Goal: Task Accomplishment & Management: Manage account settings

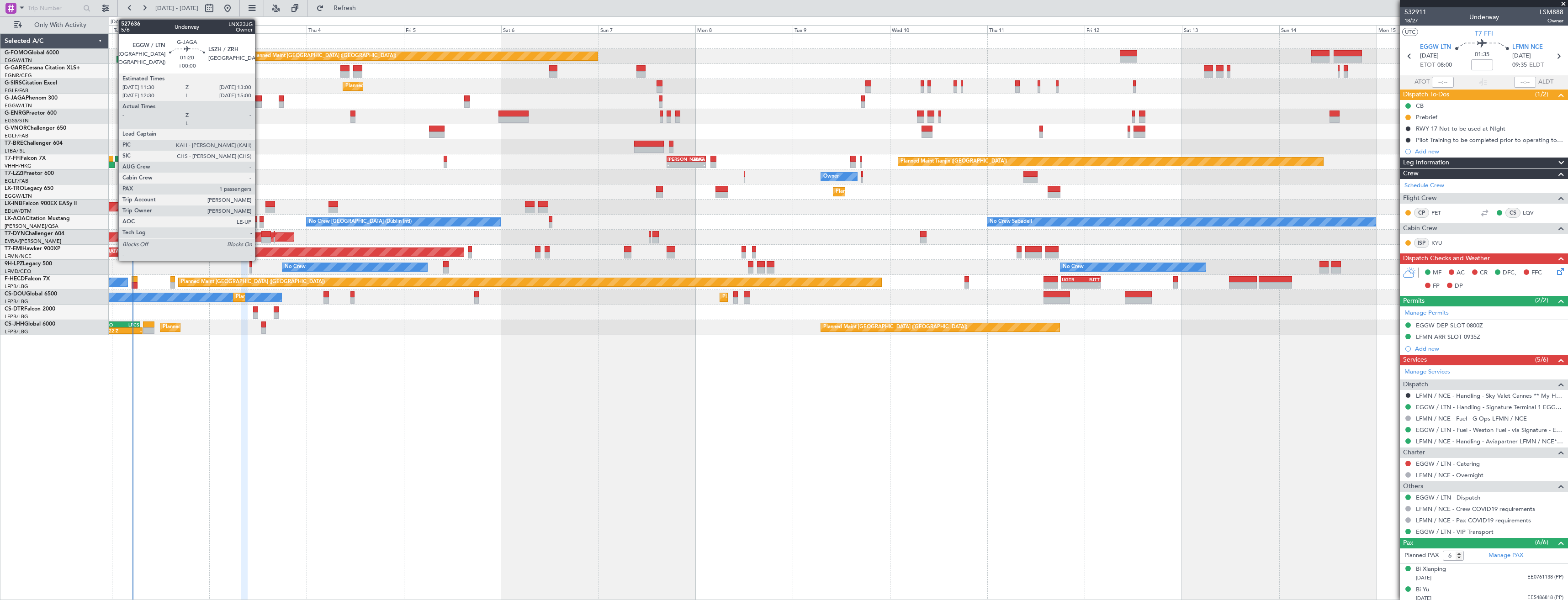
click at [259, 102] on div at bounding box center [258, 104] width 6 height 6
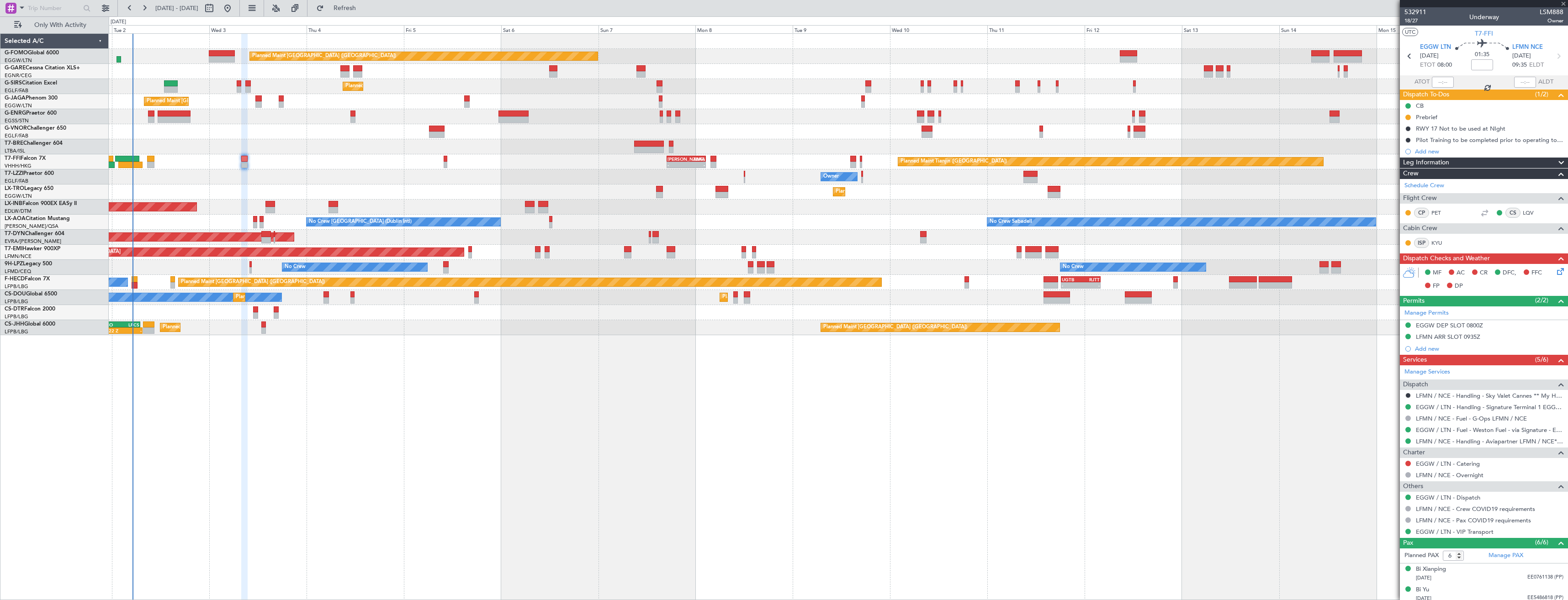
type input "1"
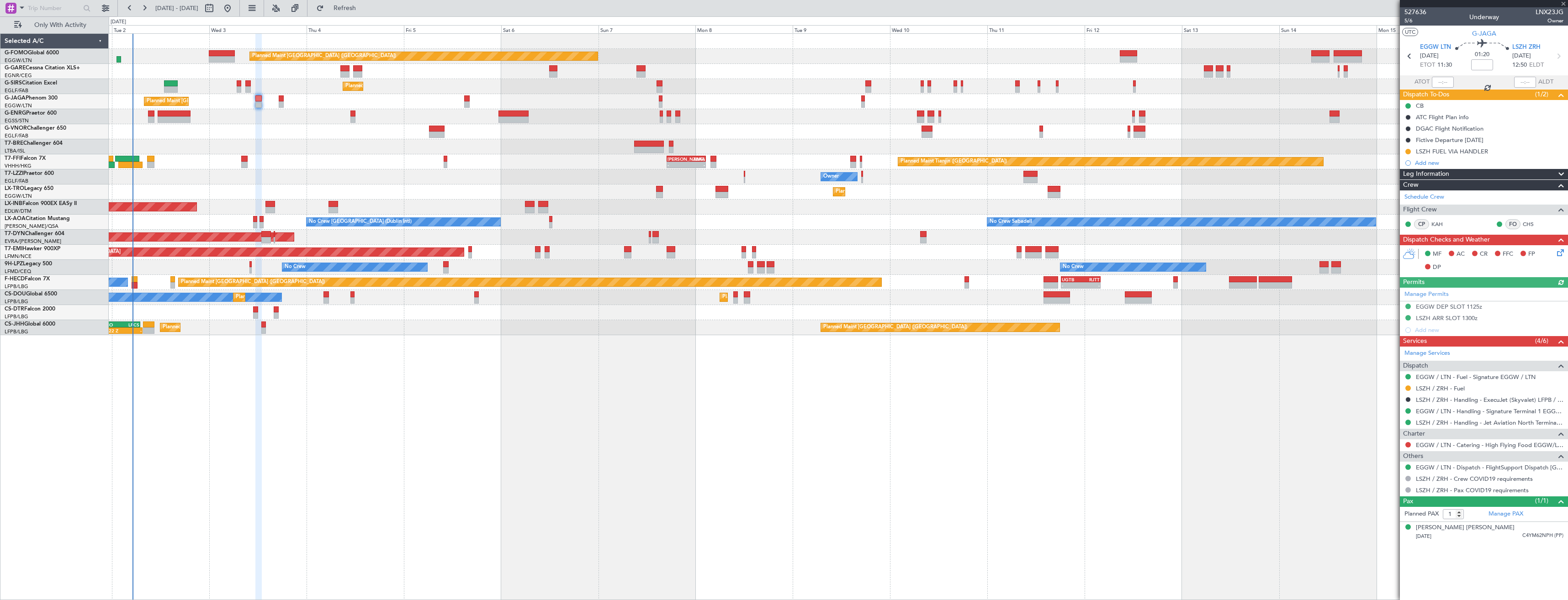
drag, startPoint x: 1406, startPoint y: 150, endPoint x: 1410, endPoint y: 164, distance: 14.6
click at [1407, 150] on button at bounding box center [1408, 152] width 5 height 5
click at [1411, 188] on span "Completed" at bounding box center [1411, 192] width 30 height 9
click at [1408, 385] on button at bounding box center [1408, 388] width 5 height 5
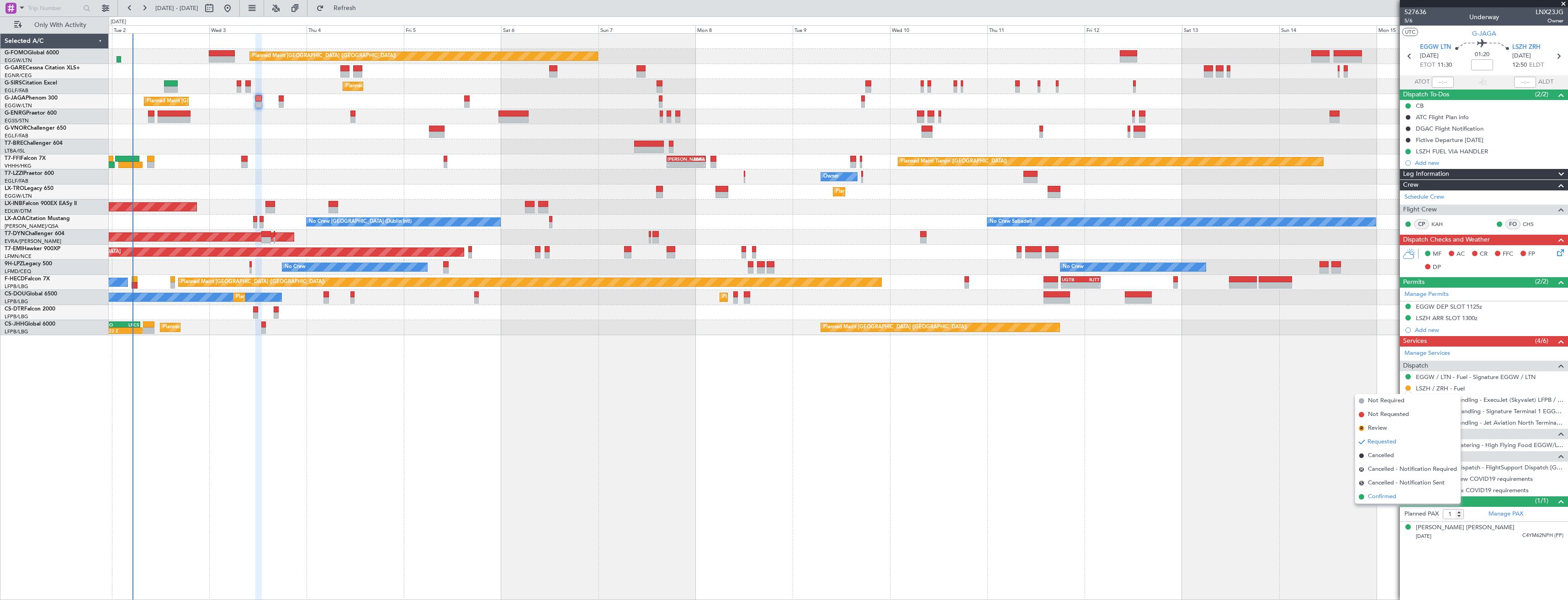
click at [1380, 496] on span "Confirmed" at bounding box center [1381, 497] width 28 height 9
click at [1559, 60] on icon at bounding box center [1558, 56] width 12 height 12
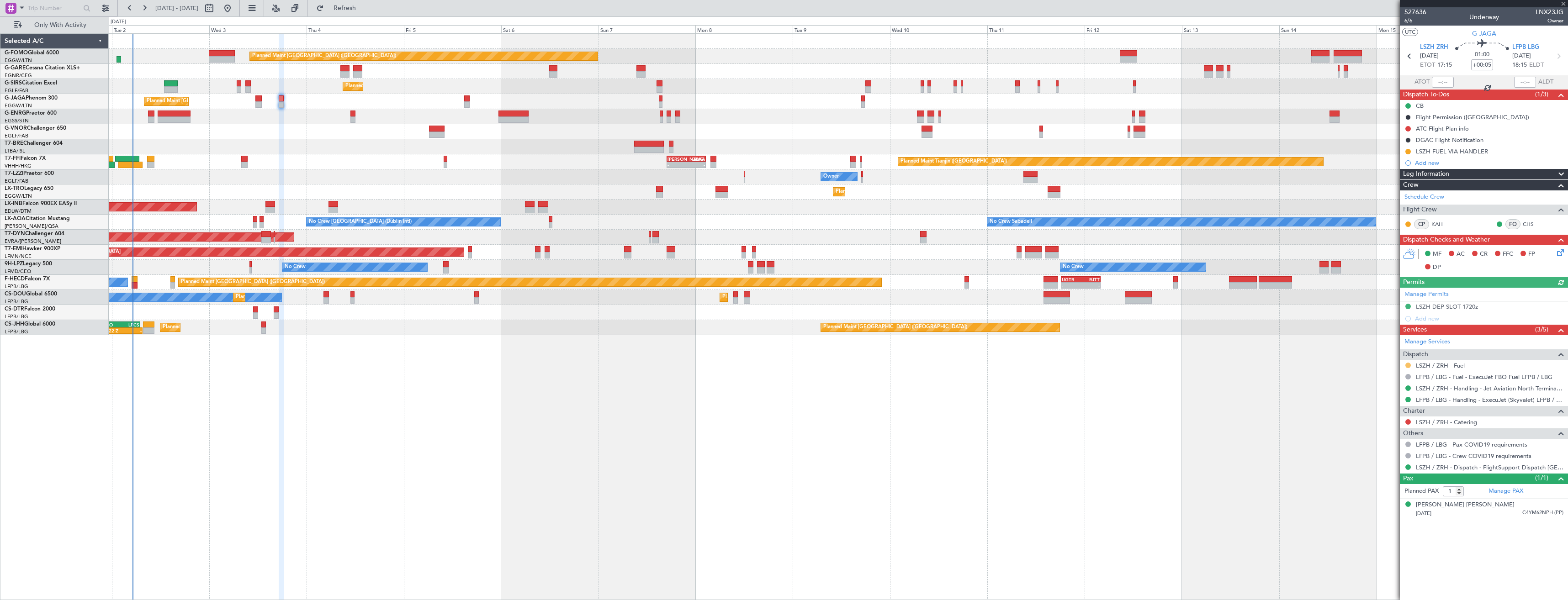
click at [1408, 364] on button at bounding box center [1408, 365] width 5 height 5
click at [1383, 474] on span "Confirmed" at bounding box center [1381, 474] width 28 height 9
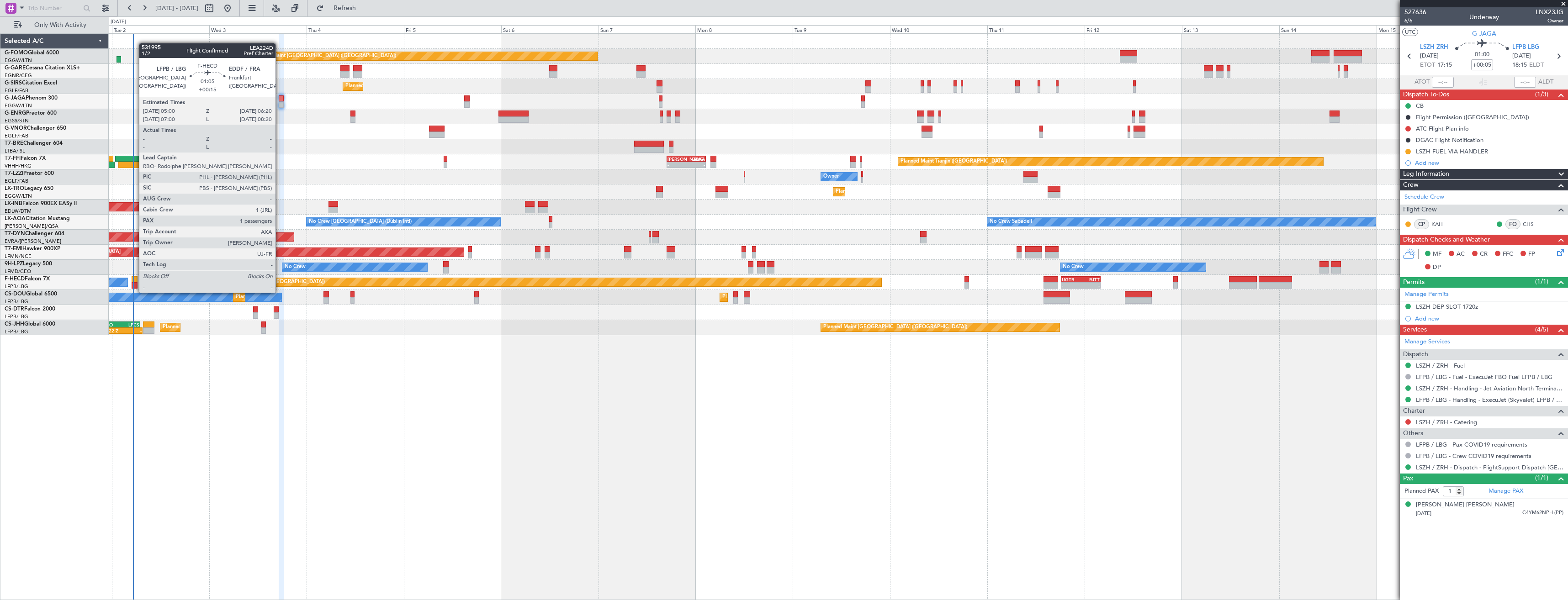
click at [135, 284] on div at bounding box center [134, 285] width 5 height 6
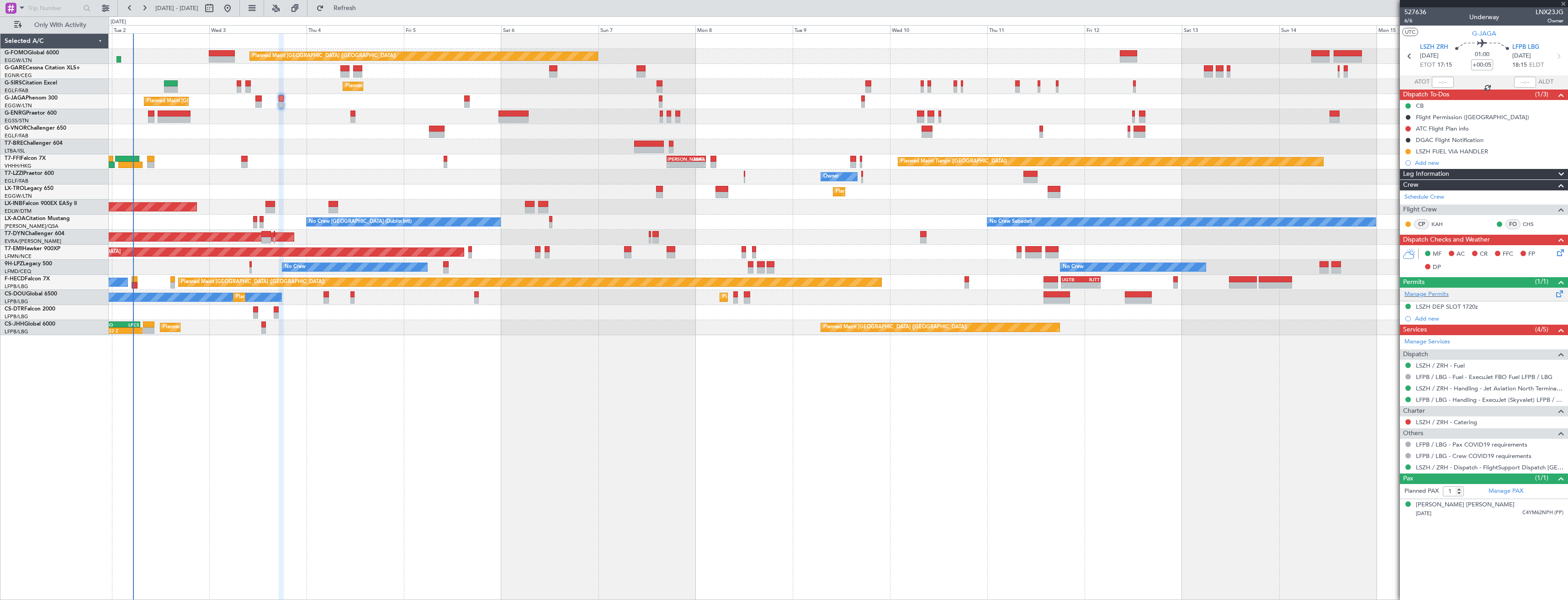
type input "+00:15"
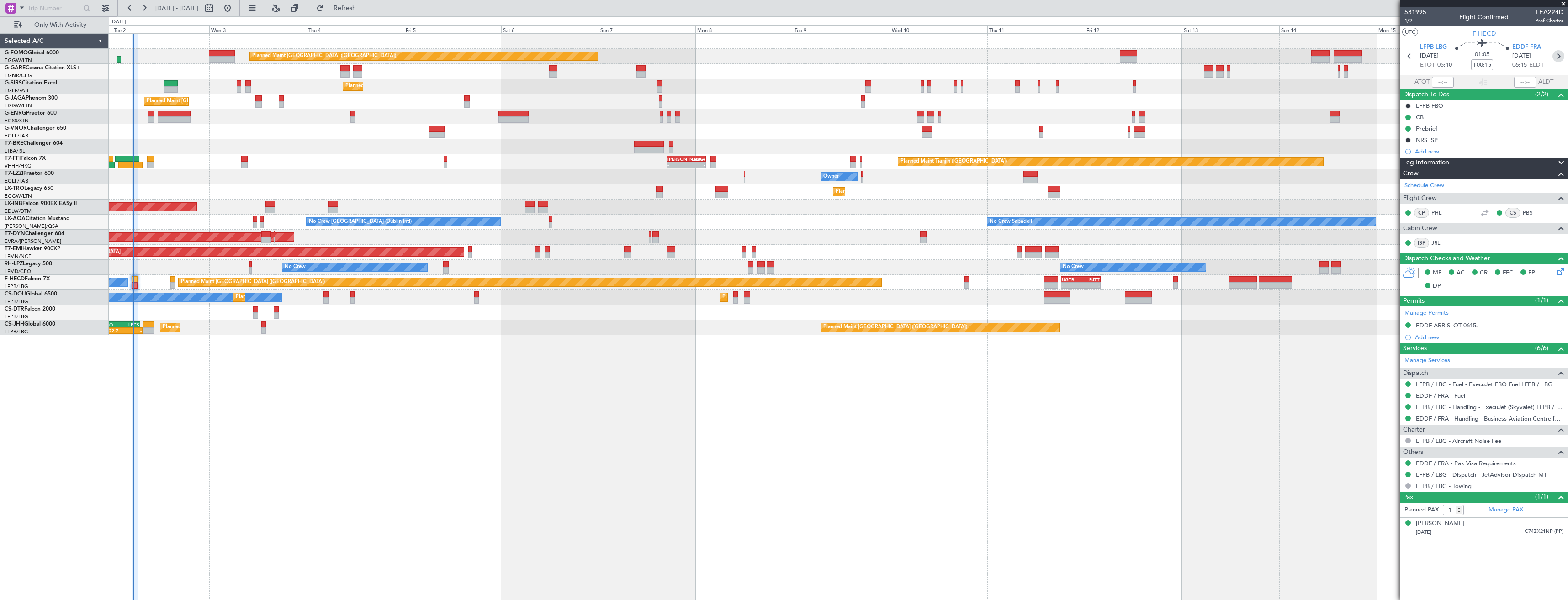
click at [1554, 55] on icon at bounding box center [1558, 56] width 12 height 12
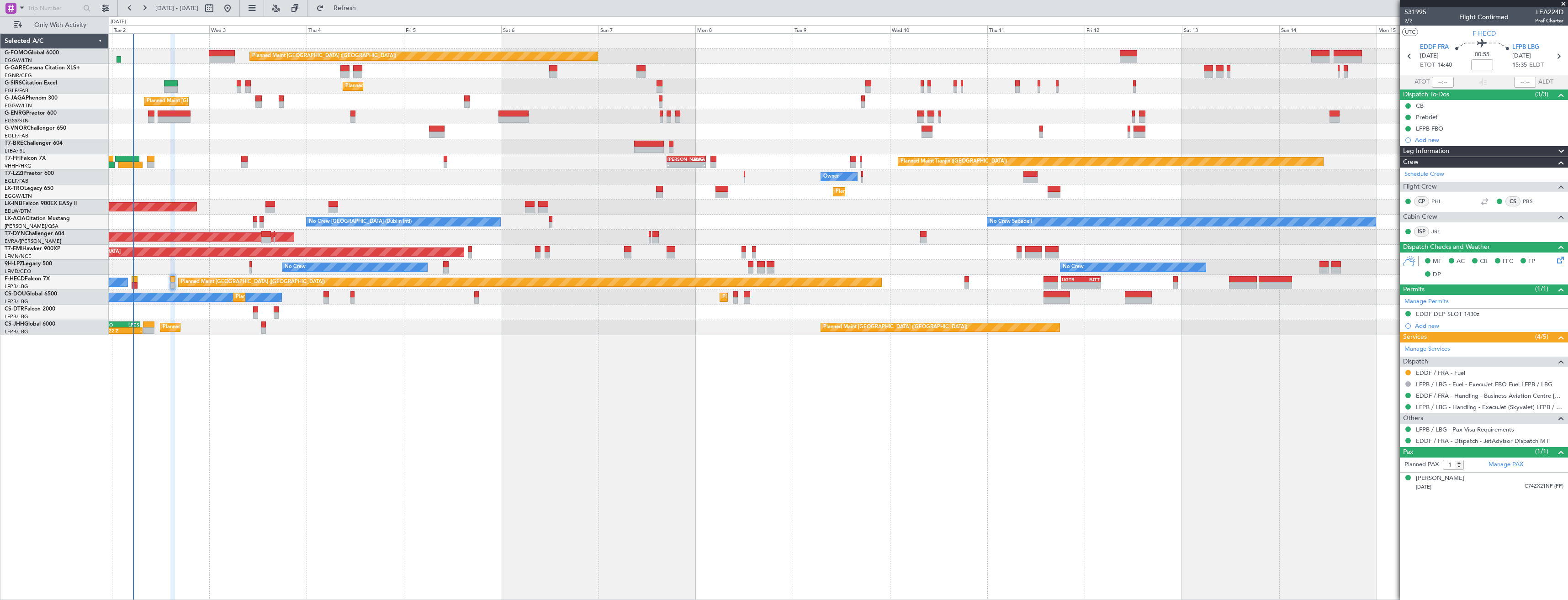
drag, startPoint x: 1407, startPoint y: 373, endPoint x: 1401, endPoint y: 389, distance: 17.1
click at [1407, 373] on button at bounding box center [1408, 372] width 5 height 5
click at [1372, 480] on span "Confirmed" at bounding box center [1381, 481] width 28 height 9
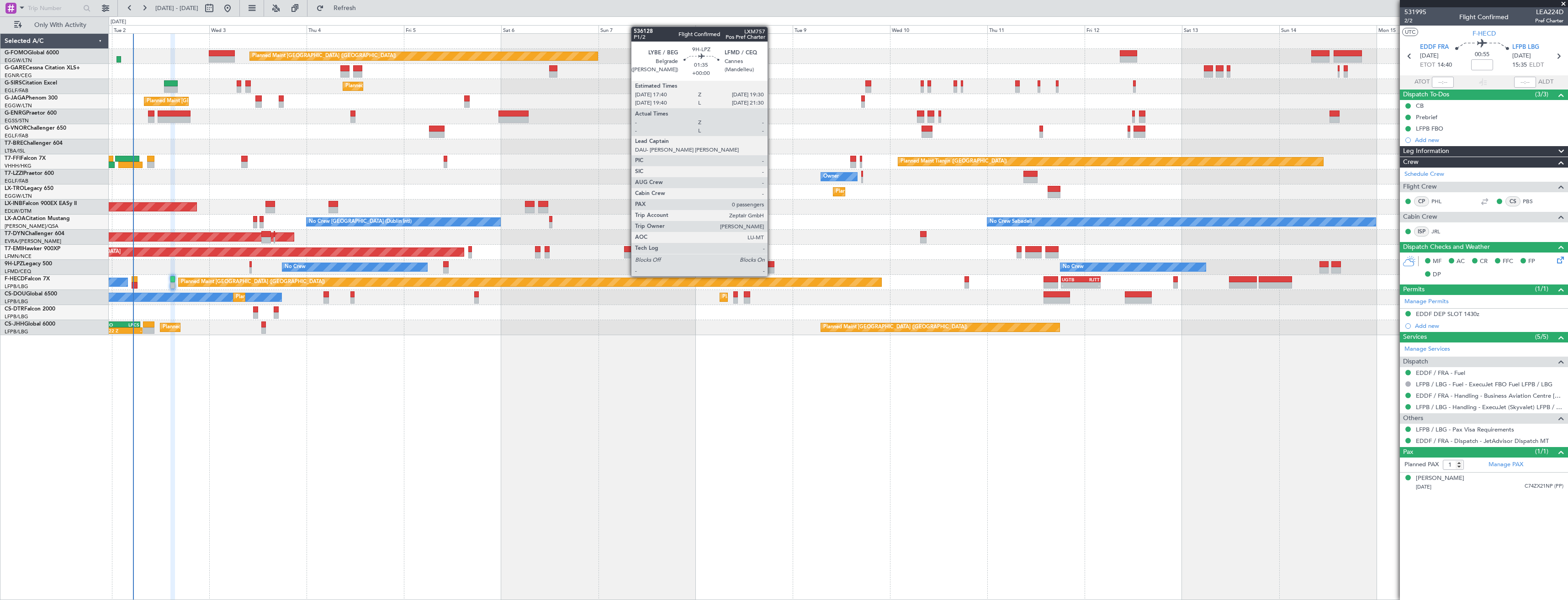
click at [771, 267] on div at bounding box center [770, 270] width 8 height 6
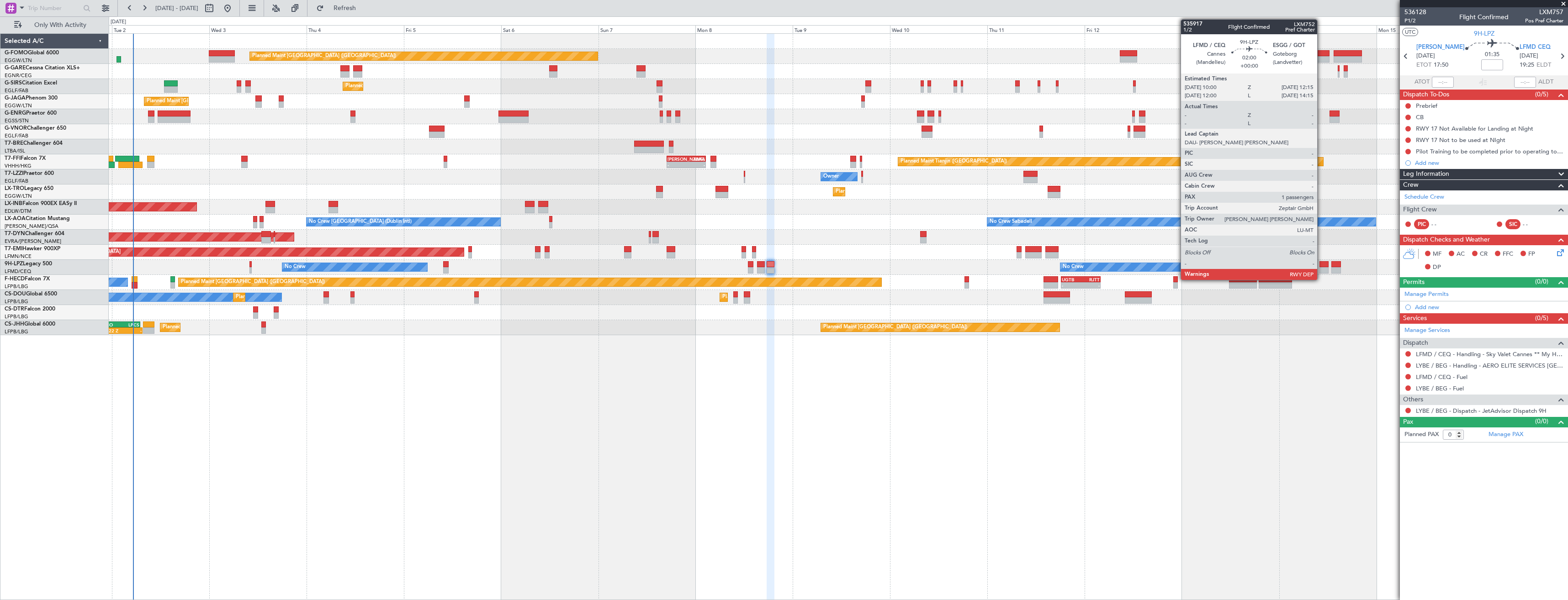
click at [1321, 266] on div at bounding box center [1323, 264] width 9 height 6
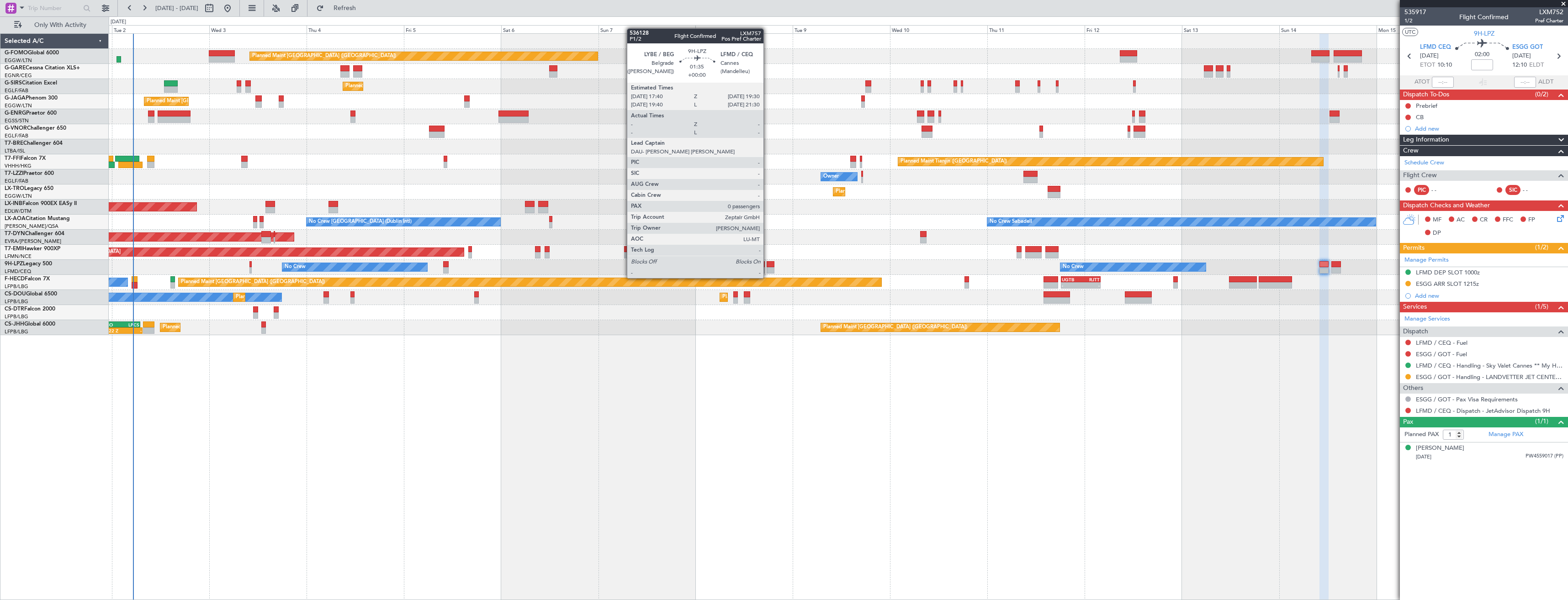
click at [768, 269] on div at bounding box center [770, 270] width 8 height 6
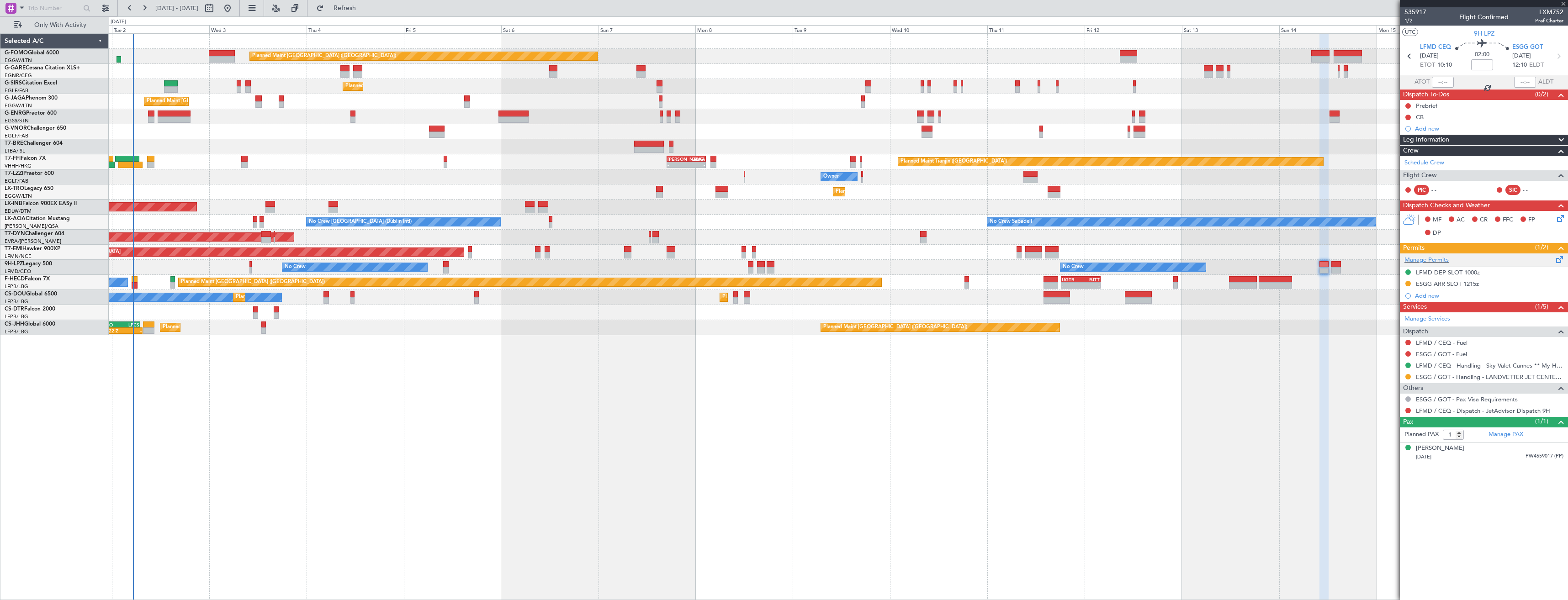
type input "0"
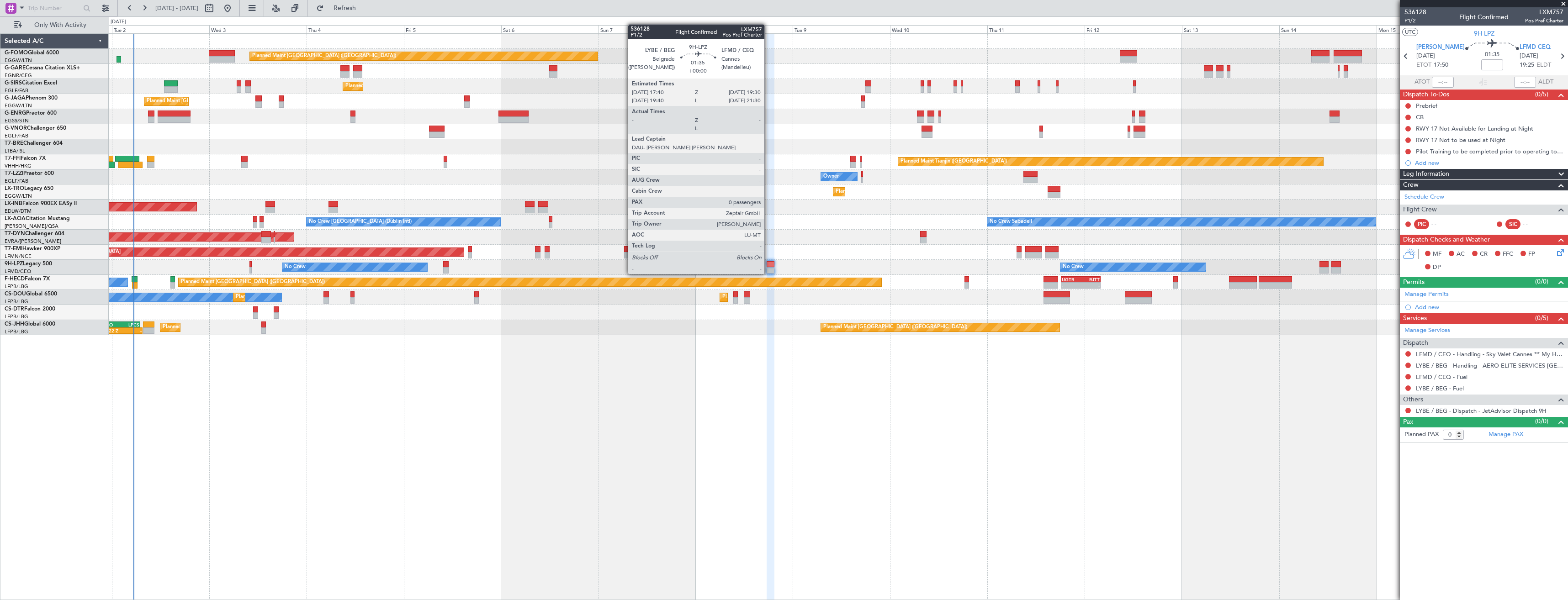
click at [769, 265] on div at bounding box center [770, 264] width 8 height 6
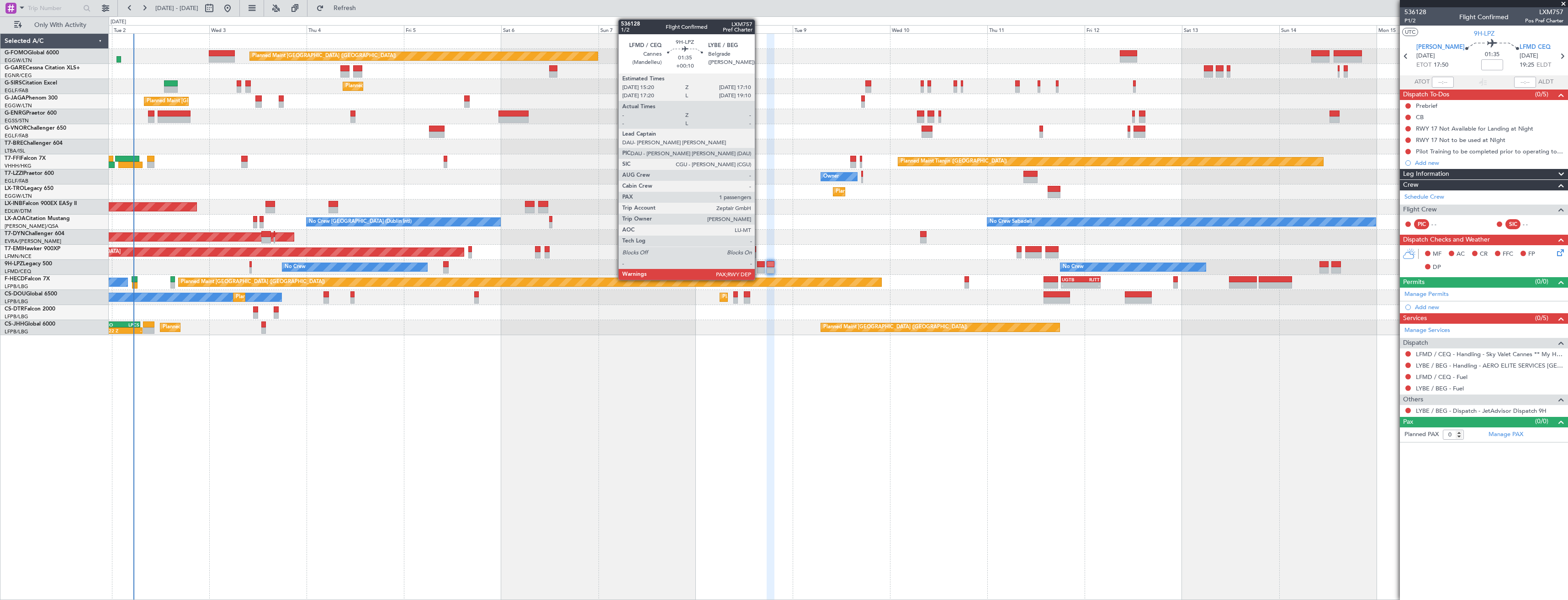
click at [759, 265] on div at bounding box center [761, 264] width 8 height 6
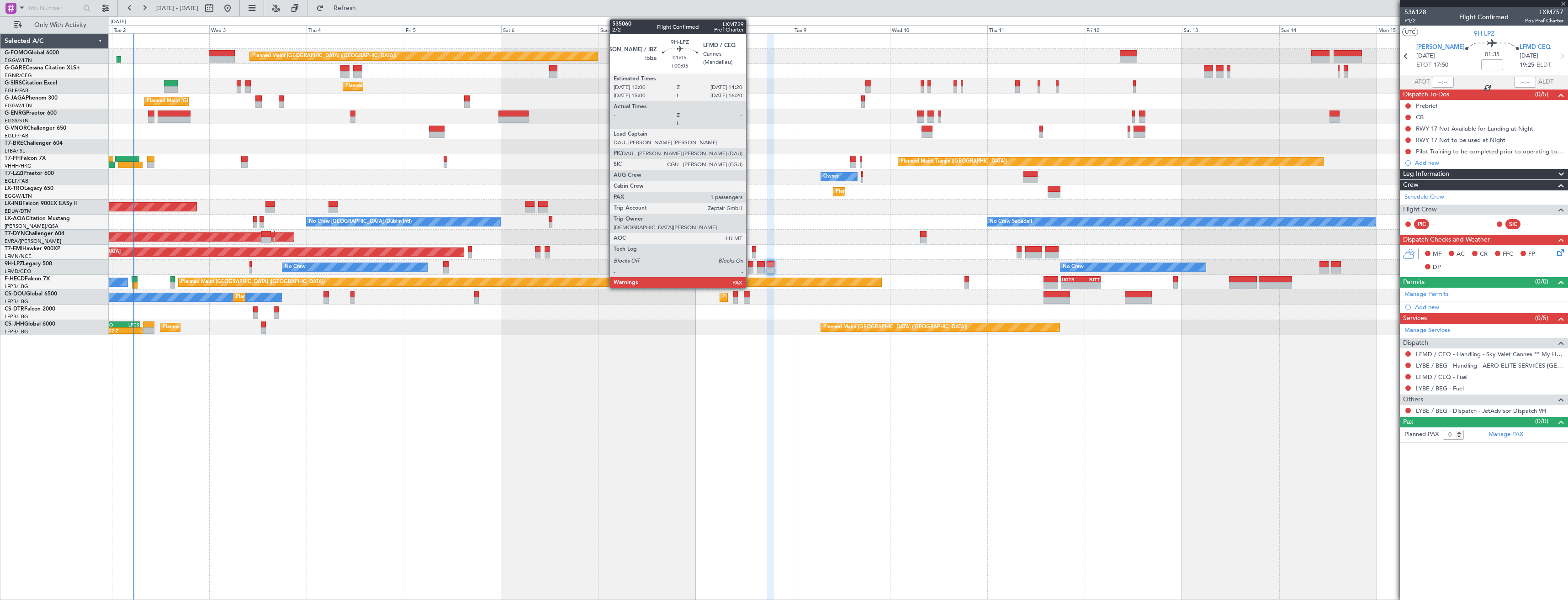
type input "+00:10"
type input "1"
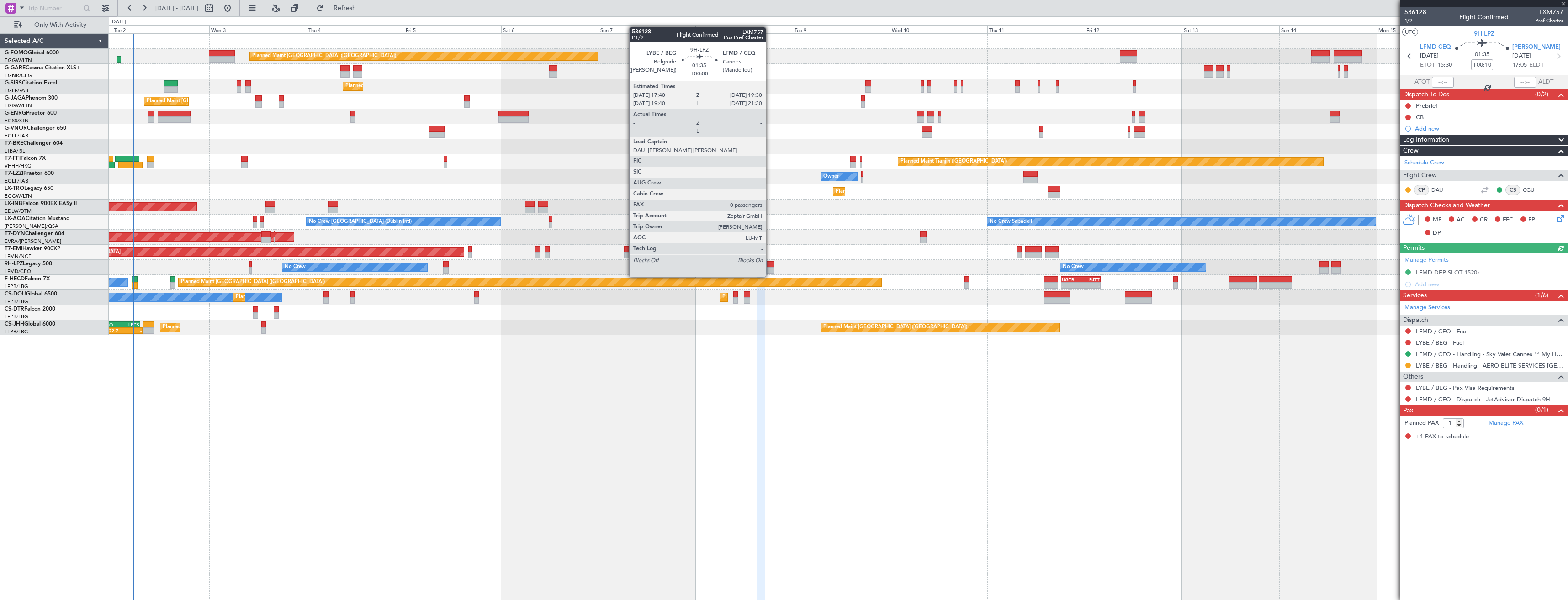
click at [770, 267] on div at bounding box center [770, 270] width 8 height 6
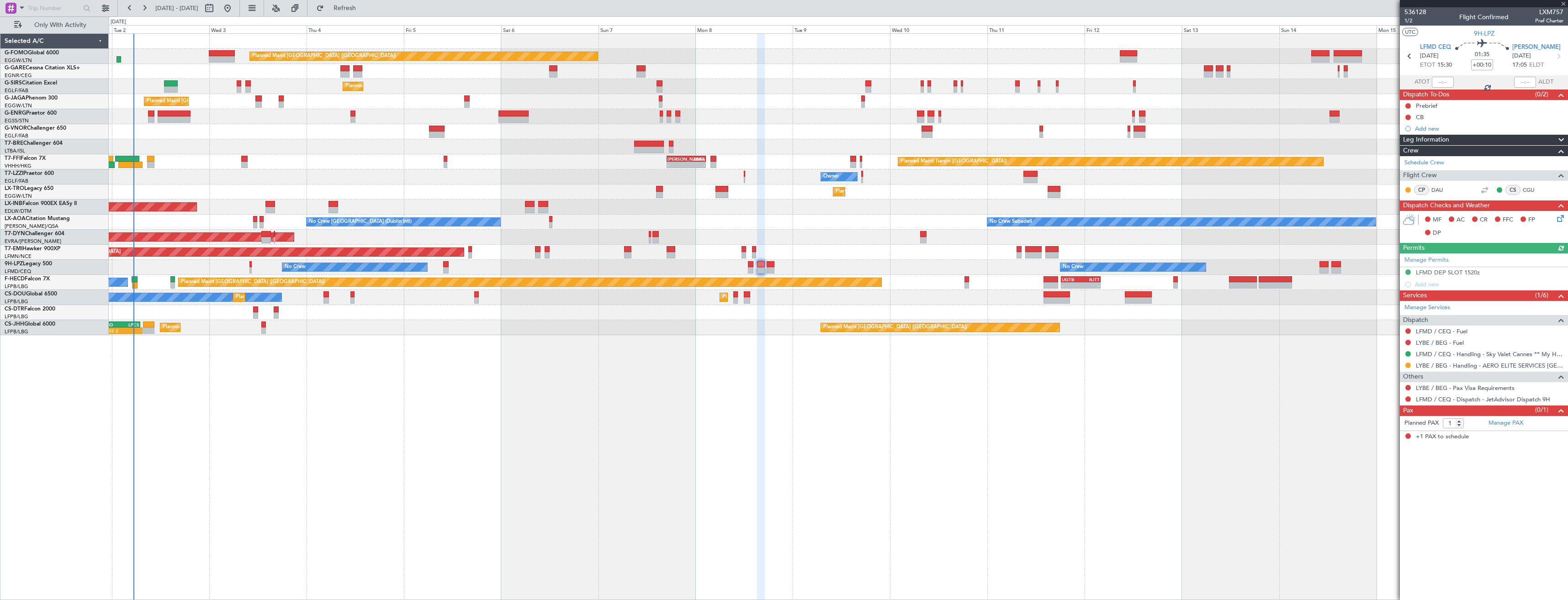
type input "0"
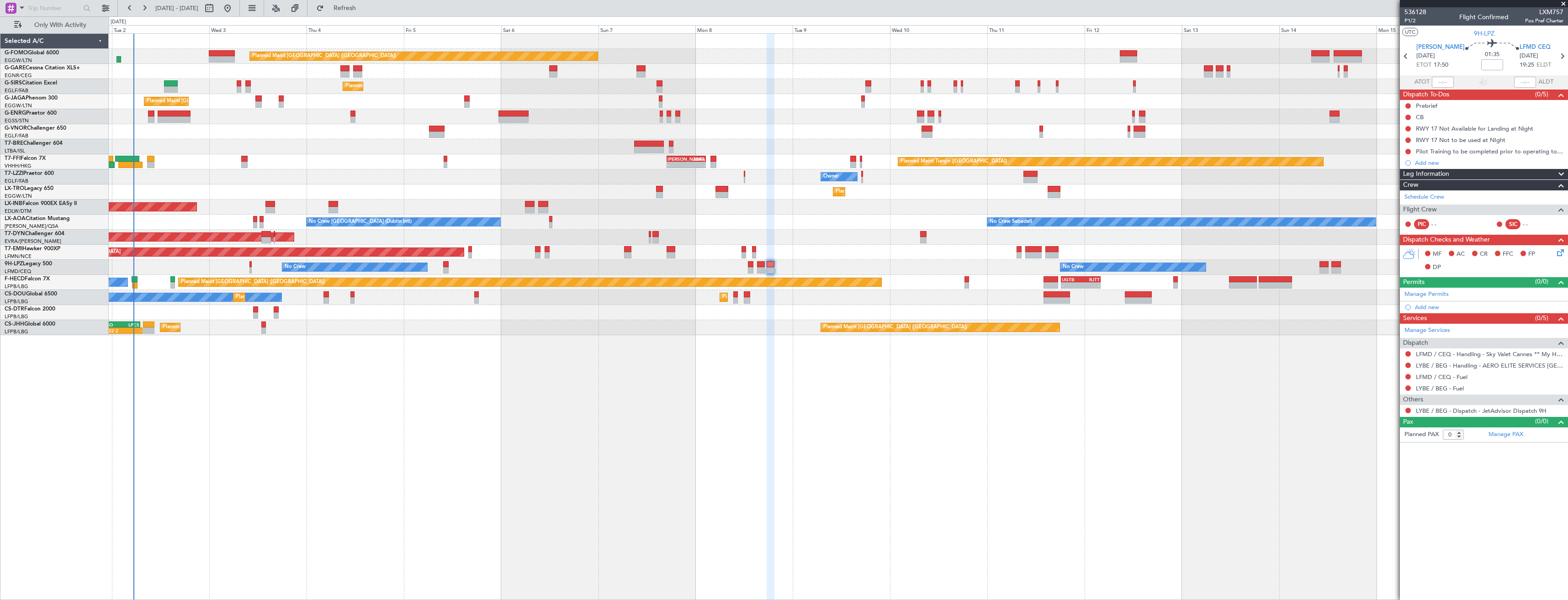
drag, startPoint x: 394, startPoint y: 11, endPoint x: 401, endPoint y: 16, distance: 8.6
click at [366, 11] on button "Refresh" at bounding box center [339, 8] width 55 height 15
click at [358, 2] on button "Refresh" at bounding box center [339, 8] width 55 height 15
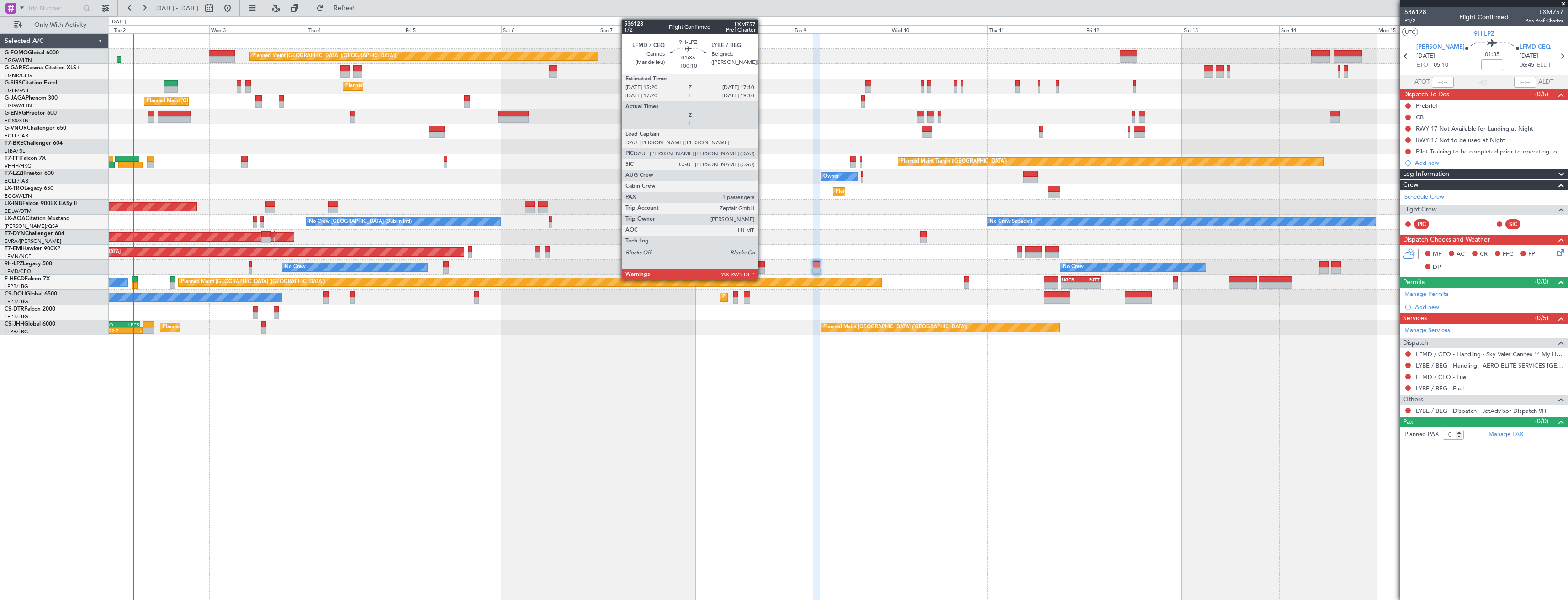
click at [762, 262] on div at bounding box center [761, 264] width 8 height 6
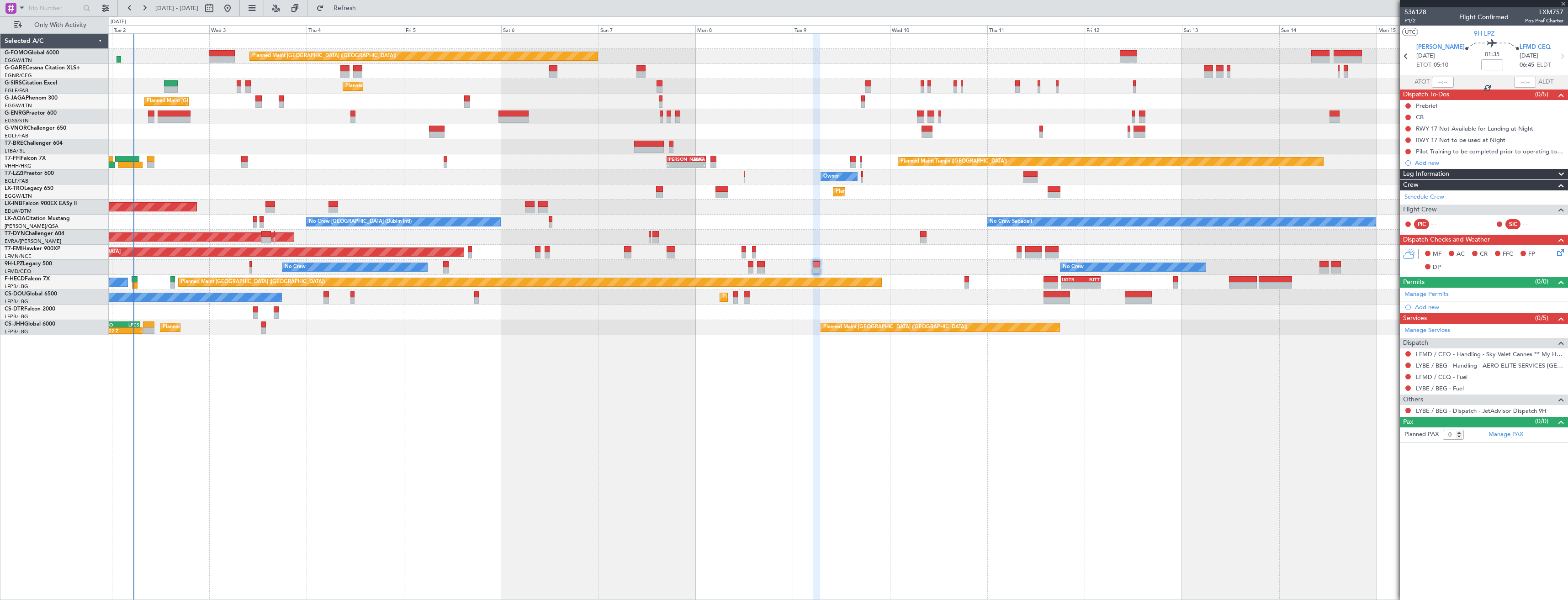
type input "+00:10"
type input "1"
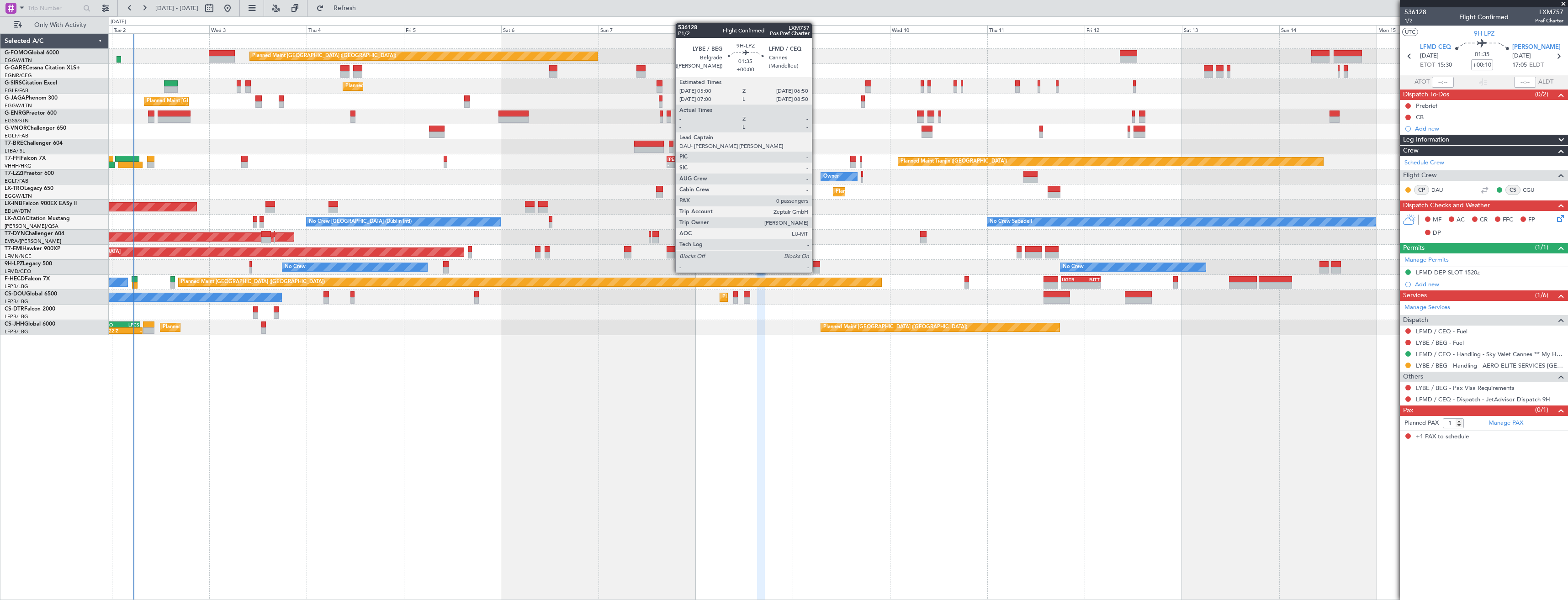
click at [816, 264] on div at bounding box center [816, 264] width 8 height 6
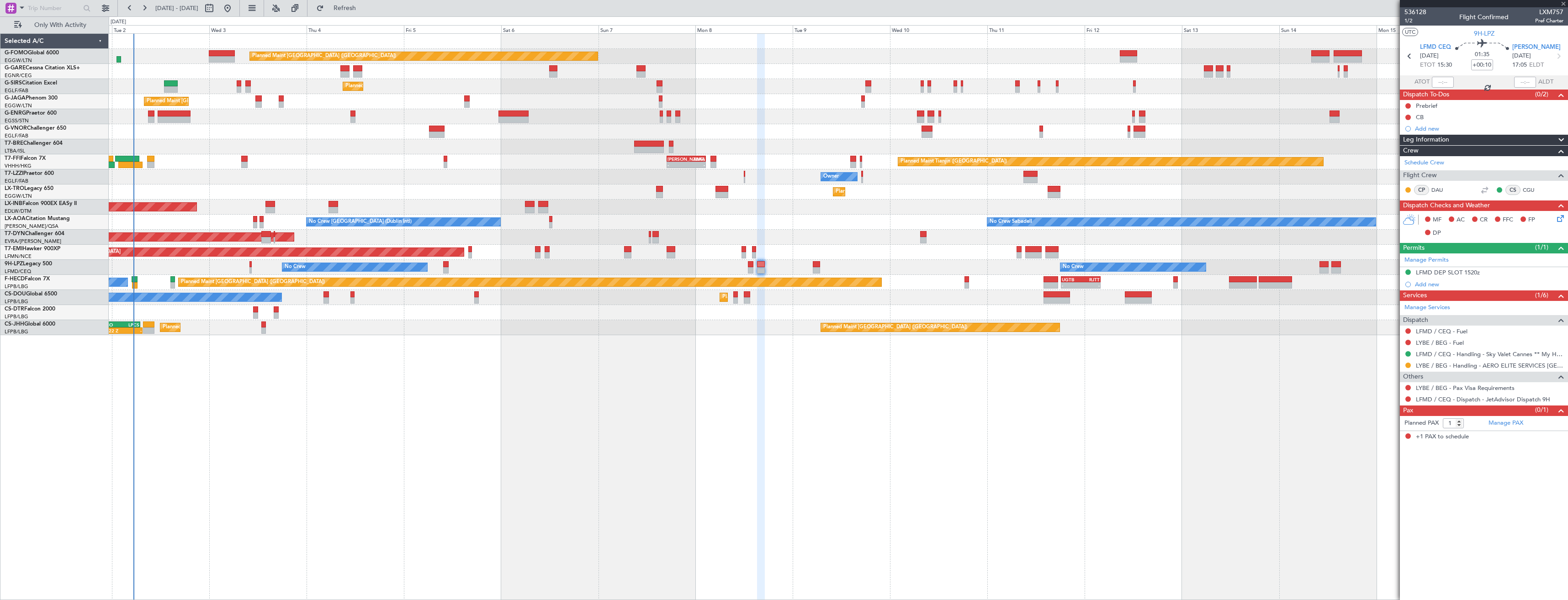
type input "0"
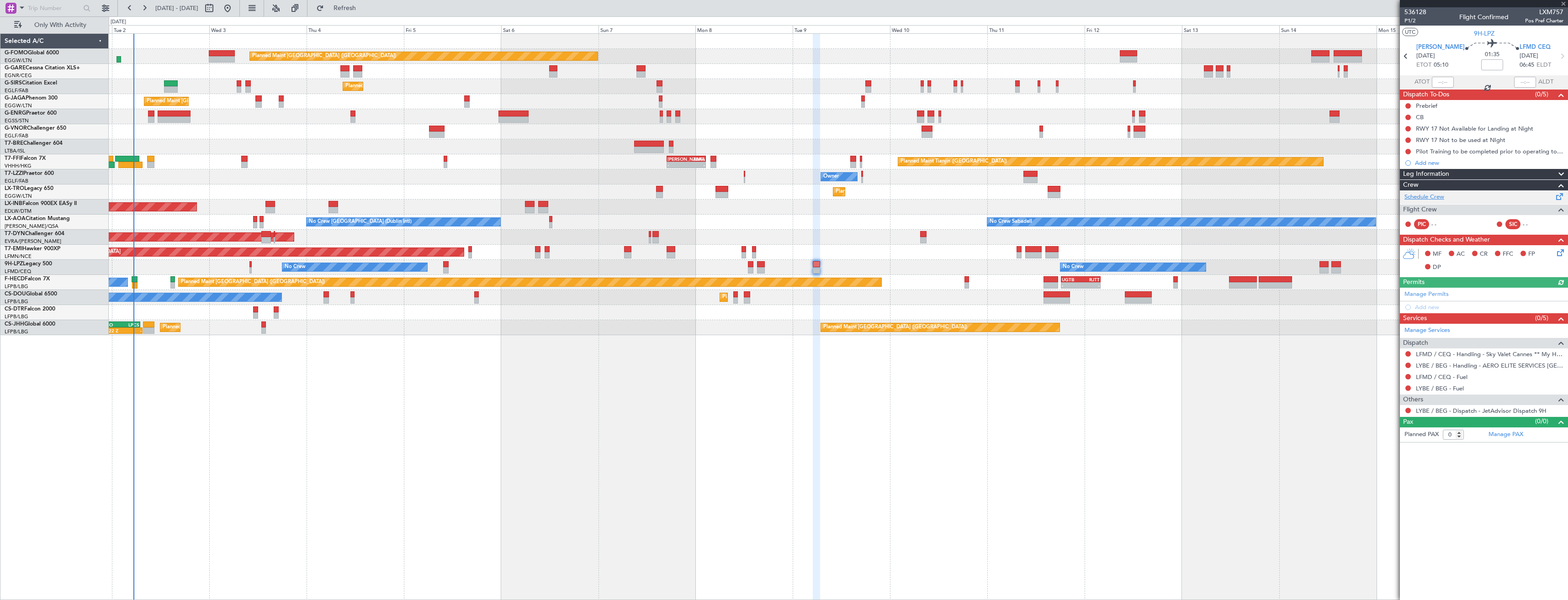
click at [1418, 199] on link "Schedule Crew" at bounding box center [1423, 197] width 39 height 9
click at [358, 8] on span "Refresh" at bounding box center [345, 8] width 39 height 6
click at [1407, 352] on button at bounding box center [1408, 354] width 5 height 5
click at [1383, 408] on span "Requested" at bounding box center [1381, 407] width 29 height 9
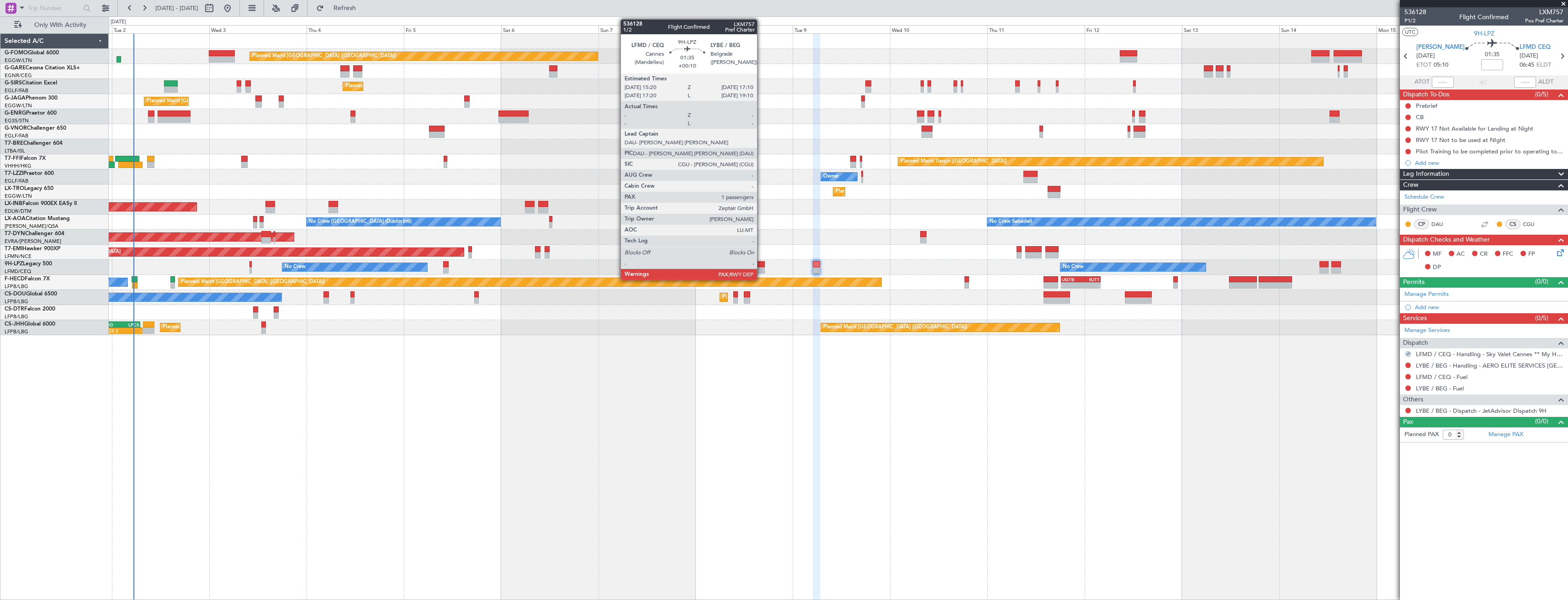
click at [761, 268] on div at bounding box center [761, 270] width 8 height 6
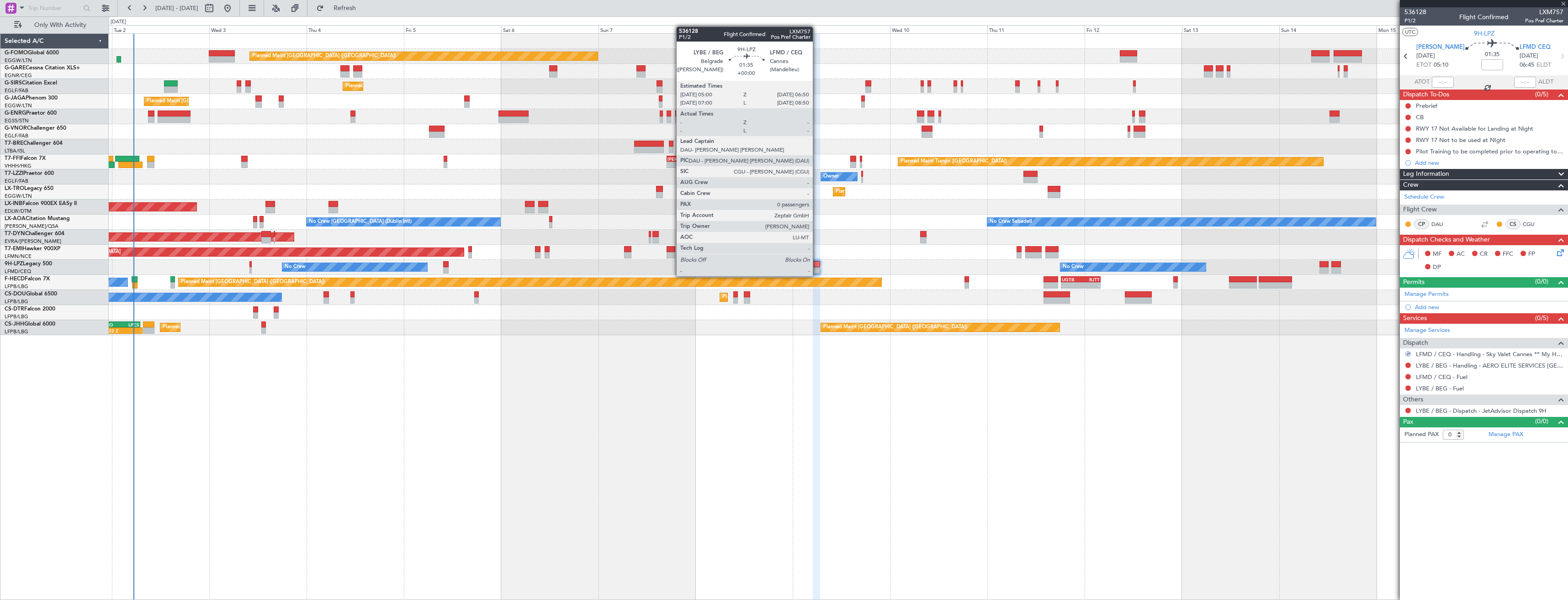
type input "+00:10"
type input "1"
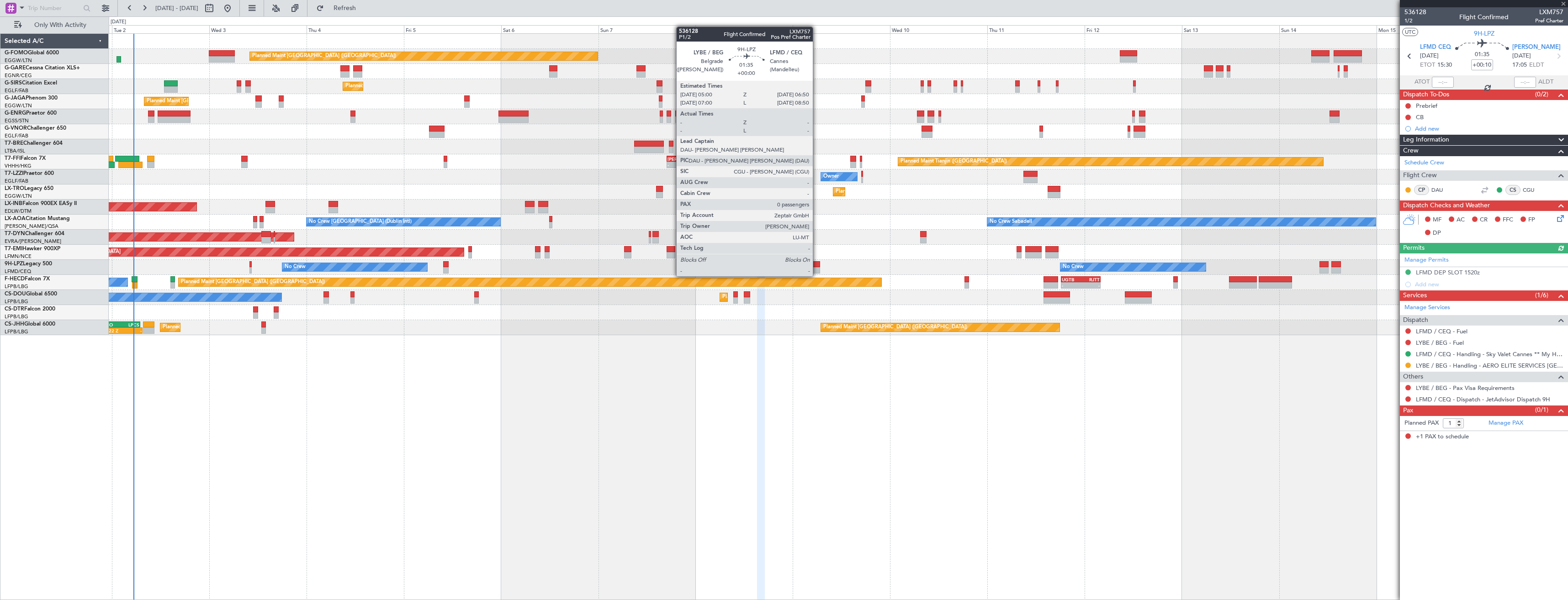
click at [817, 267] on div at bounding box center [816, 270] width 8 height 6
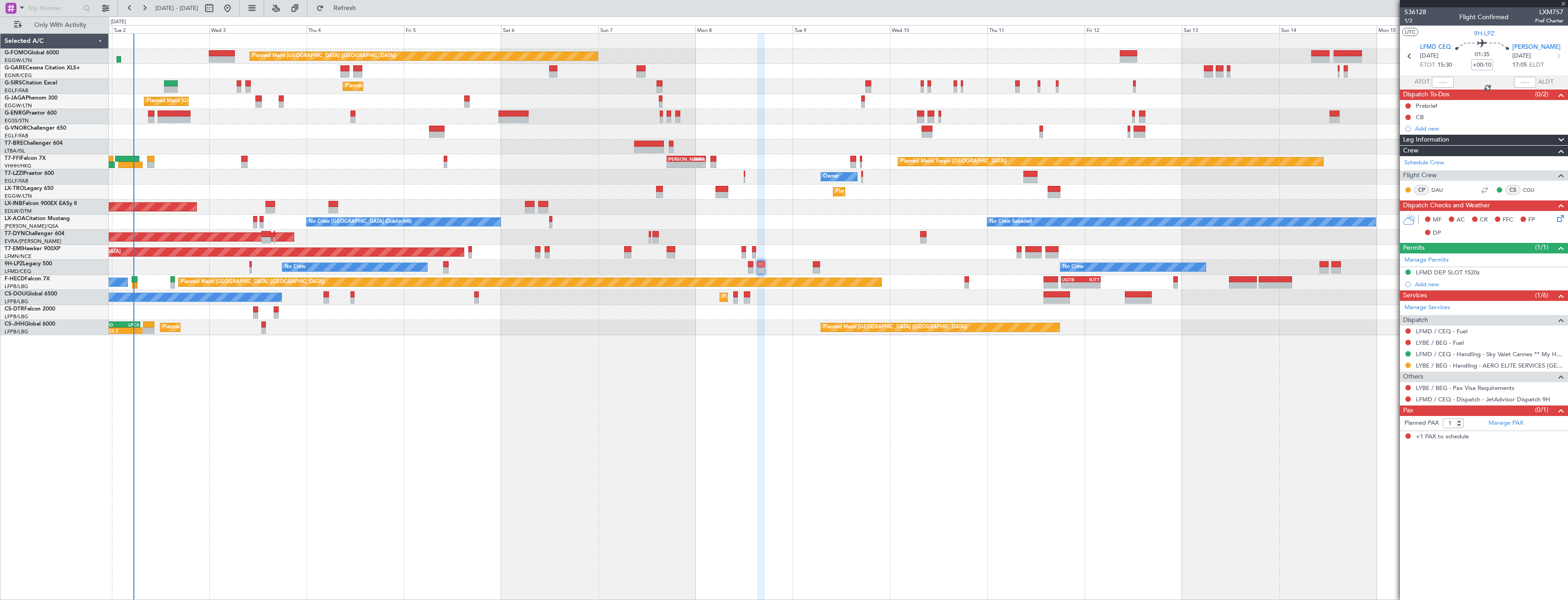
type input "0"
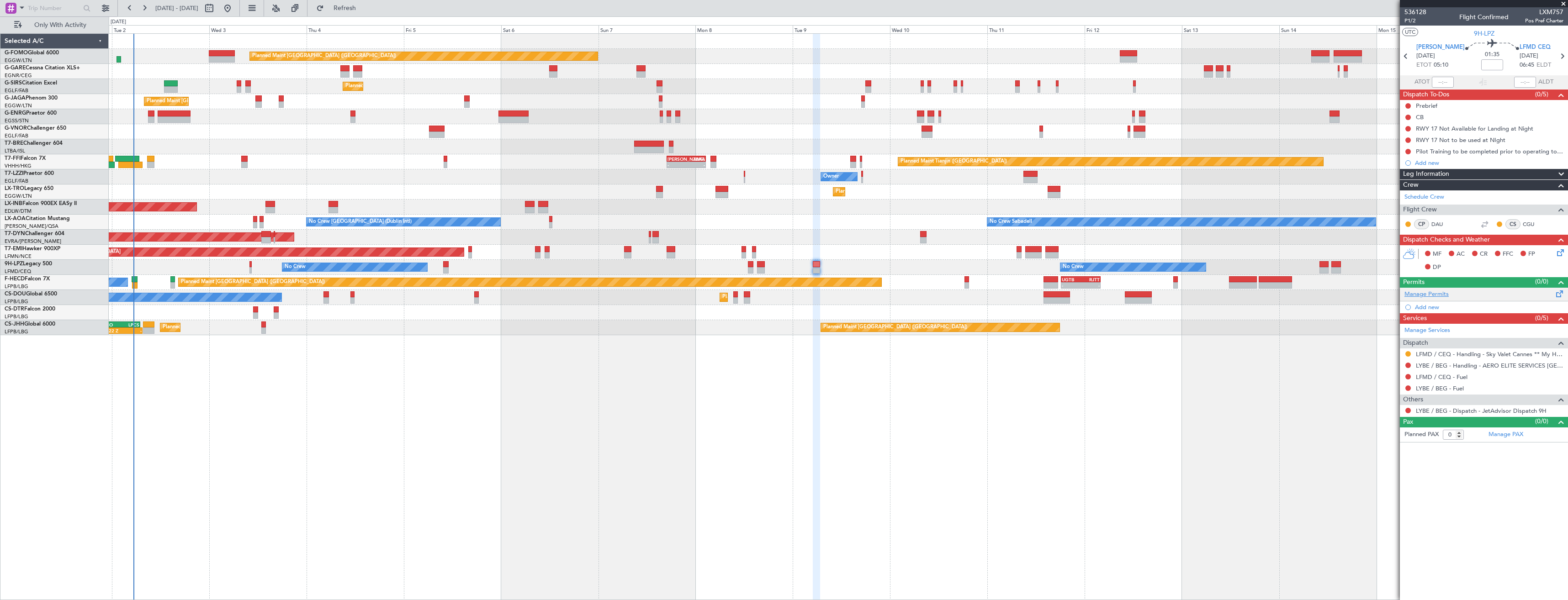
click at [1423, 292] on link "Manage Permits" at bounding box center [1426, 294] width 45 height 9
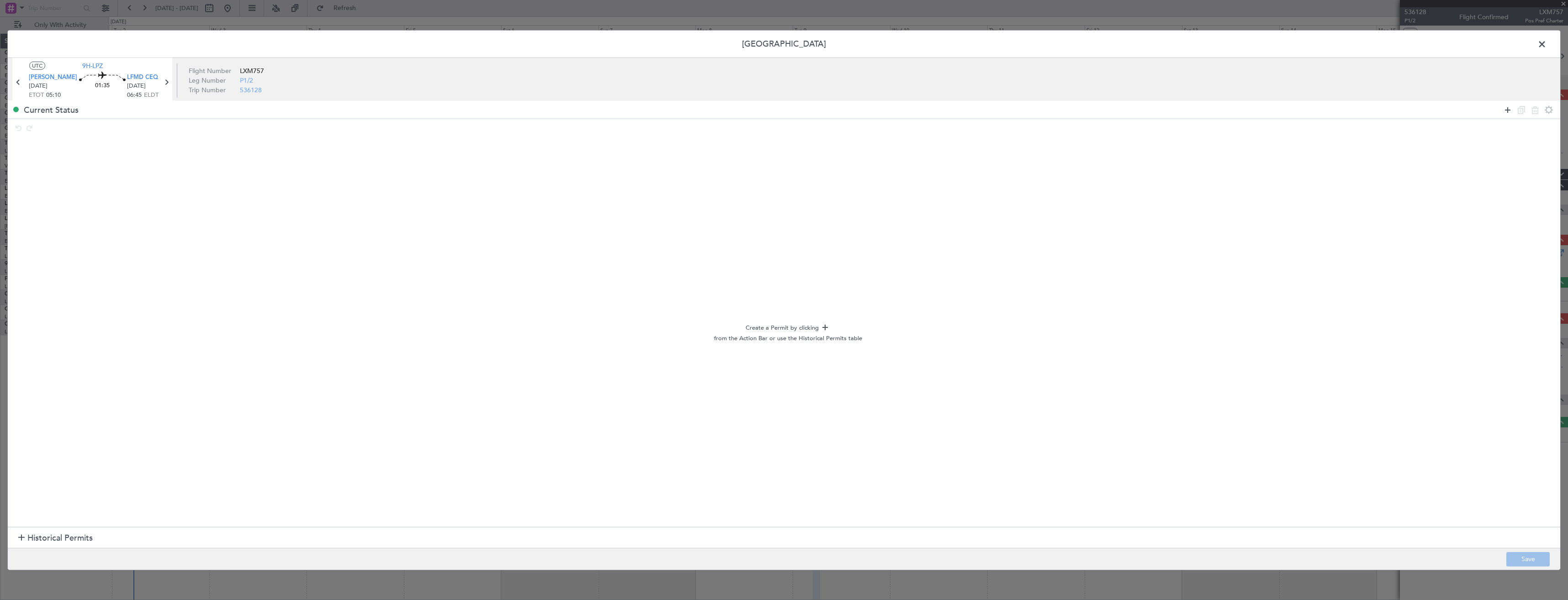
click at [1504, 111] on icon at bounding box center [1508, 109] width 11 height 11
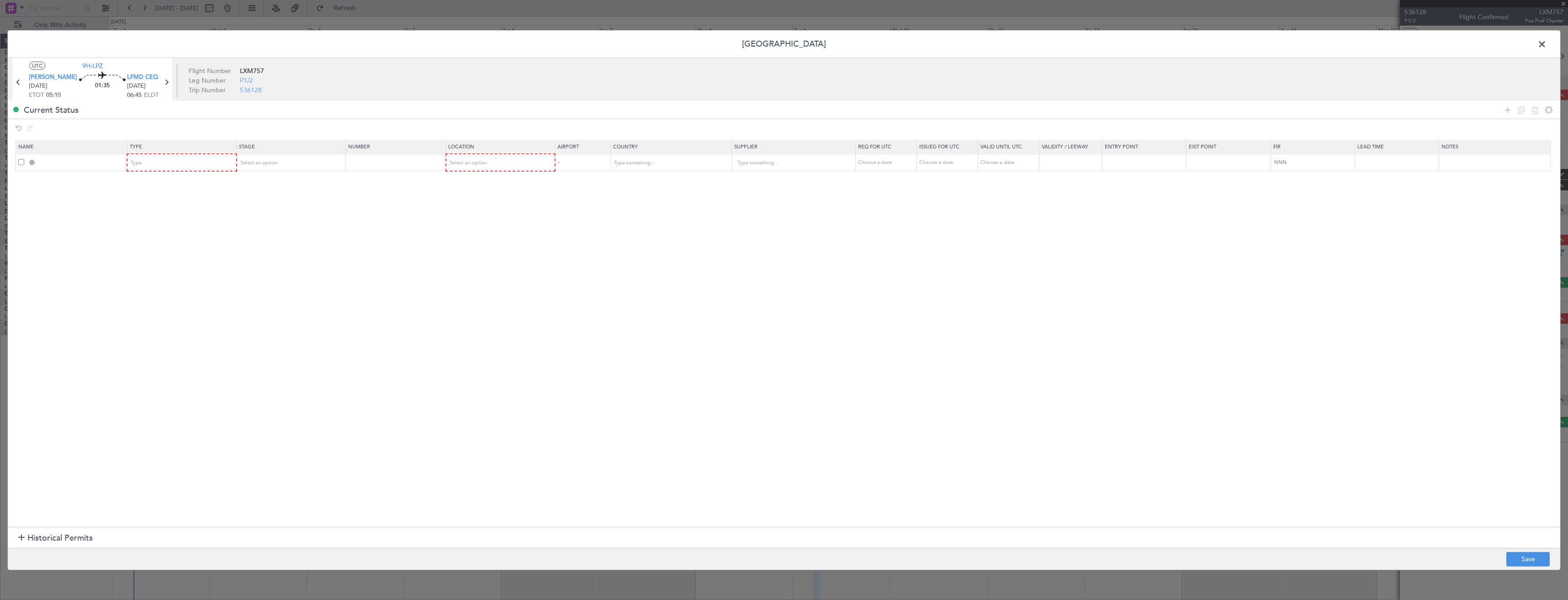
click at [168, 171] on td "Type" at bounding box center [181, 163] width 110 height 18
click at [164, 167] on div "Type" at bounding box center [179, 163] width 96 height 14
click at [153, 245] on span "Slot" at bounding box center [184, 250] width 103 height 14
click at [276, 161] on span "Select an option" at bounding box center [259, 163] width 38 height 7
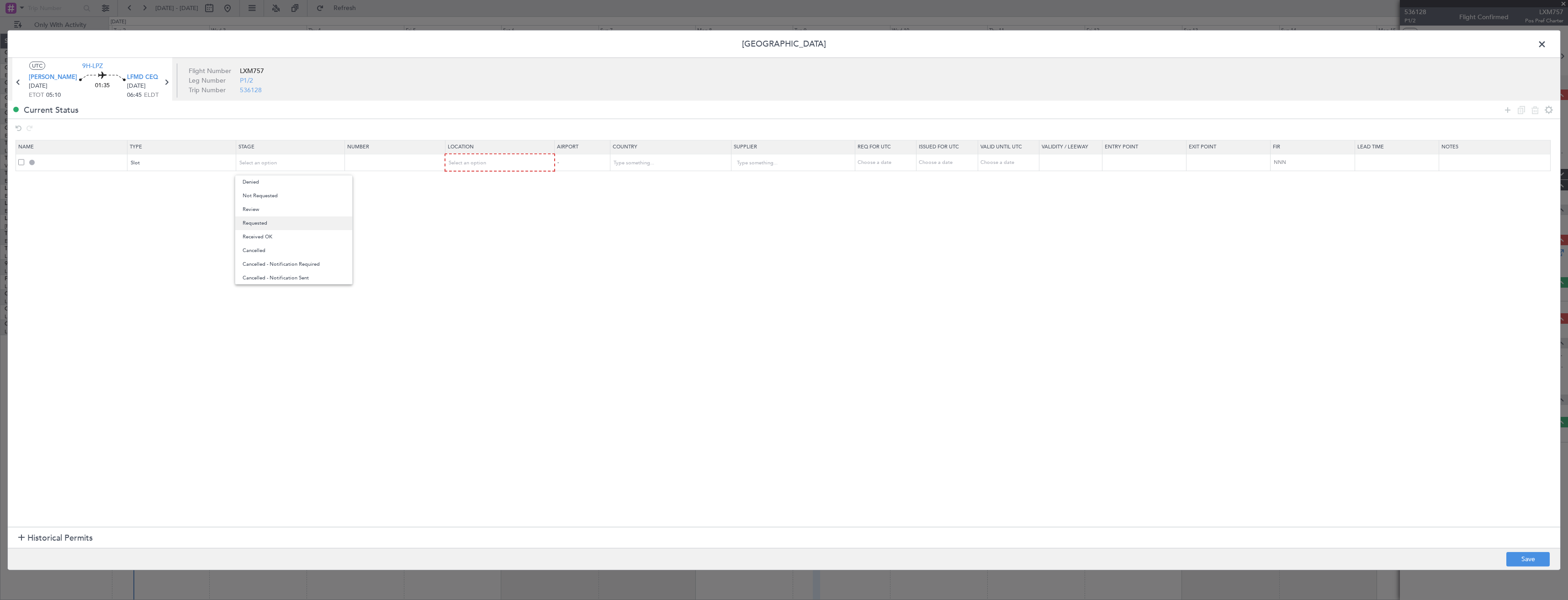
click at [274, 220] on span "Requested" at bounding box center [294, 223] width 103 height 14
click at [467, 165] on span "Select an option" at bounding box center [467, 163] width 38 height 7
click at [469, 211] on span "Arrival" at bounding box center [505, 209] width 103 height 14
click at [1541, 557] on button "Save" at bounding box center [1528, 559] width 44 height 15
type input "LFMD ARR SLOT"
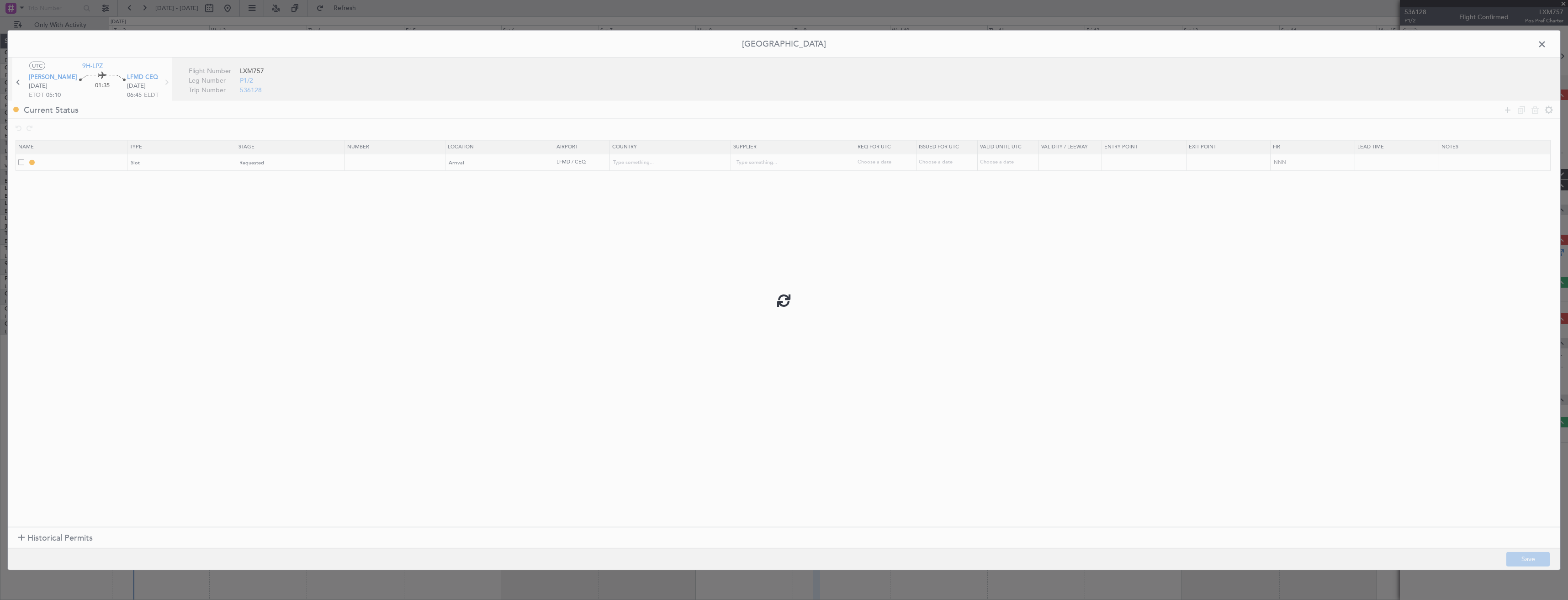
type input "[GEOGRAPHIC_DATA]"
type input "NNN"
click at [92, 162] on input "LFMD ARR SLOT" at bounding box center [82, 162] width 89 height 8
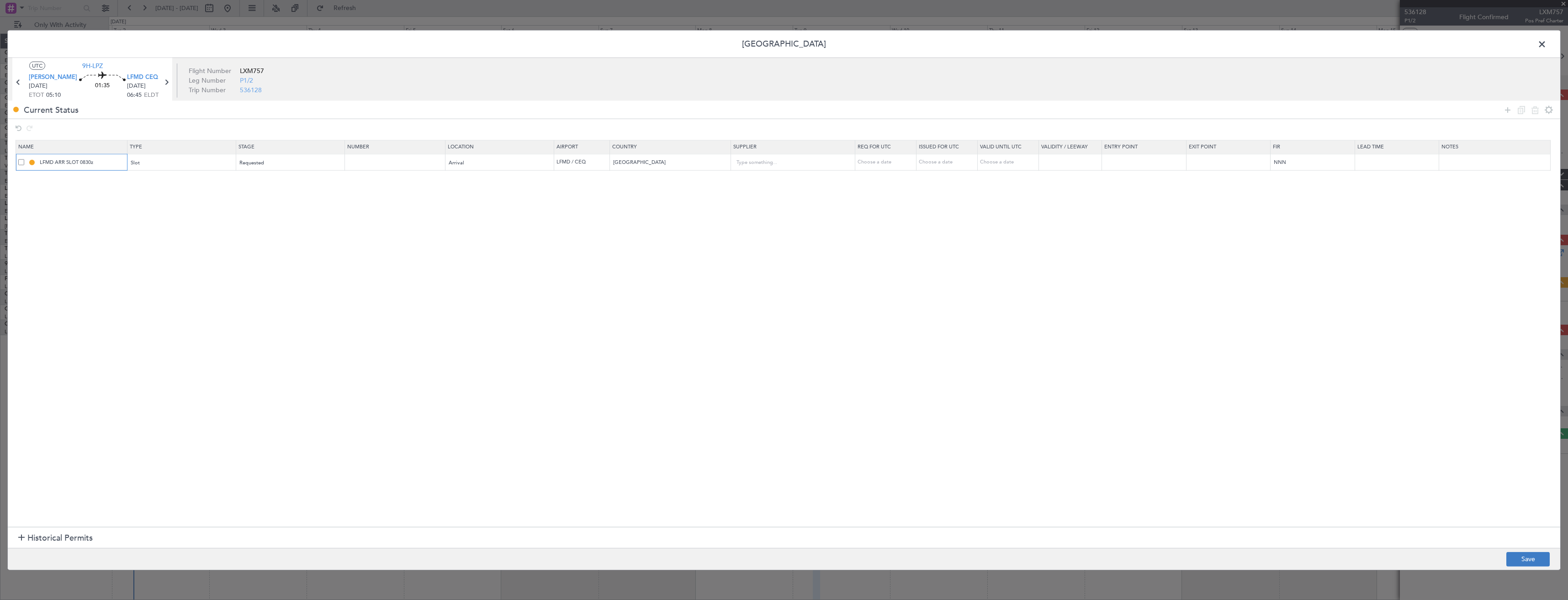
type input "LFMD ARR SLOT 0830z"
click at [1540, 561] on button "Save" at bounding box center [1528, 559] width 44 height 15
click at [1546, 43] on span at bounding box center [1546, 46] width 0 height 18
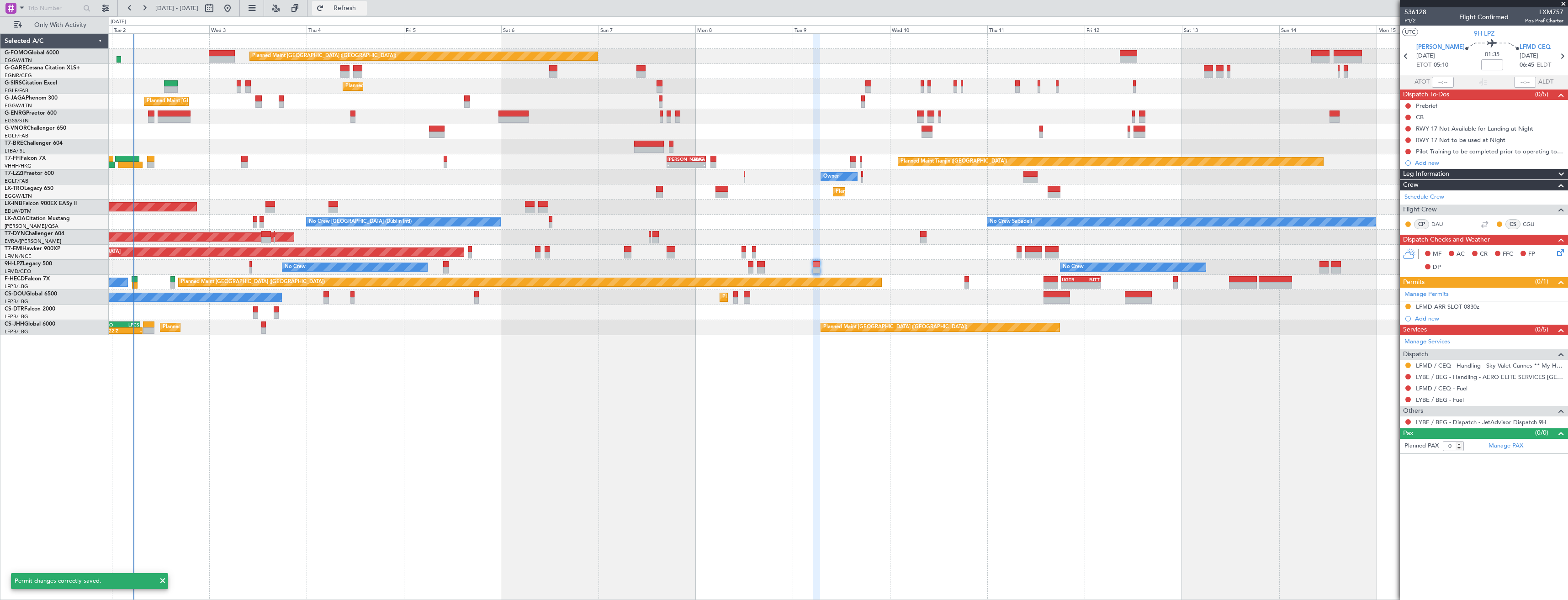
click at [358, 8] on span "Refresh" at bounding box center [345, 8] width 39 height 6
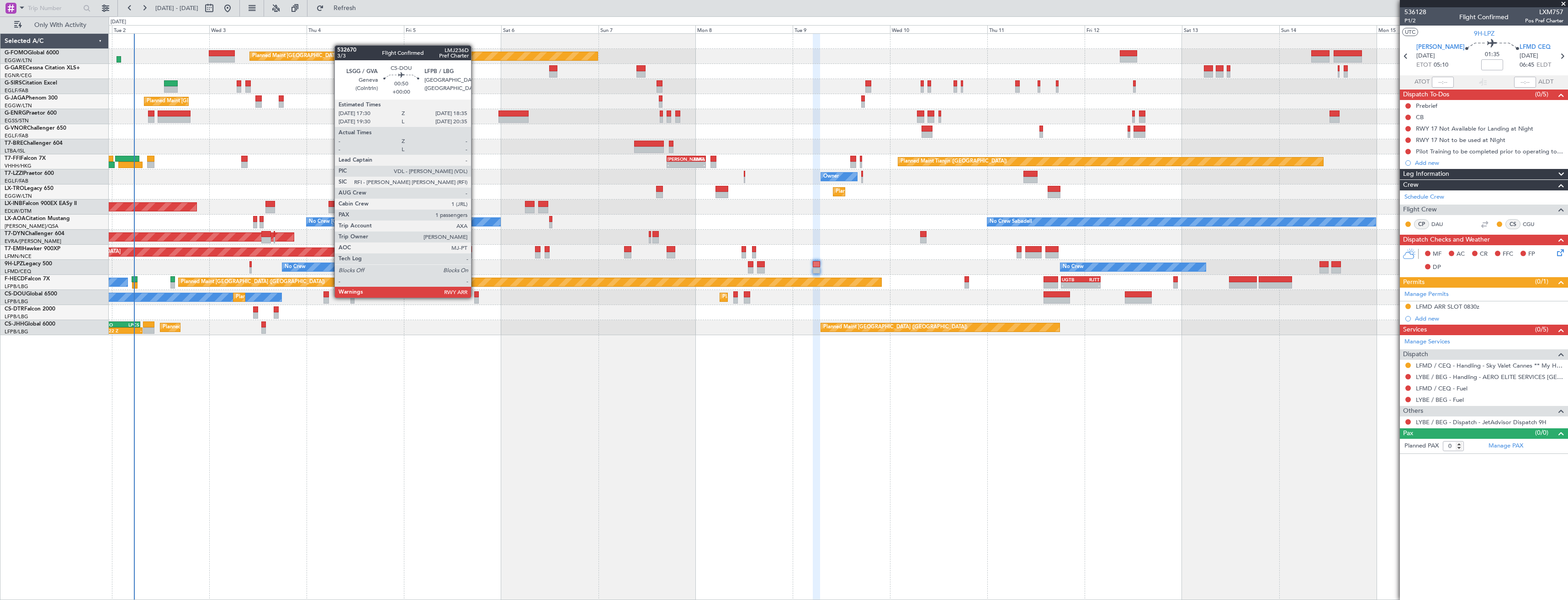
click at [475, 297] on div at bounding box center [476, 293] width 4 height 6
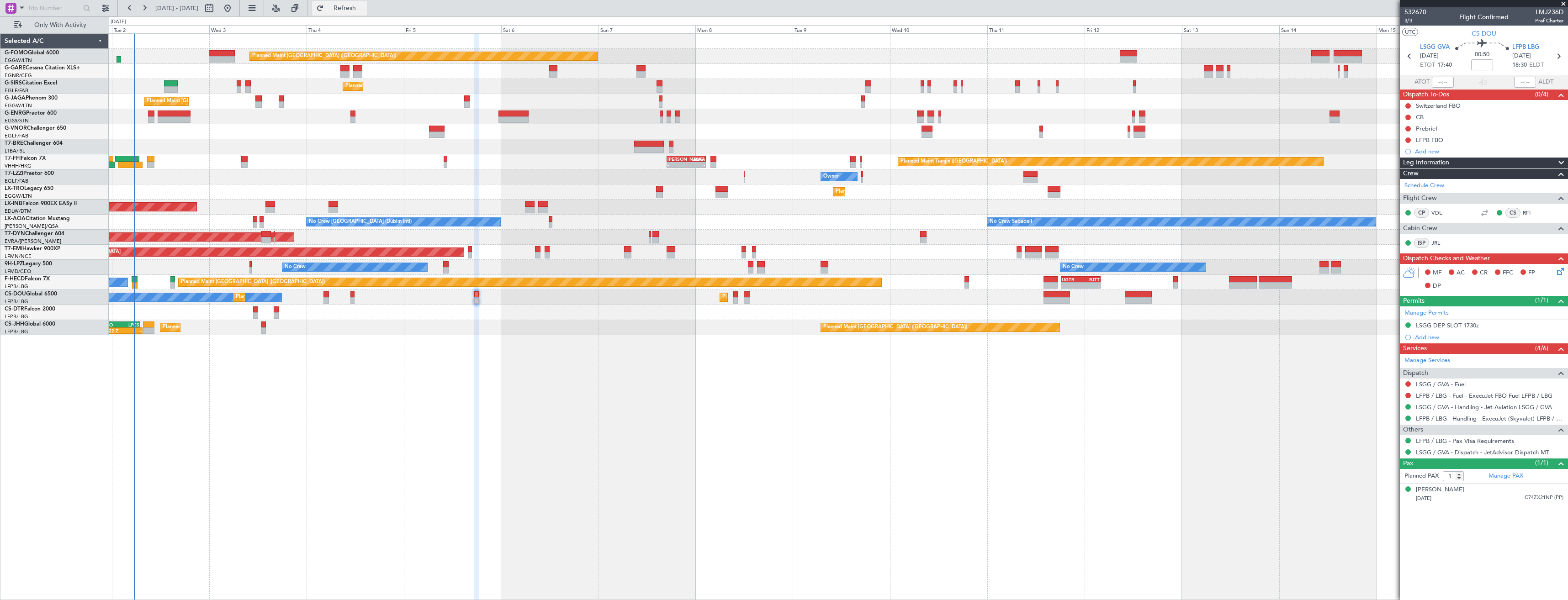
click at [364, 10] on span "Refresh" at bounding box center [345, 8] width 39 height 6
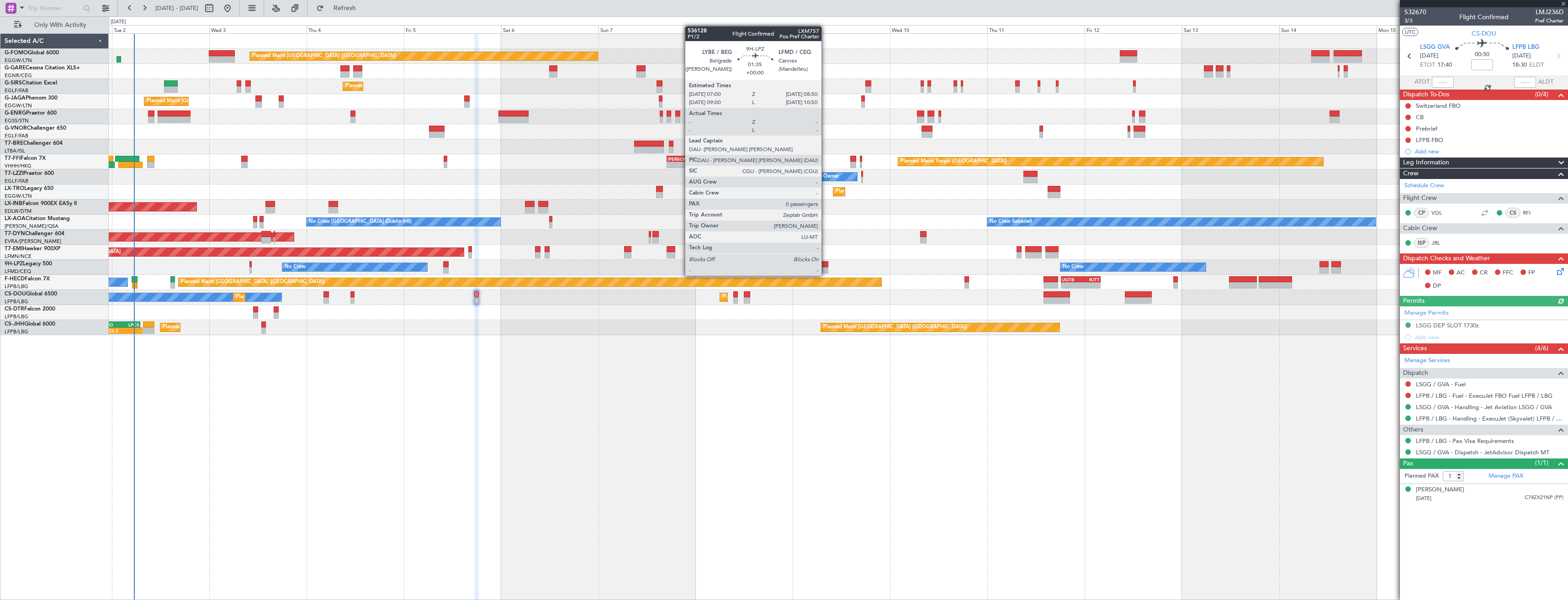
click at [826, 266] on div at bounding box center [824, 264] width 8 height 6
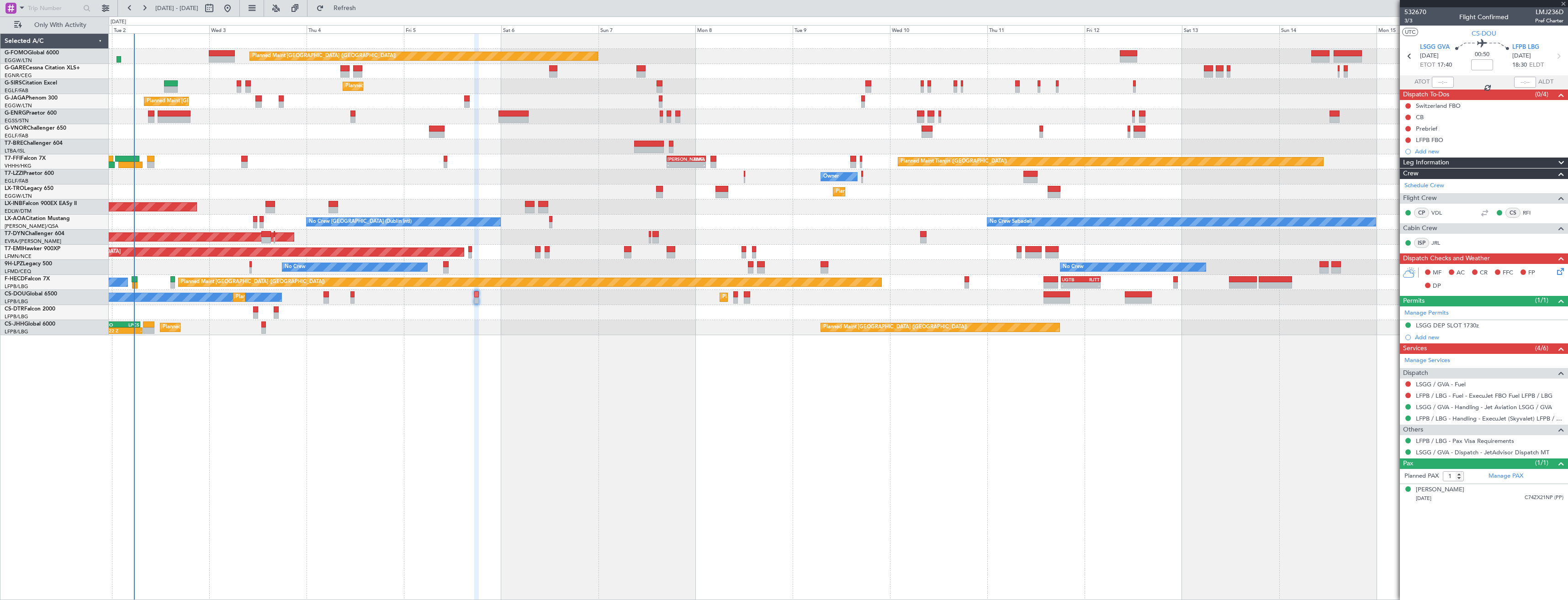
type input "0"
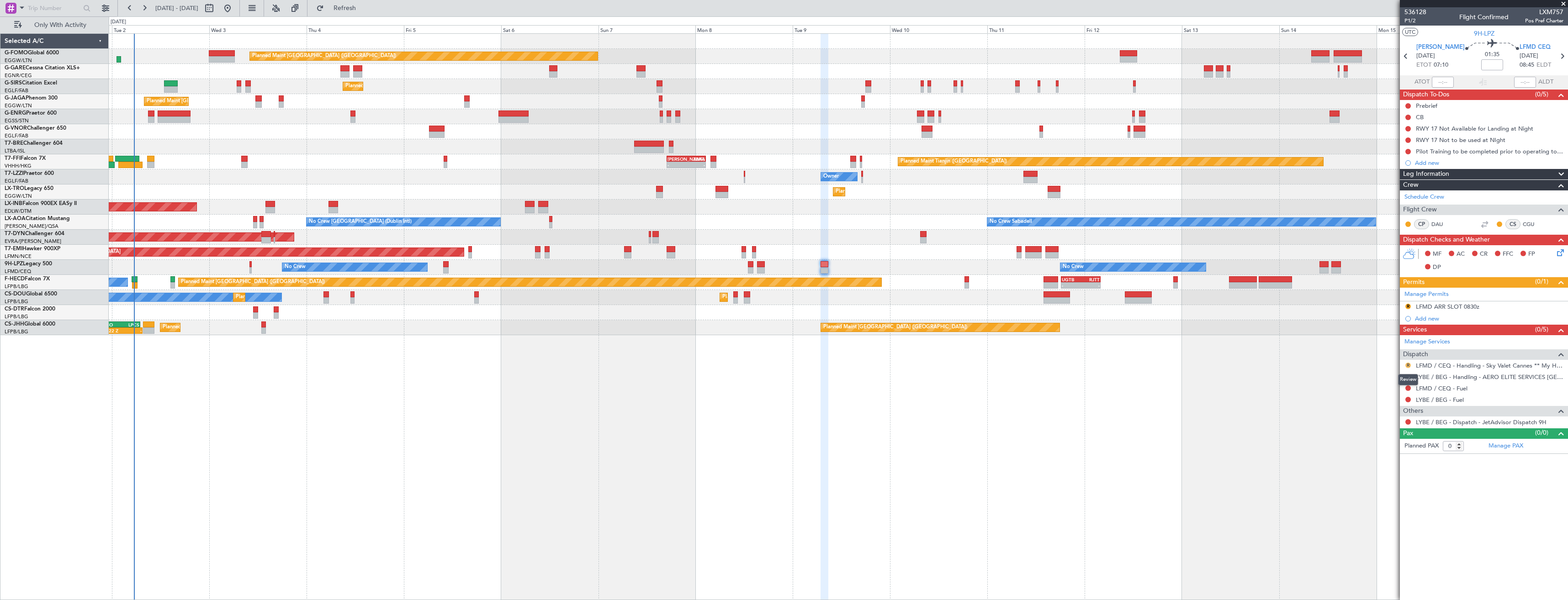
click at [1408, 367] on button "R" at bounding box center [1408, 365] width 5 height 5
click at [1381, 415] on span "Requested" at bounding box center [1381, 419] width 29 height 9
click at [1405, 305] on button "R" at bounding box center [1408, 307] width 5 height 5
click at [1385, 342] on span "Requested" at bounding box center [1381, 346] width 29 height 9
click at [1408, 305] on button at bounding box center [1408, 307] width 5 height 5
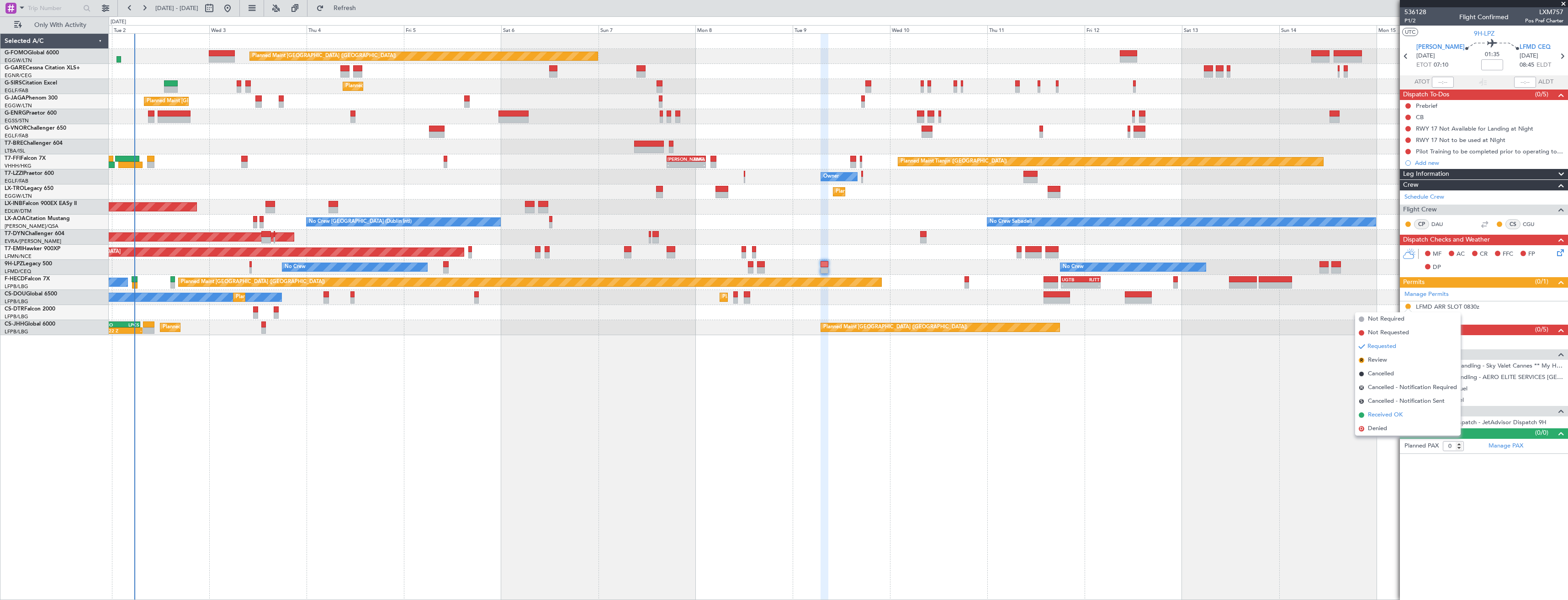
click at [1374, 411] on span "Received OK" at bounding box center [1385, 415] width 35 height 9
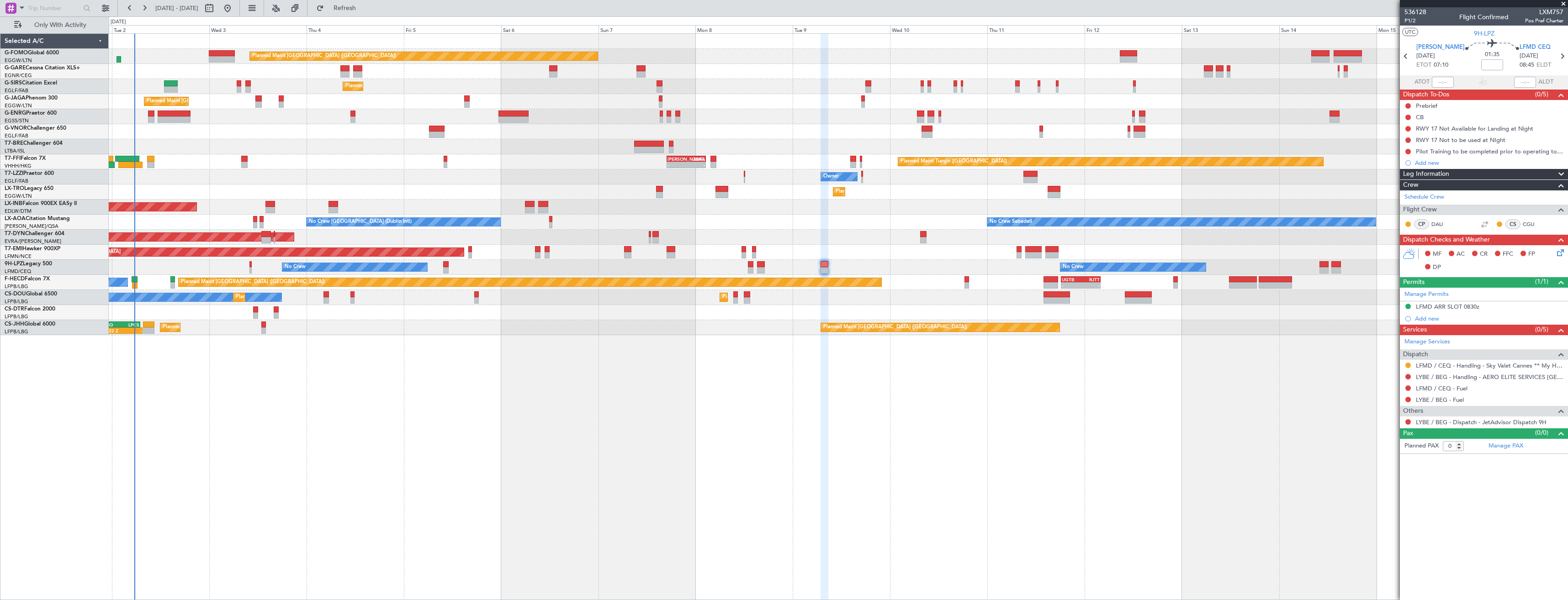
click at [1504, 307] on div "LFMD ARR SLOT 0830z" at bounding box center [1484, 307] width 168 height 11
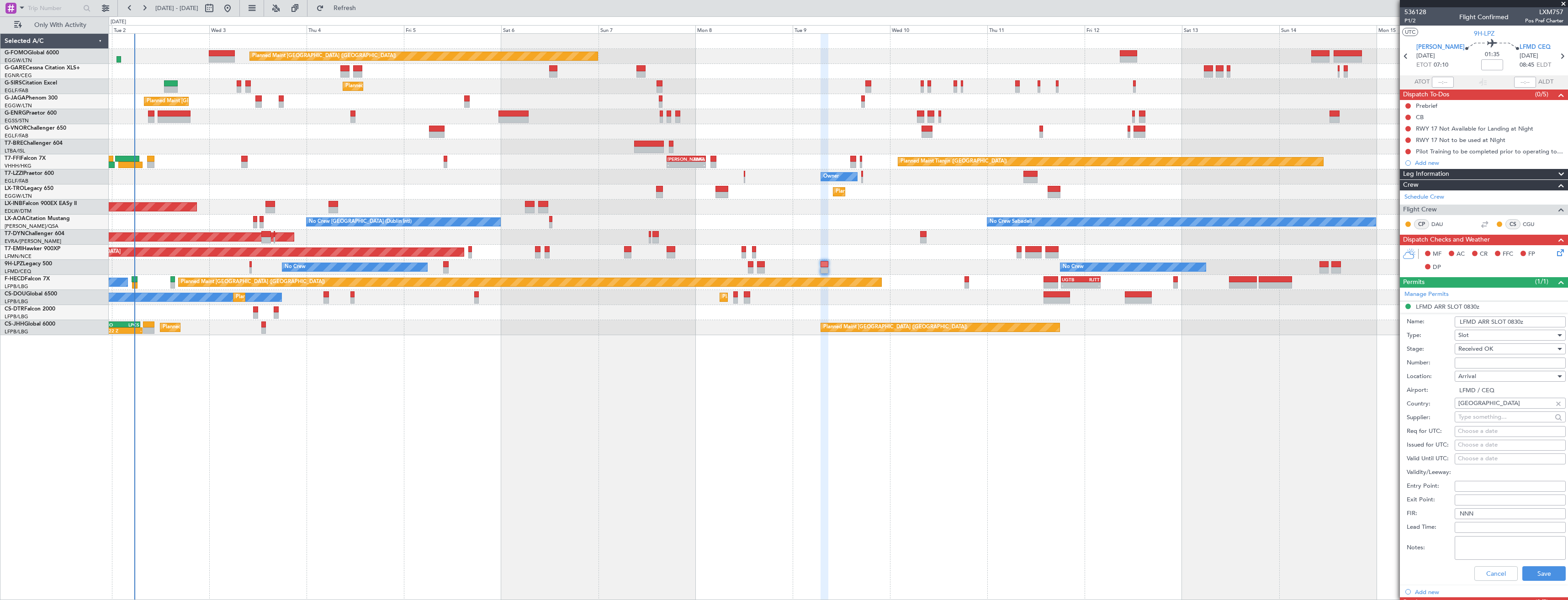
click at [1486, 360] on input "Number:" at bounding box center [1509, 363] width 111 height 11
paste input "LFMDA000013908"
type input "LFMDA000013908"
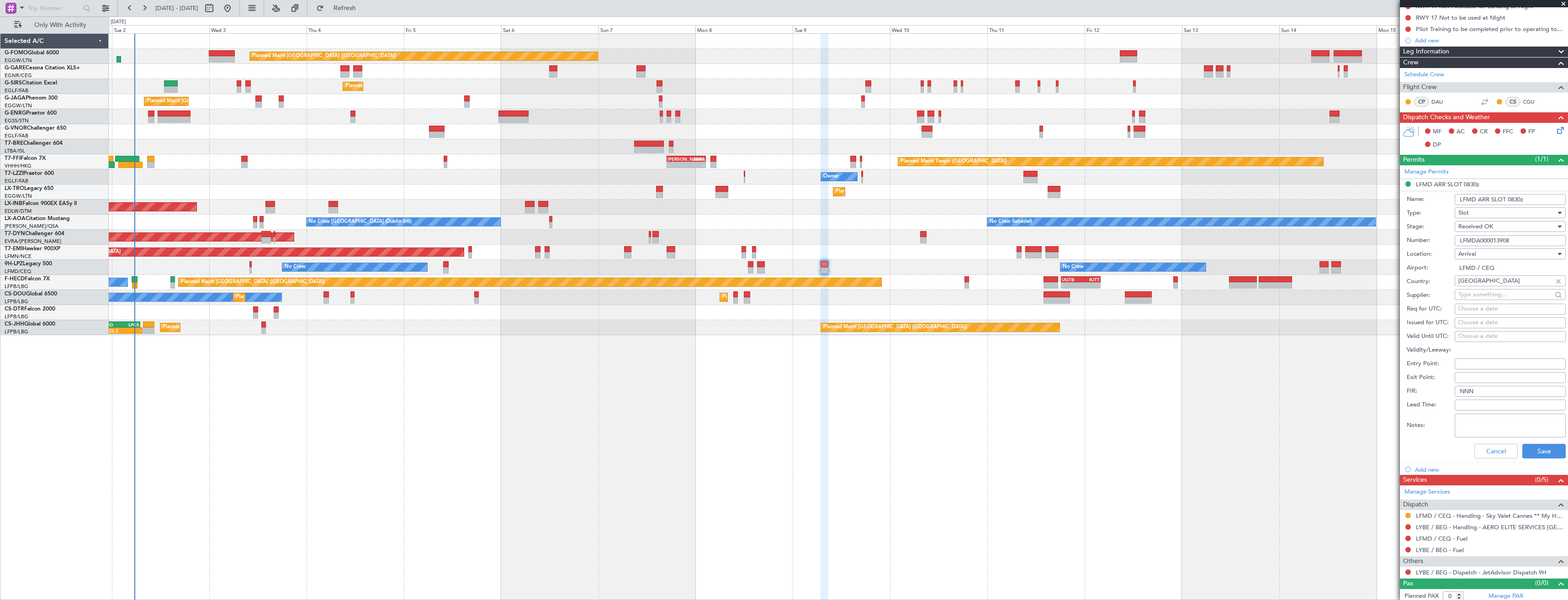
scroll to position [126, 0]
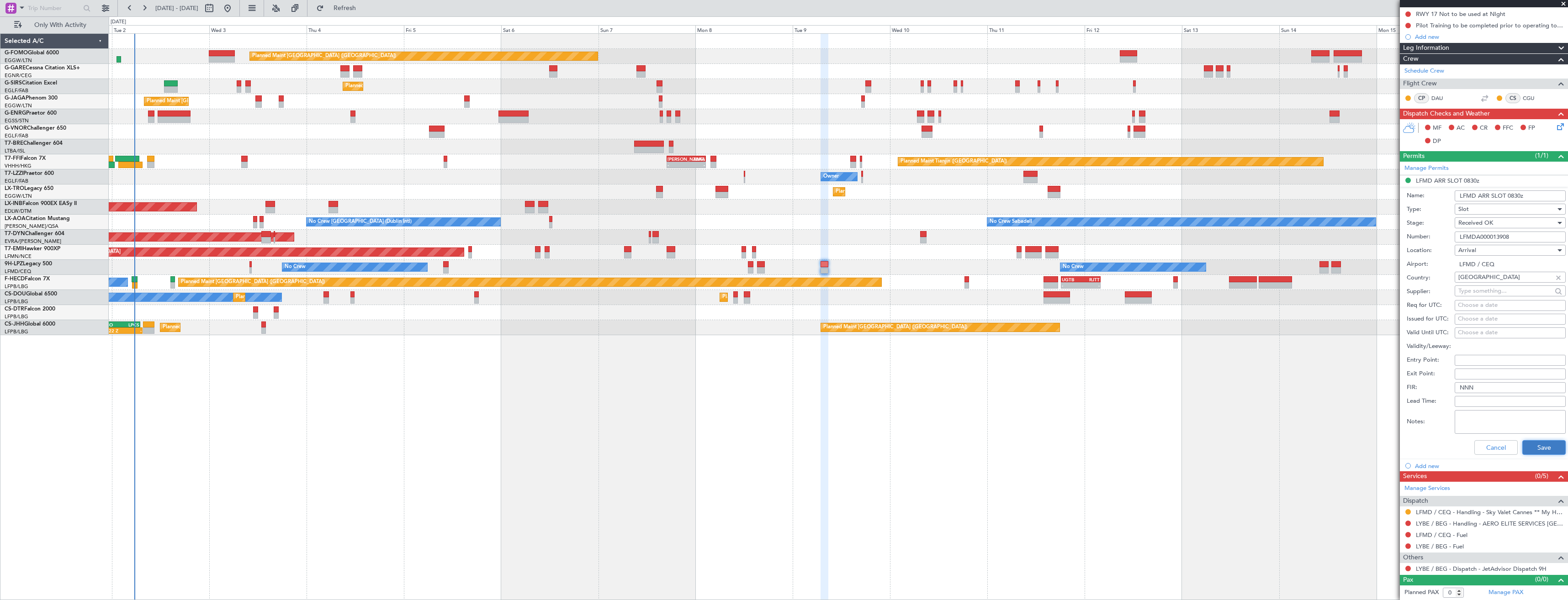
click at [1536, 443] on button "Save" at bounding box center [1543, 447] width 44 height 15
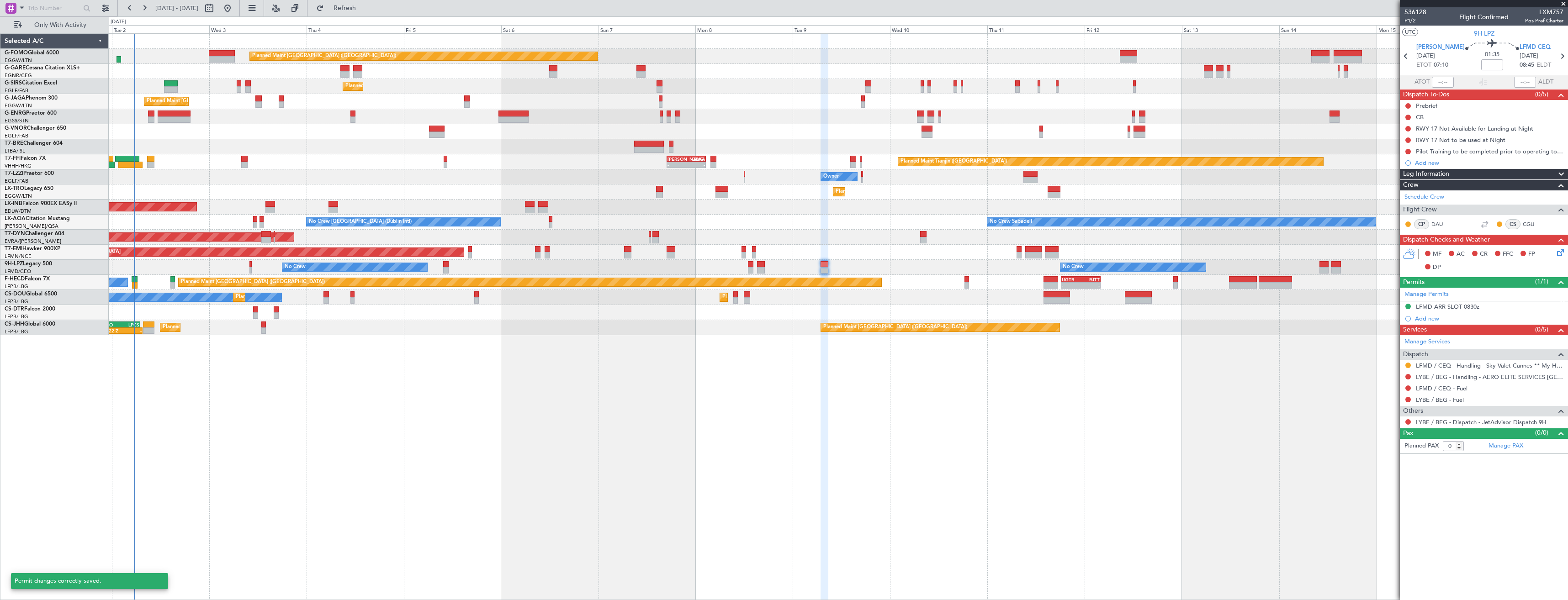
scroll to position [0, 0]
click at [1488, 374] on link "LYBE / BEG - Handling - AERO ELITE SERVICES BELGRADE" at bounding box center [1489, 377] width 147 height 8
click at [366, 13] on button "Refresh" at bounding box center [339, 8] width 55 height 15
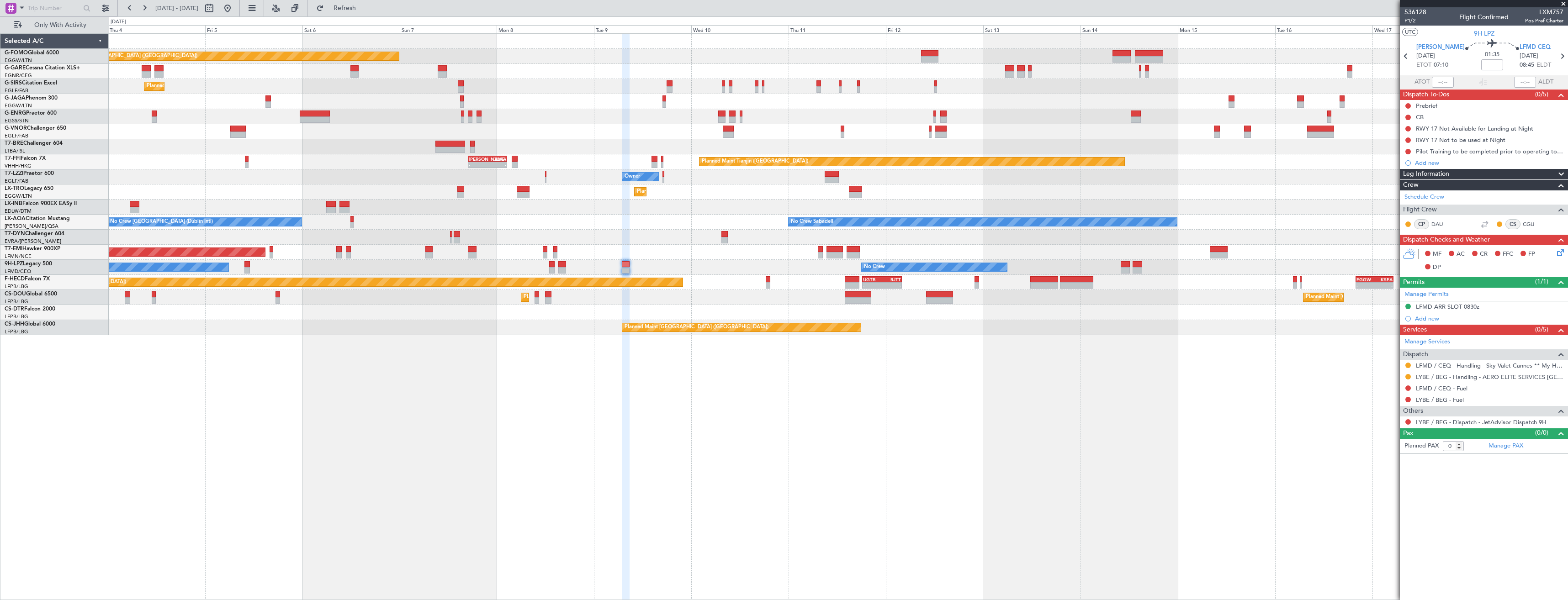
click at [1121, 155] on div "Planned Maint London (Luton) Planned Maint London (Farnborough) Planned Maint L…" at bounding box center [838, 185] width 1458 height 301
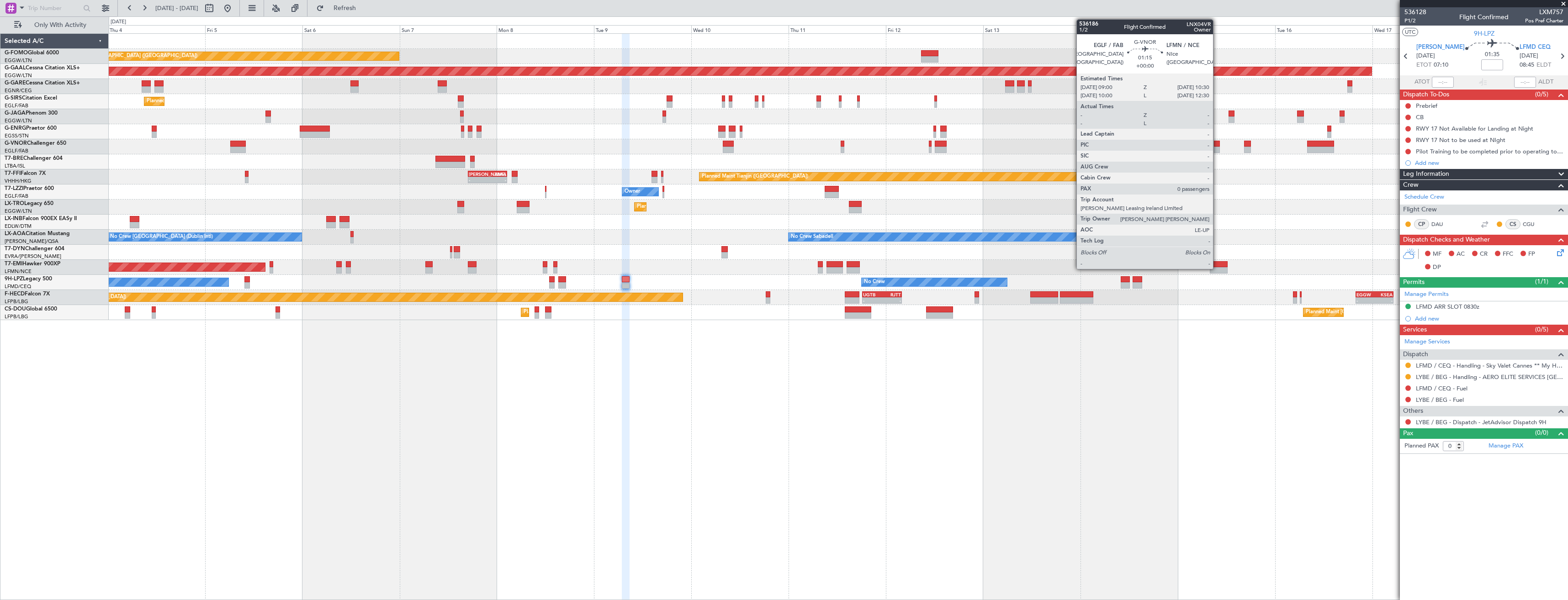
click at [1217, 145] on div at bounding box center [1217, 144] width 6 height 6
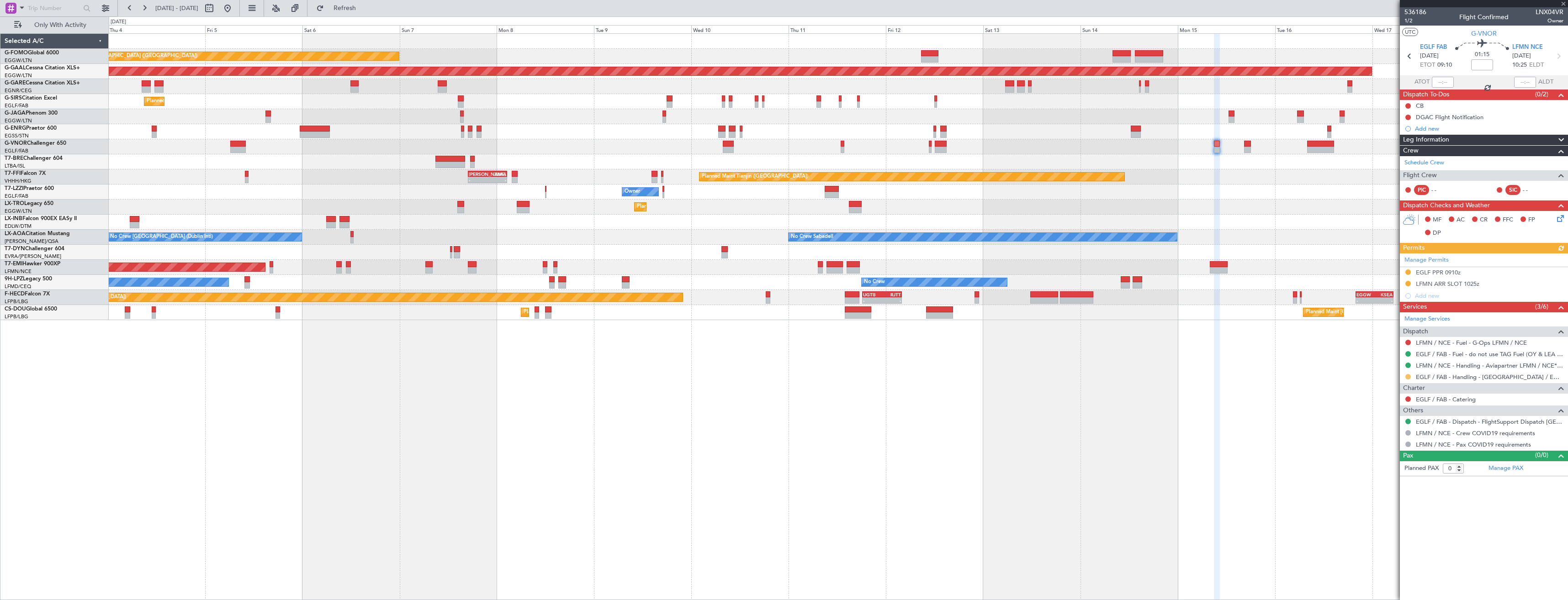
click at [1408, 377] on button at bounding box center [1408, 377] width 5 height 5
click at [1373, 488] on span "Confirmed" at bounding box center [1381, 485] width 28 height 9
click at [1468, 273] on div "EGLF PPR 0910z" at bounding box center [1484, 272] width 168 height 11
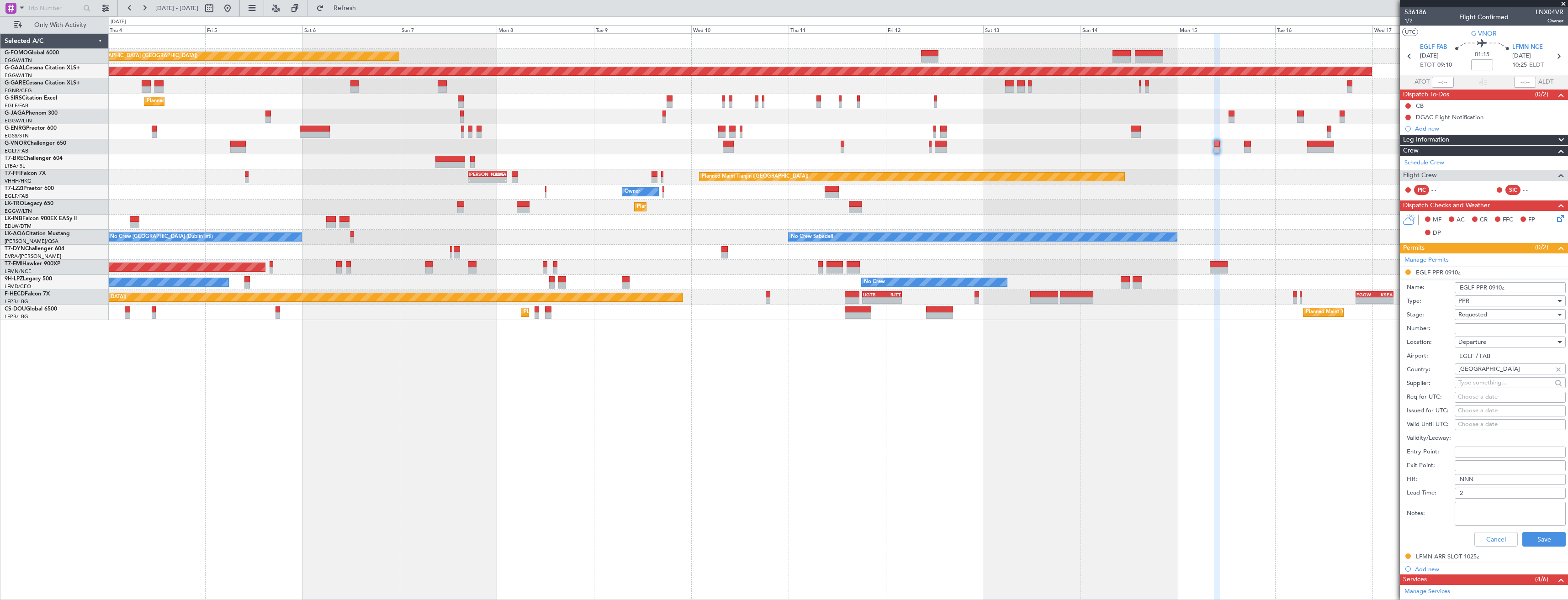
click at [1482, 330] on input "Number:" at bounding box center [1509, 328] width 111 height 11
paste input "370488"
click at [1481, 315] on span "Requested" at bounding box center [1472, 314] width 29 height 8
click at [1487, 385] on span "Received OK" at bounding box center [1506, 384] width 96 height 14
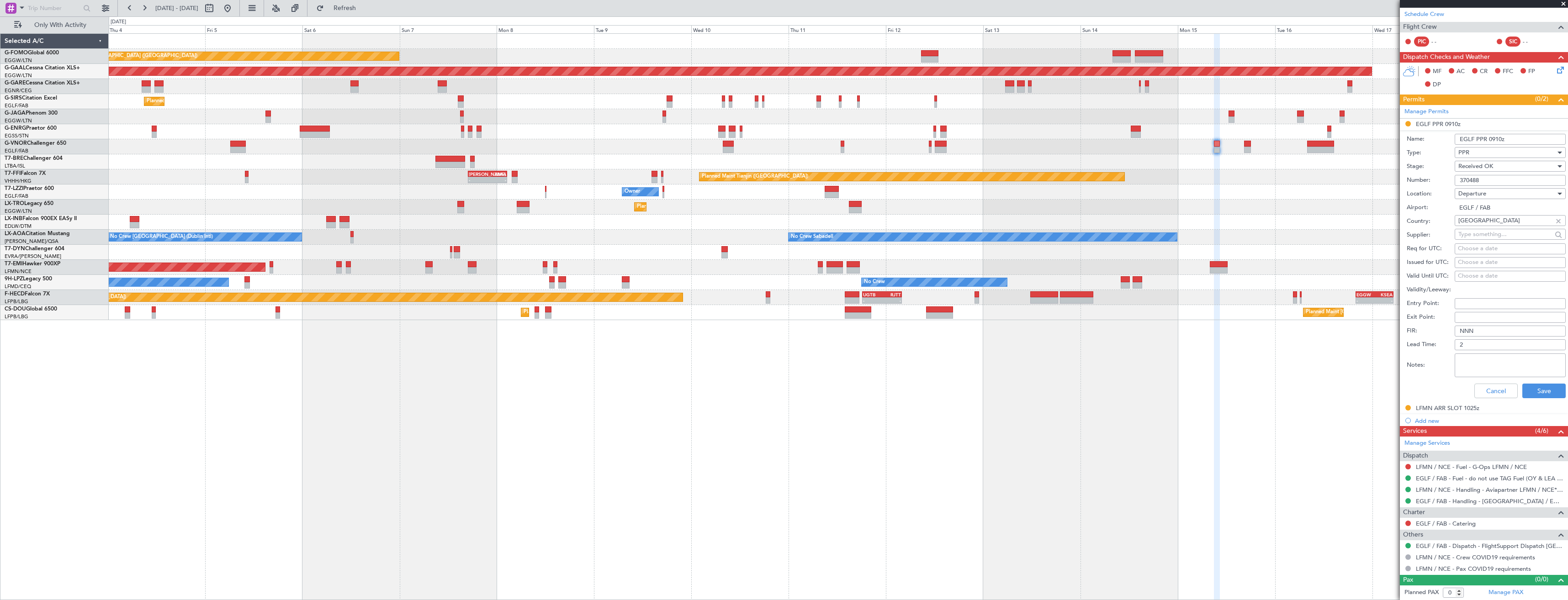
scroll to position [0, 0]
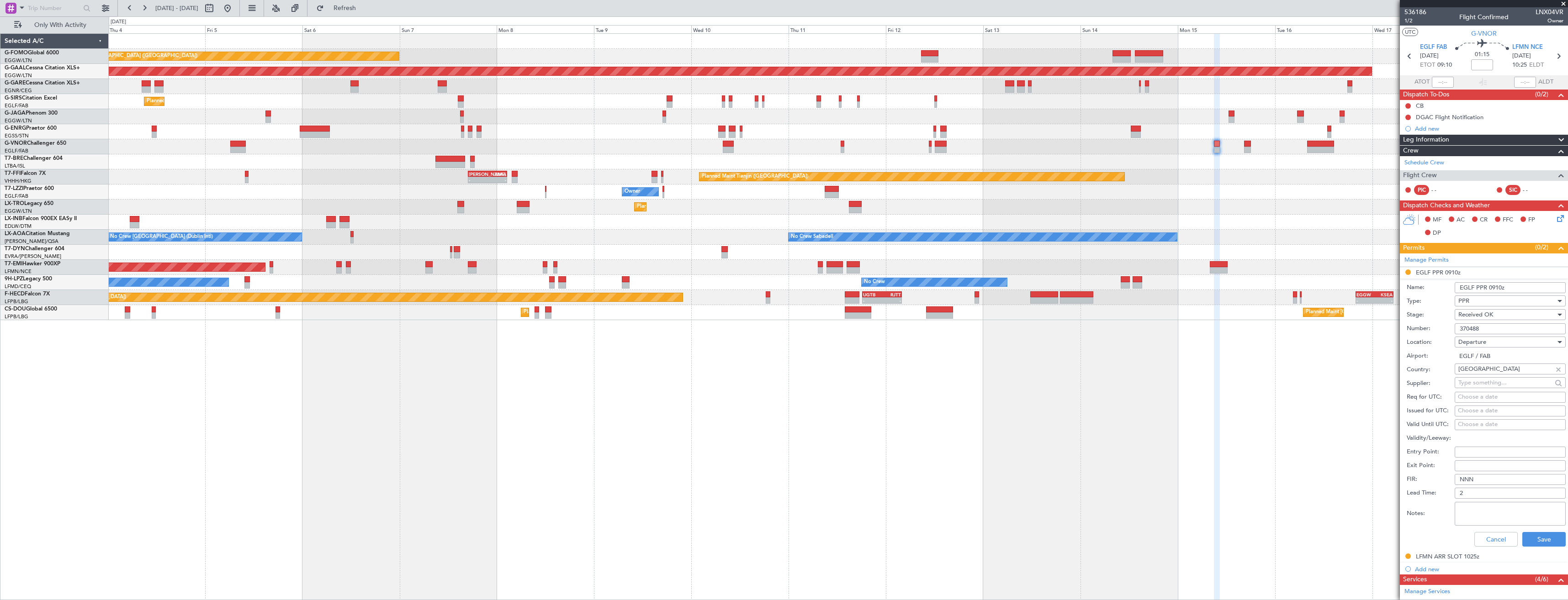
click at [1514, 325] on input "370488" at bounding box center [1509, 328] width 111 height 11
paste input "2915"
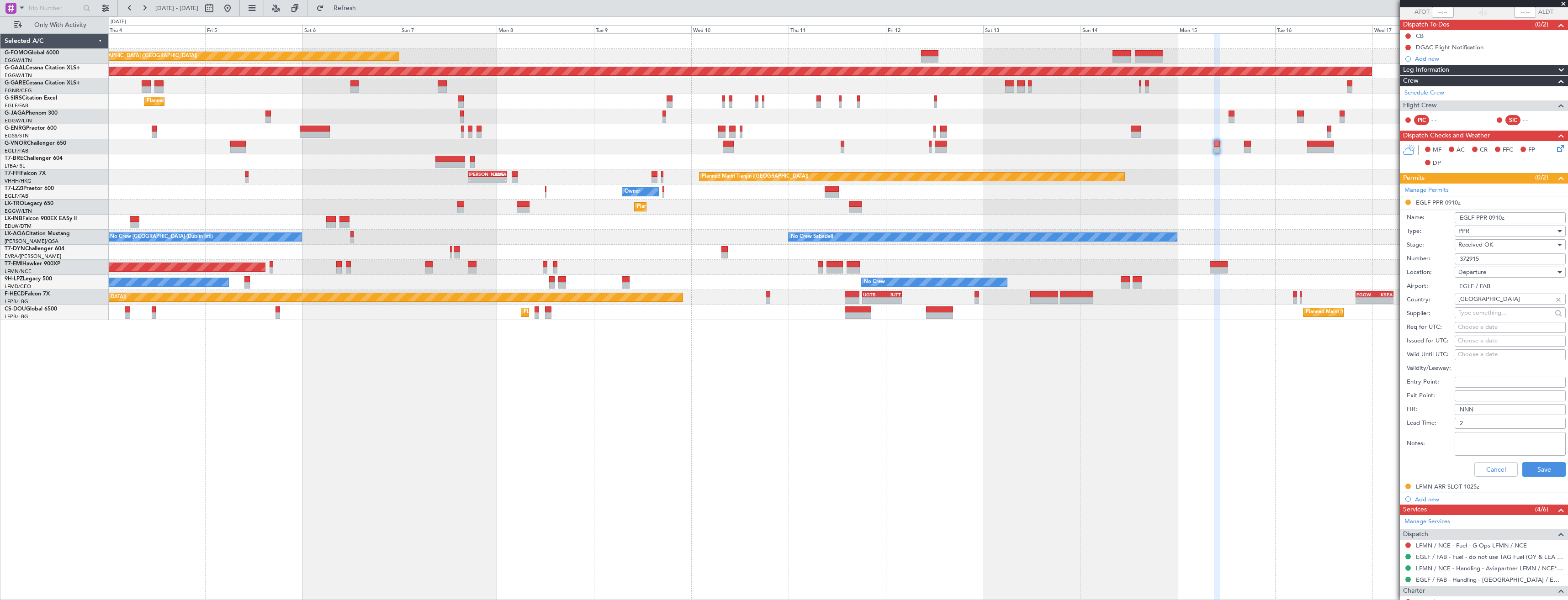
scroll to position [137, 0]
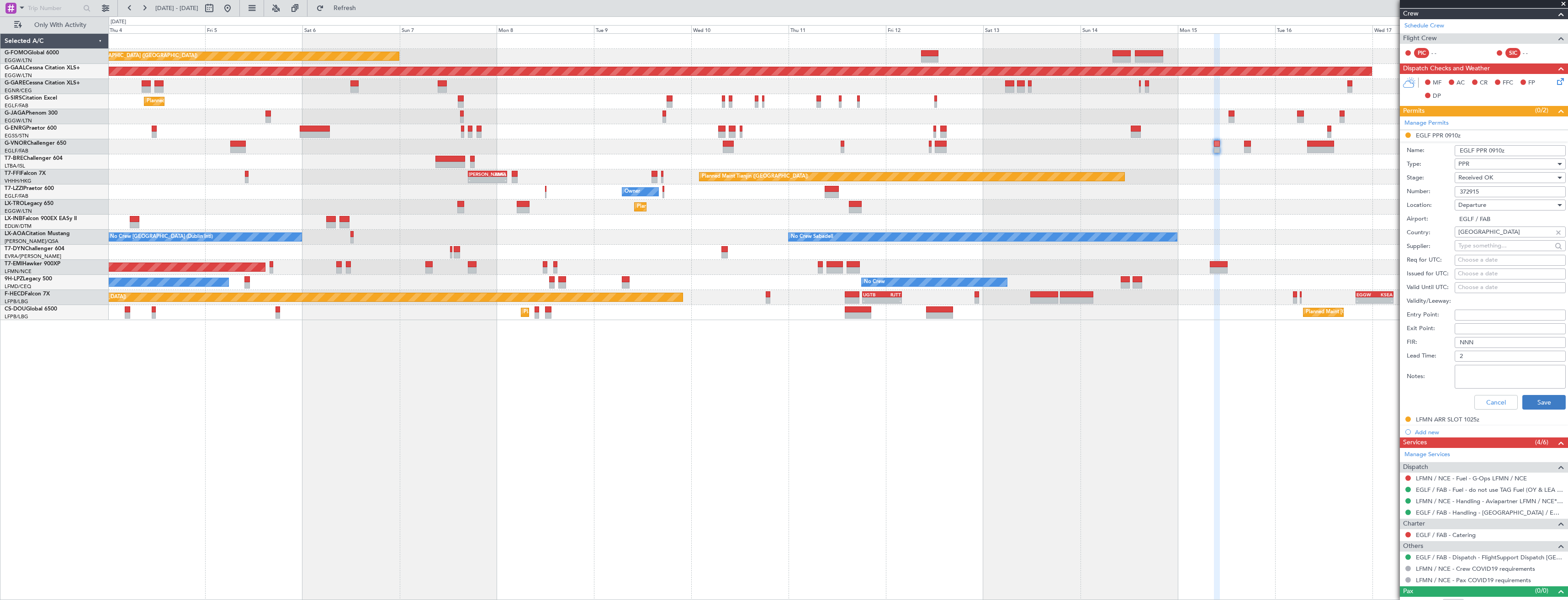
type input "372915"
click at [1525, 397] on button "Save" at bounding box center [1543, 402] width 44 height 15
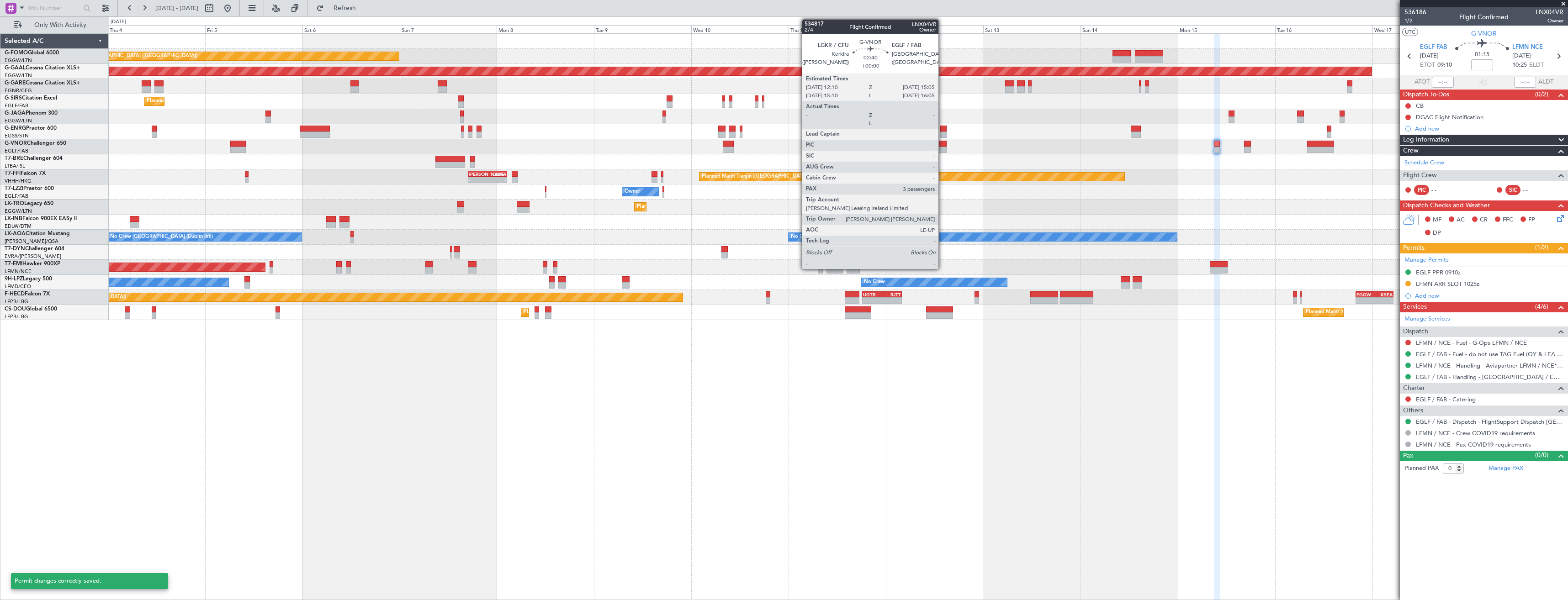
scroll to position [0, 0]
click at [942, 147] on div at bounding box center [940, 149] width 12 height 6
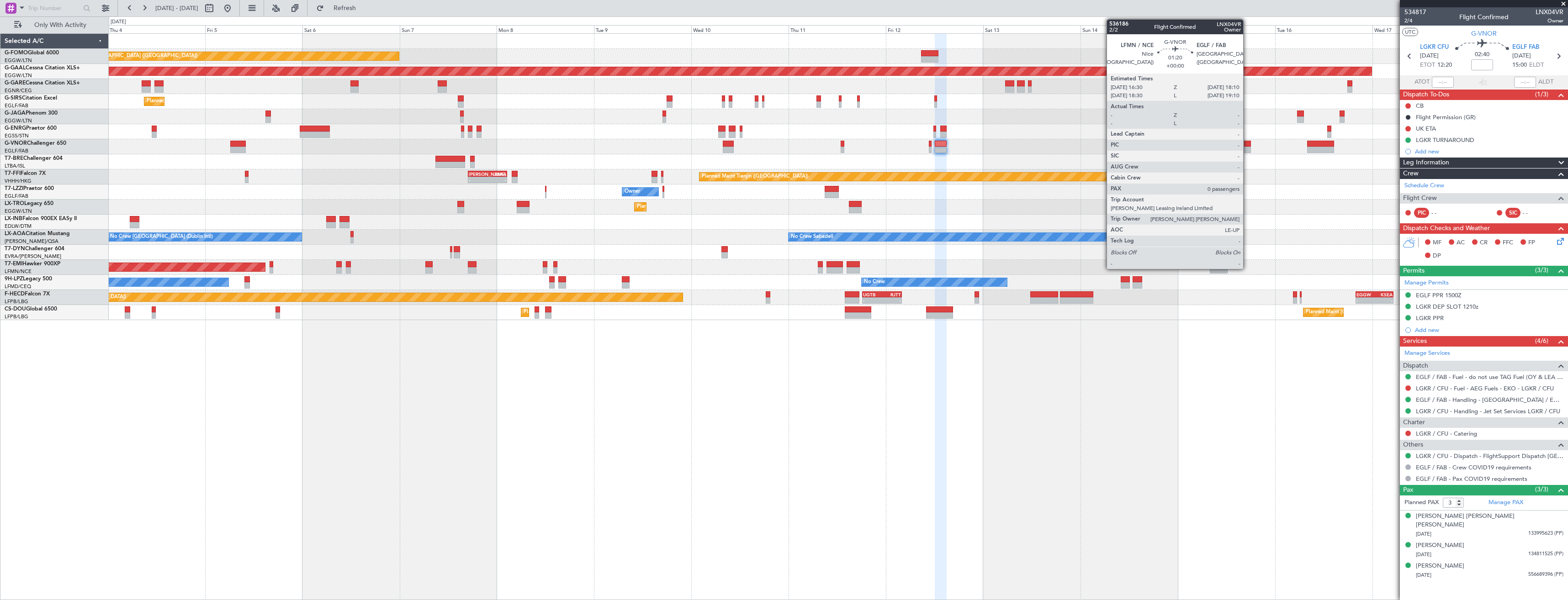
click at [1247, 145] on div at bounding box center [1247, 144] width 7 height 6
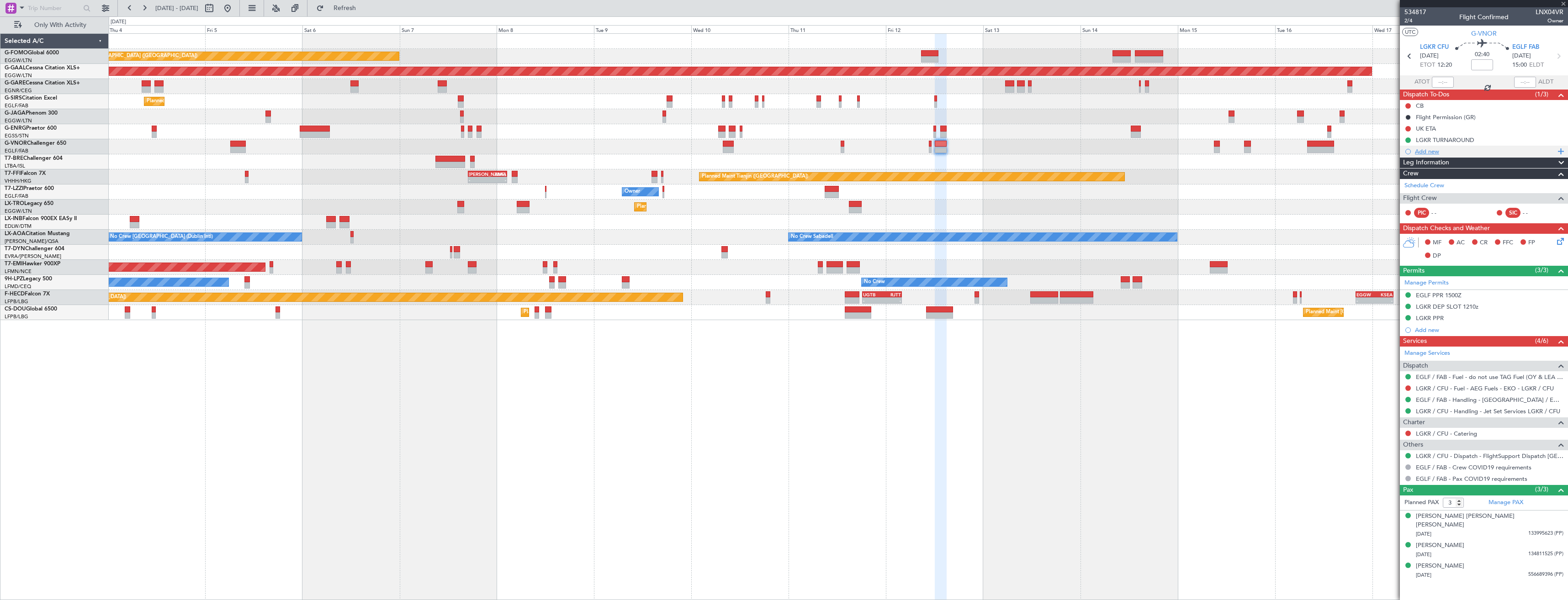
type input "0"
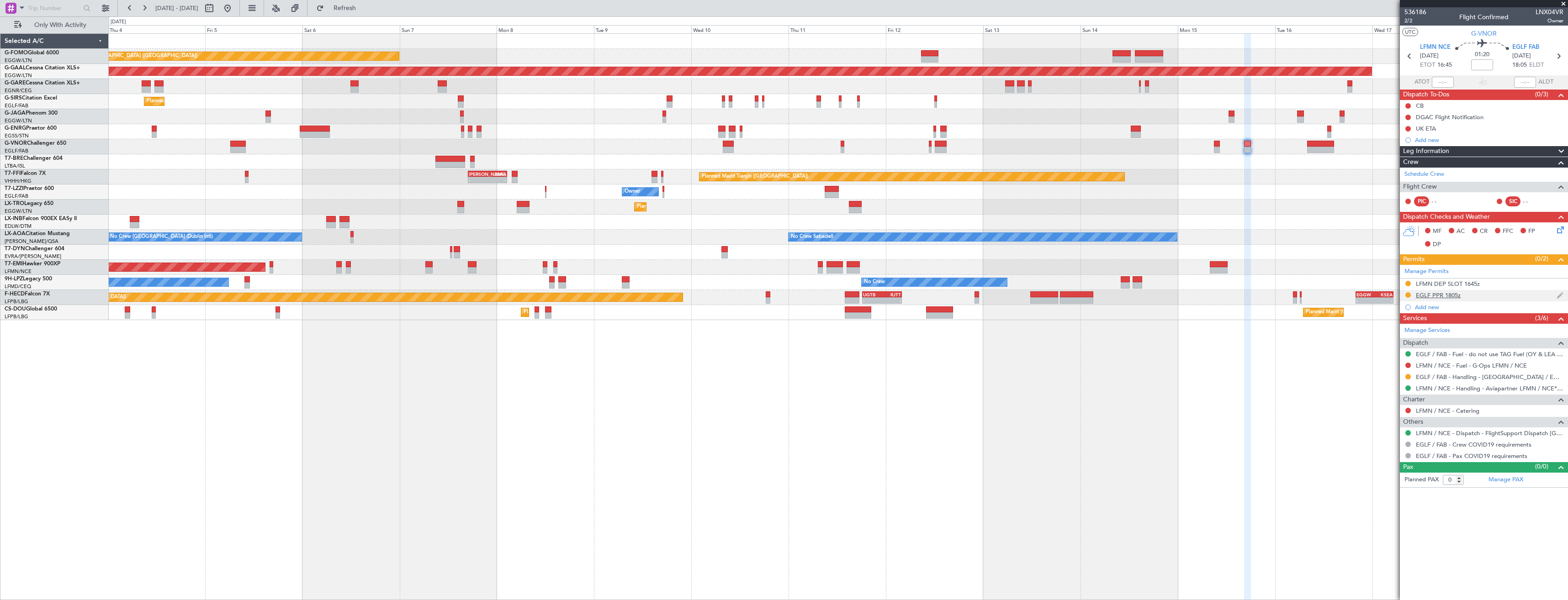
click at [1470, 298] on div "EGLF PPR 1805z" at bounding box center [1484, 295] width 168 height 11
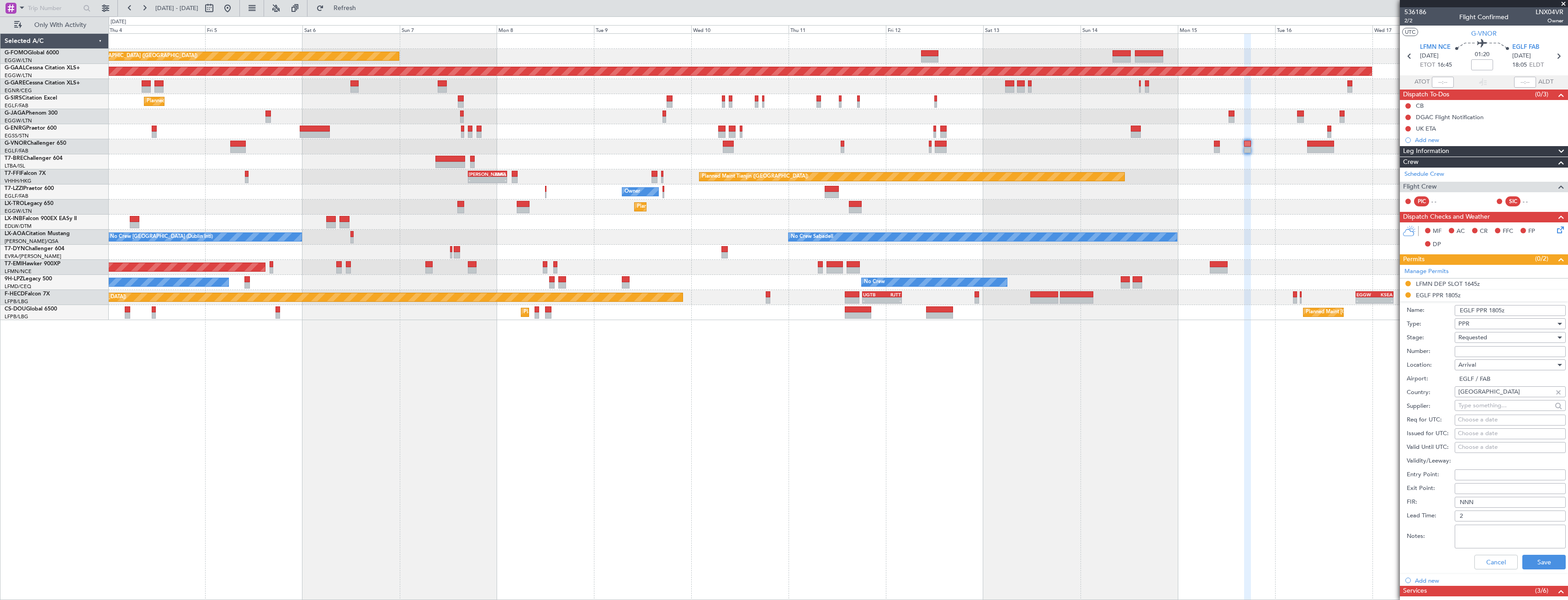
click at [1475, 349] on input "Number:" at bounding box center [1509, 351] width 111 height 11
paste input "372916"
type input "372916"
click at [1474, 335] on span "Requested" at bounding box center [1472, 336] width 29 height 8
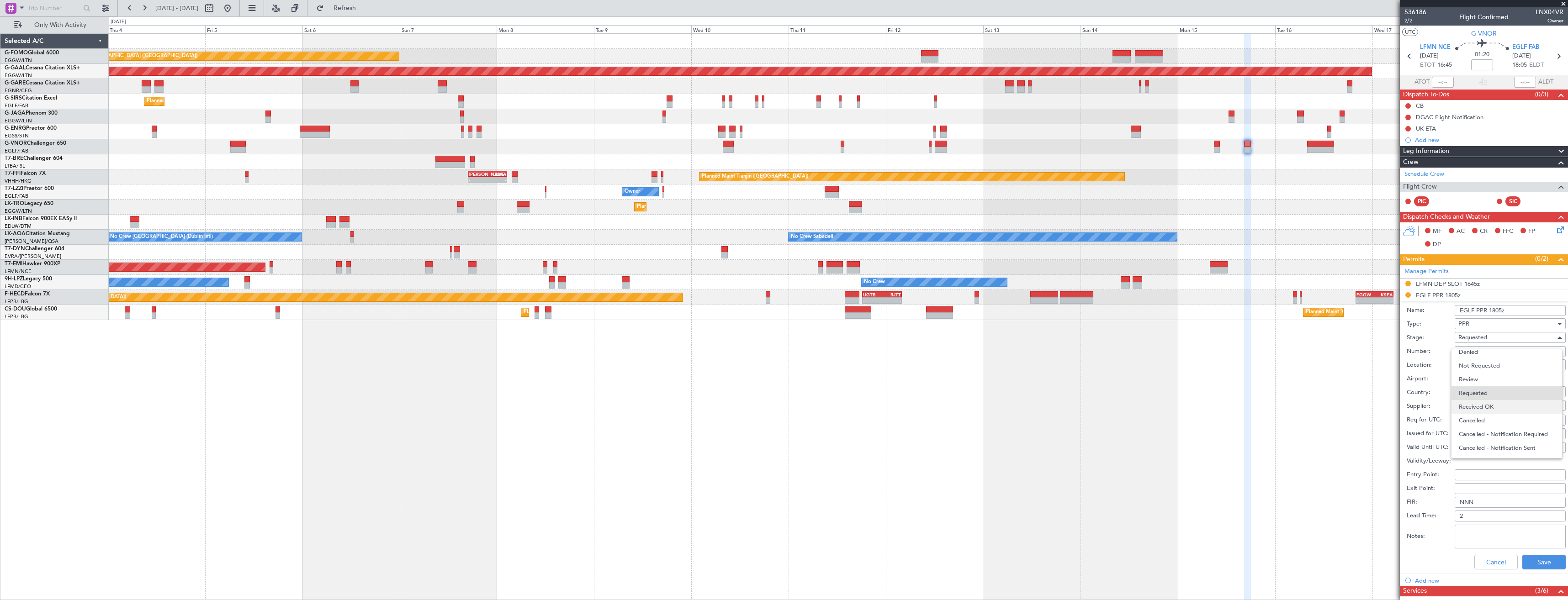
click at [1479, 402] on span "Received OK" at bounding box center [1506, 407] width 96 height 14
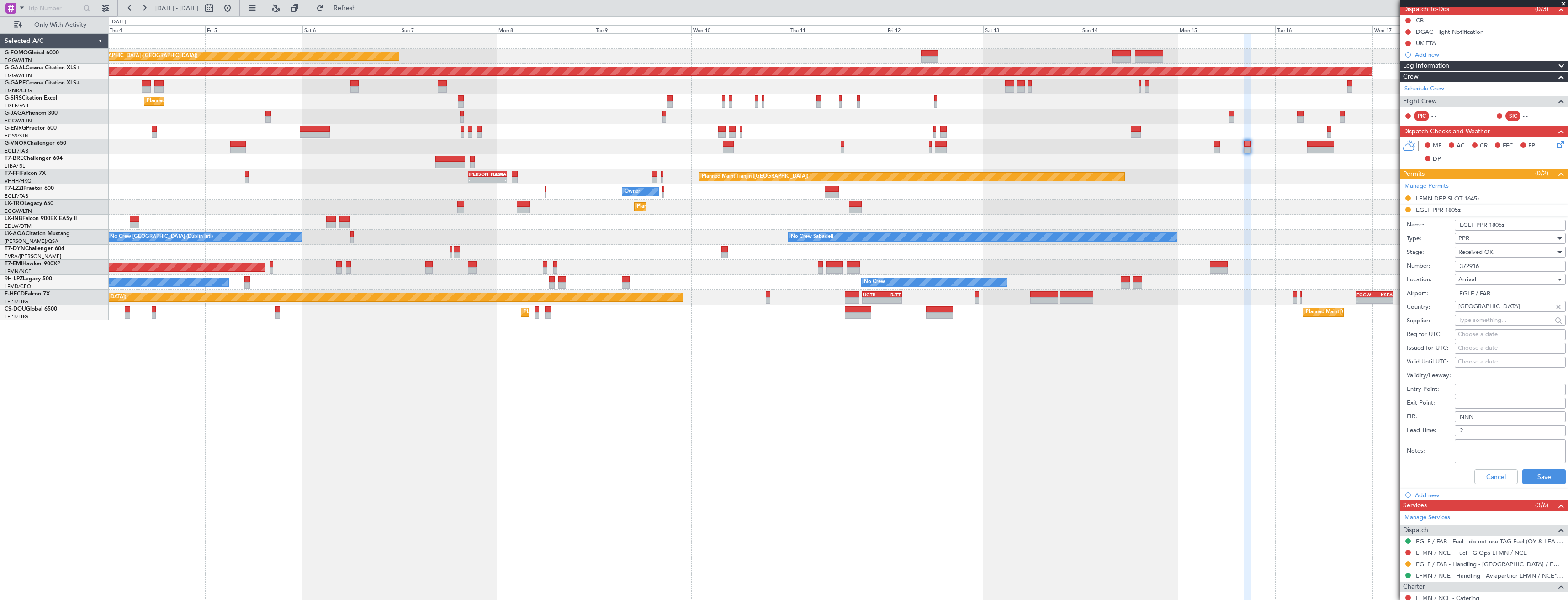
scroll to position [159, 0]
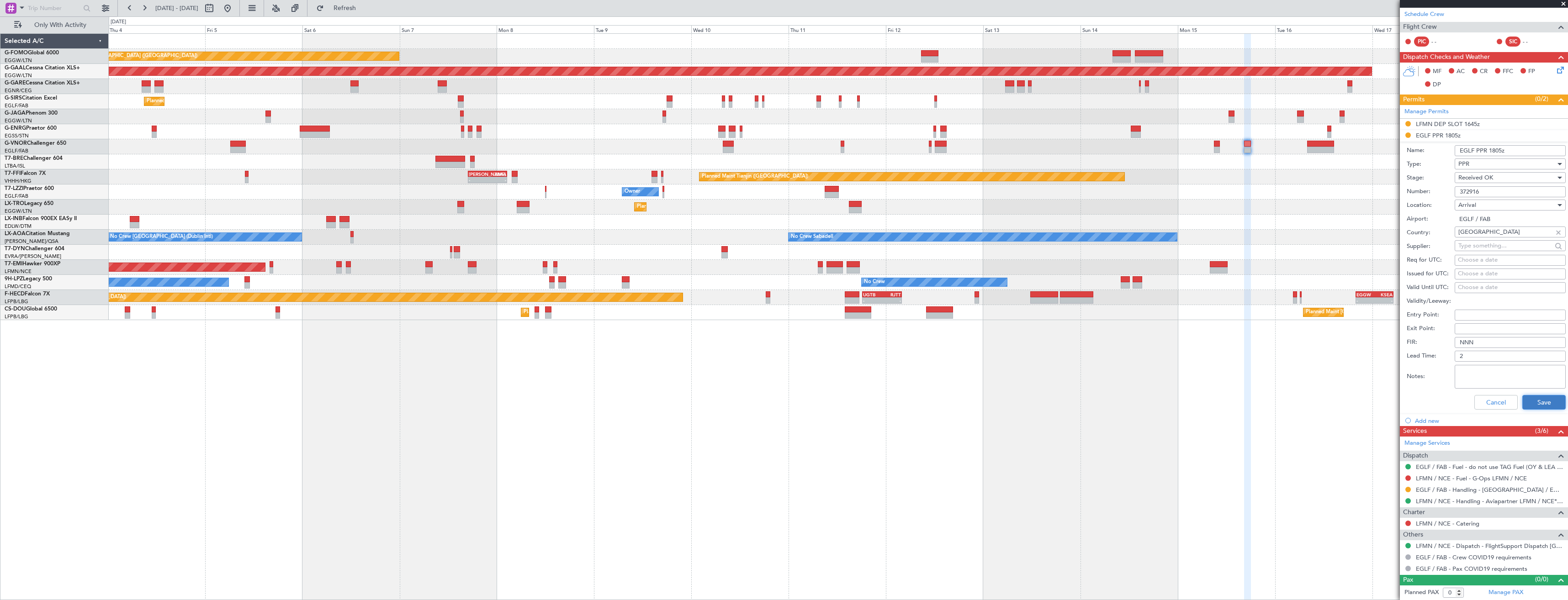
click at [1526, 397] on button "Save" at bounding box center [1543, 402] width 44 height 15
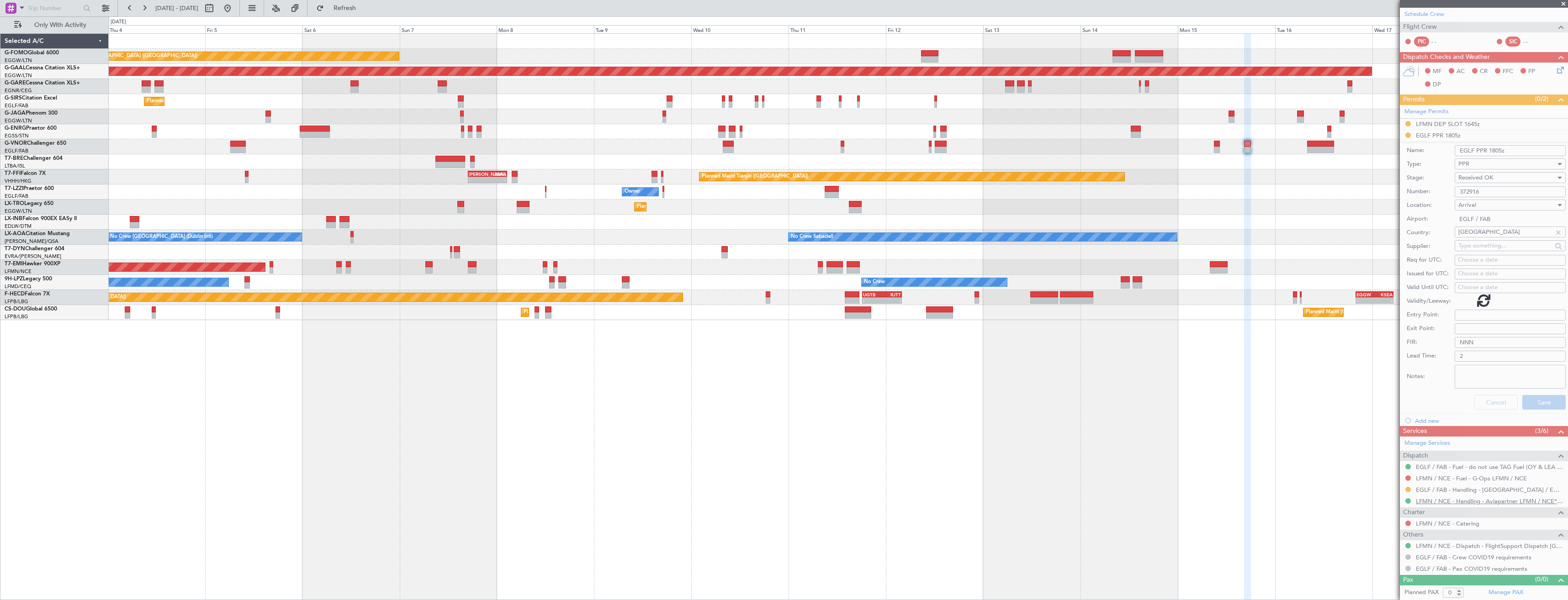
scroll to position [0, 0]
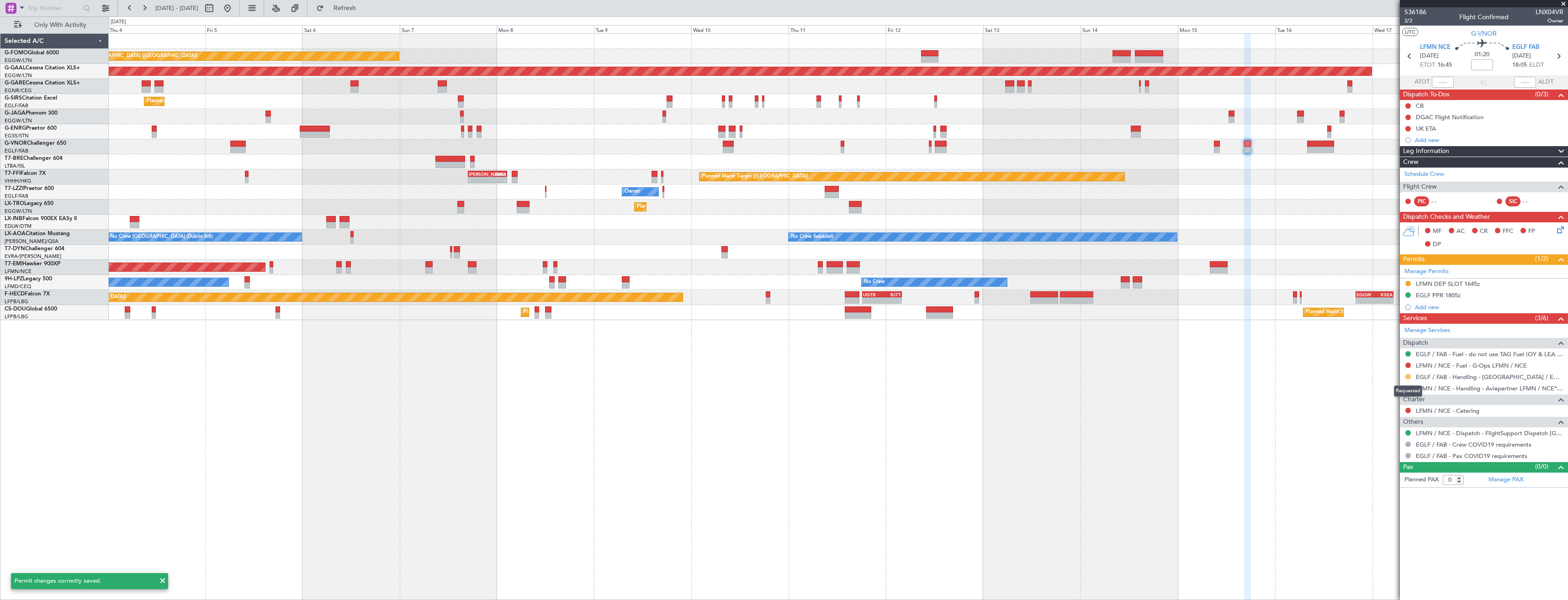
click at [1408, 376] on button at bounding box center [1408, 377] width 5 height 5
click at [1376, 485] on span "Confirmed" at bounding box center [1381, 485] width 28 height 9
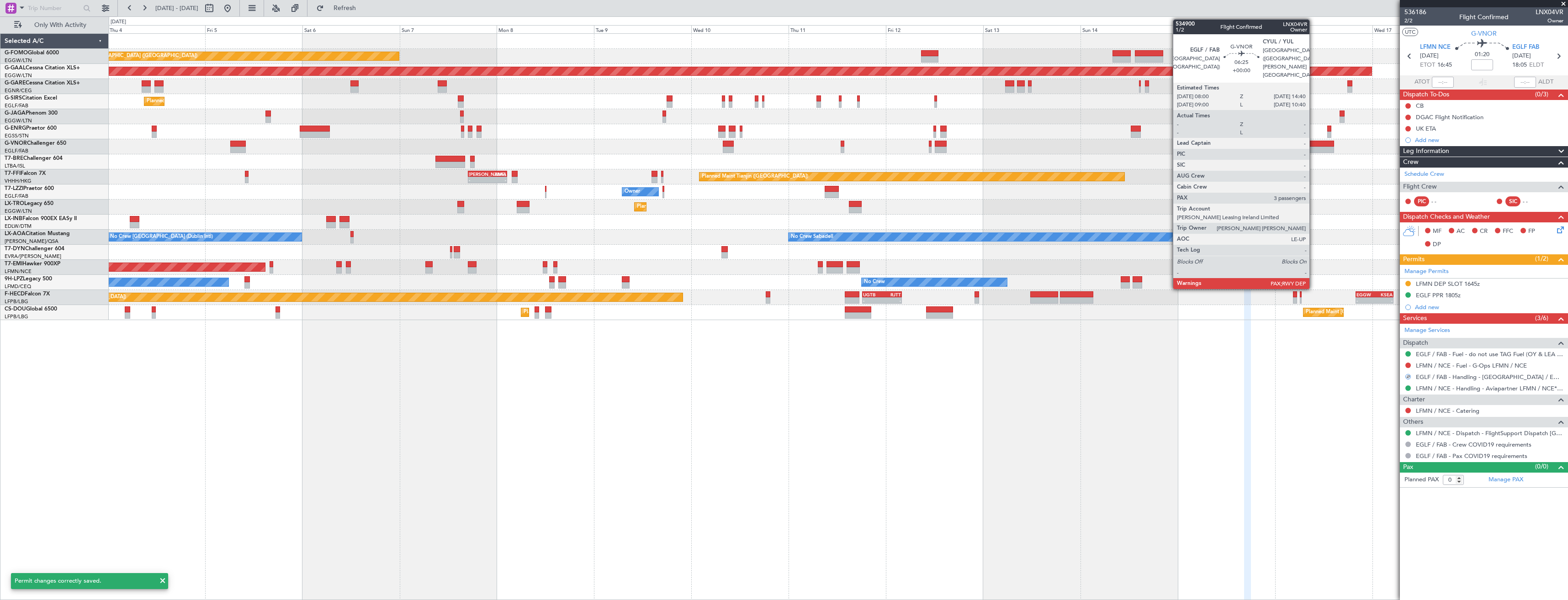
click at [1313, 148] on div at bounding box center [1320, 149] width 27 height 6
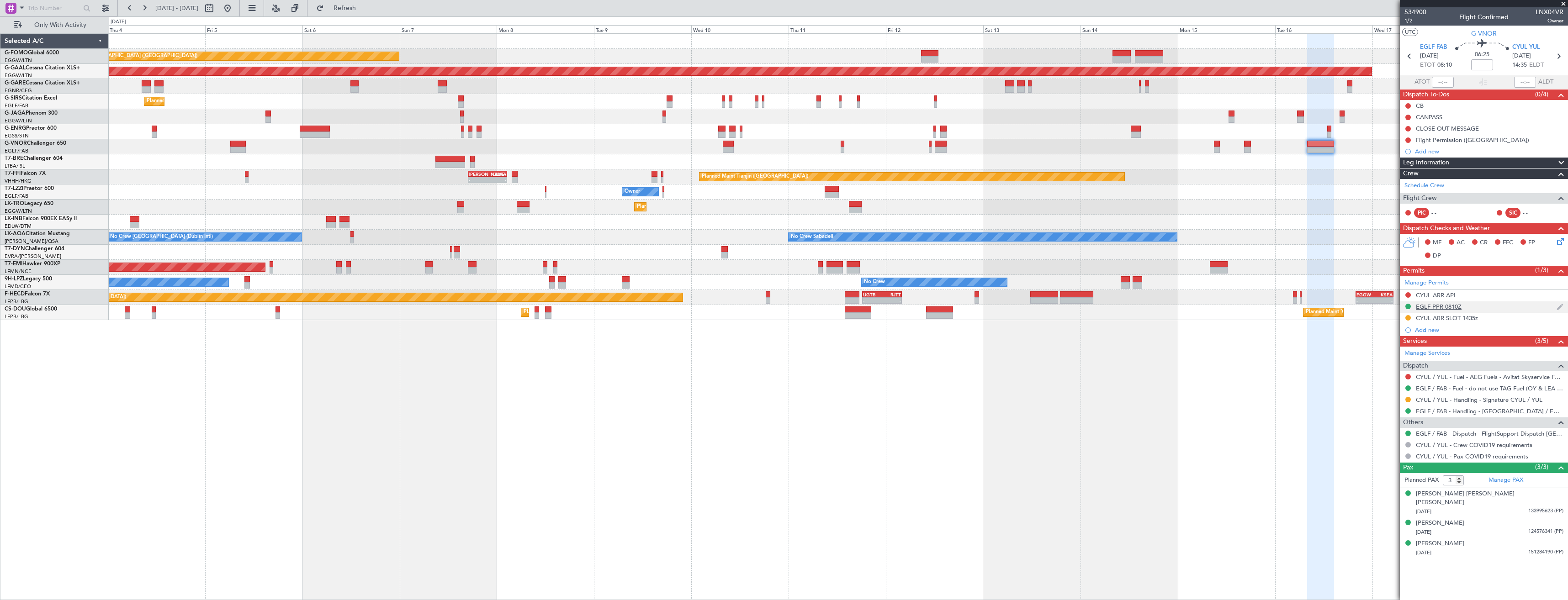
click at [1494, 307] on div "EGLF PPR 0810Z" at bounding box center [1484, 307] width 168 height 11
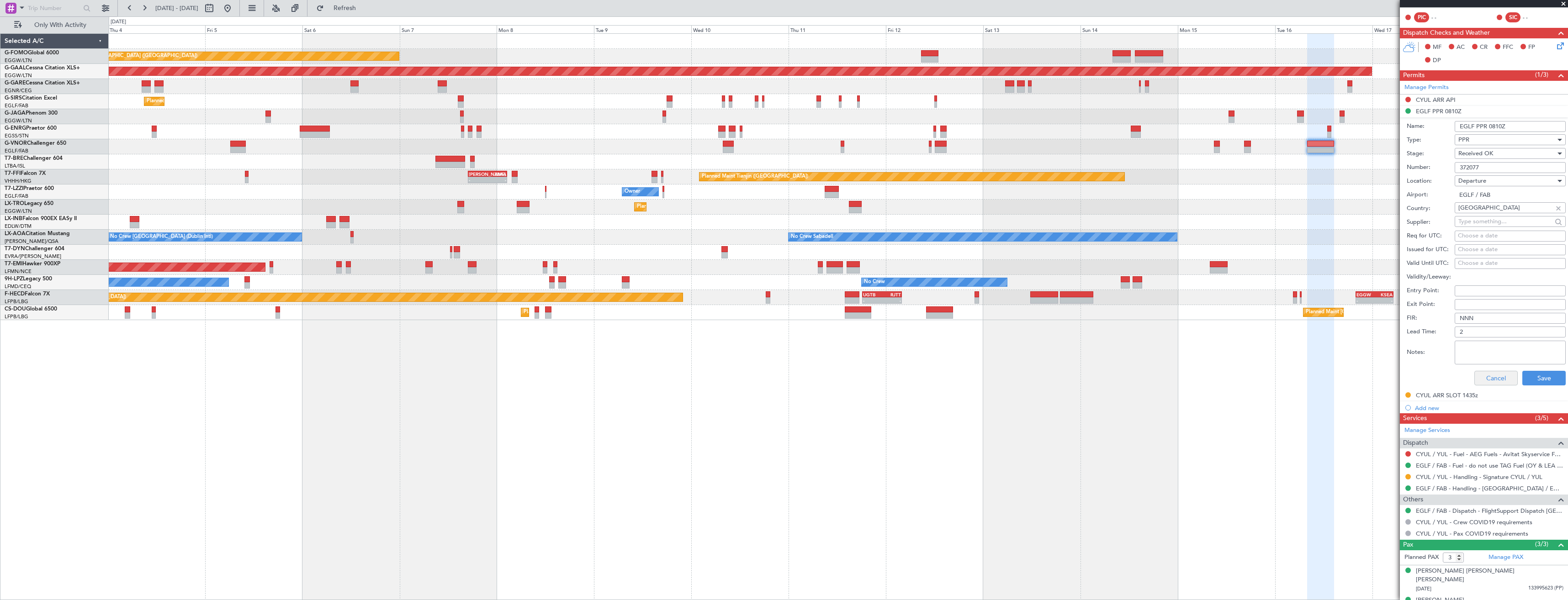
scroll to position [222, 0]
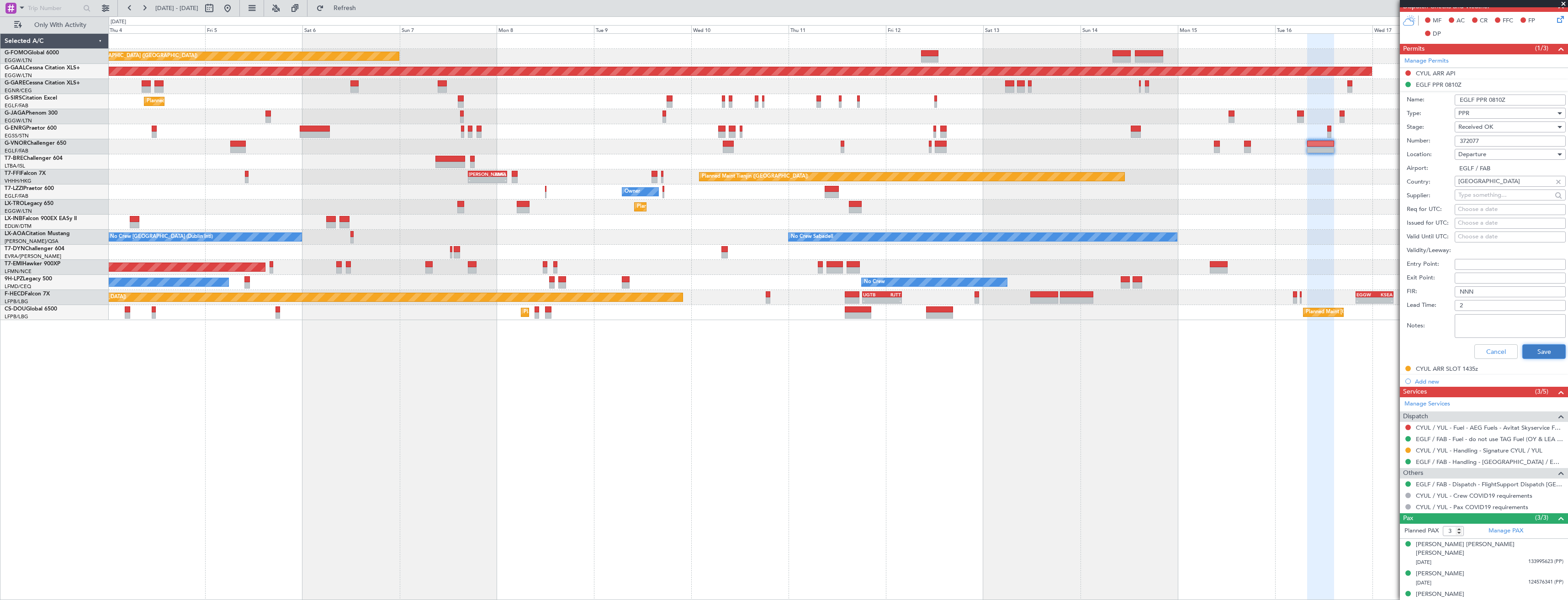
click at [1539, 348] on button "Save" at bounding box center [1543, 351] width 44 height 15
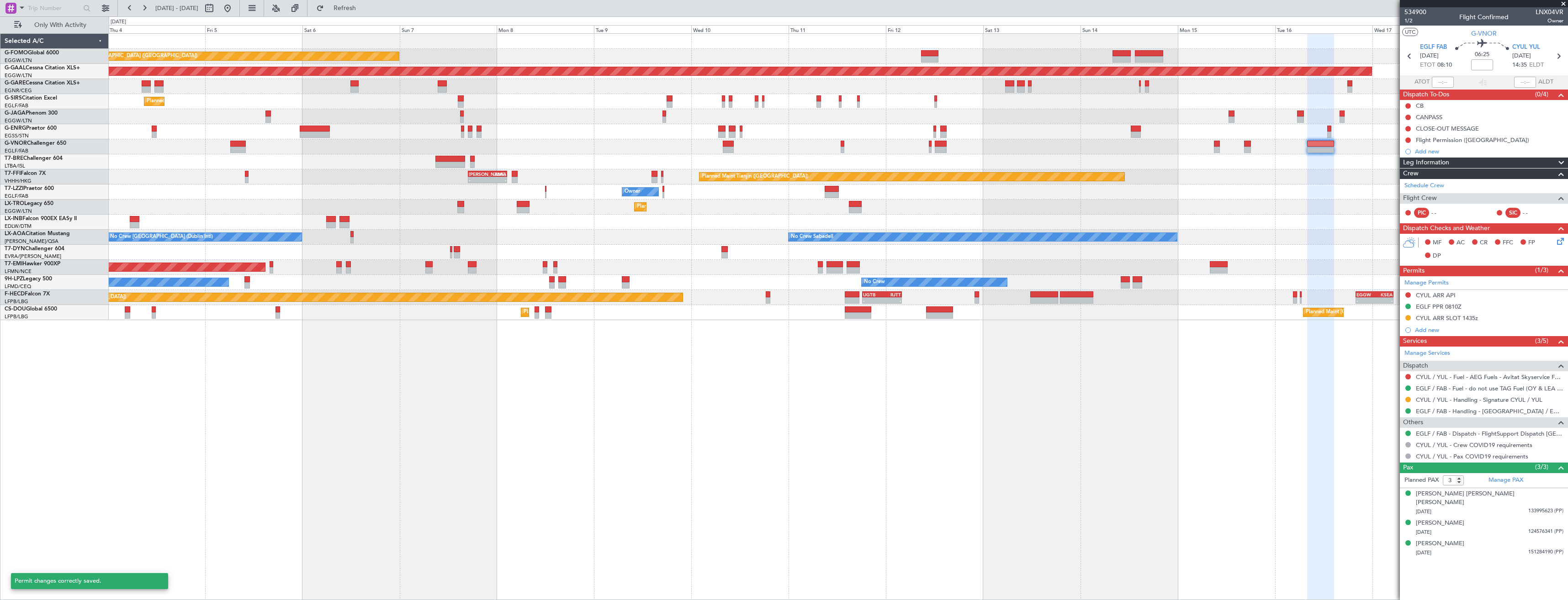
scroll to position [0, 0]
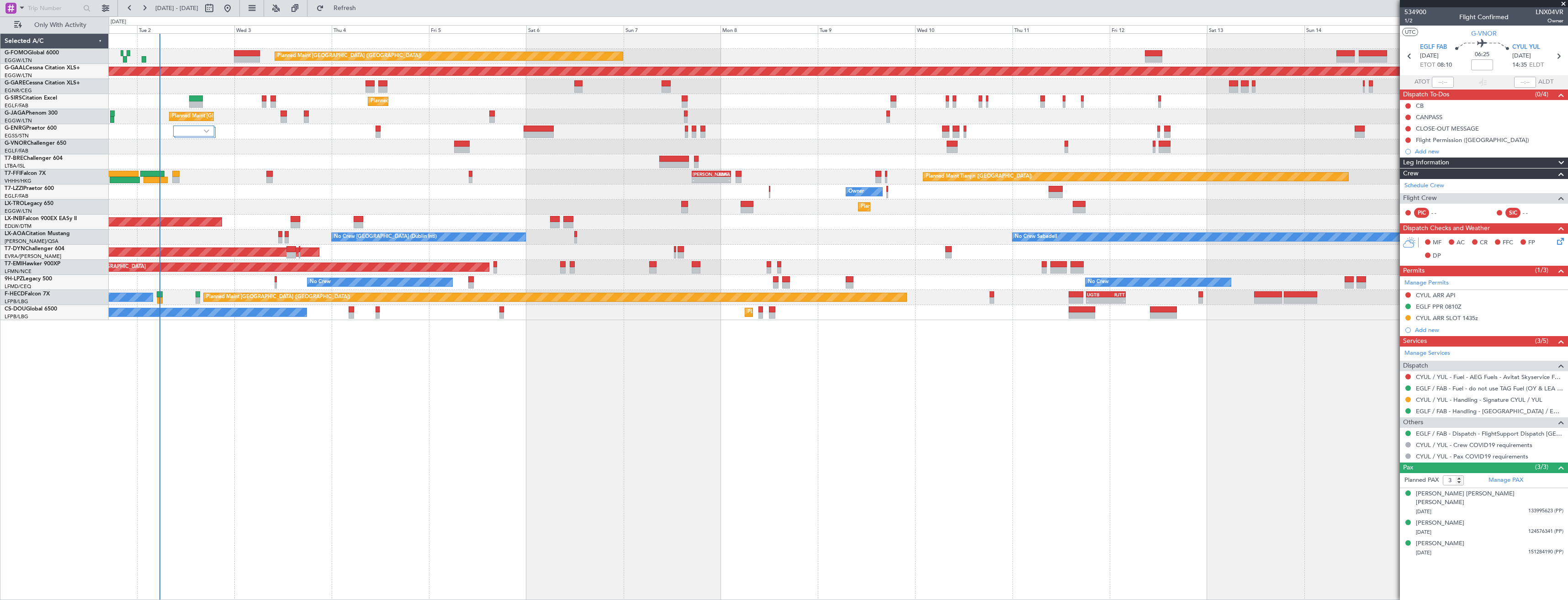
click at [582, 364] on div "Planned Maint London (Luton) Planned Maint Dusseldorf Planned Maint London (Far…" at bounding box center [838, 316] width 1459 height 567
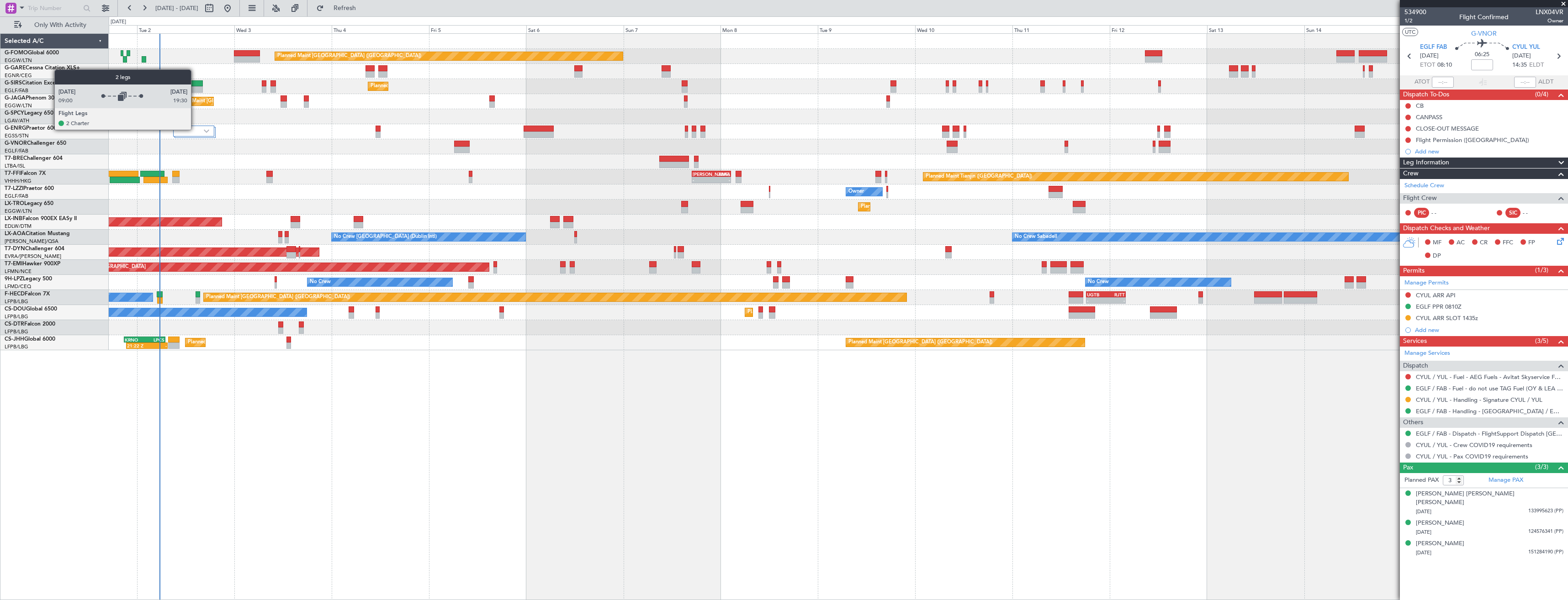
click at [195, 129] on div at bounding box center [194, 131] width 41 height 11
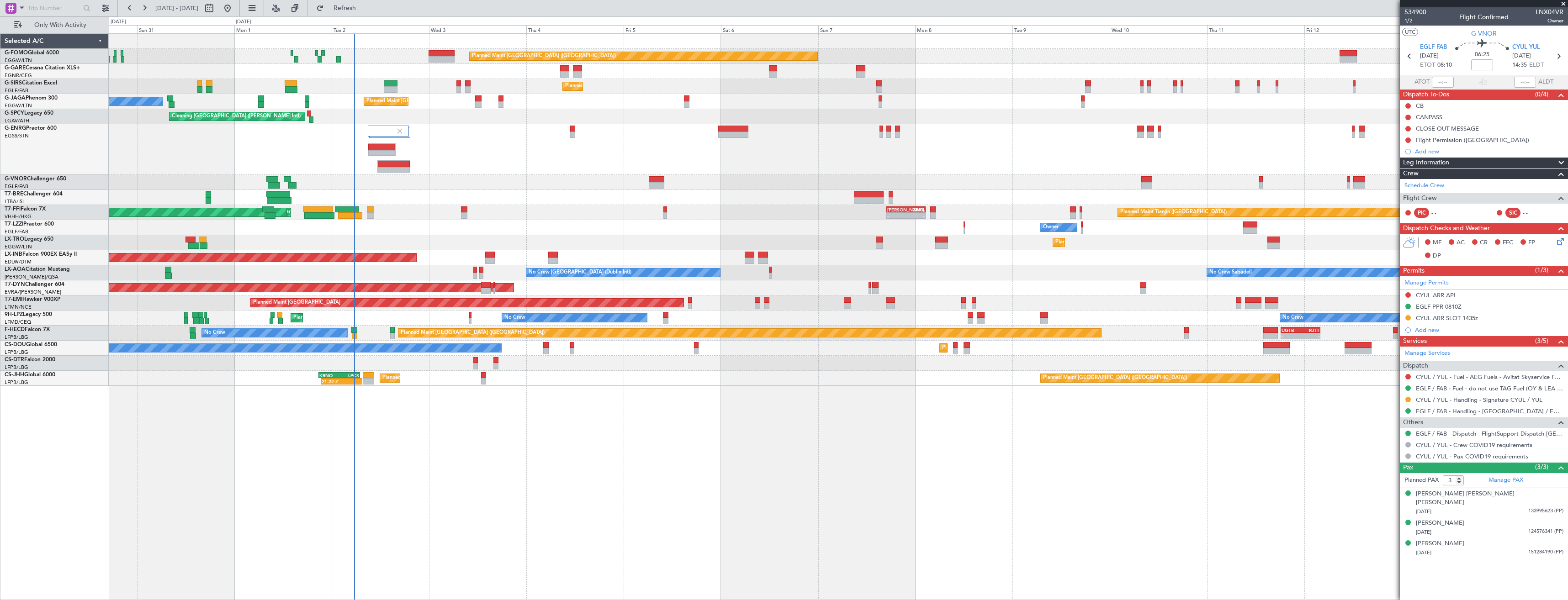
click at [519, 152] on div at bounding box center [838, 150] width 1458 height 51
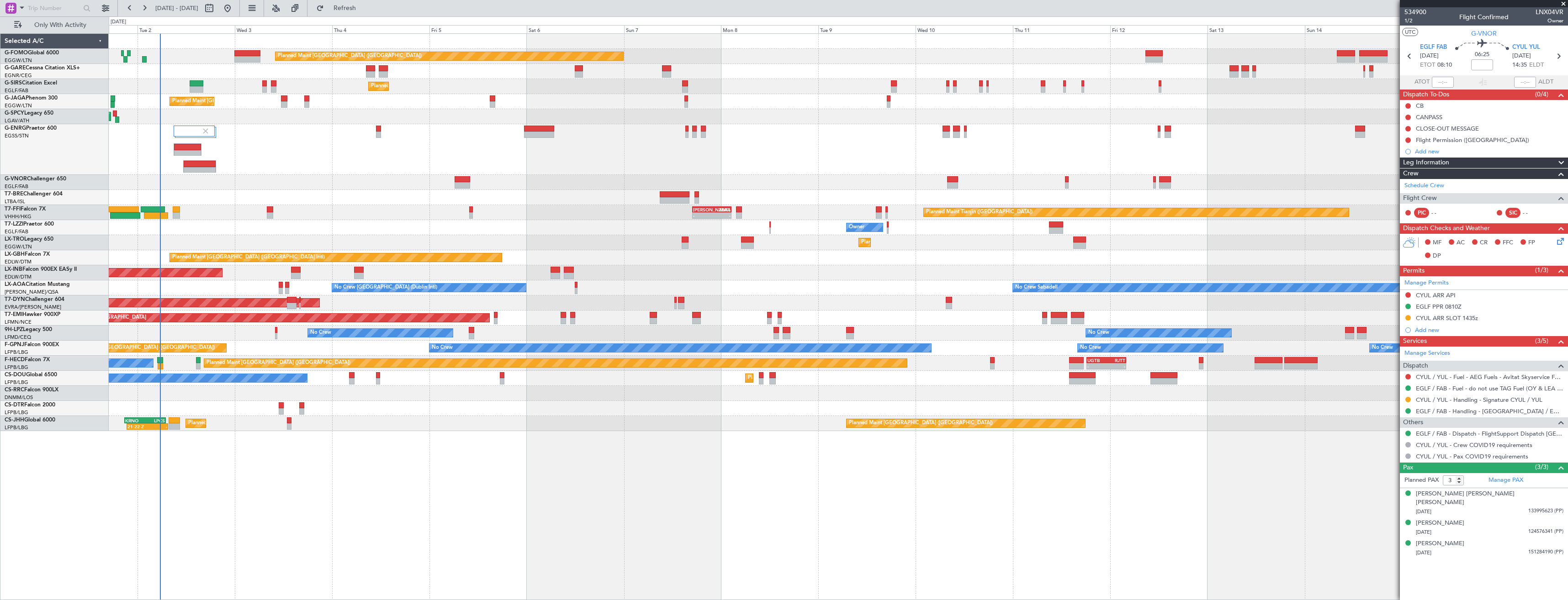
click at [342, 166] on div at bounding box center [838, 150] width 1458 height 51
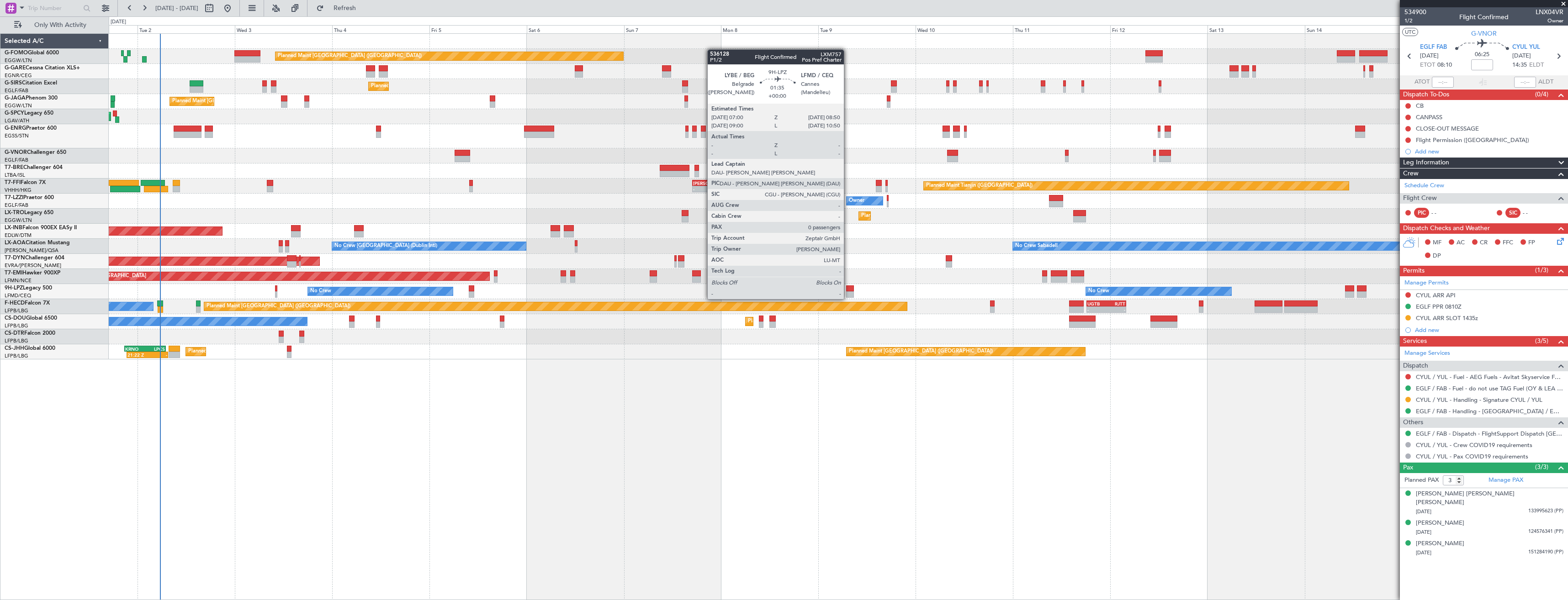
click at [848, 290] on div at bounding box center [849, 288] width 8 height 6
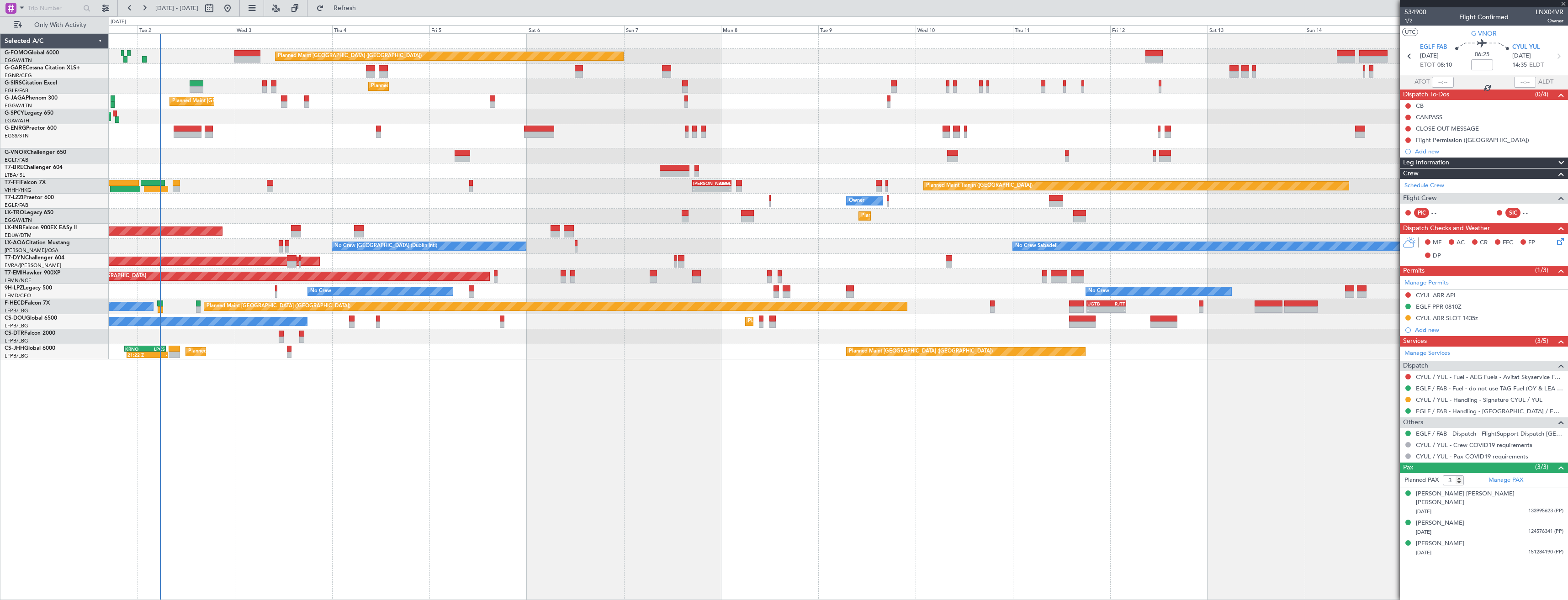
type input "0"
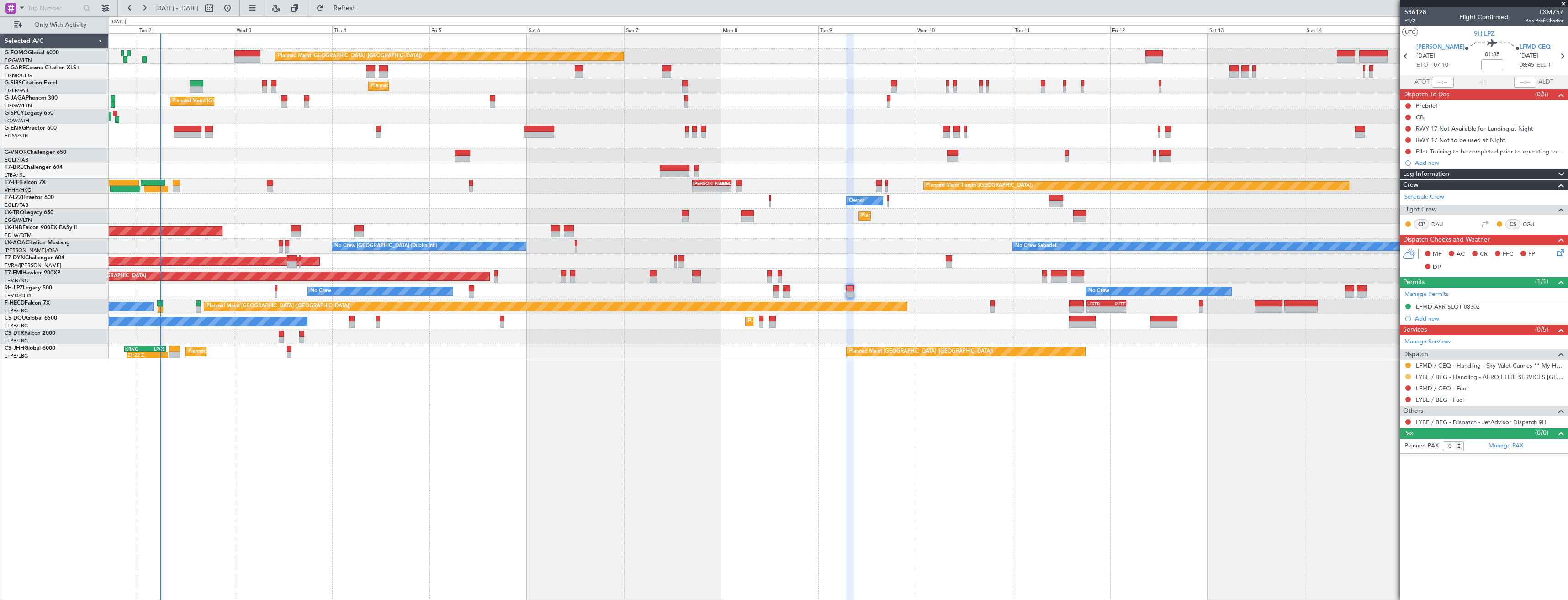
click at [1407, 376] on button at bounding box center [1408, 377] width 5 height 5
drag, startPoint x: 1375, startPoint y: 484, endPoint x: 1385, endPoint y: 438, distance: 47.1
click at [1376, 484] on span "Confirmed" at bounding box center [1381, 485] width 28 height 9
click at [1409, 365] on button at bounding box center [1408, 365] width 5 height 5
click at [1377, 471] on span "Confirmed" at bounding box center [1381, 474] width 28 height 9
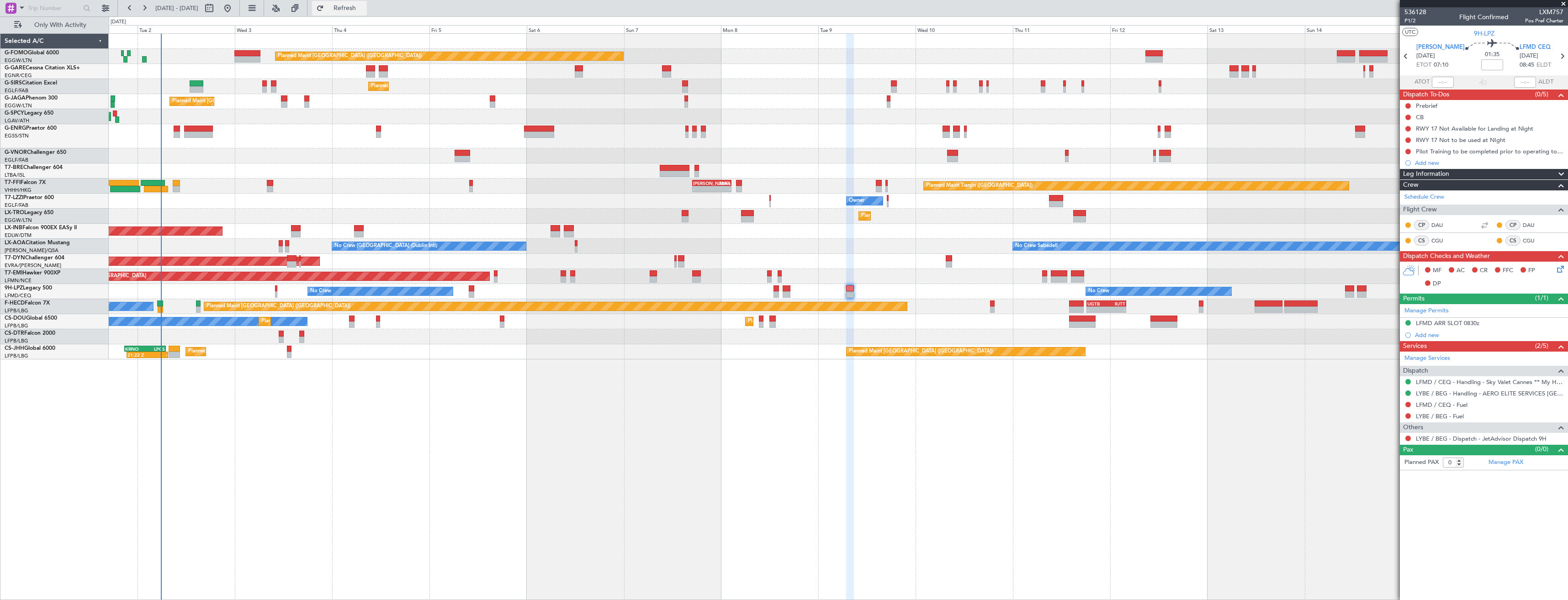
click at [364, 11] on span "Refresh" at bounding box center [345, 8] width 39 height 6
type input "+00:05"
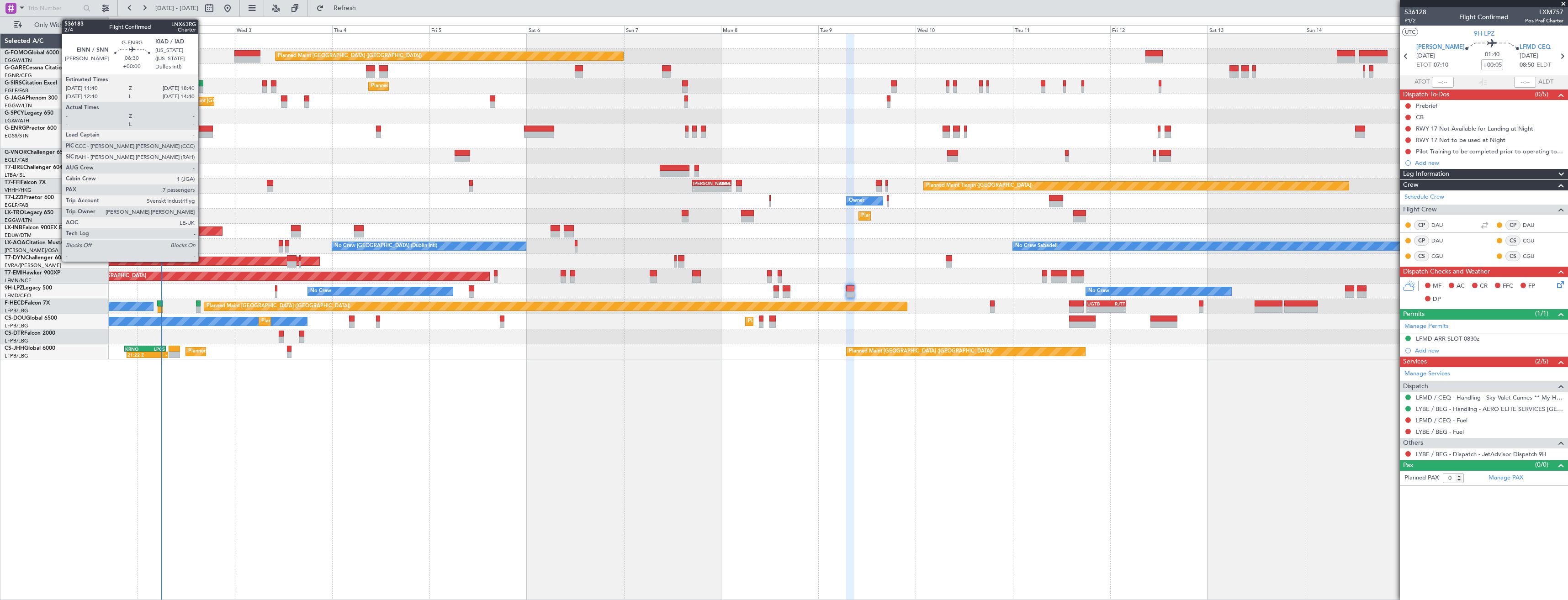
click at [202, 136] on div at bounding box center [198, 134] width 29 height 6
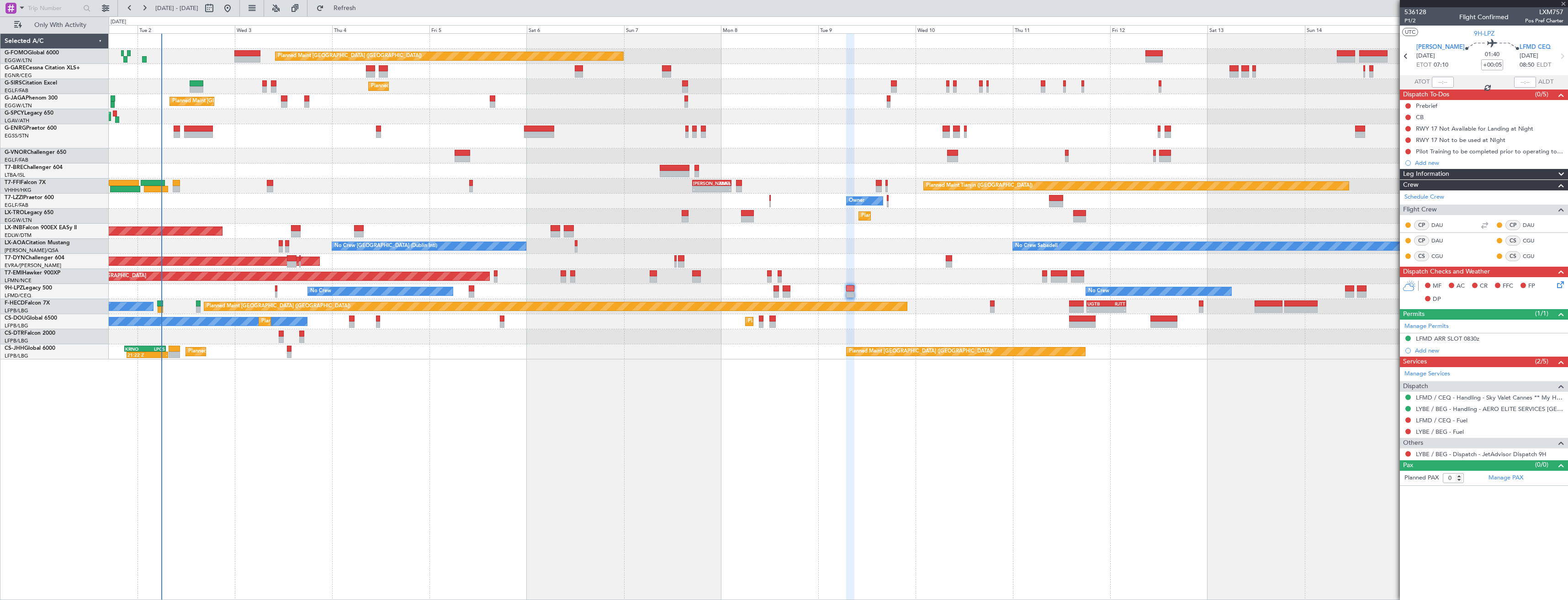
type input "7"
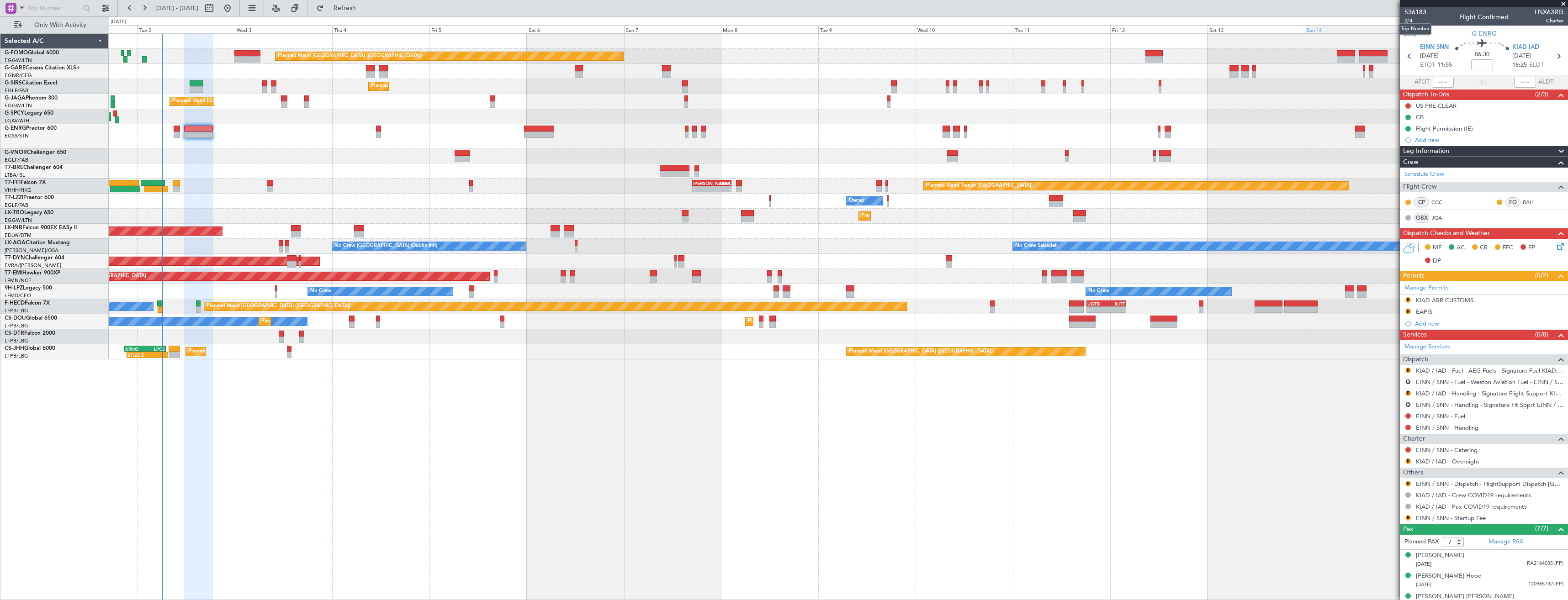
drag, startPoint x: 1408, startPoint y: 18, endPoint x: 1314, endPoint y: 31, distance: 94.9
click at [1408, 18] on mat-tooltip-component "Trip Number" at bounding box center [1415, 29] width 46 height 25
click at [1418, 18] on span "2/4" at bounding box center [1415, 20] width 22 height 8
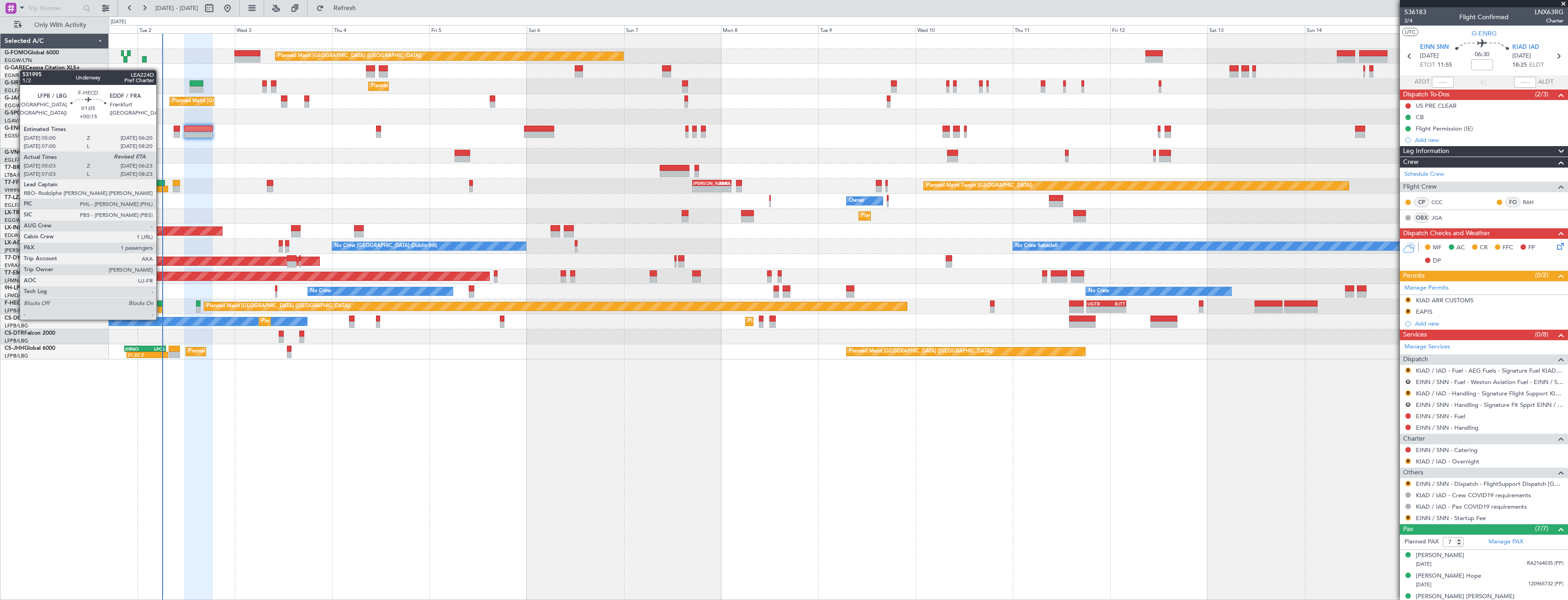
click at [160, 310] on div at bounding box center [160, 309] width 5 height 6
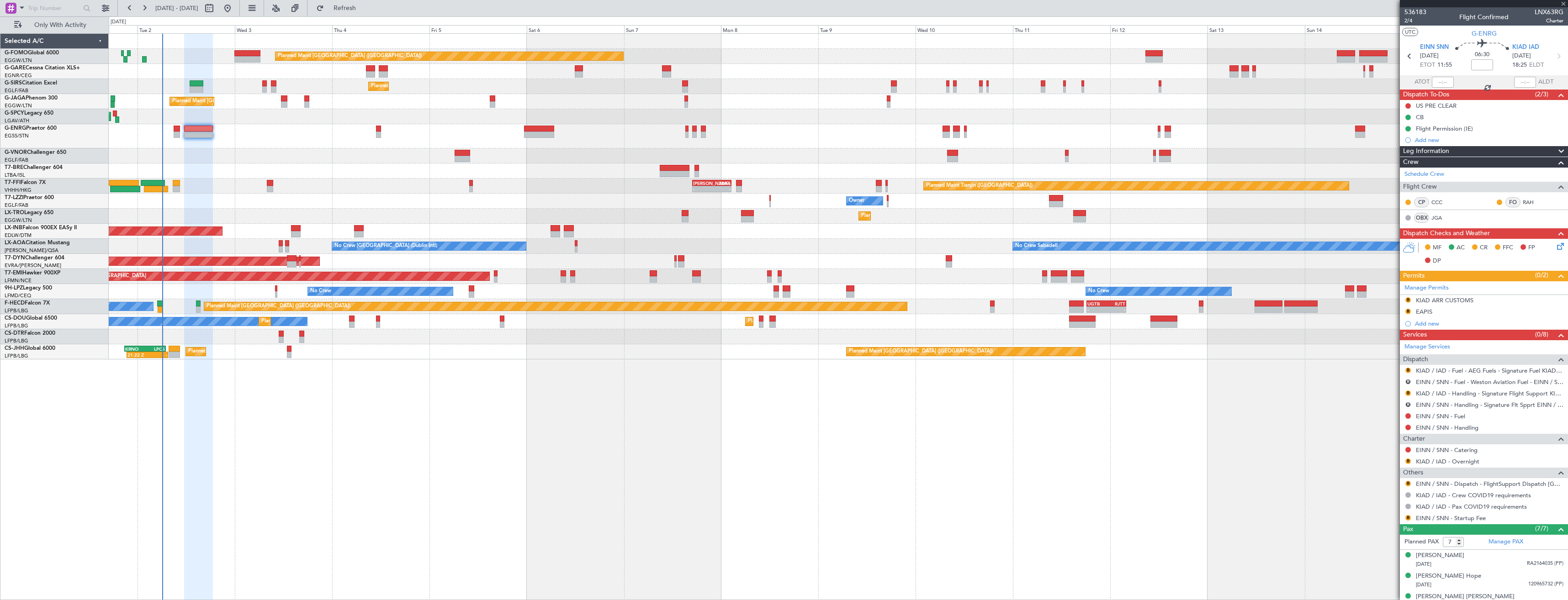
type input "+00:15"
type input "05:13"
type input "1"
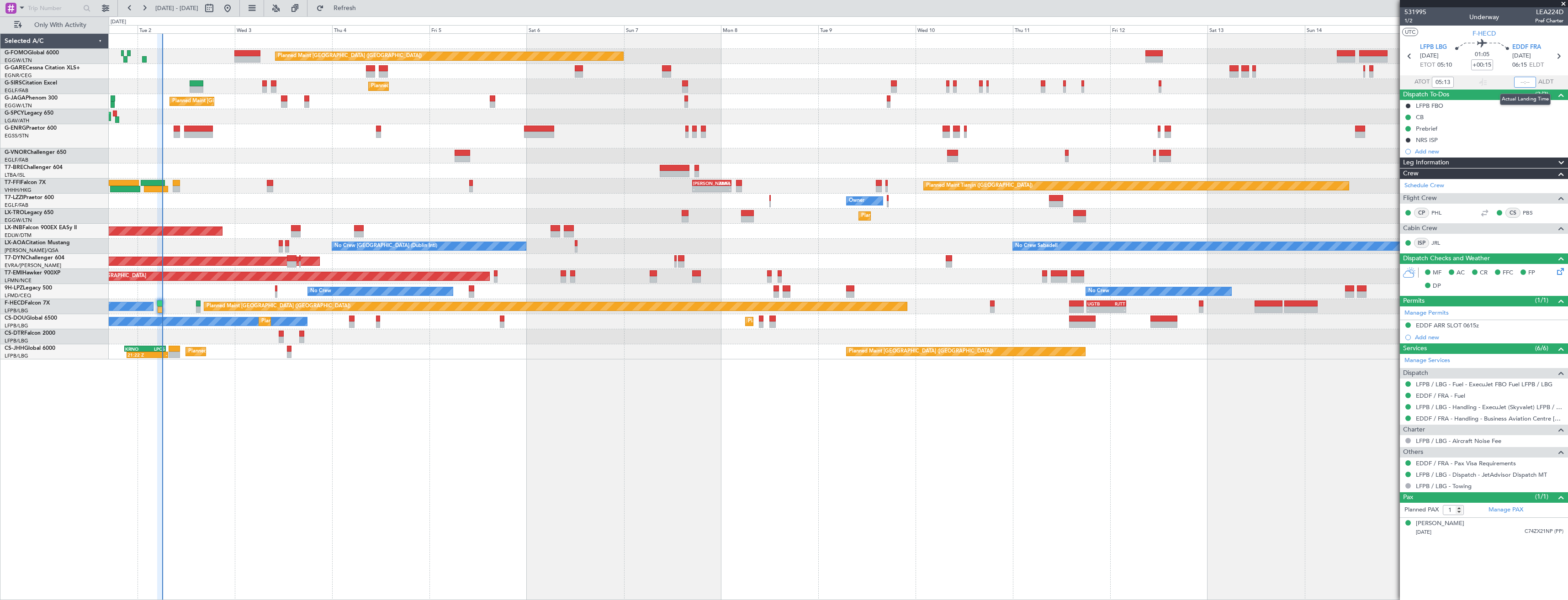
click at [1533, 84] on input "text" at bounding box center [1524, 82] width 22 height 11
type input "06:05"
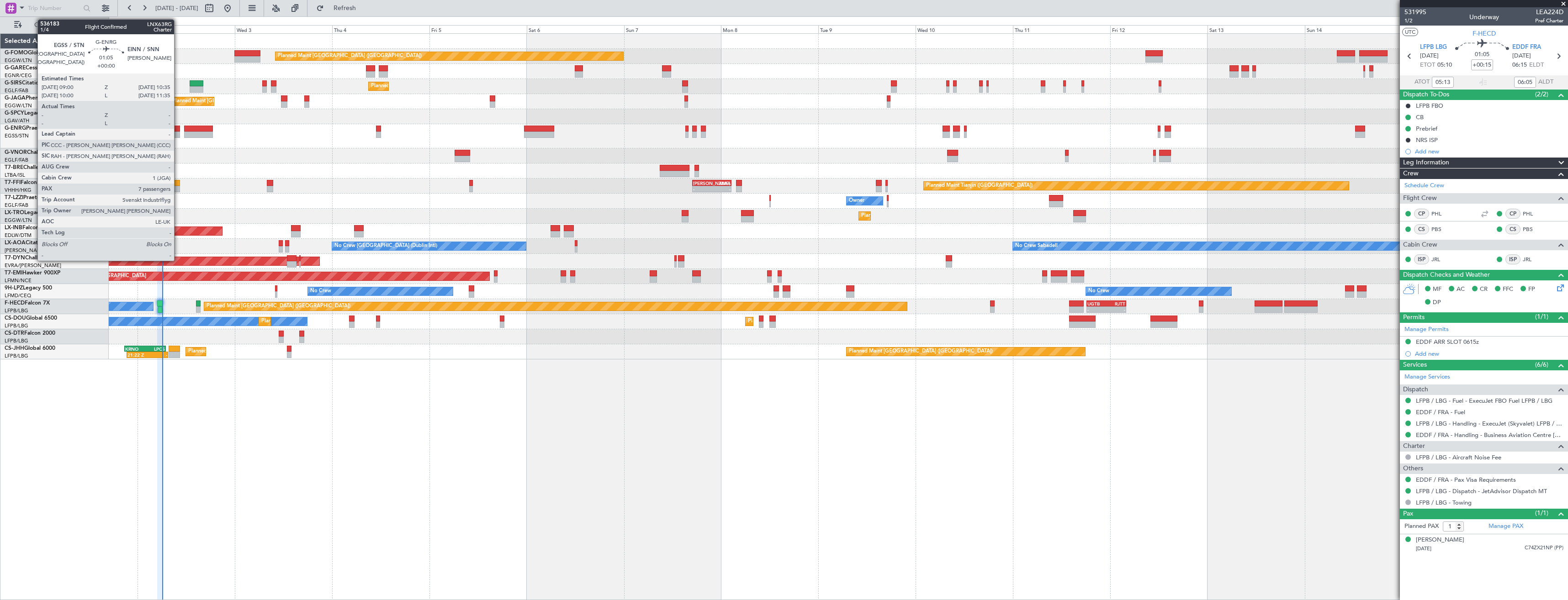
click at [178, 127] on div at bounding box center [177, 128] width 7 height 6
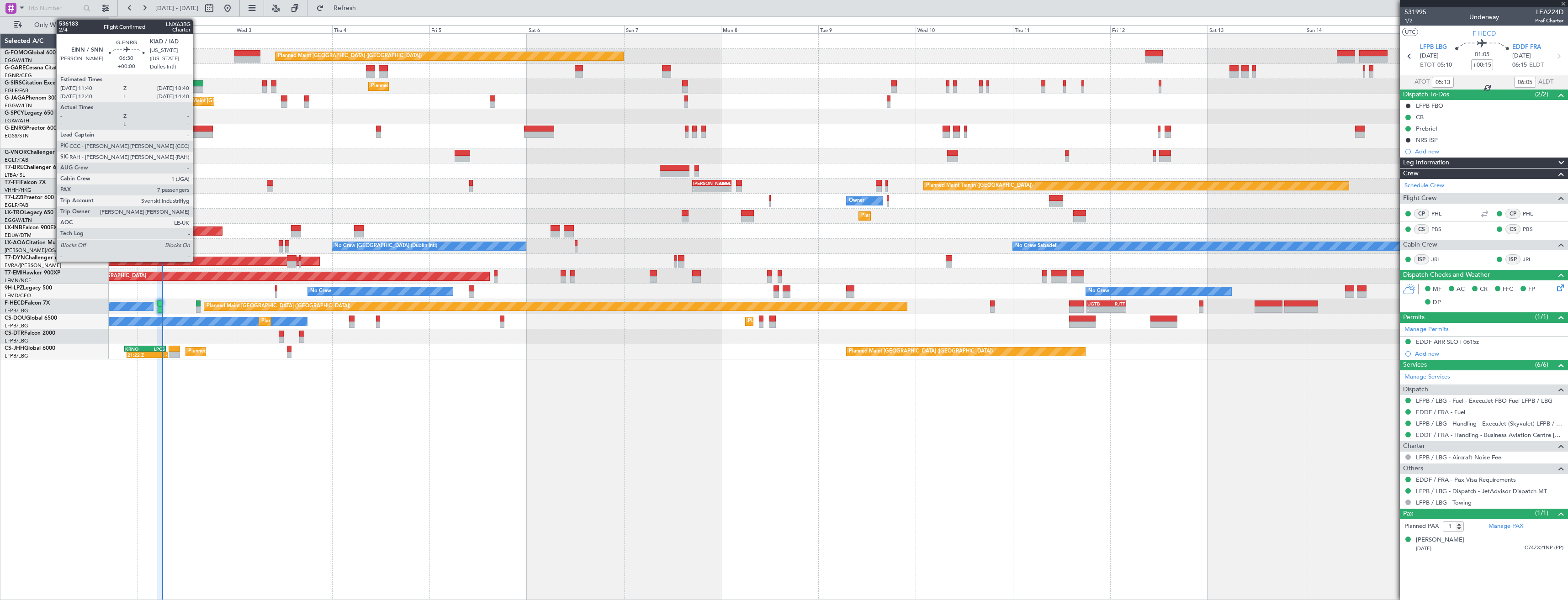
type input "7"
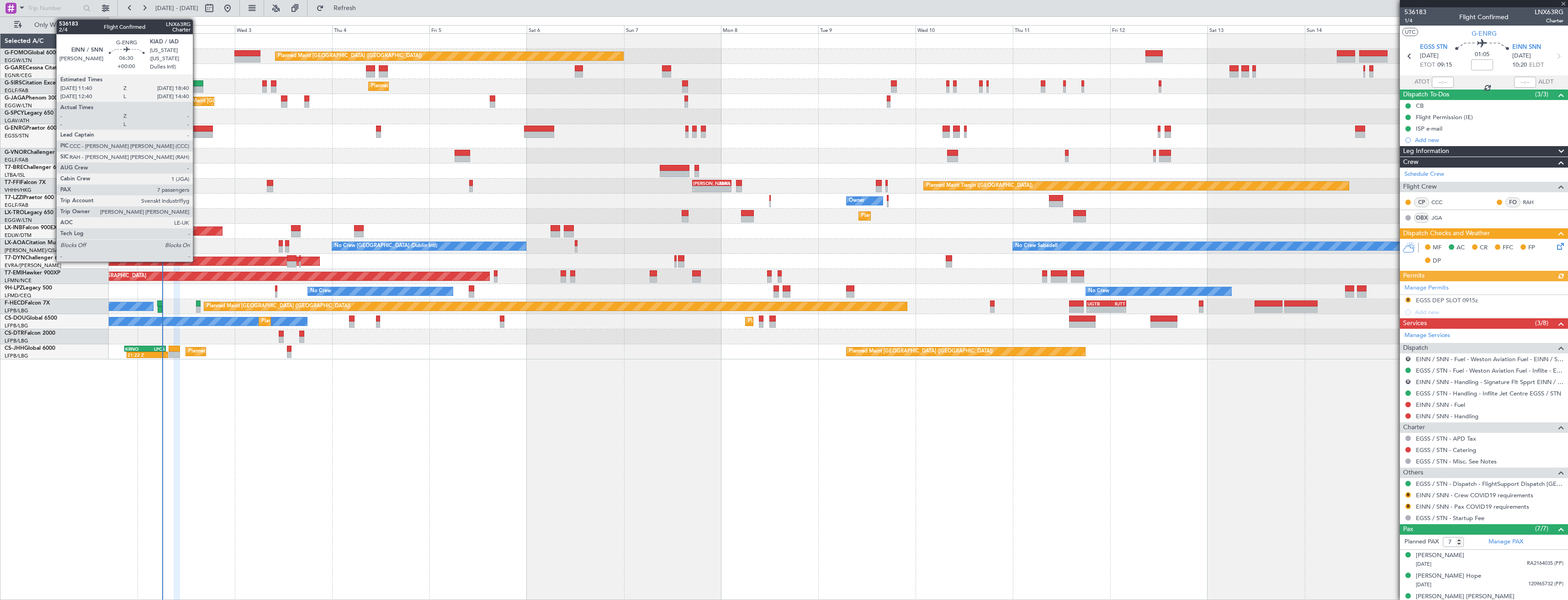
click at [197, 131] on div at bounding box center [198, 128] width 29 height 6
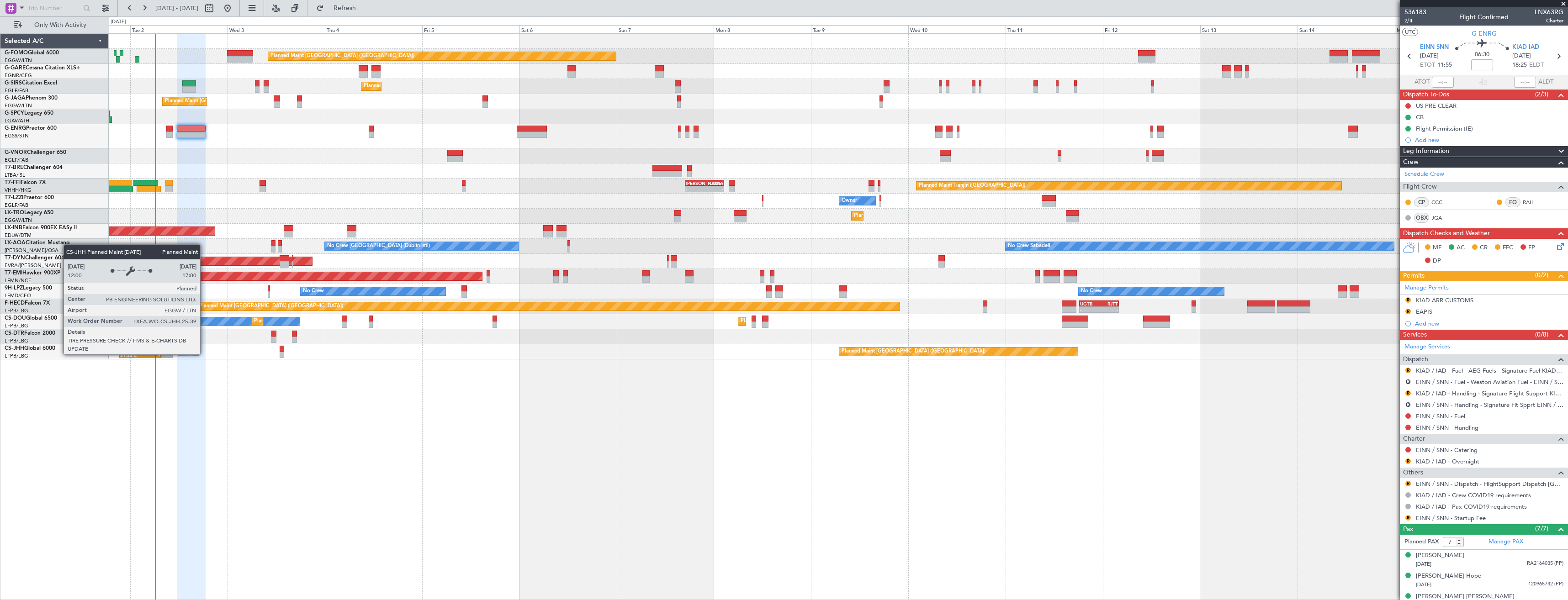
click at [197, 352] on div "Planned Maint [GEOGRAPHIC_DATA] ([GEOGRAPHIC_DATA])" at bounding box center [252, 351] width 144 height 14
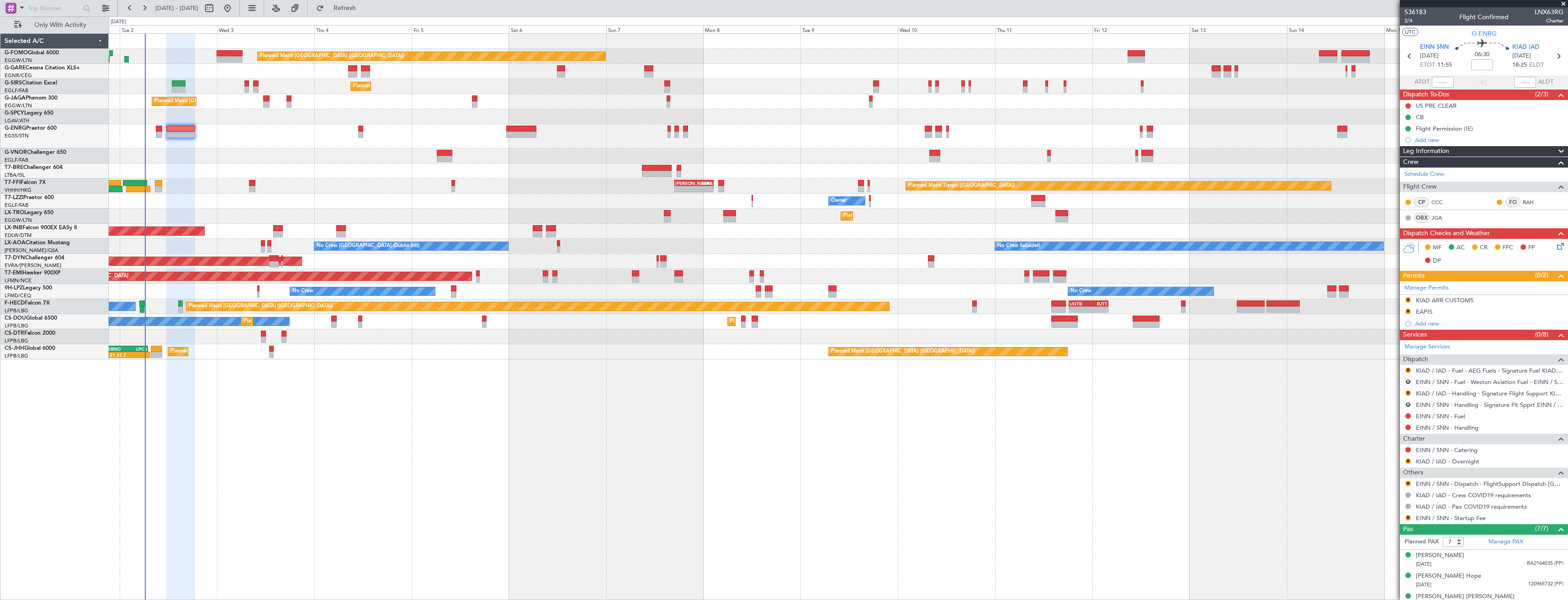
click at [218, 359] on div "Planned Maint Paris (Le Bourget) Planned Maint London (Luton) 21:22 Z - KRNO 20…" at bounding box center [838, 351] width 1458 height 15
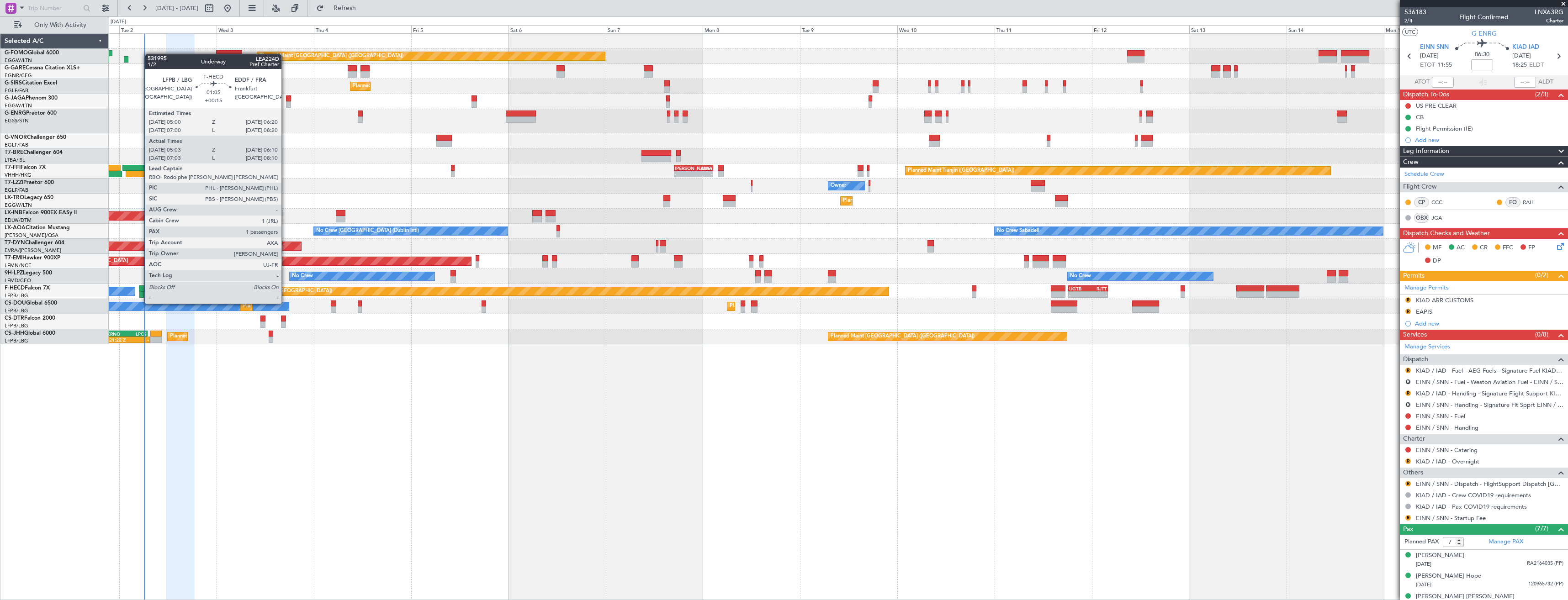
click at [141, 294] on div at bounding box center [141, 293] width 4 height 6
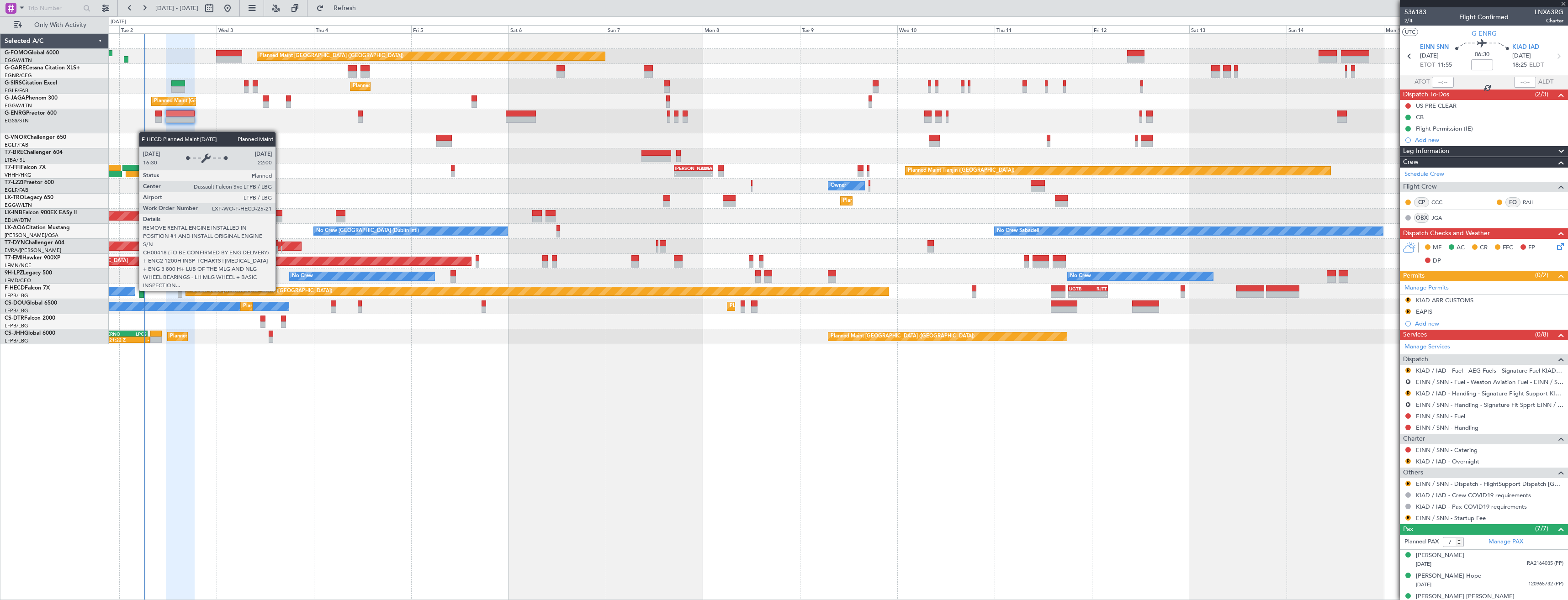
type input "+00:15"
type input "05:13"
type input "06:05"
type input "1"
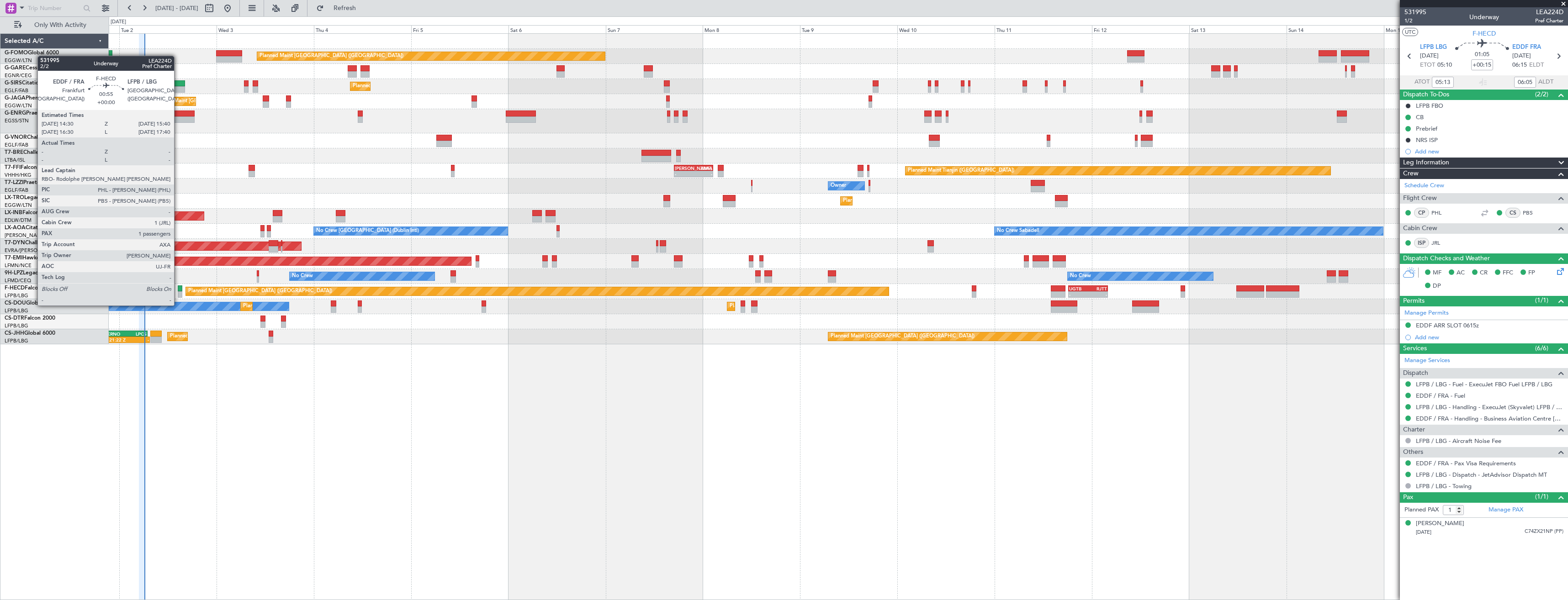
click at [178, 296] on div at bounding box center [181, 293] width 5 height 6
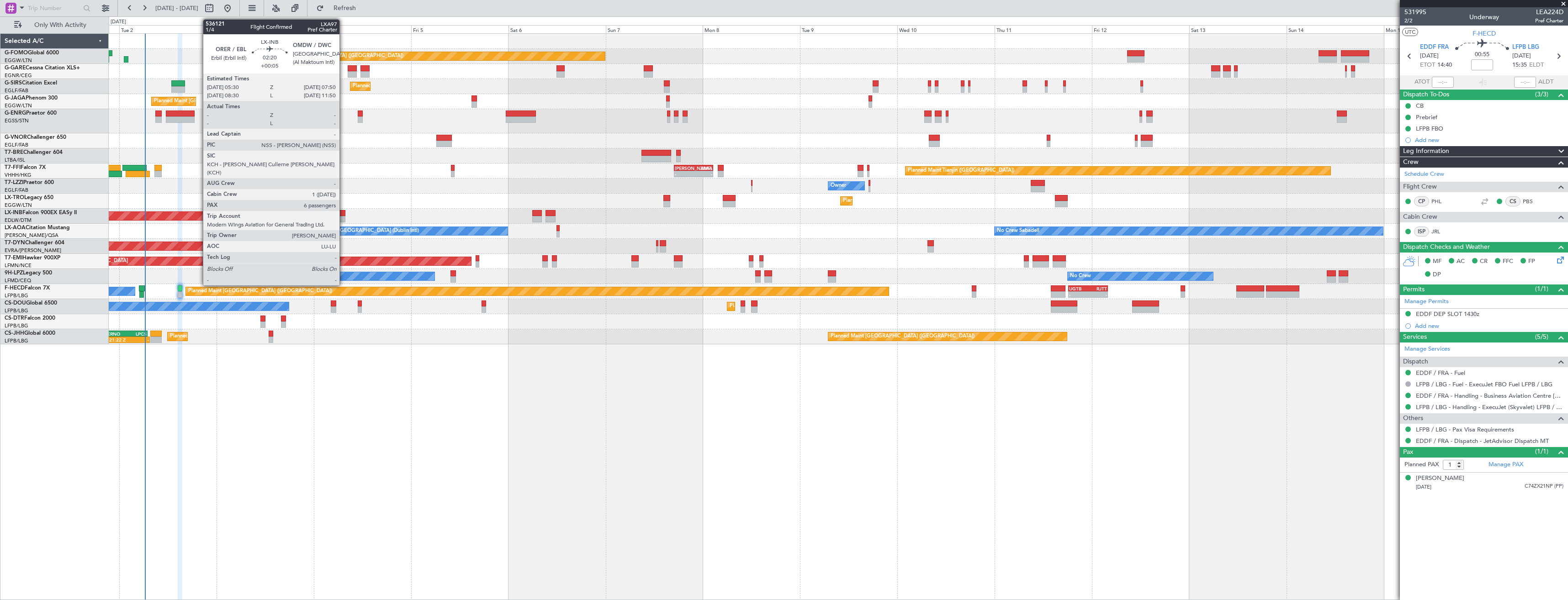
click at [344, 210] on div at bounding box center [340, 213] width 10 height 6
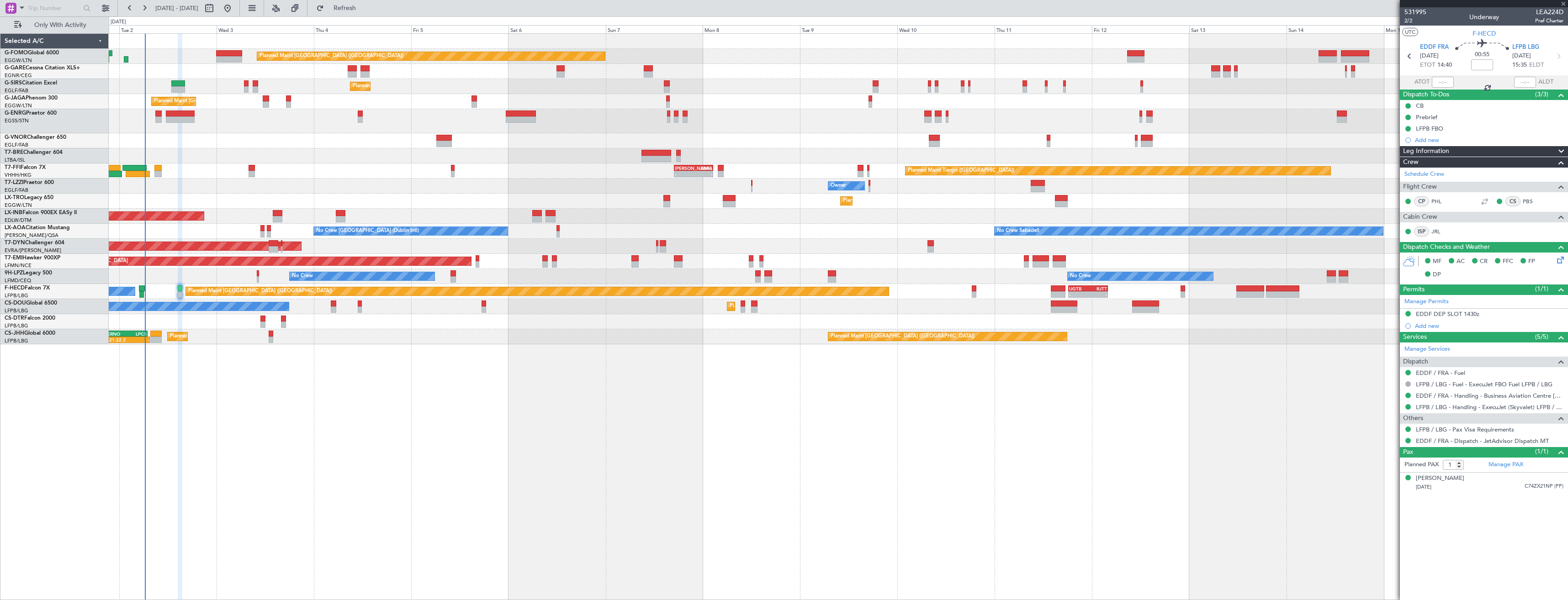
type input "+00:05"
type input "6"
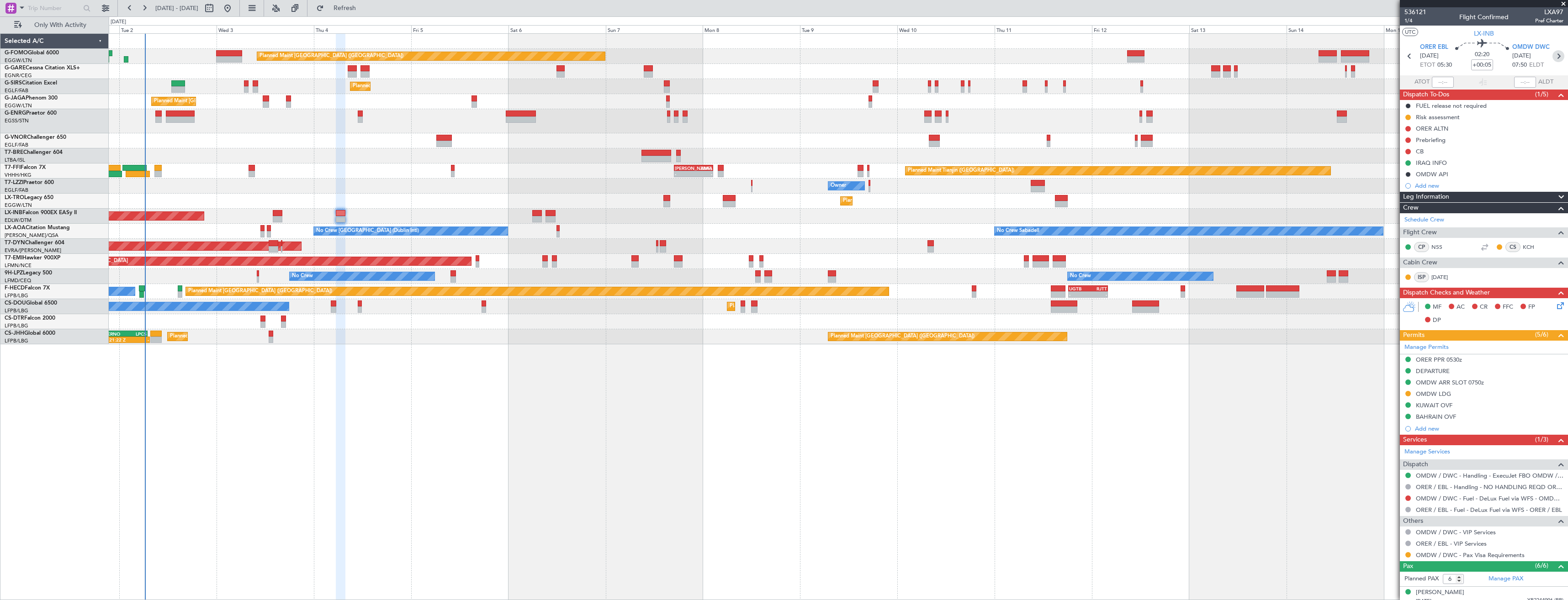
click at [1552, 59] on icon at bounding box center [1558, 56] width 12 height 12
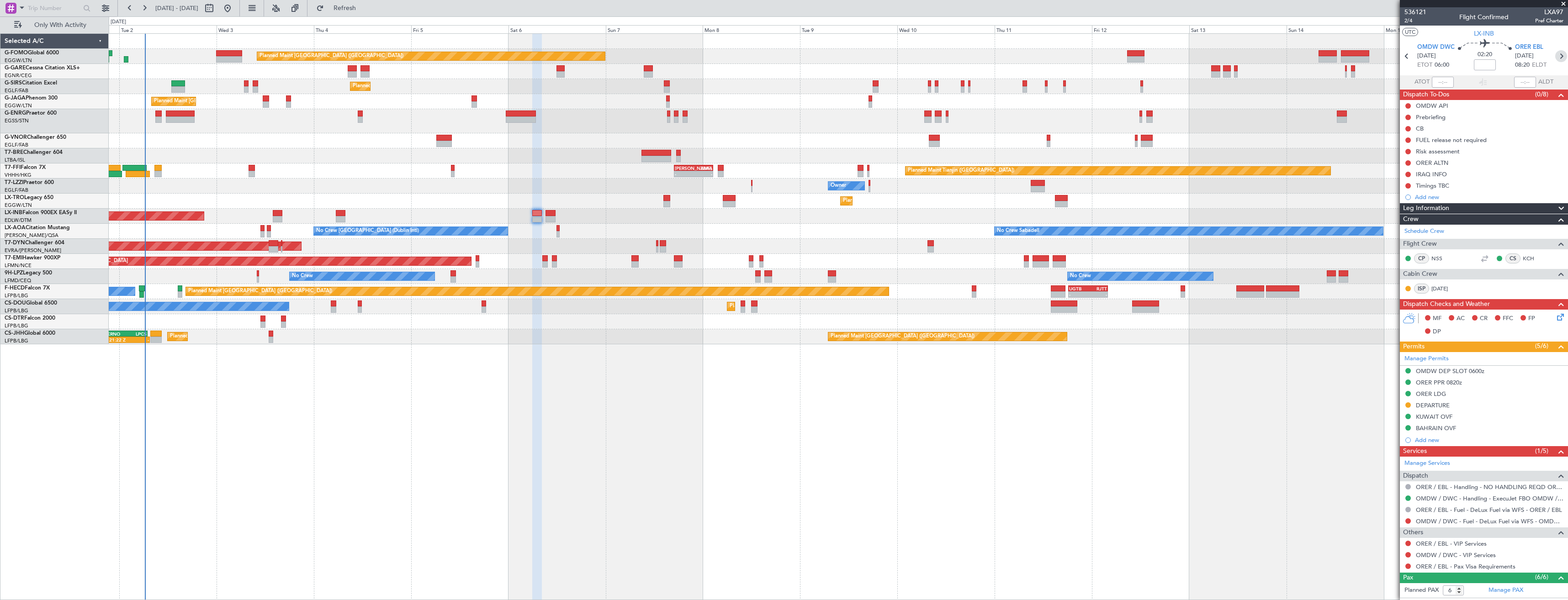
click at [1555, 56] on icon at bounding box center [1561, 56] width 12 height 12
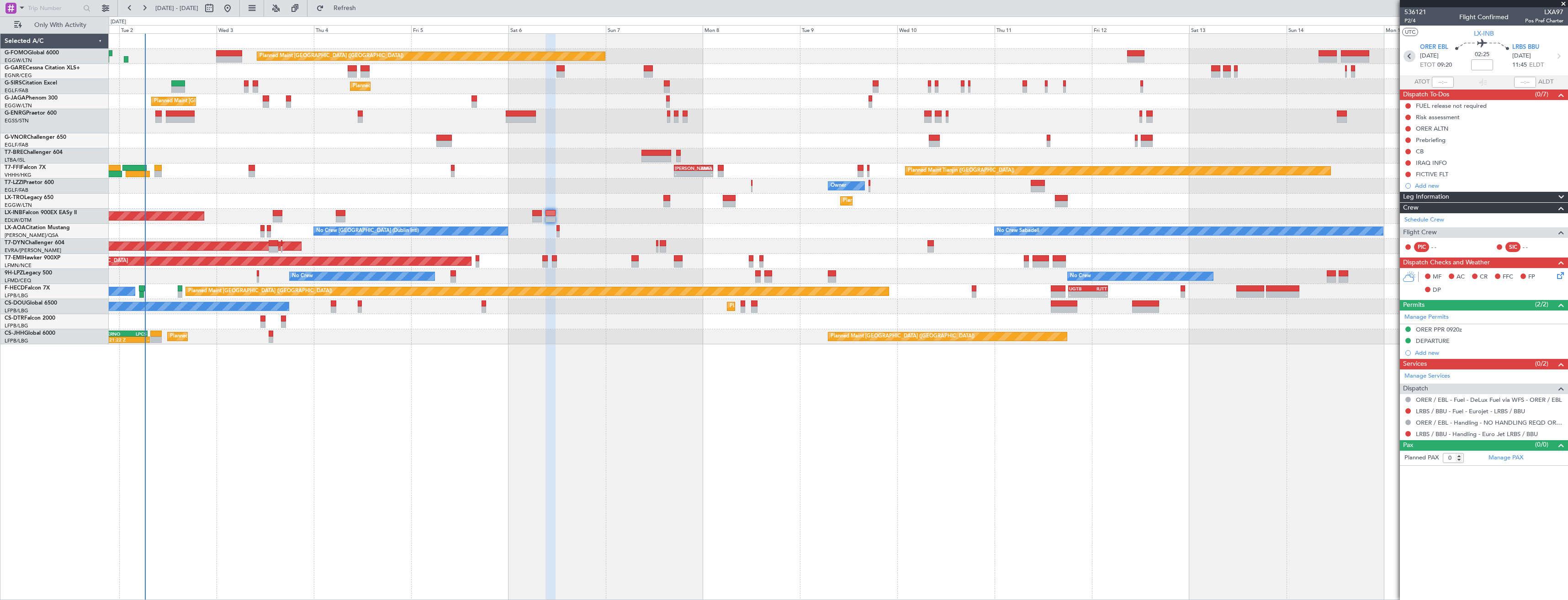
click at [1405, 55] on icon at bounding box center [1409, 56] width 12 height 12
type input "6"
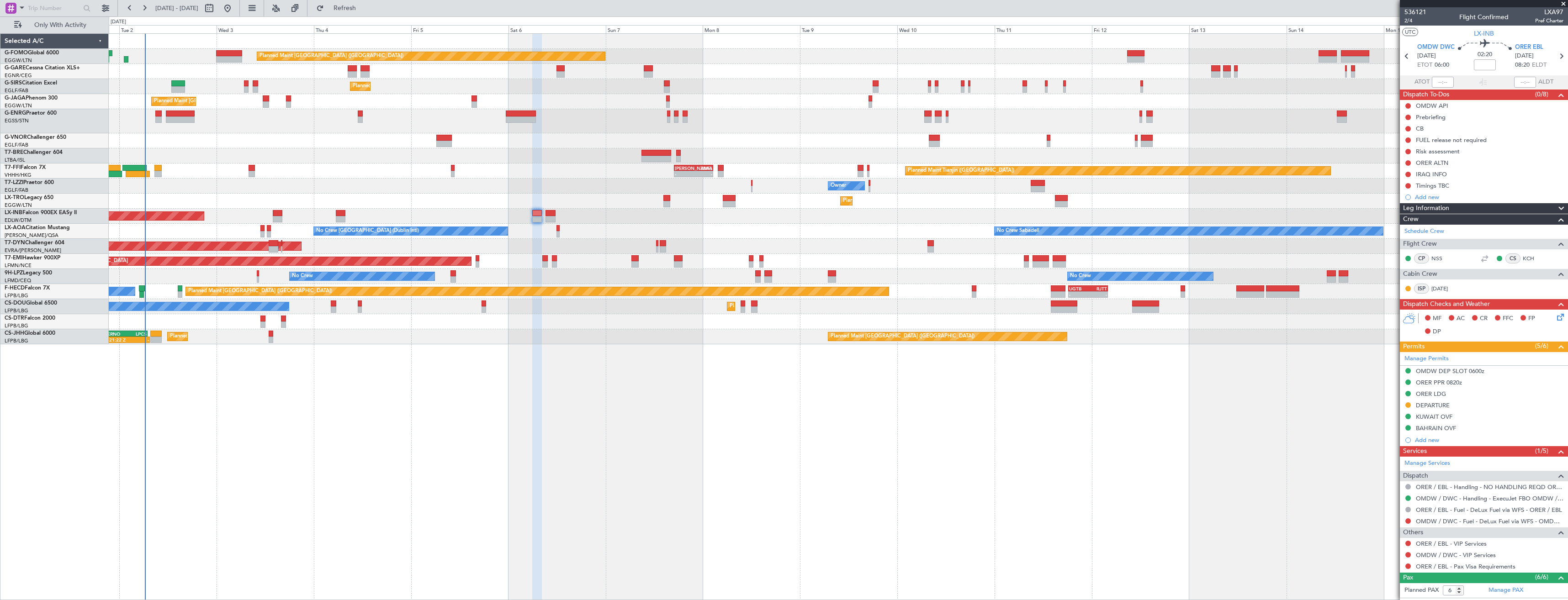
click at [1441, 406] on div "DEPARTURE" at bounding box center [1432, 405] width 34 height 8
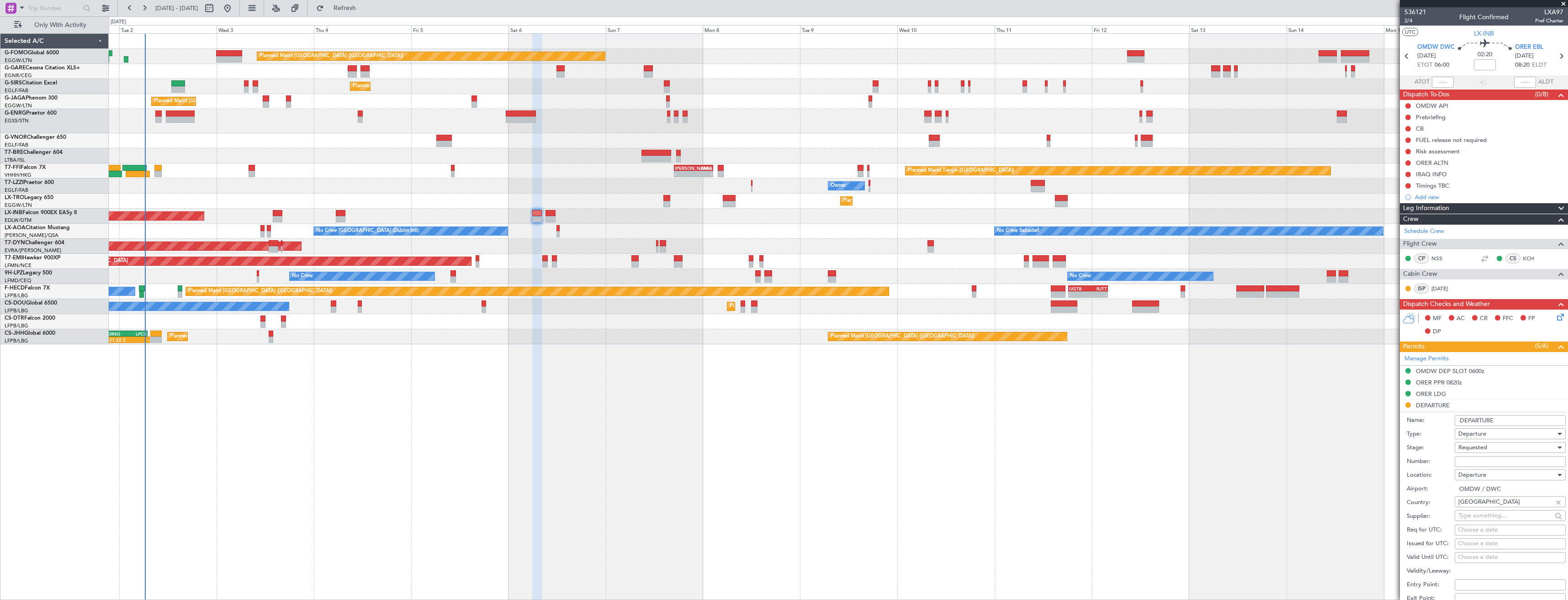
click at [1484, 457] on input "Number:" at bounding box center [1509, 462] width 111 height 11
paste input "LP/2025/12004"
type input "LP/2025/12004"
click at [1486, 447] on span "Requested" at bounding box center [1472, 447] width 29 height 8
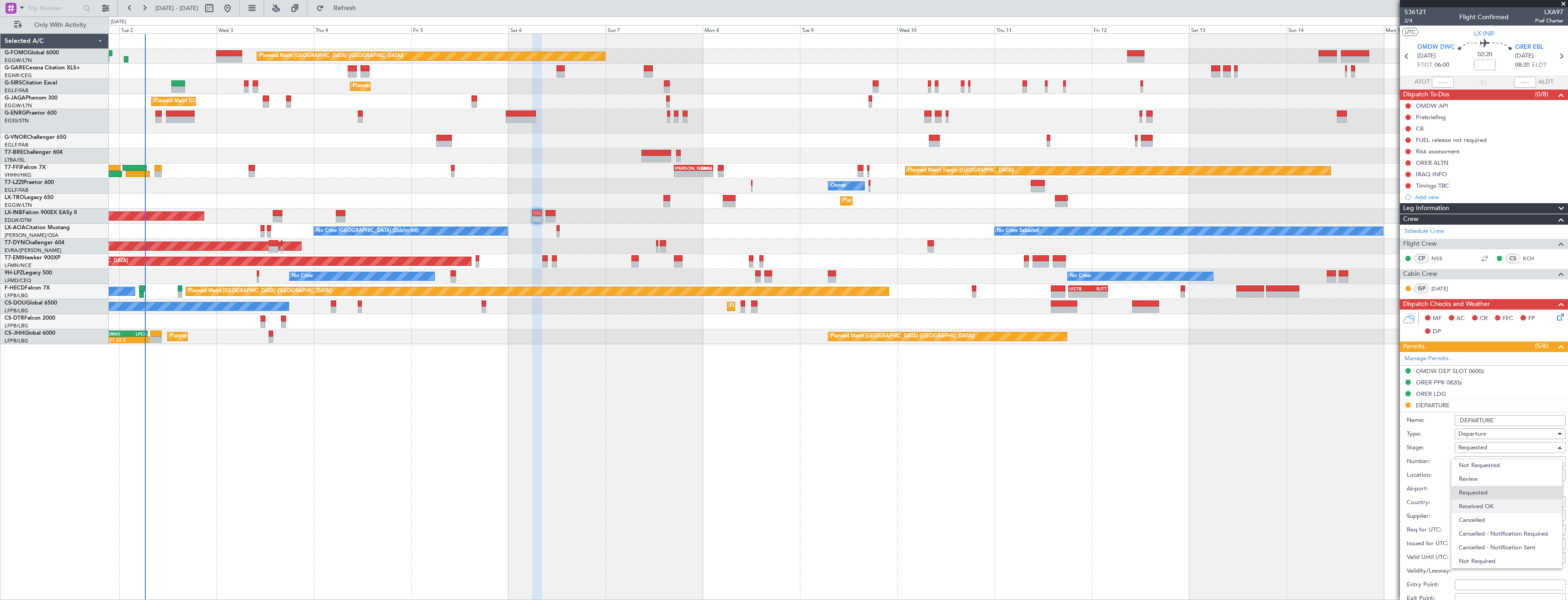
click at [1477, 505] on span "Received OK" at bounding box center [1506, 506] width 96 height 14
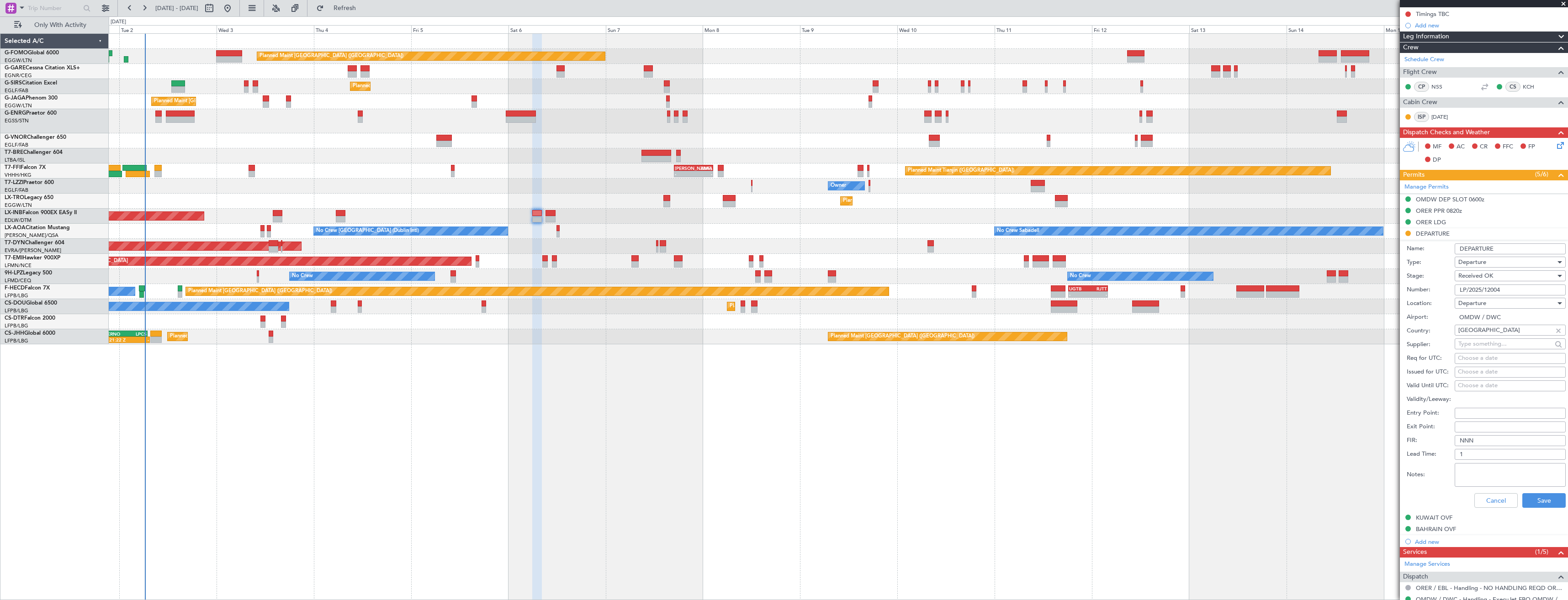
scroll to position [274, 0]
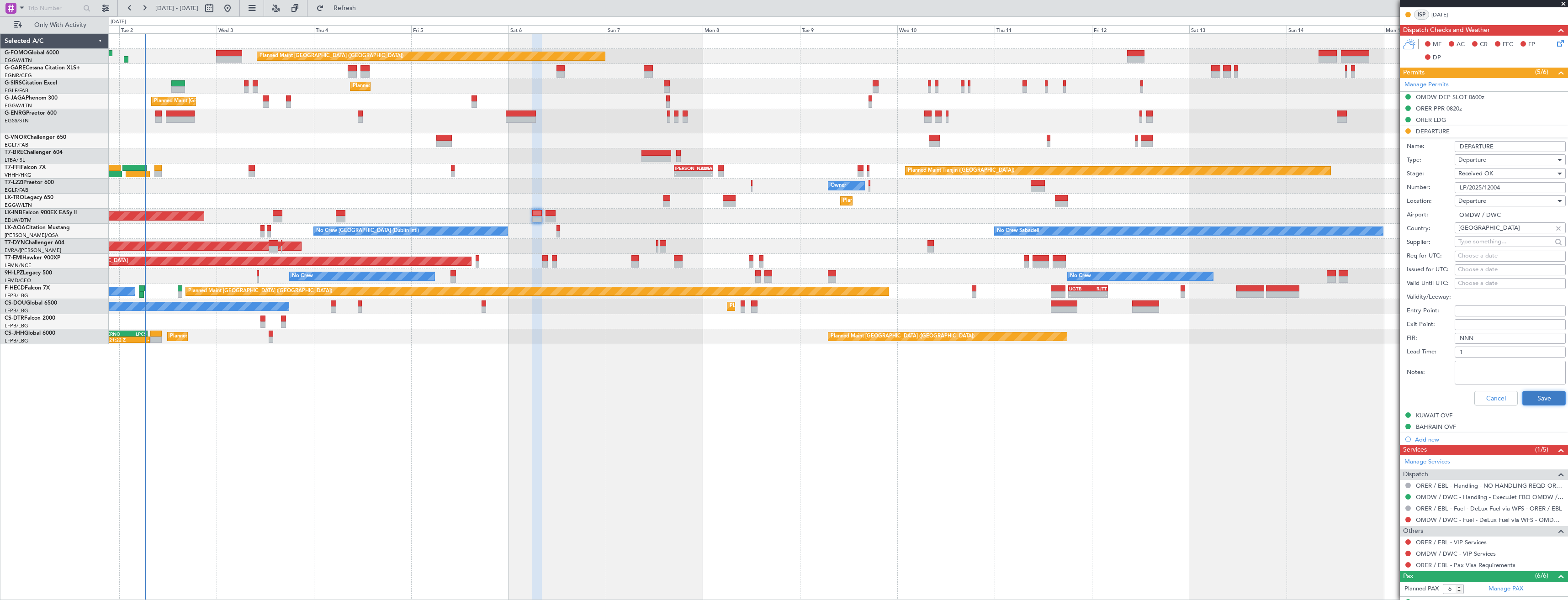
click at [1533, 397] on button "Save" at bounding box center [1543, 398] width 44 height 15
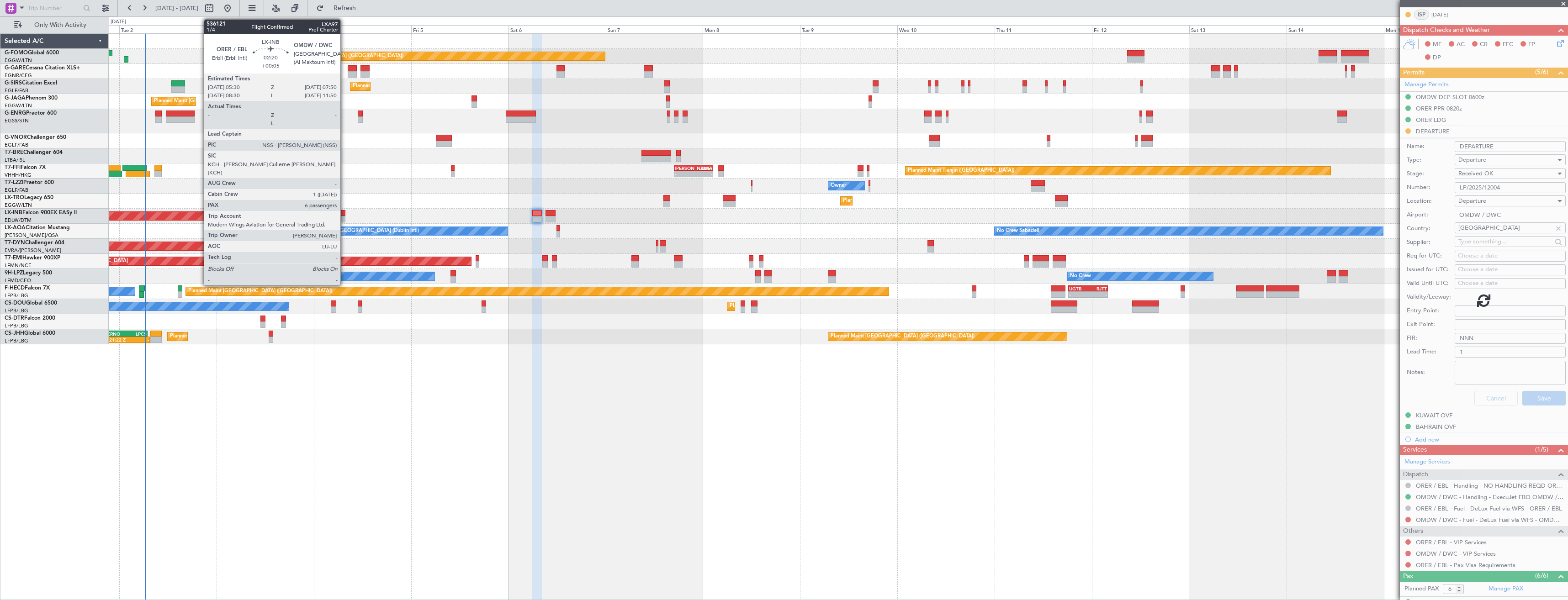
click at [344, 217] on div at bounding box center [340, 219] width 10 height 6
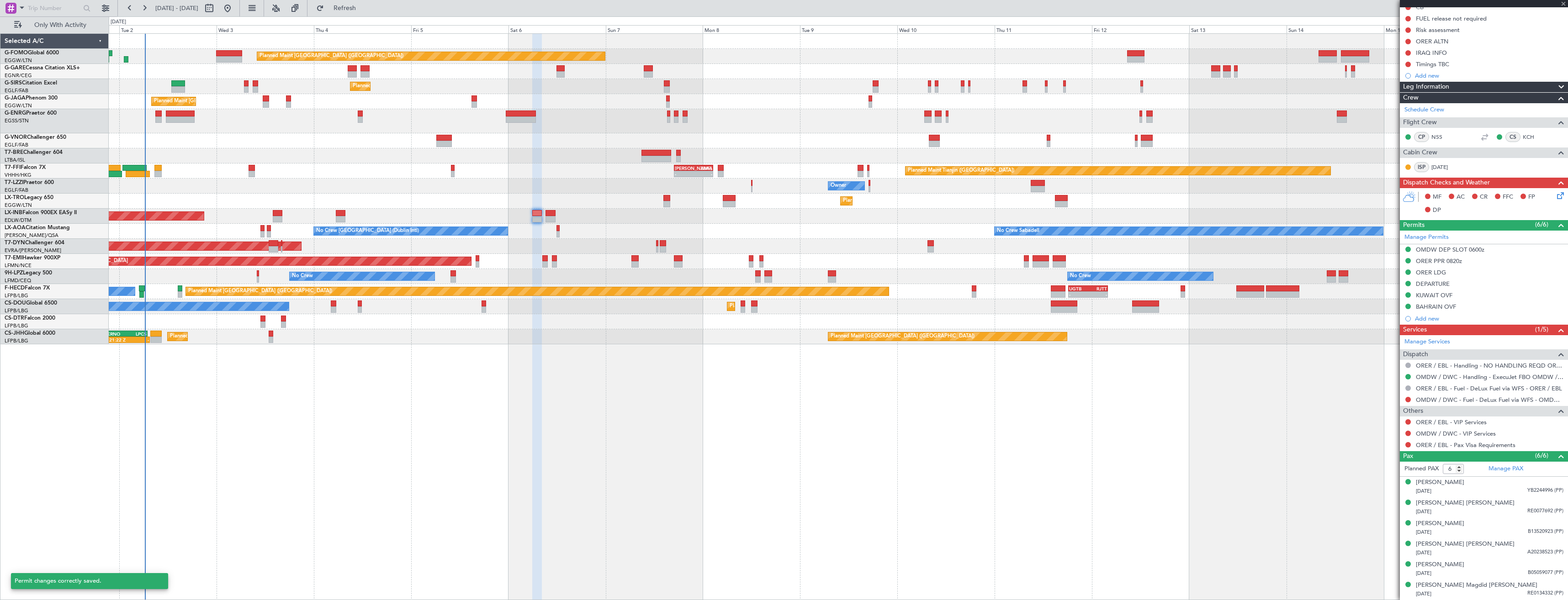
scroll to position [121, 0]
type input "+00:05"
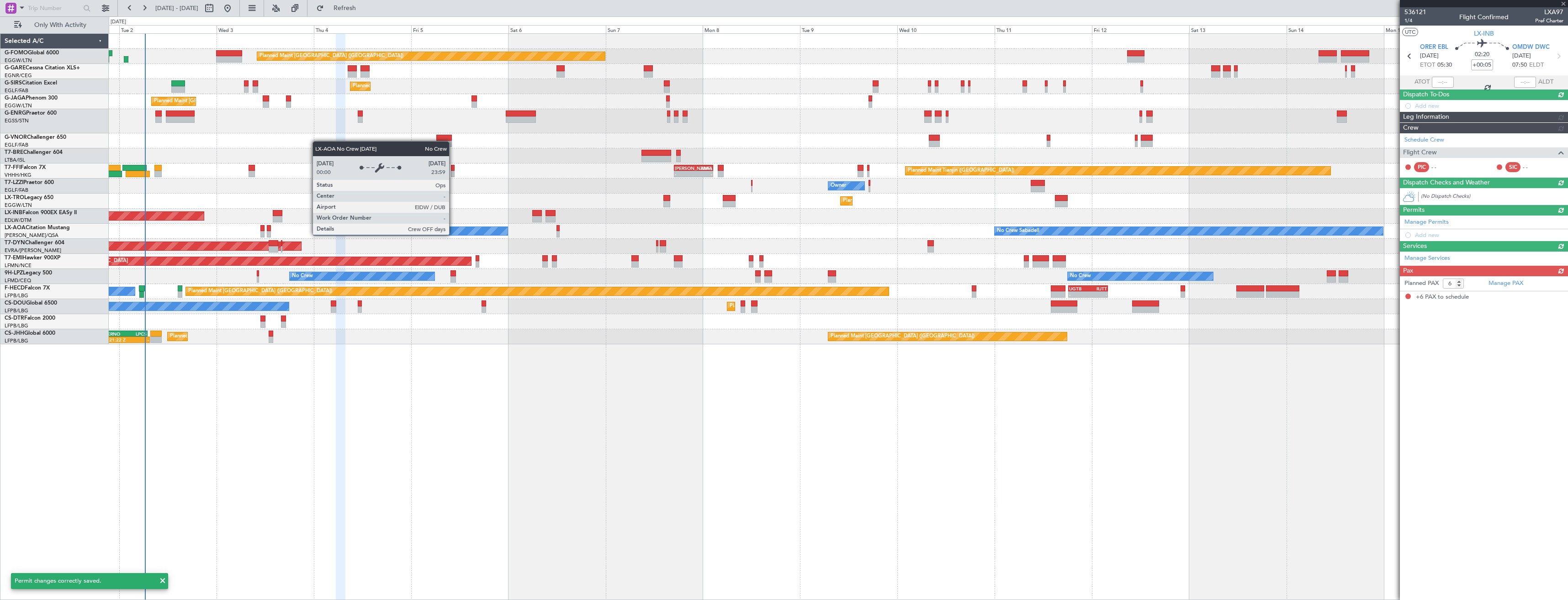
scroll to position [0, 0]
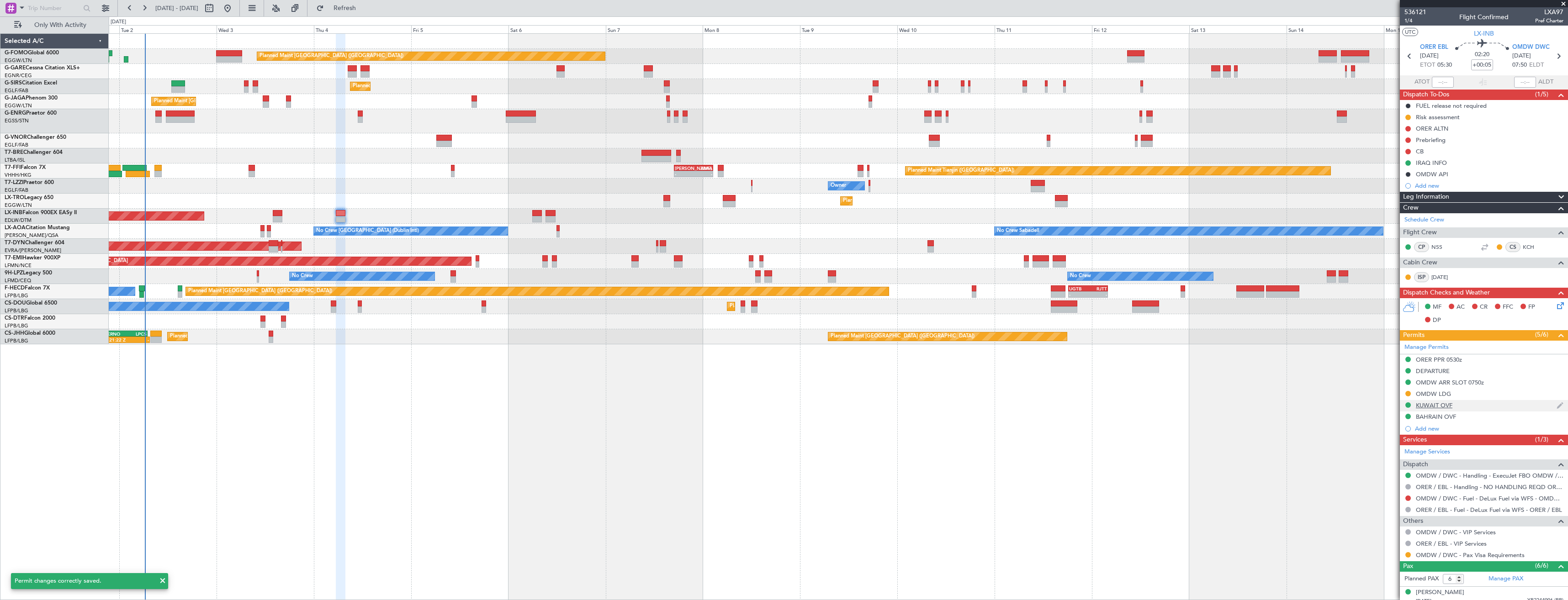
click at [1482, 400] on div "KUWAIT OVF" at bounding box center [1484, 406] width 168 height 11
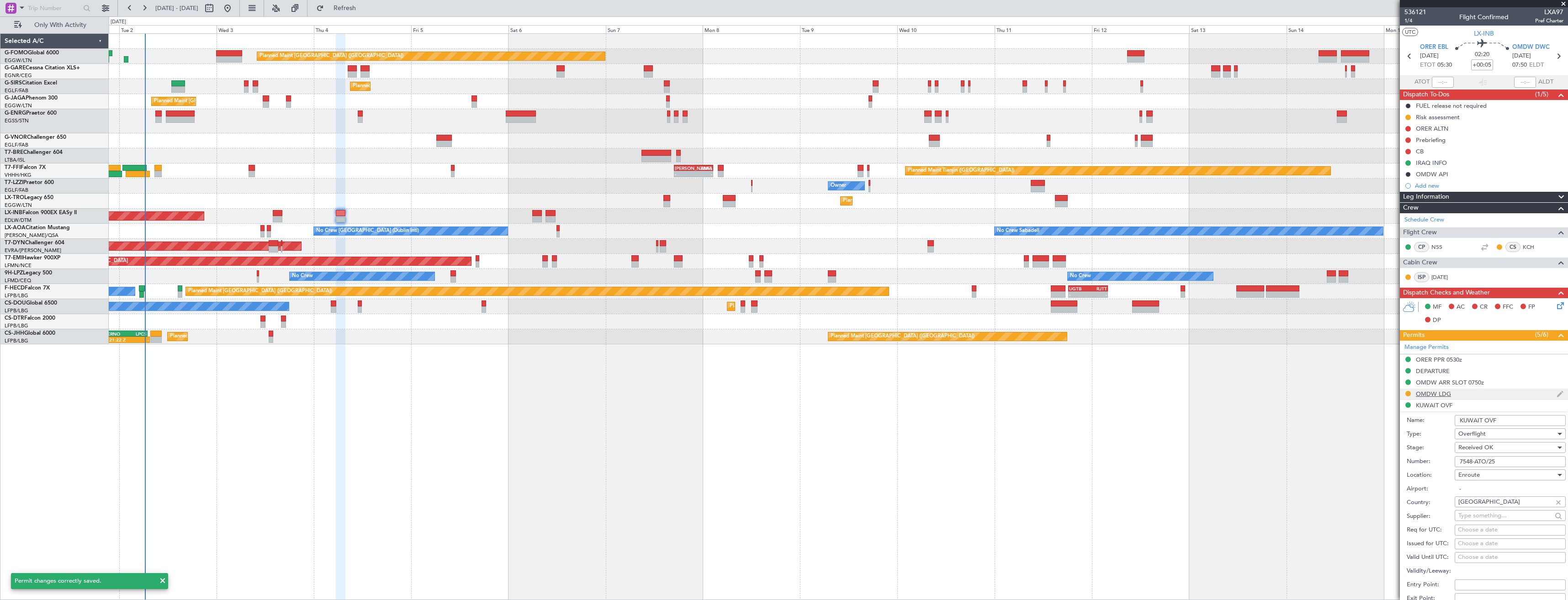
click at [1473, 393] on div "OMDW LDG" at bounding box center [1484, 394] width 168 height 11
click at [1484, 449] on input "Number:" at bounding box center [1509, 450] width 111 height 11
paste input "LP/2025/12004"
type input "LP/2025/12004"
click at [1486, 433] on span "Requested" at bounding box center [1472, 435] width 29 height 8
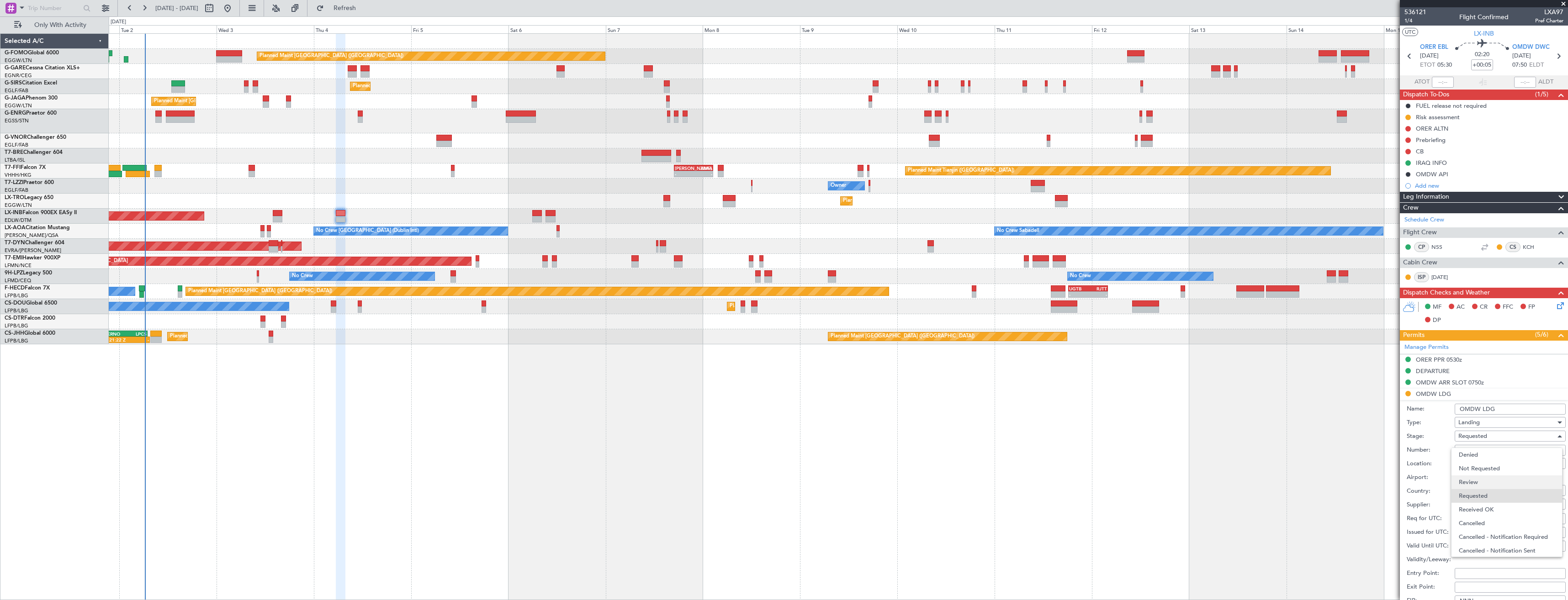
scroll to position [4, 0]
click at [1493, 506] on span "Received OK" at bounding box center [1506, 505] width 96 height 14
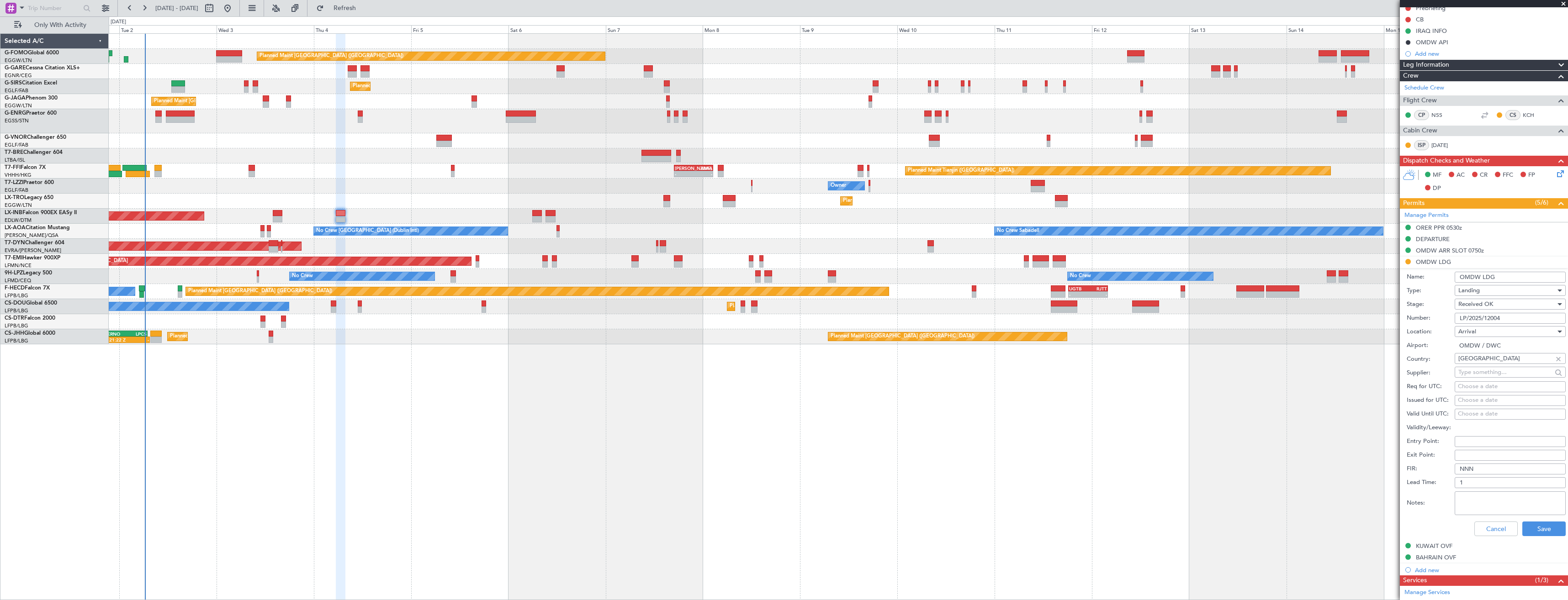
scroll to position [229, 0]
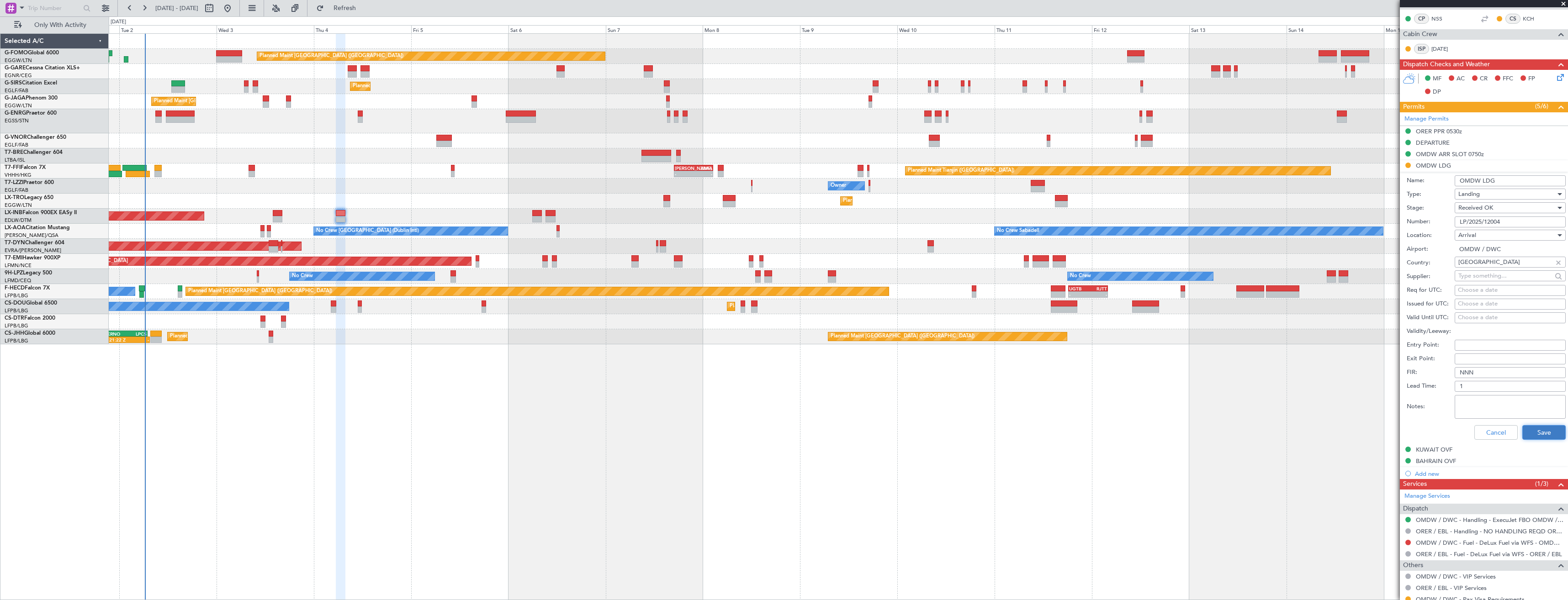
click at [1527, 434] on button "Save" at bounding box center [1543, 432] width 44 height 15
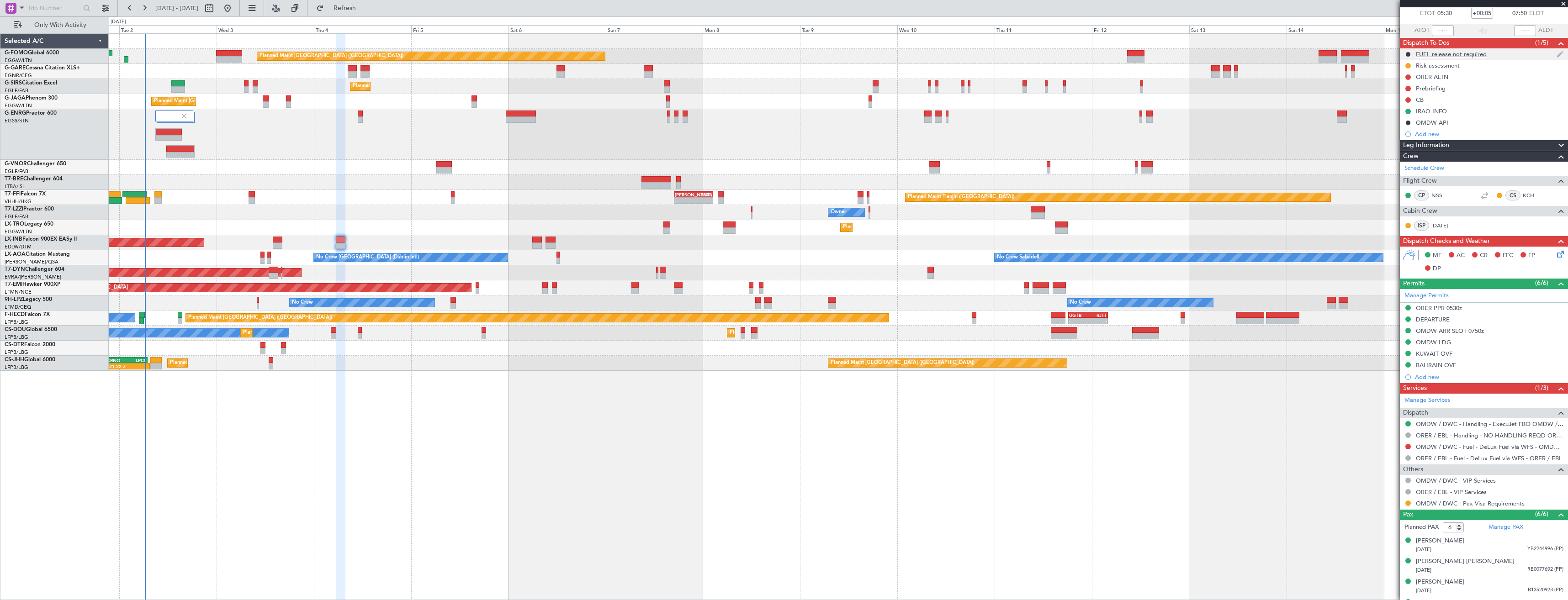
scroll to position [18, 0]
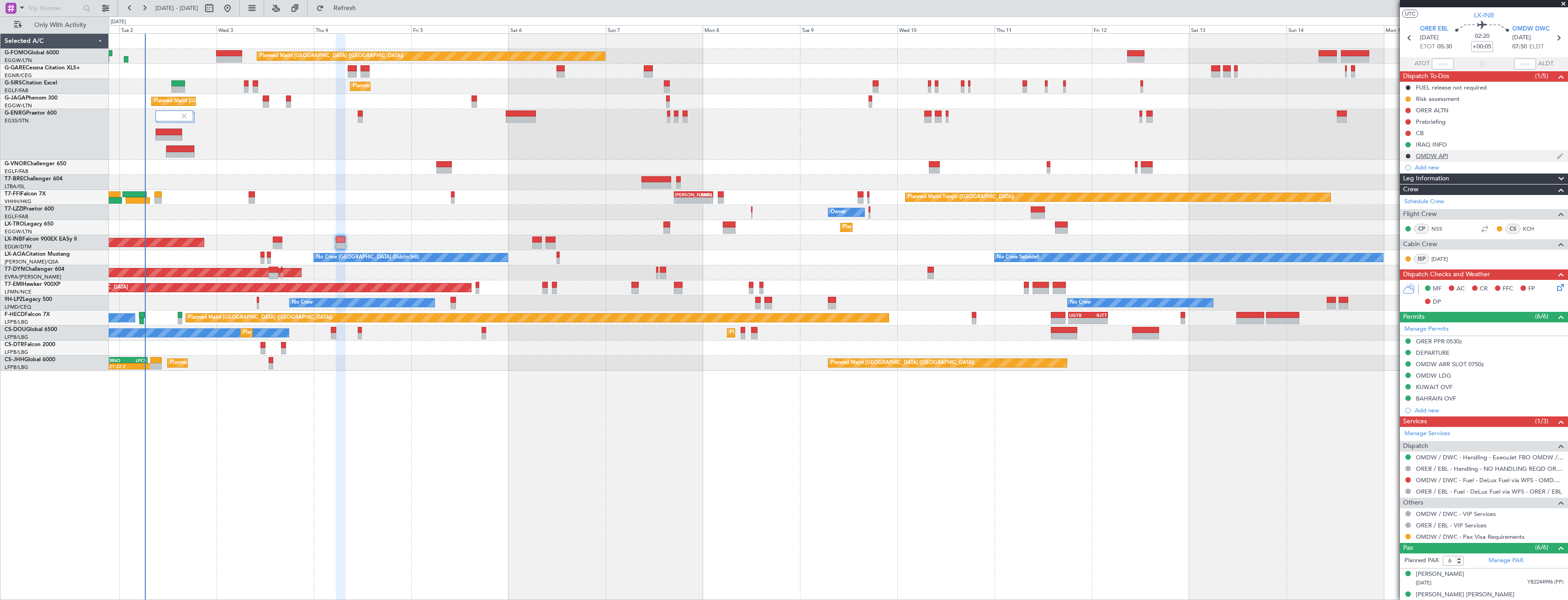
click at [1474, 152] on div "OMDW API" at bounding box center [1484, 155] width 168 height 11
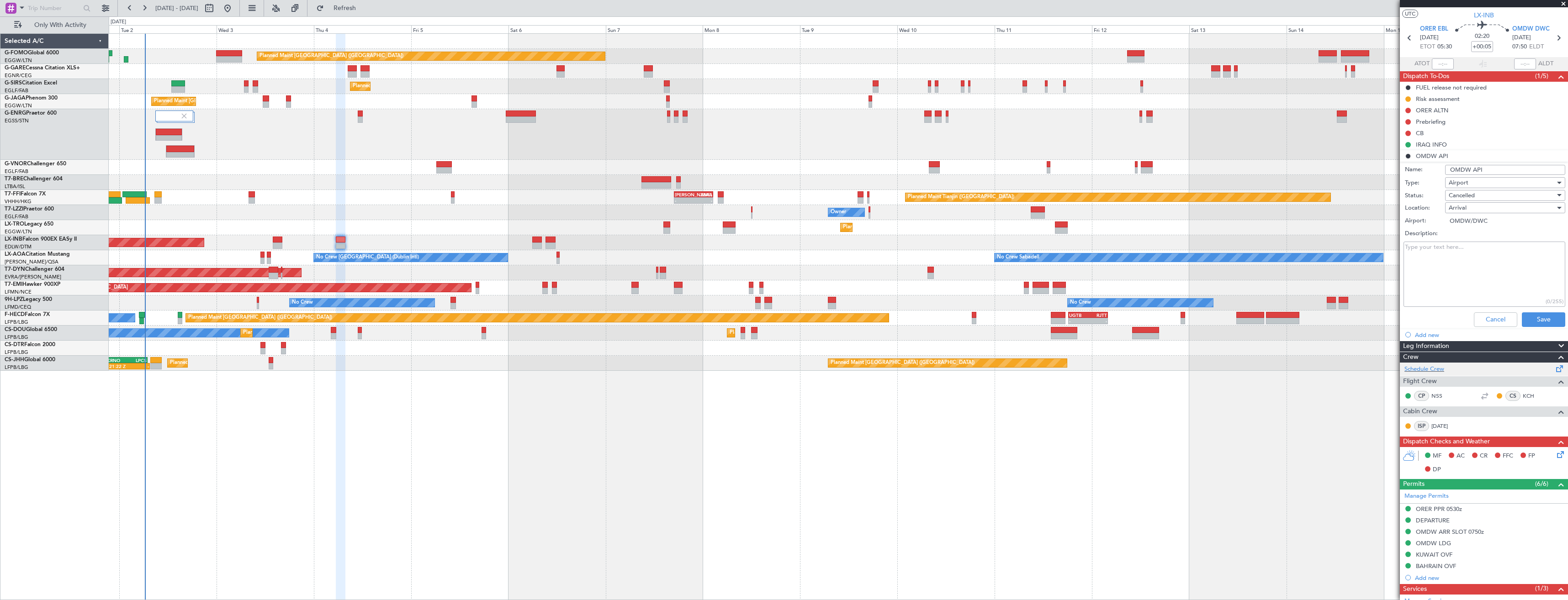
scroll to position [64, 0]
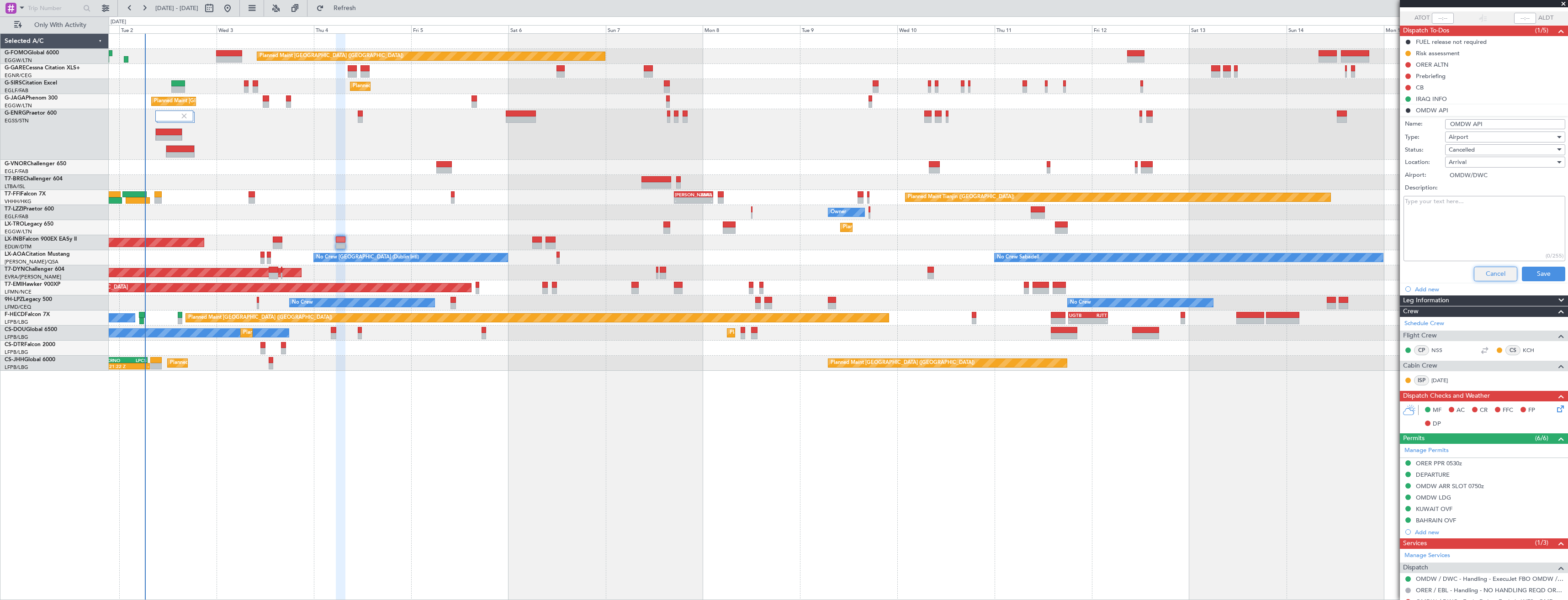
click at [1486, 272] on button "Cancel" at bounding box center [1495, 273] width 44 height 15
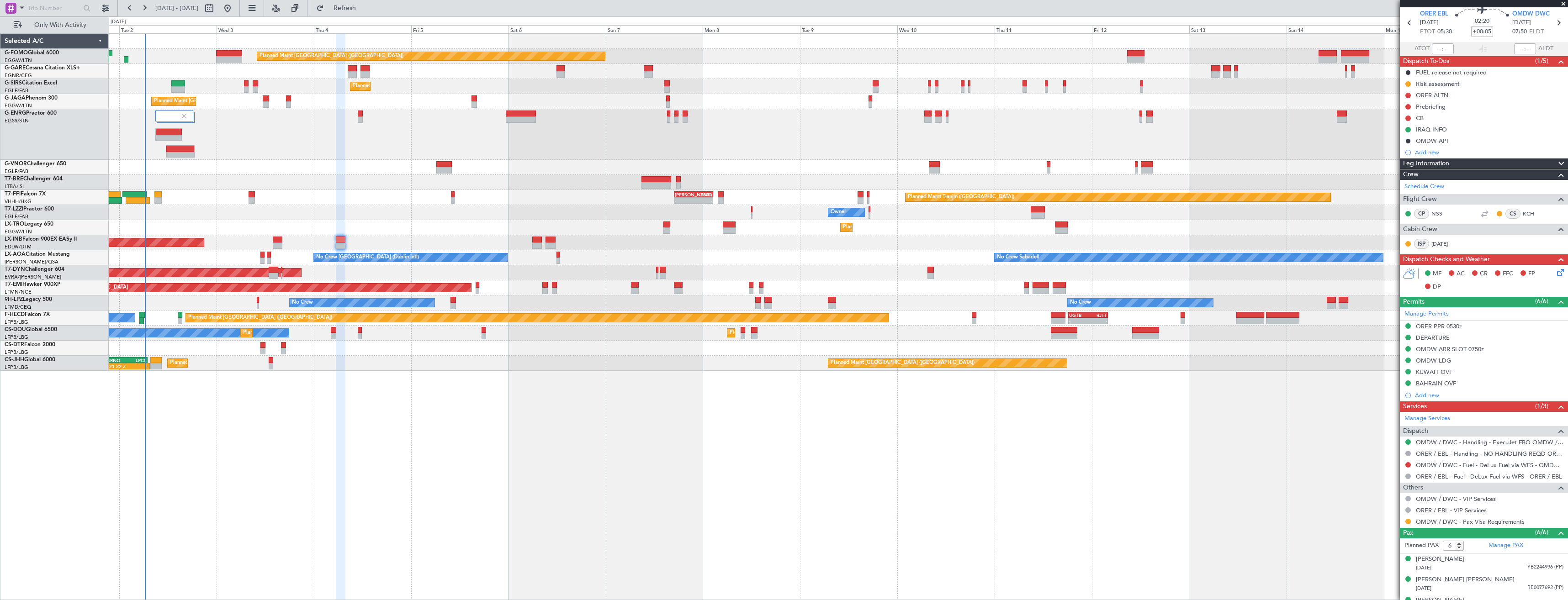
scroll to position [18, 0]
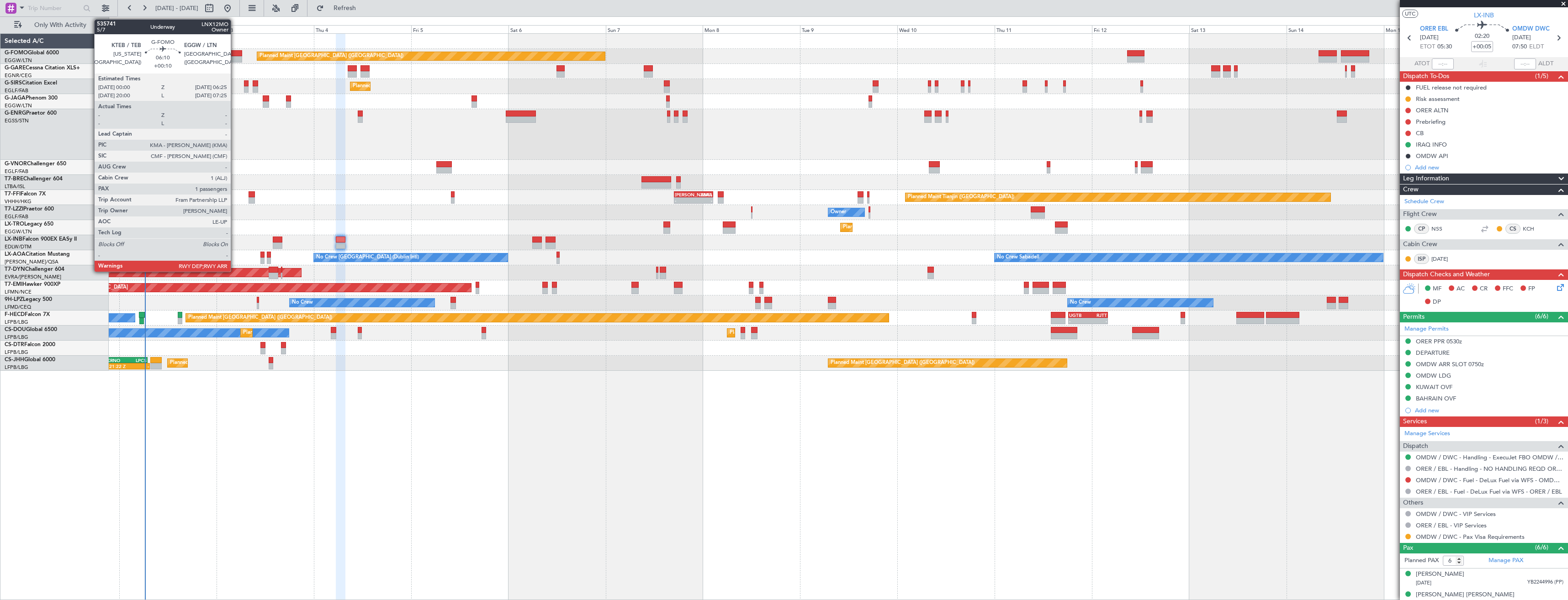
click at [235, 59] on div at bounding box center [230, 59] width 26 height 6
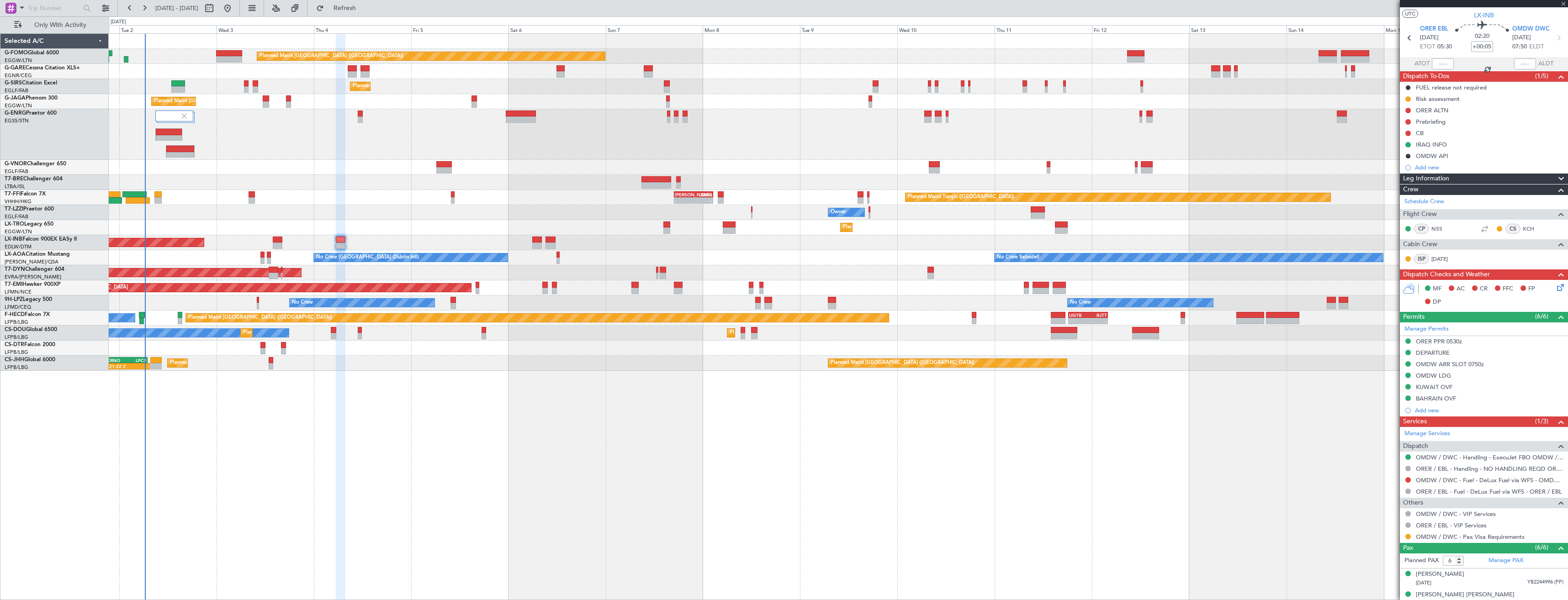
type input "+00:10"
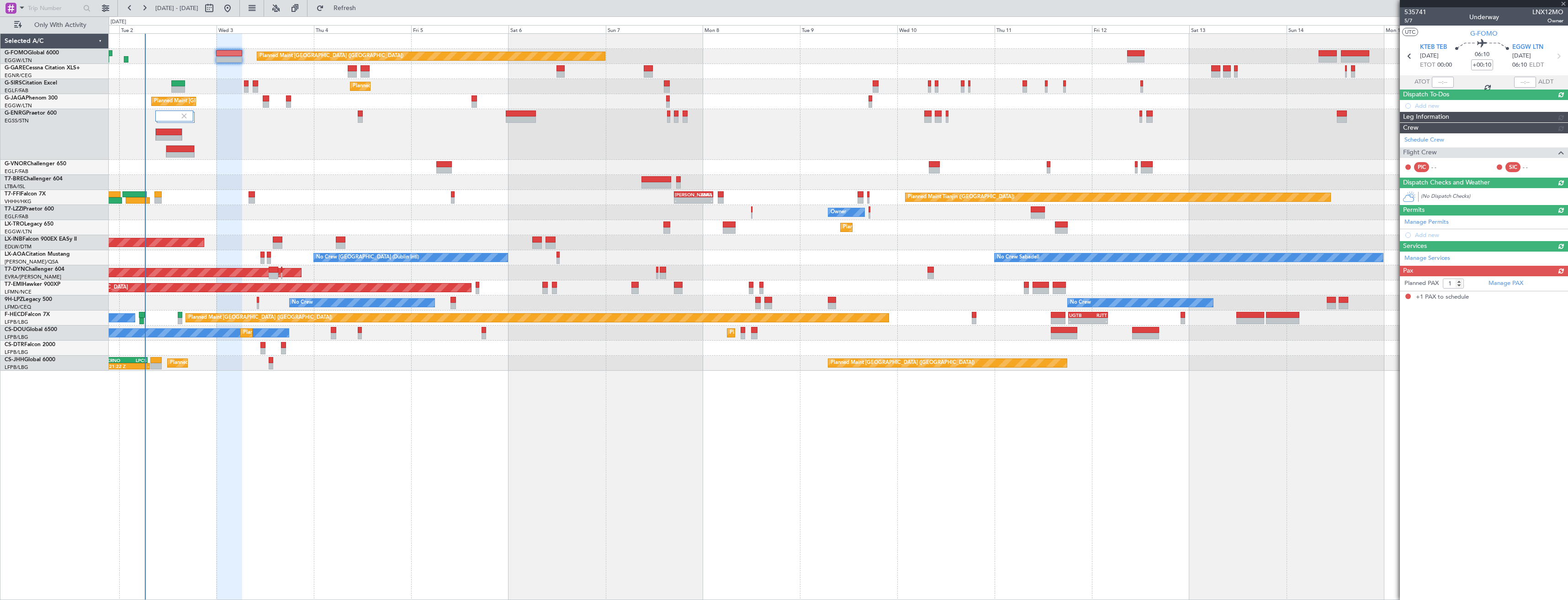
scroll to position [0, 0]
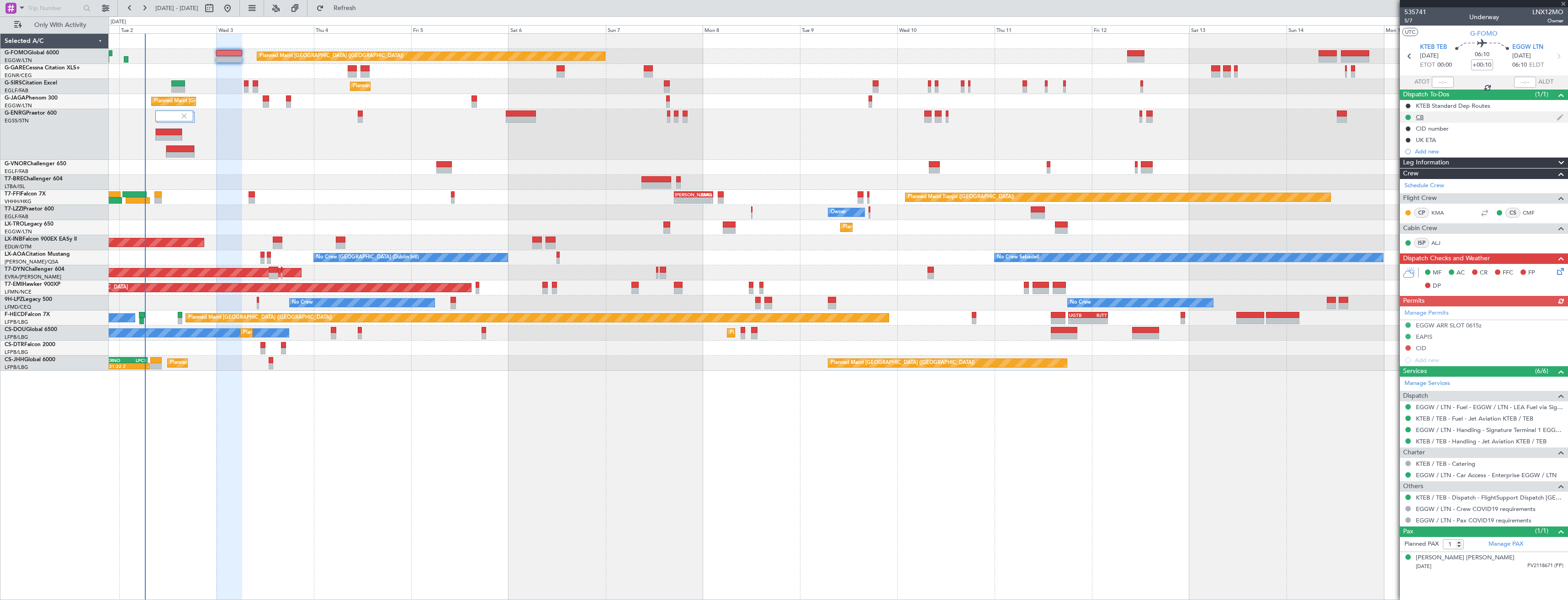
click at [1486, 116] on div "CB" at bounding box center [1484, 116] width 168 height 11
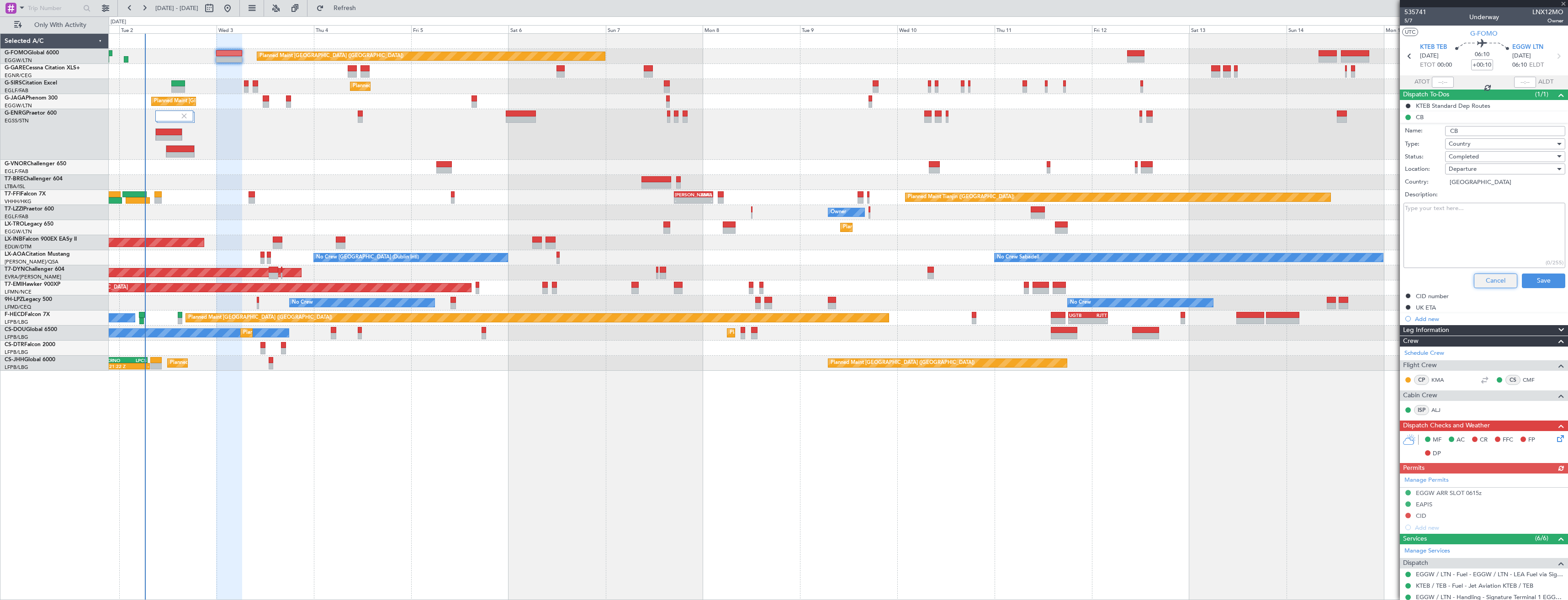
click at [1494, 279] on button "Cancel" at bounding box center [1495, 280] width 44 height 15
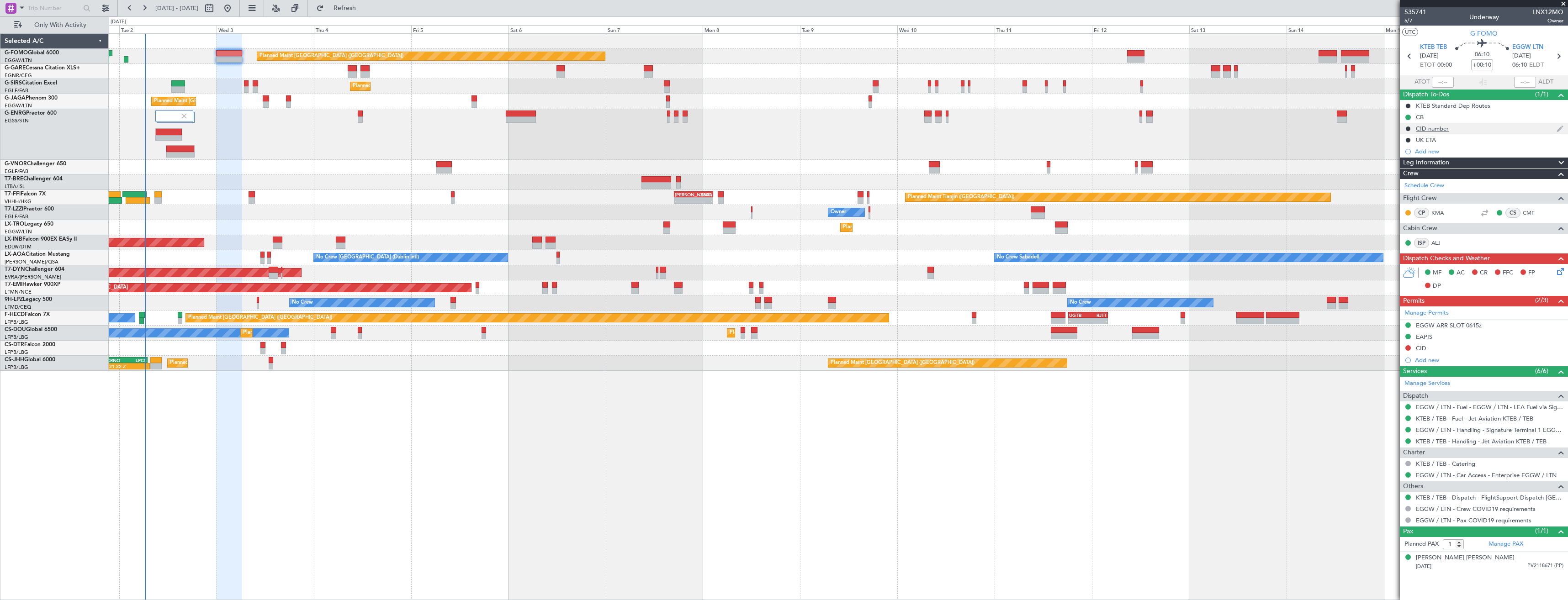
click at [1462, 127] on div "CID number" at bounding box center [1484, 128] width 168 height 11
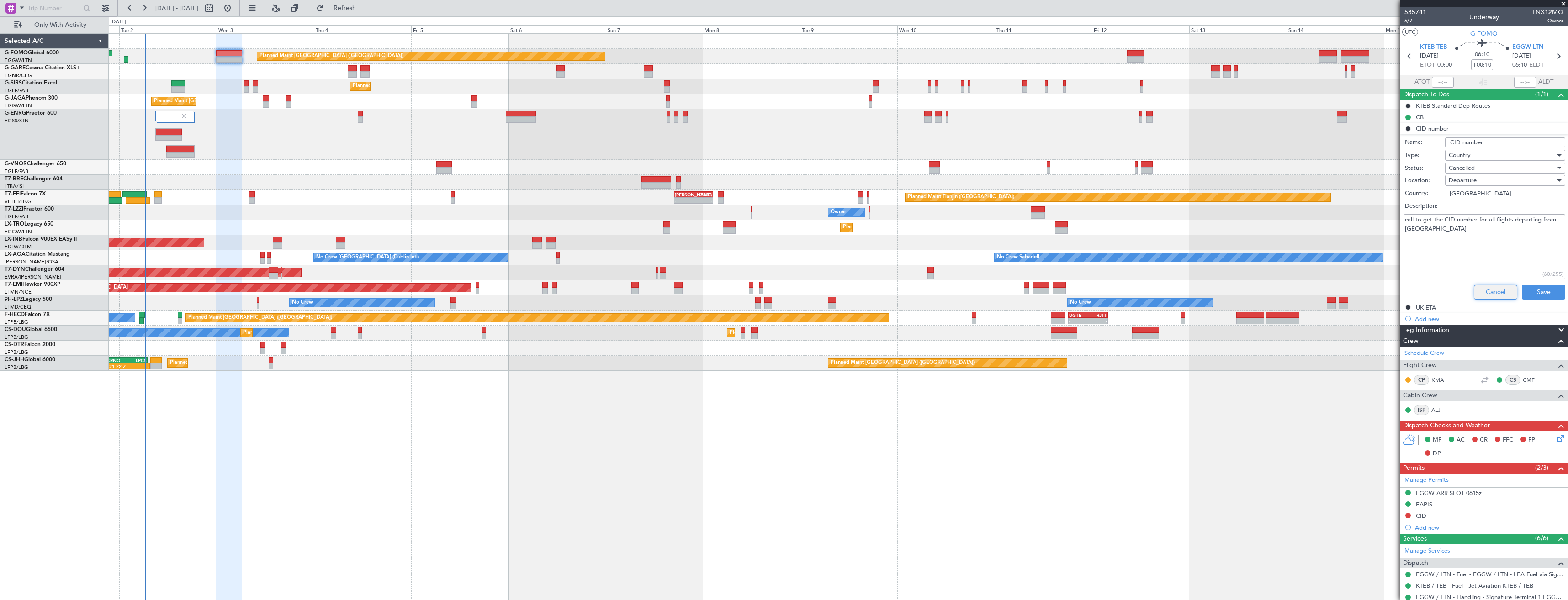
click at [1477, 294] on button "Cancel" at bounding box center [1495, 292] width 44 height 15
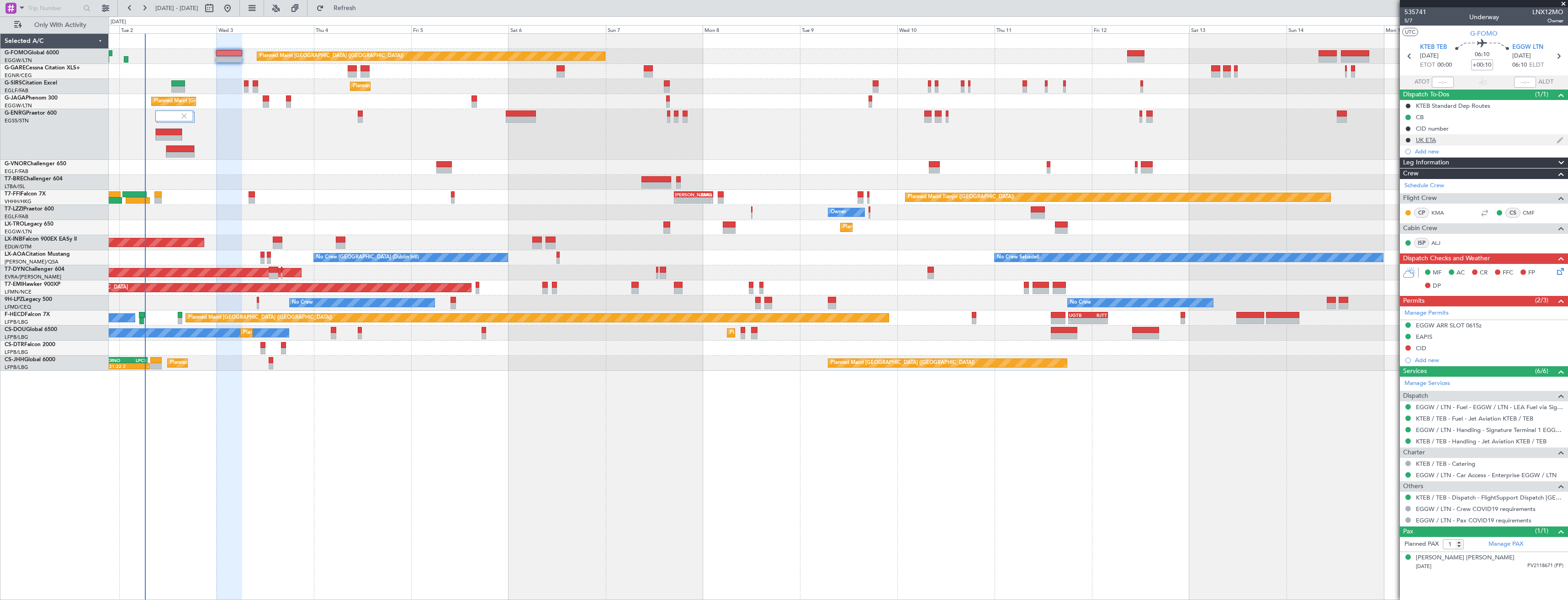
click at [1472, 138] on div "UK ETA" at bounding box center [1484, 139] width 168 height 11
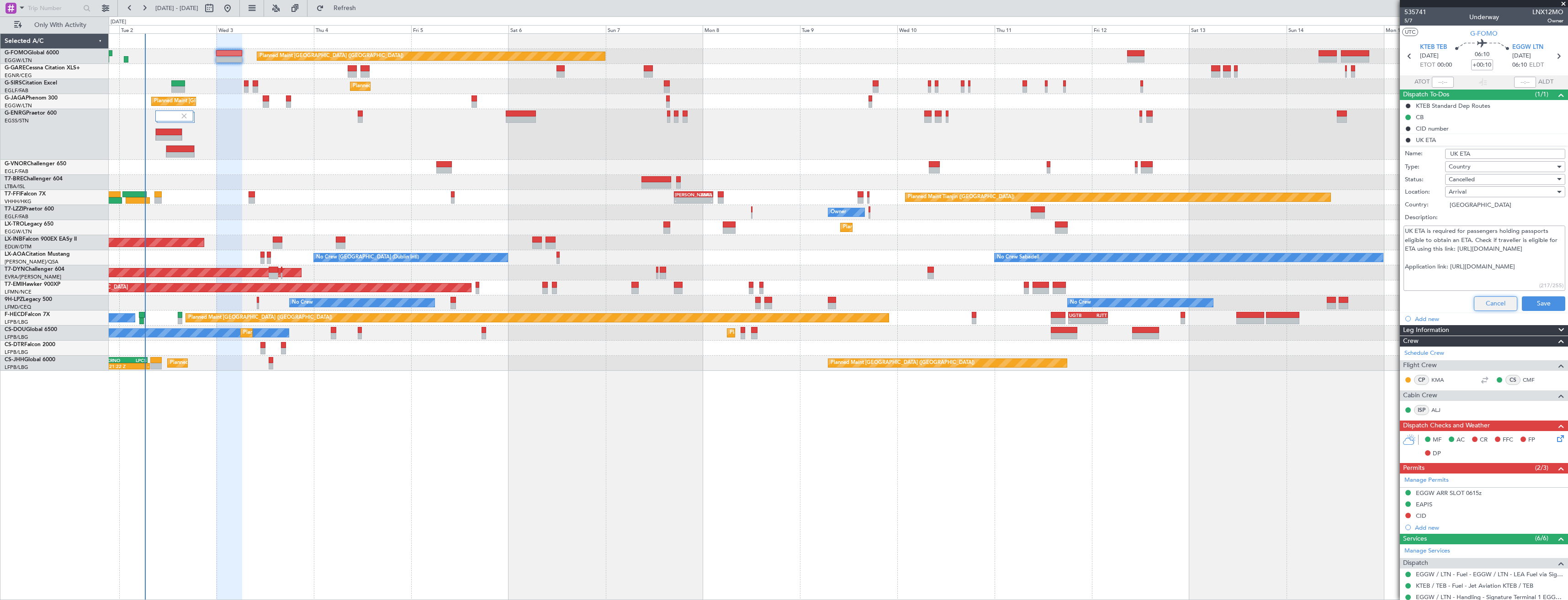
click at [1488, 307] on button "Cancel" at bounding box center [1495, 303] width 44 height 15
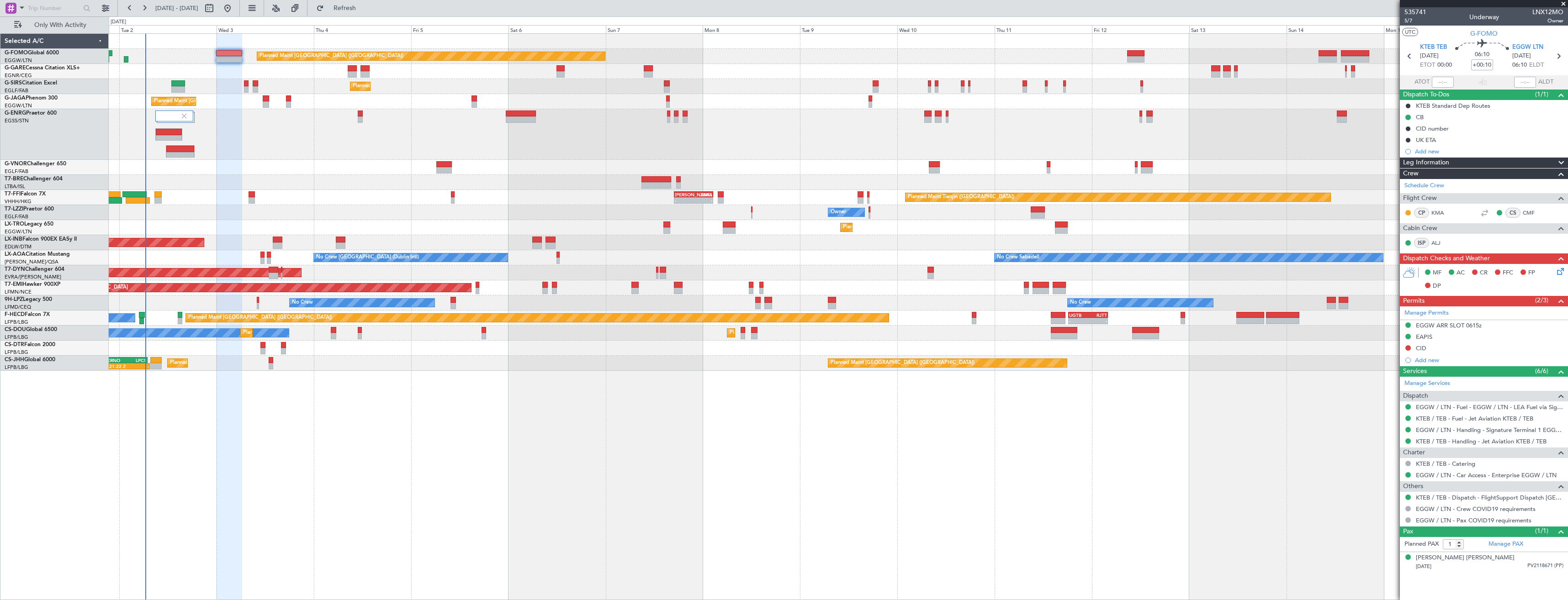
drag, startPoint x: 1562, startPoint y: 2, endPoint x: 1206, endPoint y: 18, distance: 356.4
click at [1562, 2] on span at bounding box center [1563, 4] width 9 height 8
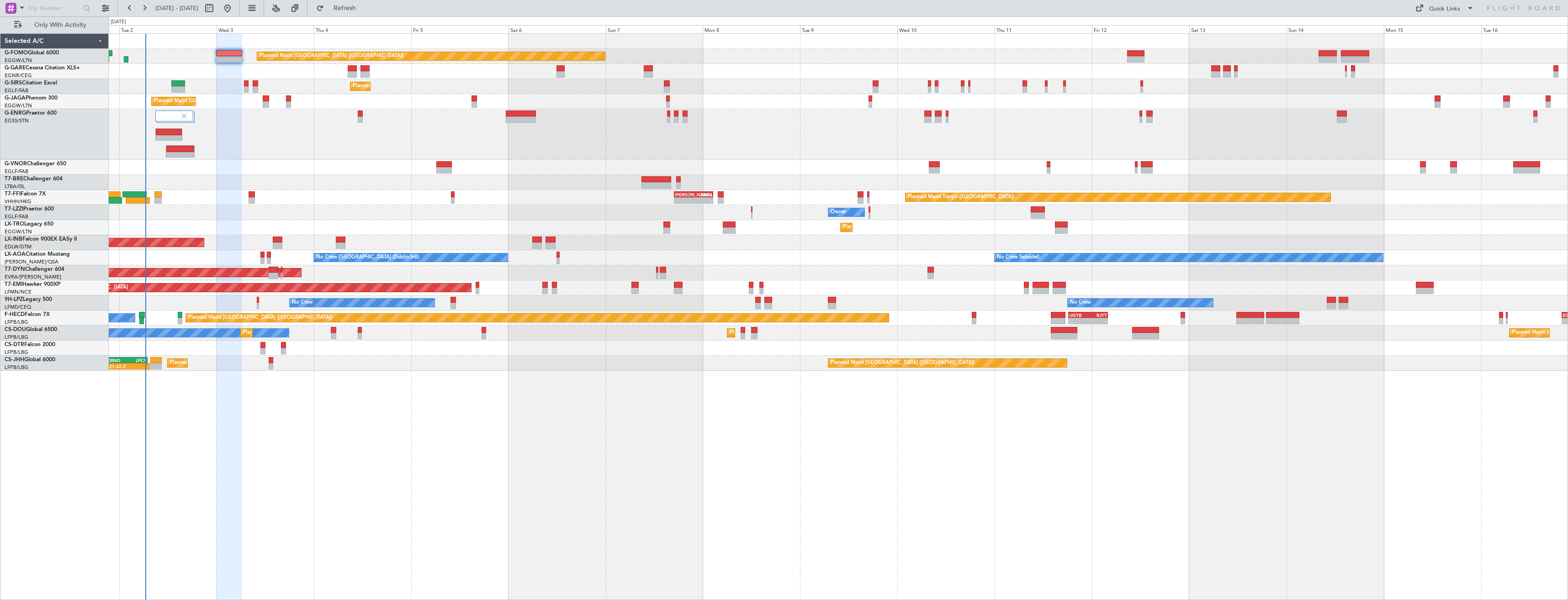
type input "0"
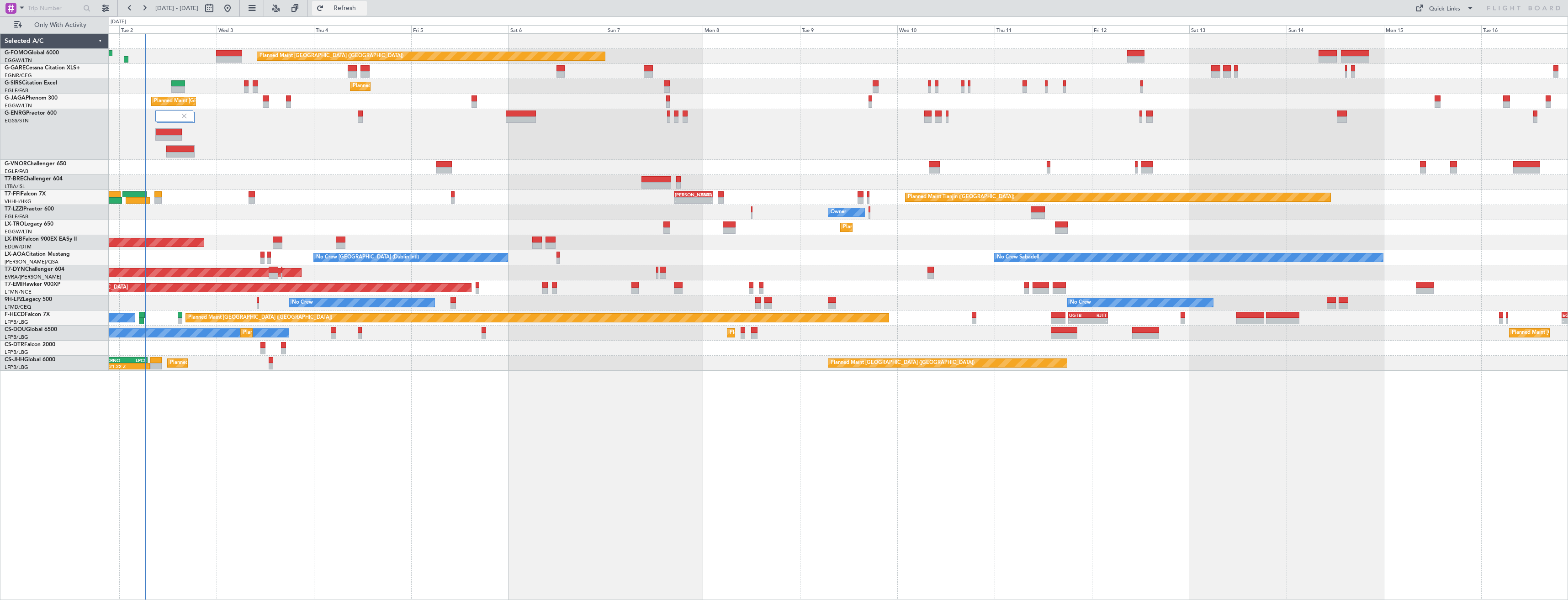
click at [352, 6] on button "Refresh" at bounding box center [339, 8] width 55 height 15
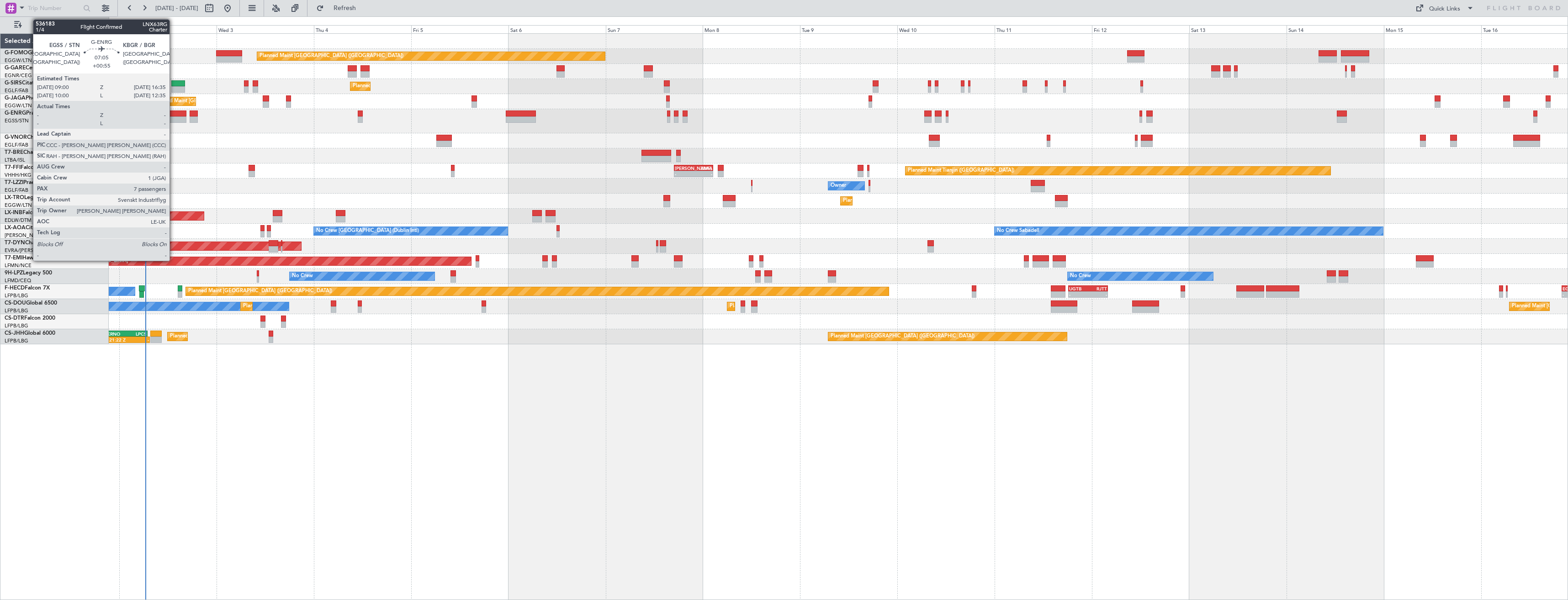
click at [174, 117] on div at bounding box center [170, 119] width 31 height 6
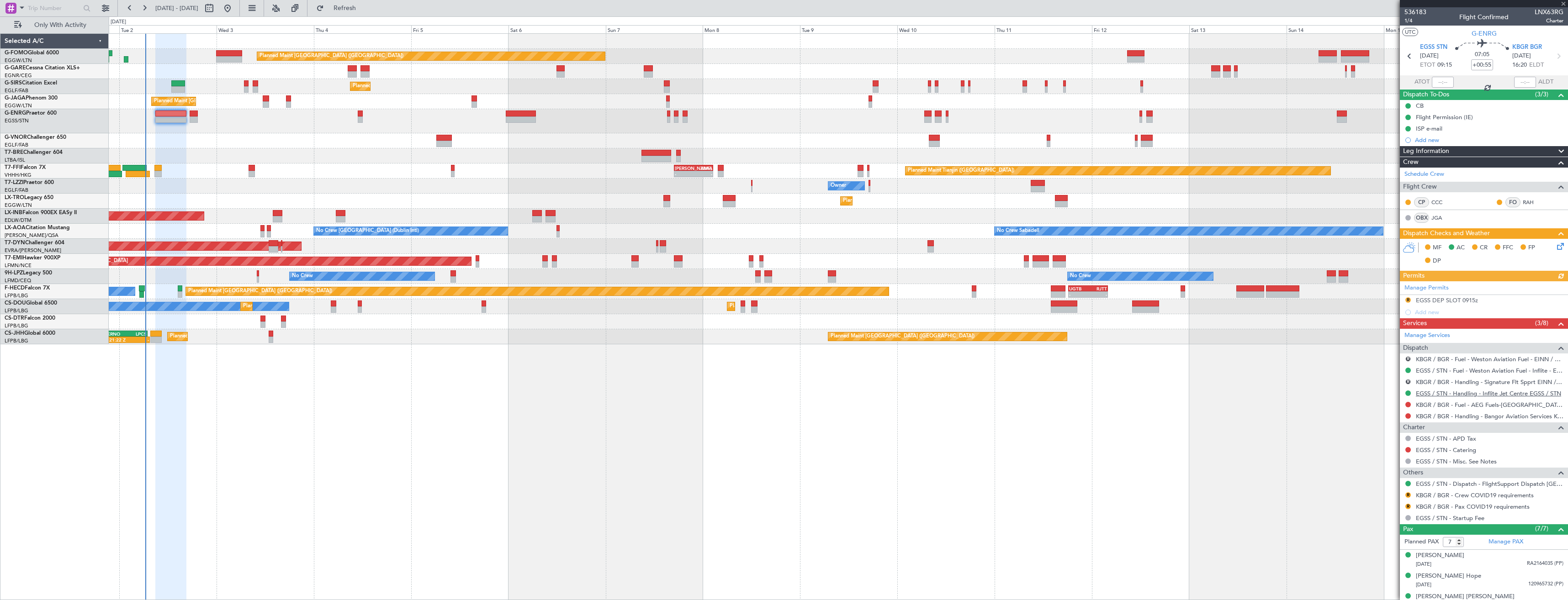
click at [1452, 397] on mat-tooltip-component "EGSS / STN - Handling - Inflite Jet Centre EGSS / STN" at bounding box center [1486, 409] width 139 height 25
click at [1459, 395] on link "EGSS / STN - Handling - Inflite Jet Centre EGSS / STN" at bounding box center [1488, 393] width 145 height 8
click at [1448, 413] on link "KBGR / BGR - Handling - Bangor Aviation Services KBGR / BGR" at bounding box center [1489, 416] width 147 height 8
click at [366, 12] on button "Refresh" at bounding box center [339, 8] width 55 height 15
click at [1552, 58] on icon at bounding box center [1558, 56] width 12 height 12
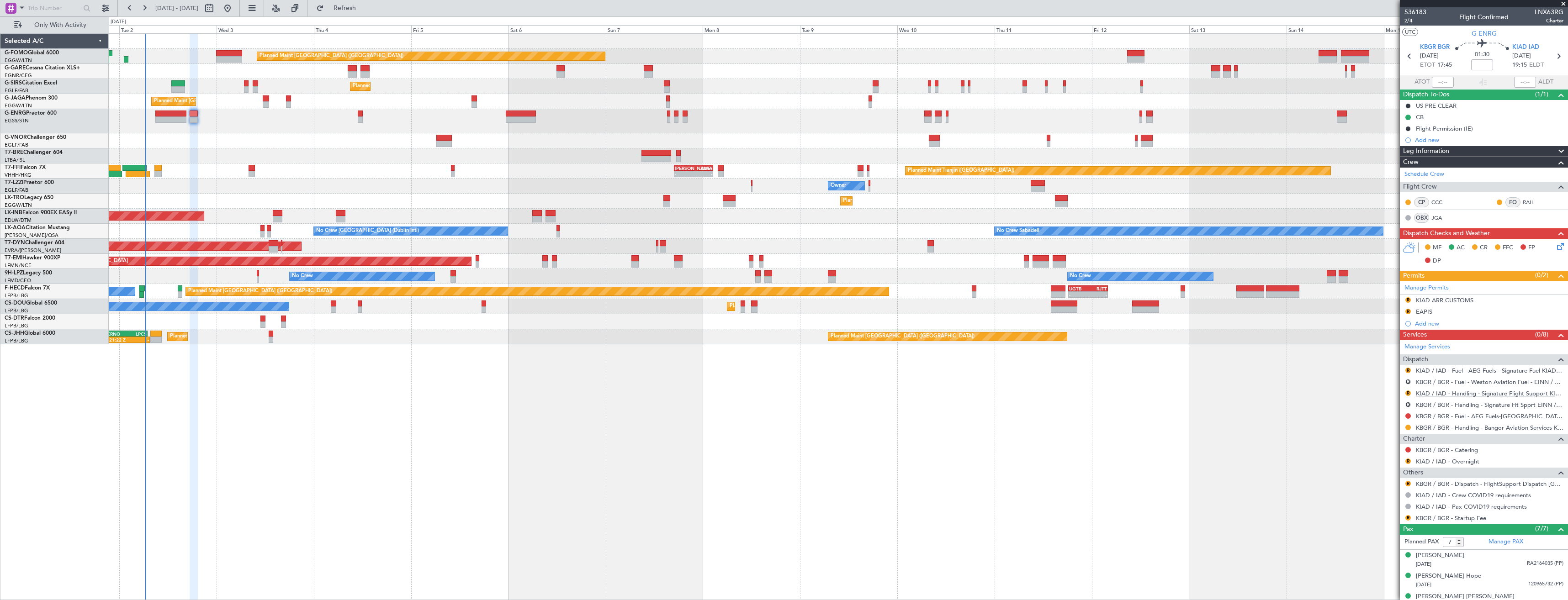
click at [1452, 394] on link "KIAD / IAD - Handling - Signature Flight Support KIAD / IAD" at bounding box center [1489, 393] width 147 height 8
click at [361, 9] on span "Refresh" at bounding box center [345, 8] width 39 height 6
click at [1406, 404] on button "R" at bounding box center [1408, 405] width 5 height 5
click at [1373, 470] on span "Cancelled" at bounding box center [1381, 472] width 26 height 9
click at [1407, 380] on button "R" at bounding box center [1408, 382] width 5 height 5
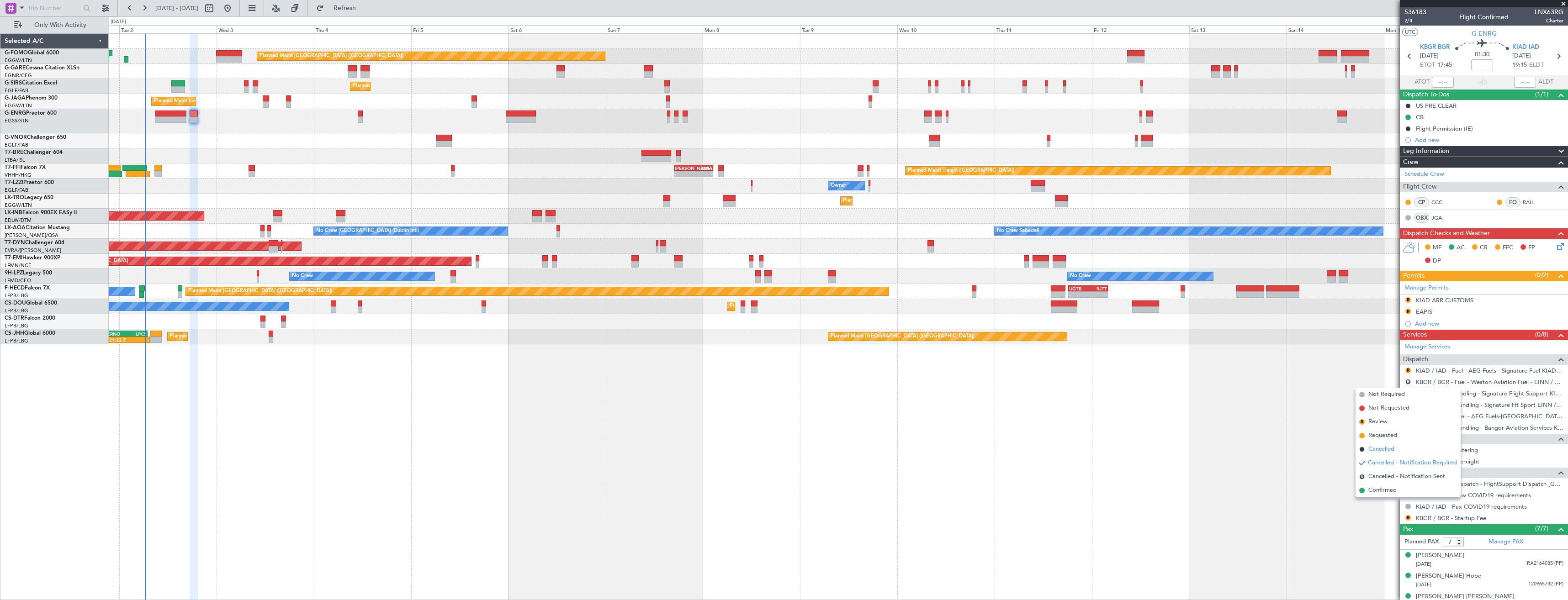
click at [1384, 448] on span "Cancelled" at bounding box center [1381, 449] width 26 height 9
click at [1431, 371] on link "KIAD / IAD - Fuel - AEG Fuels - Signature Fuel KIAD / IAD" at bounding box center [1489, 370] width 147 height 8
click at [1405, 56] on icon at bounding box center [1409, 56] width 12 height 12
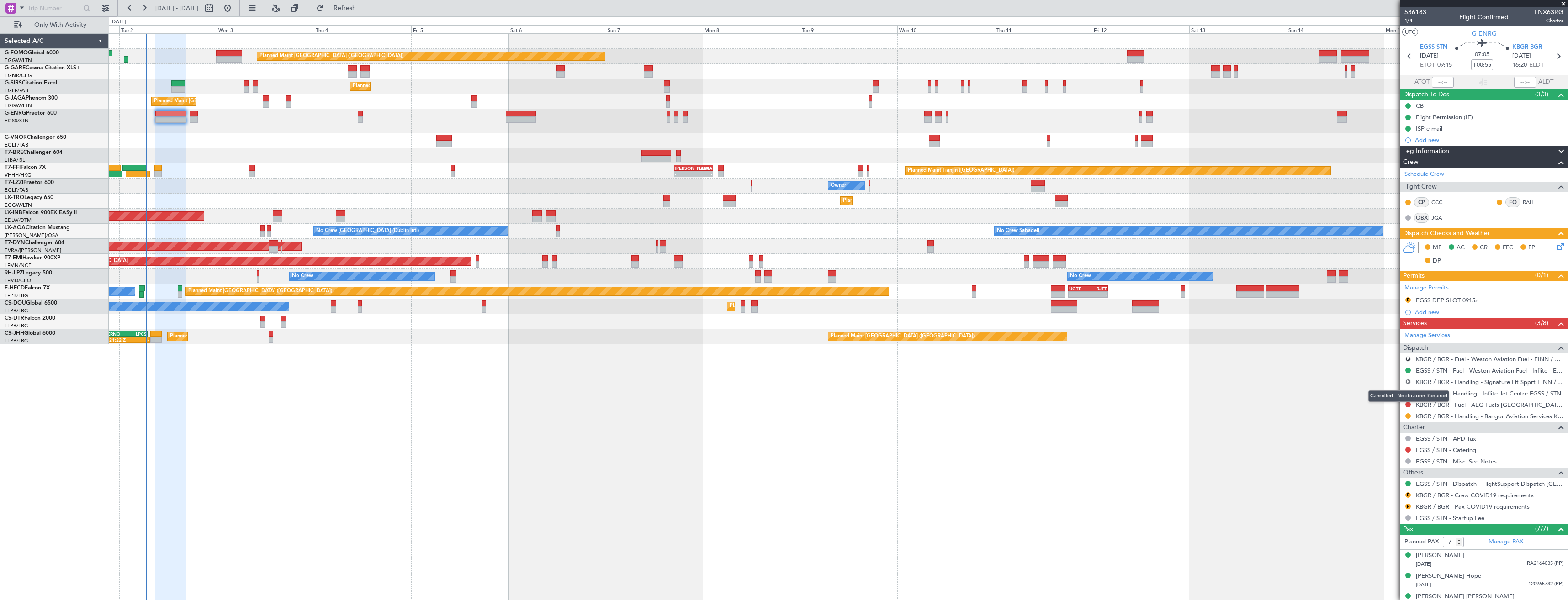
click at [1409, 383] on button "R" at bounding box center [1408, 382] width 5 height 5
click at [1380, 441] on li "Requested" at bounding box center [1408, 435] width 105 height 14
click at [1407, 356] on button "R" at bounding box center [1408, 359] width 5 height 5
click at [1376, 423] on span "Cancelled" at bounding box center [1381, 427] width 26 height 9
click at [1410, 56] on icon at bounding box center [1409, 56] width 12 height 12
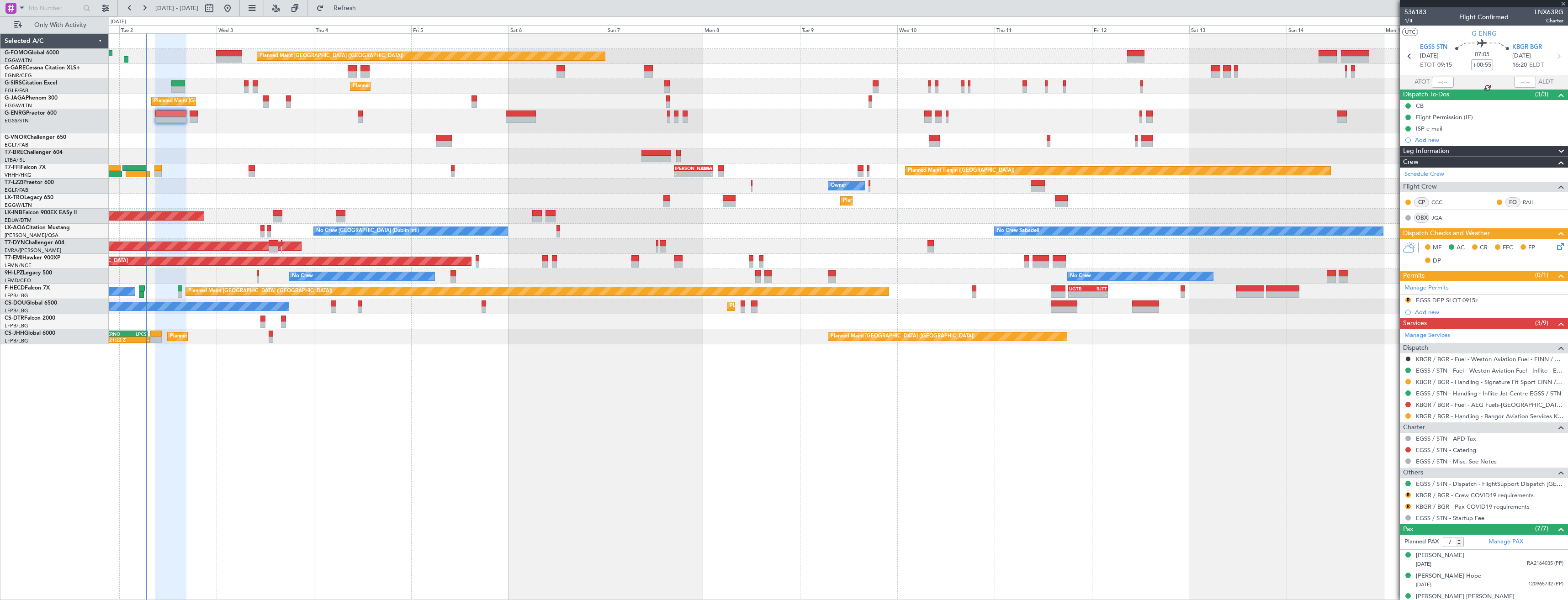
type input "-00:15"
type input "11:55"
type input "12:14"
type input "0"
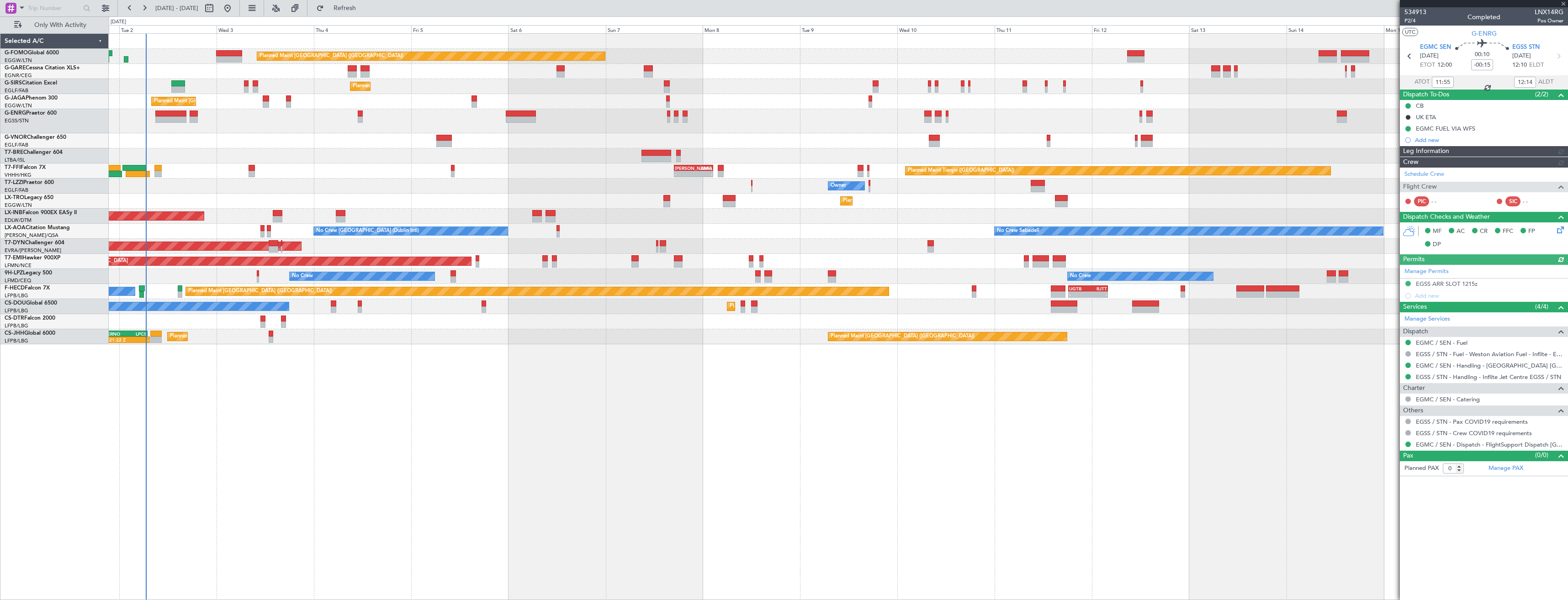
click at [1553, 56] on icon at bounding box center [1558, 56] width 12 height 12
click at [1556, 56] on icon at bounding box center [1558, 56] width 12 height 12
type input "+00:55"
type input "7"
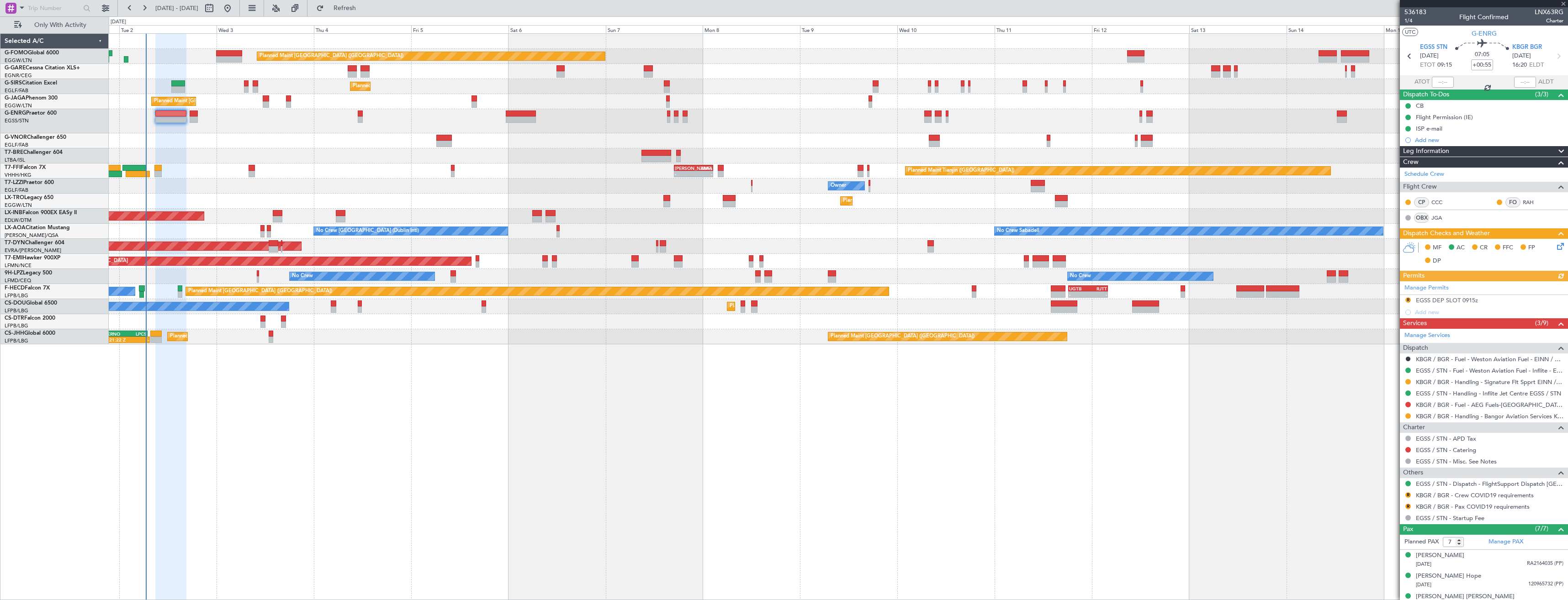
click at [1556, 56] on icon at bounding box center [1558, 56] width 12 height 12
drag, startPoint x: 1550, startPoint y: 53, endPoint x: 1556, endPoint y: 54, distance: 6.1
click at [1552, 53] on icon at bounding box center [1558, 56] width 12 height 12
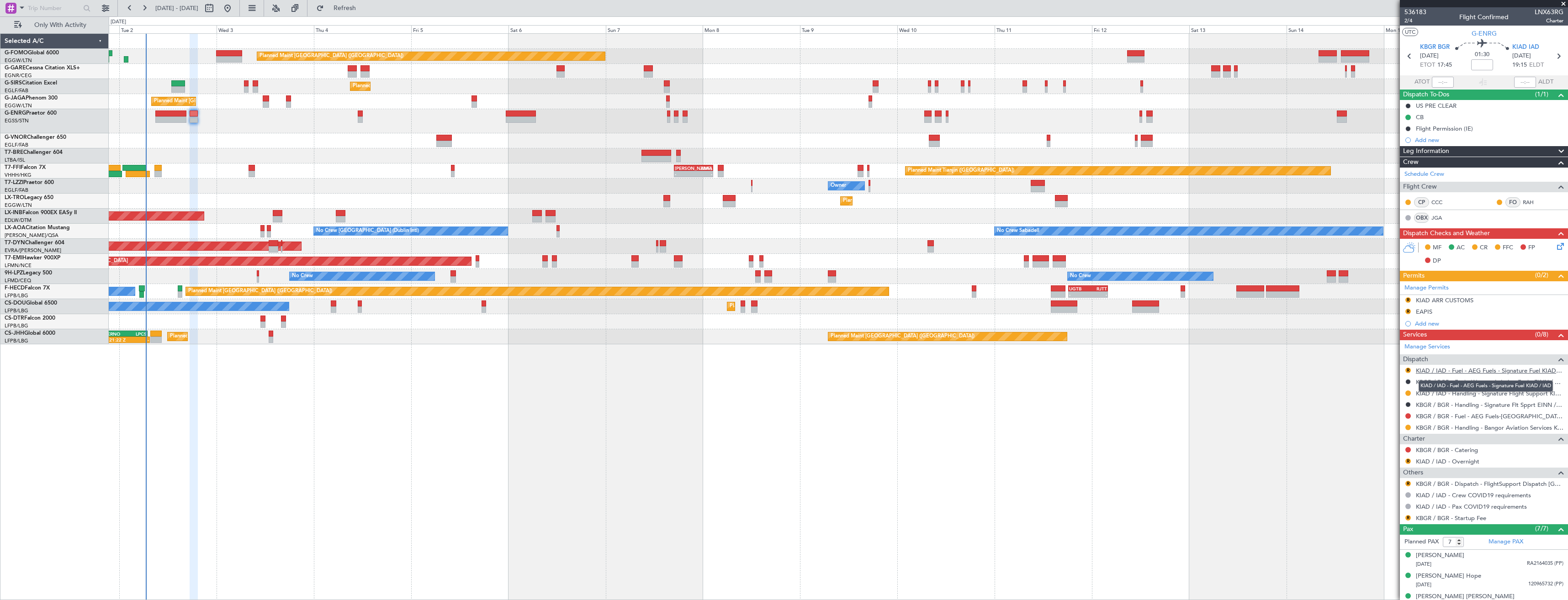
click at [1429, 370] on link "KIAD / IAD - Fuel - AEG Fuels - Signature Fuel KIAD / IAD" at bounding box center [1489, 370] width 147 height 8
click at [1469, 417] on link "KBGR / BGR - Fuel - AEG Fuels-Bangor-KBGR / BGR" at bounding box center [1489, 416] width 147 height 8
click at [1403, 58] on icon at bounding box center [1409, 56] width 12 height 12
type input "+00:55"
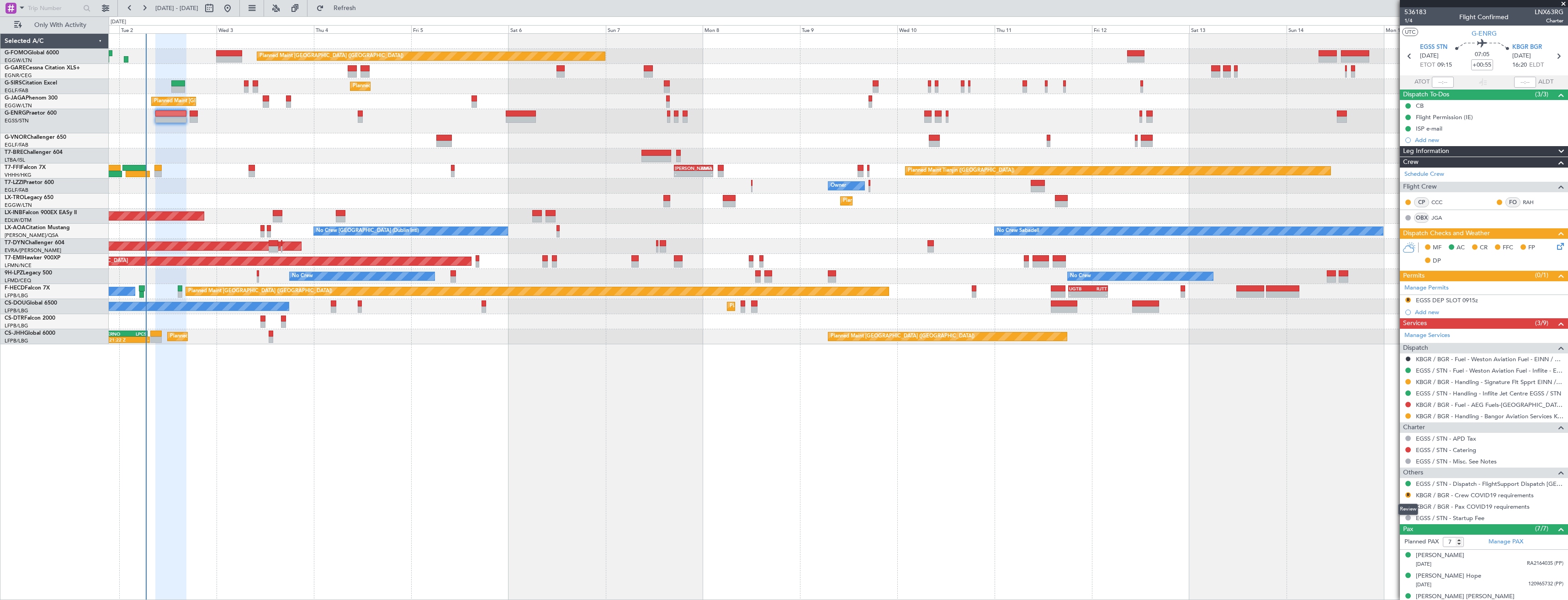
drag, startPoint x: 1407, startPoint y: 495, endPoint x: 1394, endPoint y: 506, distance: 17.0
click at [1407, 495] on button "R" at bounding box center [1408, 495] width 5 height 5
click at [1374, 385] on span "Not Required" at bounding box center [1386, 385] width 37 height 9
click at [1407, 506] on button "R" at bounding box center [1408, 506] width 5 height 5
click at [1370, 398] on span "Not Required" at bounding box center [1386, 397] width 37 height 9
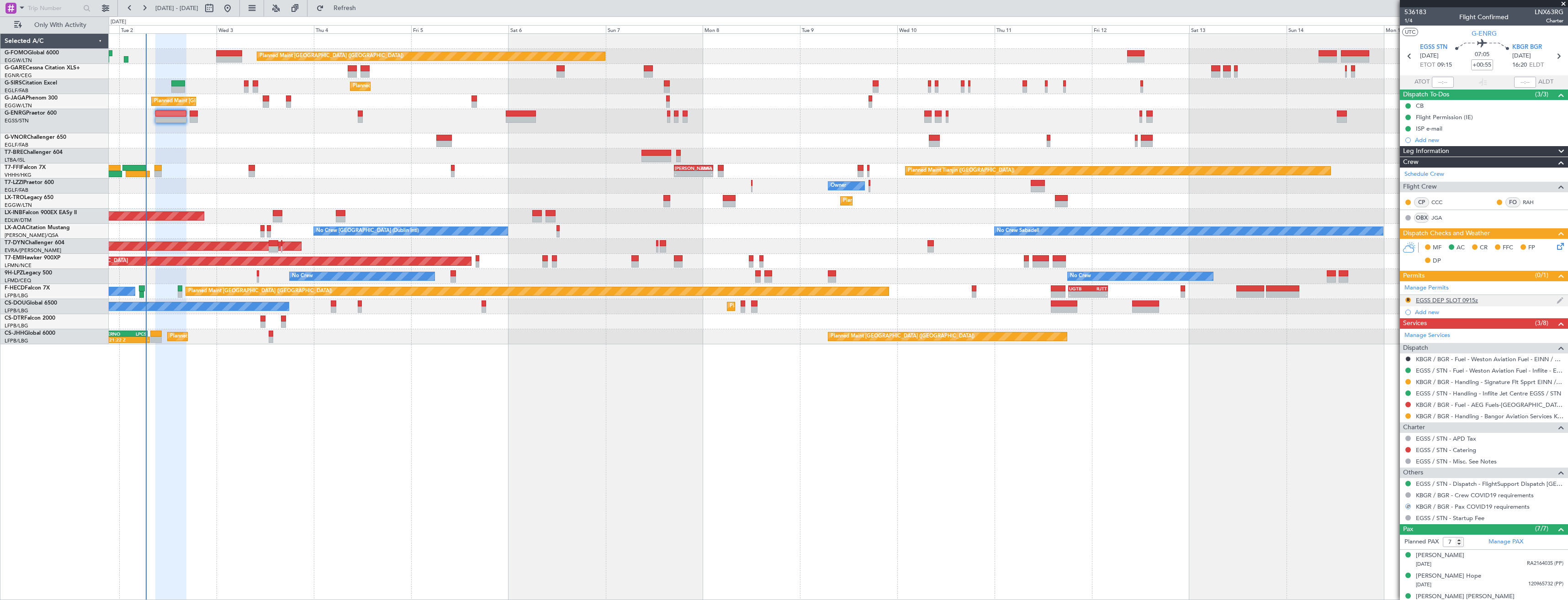
click at [1521, 298] on div "R EGSS DEP SLOT 0915z" at bounding box center [1484, 300] width 168 height 11
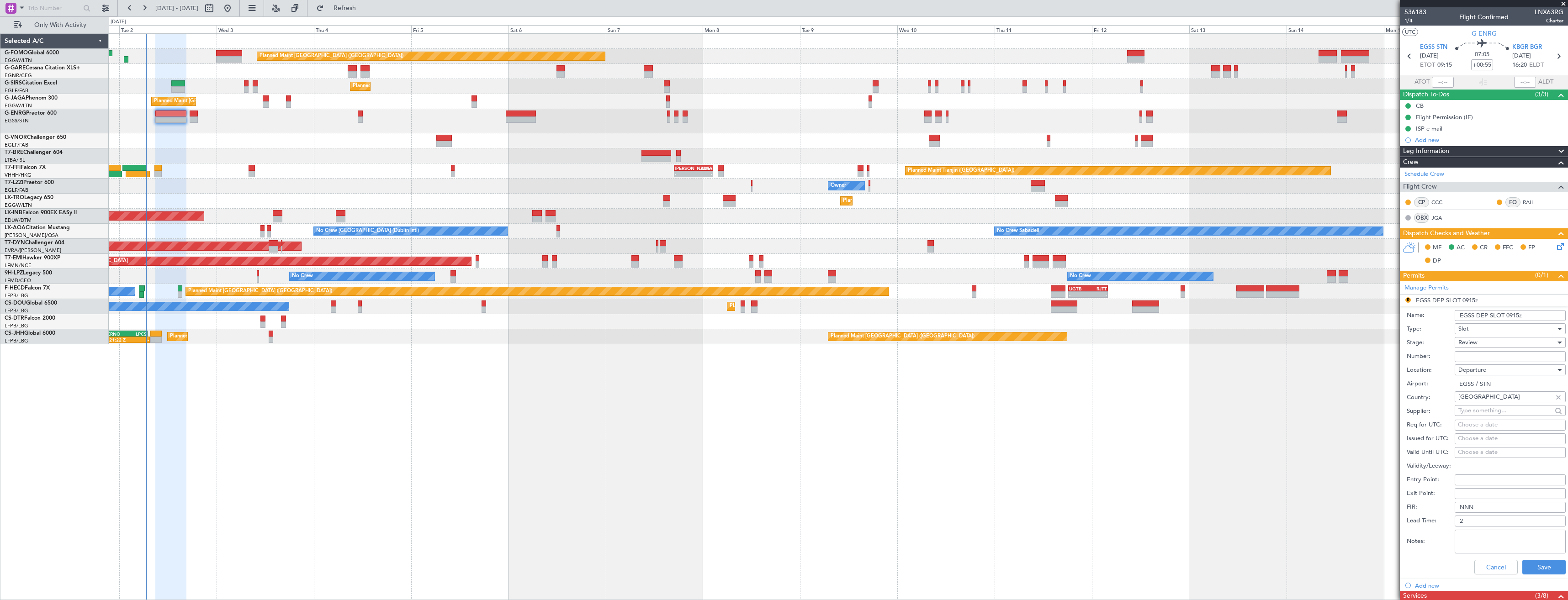
click at [1499, 336] on div "Review" at bounding box center [1507, 342] width 97 height 14
click at [1499, 406] on span "Requested" at bounding box center [1506, 402] width 96 height 14
click at [1526, 568] on button "Save" at bounding box center [1543, 567] width 44 height 15
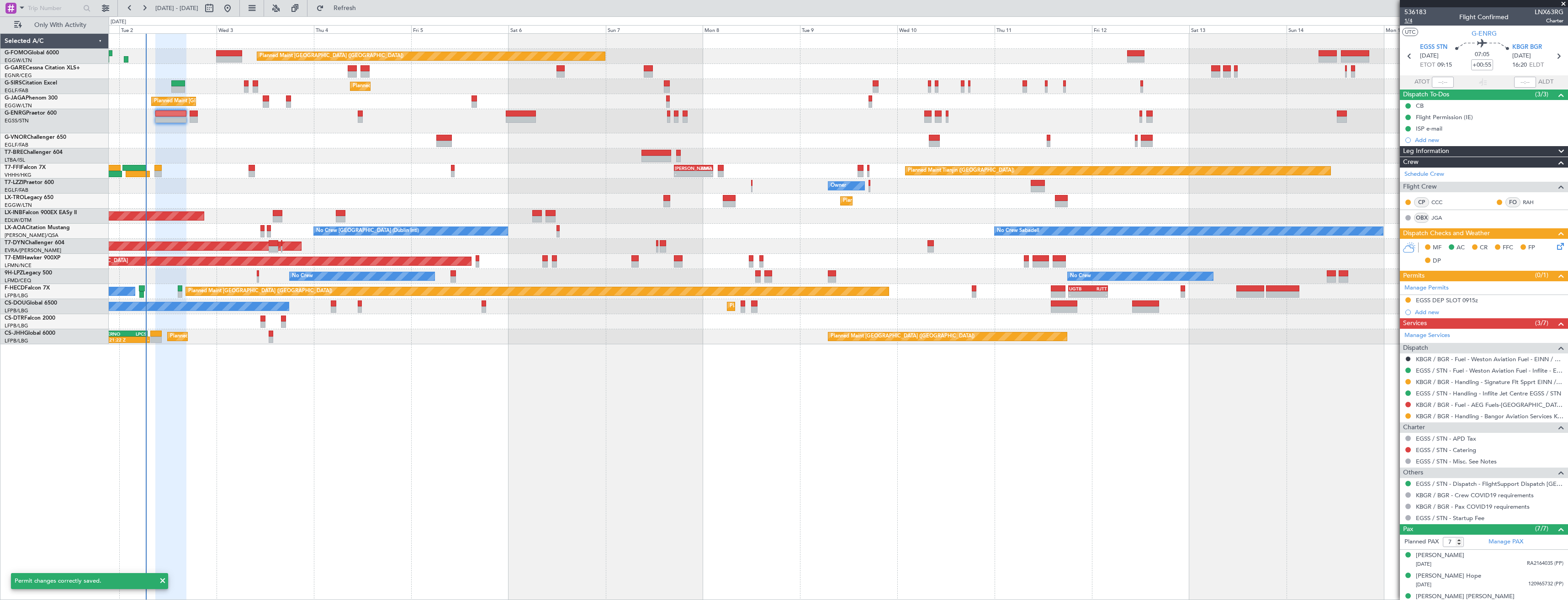
click at [1408, 21] on span "1/4" at bounding box center [1415, 20] width 22 height 8
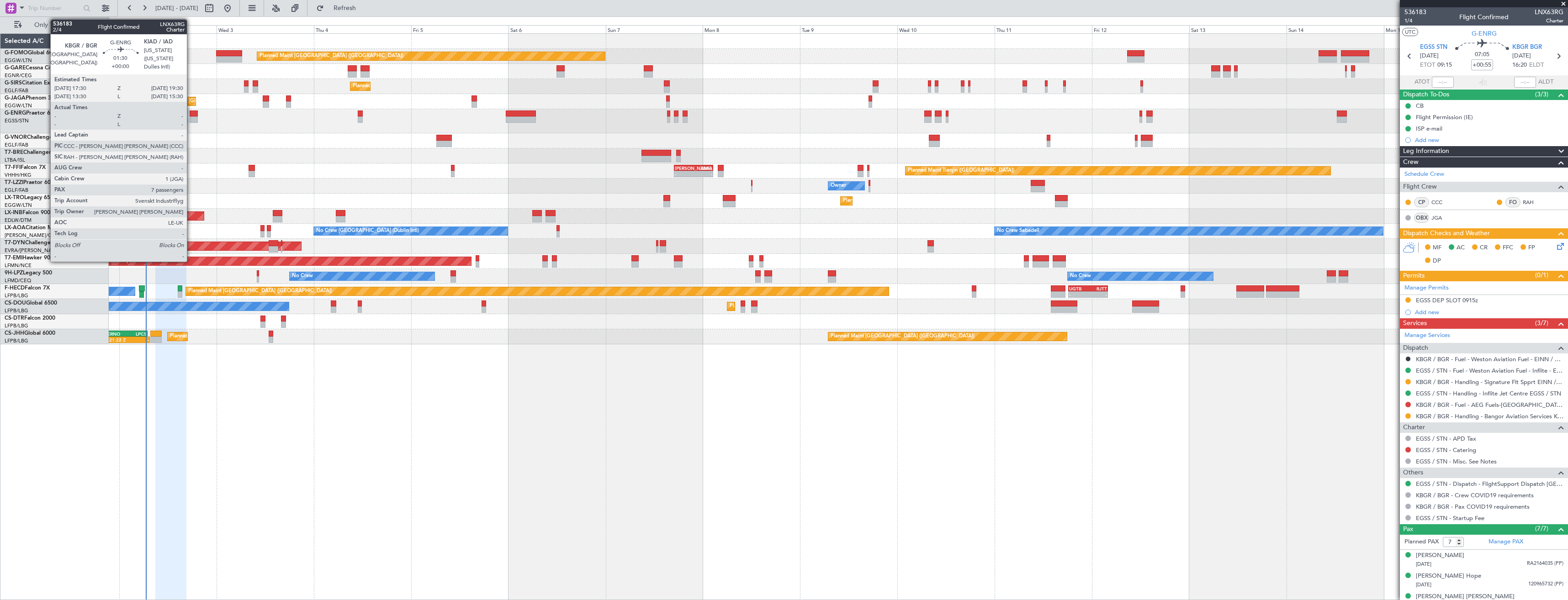
click at [191, 113] on div at bounding box center [193, 113] width 8 height 6
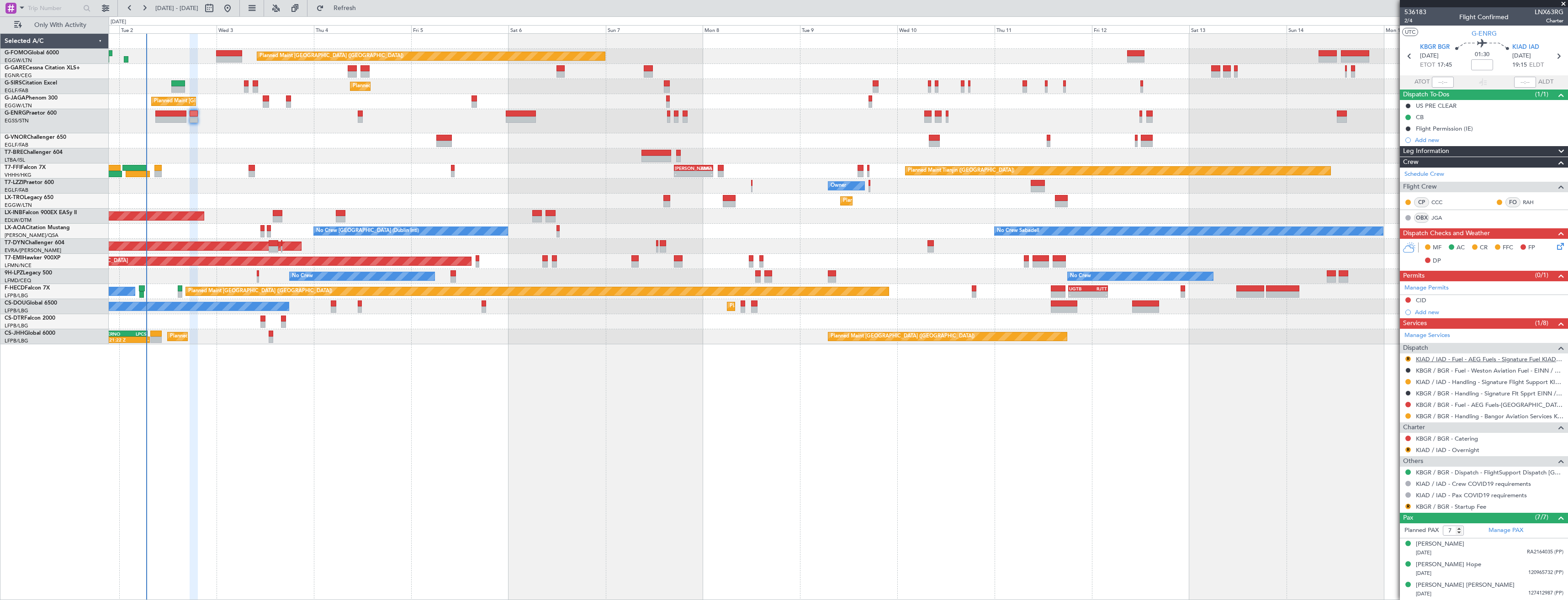
click at [1421, 358] on link "KIAD / IAD - Fuel - AEG Fuels - Signature Fuel KIAD / IAD" at bounding box center [1489, 358] width 147 height 8
click at [1555, 245] on icon at bounding box center [1558, 244] width 7 height 7
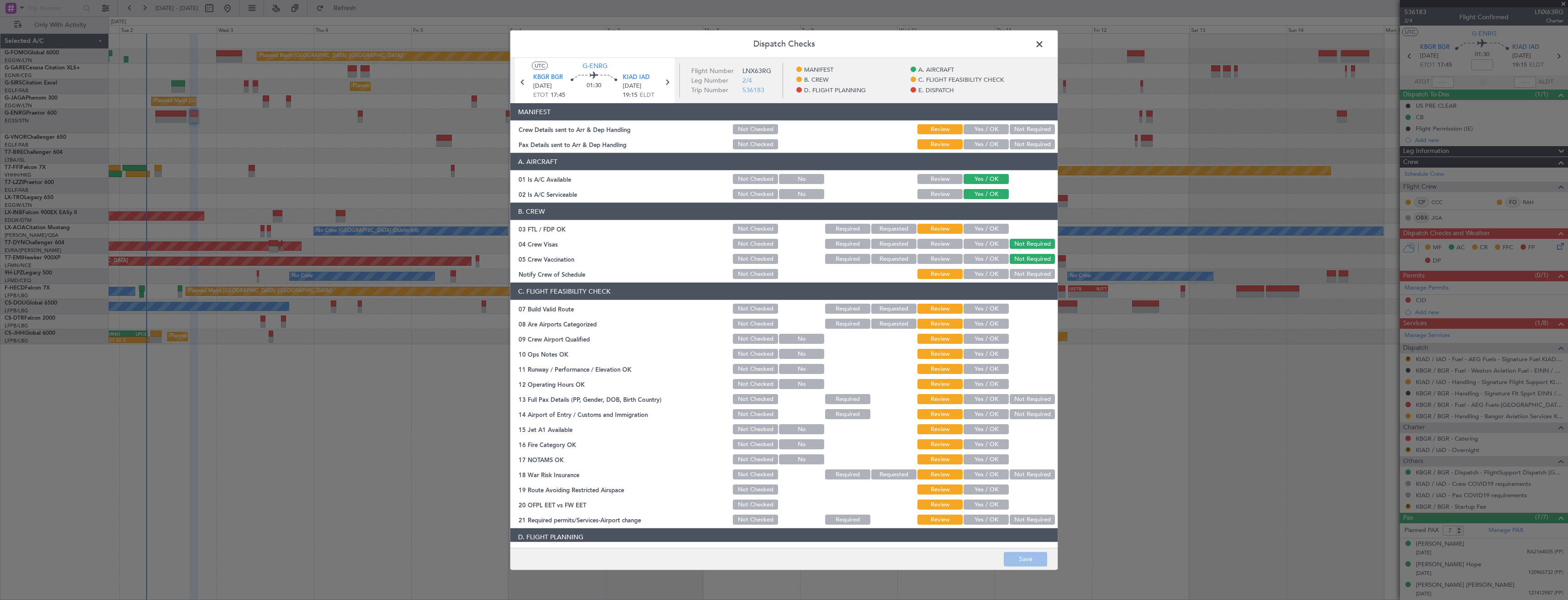
click at [968, 139] on div "Yes / OK" at bounding box center [985, 144] width 46 height 13
click at [973, 124] on button "Yes / OK" at bounding box center [986, 129] width 46 height 10
click at [971, 144] on button "Yes / OK" at bounding box center [986, 144] width 46 height 10
click at [1022, 557] on button "Save" at bounding box center [1025, 559] width 44 height 15
click at [1044, 41] on span at bounding box center [1044, 46] width 0 height 18
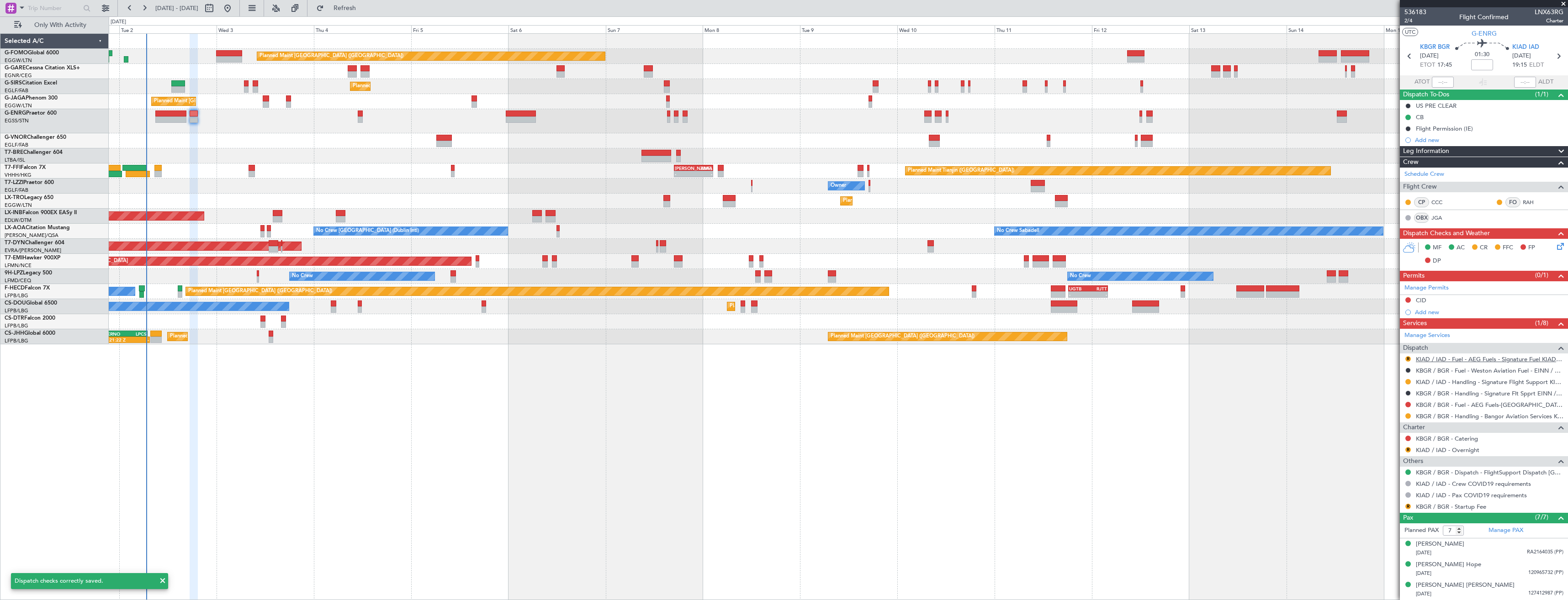
click at [1441, 357] on link "KIAD / IAD - Fuel - AEG Fuels - Signature Fuel KIAD / IAD" at bounding box center [1489, 358] width 147 height 8
click at [364, 7] on span "Refresh" at bounding box center [345, 8] width 39 height 6
click at [1434, 407] on link "KBGR / BGR - Fuel - AEG Fuels-Bangor-KBGR / BGR" at bounding box center [1489, 405] width 147 height 8
click at [364, 11] on span "Refresh" at bounding box center [345, 8] width 39 height 6
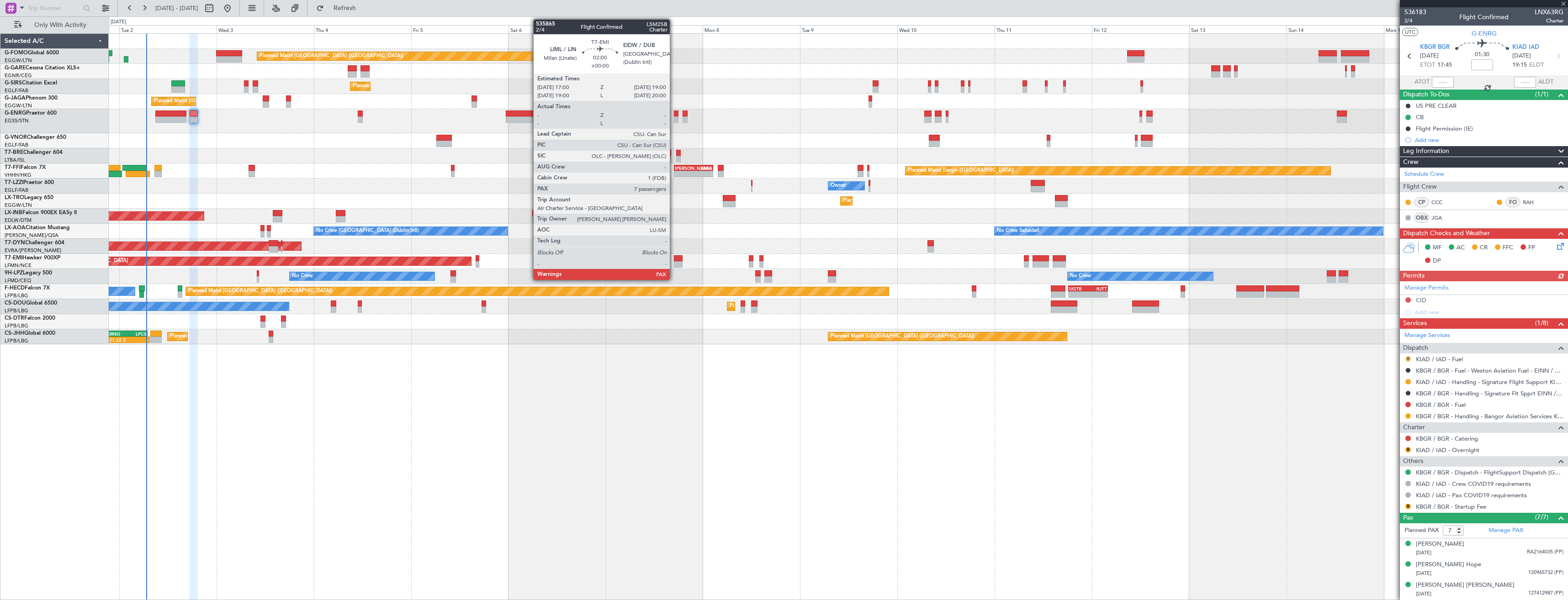
click at [1407, 357] on button "R" at bounding box center [1408, 359] width 5 height 5
click at [1378, 413] on span "Requested" at bounding box center [1381, 413] width 29 height 9
click at [1407, 403] on button at bounding box center [1408, 405] width 5 height 5
click at [1379, 455] on span "Requested" at bounding box center [1381, 458] width 29 height 9
click at [1448, 142] on div "Add new" at bounding box center [1485, 139] width 140 height 8
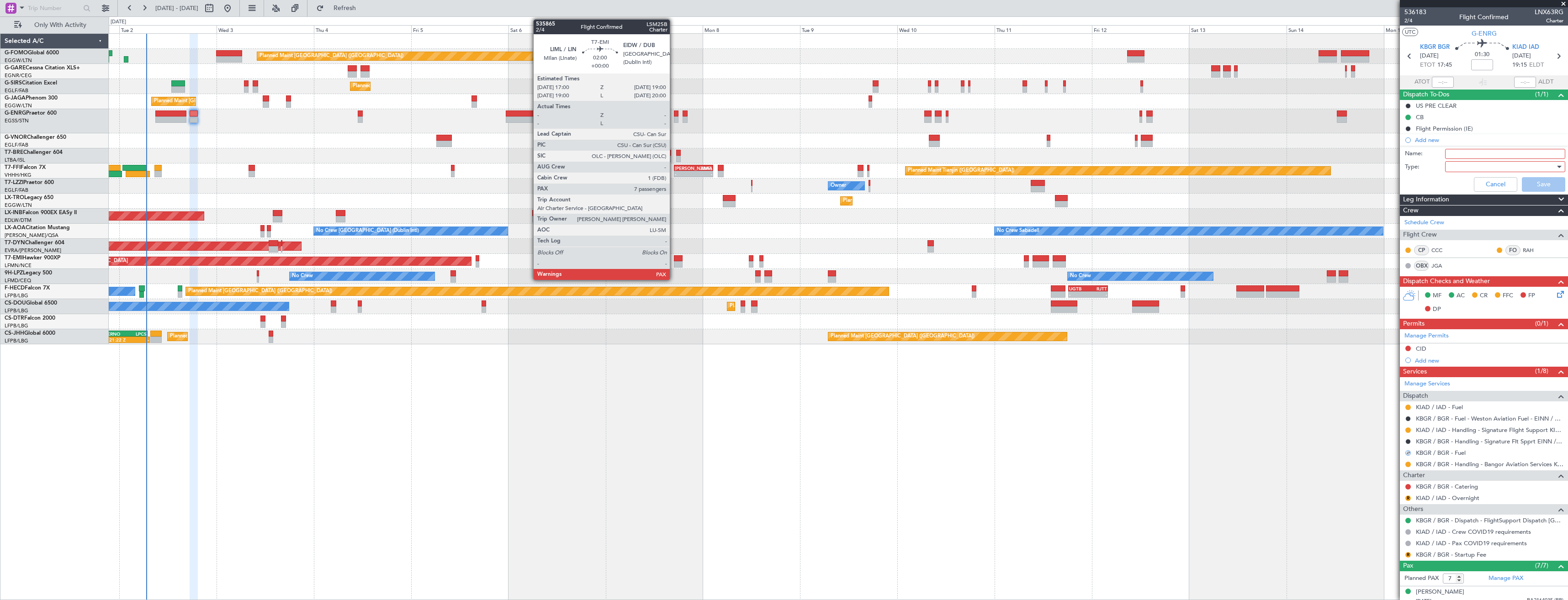
drag, startPoint x: 1457, startPoint y: 149, endPoint x: 1464, endPoint y: 152, distance: 7.6
click at [1457, 149] on input "Name:" at bounding box center [1504, 153] width 120 height 10
type input "KBGR FUEL VIA HANDLER"
click at [1461, 166] on div at bounding box center [1501, 166] width 106 height 14
click at [1457, 183] on span "Generic" at bounding box center [1501, 186] width 107 height 14
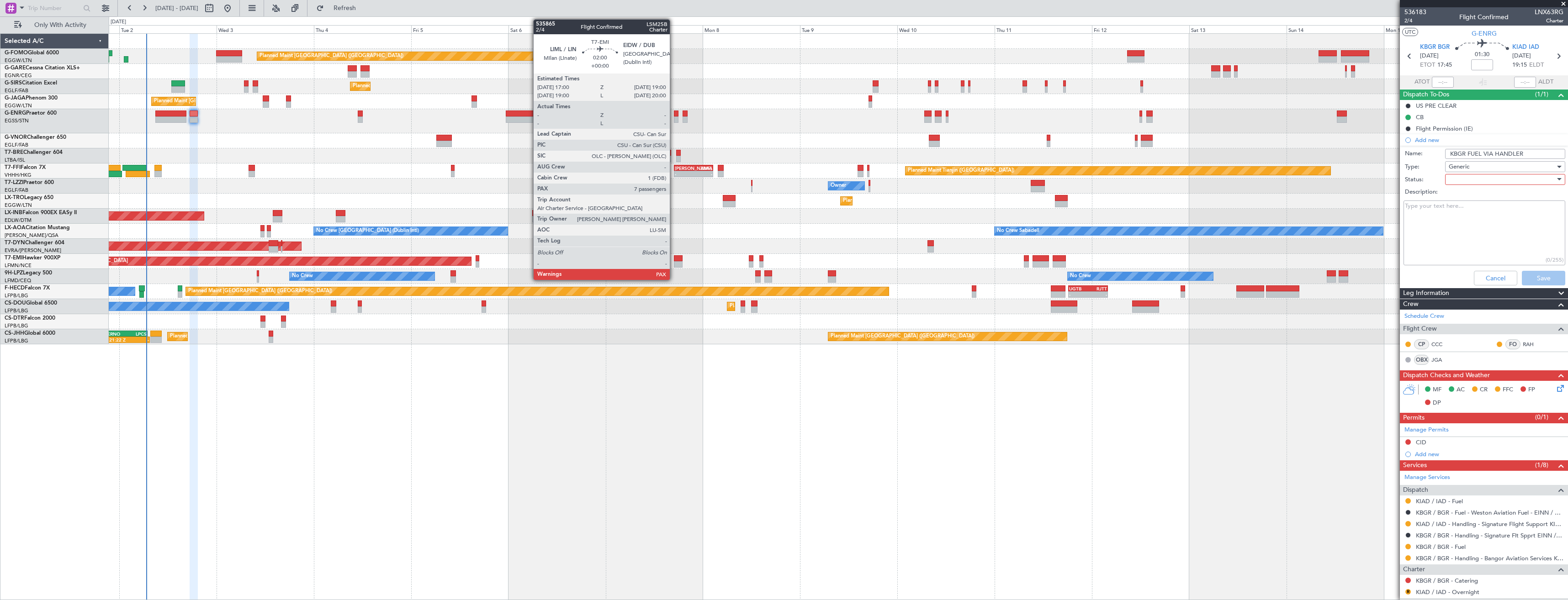
click at [1457, 177] on div at bounding box center [1501, 180] width 106 height 14
click at [1466, 210] on span "In Progress" at bounding box center [1501, 211] width 107 height 14
click at [1526, 276] on button "Save" at bounding box center [1543, 278] width 44 height 15
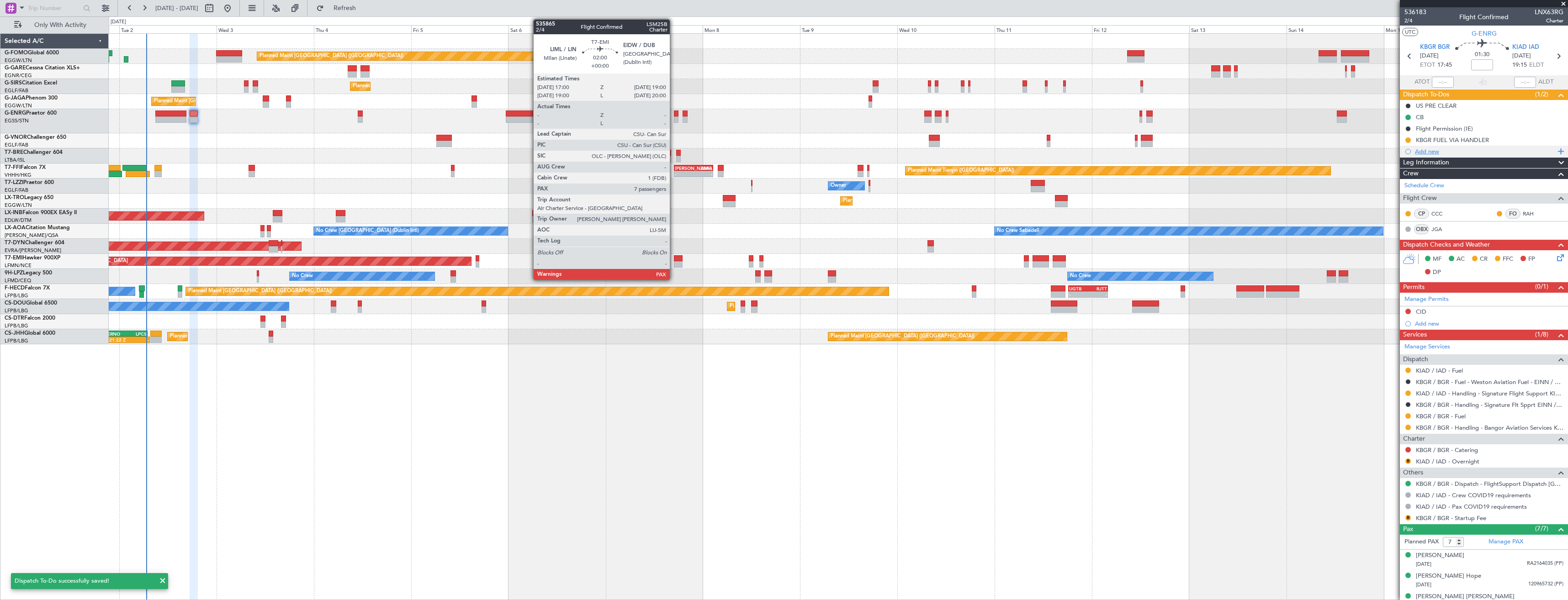
click at [1460, 152] on div "Add new" at bounding box center [1485, 151] width 140 height 8
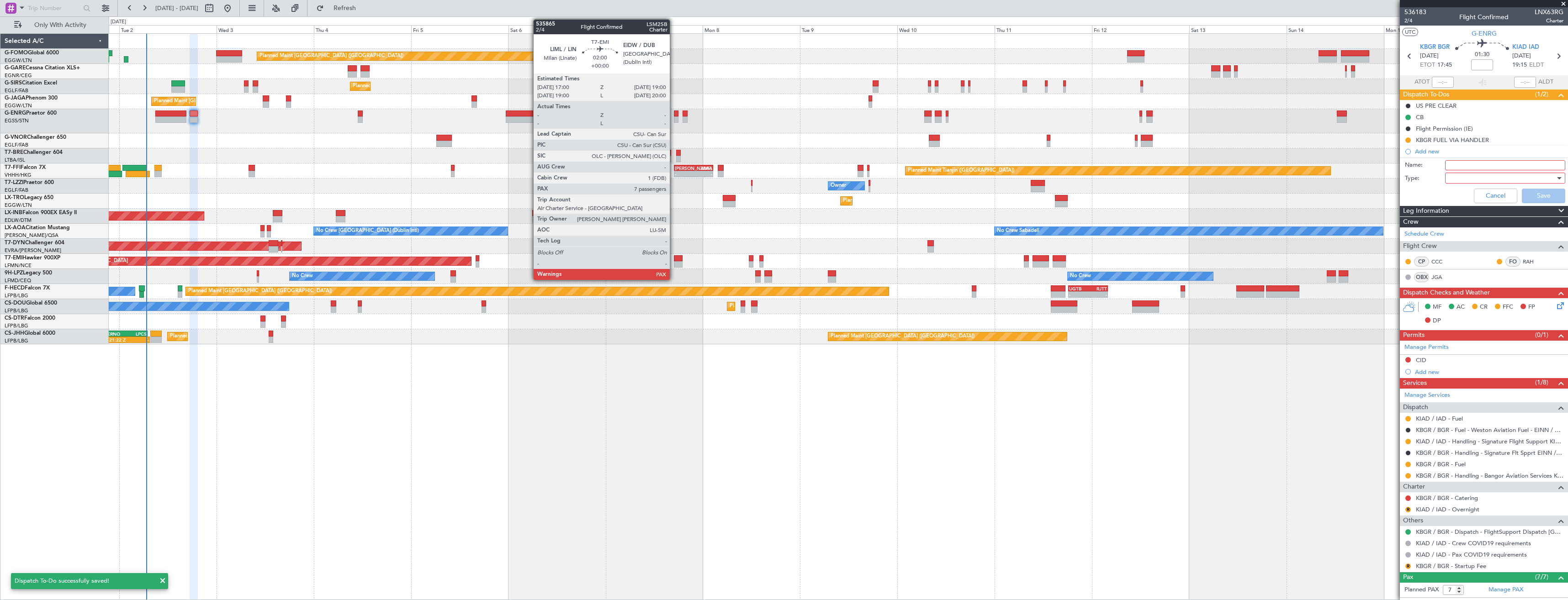
click at [1465, 159] on div "Name:" at bounding box center [1484, 166] width 177 height 14
click at [1465, 162] on input "Name:" at bounding box center [1504, 165] width 120 height 10
type input "F"
type input "KIAD FUEL VIA HANDLER"
click at [1476, 179] on div at bounding box center [1501, 178] width 106 height 14
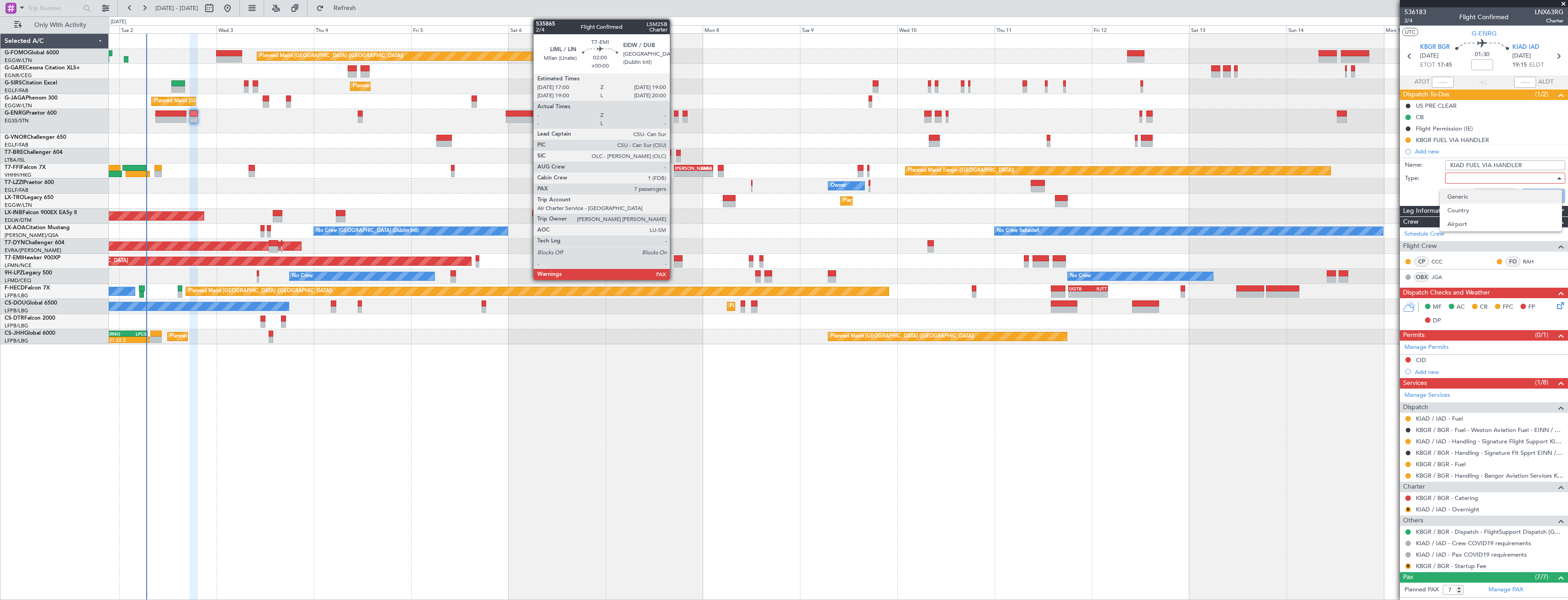
click at [1474, 194] on span "Generic" at bounding box center [1501, 197] width 107 height 14
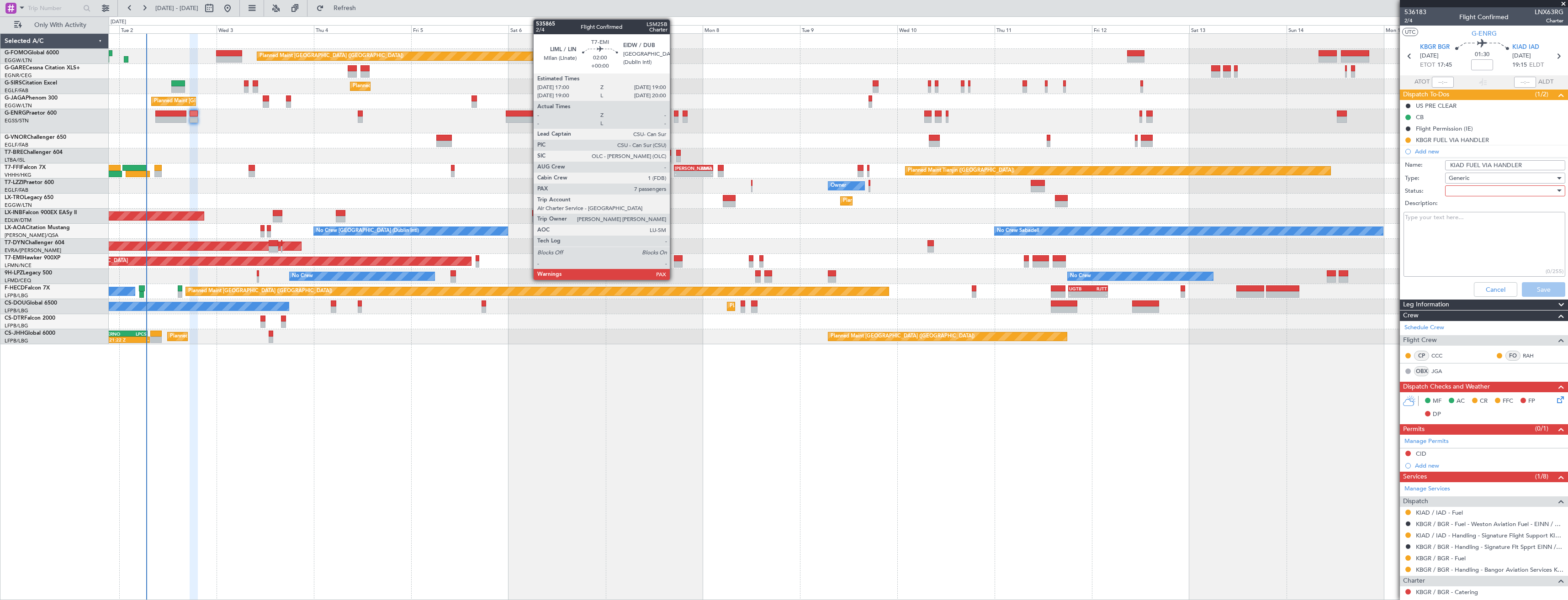
click at [1464, 187] on div at bounding box center [1501, 191] width 106 height 14
click at [1472, 227] on span "In Progress" at bounding box center [1501, 223] width 107 height 14
click at [1536, 286] on button "Save" at bounding box center [1543, 289] width 44 height 15
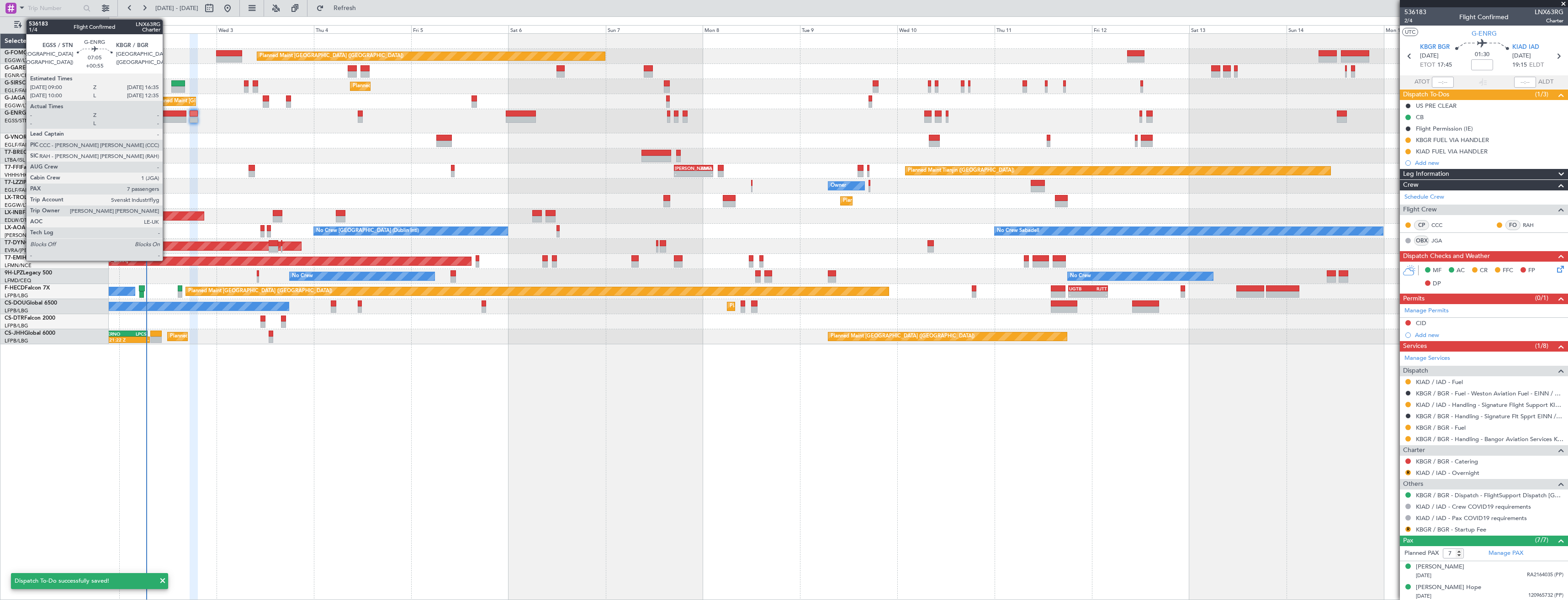
click at [167, 113] on div at bounding box center [170, 113] width 31 height 6
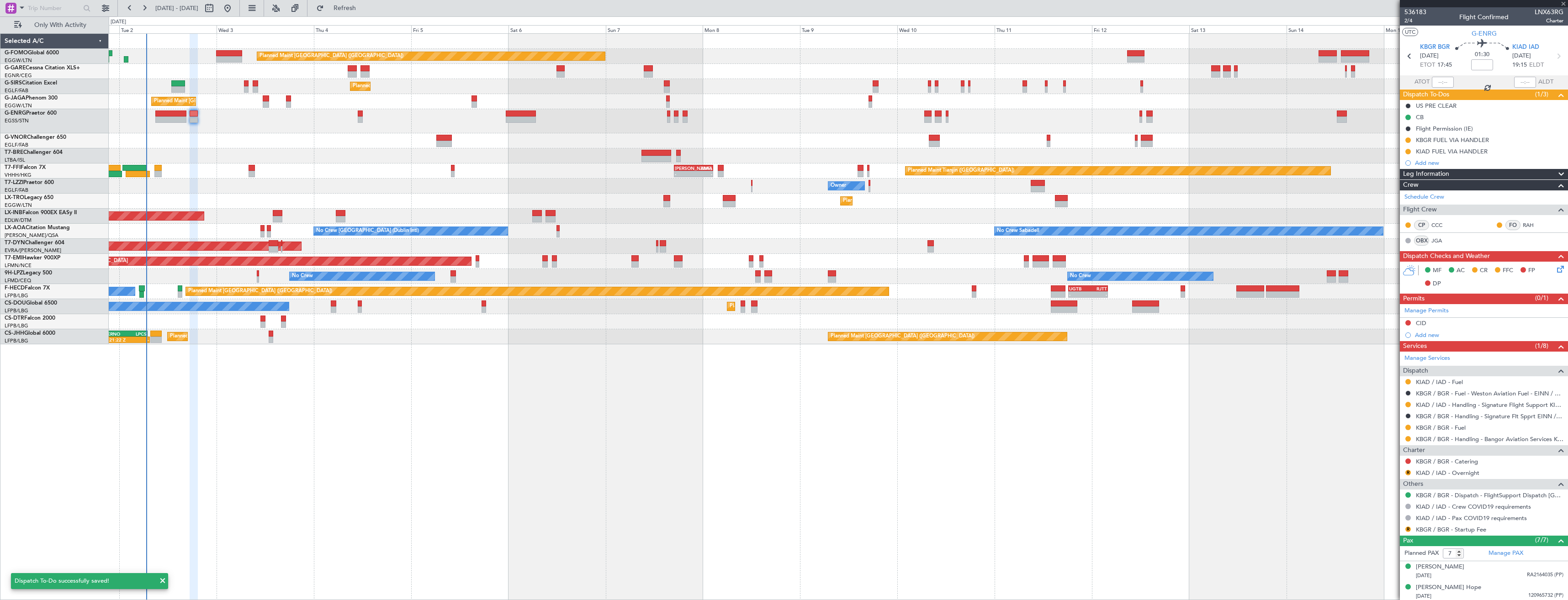
type input "+00:55"
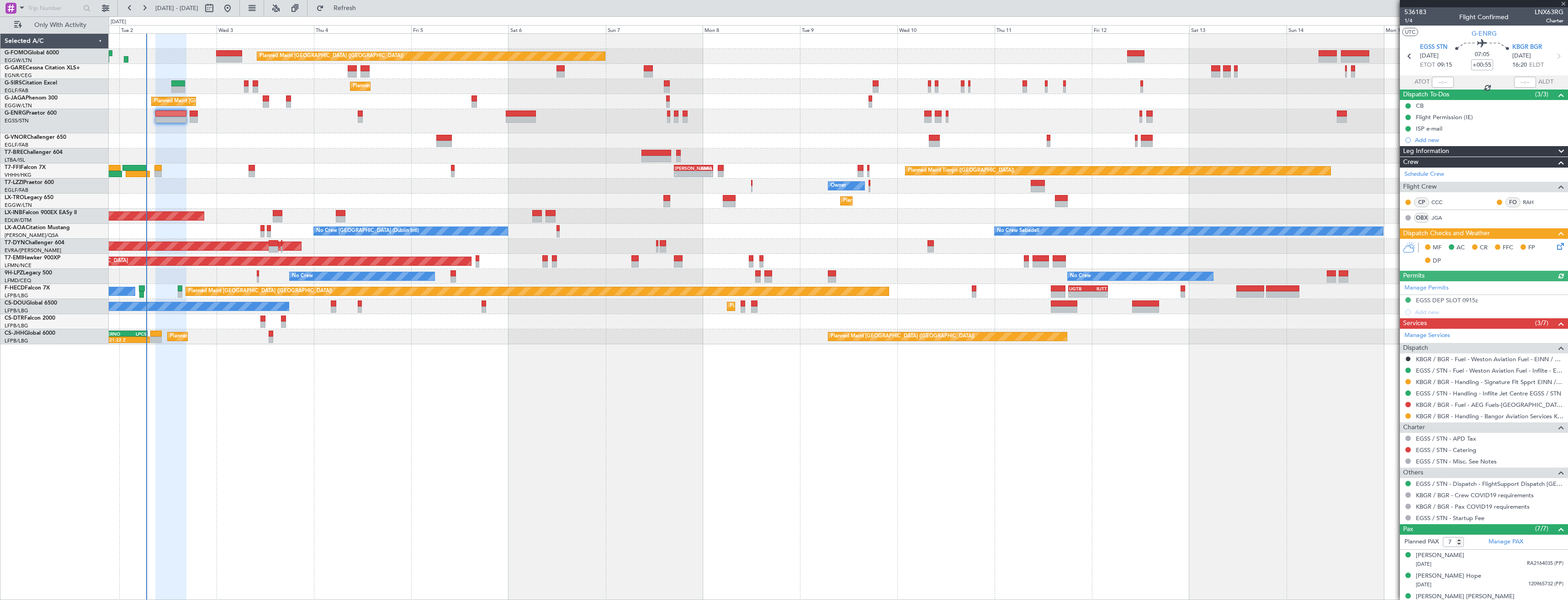
click at [1555, 246] on icon at bounding box center [1558, 244] width 7 height 7
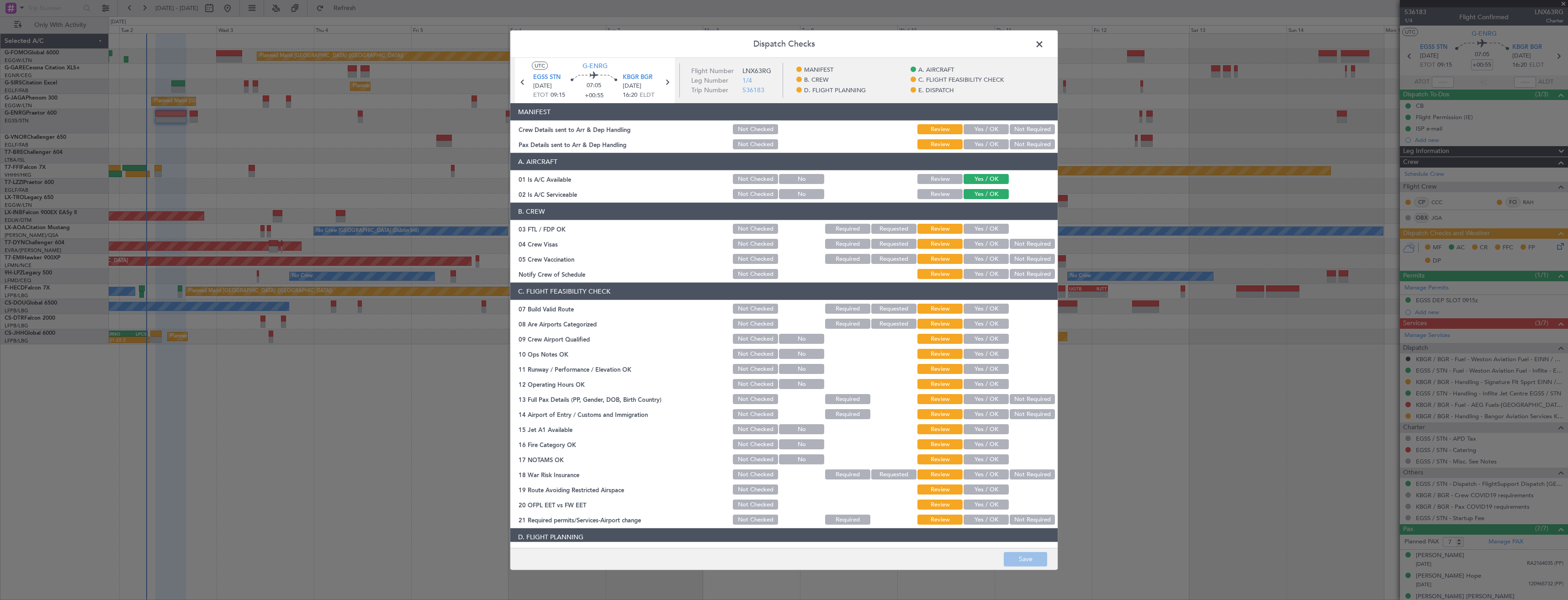
drag, startPoint x: 968, startPoint y: 143, endPoint x: 967, endPoint y: 138, distance: 5.1
click at [968, 142] on button "Yes / OK" at bounding box center [986, 144] width 46 height 10
drag, startPoint x: 968, startPoint y: 129, endPoint x: 975, endPoint y: 182, distance: 53.5
click at [968, 131] on button "Yes / OK" at bounding box center [986, 129] width 46 height 10
click at [1028, 561] on button "Save" at bounding box center [1025, 559] width 44 height 15
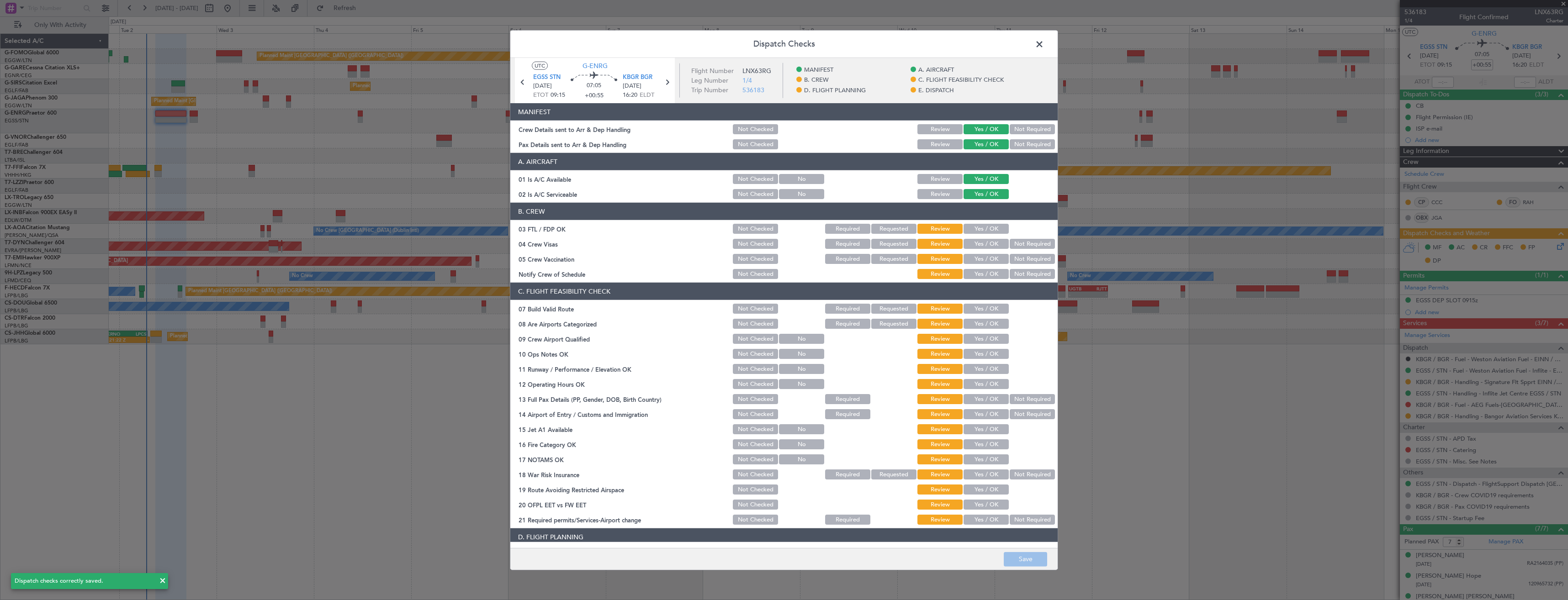
click at [1044, 41] on span at bounding box center [1044, 46] width 0 height 18
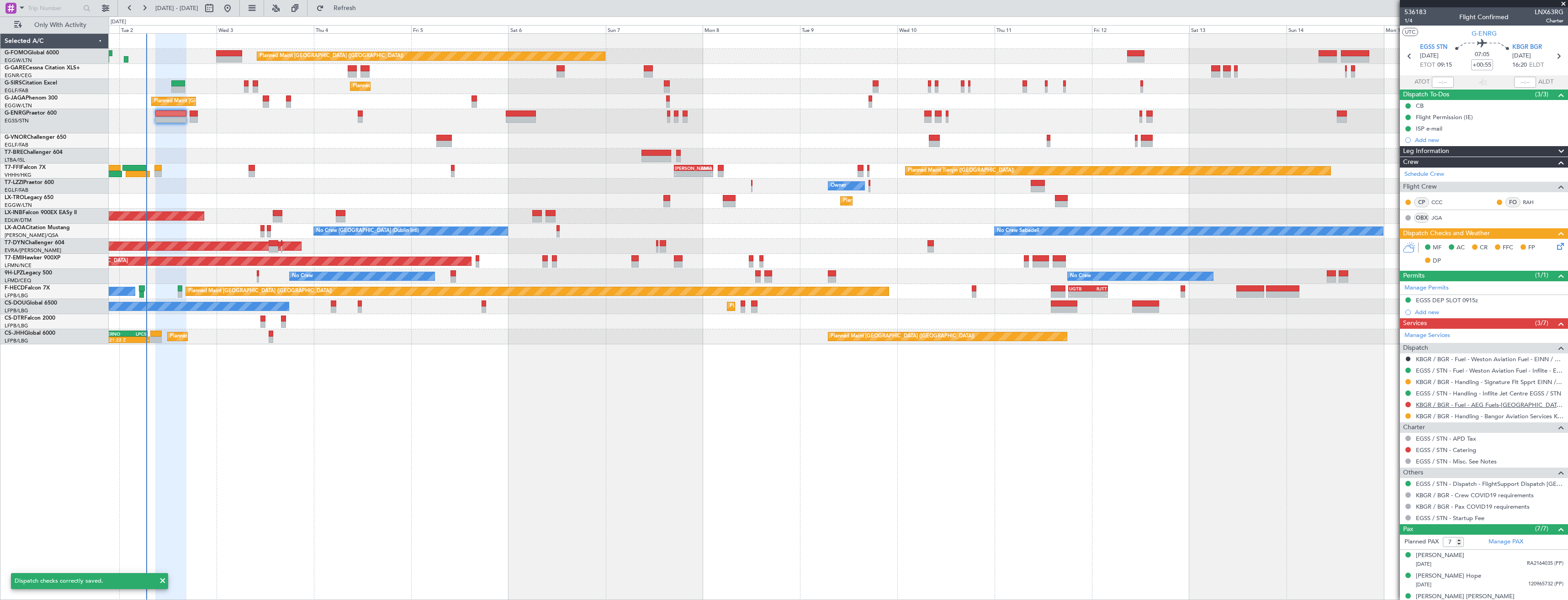
click at [1463, 406] on link "KBGR / BGR - Fuel - AEG Fuels-Bangor-KBGR / BGR" at bounding box center [1489, 405] width 147 height 8
click at [1451, 366] on link "EGSS / STN - Fuel - Weston Aviation Fuel - Inflite - EGSS / STN" at bounding box center [1489, 370] width 147 height 8
click at [1453, 398] on div "EGSS / STN - Handling - Inflite Jet Centre EGSS / STN" at bounding box center [1484, 392] width 168 height 11
click at [1452, 394] on link "EGSS / STN - Handling - Inflite Jet Centre EGSS / STN" at bounding box center [1488, 393] width 145 height 8
click at [359, 9] on span "Refresh" at bounding box center [345, 8] width 39 height 6
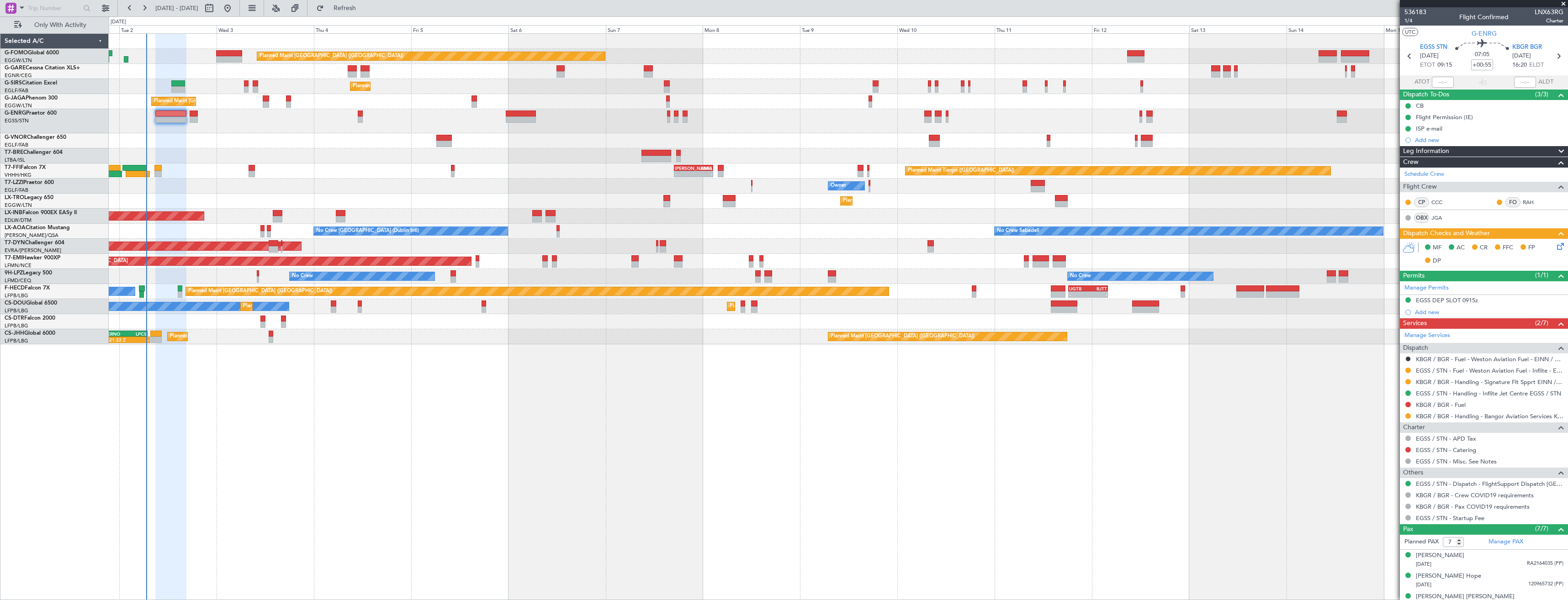
drag, startPoint x: 1408, startPoint y: 404, endPoint x: 1406, endPoint y: 415, distance: 11.2
click at [1408, 404] on button at bounding box center [1408, 405] width 5 height 5
drag, startPoint x: 1387, startPoint y: 455, endPoint x: 1396, endPoint y: 437, distance: 20.1
click at [1390, 454] on li "Requested" at bounding box center [1408, 458] width 105 height 14
click at [1449, 138] on div "Add new" at bounding box center [1485, 139] width 140 height 8
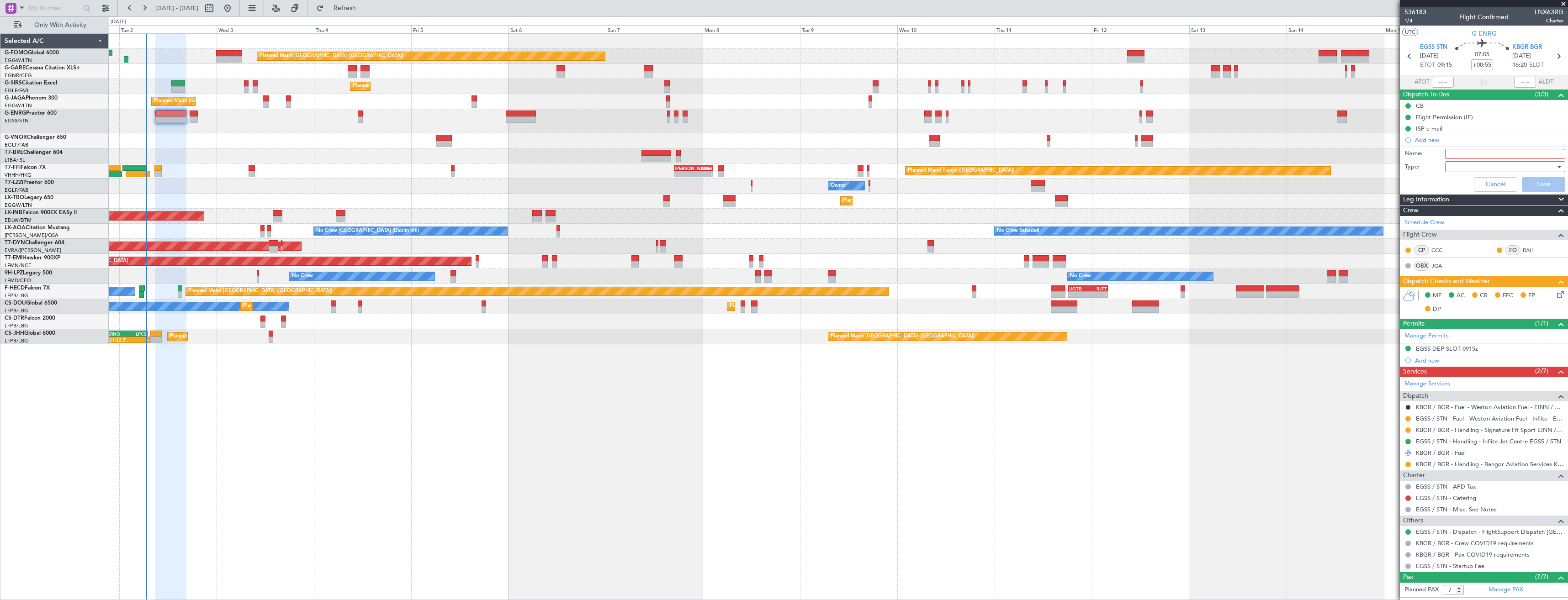
click at [1462, 154] on input "Name:" at bounding box center [1504, 153] width 120 height 10
type input "KBGR FUEL VIA HANDLER"
click at [1460, 165] on div at bounding box center [1501, 166] width 106 height 14
click at [1460, 180] on span "Generic" at bounding box center [1501, 186] width 107 height 14
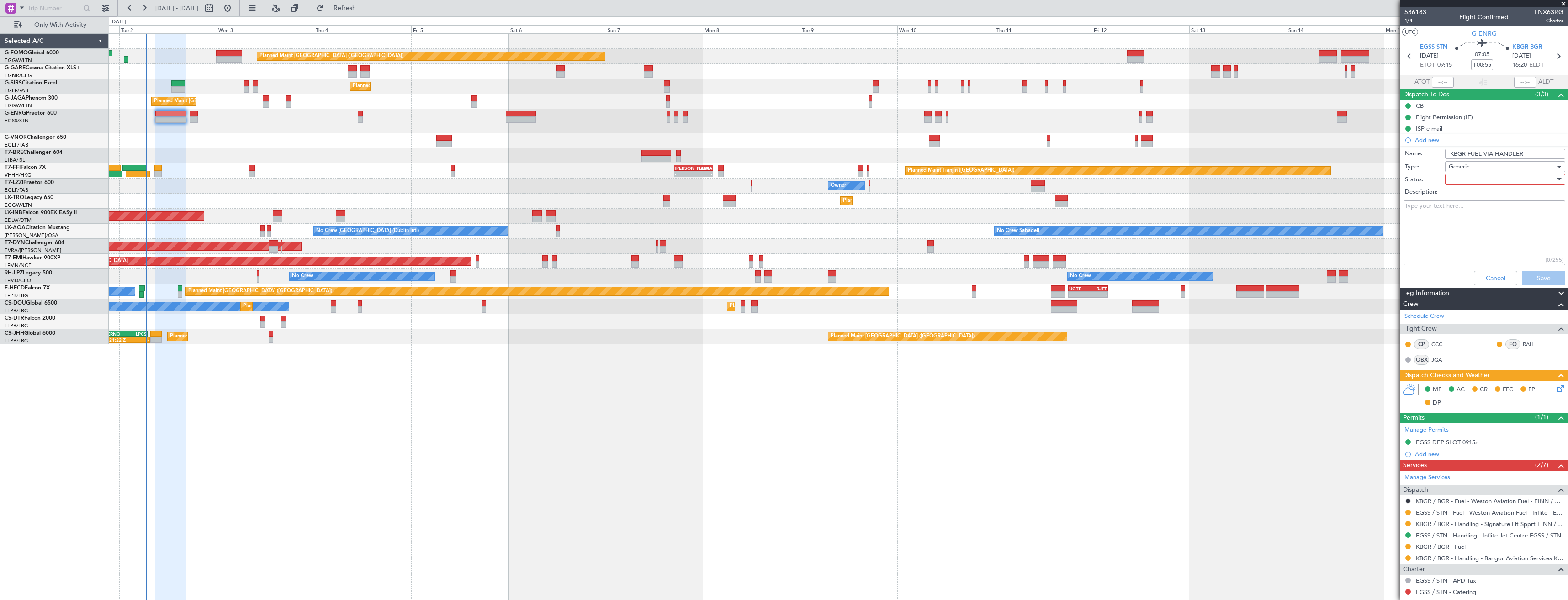
click at [1458, 176] on div at bounding box center [1501, 180] width 106 height 14
click at [1467, 207] on span "In Progress" at bounding box center [1501, 211] width 107 height 14
click at [1522, 277] on button "Save" at bounding box center [1543, 278] width 44 height 15
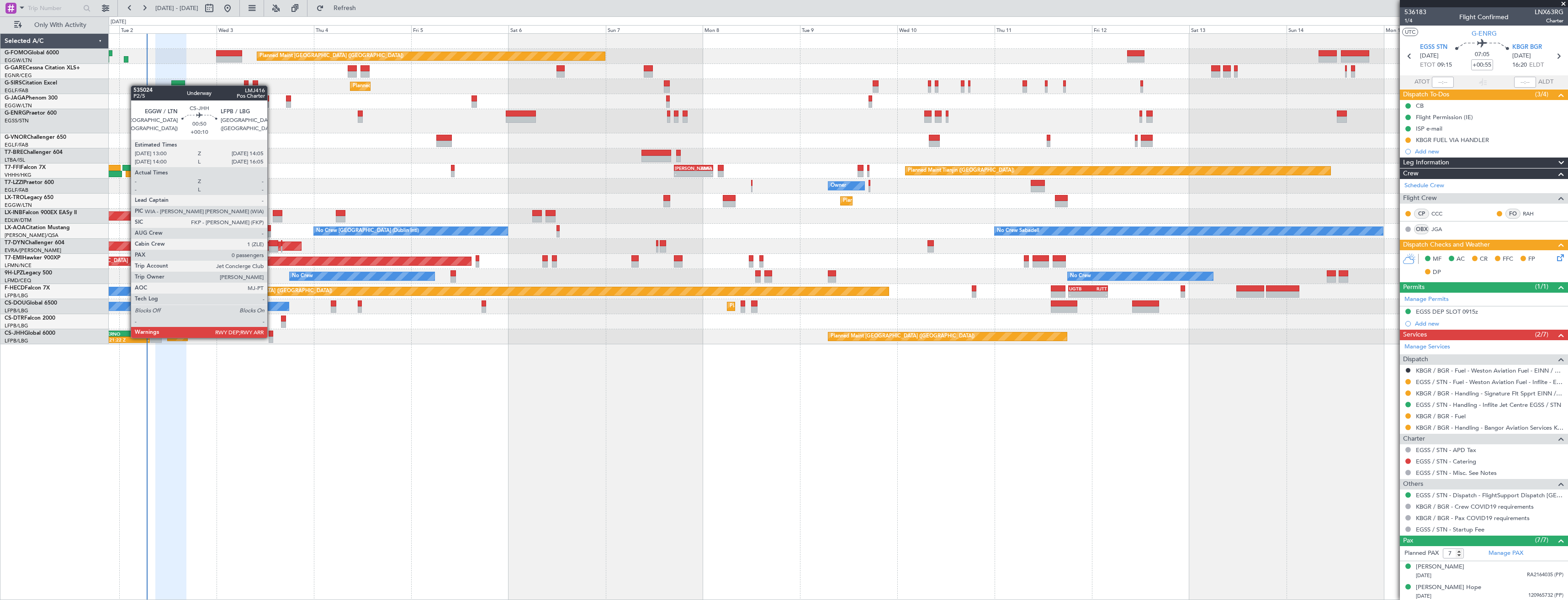
click at [272, 337] on div at bounding box center [270, 339] width 4 height 6
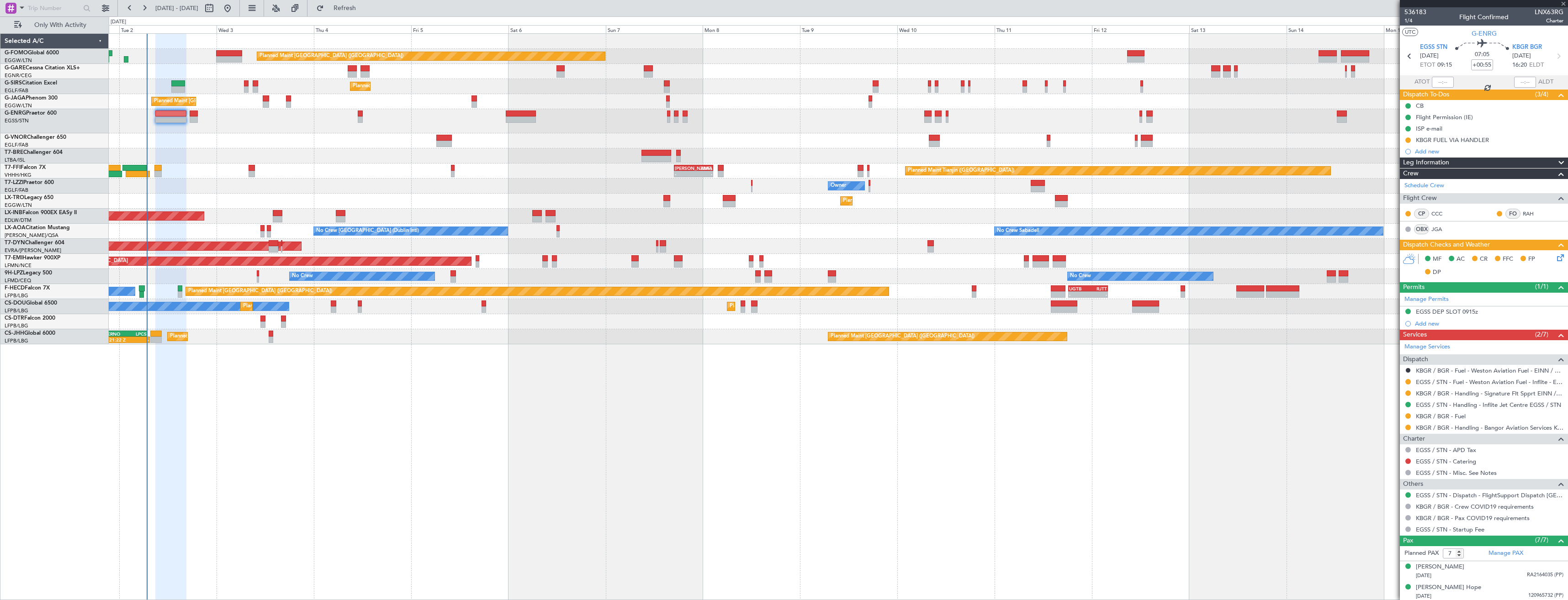
type input "+00:10"
type input "0"
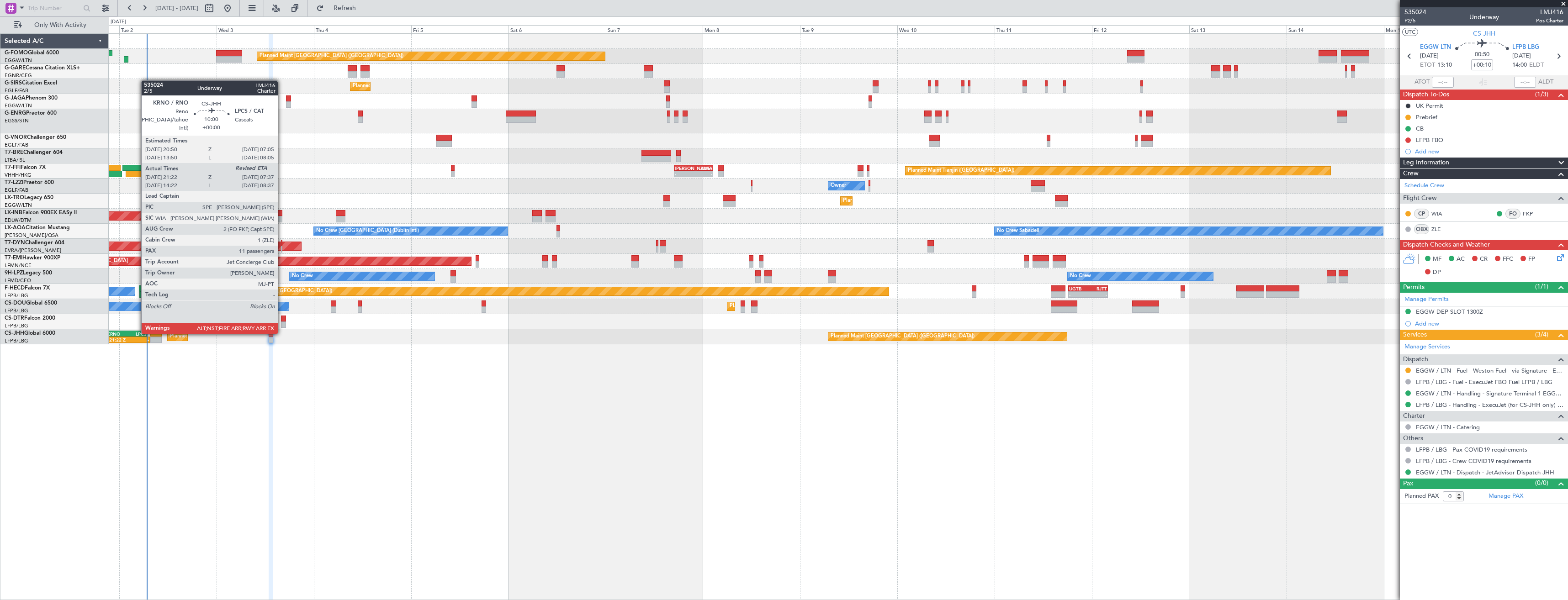
click at [137, 333] on div "LPCS" at bounding box center [137, 334] width 20 height 5
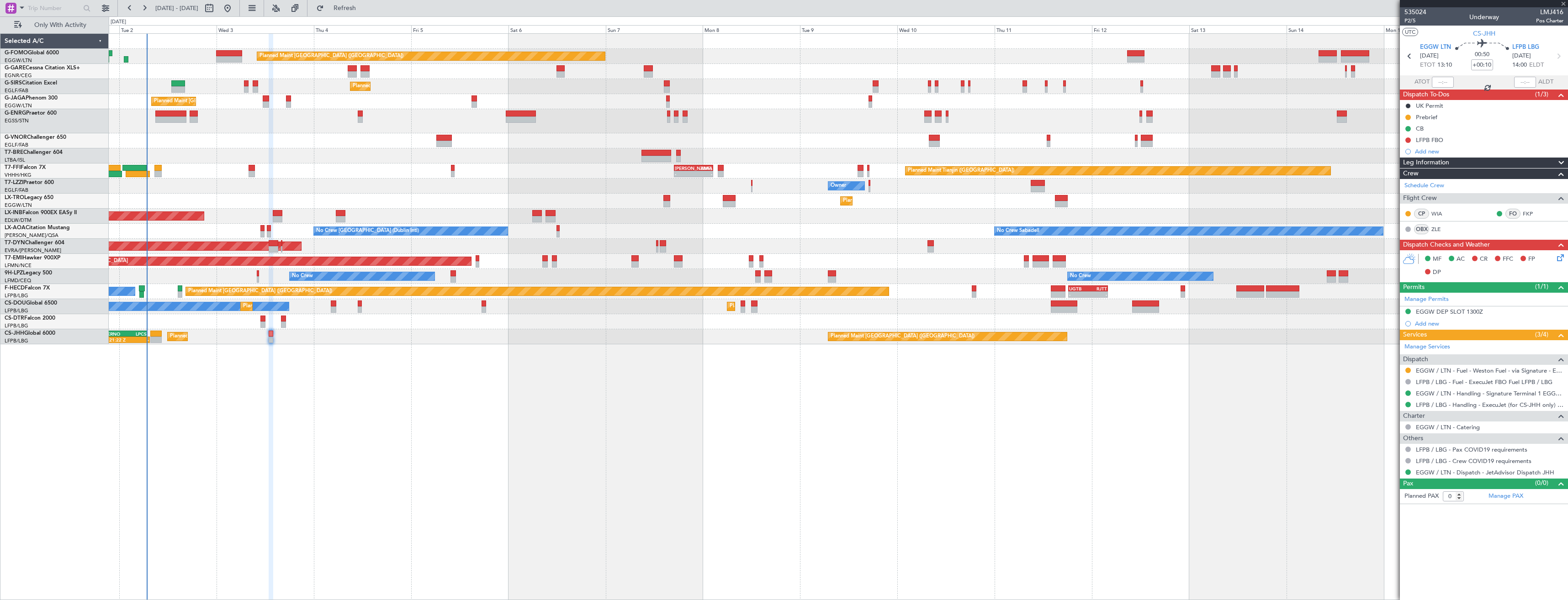
type input "21:32"
type input "11"
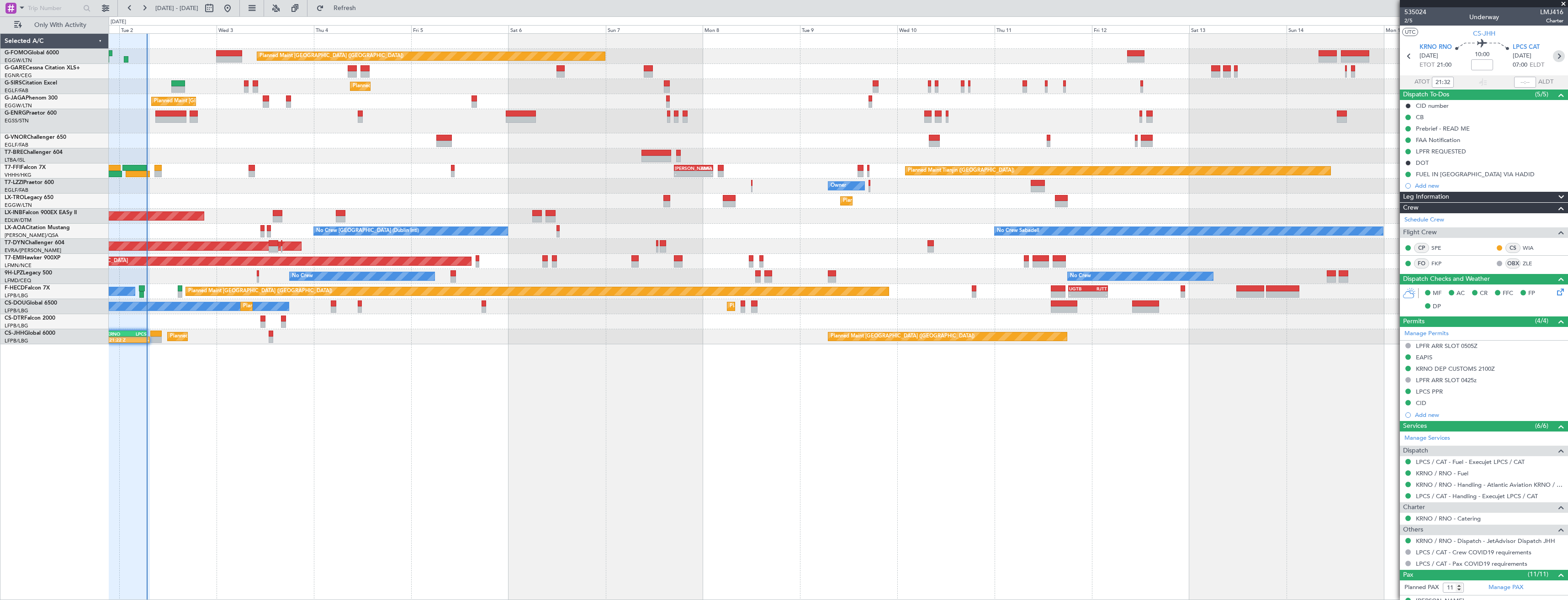
click at [1557, 54] on icon at bounding box center [1558, 56] width 12 height 12
type input "+00:15"
type input "5"
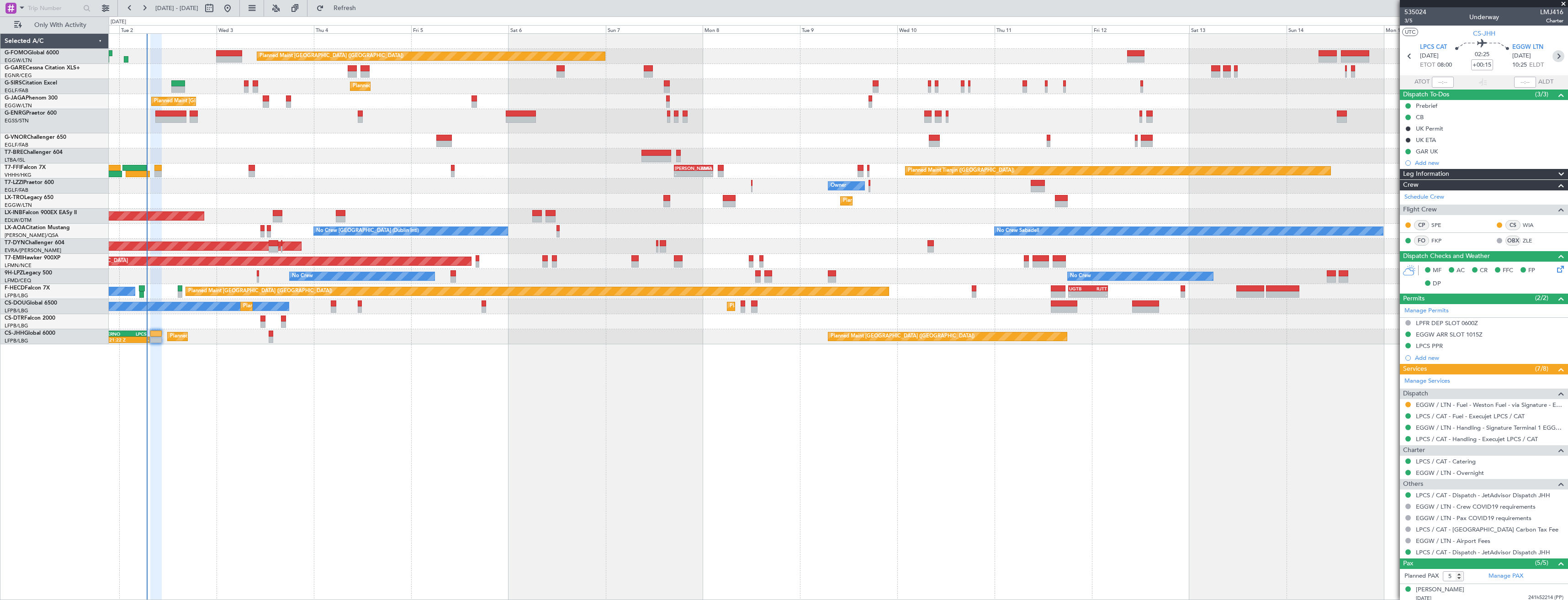
click at [1552, 55] on icon at bounding box center [1558, 56] width 12 height 12
type input "+00:10"
type input "0"
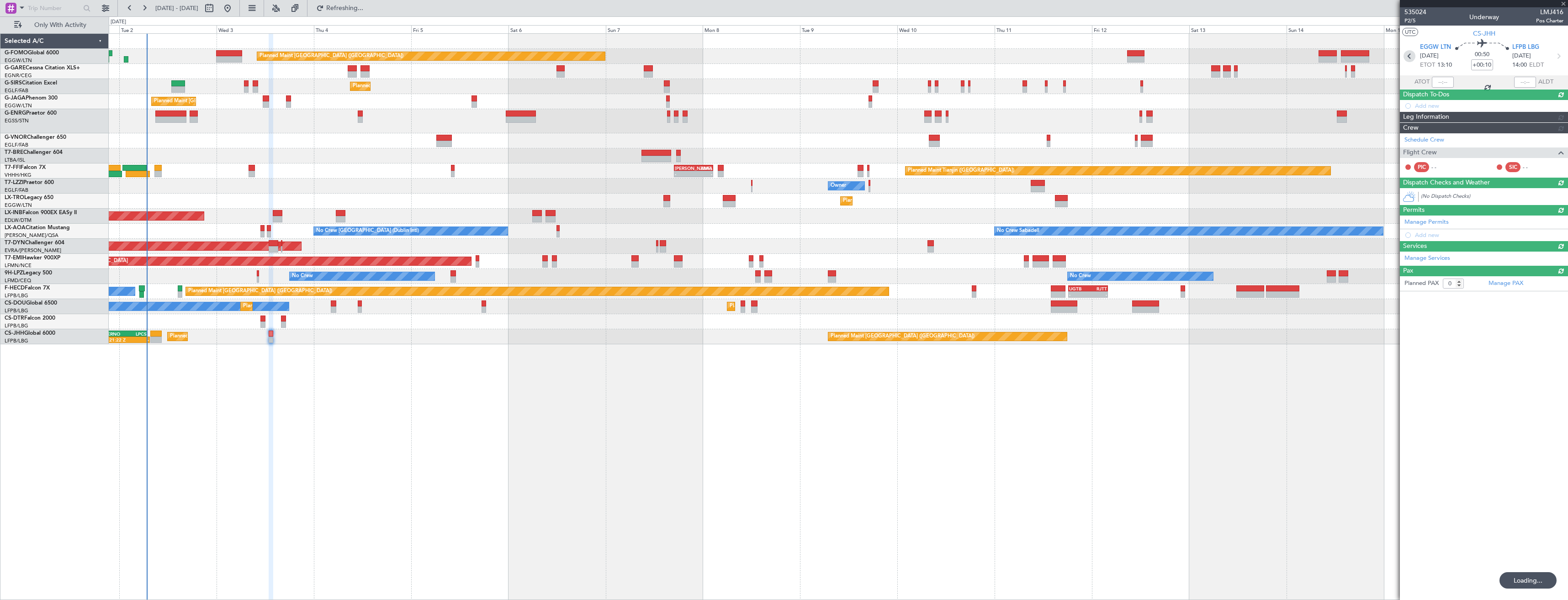
type input "+00:15"
type input "5"
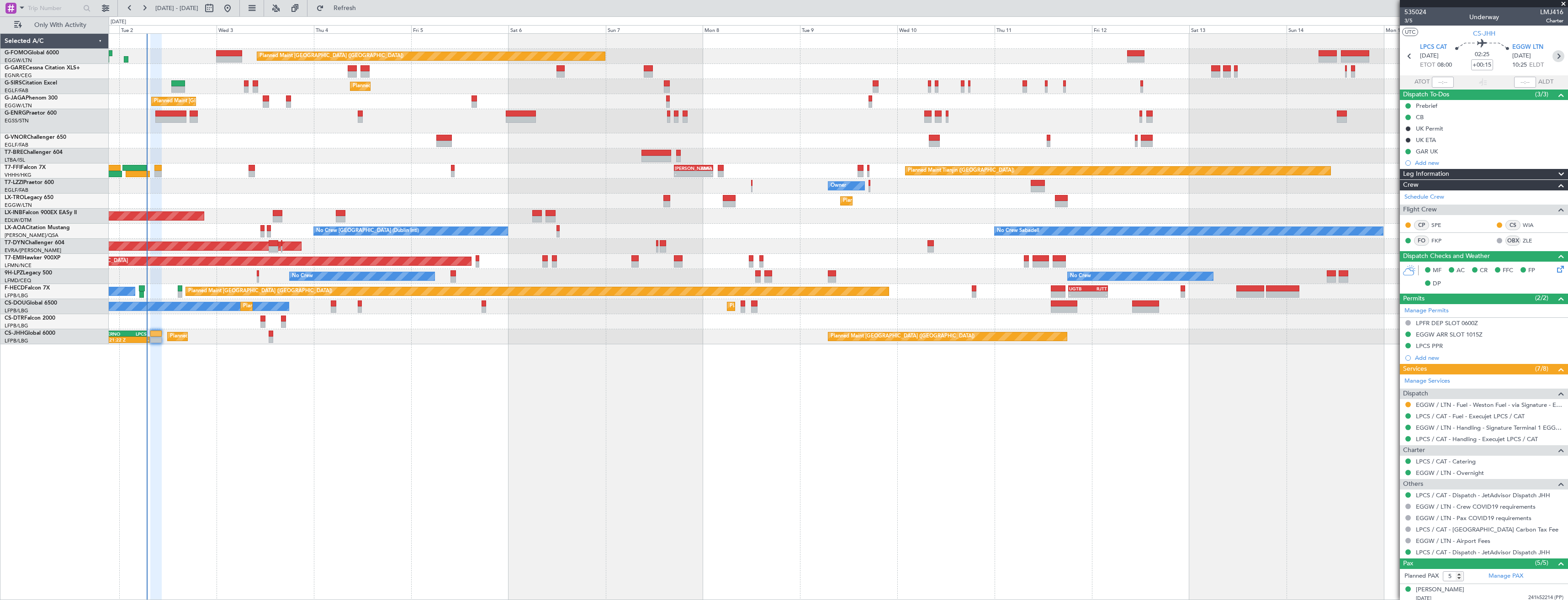
click at [1552, 55] on icon at bounding box center [1558, 56] width 12 height 12
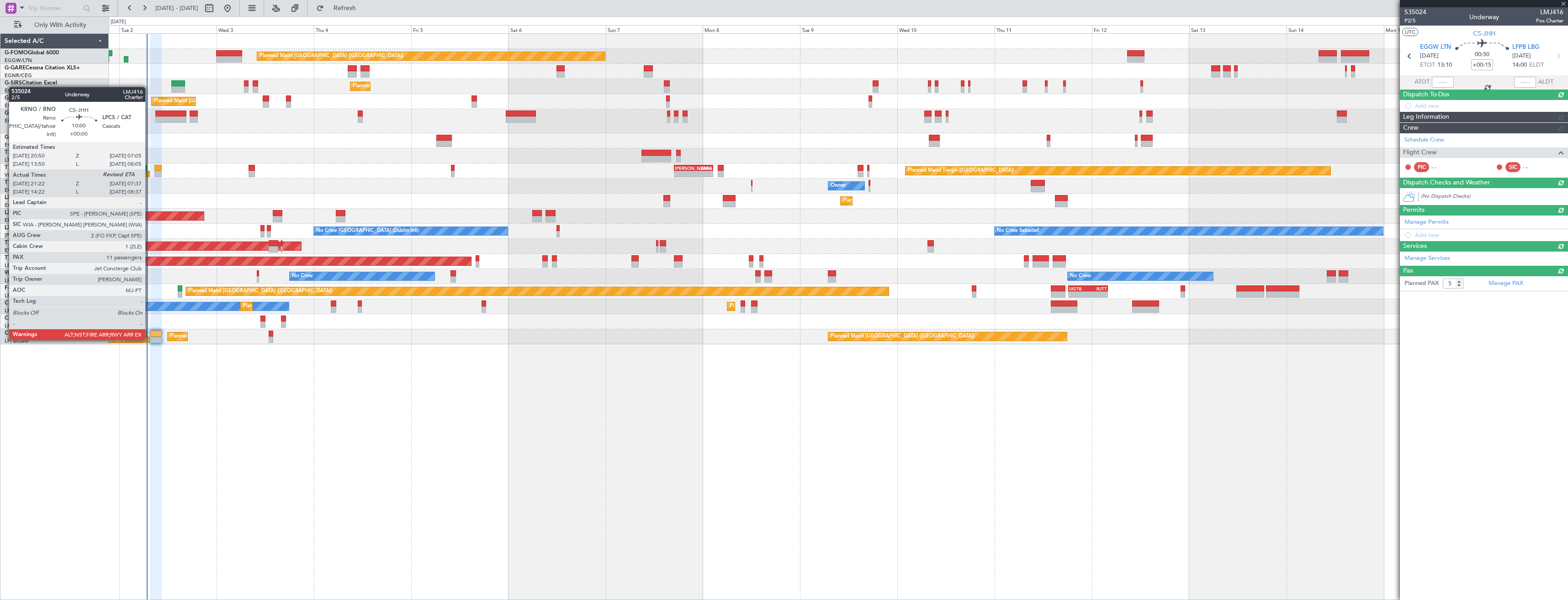
type input "+00:10"
type input "0"
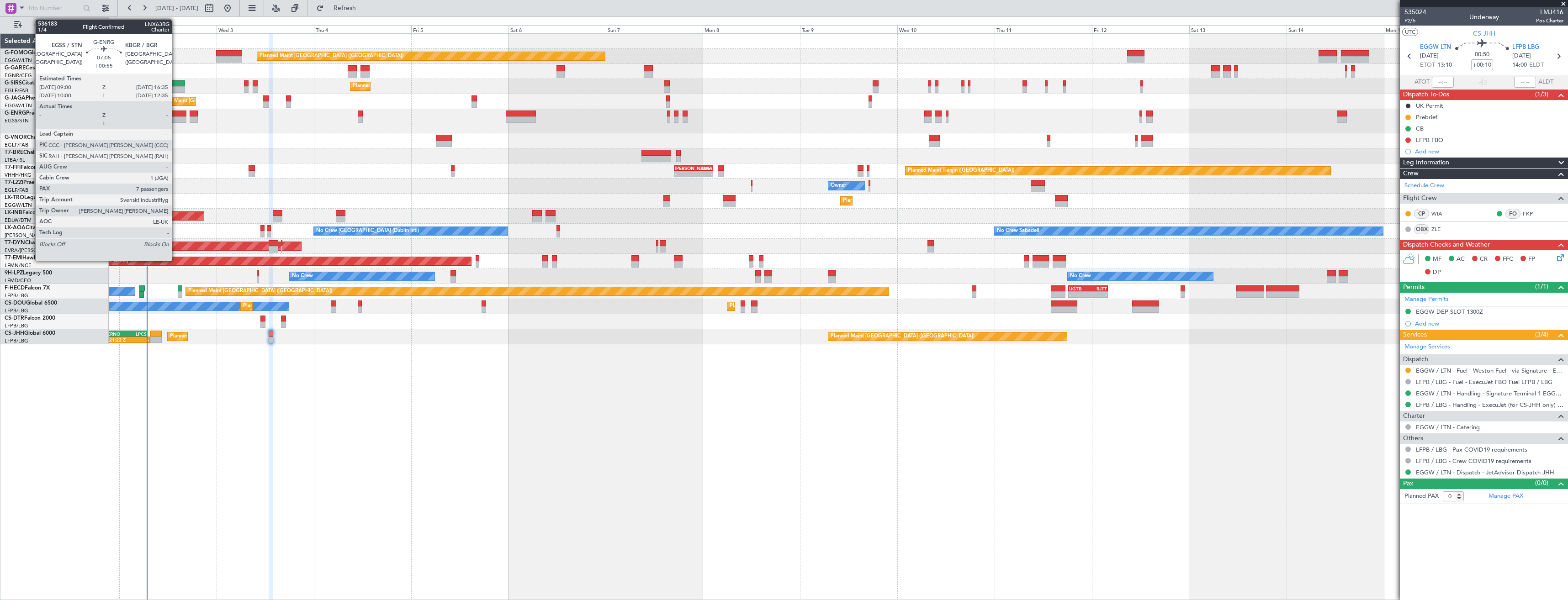
click at [176, 119] on div at bounding box center [170, 119] width 31 height 6
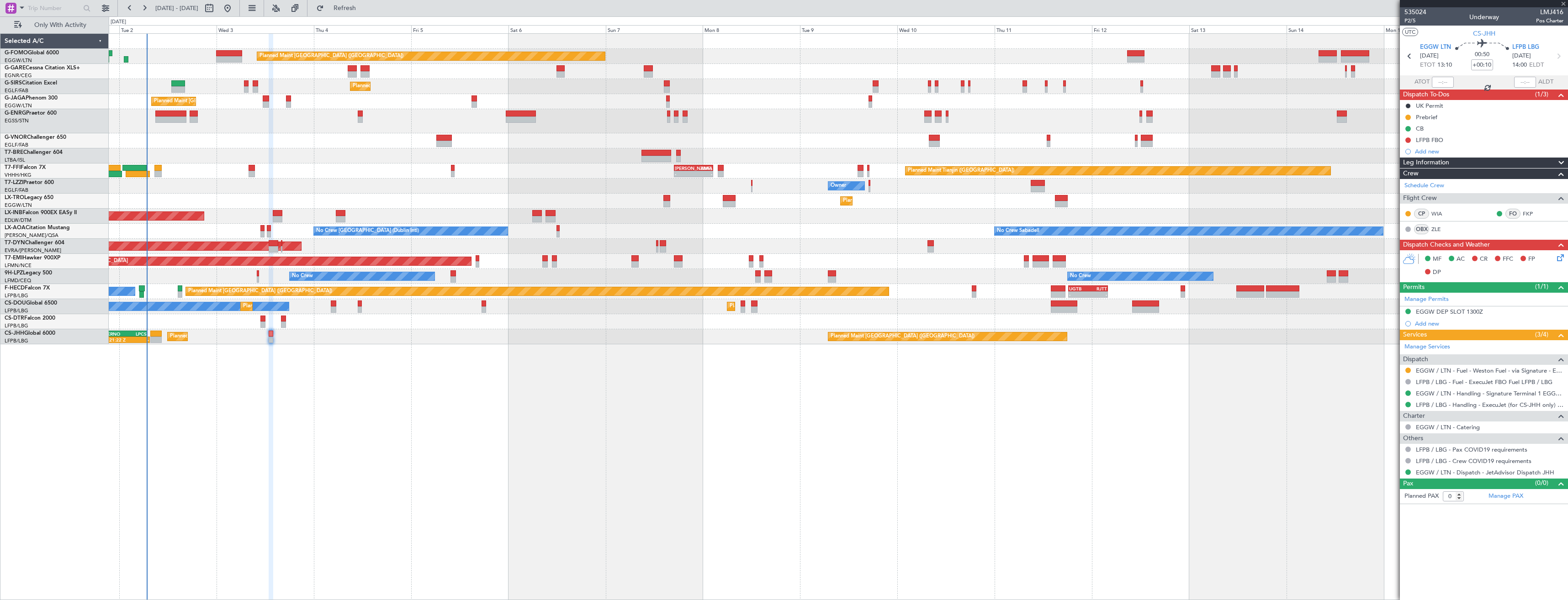
type input "+00:55"
type input "7"
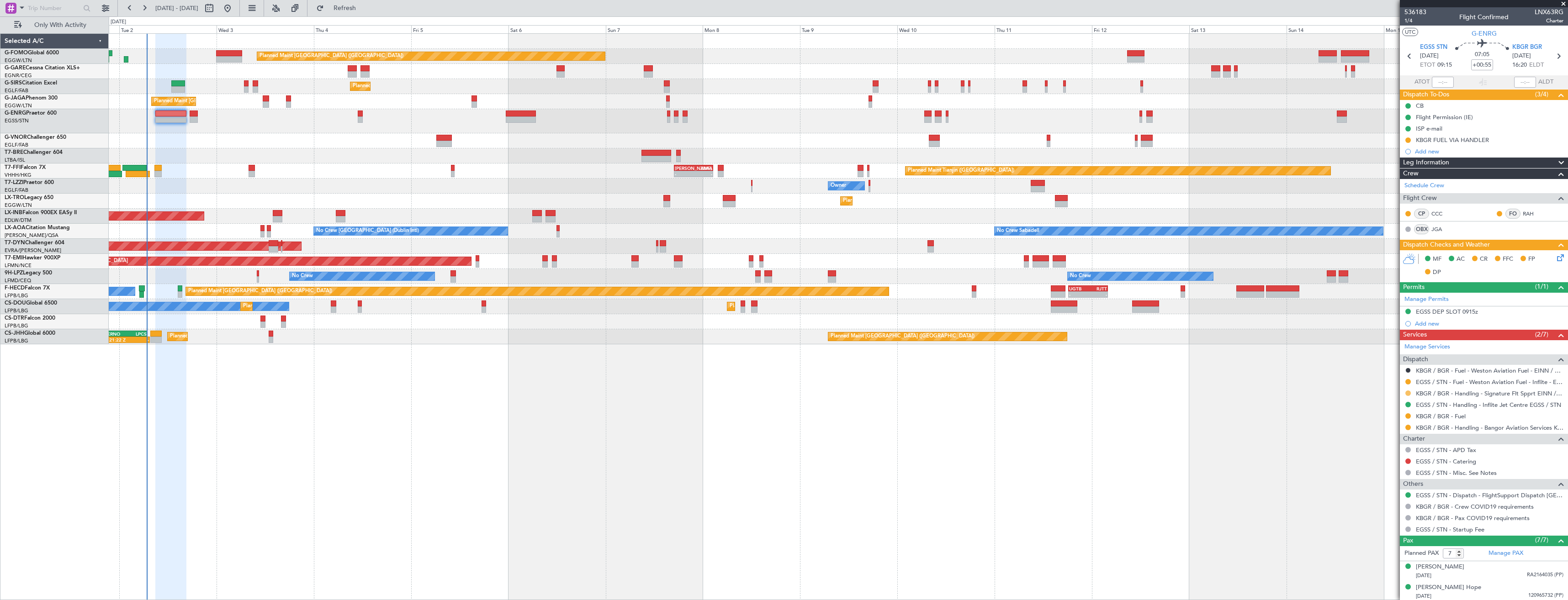
click at [1407, 393] on button at bounding box center [1408, 393] width 5 height 5
click at [1409, 393] on button at bounding box center [1408, 393] width 5 height 5
click at [1406, 392] on button at bounding box center [1408, 393] width 5 height 5
click at [1378, 459] on span "Cancelled" at bounding box center [1380, 461] width 26 height 9
click at [1406, 427] on button at bounding box center [1408, 427] width 5 height 5
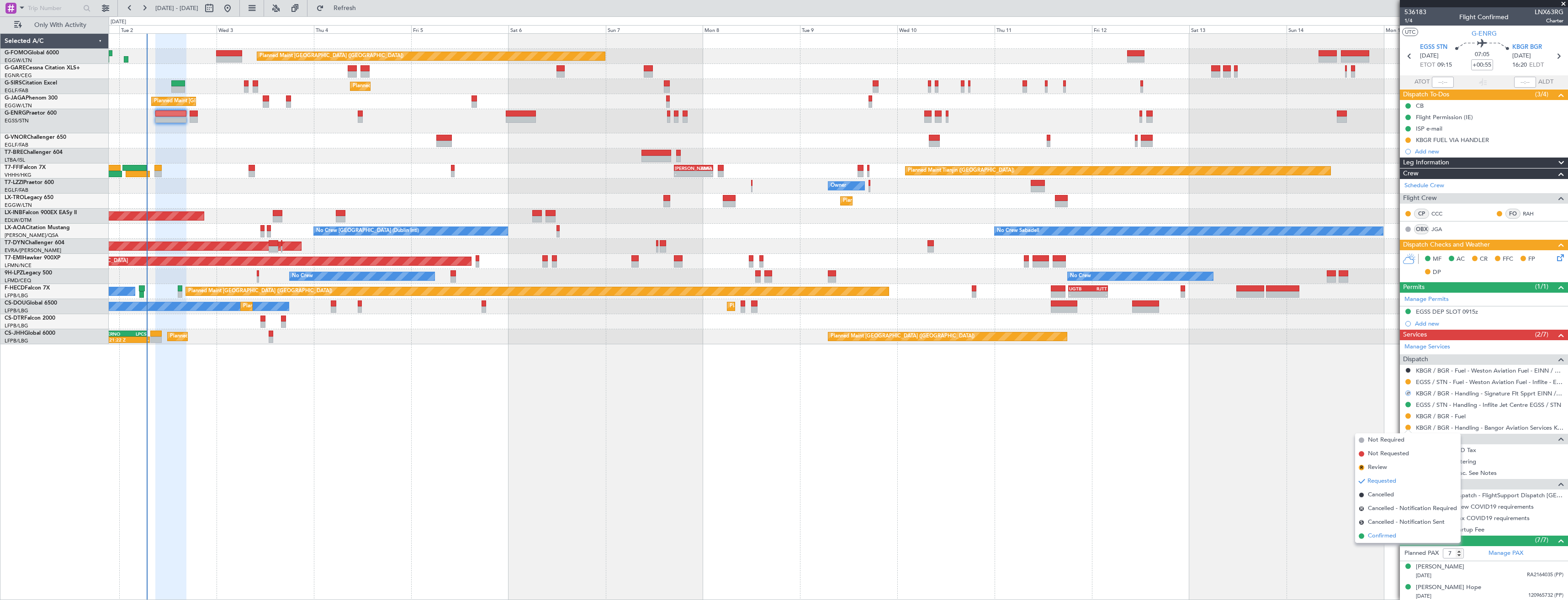
click at [1390, 540] on span "Confirmed" at bounding box center [1381, 536] width 28 height 9
click at [1553, 53] on icon at bounding box center [1558, 56] width 12 height 12
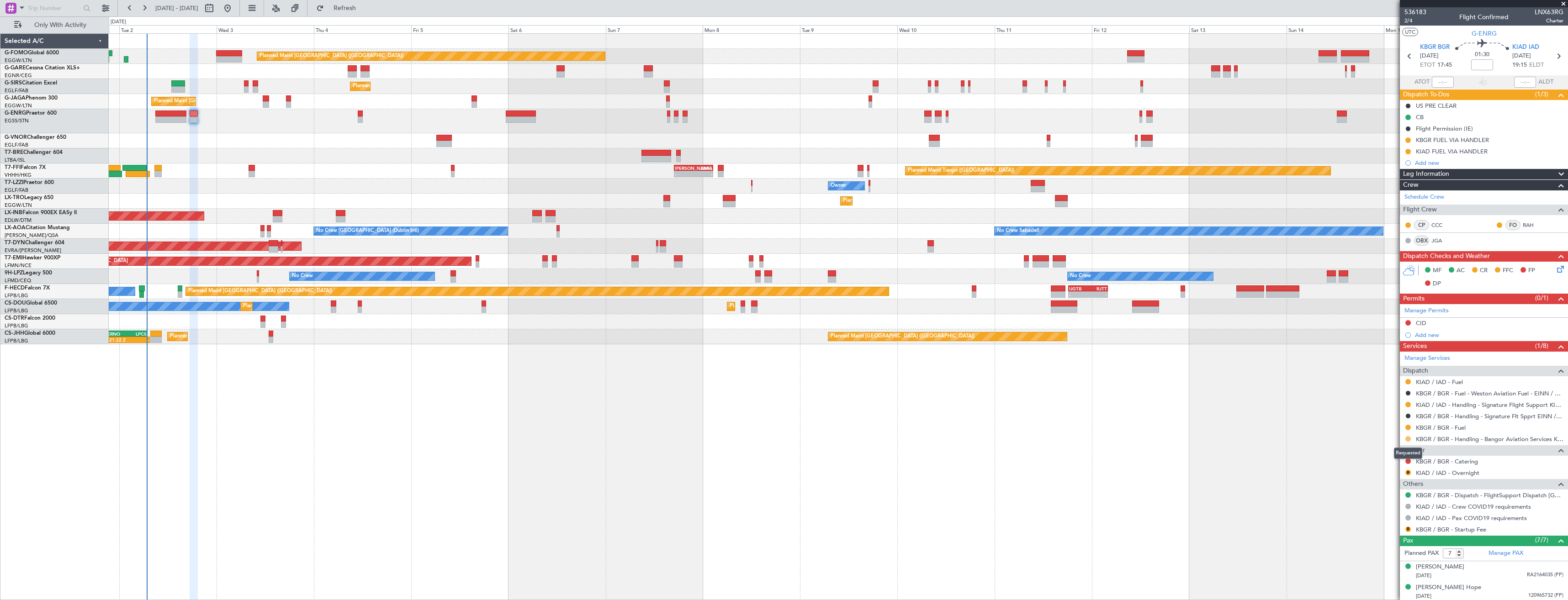
click at [1407, 437] on button at bounding box center [1408, 439] width 5 height 5
click at [1366, 548] on li "Confirmed" at bounding box center [1408, 547] width 105 height 14
click at [1403, 56] on icon at bounding box center [1409, 56] width 12 height 12
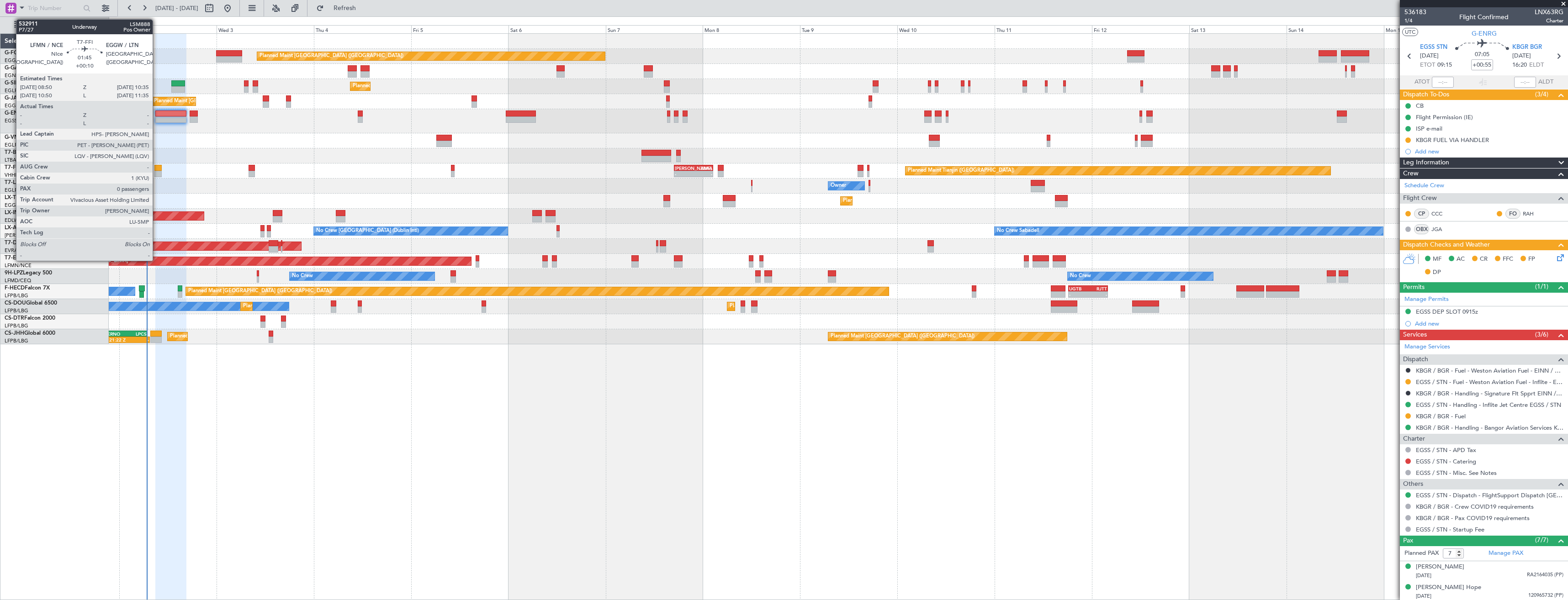
click at [157, 172] on div at bounding box center [158, 173] width 7 height 6
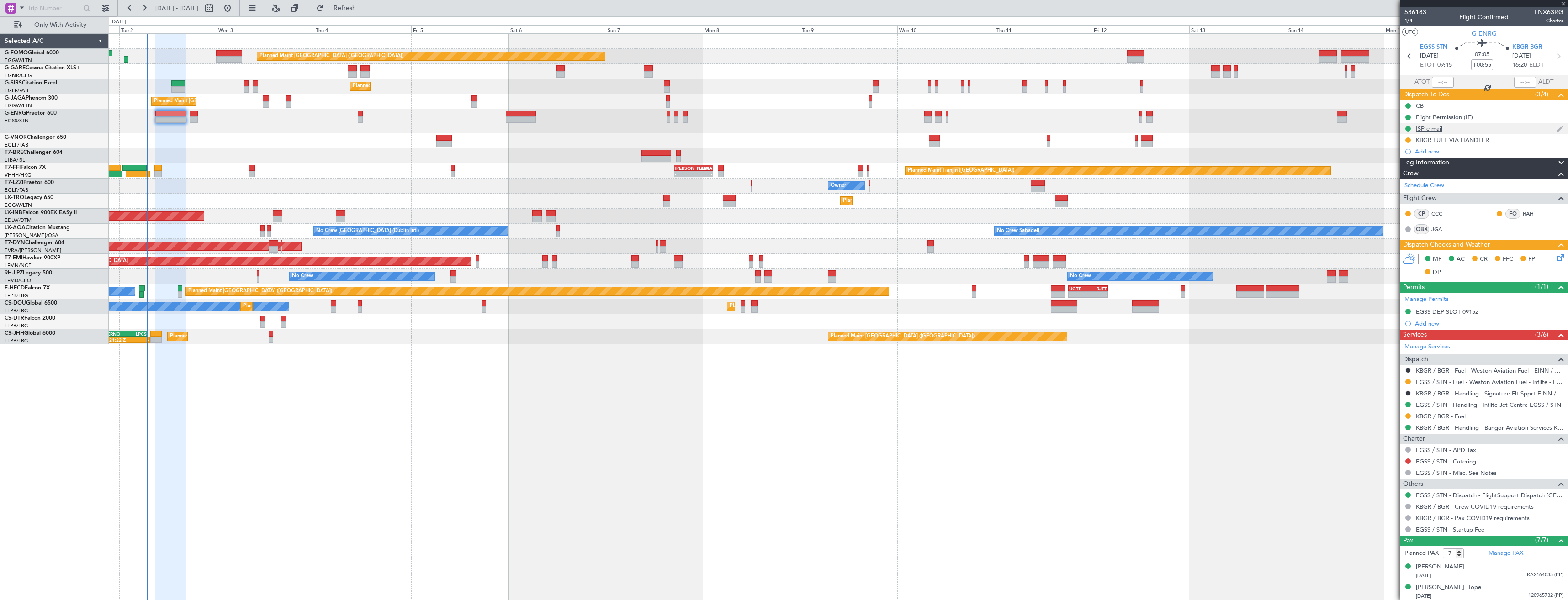
type input "+00:10"
type input "0"
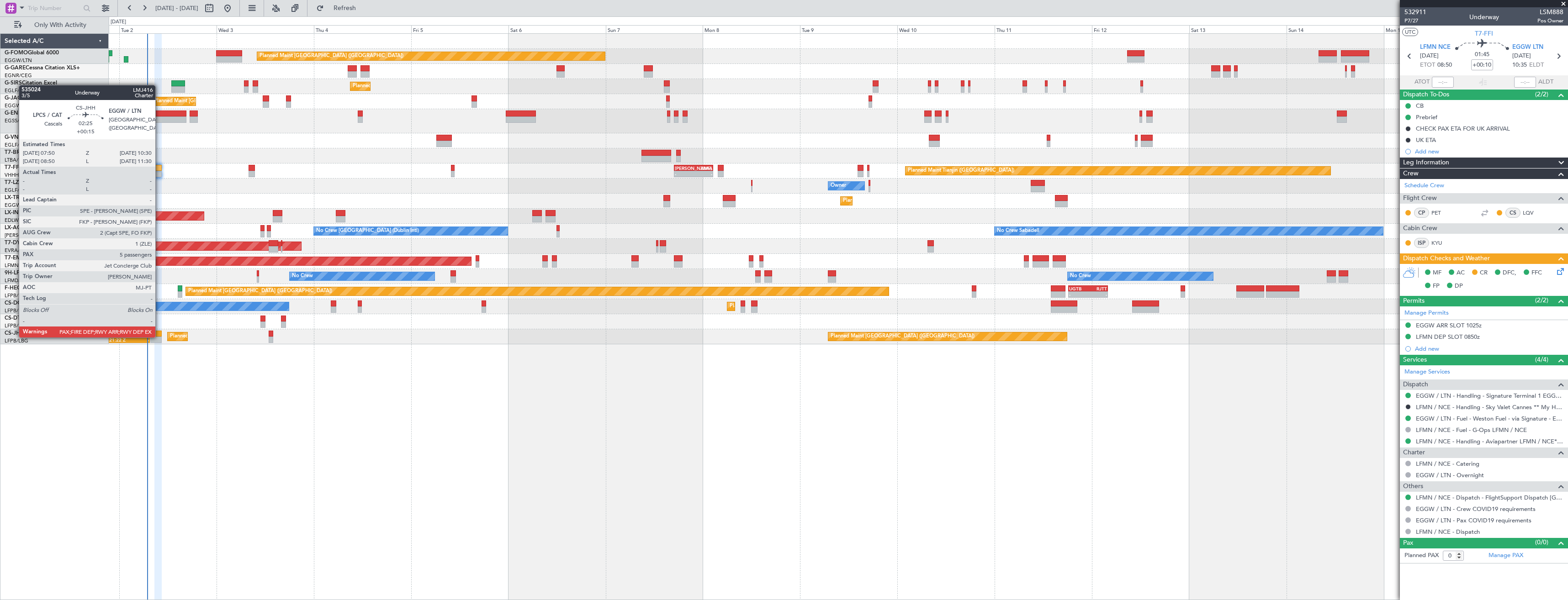
click at [160, 336] on div at bounding box center [155, 339] width 11 height 6
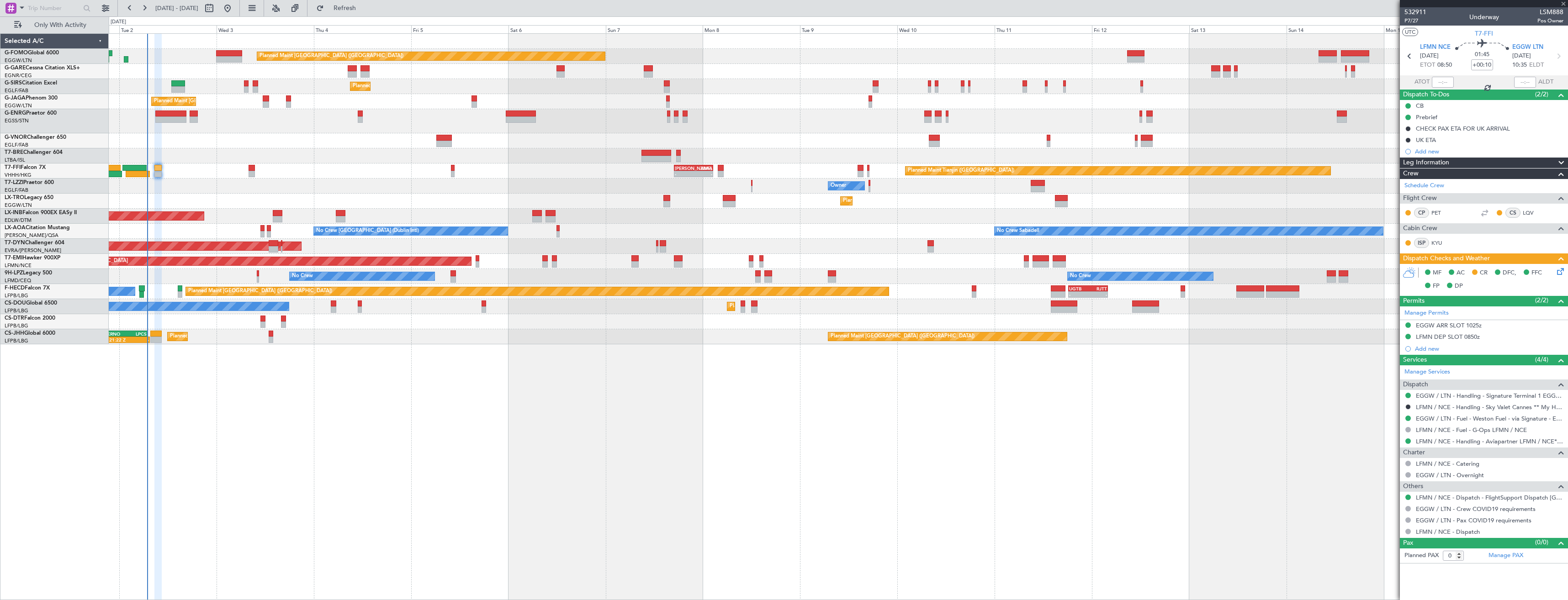
type input "+00:15"
type input "5"
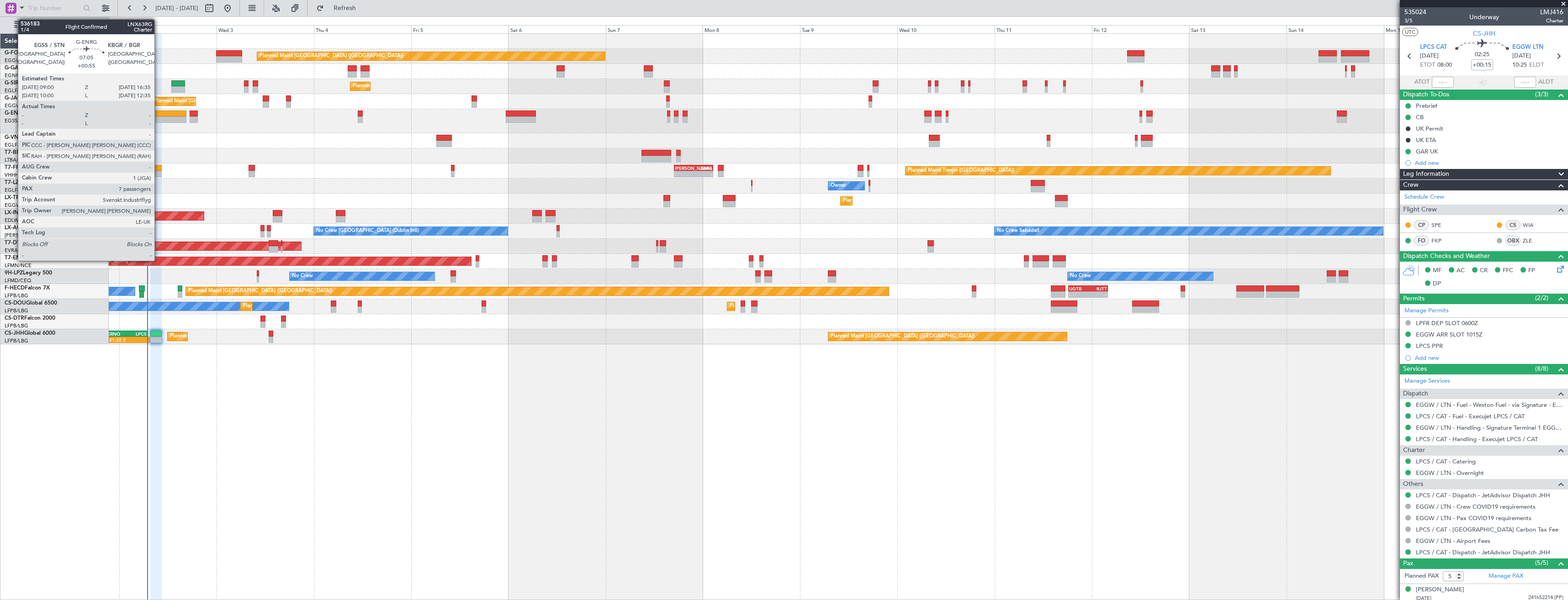
click at [159, 120] on div at bounding box center [170, 119] width 31 height 6
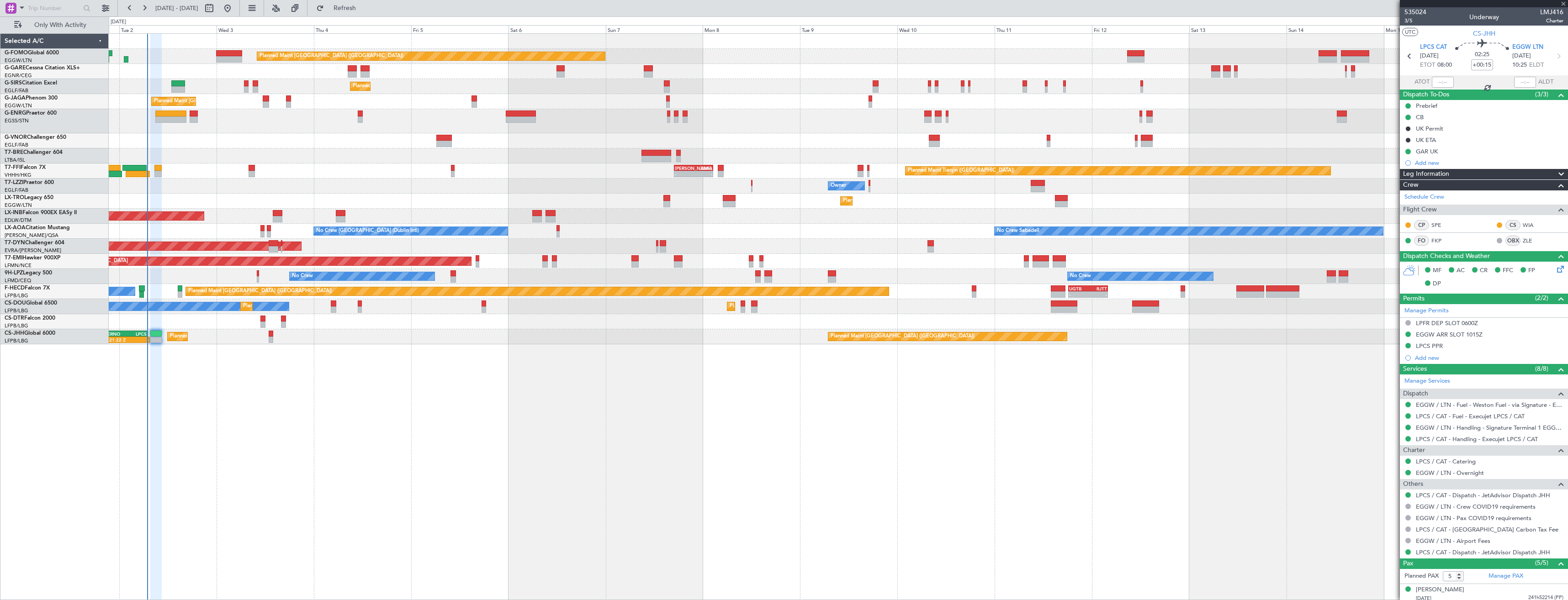
type input "+00:55"
type input "7"
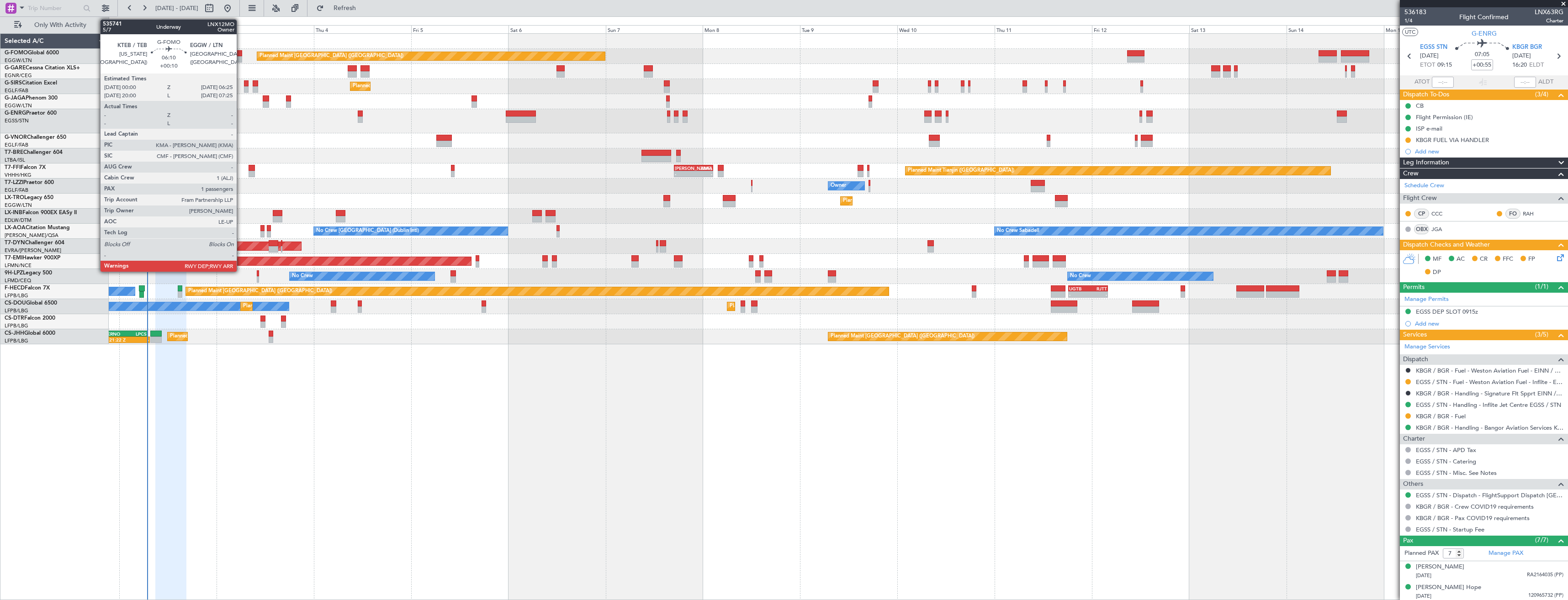
click at [241, 50] on div at bounding box center [230, 53] width 26 height 6
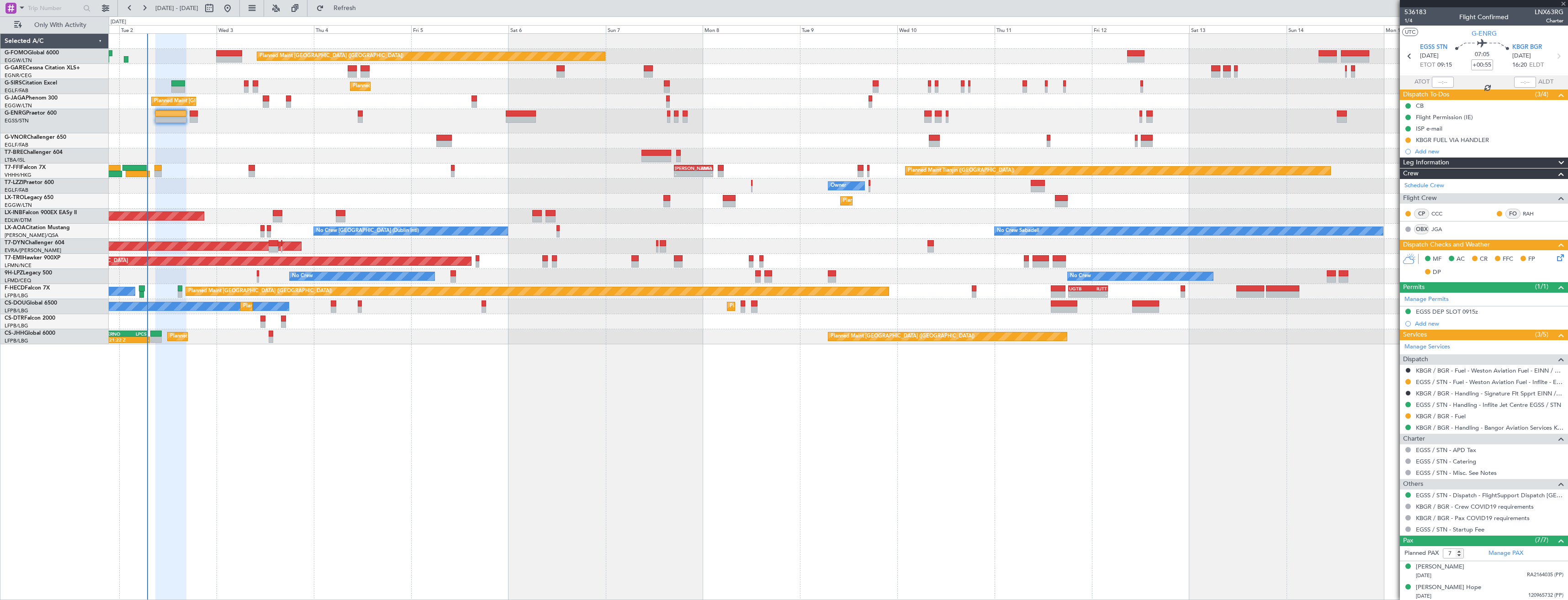
type input "+00:10"
type input "1"
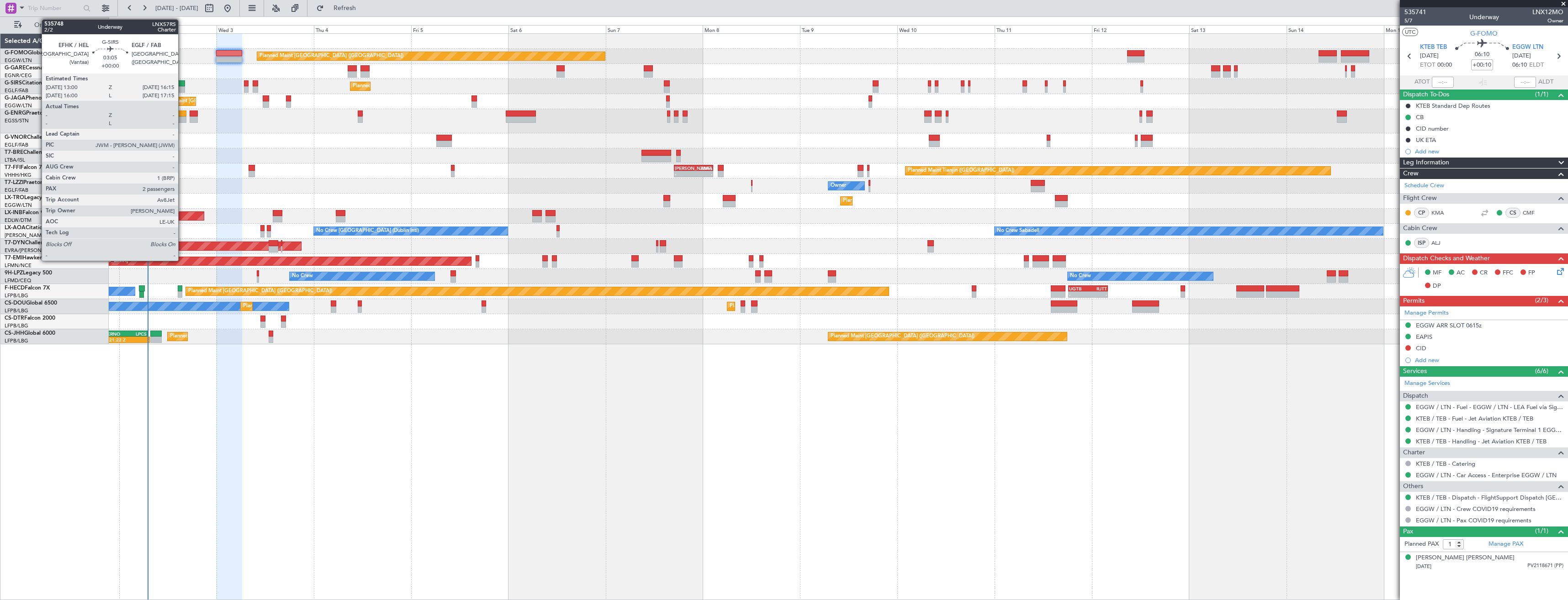
click at [182, 84] on div at bounding box center [177, 83] width 13 height 6
type input "2"
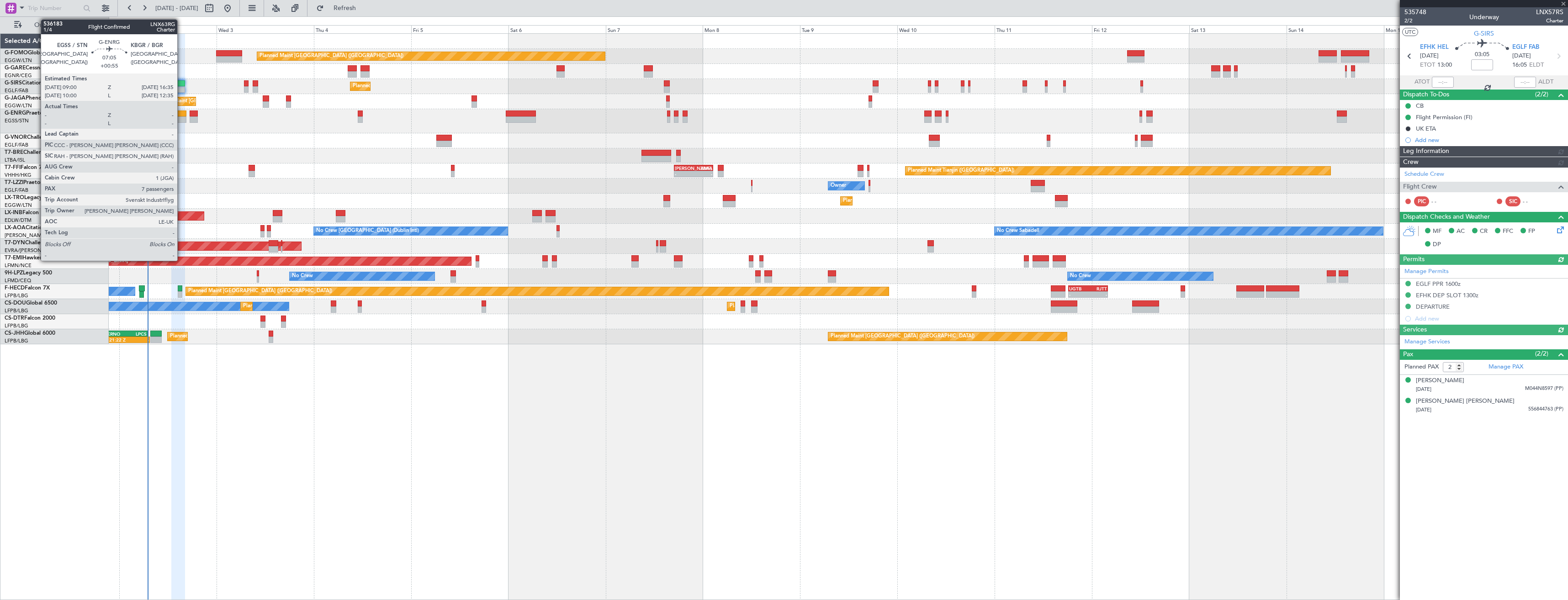
click at [181, 115] on div at bounding box center [170, 113] width 31 height 6
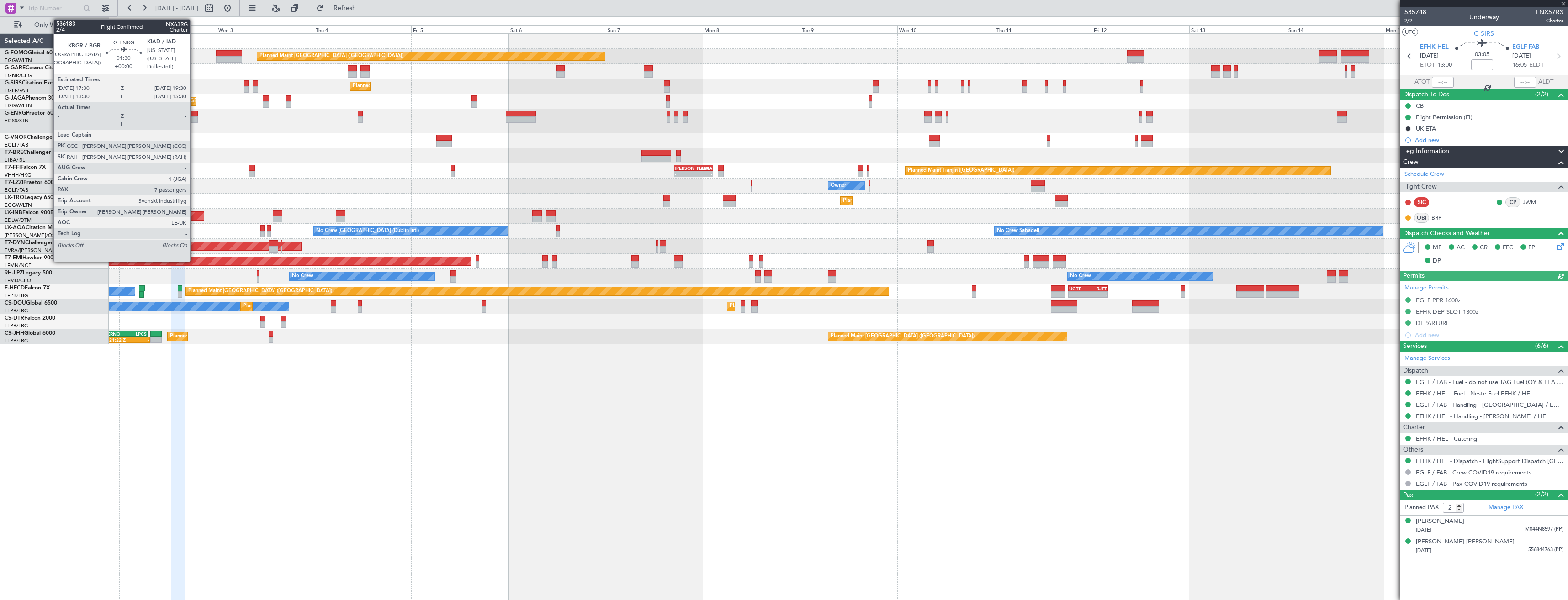
type input "+00:55"
type input "7"
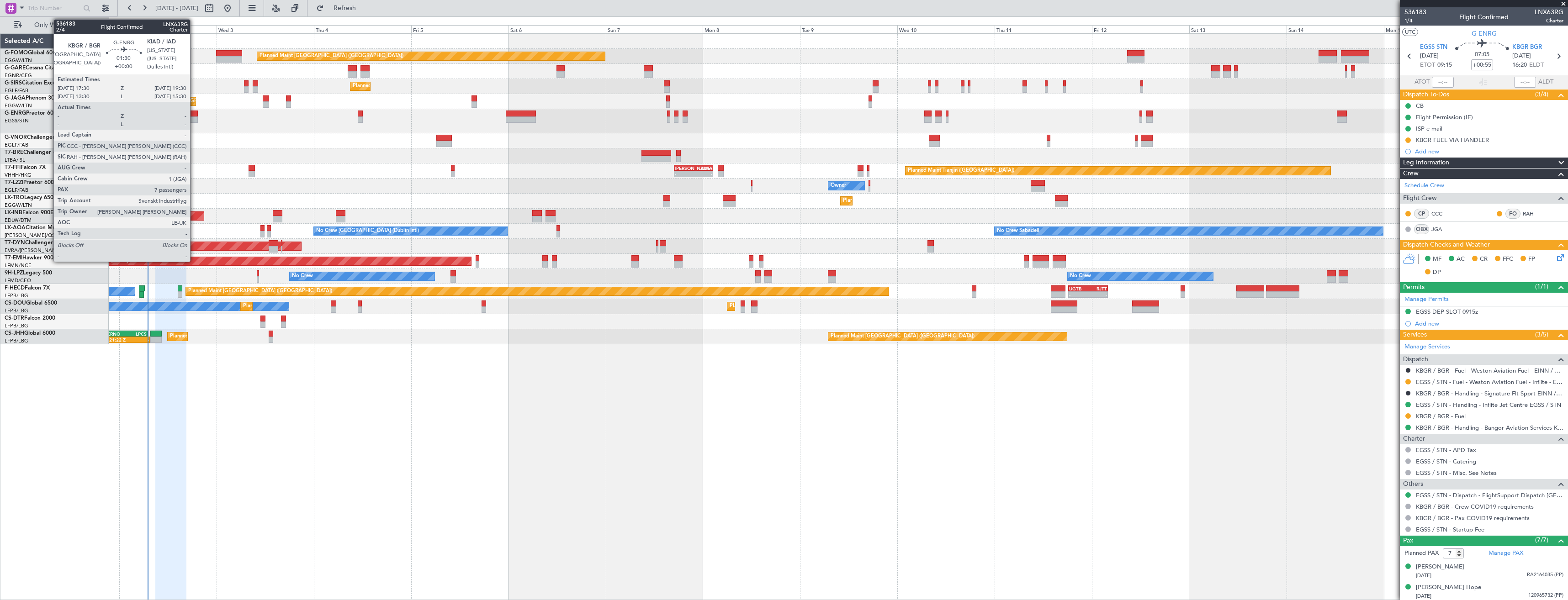
click at [194, 122] on div at bounding box center [193, 119] width 8 height 6
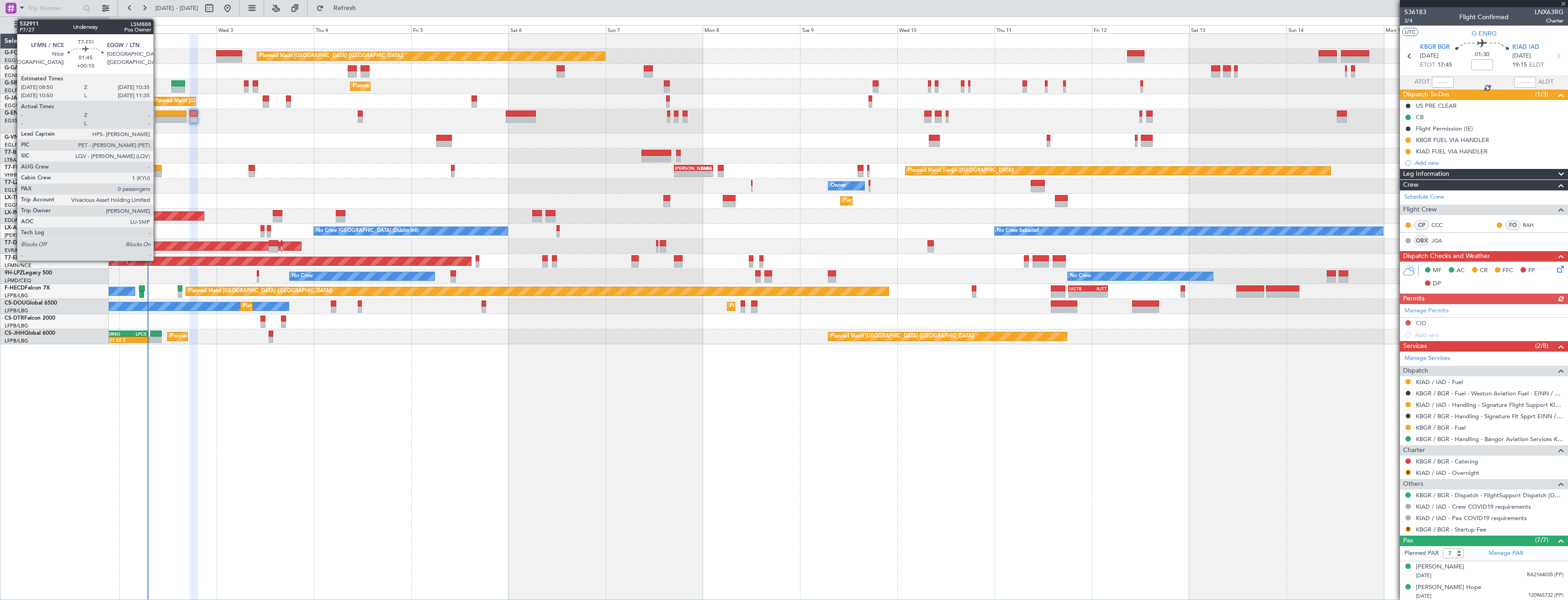
click at [158, 171] on div at bounding box center [158, 173] width 7 height 6
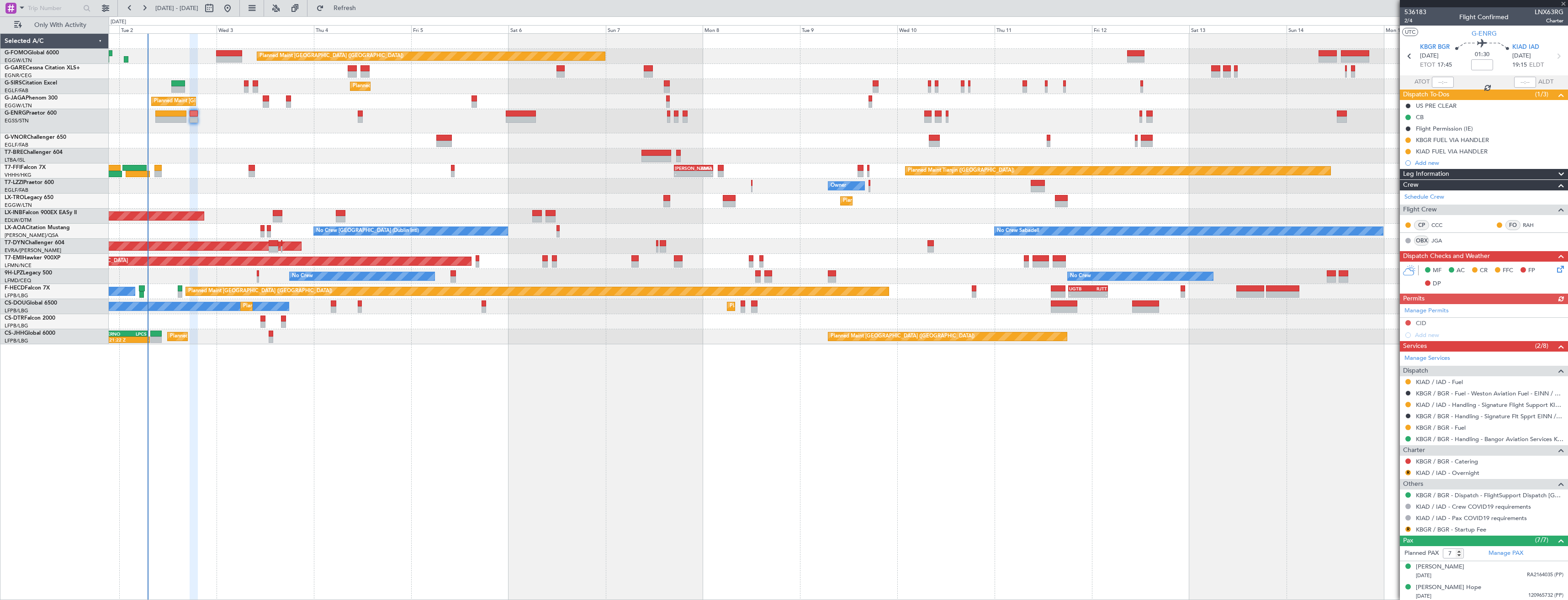
type input "+00:10"
type input "0"
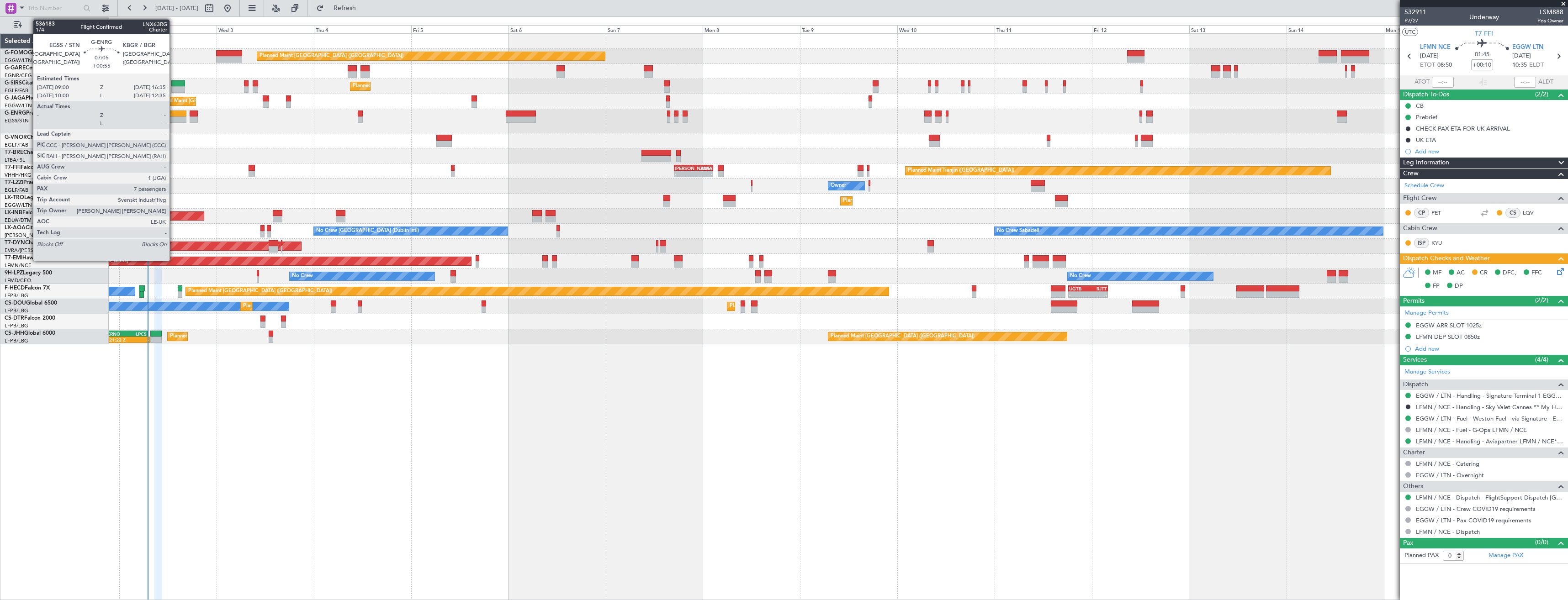
click at [174, 114] on div at bounding box center [170, 113] width 31 height 6
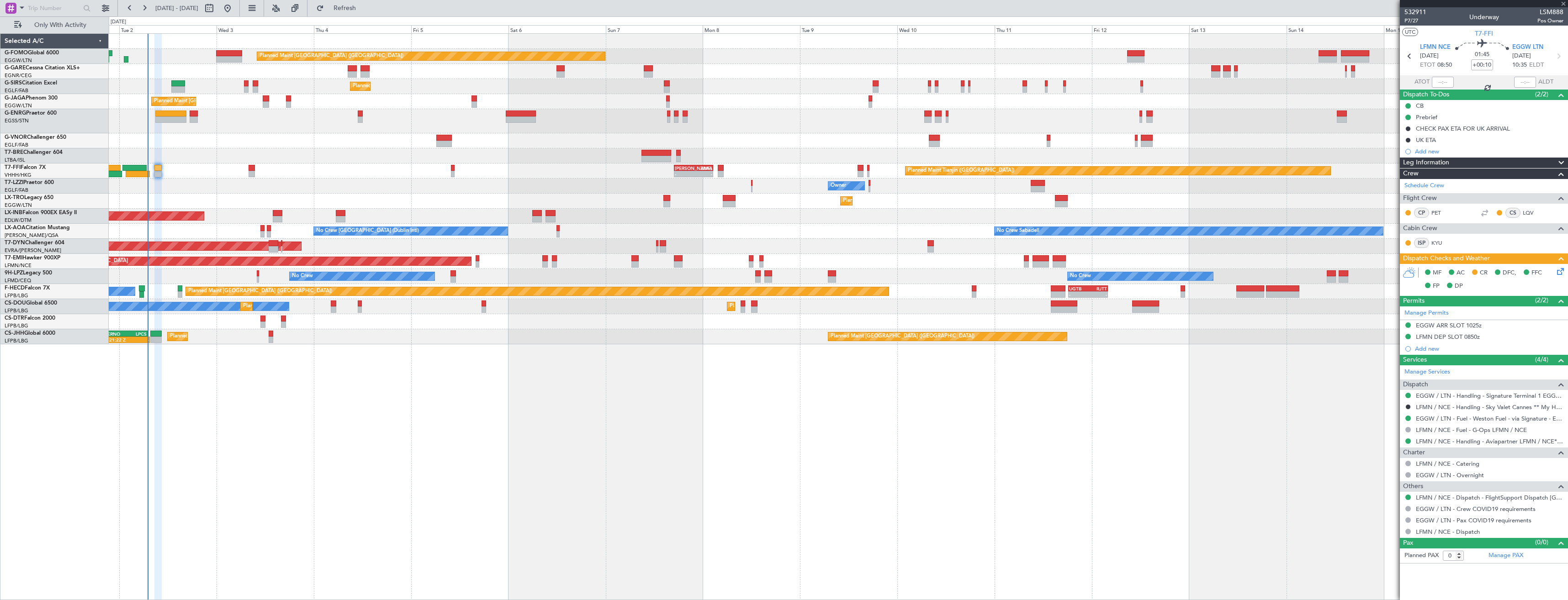
type input "+00:55"
type input "7"
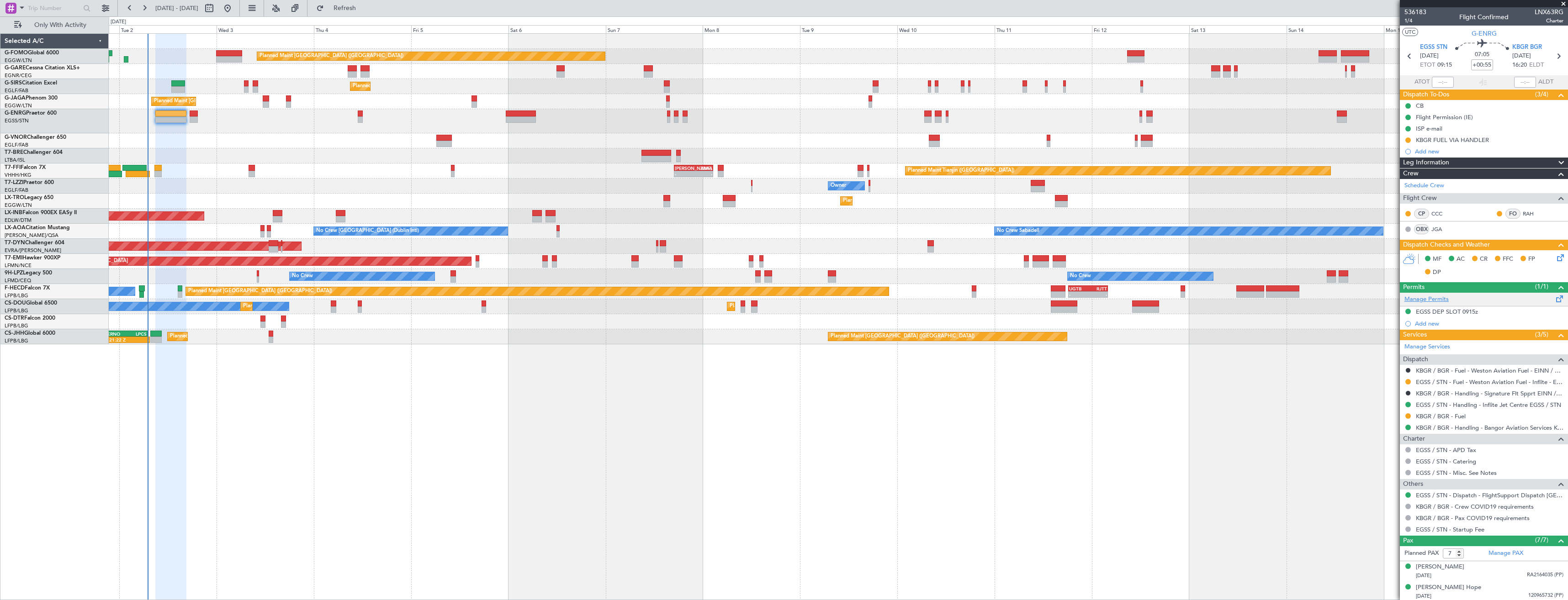
click at [1430, 300] on link "Manage Permits" at bounding box center [1426, 300] width 45 height 9
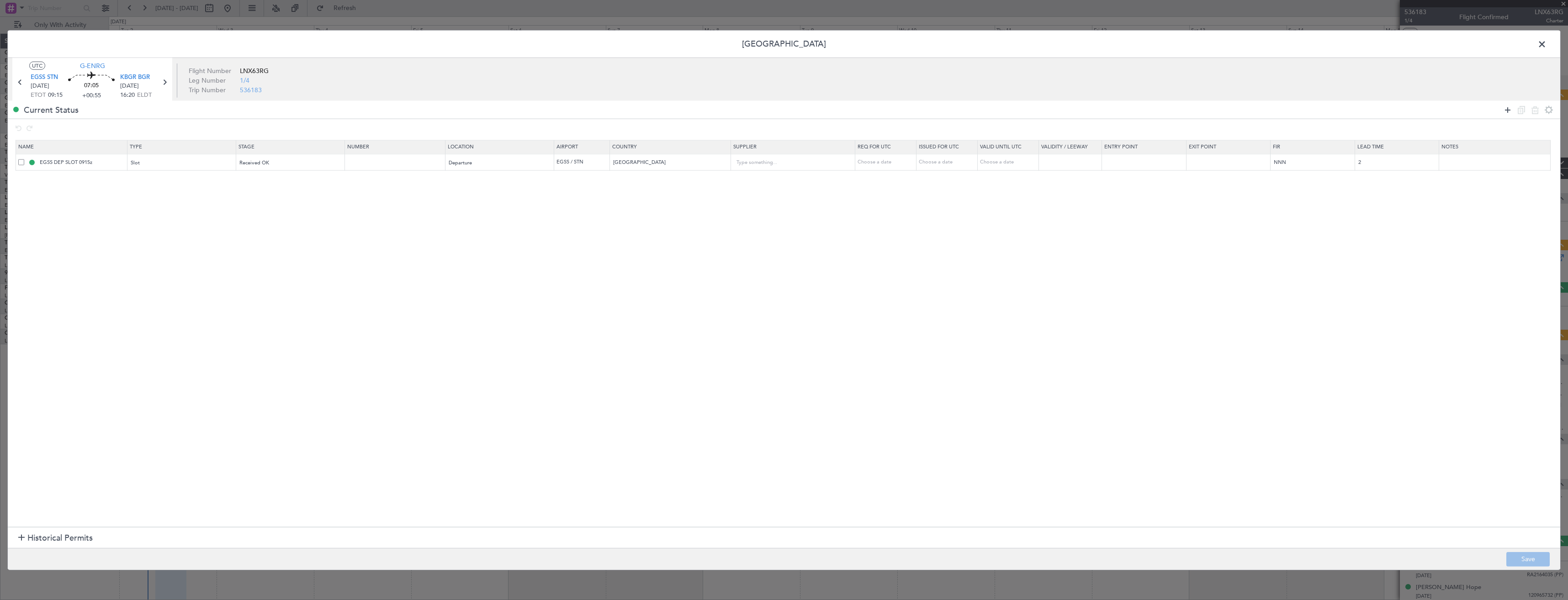
click at [1508, 111] on icon at bounding box center [1508, 109] width 11 height 11
click at [167, 181] on div "Type" at bounding box center [179, 180] width 96 height 14
click at [149, 249] on span "EAPIS" at bounding box center [184, 245] width 103 height 14
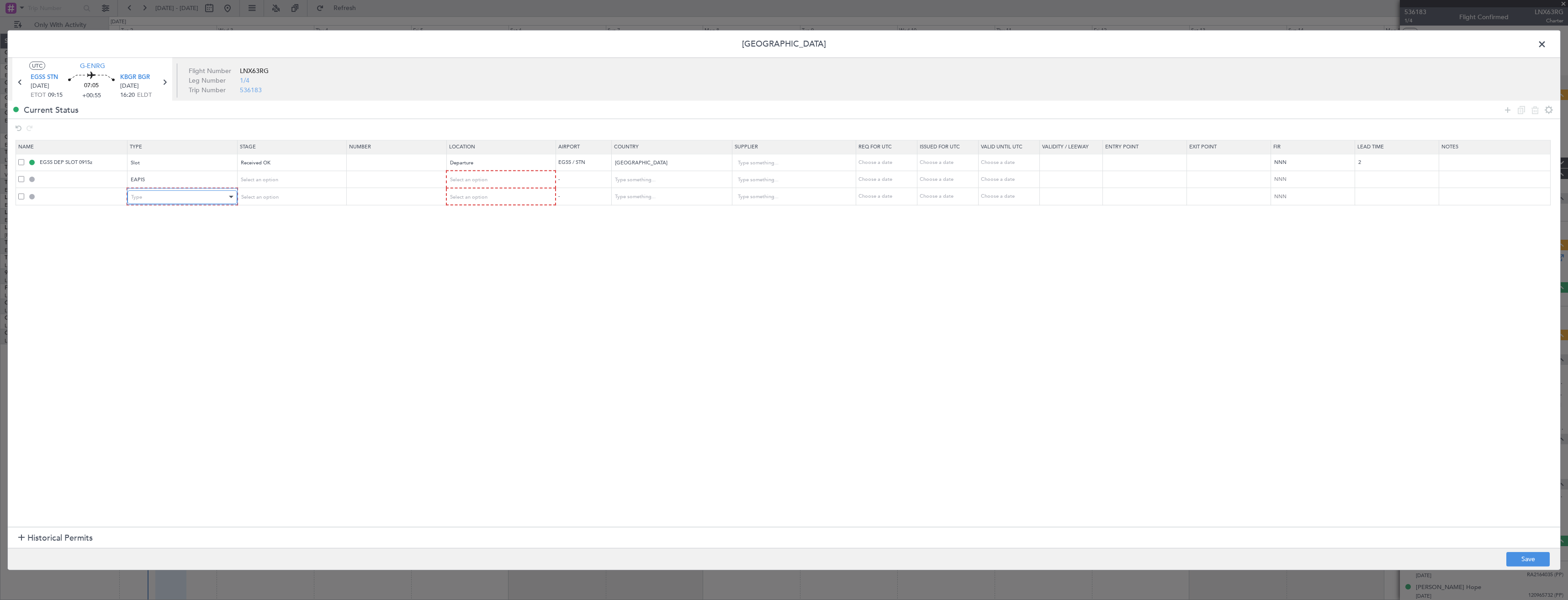
click at [141, 201] on div "Type" at bounding box center [179, 197] width 96 height 14
click at [151, 312] on span "CUSTOMS" at bounding box center [184, 312] width 103 height 14
click at [326, 182] on div "Select an option" at bounding box center [287, 180] width 96 height 14
click at [287, 250] on span "Received OK" at bounding box center [294, 254] width 103 height 14
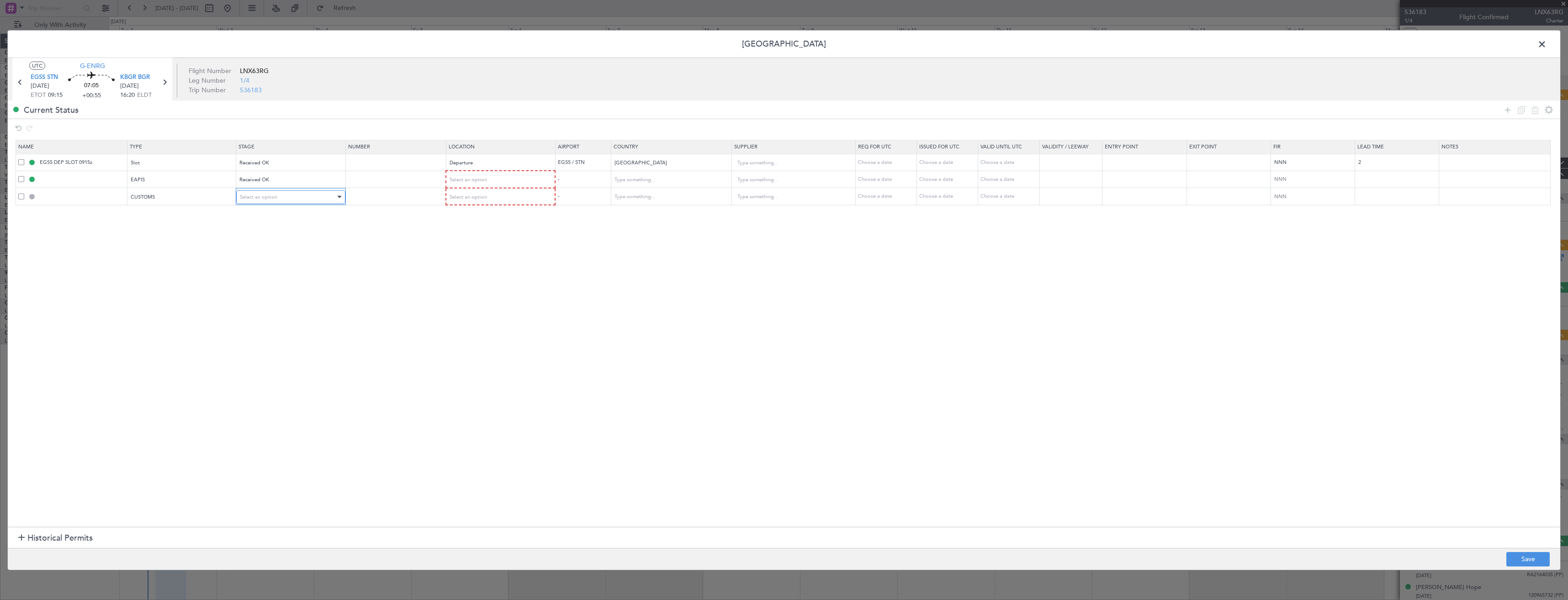
click at [279, 194] on div "Select an option" at bounding box center [287, 197] width 96 height 14
click at [281, 260] on span "Requested" at bounding box center [294, 258] width 103 height 14
click at [472, 184] on div "Select an option" at bounding box center [496, 180] width 96 height 14
click at [470, 201] on span "Departure" at bounding box center [505, 199] width 103 height 14
click at [467, 180] on span "Departure" at bounding box center [460, 180] width 24 height 7
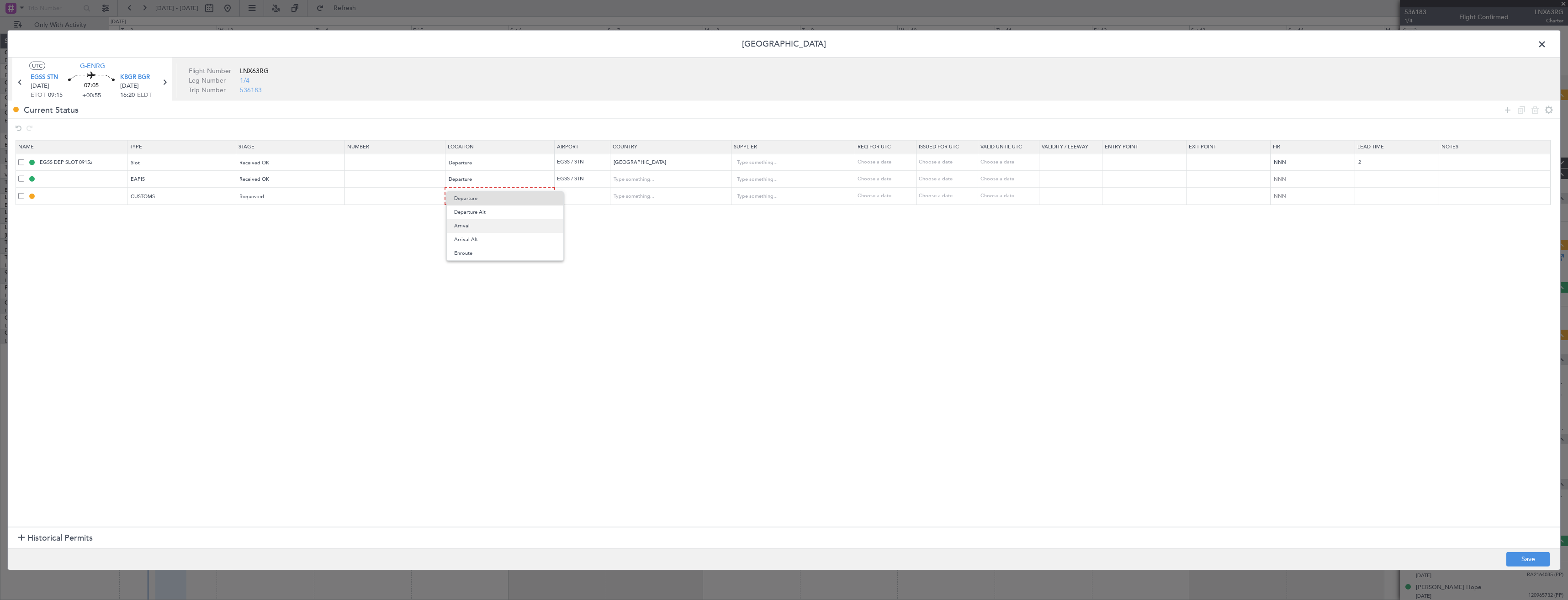
click at [476, 222] on span "Arrival" at bounding box center [505, 226] width 103 height 14
click at [473, 200] on div "Select an option" at bounding box center [496, 196] width 96 height 14
click at [476, 245] on span "Arrival" at bounding box center [505, 243] width 103 height 14
click at [1522, 556] on button "Save" at bounding box center [1528, 559] width 44 height 15
type input "EAPIS"
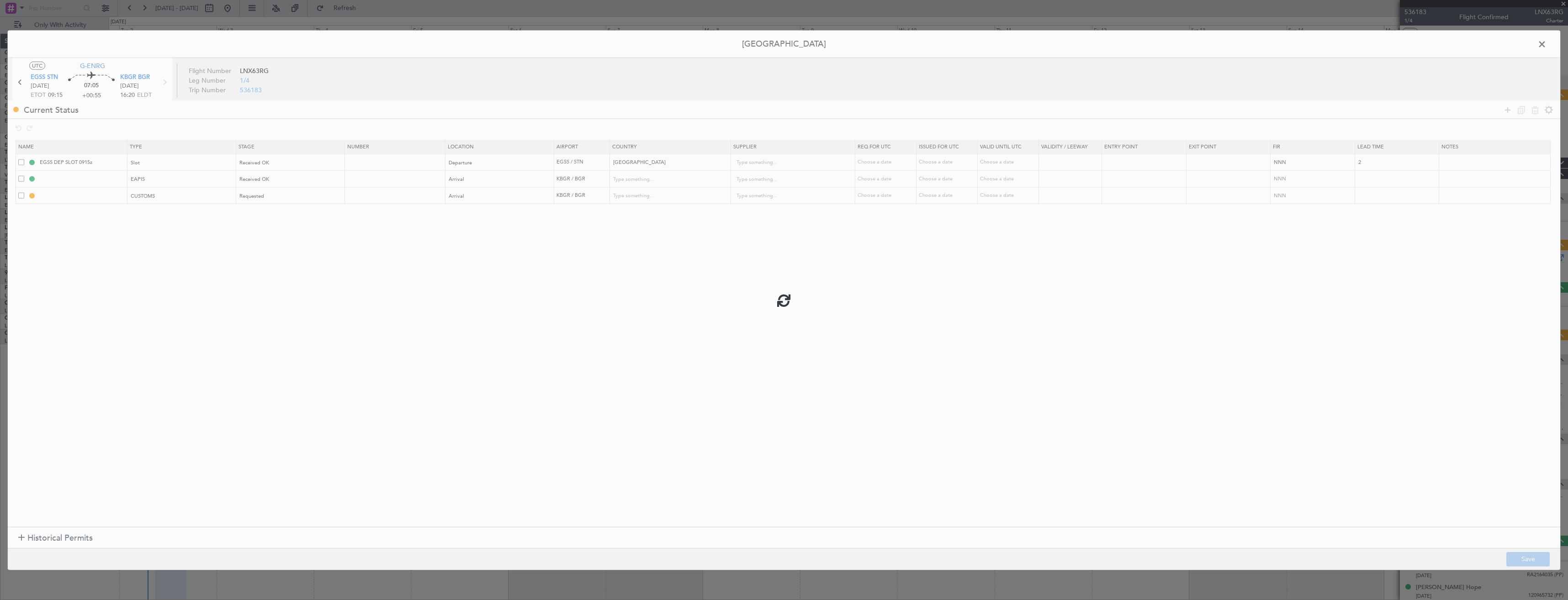
type input "United States"
type input "NNN"
type input "5"
type input "KBGR ARR CUSTOMS"
type input "United States"
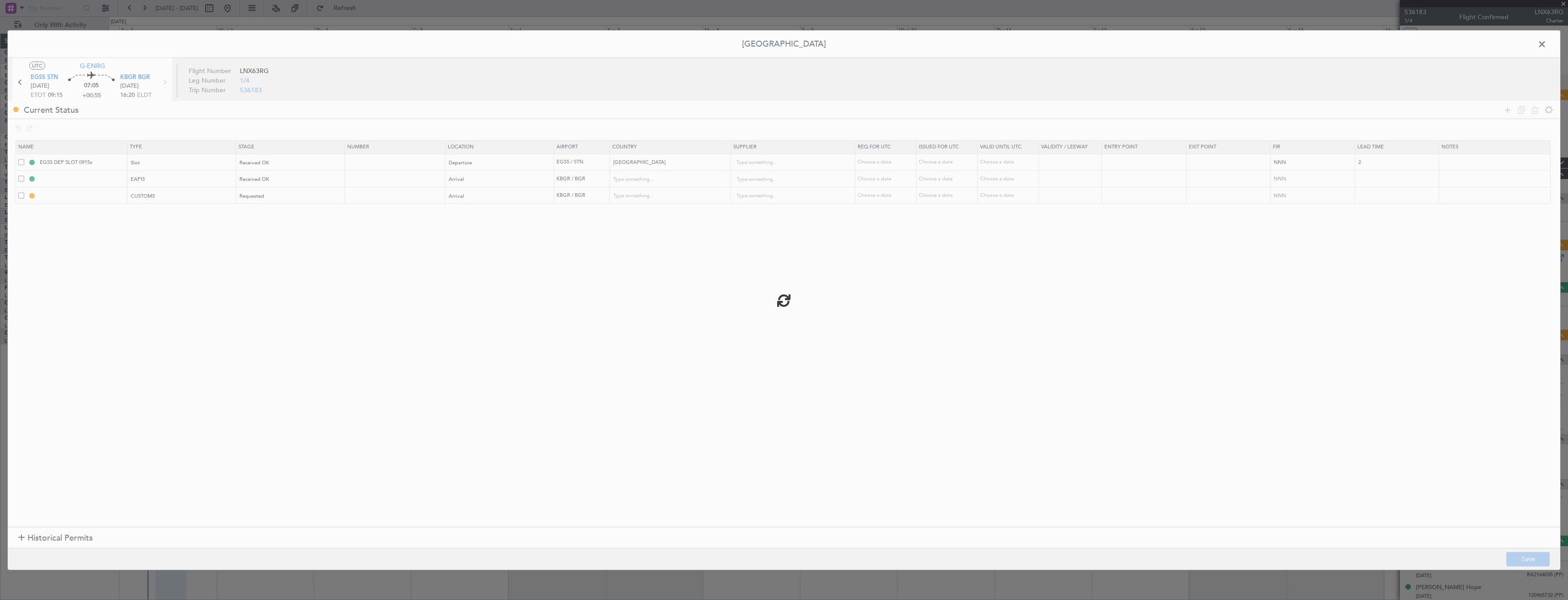
type input "NNN"
type input "5"
click at [381, 177] on input "text" at bounding box center [396, 179] width 98 height 8
paste input "EAPIS-1767965"
type input "EAPIS-1767965"
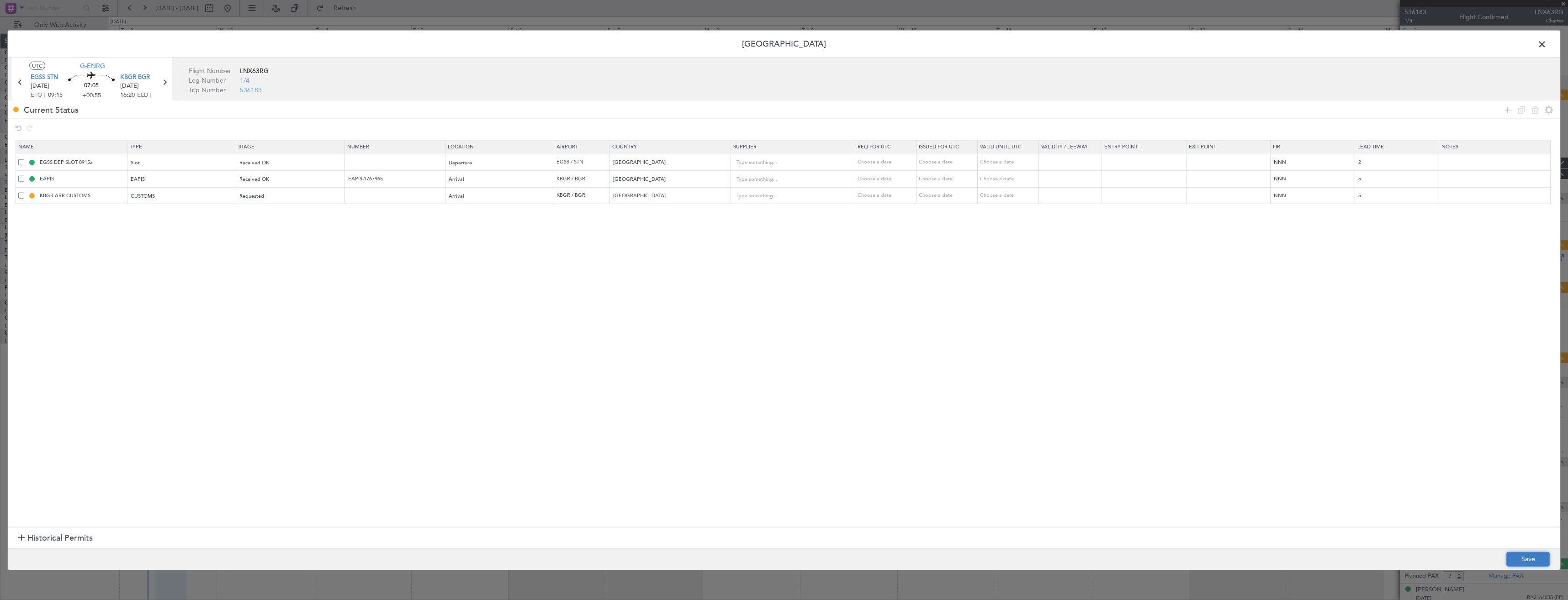
click at [1521, 561] on button "Save" at bounding box center [1528, 559] width 44 height 15
drag, startPoint x: 1541, startPoint y: 45, endPoint x: 1535, endPoint y: 43, distance: 6.3
click at [1546, 45] on span at bounding box center [1546, 46] width 0 height 18
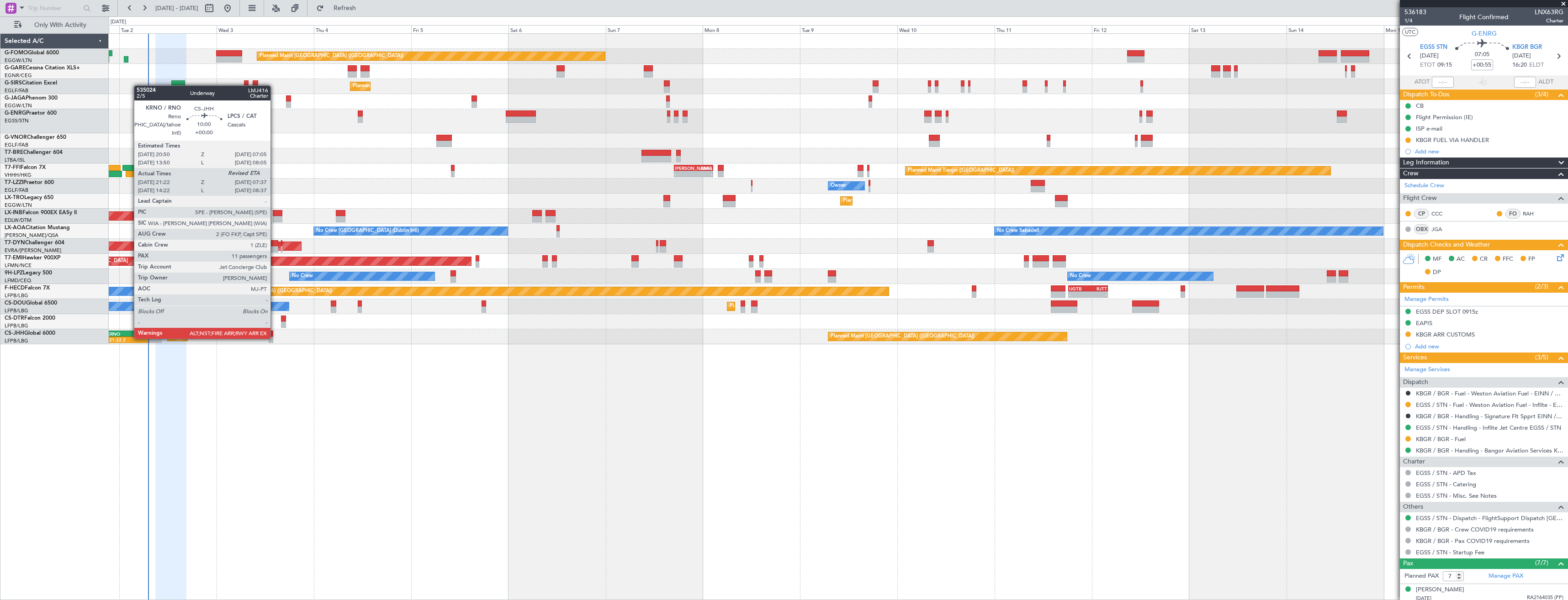
click at [129, 338] on div "-" at bounding box center [138, 340] width 20 height 5
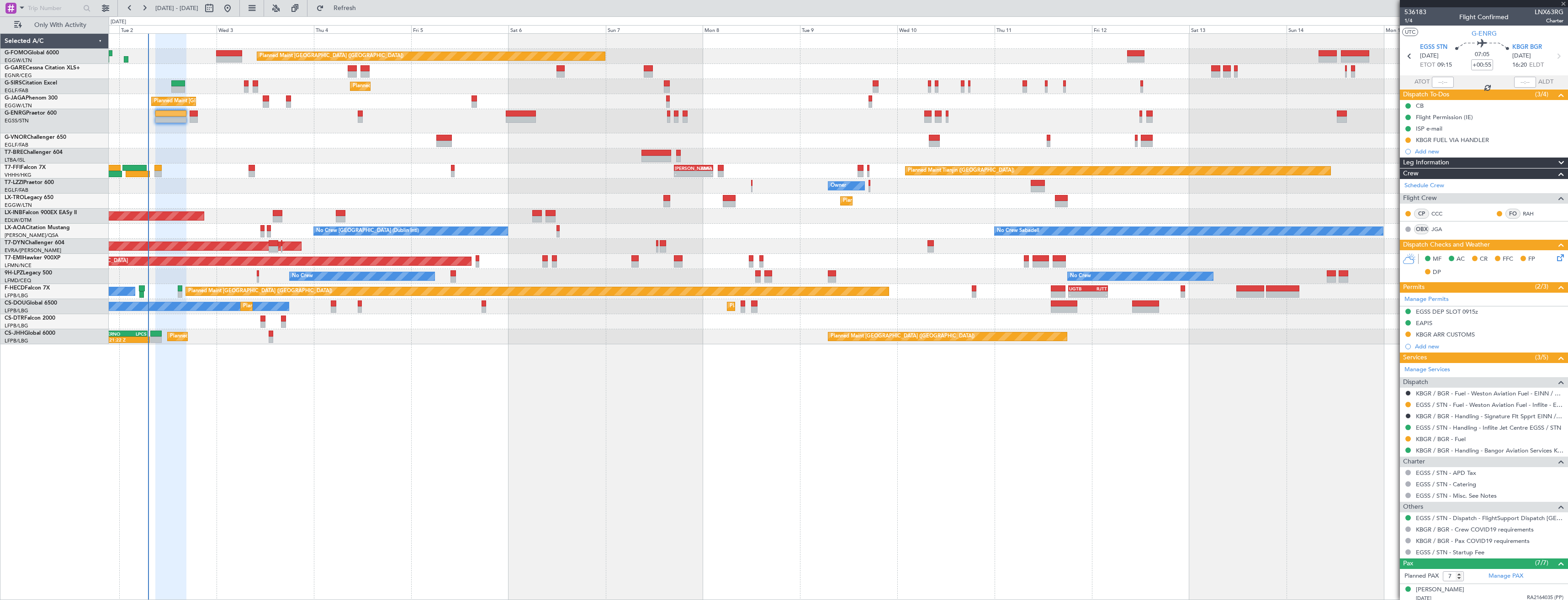
type input "21:32"
type input "11"
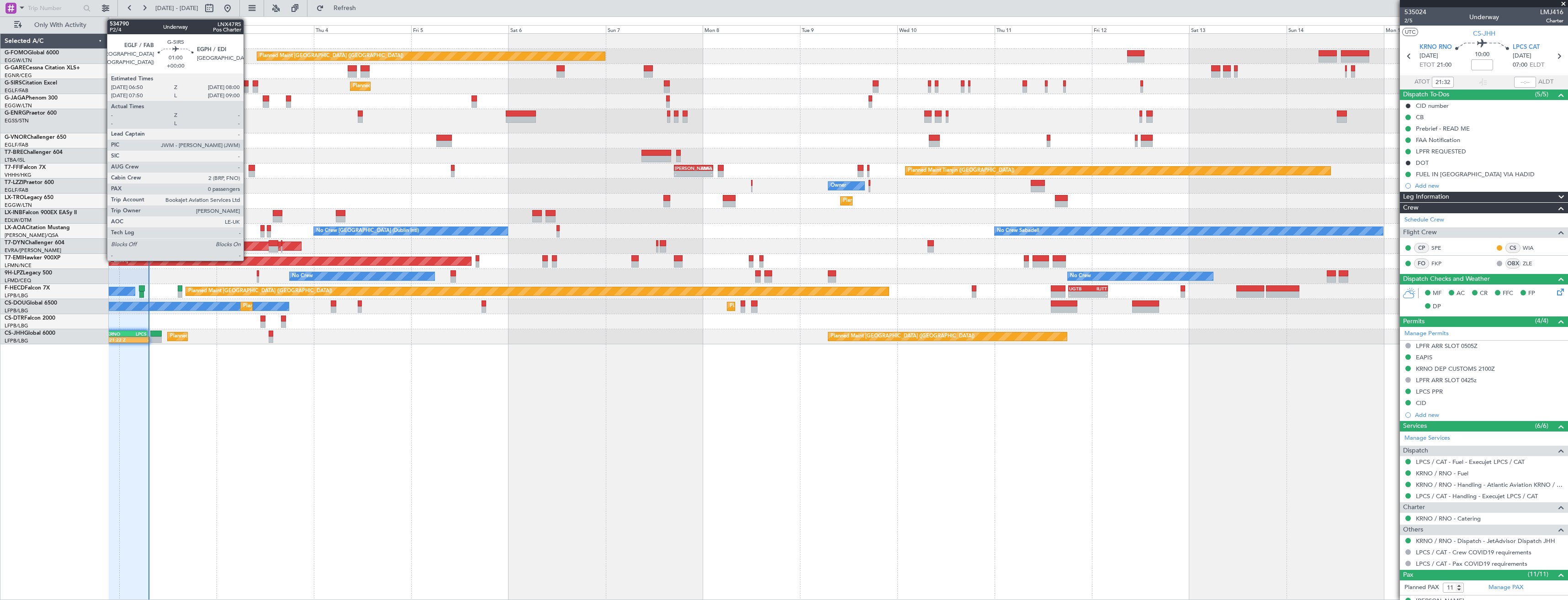
click at [247, 88] on div at bounding box center [246, 88] width 5 height 6
type input "0"
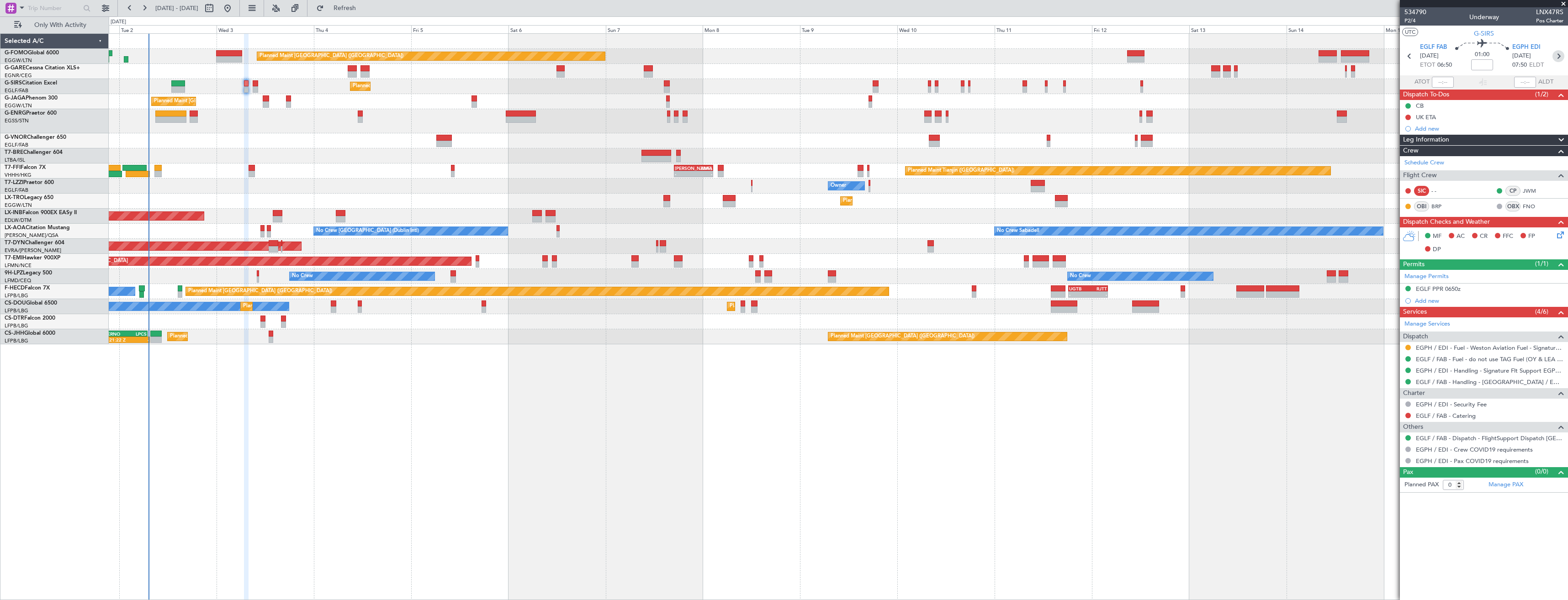
click at [1555, 56] on icon at bounding box center [1558, 56] width 12 height 12
type input "+00:10"
type input "1"
click at [1411, 24] on span "2/4" at bounding box center [1415, 20] width 22 height 8
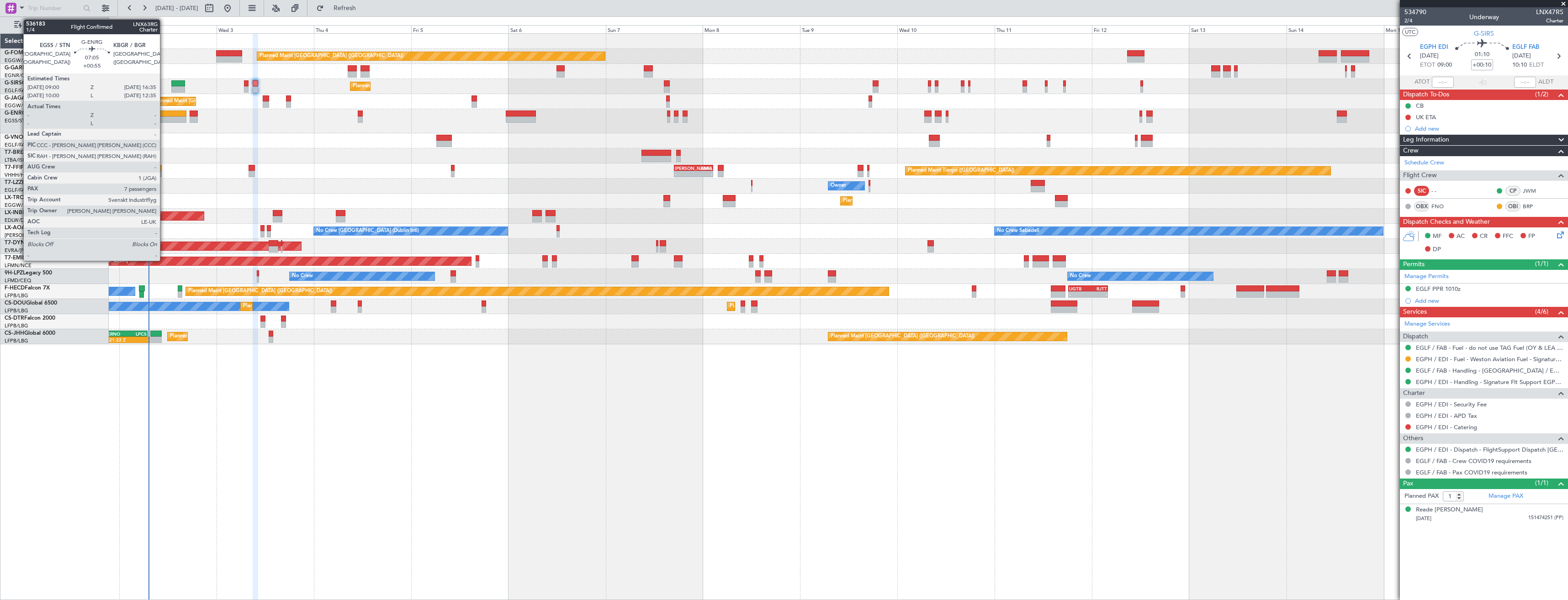
click at [164, 113] on div at bounding box center [170, 113] width 31 height 6
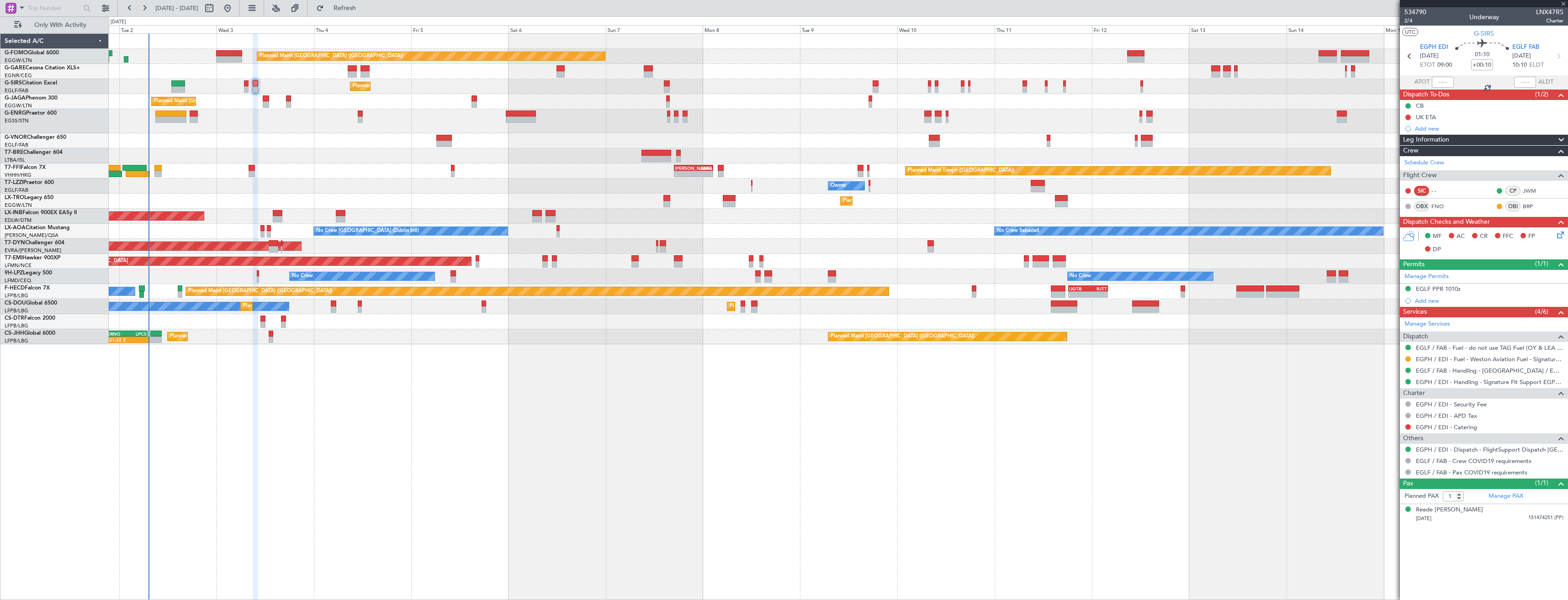
type input "+00:55"
type input "7"
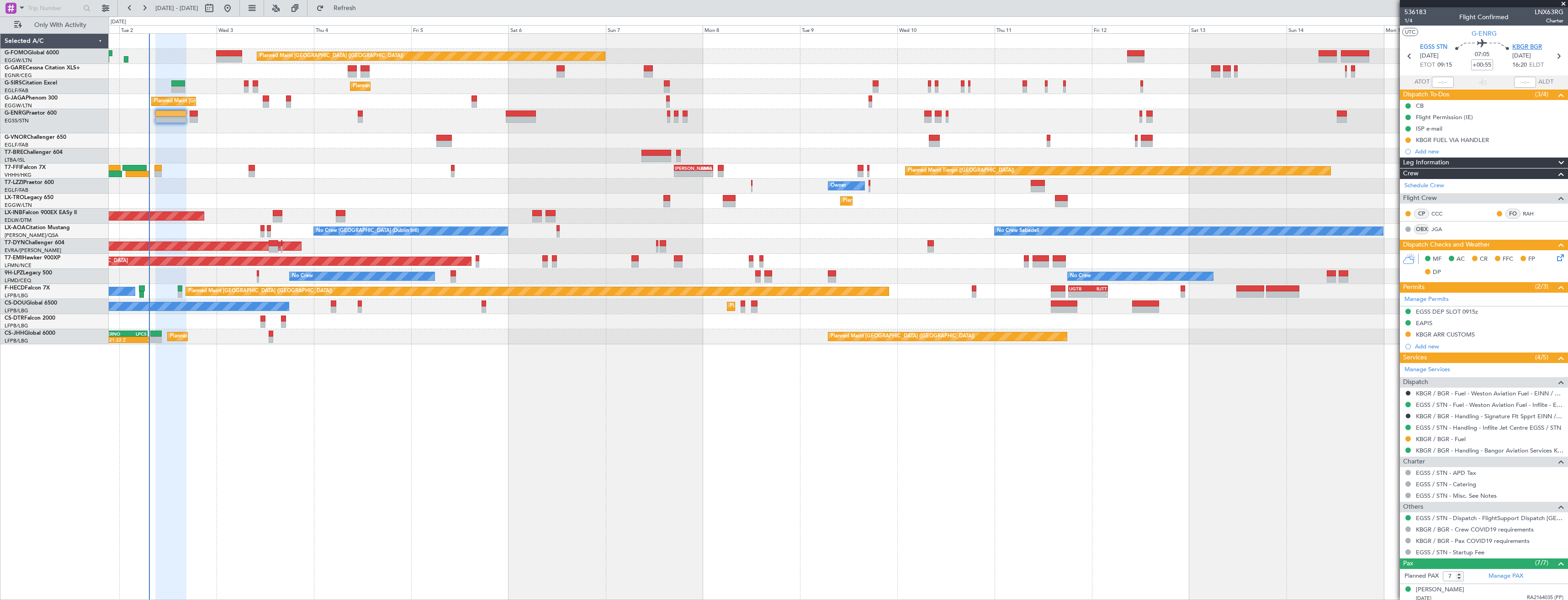
click at [1520, 48] on span "KBGR BGR" at bounding box center [1527, 47] width 30 height 9
click at [859, 212] on div "Planned Maint London (Luton) Planned Maint London (Farnborough) Planned Maint L…" at bounding box center [838, 189] width 1458 height 310
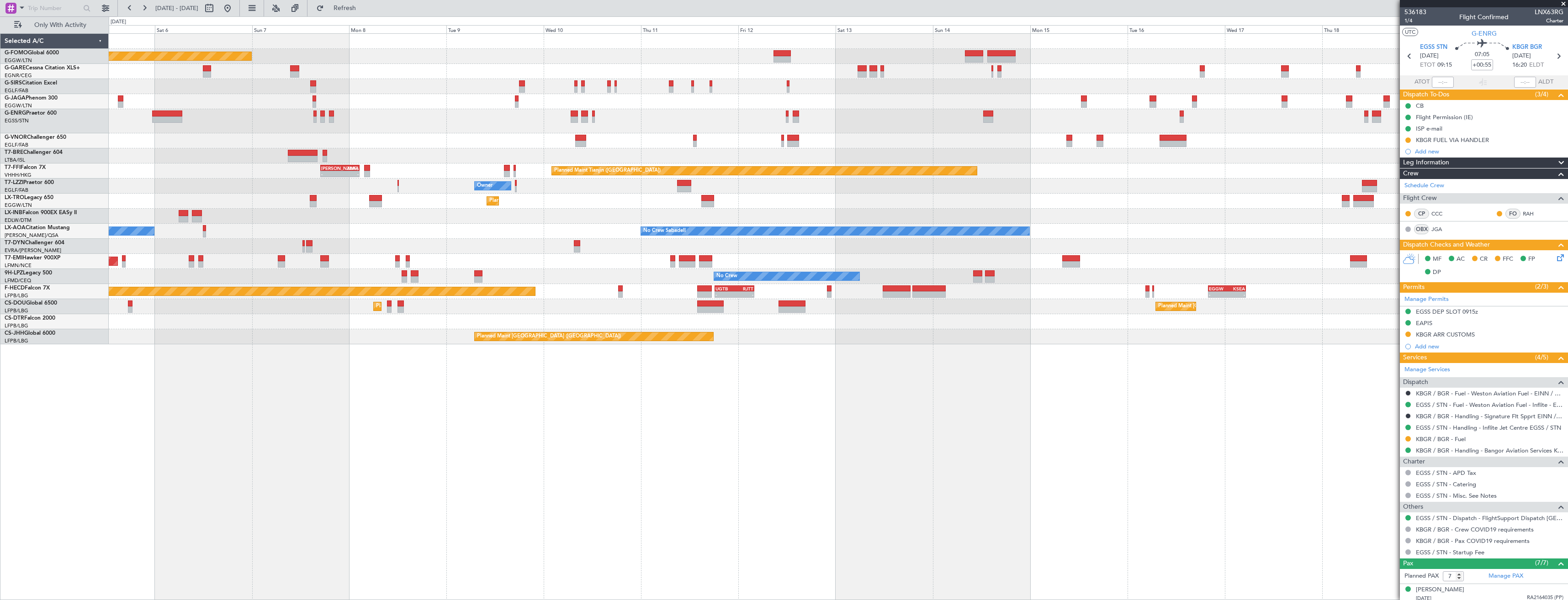
click at [711, 198] on div "Planned Maint London (Luton) Planned Maint London (Farnborough) Planned Maint L…" at bounding box center [838, 189] width 1458 height 310
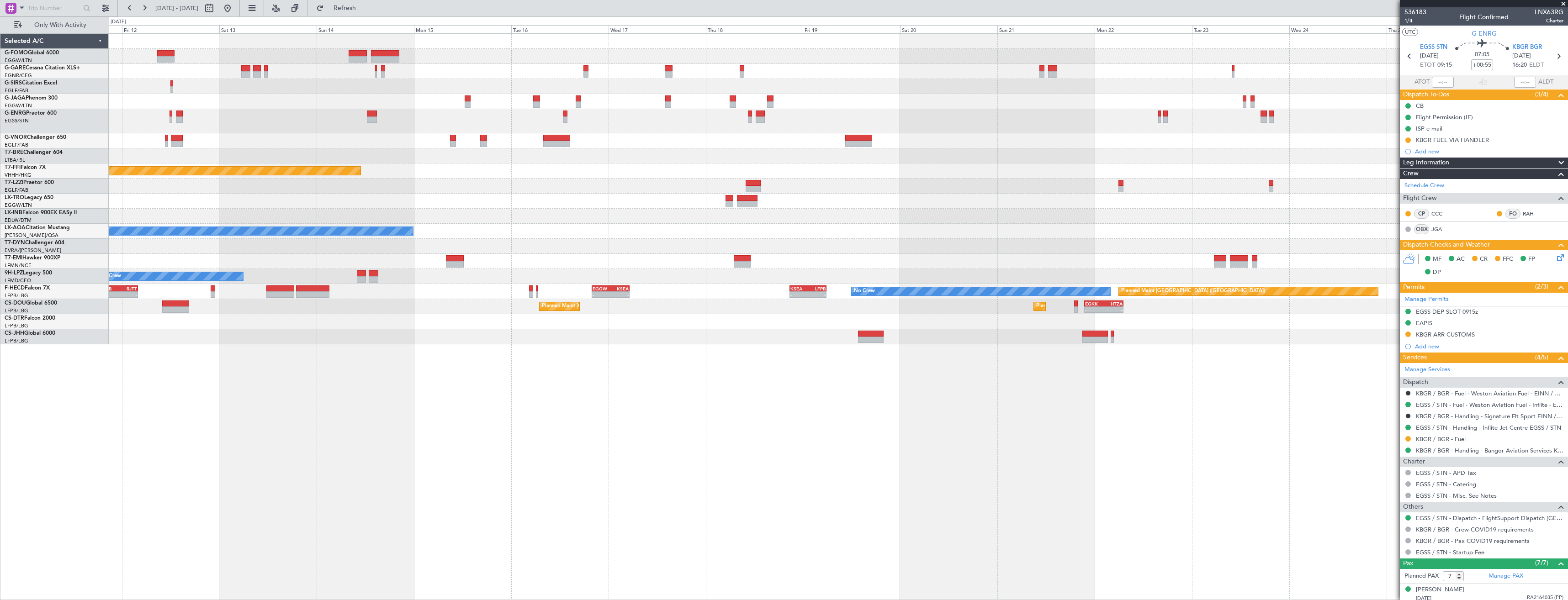
click at [640, 189] on div "Planned Maint Tianjin (Binhai) Owner Planned Maint Dusseldorf No Crew Sabadell …" at bounding box center [838, 189] width 1458 height 310
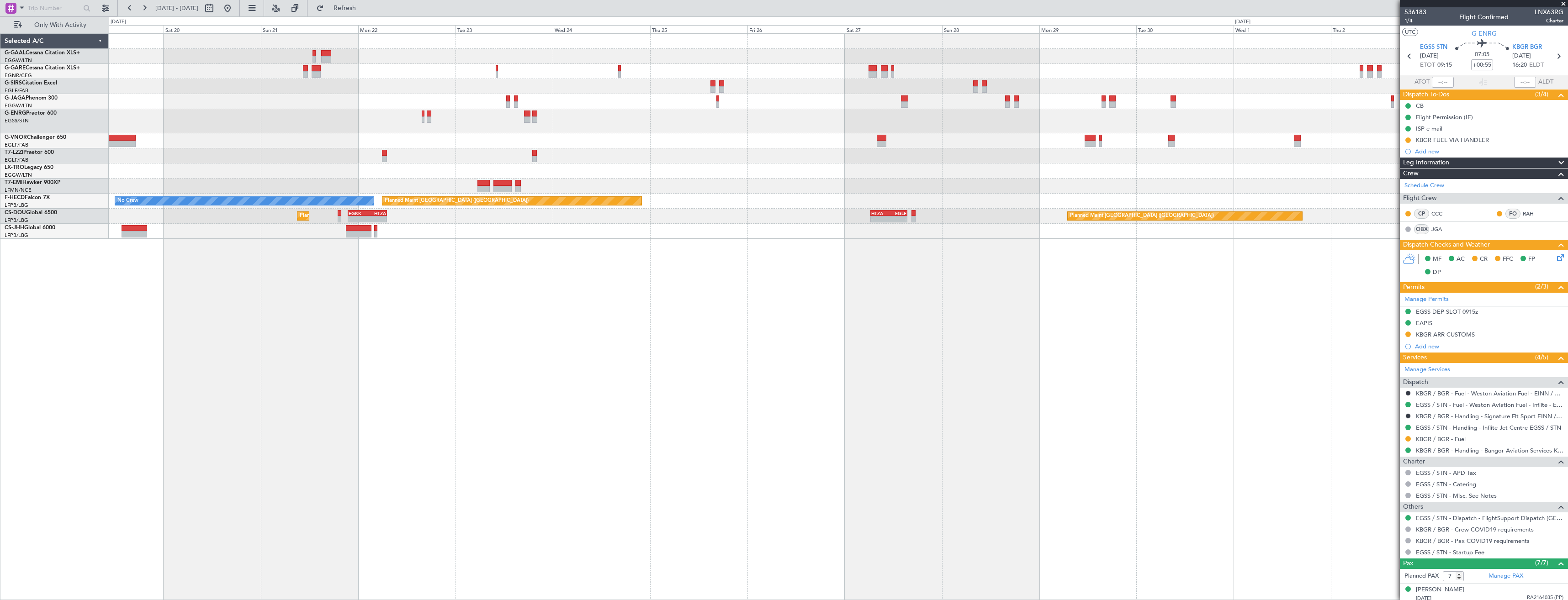
click at [670, 159] on div "Planned Maint Dusseldorf No Crew Planned Maint Paris (Le Bourget) - - EGGW 20:0…" at bounding box center [838, 137] width 1458 height 205
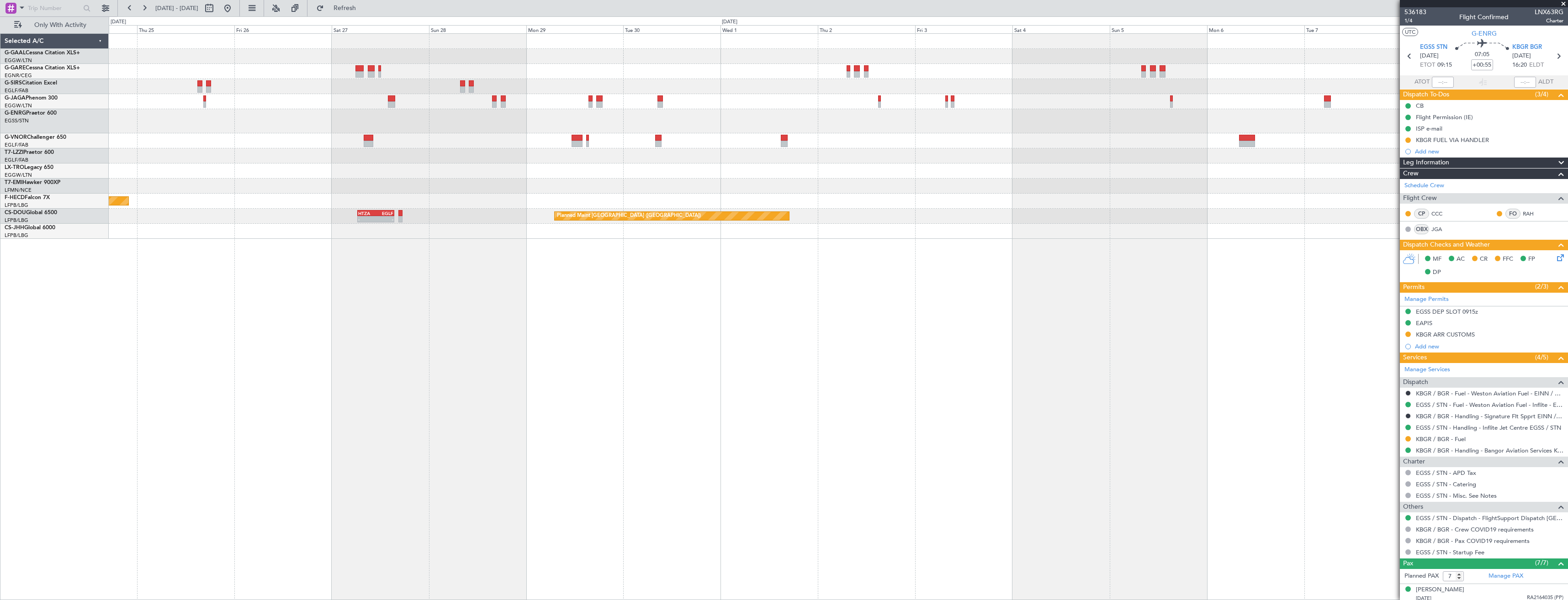
click at [663, 168] on div "Planned Maint Paris (Le Bourget) No Crew Planned Maint Paris (Le Bourget) - - H…" at bounding box center [838, 137] width 1458 height 205
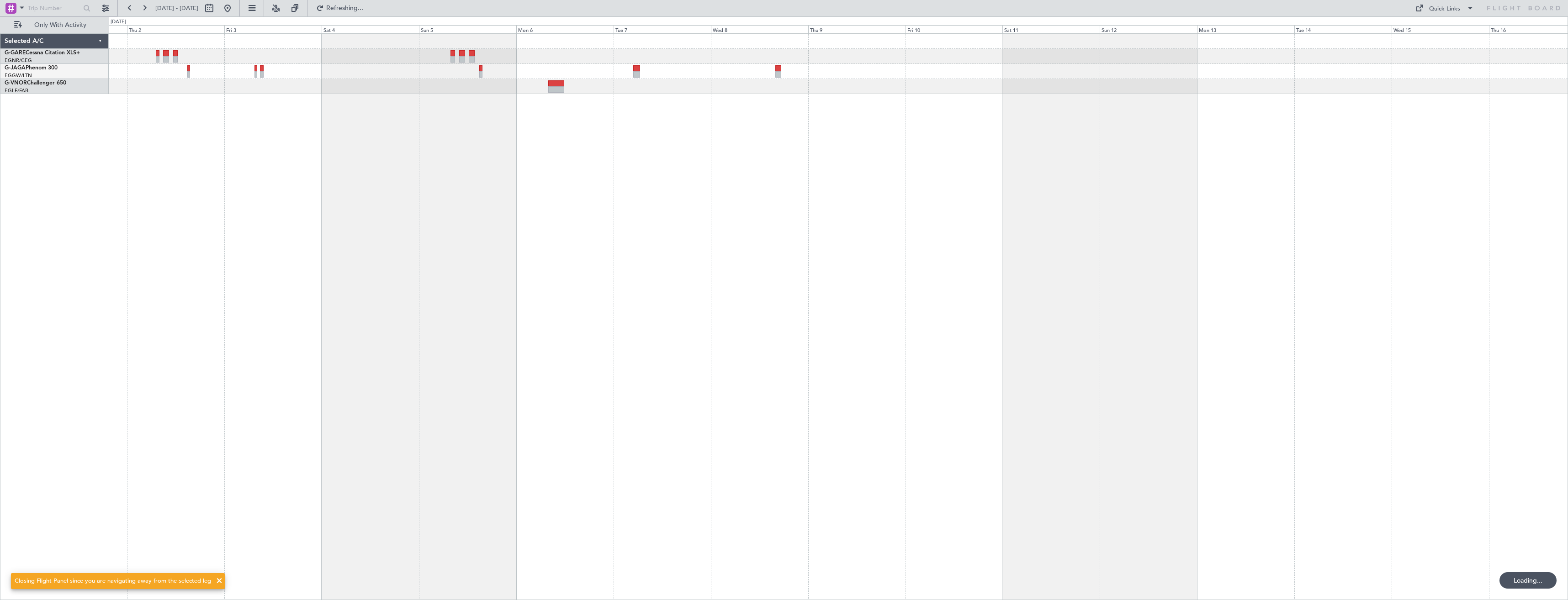
click at [484, 156] on div at bounding box center [838, 316] width 1459 height 567
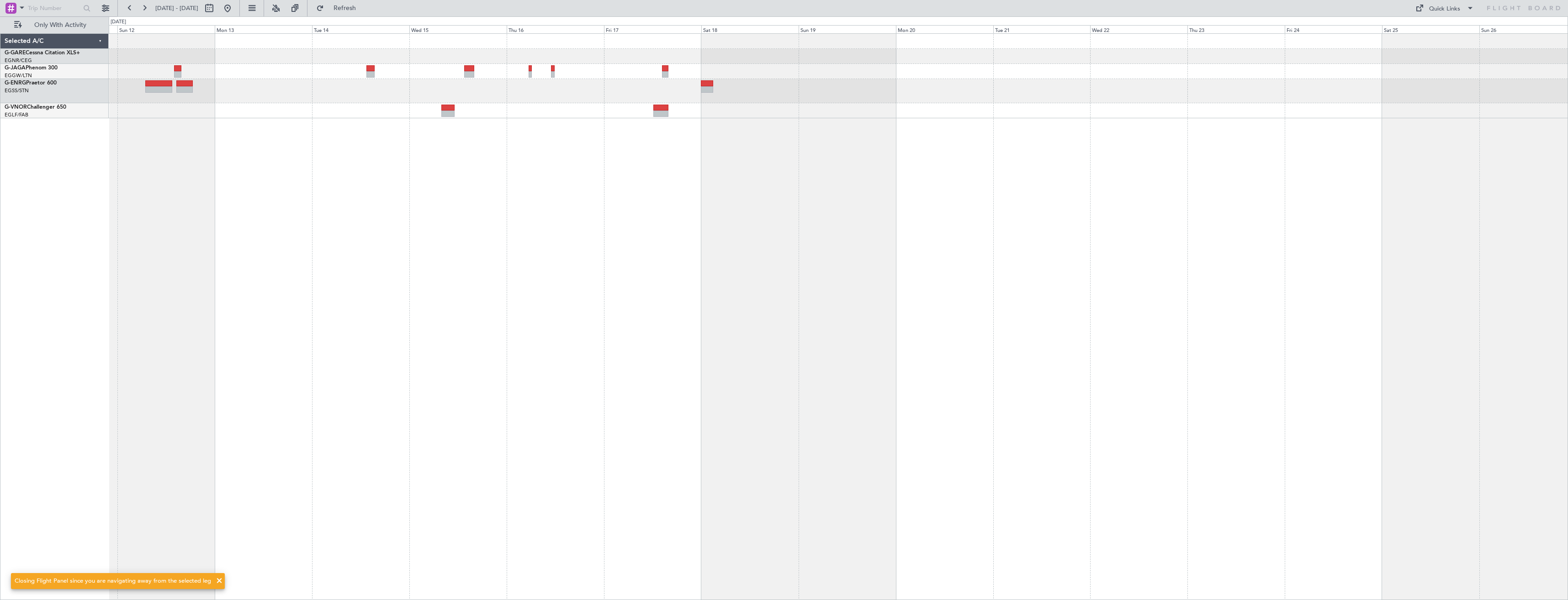
click at [415, 166] on div at bounding box center [838, 316] width 1459 height 567
click at [192, 226] on div at bounding box center [838, 316] width 1459 height 567
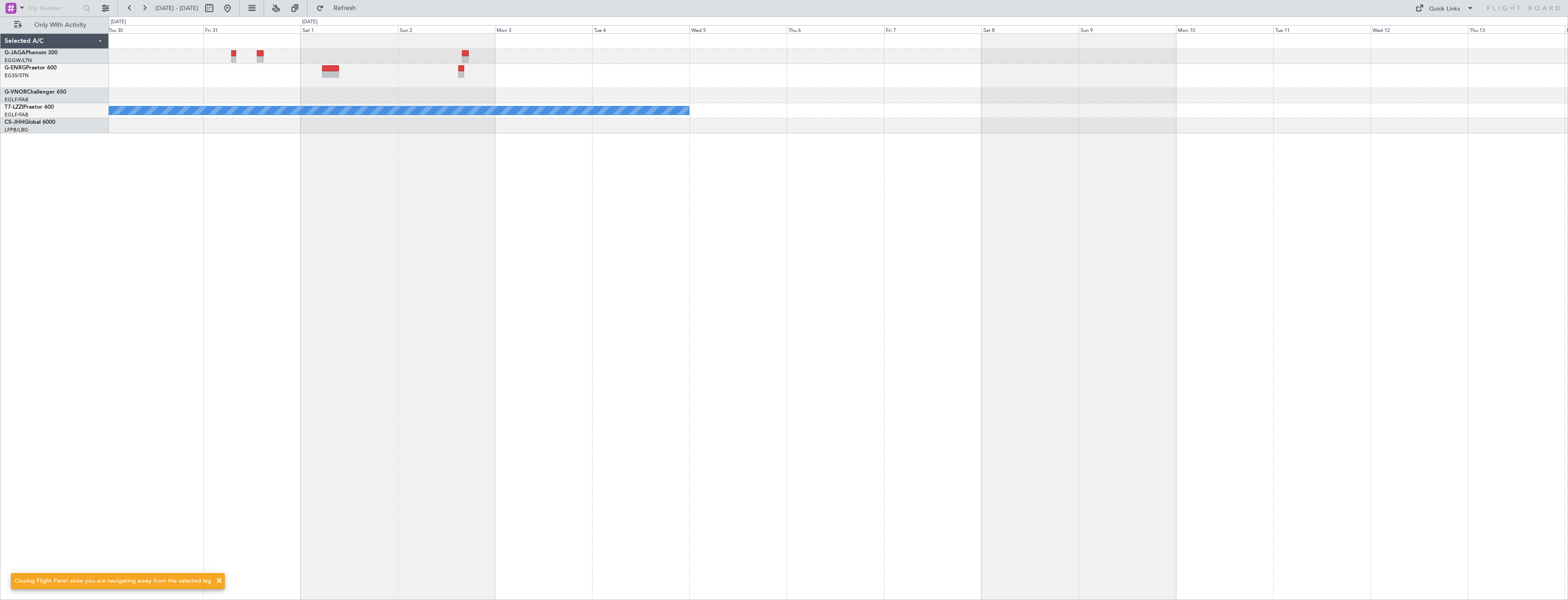
click at [51, 189] on div "A/C Unavailable London (Luton) Selected A/C G-JAGA Phenom 300 EGGW/LTN London (…" at bounding box center [784, 308] width 1568 height 583
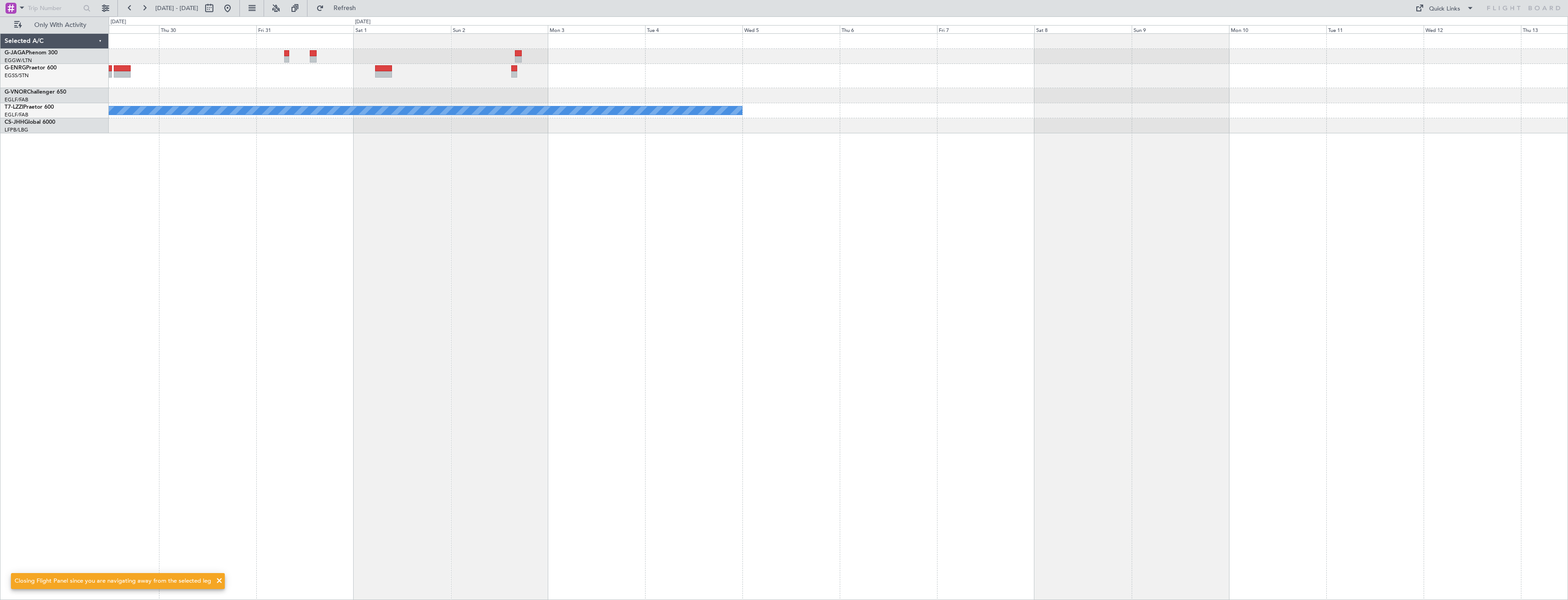
click at [141, 124] on div "A/C Unavailable London (Luton)" at bounding box center [838, 84] width 1458 height 100
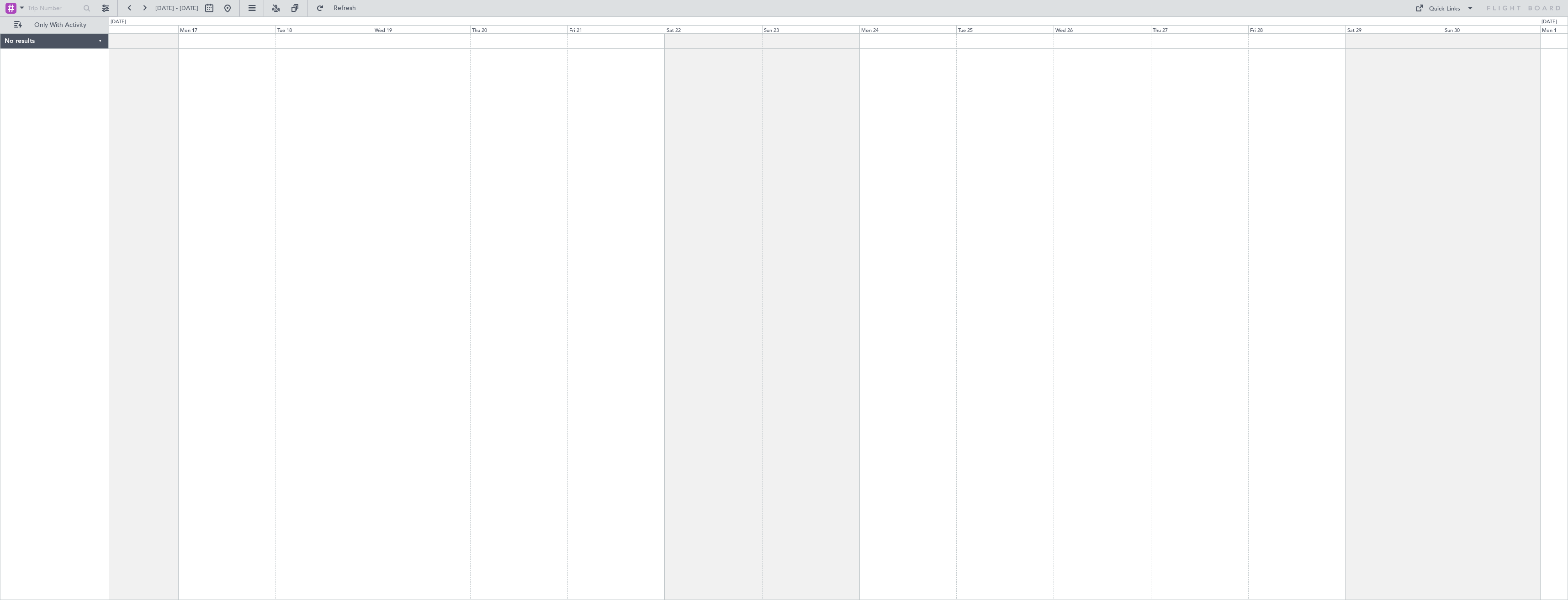
click at [39, 93] on div "No results 0 0 Sun 16 Mon 17 Tue 18 Wed 19 Thu 20 Fri 21 Sat 22 Dec 2025 Sun 23…" at bounding box center [784, 308] width 1568 height 583
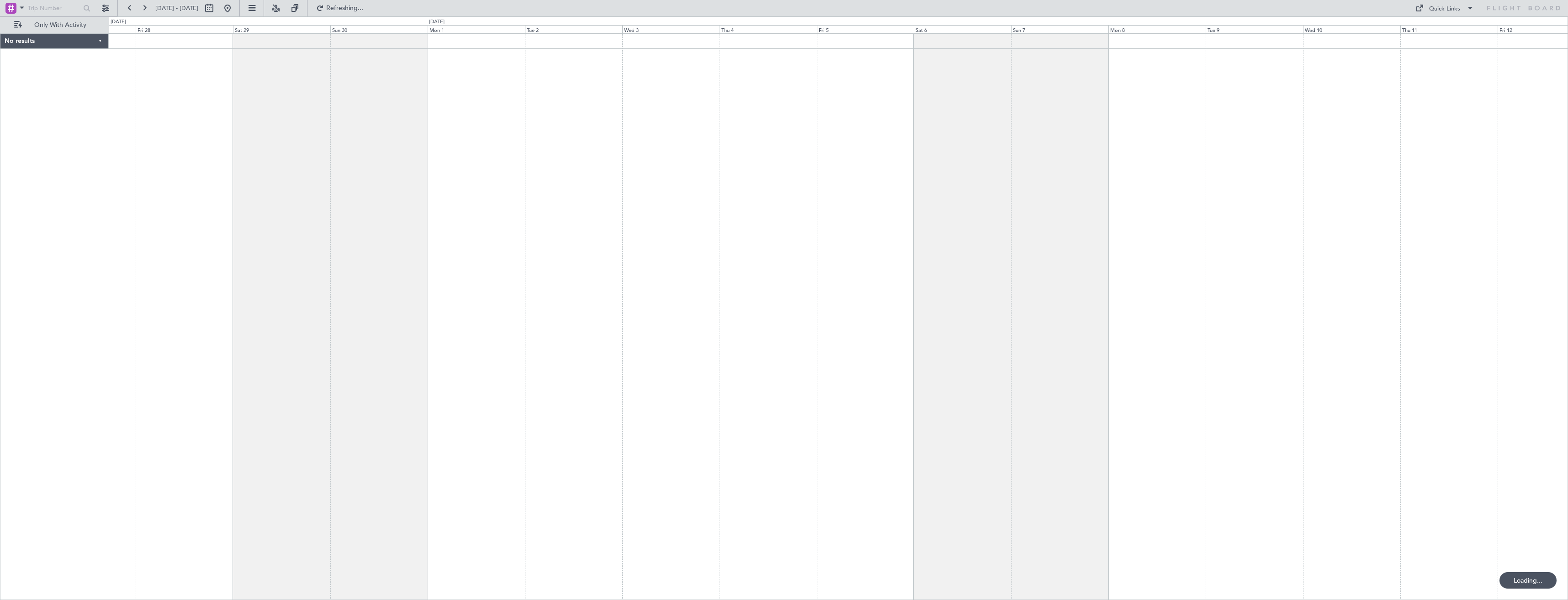
click at [0, 76] on html "27 Nov 2025 - 12 Dec 2025 Refreshing... Quick Links Only With Activity No resul…" at bounding box center [784, 300] width 1568 height 600
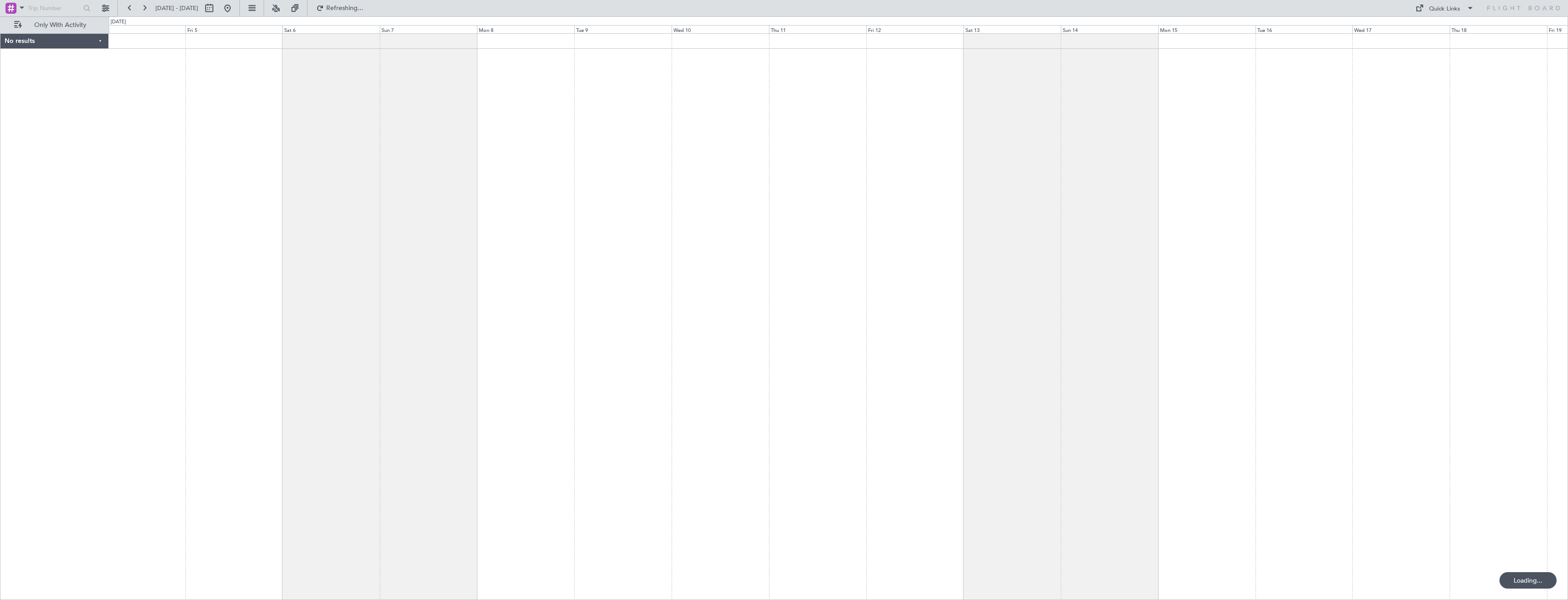
click at [11, 57] on div "No results 0 0 Thu 4 Fri 5 Sat 6 Sun 7 Mon 8 Tue 9 Wed 10 Dec 2025 Thu 11 Fri 1…" at bounding box center [784, 308] width 1568 height 583
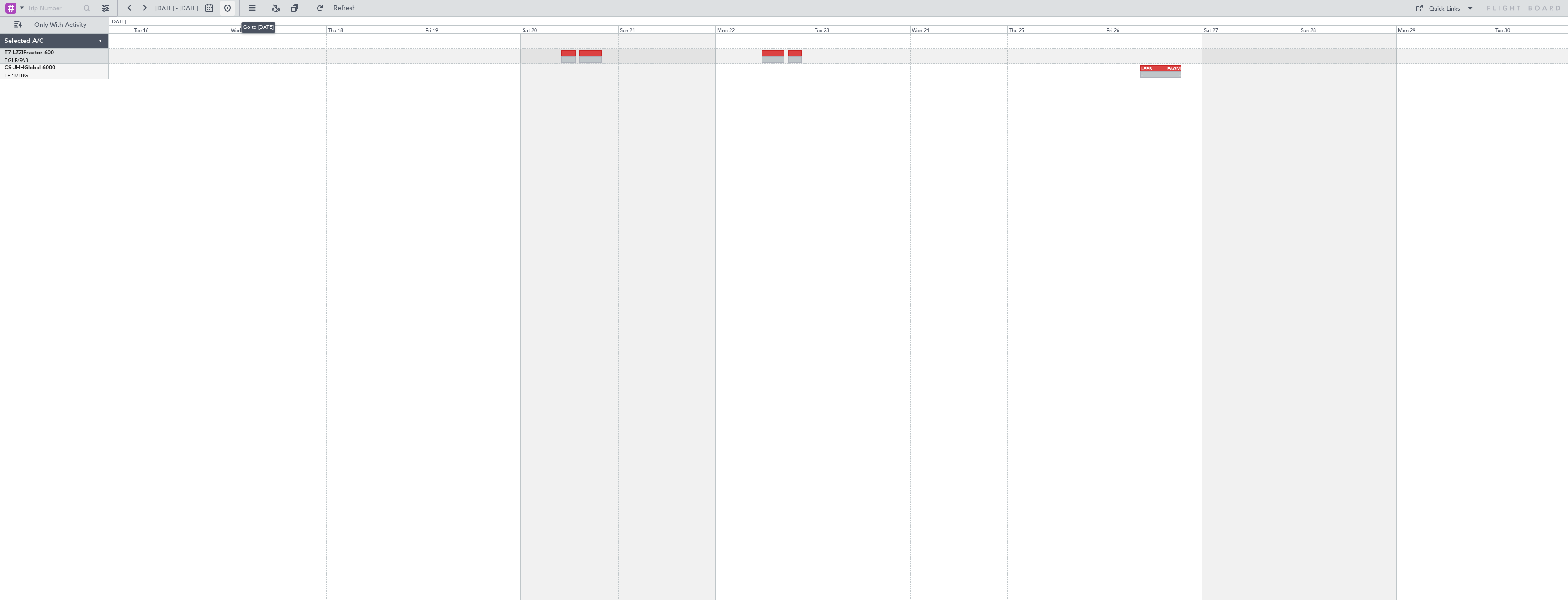
click at [235, 5] on button at bounding box center [227, 8] width 15 height 15
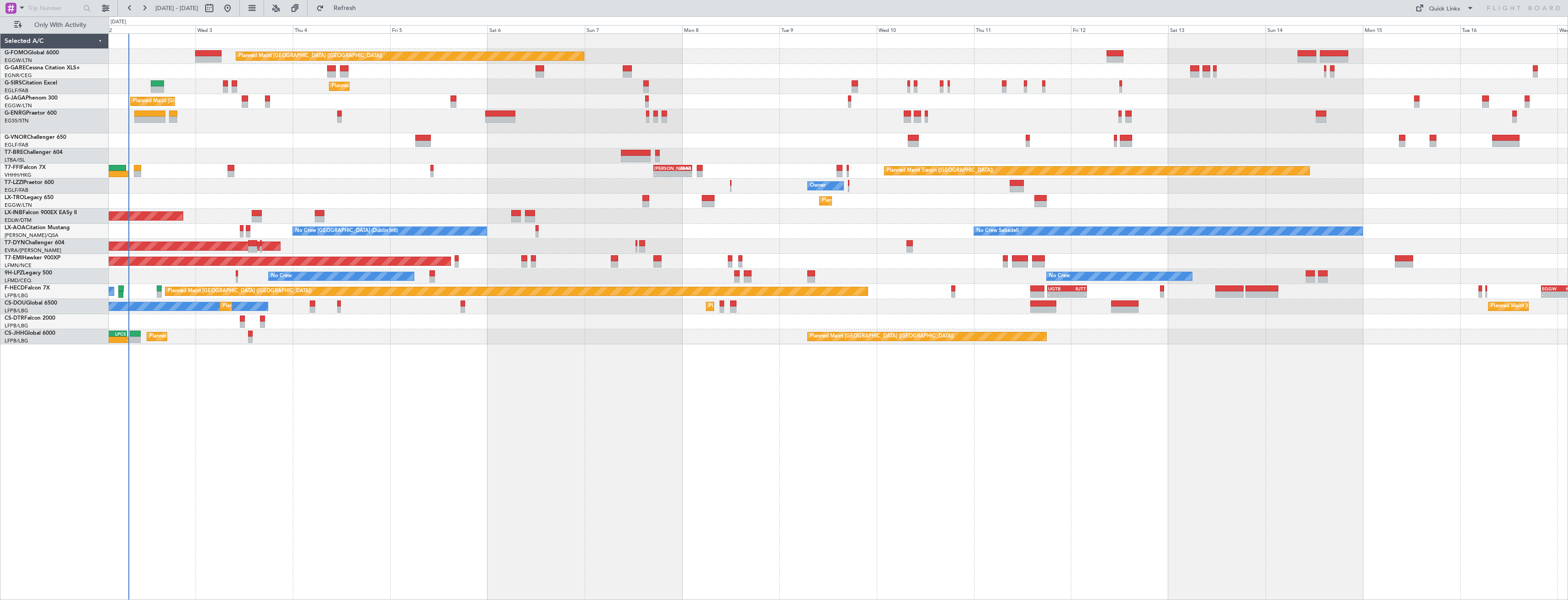
click at [309, 377] on div "Planned Maint London (Luton) Planned Maint London (Farnborough) Planned Maint L…" at bounding box center [838, 316] width 1459 height 567
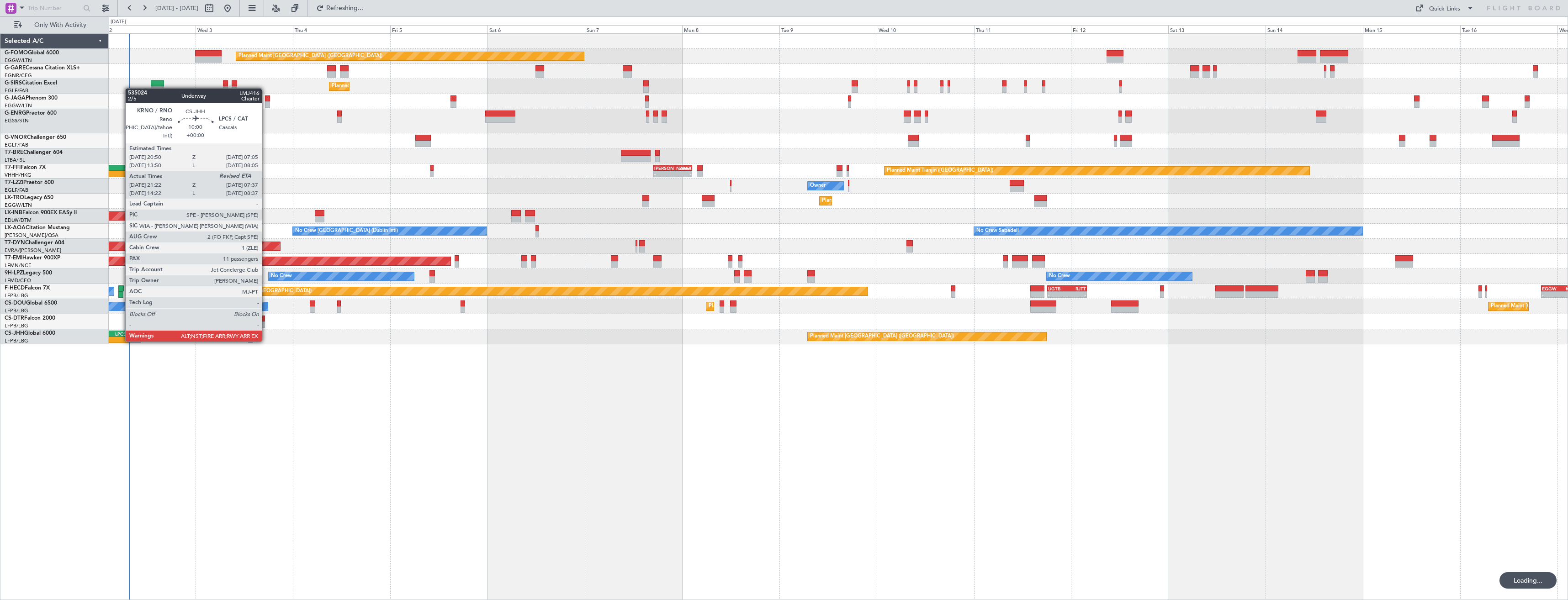
click at [121, 341] on div "-" at bounding box center [118, 340] width 20 height 5
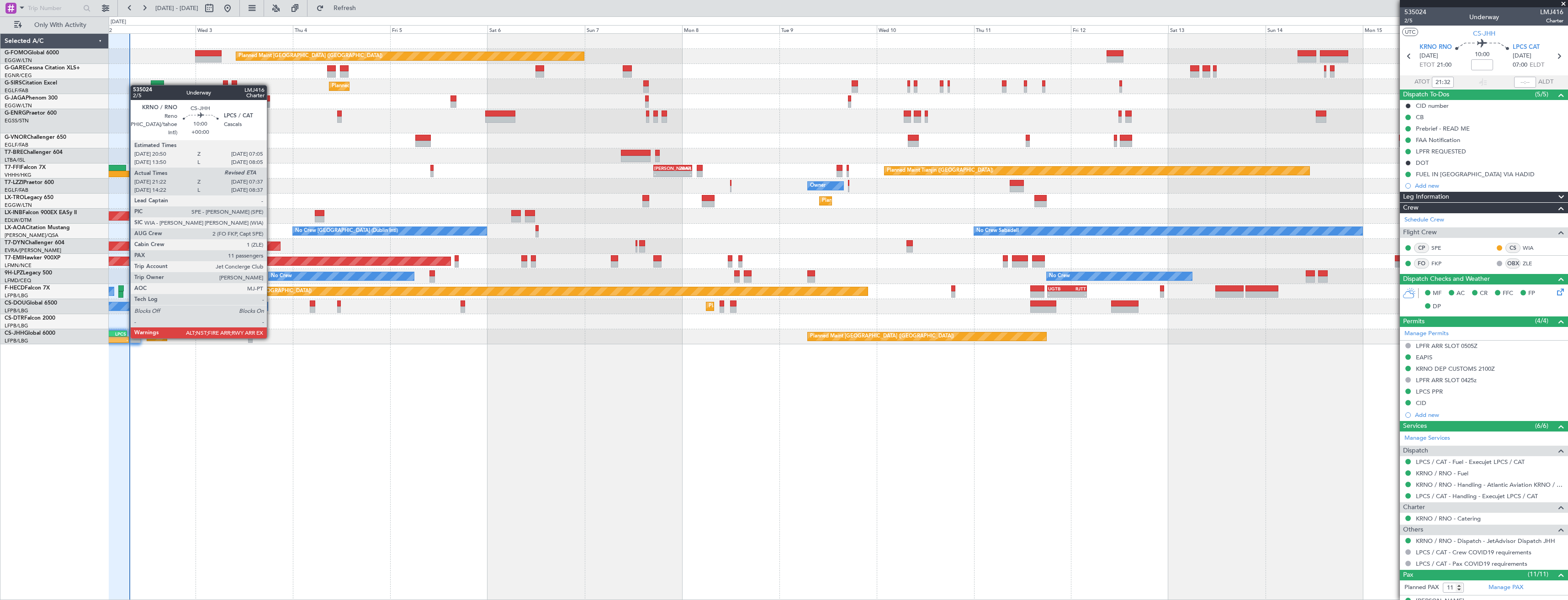
click at [125, 337] on div "-" at bounding box center [118, 340] width 20 height 5
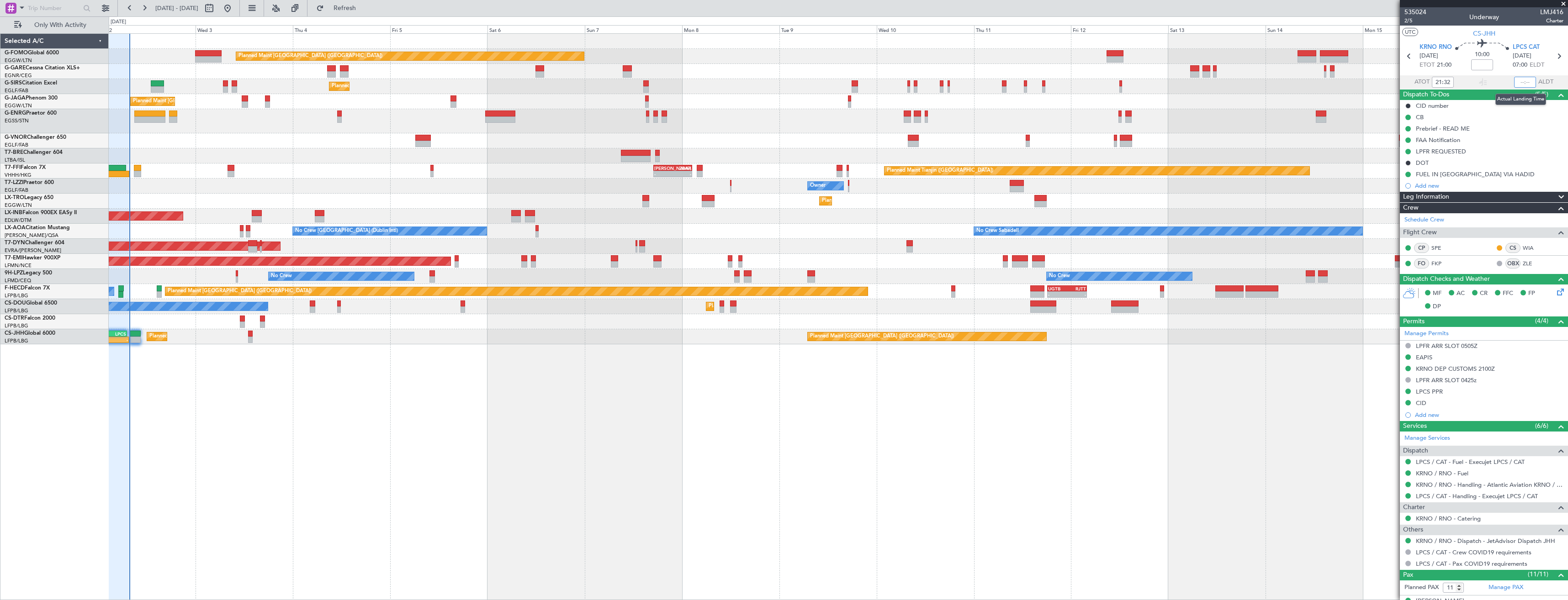
click at [1522, 81] on input "text" at bounding box center [1524, 82] width 22 height 11
type input "07:41"
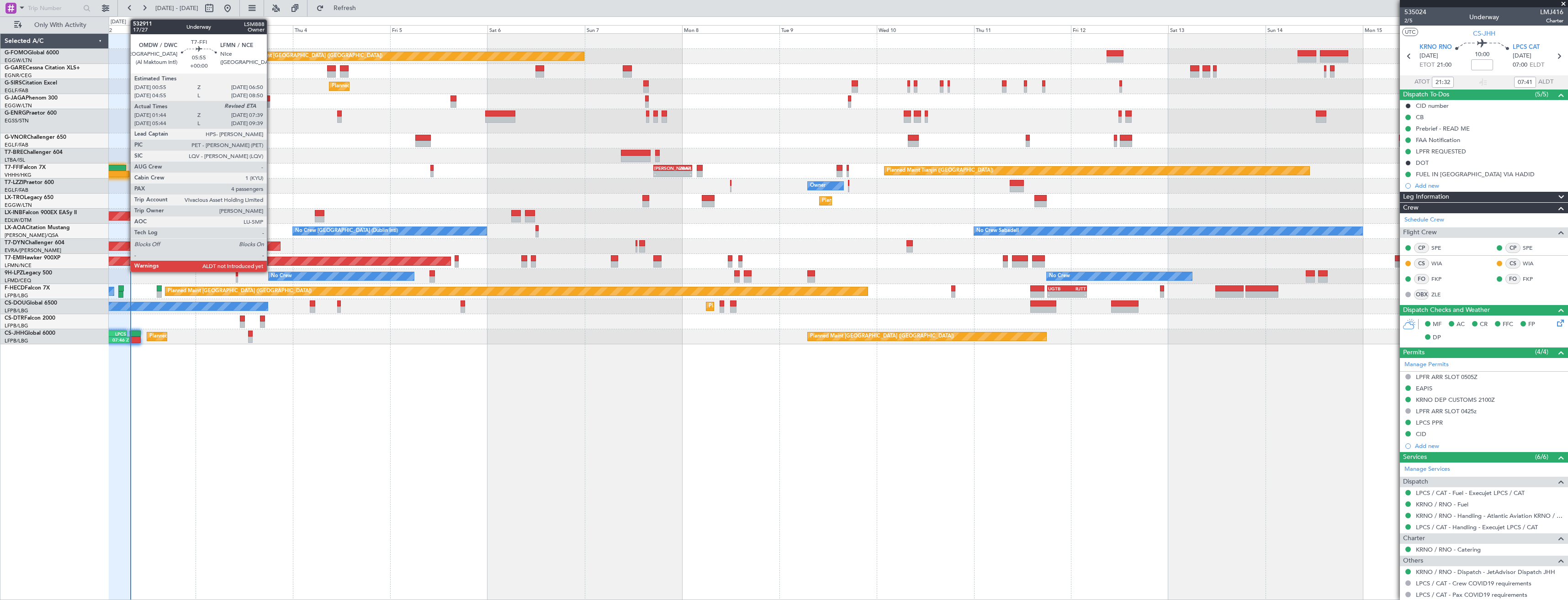
click at [125, 172] on div at bounding box center [117, 173] width 25 height 6
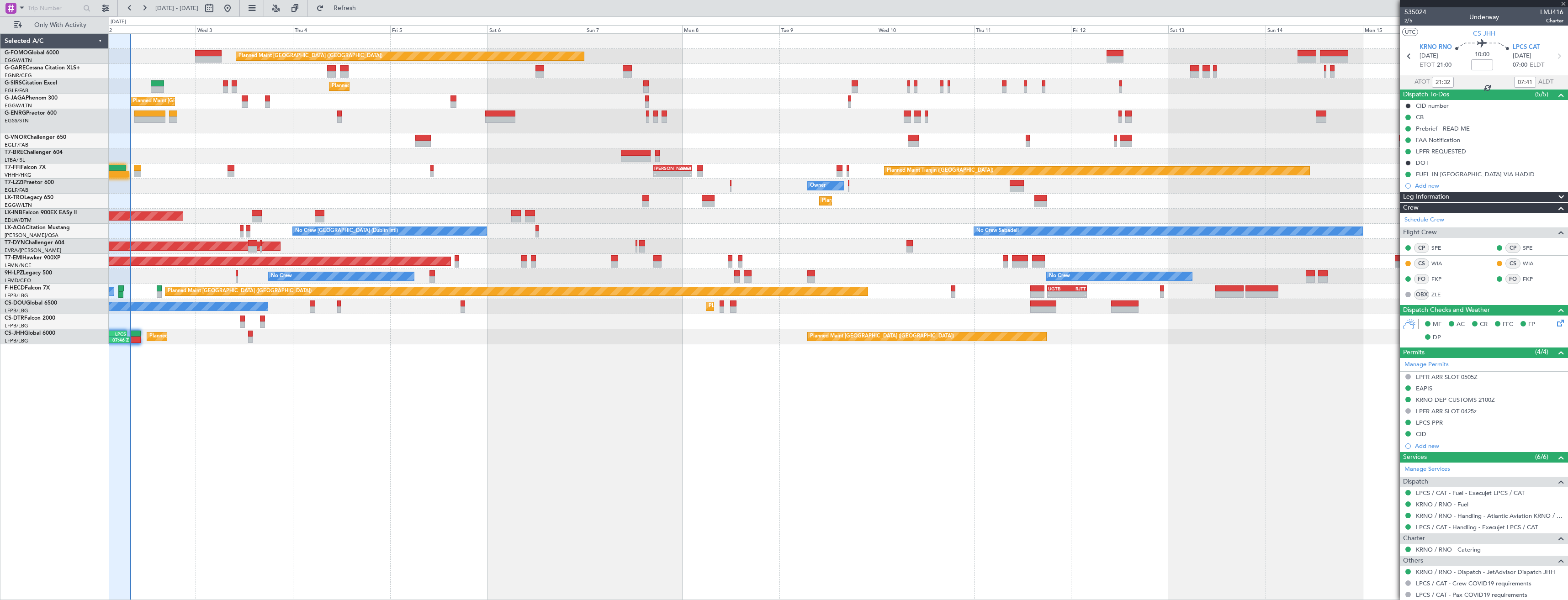
type input "01:44"
type input "4"
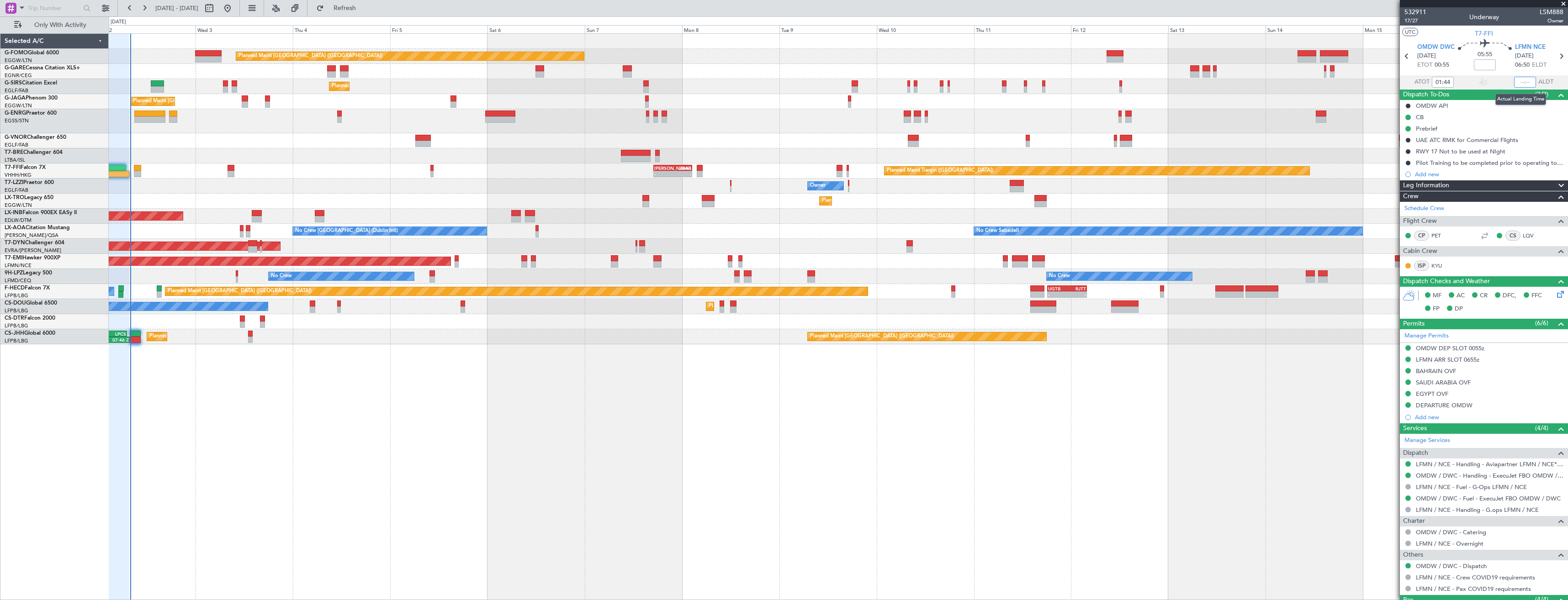
click at [1515, 85] on input "text" at bounding box center [1524, 82] width 22 height 11
type input "07:48"
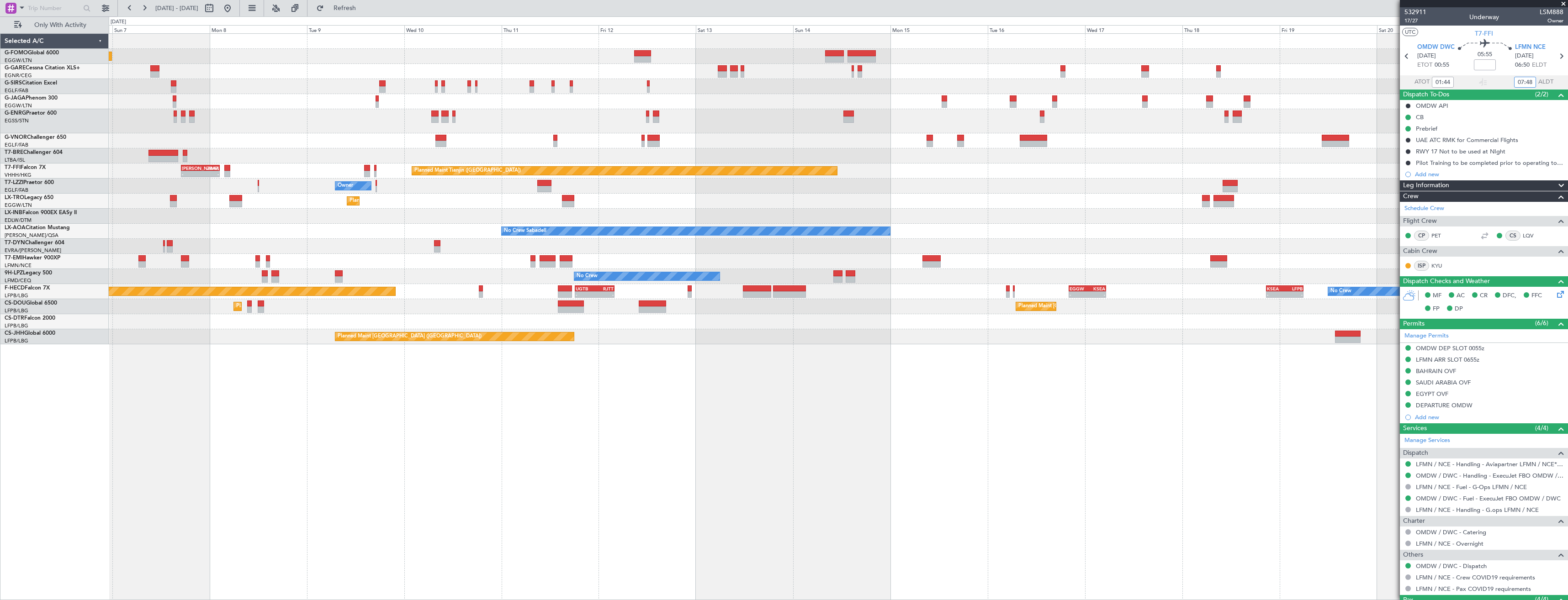
click at [718, 129] on div at bounding box center [838, 122] width 1458 height 25
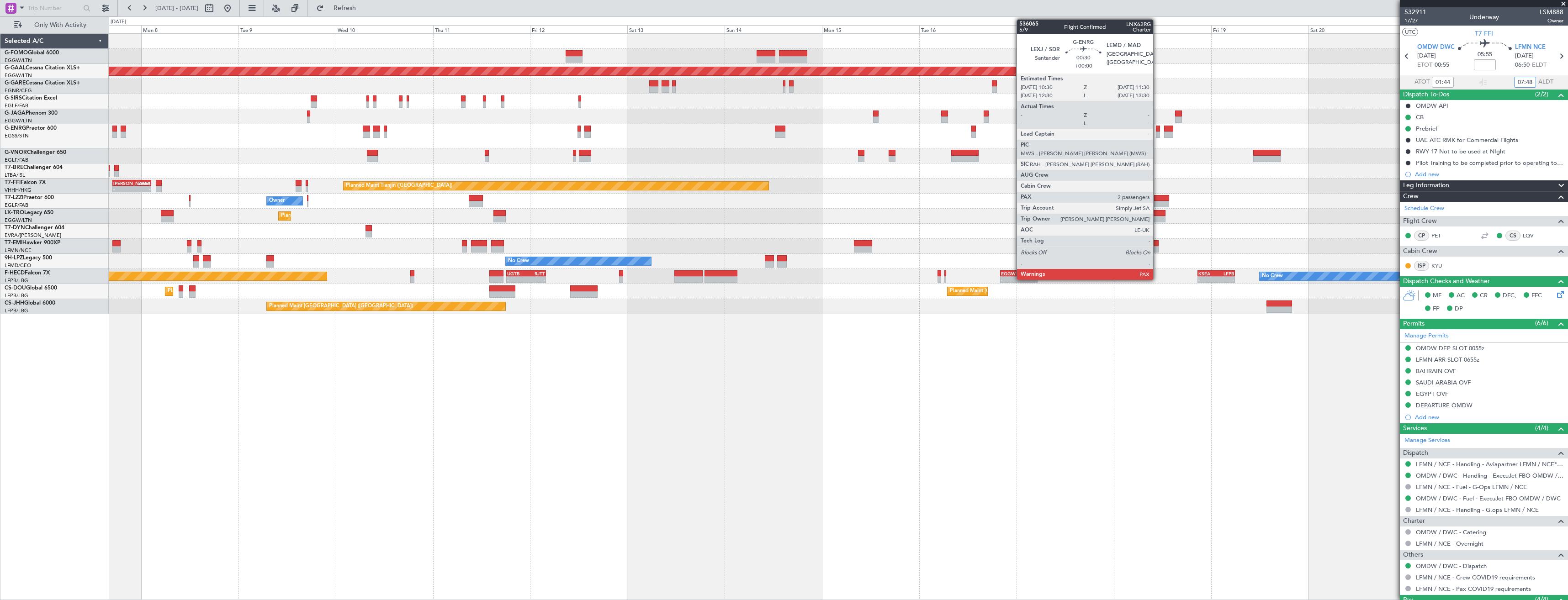
click at [1157, 131] on div at bounding box center [1158, 128] width 4 height 6
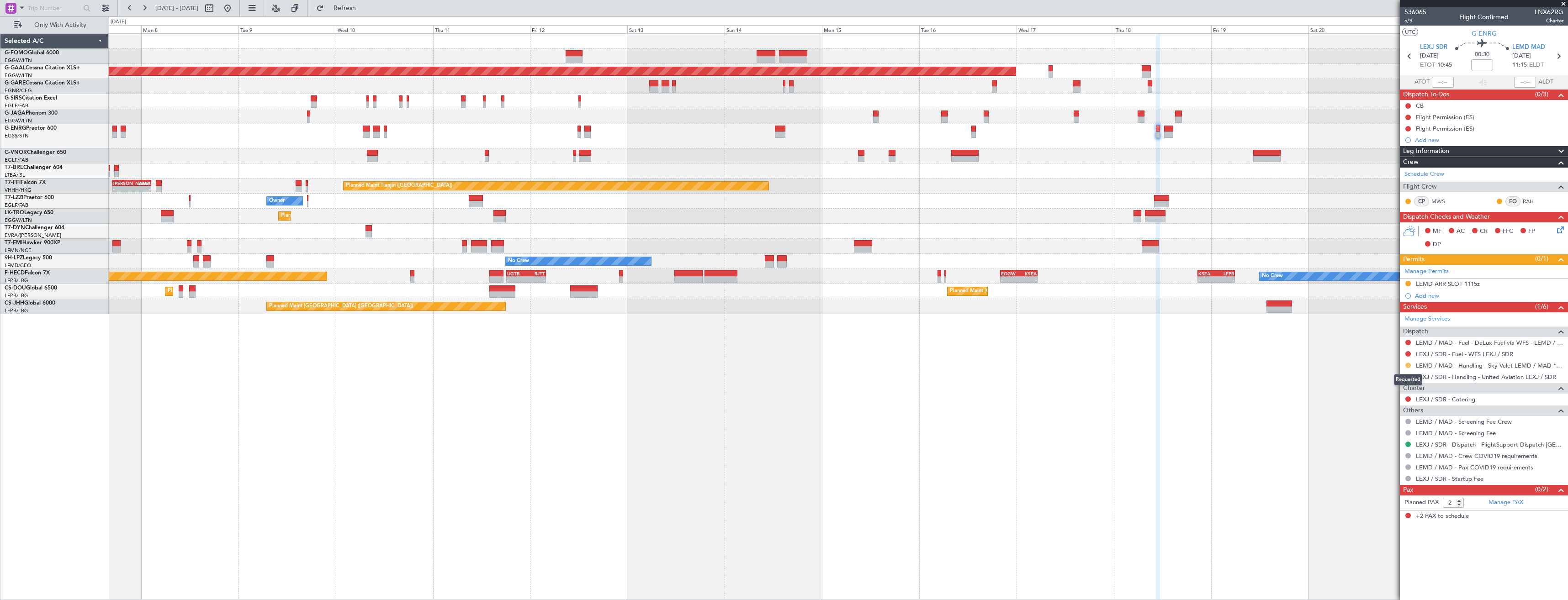
click at [1408, 364] on button at bounding box center [1408, 365] width 5 height 5
click at [1395, 472] on span "Confirmed" at bounding box center [1381, 474] width 28 height 9
click at [1408, 284] on button at bounding box center [1408, 284] width 5 height 5
click at [1380, 391] on span "Received OK" at bounding box center [1385, 392] width 35 height 9
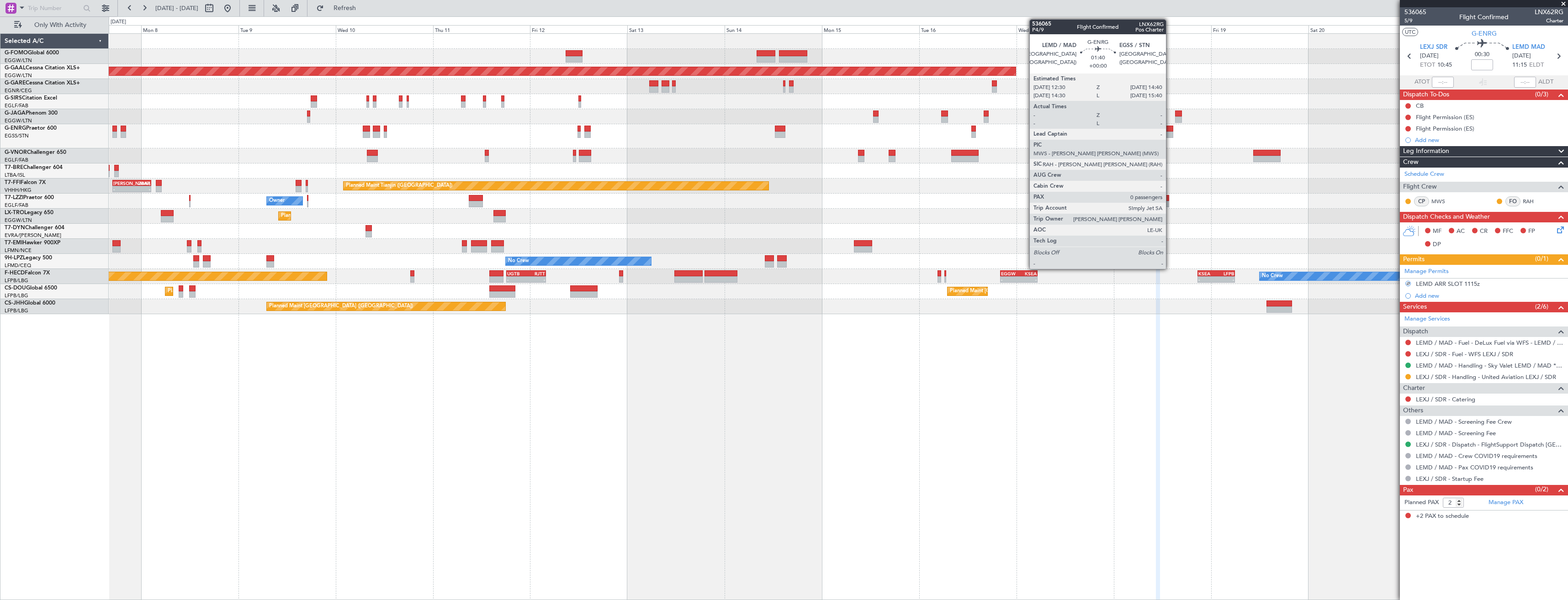
click at [1170, 134] on div at bounding box center [1168, 134] width 9 height 6
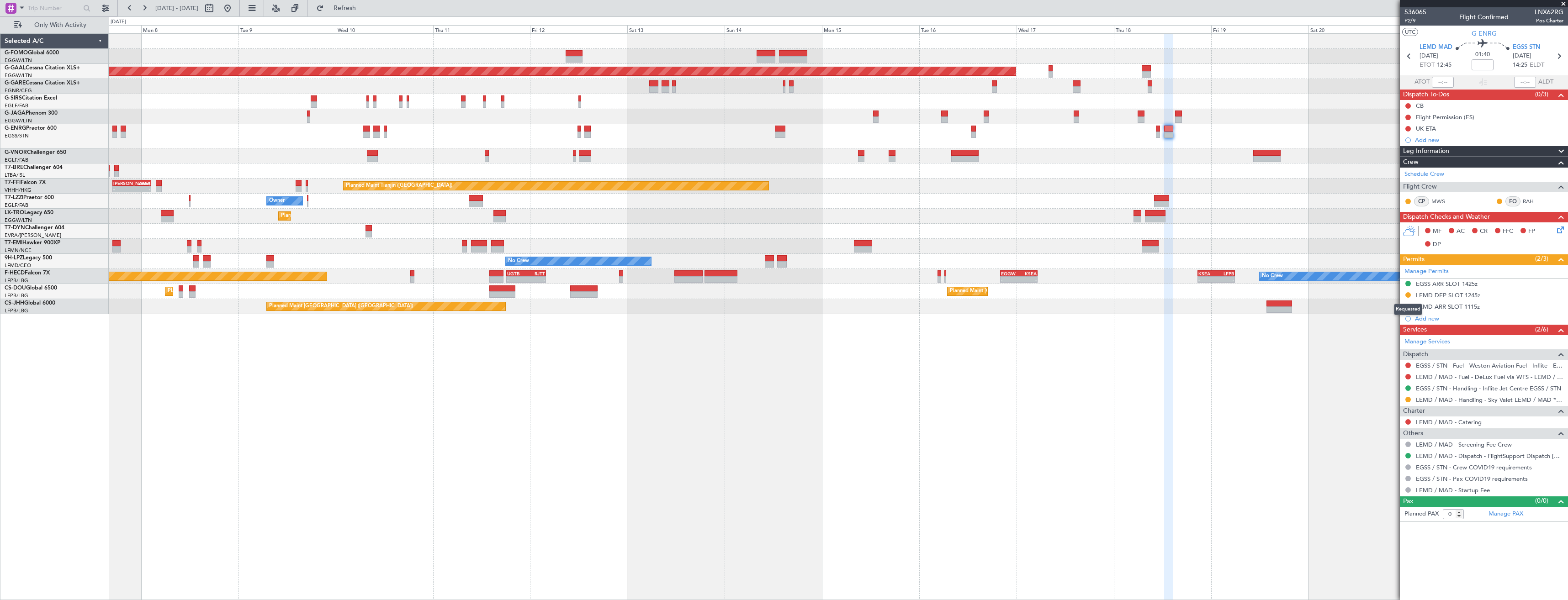
click at [1407, 295] on button at bounding box center [1408, 295] width 5 height 5
click at [1380, 398] on li "Received OK" at bounding box center [1408, 404] width 105 height 14
click at [1408, 403] on div "Confirmed" at bounding box center [1408, 402] width 28 height 11
click at [1406, 398] on button at bounding box center [1408, 399] width 5 height 5
click at [1375, 507] on span "Confirmed" at bounding box center [1381, 508] width 28 height 9
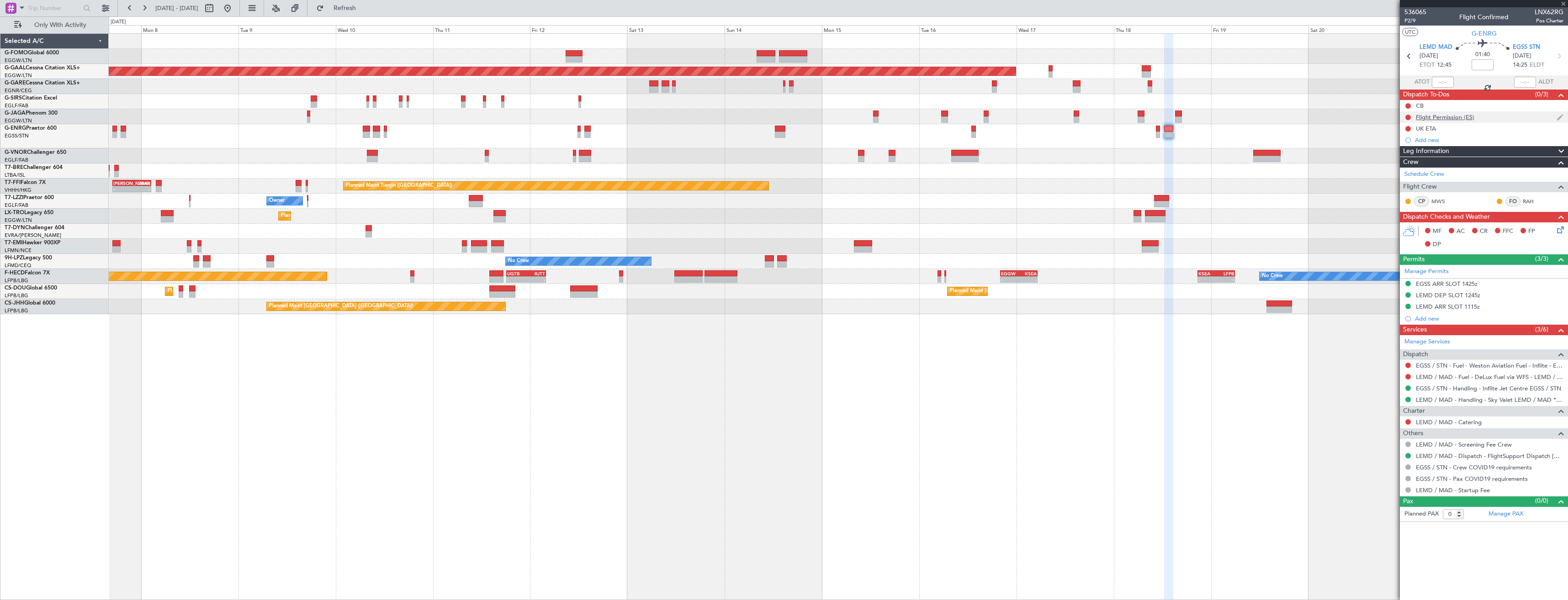
type input "2"
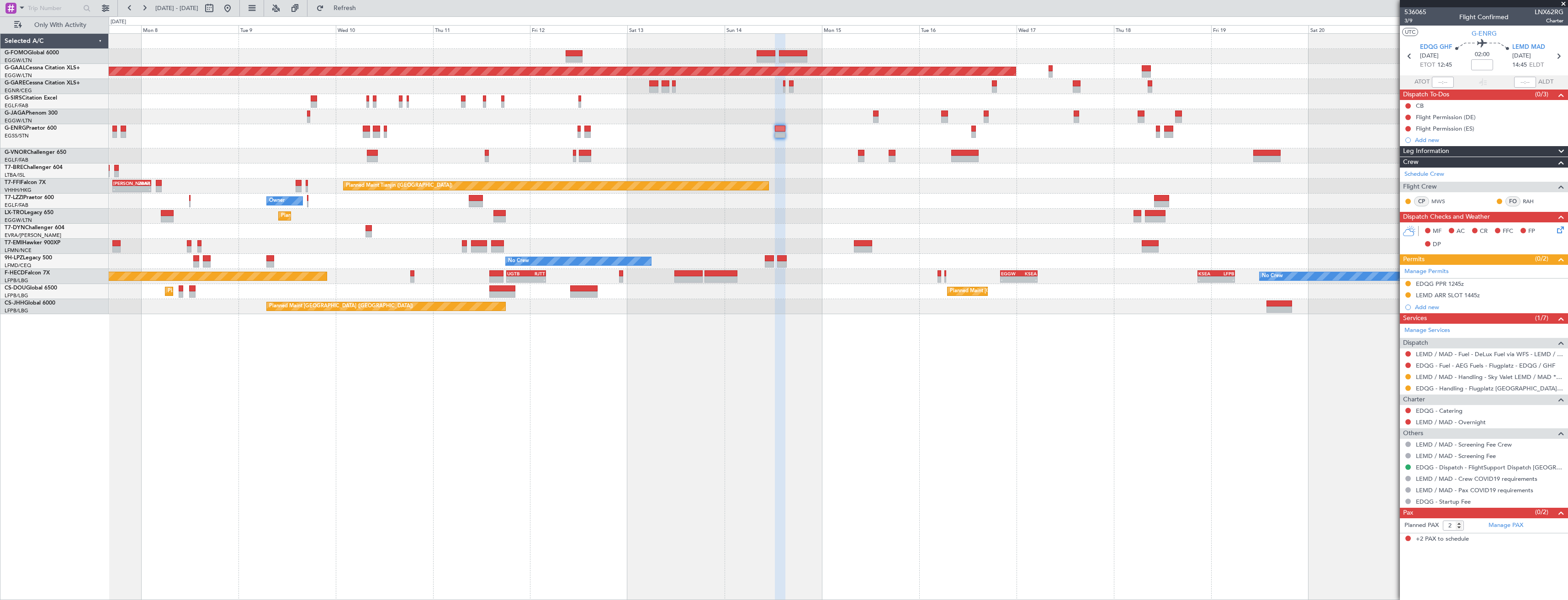
drag, startPoint x: 1408, startPoint y: 376, endPoint x: 1407, endPoint y: 393, distance: 17.0
click at [1408, 376] on button at bounding box center [1408, 377] width 5 height 5
click at [1373, 484] on span "Confirmed" at bounding box center [1381, 485] width 28 height 9
click at [1408, 295] on button at bounding box center [1408, 295] width 5 height 5
click at [1390, 402] on span "Received OK" at bounding box center [1385, 403] width 35 height 9
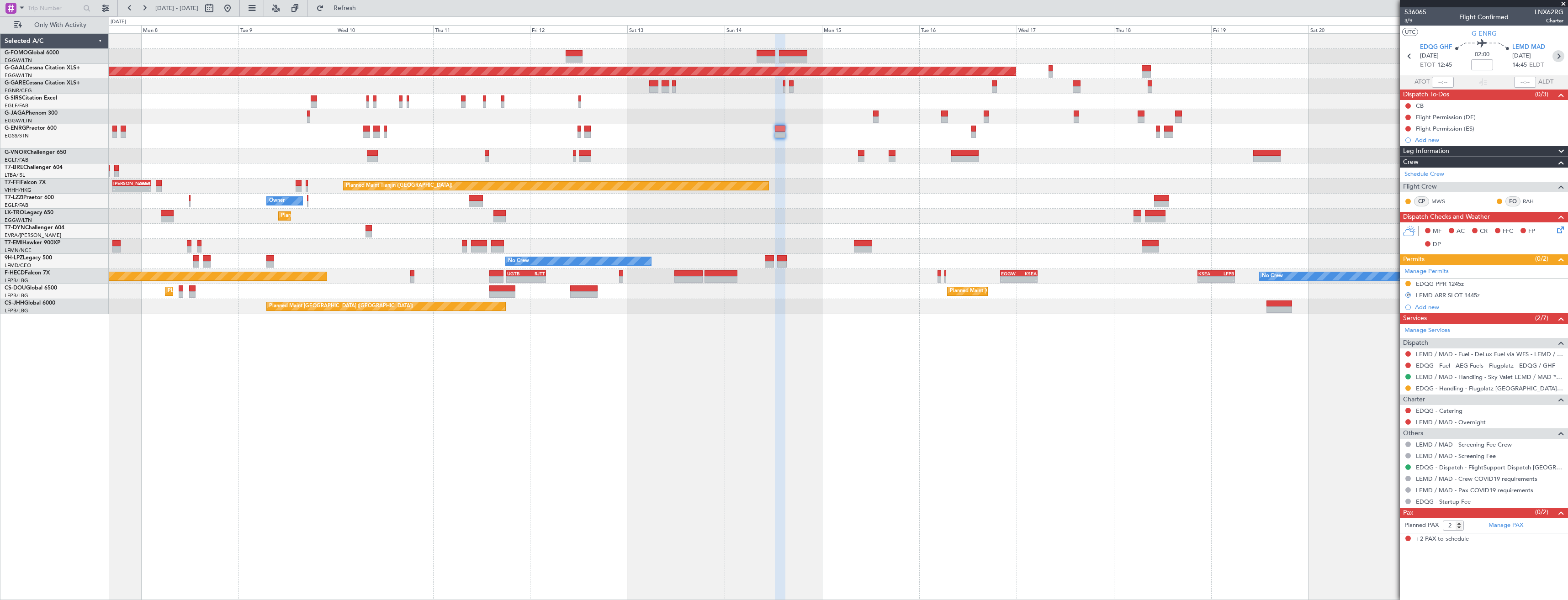
click at [1557, 58] on icon at bounding box center [1558, 56] width 12 height 12
click at [1408, 282] on div "Manage Permits LEMD DEP SLOT 1315z LEMD ARR SLOT 1445z Add new" at bounding box center [1484, 288] width 168 height 48
click at [1408, 282] on button at bounding box center [1408, 284] width 5 height 5
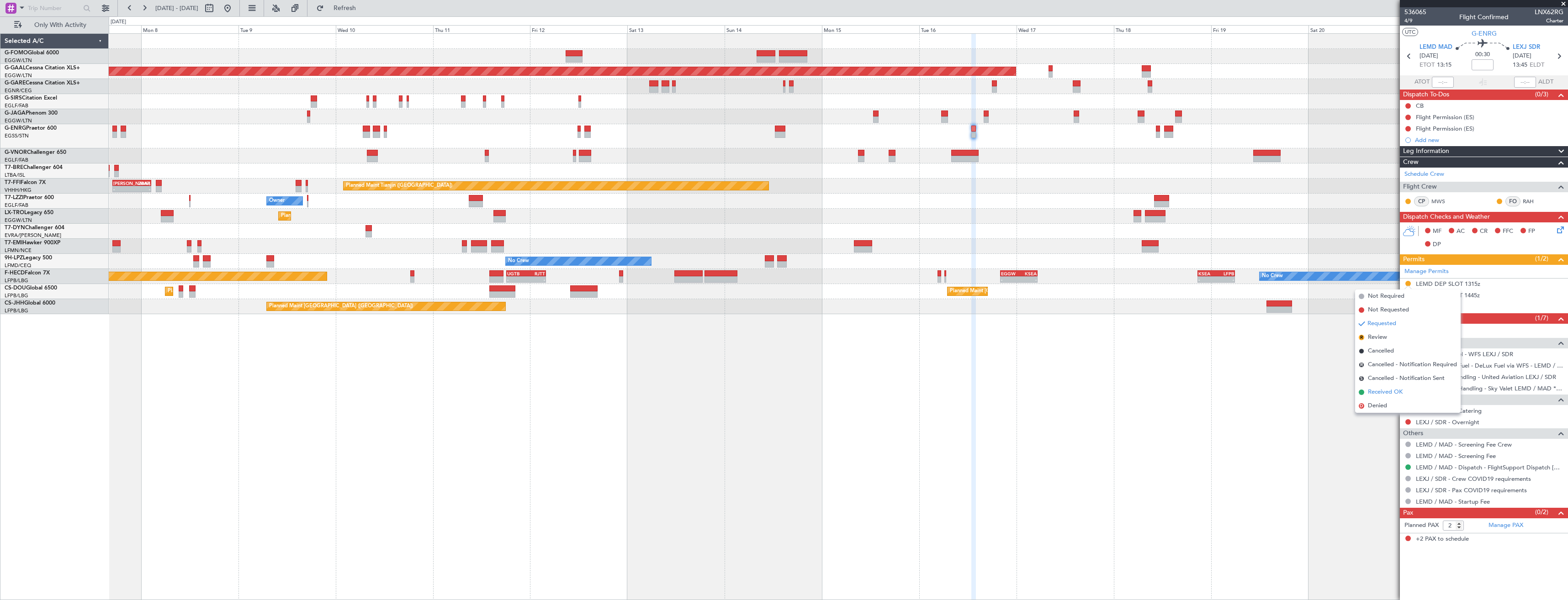
click at [1385, 397] on li "Received OK" at bounding box center [1408, 392] width 105 height 14
click at [1406, 387] on button at bounding box center [1408, 388] width 5 height 5
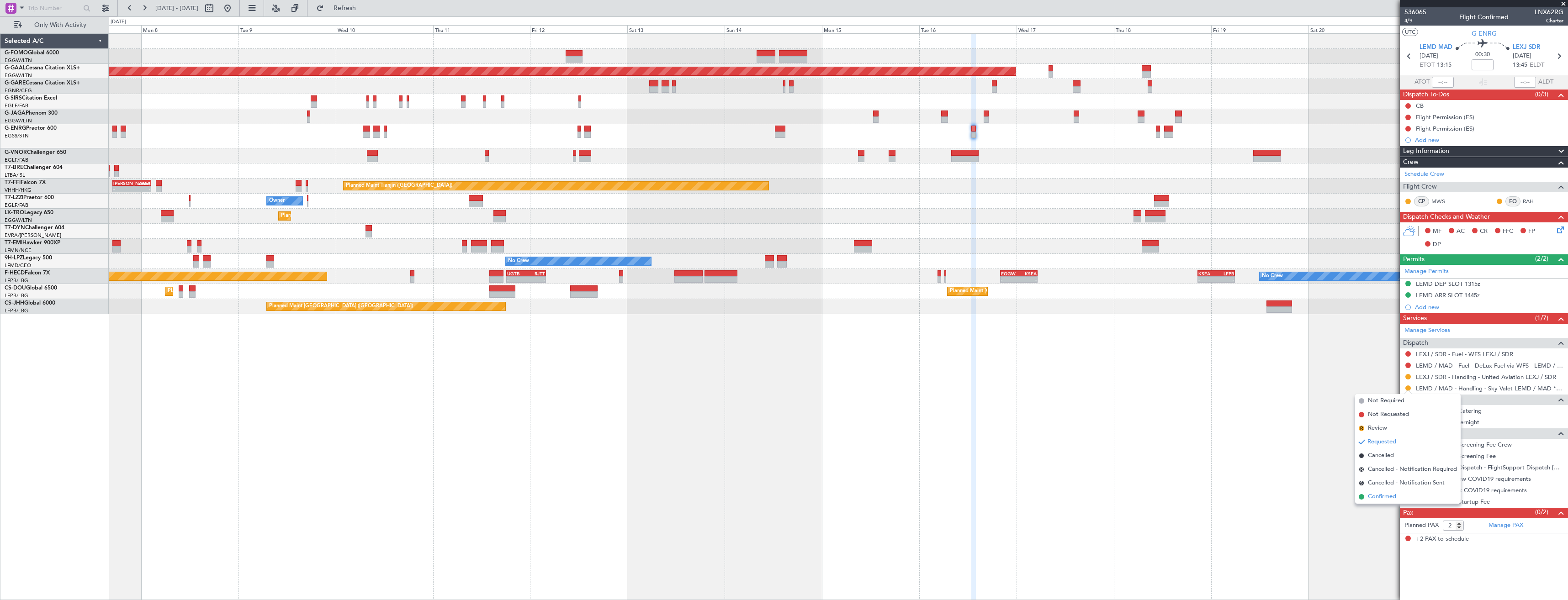
click at [1388, 492] on span "Confirmed" at bounding box center [1381, 497] width 28 height 9
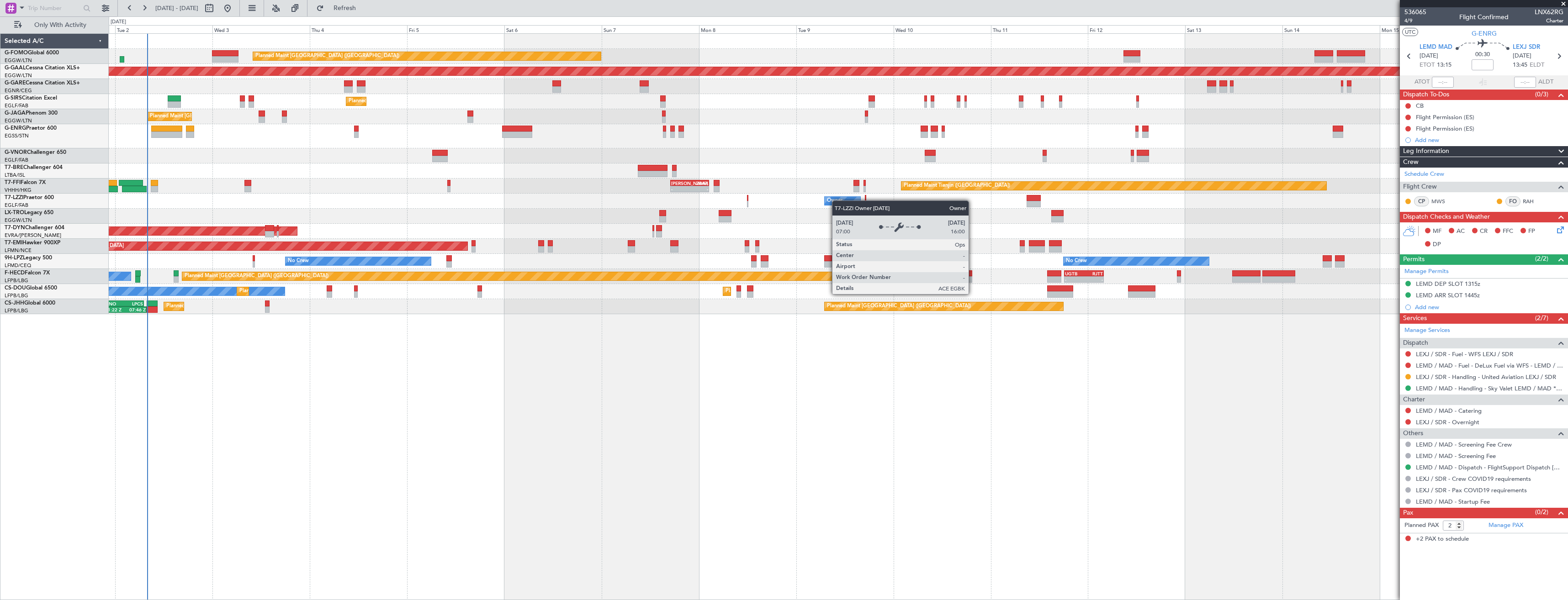
click at [835, 201] on div "Planned Maint London (Luton) Planned Maint Dusseldorf Planned Maint London (Far…" at bounding box center [838, 174] width 1458 height 280
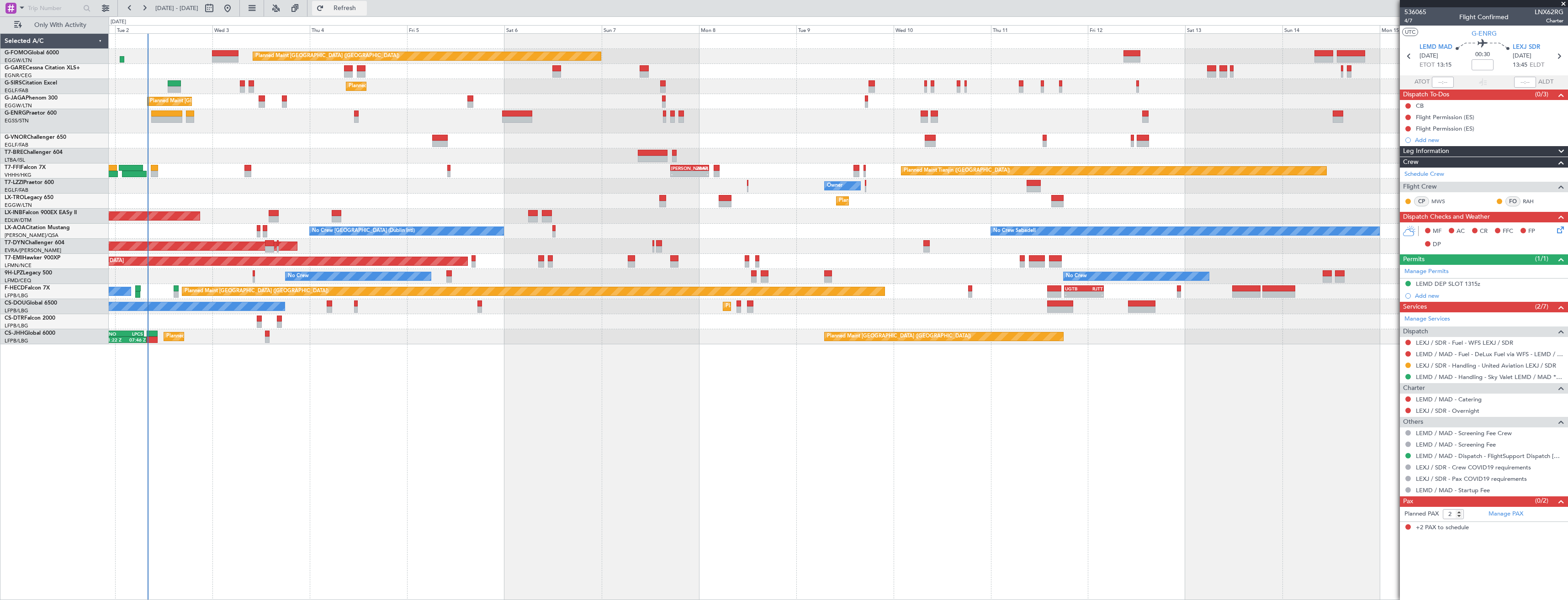
click at [362, 10] on span "Refresh" at bounding box center [345, 8] width 39 height 6
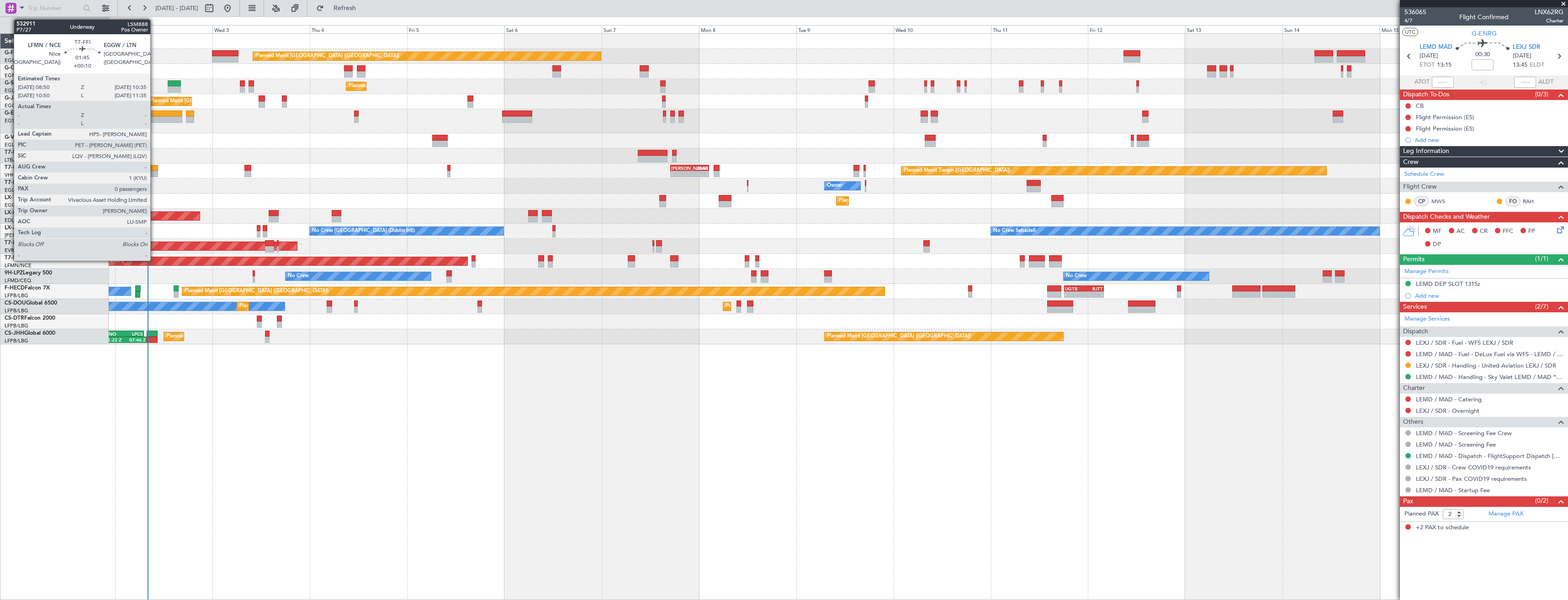
click at [154, 173] on div at bounding box center [154, 173] width 7 height 6
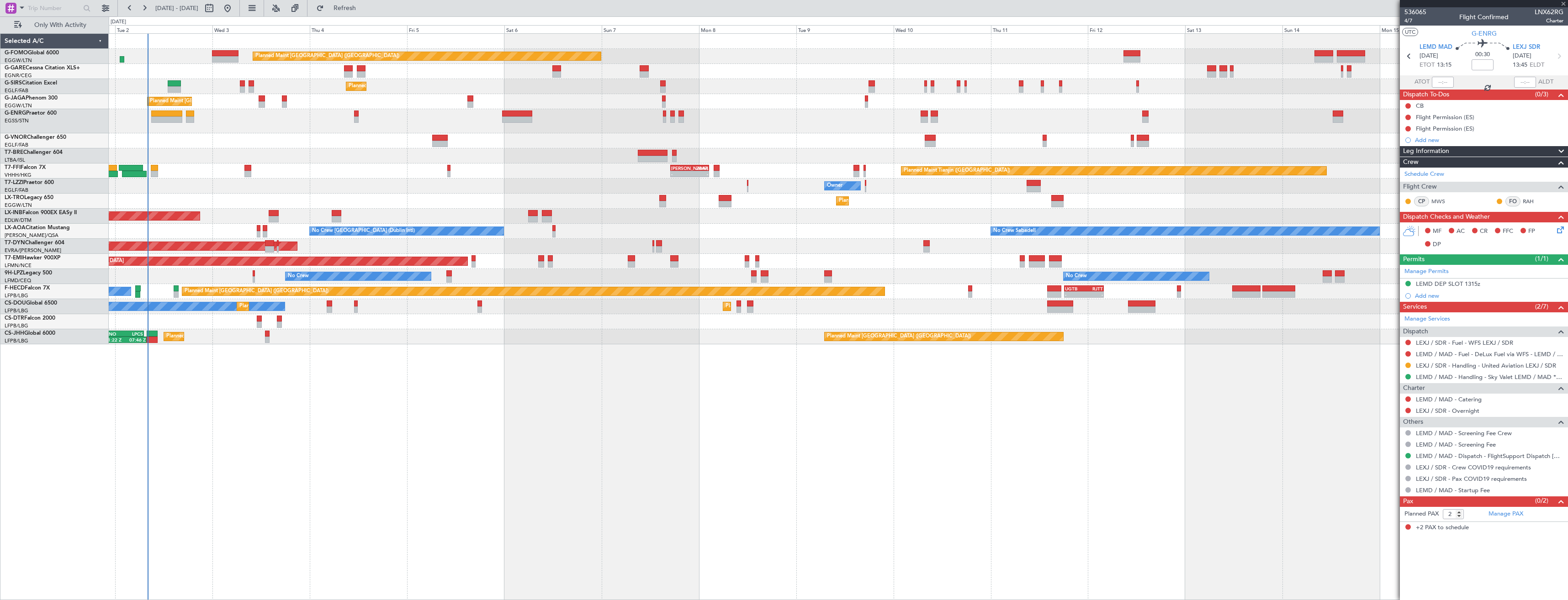
type input "+00:10"
type input "0"
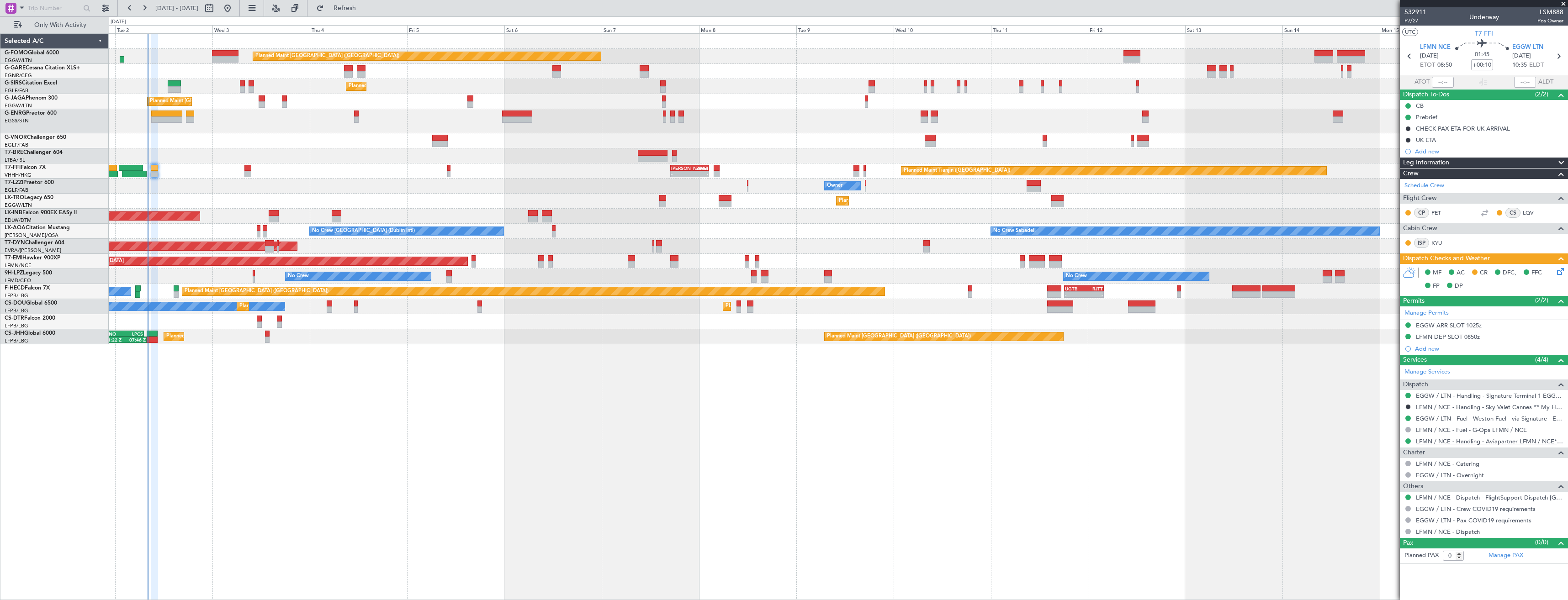
click at [1453, 440] on link "LFMN / NCE - Handling - Aviapartner LFMN / NCE*****MY HANDLING****" at bounding box center [1489, 441] width 147 height 8
click at [1458, 397] on link "EGGW / LTN - Handling - Signature Terminal 1 EGGW / LTN" at bounding box center [1489, 395] width 147 height 8
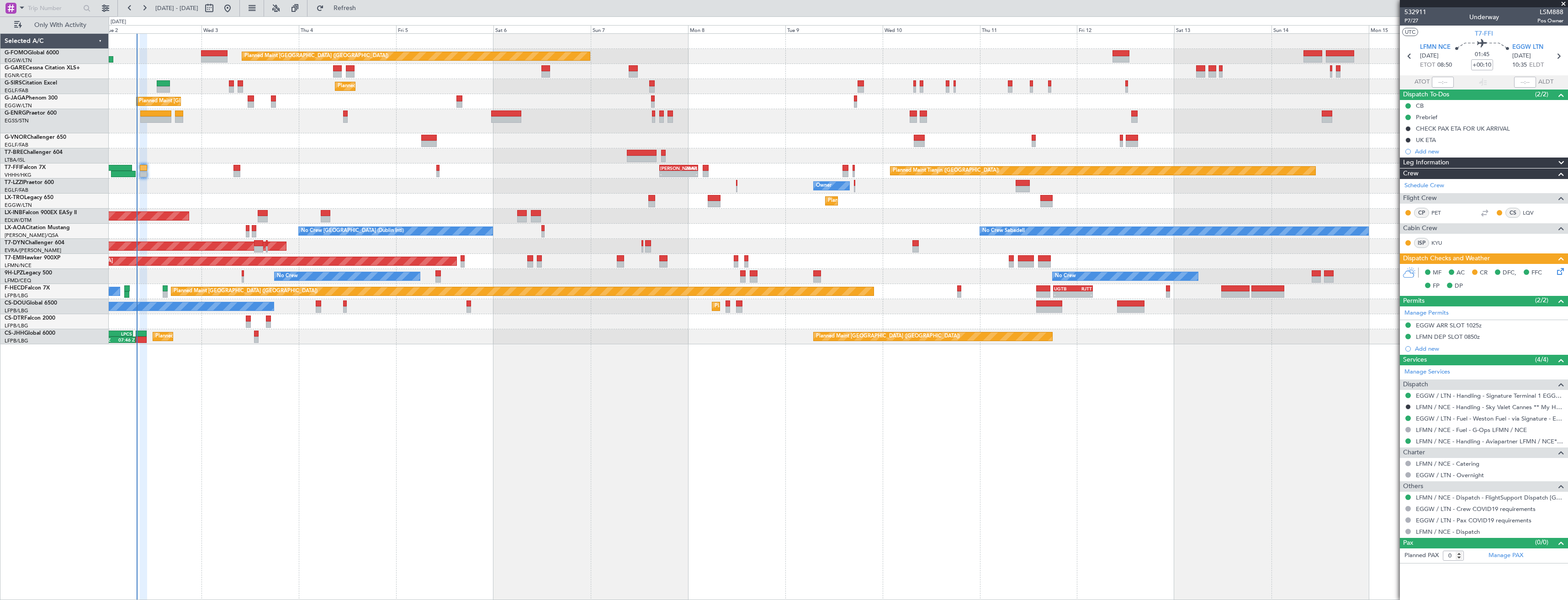
click at [272, 152] on div at bounding box center [838, 155] width 1458 height 15
click at [1446, 394] on link "EGGW / LTN - Handling - Signature Terminal 1 EGGW / LTN" at bounding box center [1489, 395] width 147 height 8
click at [1539, 398] on link "EGGW / LTN - Handling - Signature Terminal 1 EGGW / LTN" at bounding box center [1489, 395] width 147 height 8
click at [1500, 338] on div "LFMN DEP SLOT 0850z" at bounding box center [1484, 336] width 168 height 11
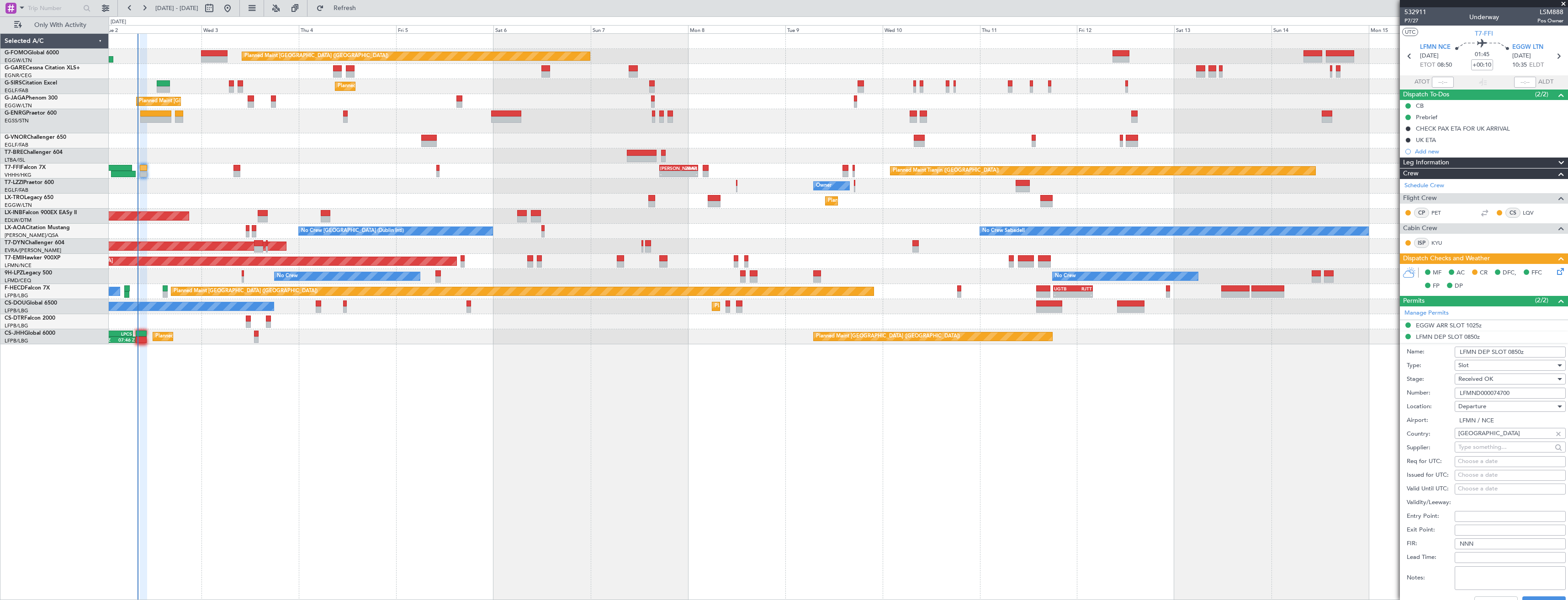
scroll to position [236, 0]
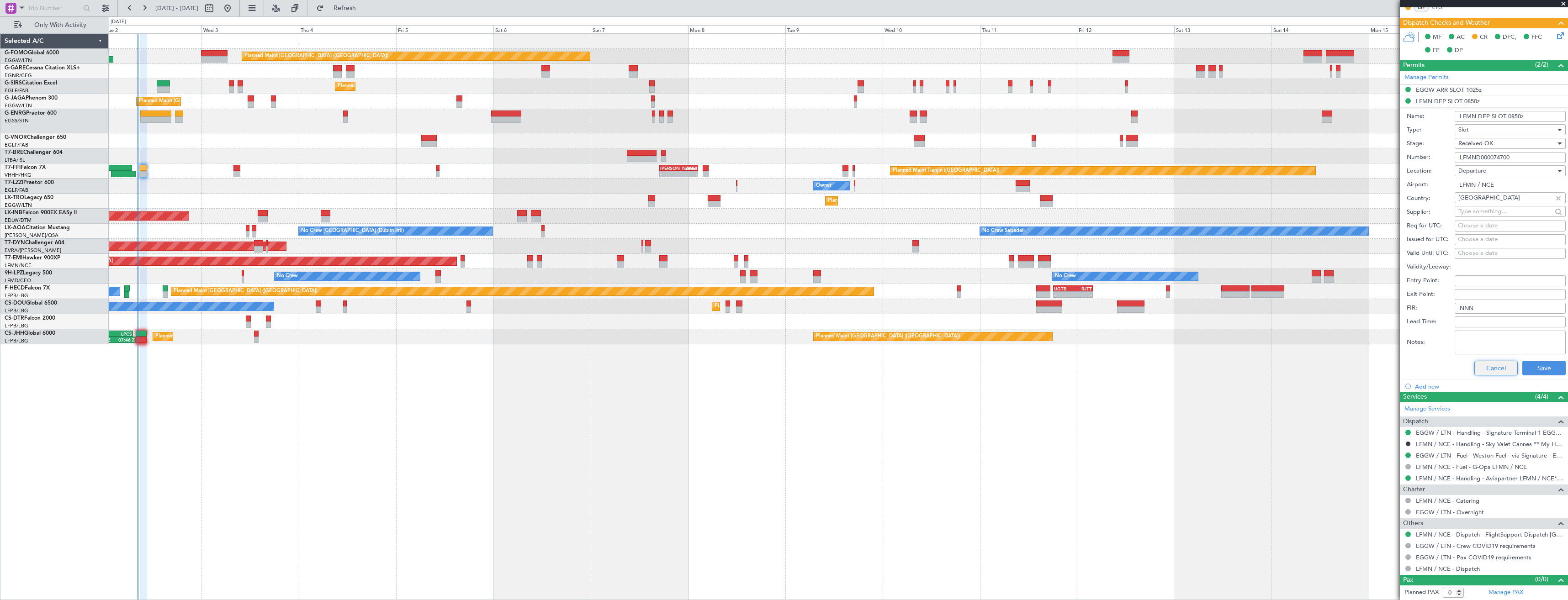
click at [1479, 364] on button "Cancel" at bounding box center [1496, 368] width 44 height 15
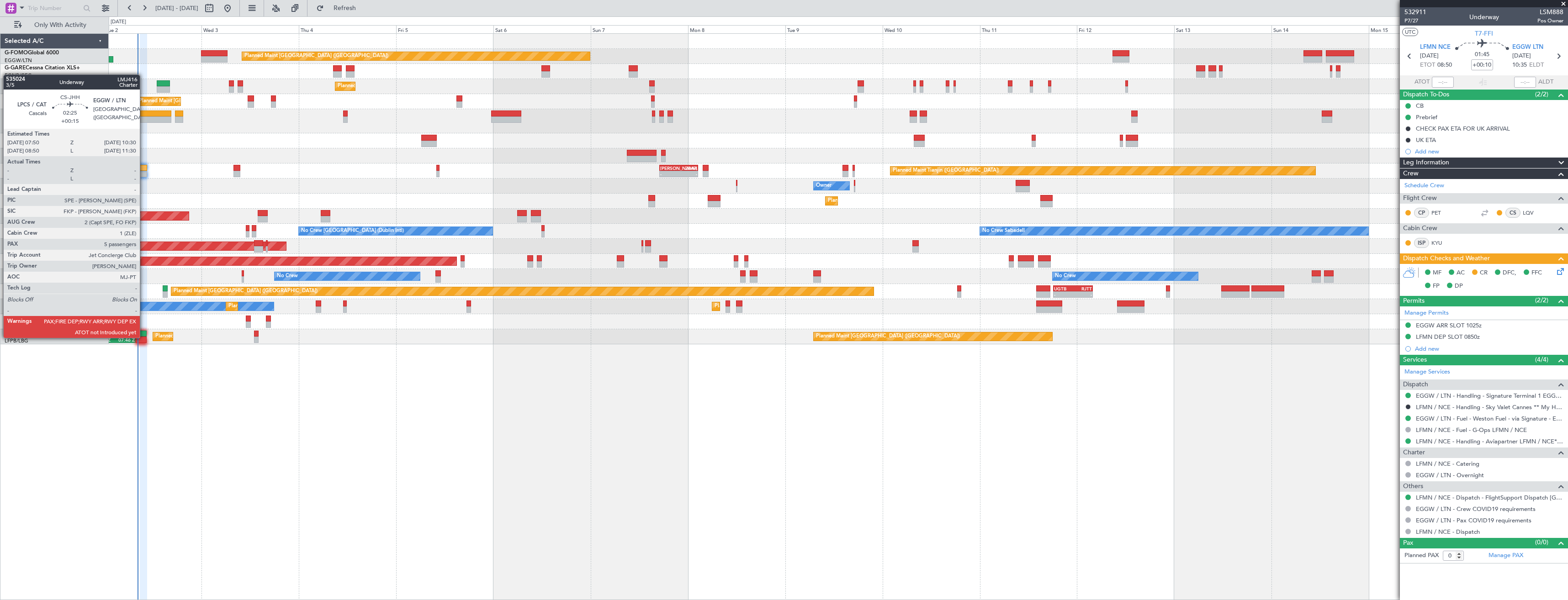
click at [144, 337] on div at bounding box center [141, 339] width 11 height 6
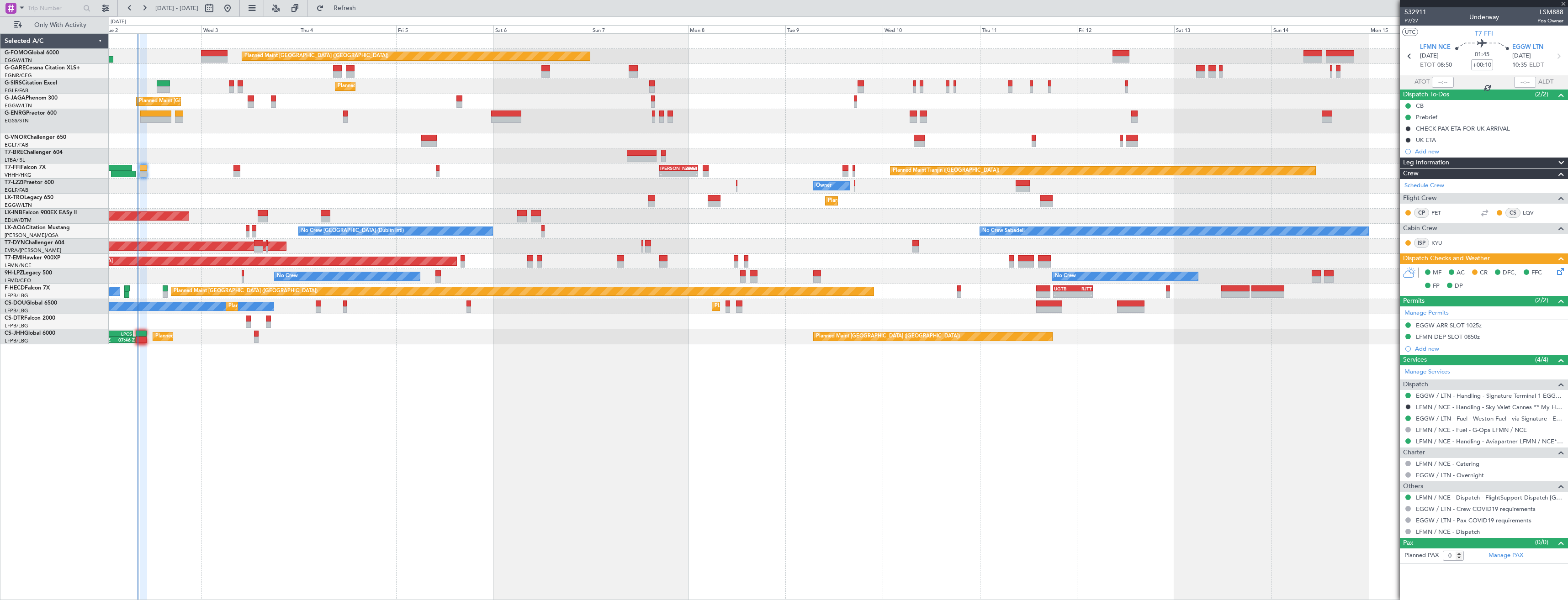
type input "+00:15"
type input "5"
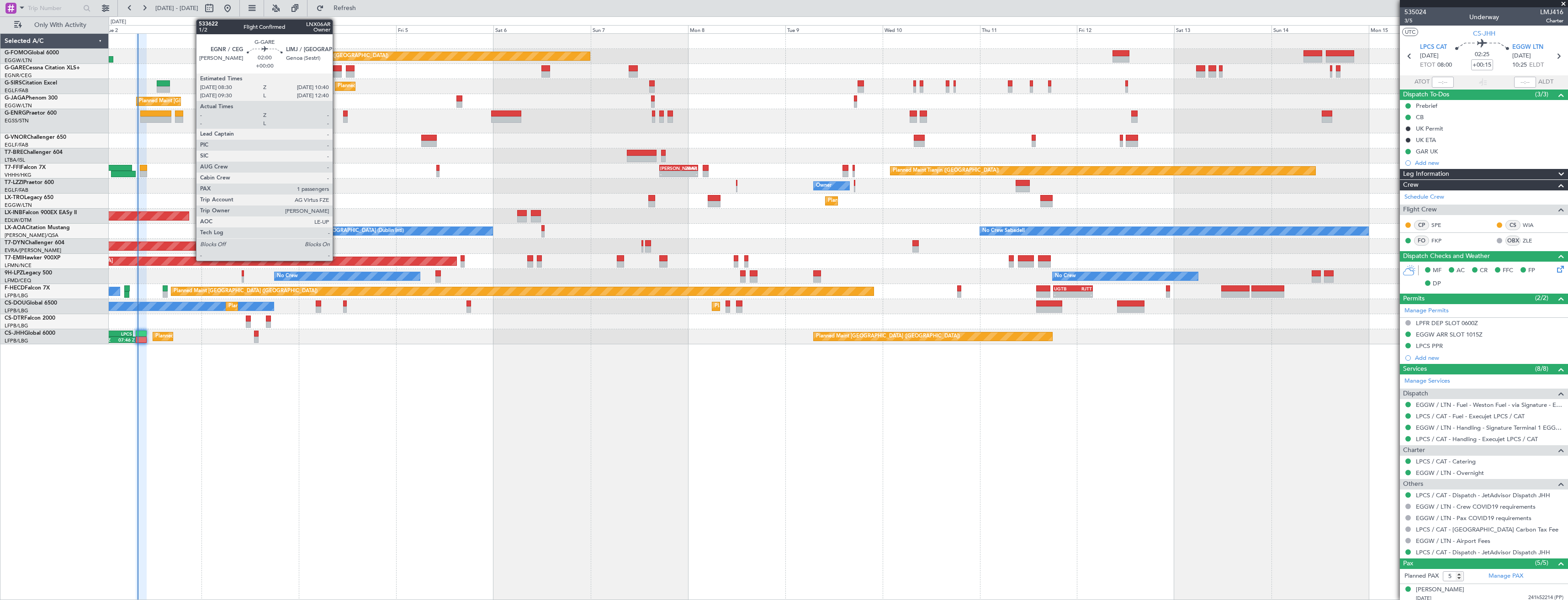
click at [337, 68] on div at bounding box center [337, 68] width 9 height 6
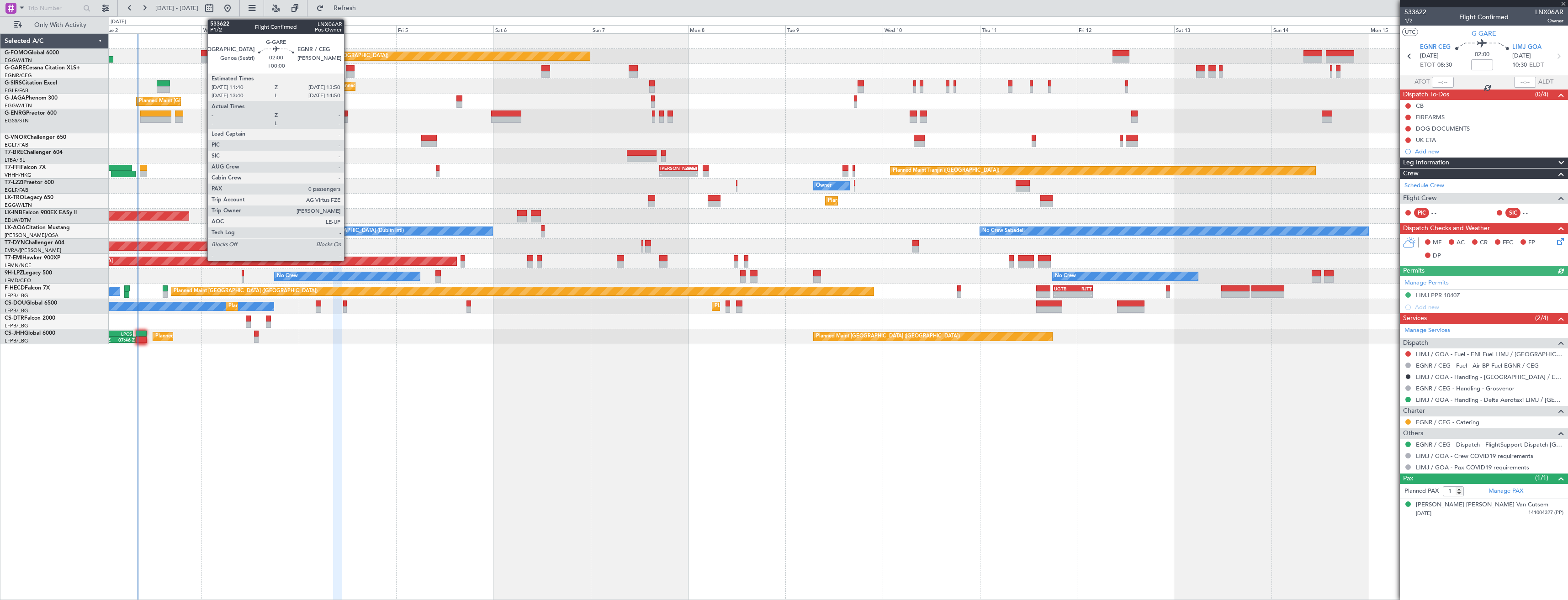
click at [348, 70] on div at bounding box center [351, 68] width 9 height 6
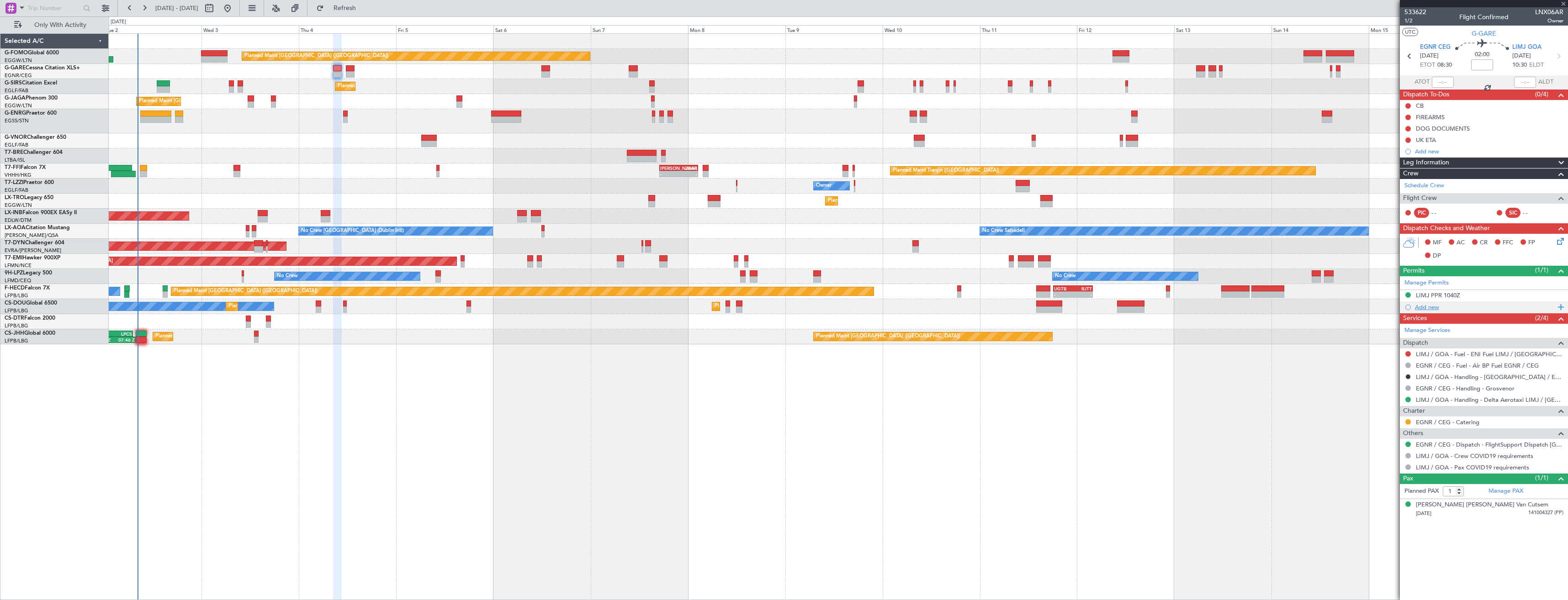
type input "0"
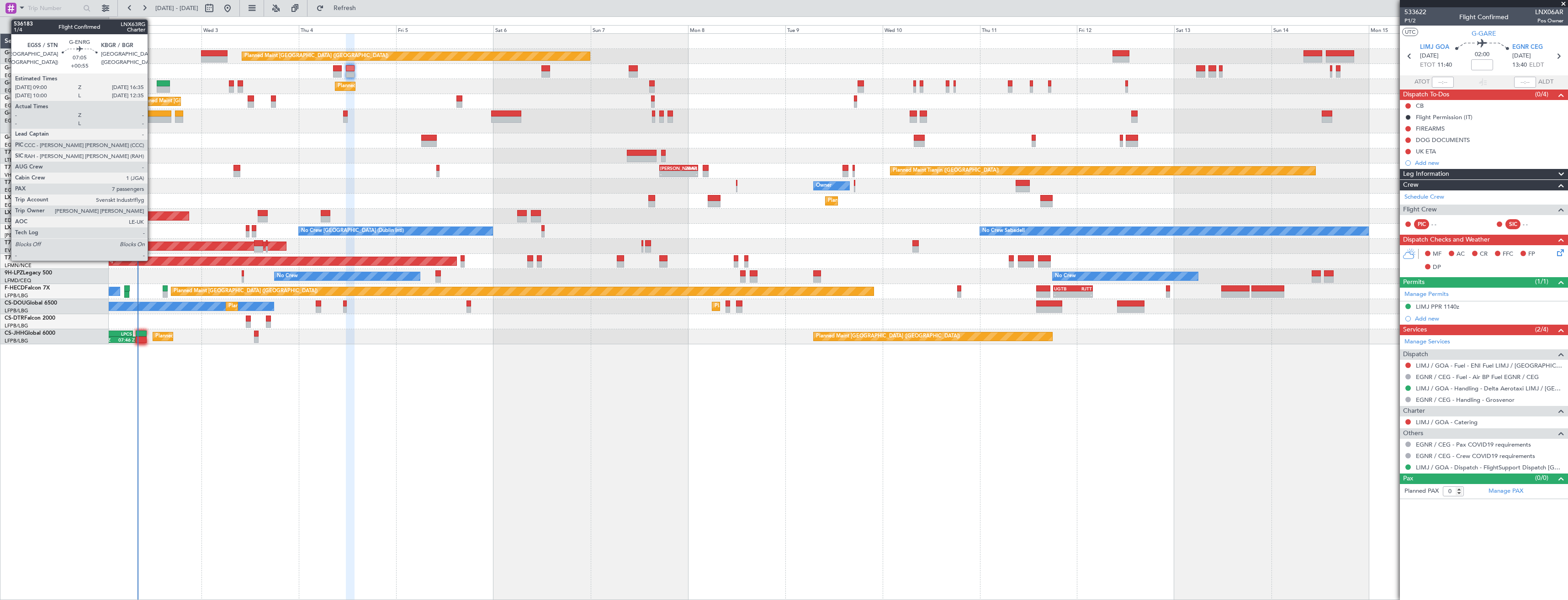
click at [152, 118] on div at bounding box center [155, 119] width 31 height 6
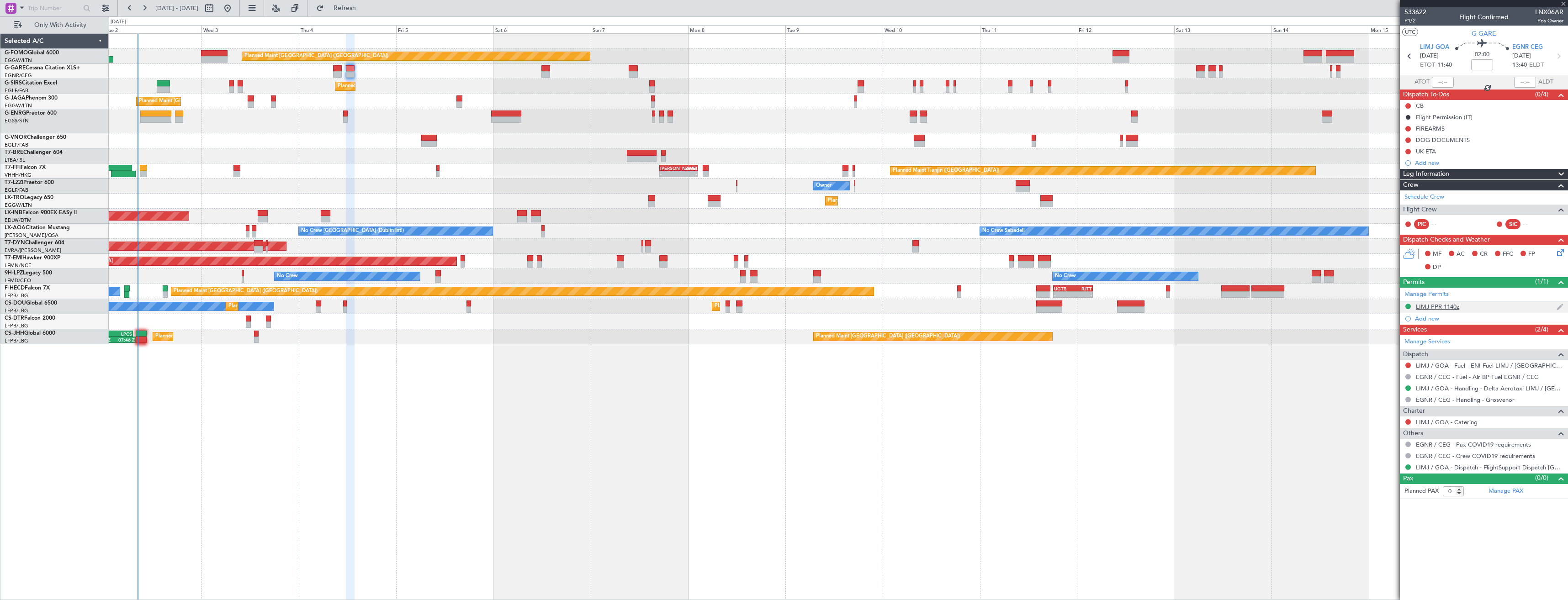
type input "+00:55"
type input "7"
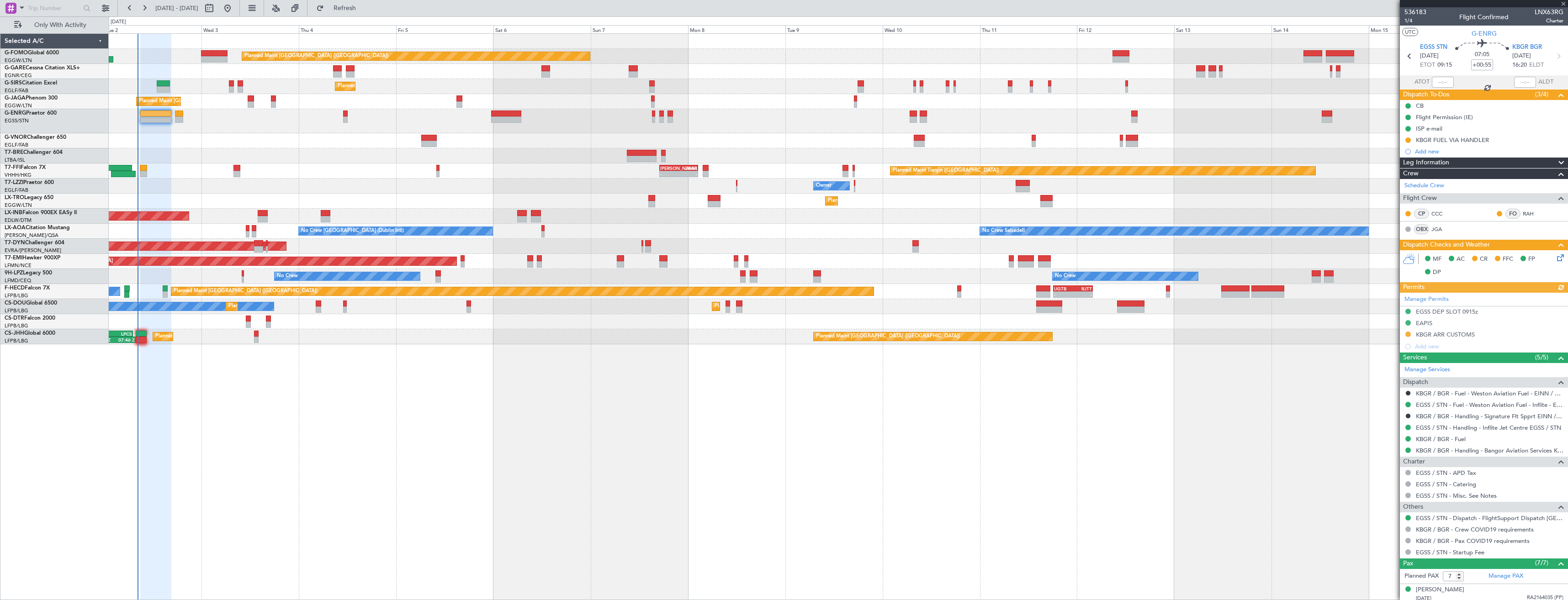
drag, startPoint x: 1407, startPoint y: 139, endPoint x: 1408, endPoint y: 146, distance: 7.1
click at [1408, 139] on button at bounding box center [1408, 140] width 5 height 5
click at [1401, 180] on span "Completed" at bounding box center [1411, 180] width 30 height 9
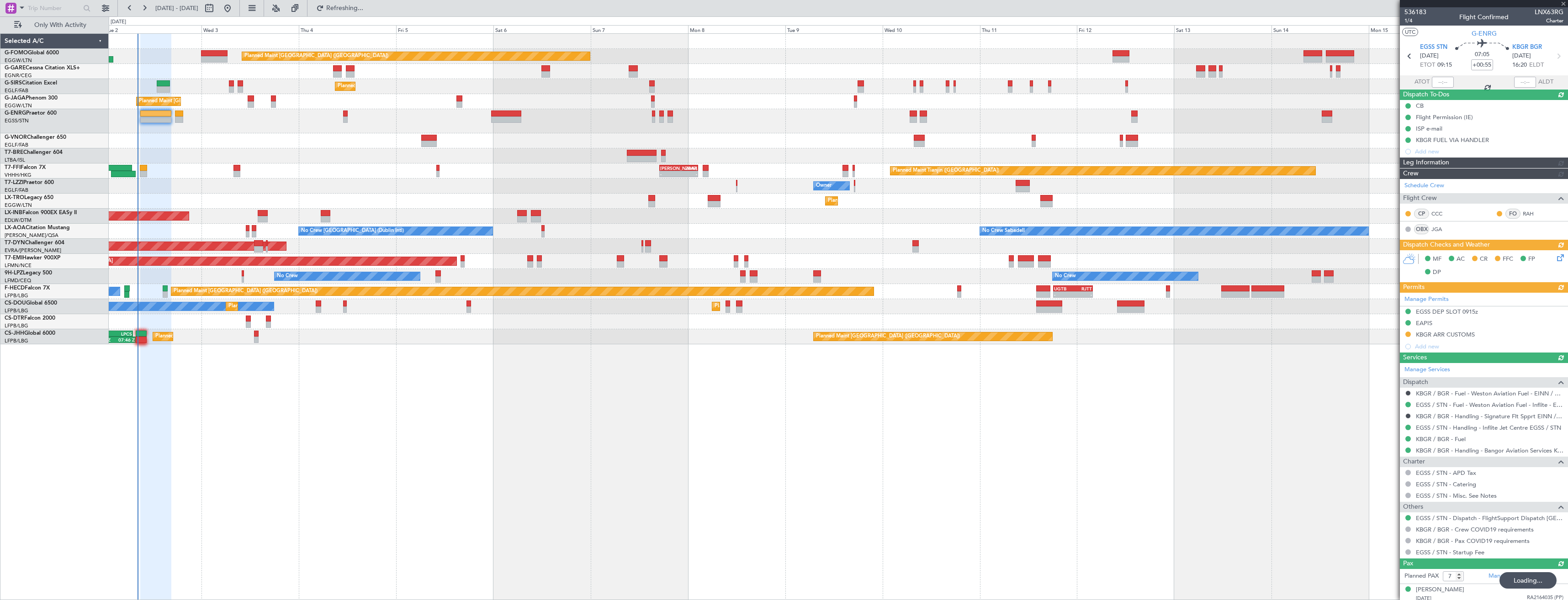
click at [1554, 53] on icon at bounding box center [1558, 56] width 12 height 12
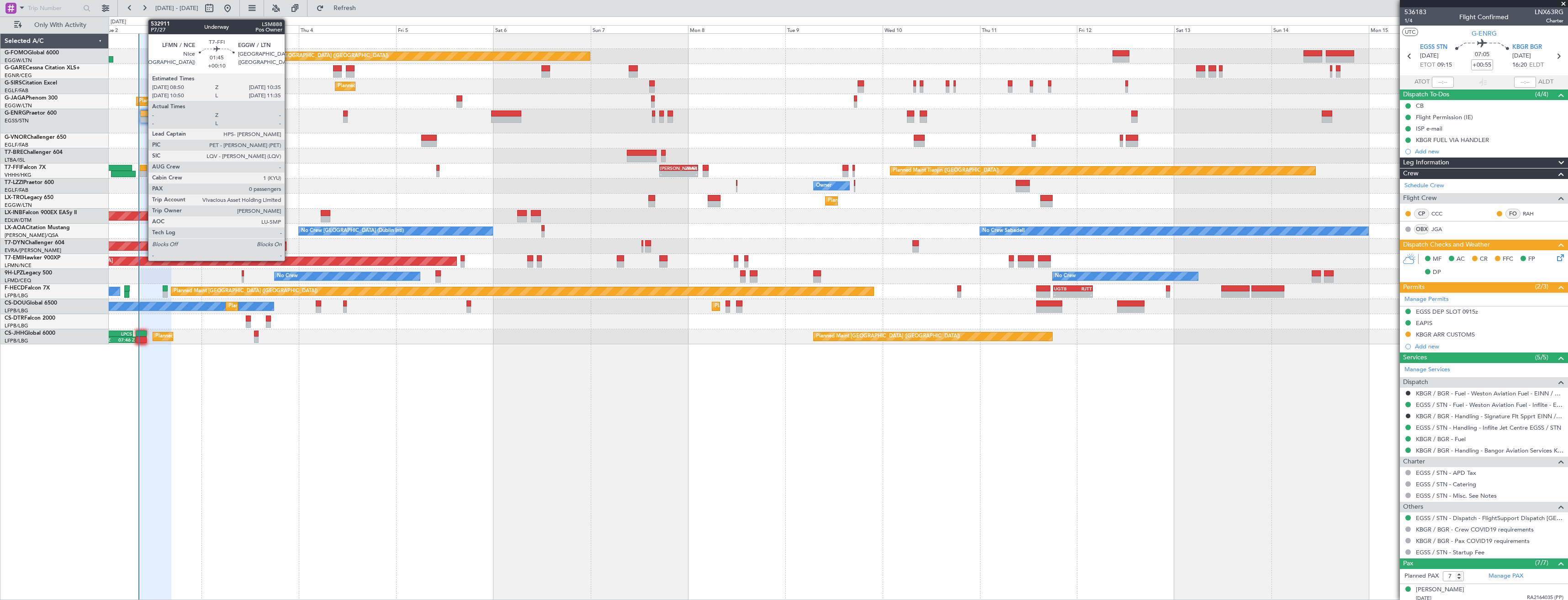
click at [144, 176] on div at bounding box center [143, 173] width 7 height 6
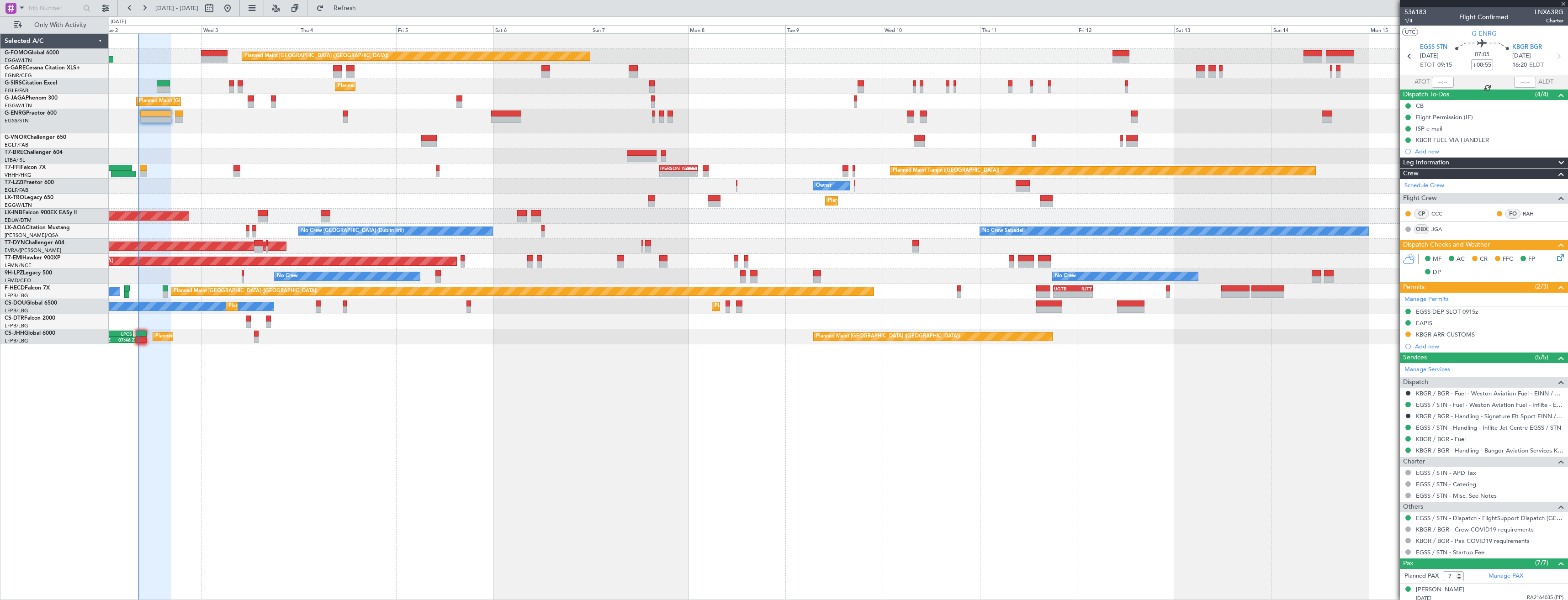
type input "+00:10"
type input "0"
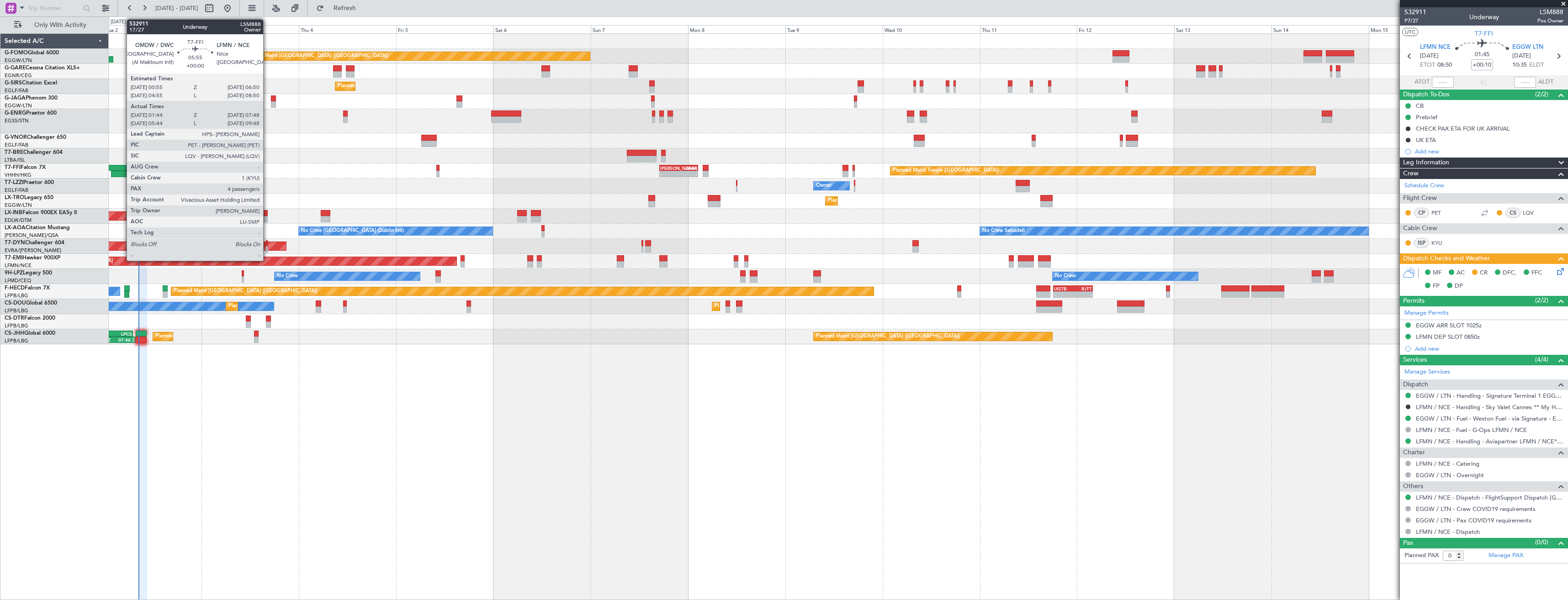
click at [122, 172] on div at bounding box center [124, 173] width 25 height 6
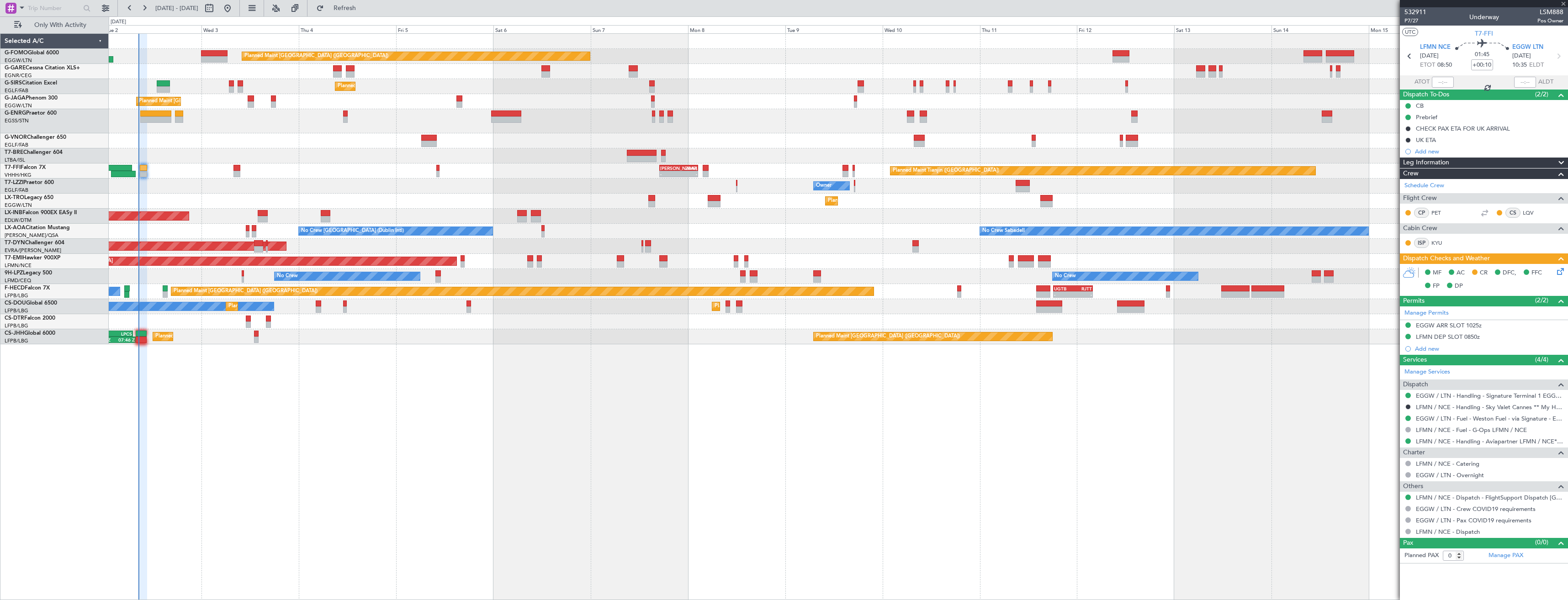
type input "01:44"
type input "07:48"
type input "4"
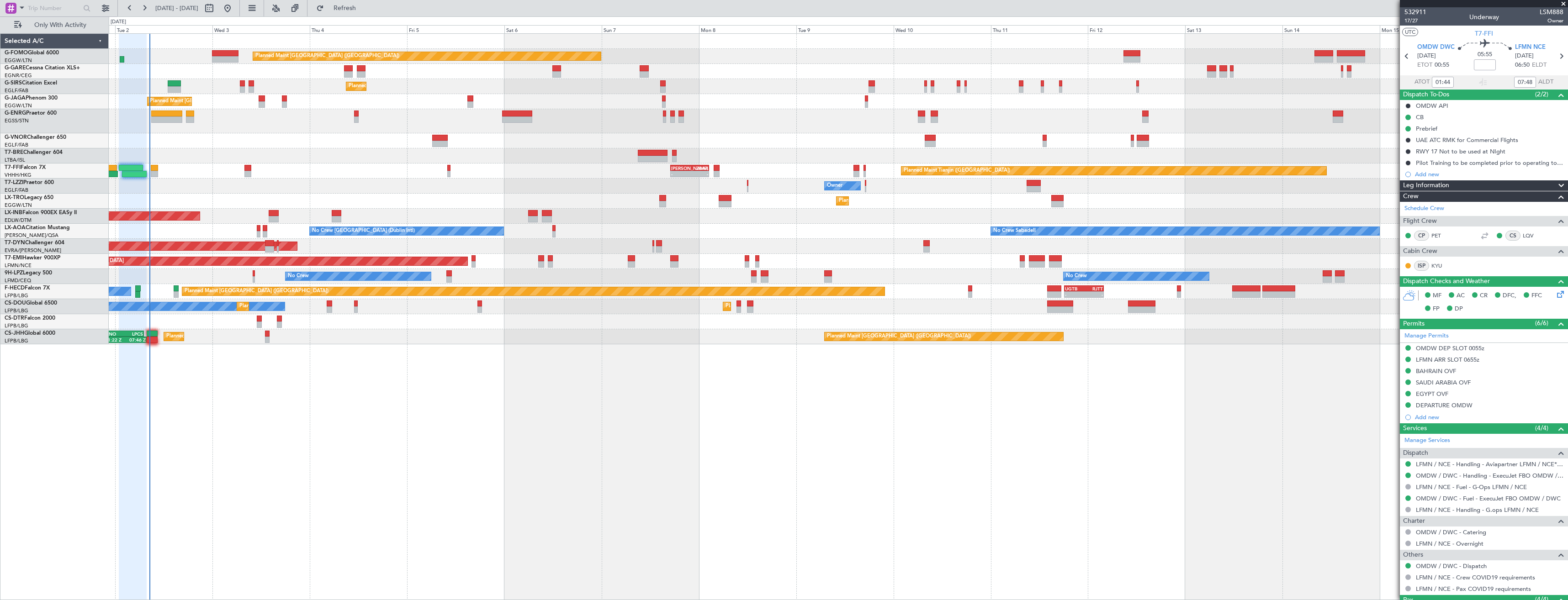
click at [566, 170] on div "Planned Maint [GEOGRAPHIC_DATA] ([GEOGRAPHIC_DATA]) Planned Maint [GEOGRAPHIC_D…" at bounding box center [838, 189] width 1458 height 310
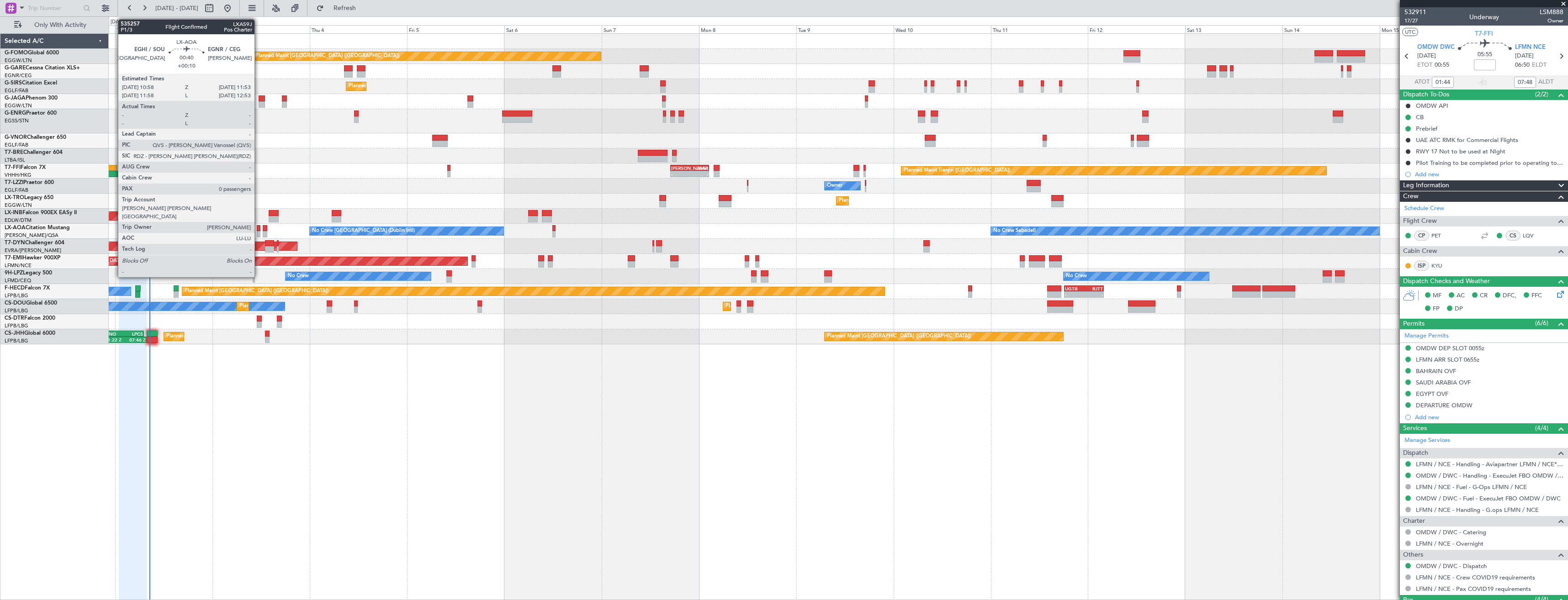
click at [259, 229] on div at bounding box center [259, 228] width 4 height 6
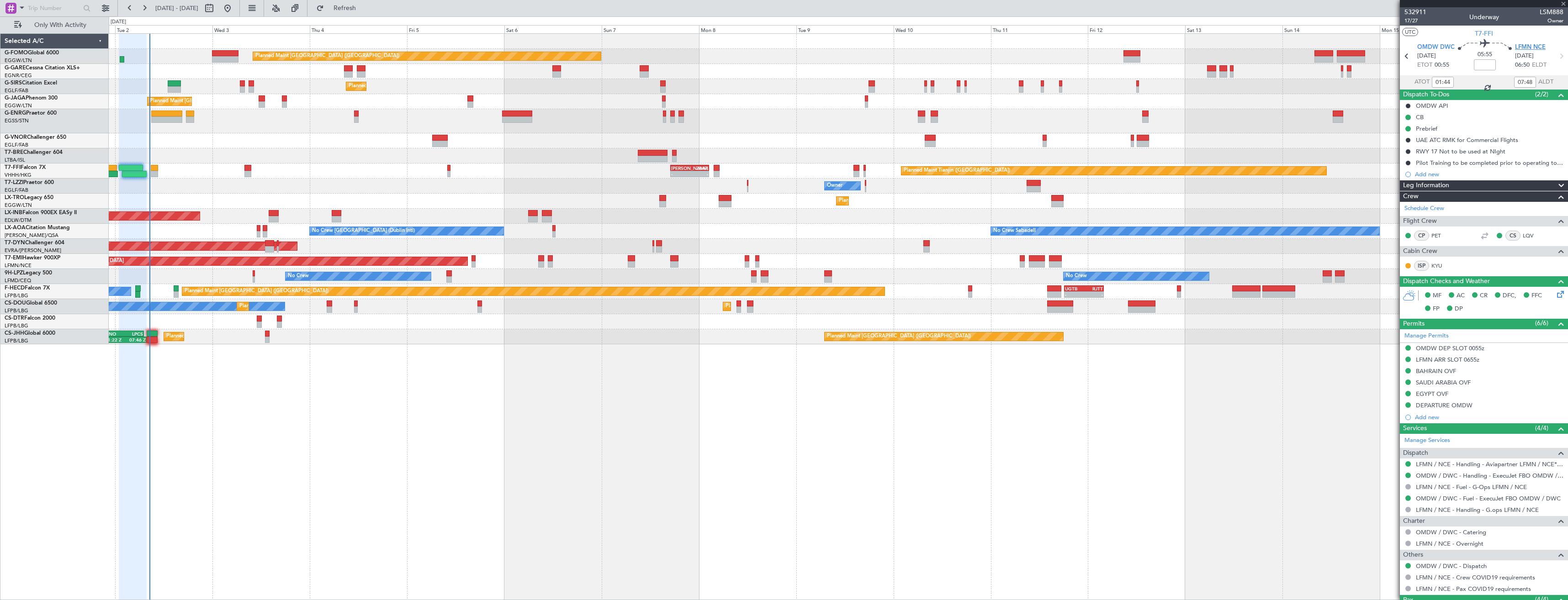
type input "+00:10"
type input "0"
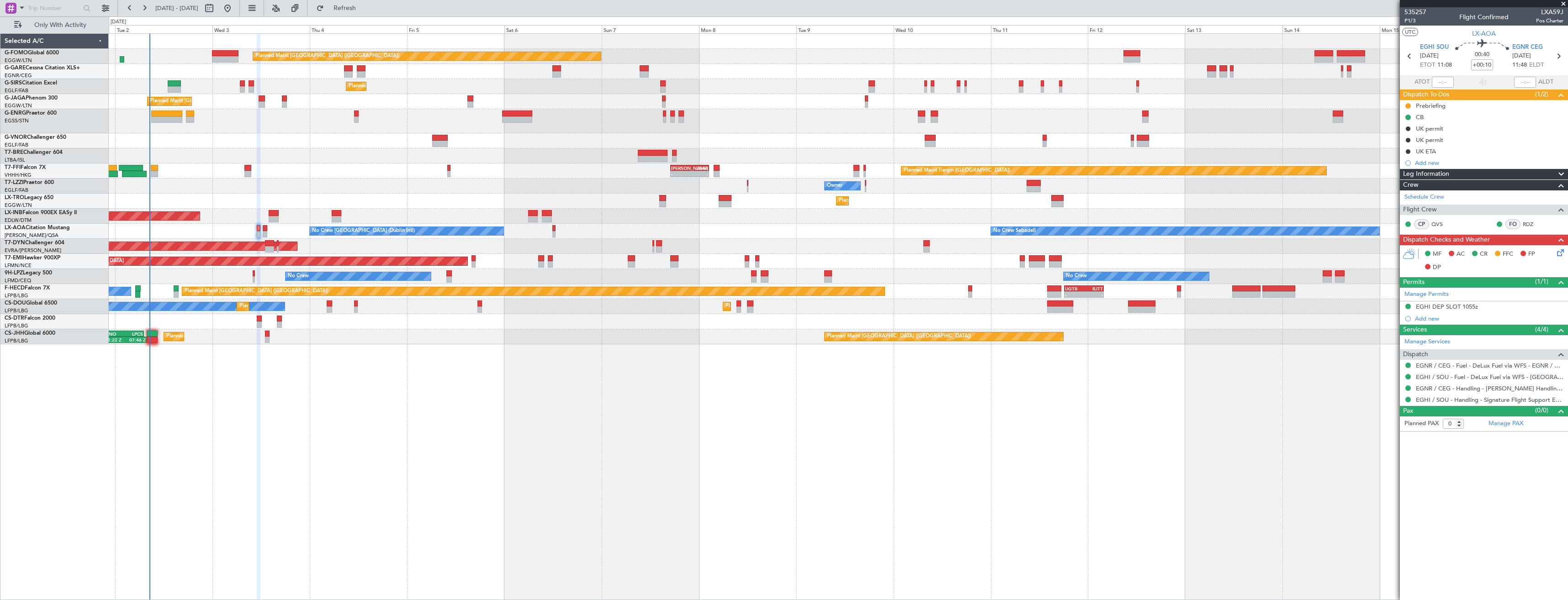
drag, startPoint x: 1564, startPoint y: 5, endPoint x: 1370, endPoint y: 13, distance: 194.2
click at [1564, 5] on span at bounding box center [1563, 4] width 9 height 8
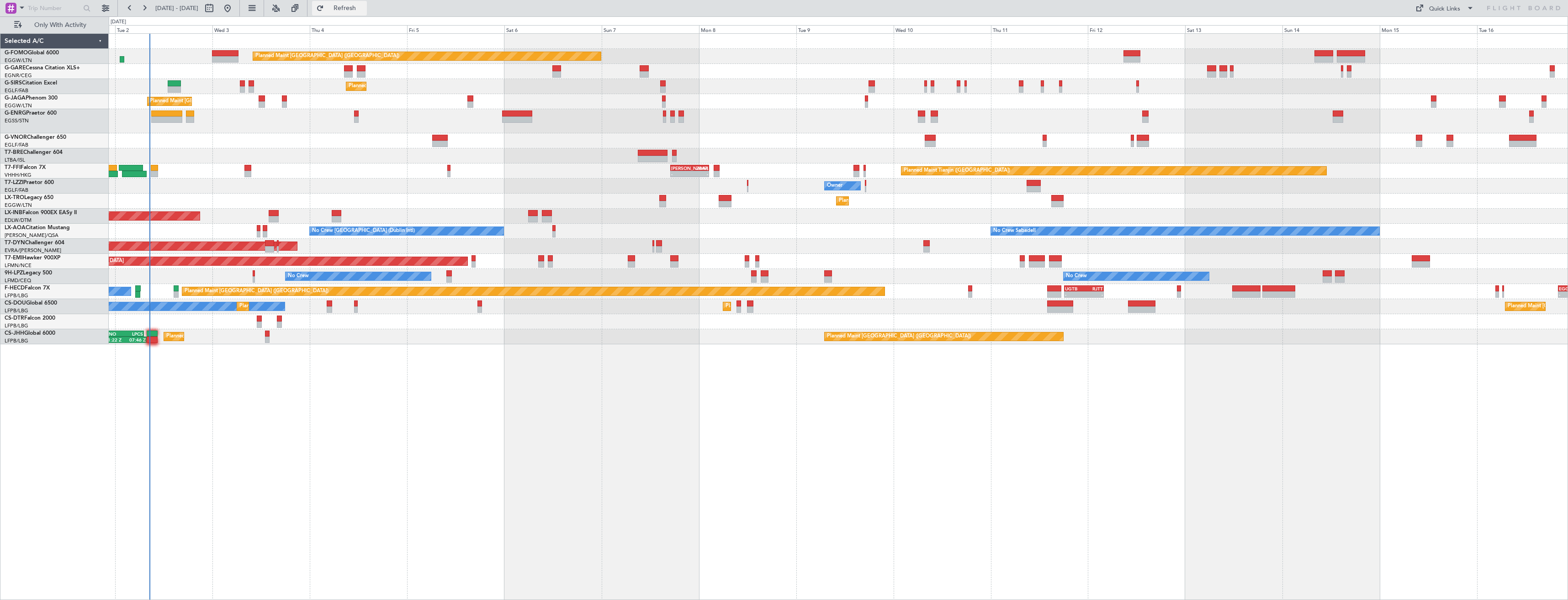
click at [361, 12] on button "Refresh" at bounding box center [339, 8] width 55 height 15
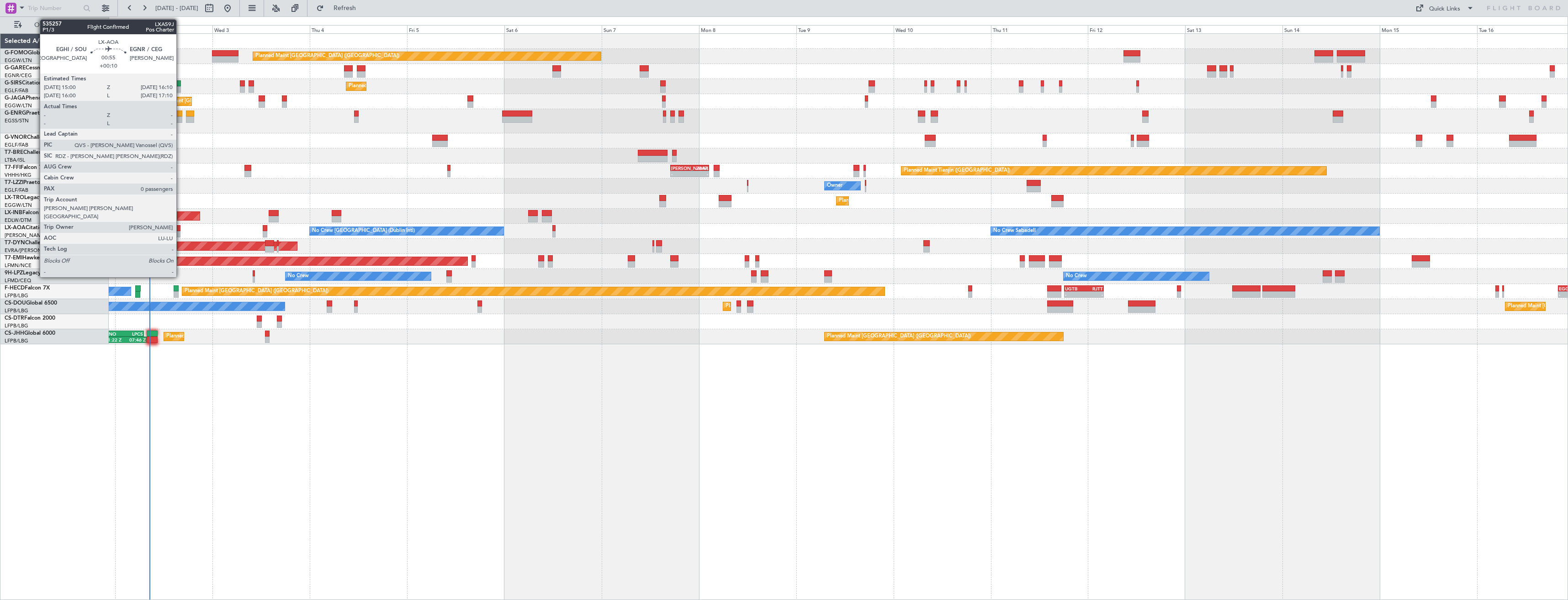
click at [181, 229] on div at bounding box center [178, 228] width 5 height 6
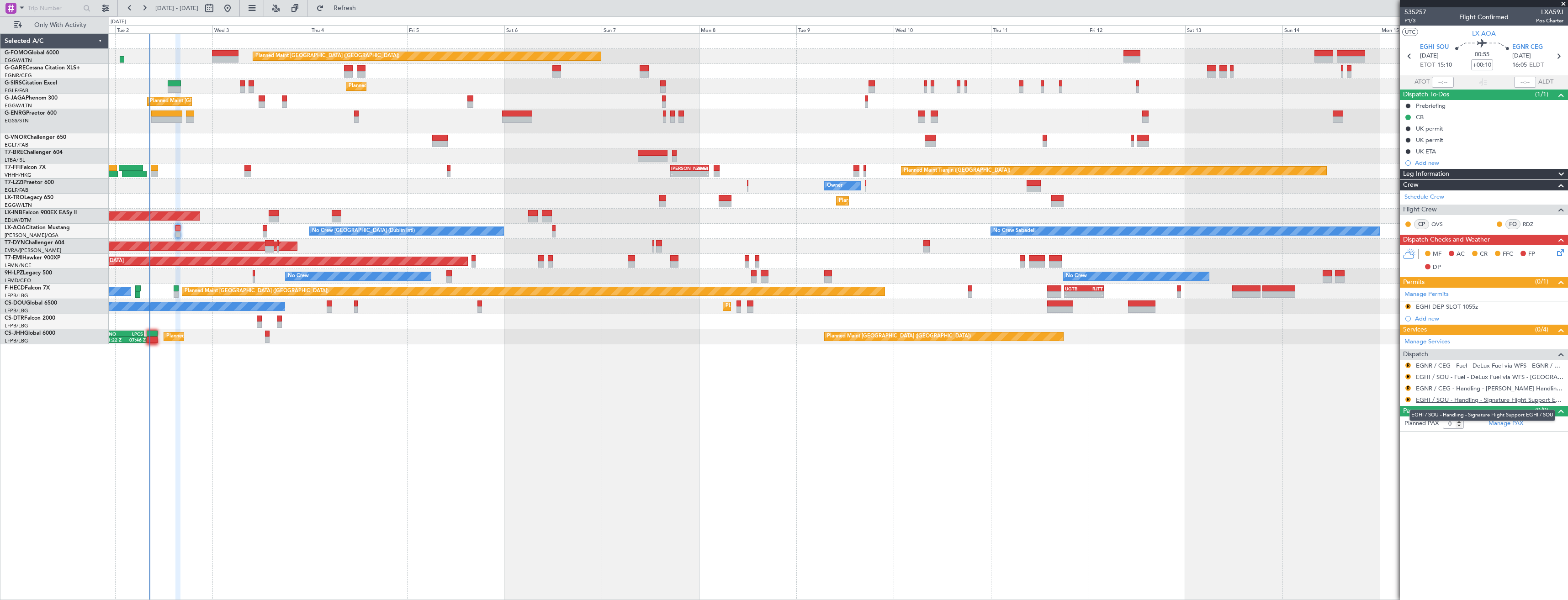
click at [1453, 396] on link "EGHI / SOU - Handling - Signature Flight Support EGHI / SOU" at bounding box center [1489, 399] width 147 height 8
click at [1440, 390] on link "EGNR / CEG - Handling - [PERSON_NAME] Handling Services EGNR / CEG" at bounding box center [1489, 388] width 147 height 8
click at [1457, 390] on link "EGNR / CEG - Handling - [PERSON_NAME] Handling Services EGNR / CEG" at bounding box center [1489, 388] width 147 height 8
drag, startPoint x: 370, startPoint y: 7, endPoint x: 364, endPoint y: 12, distance: 7.8
click at [364, 7] on span "Refresh" at bounding box center [345, 8] width 39 height 6
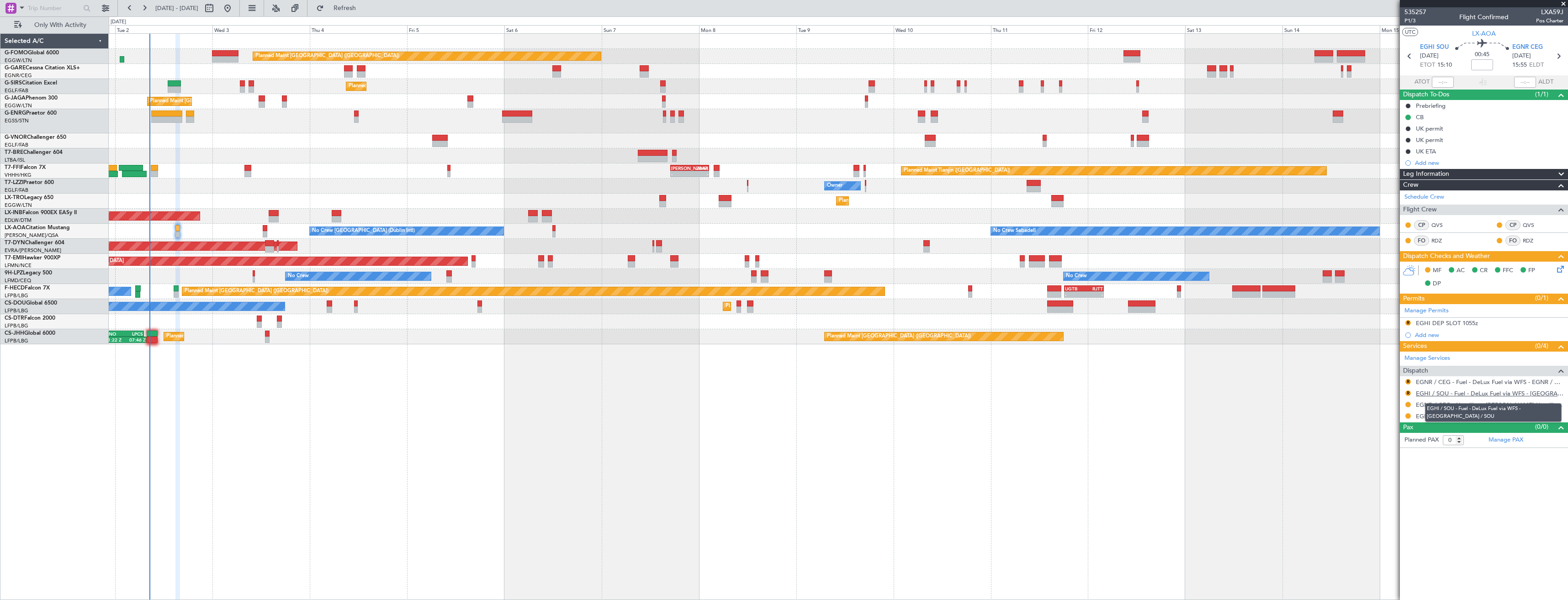
click at [1438, 394] on link "EGHI / SOU - Fuel - DeLux Fuel via WFS - [GEOGRAPHIC_DATA] / SOU" at bounding box center [1489, 393] width 147 height 8
click at [1470, 418] on link "EGHI / SOU - Handling - Signature Flight Support EGHI / SOU" at bounding box center [1489, 416] width 147 height 8
click at [364, 11] on span "Refresh" at bounding box center [345, 8] width 39 height 6
click at [362, 11] on button "Refresh" at bounding box center [339, 8] width 55 height 15
click at [1464, 406] on link "EGNR / CEG - Handling - [PERSON_NAME] Handling Services EGNR / CEG" at bounding box center [1489, 405] width 147 height 8
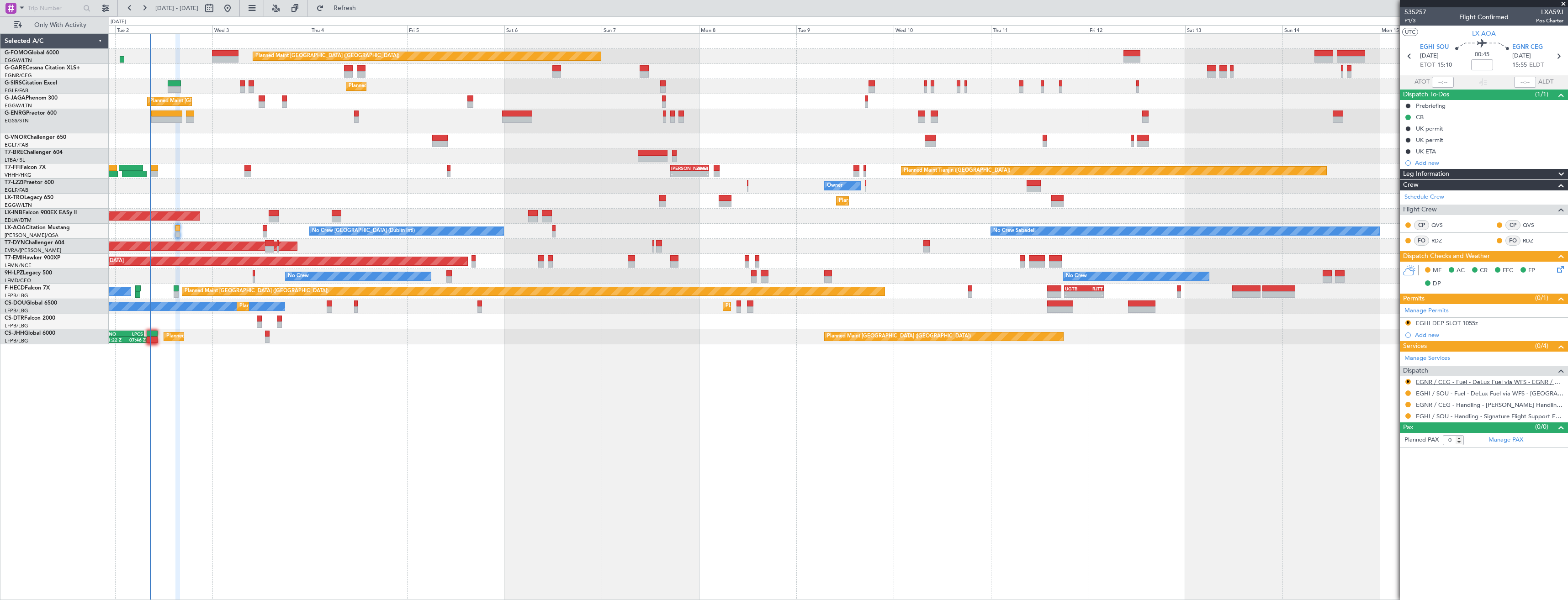
click at [1461, 378] on link "EGNR / CEG - Fuel - DeLux Fuel via WFS - EGNR / CEG" at bounding box center [1489, 382] width 147 height 8
click at [356, 12] on button "Refresh" at bounding box center [339, 8] width 55 height 15
click at [1486, 326] on div "R EGHI DEP SLOT 1055z" at bounding box center [1484, 323] width 168 height 11
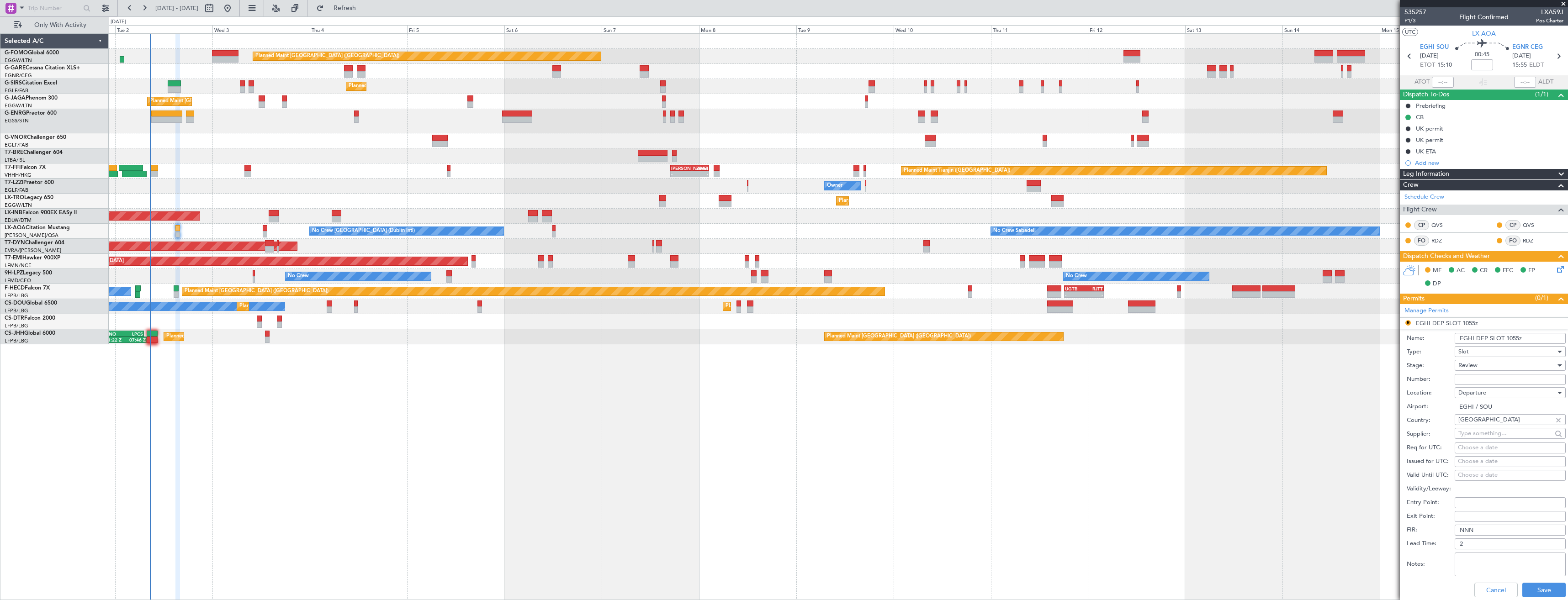
click at [1480, 360] on div "Review" at bounding box center [1507, 365] width 97 height 14
click at [1482, 424] on span "Requested" at bounding box center [1506, 425] width 96 height 14
click at [1515, 341] on input "EGHI DEP SLOT 1055z" at bounding box center [1509, 338] width 111 height 11
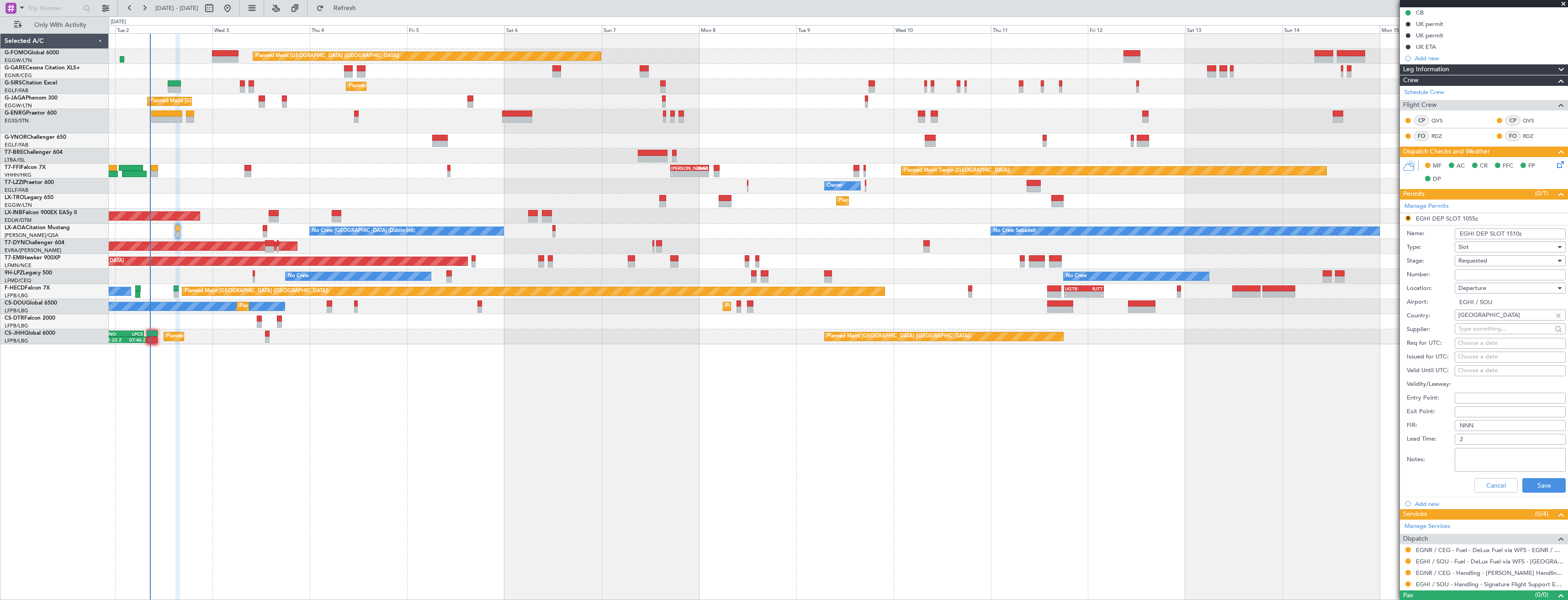
scroll to position [120, 0]
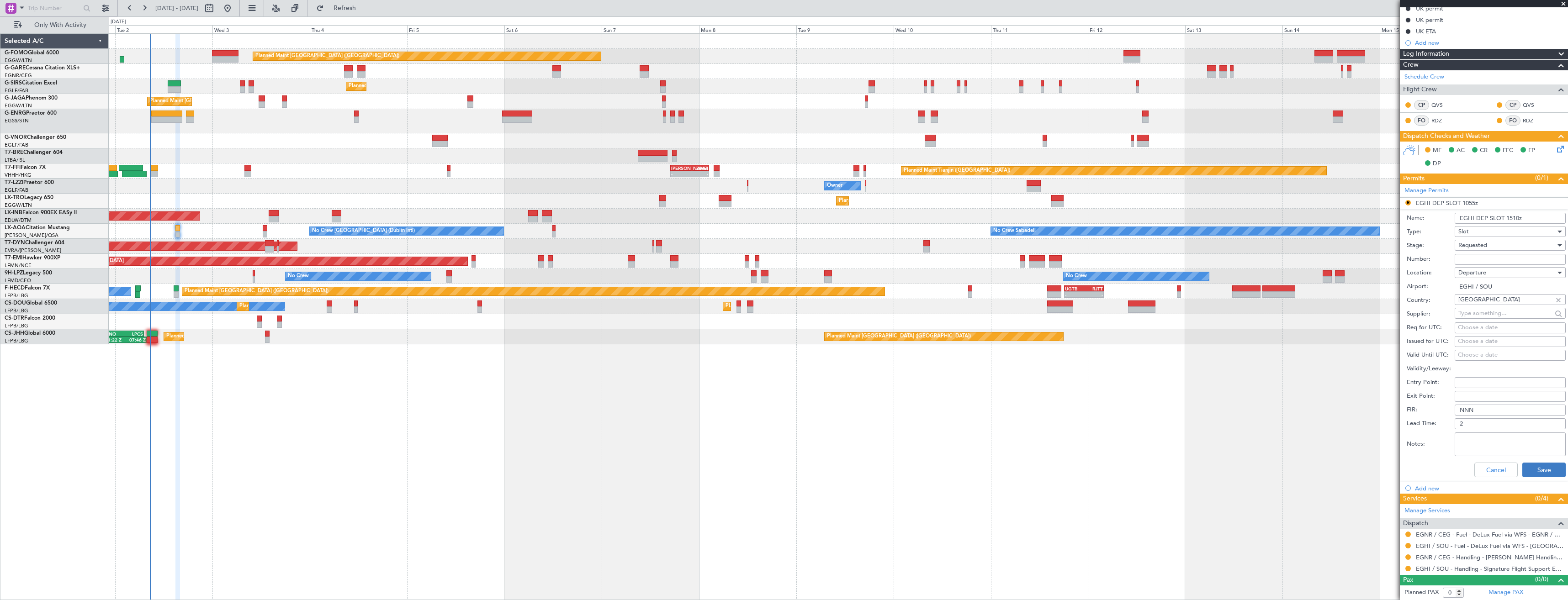
type input "EGHI DEP SLOT 1510z"
click at [1539, 467] on button "Save" at bounding box center [1543, 469] width 44 height 15
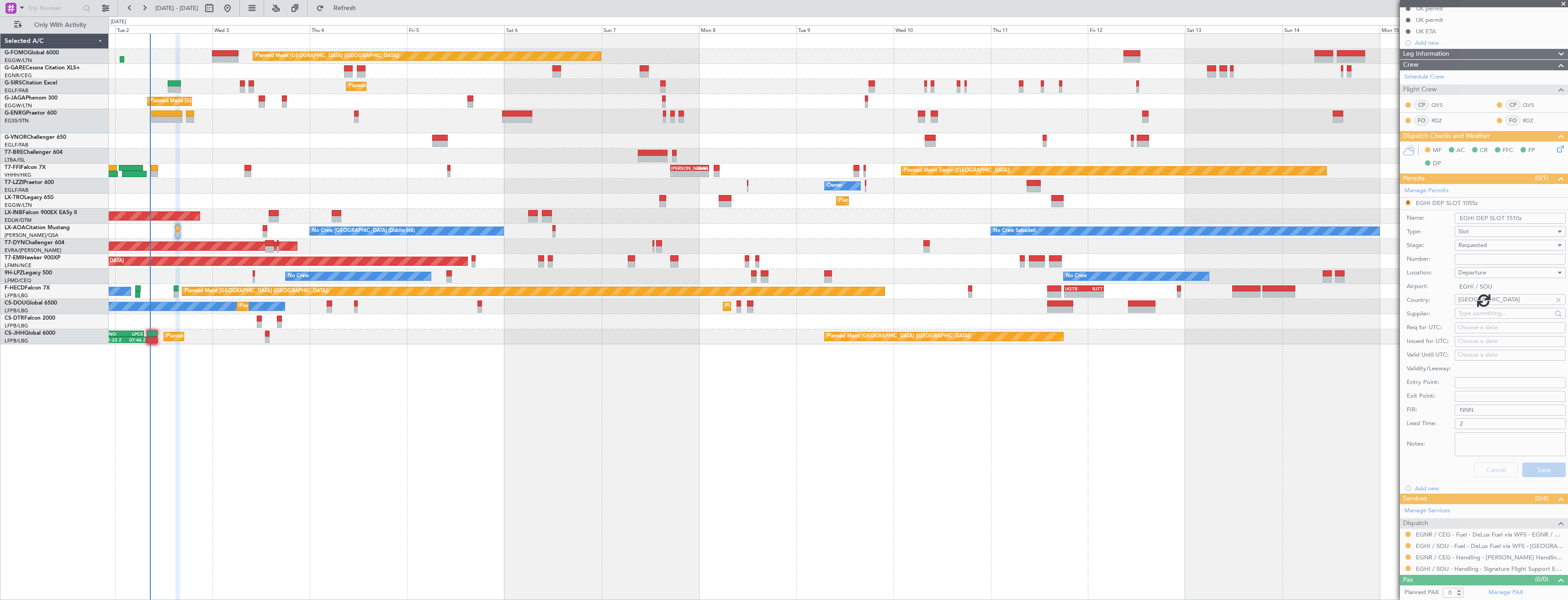
scroll to position [0, 0]
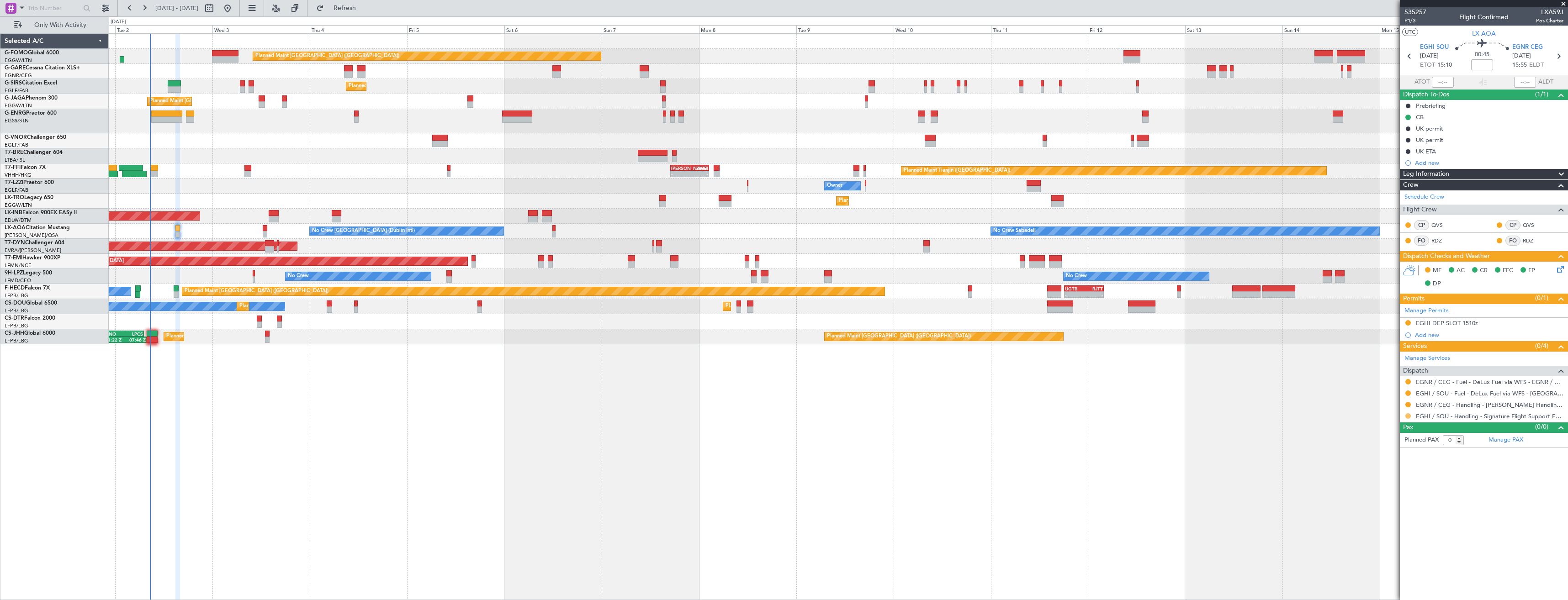
click at [1406, 414] on button at bounding box center [1408, 416] width 5 height 5
click at [1387, 524] on span "Confirmed" at bounding box center [1381, 525] width 28 height 9
click at [1408, 321] on button at bounding box center [1408, 322] width 5 height 5
click at [1485, 323] on div "EGHI DEP SLOT 1510z" at bounding box center [1484, 323] width 168 height 11
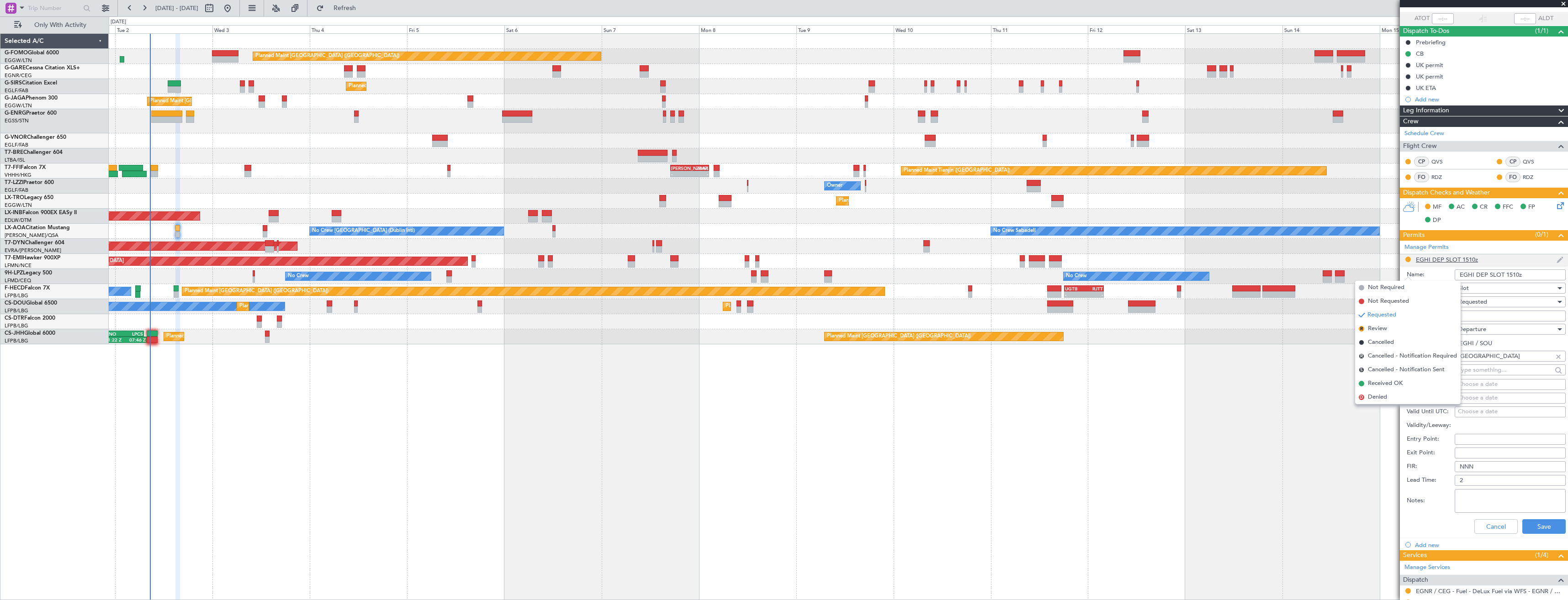
scroll to position [91, 0]
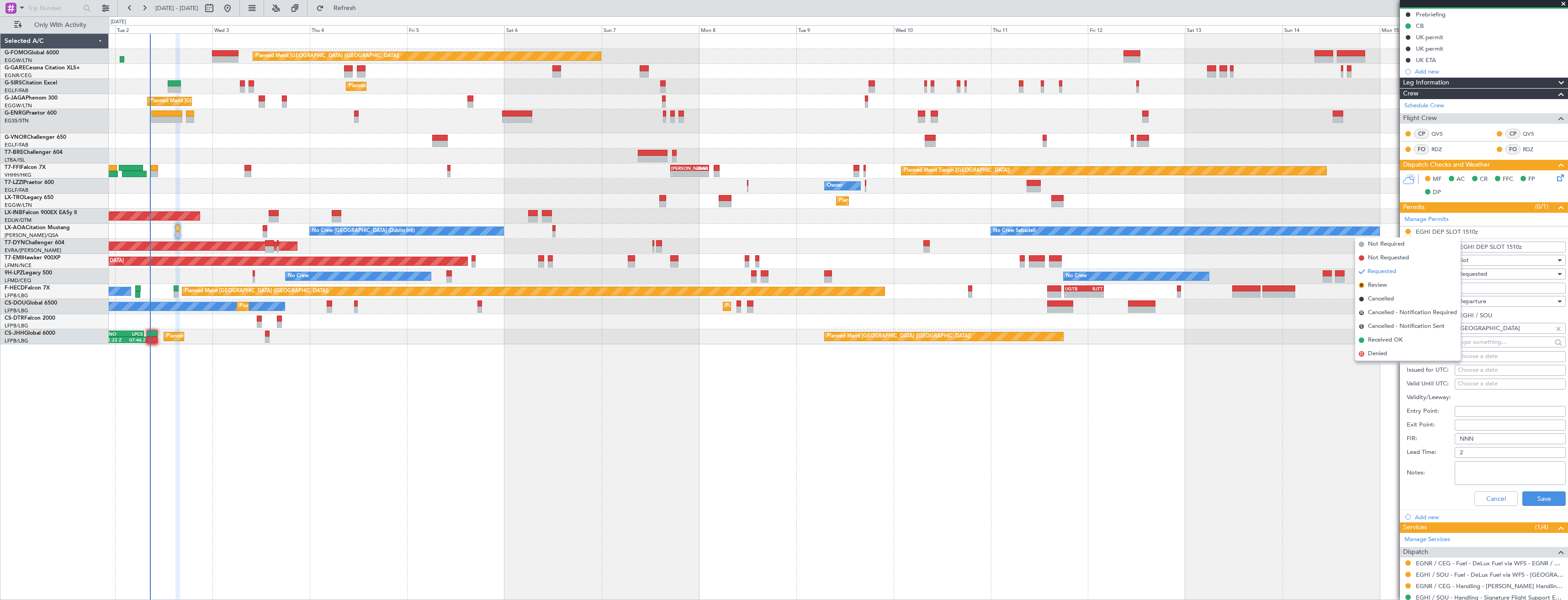
click at [1489, 273] on div "Requested" at bounding box center [1507, 274] width 97 height 14
click at [1489, 339] on span "Received OK" at bounding box center [1506, 343] width 96 height 14
click at [1529, 493] on button "Save" at bounding box center [1543, 498] width 44 height 15
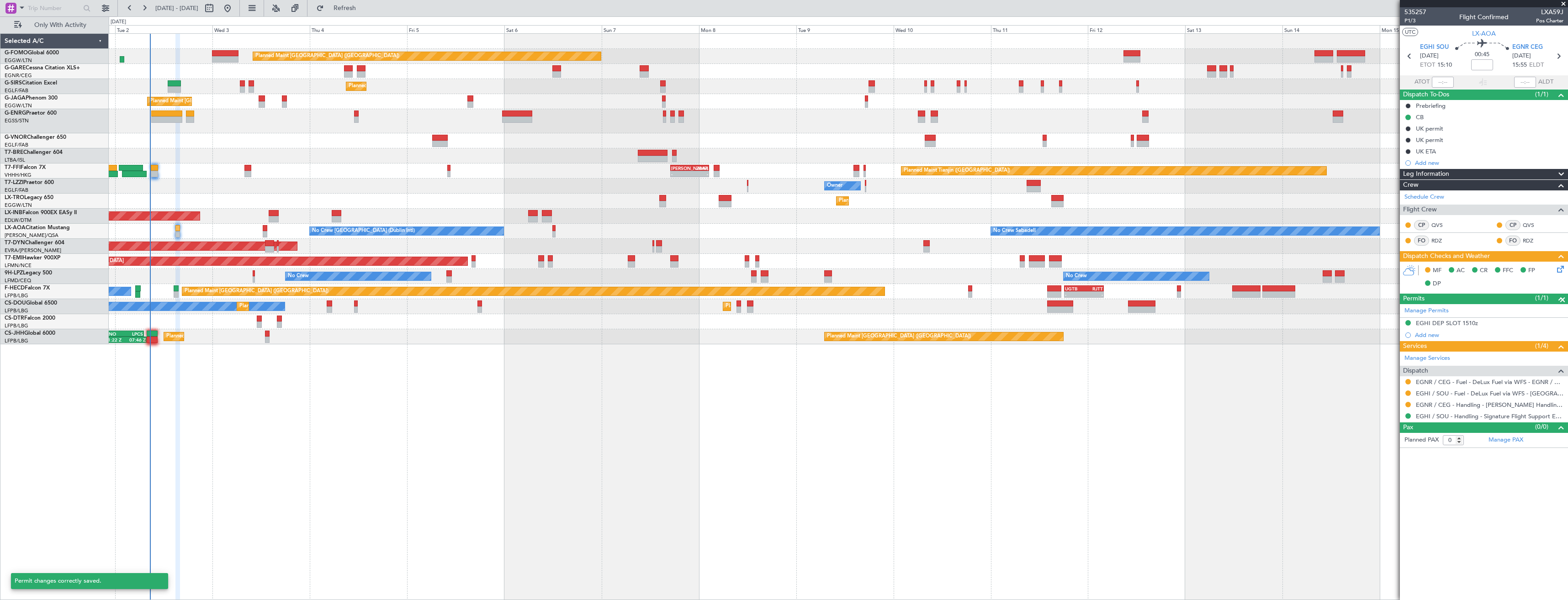
scroll to position [0, 0]
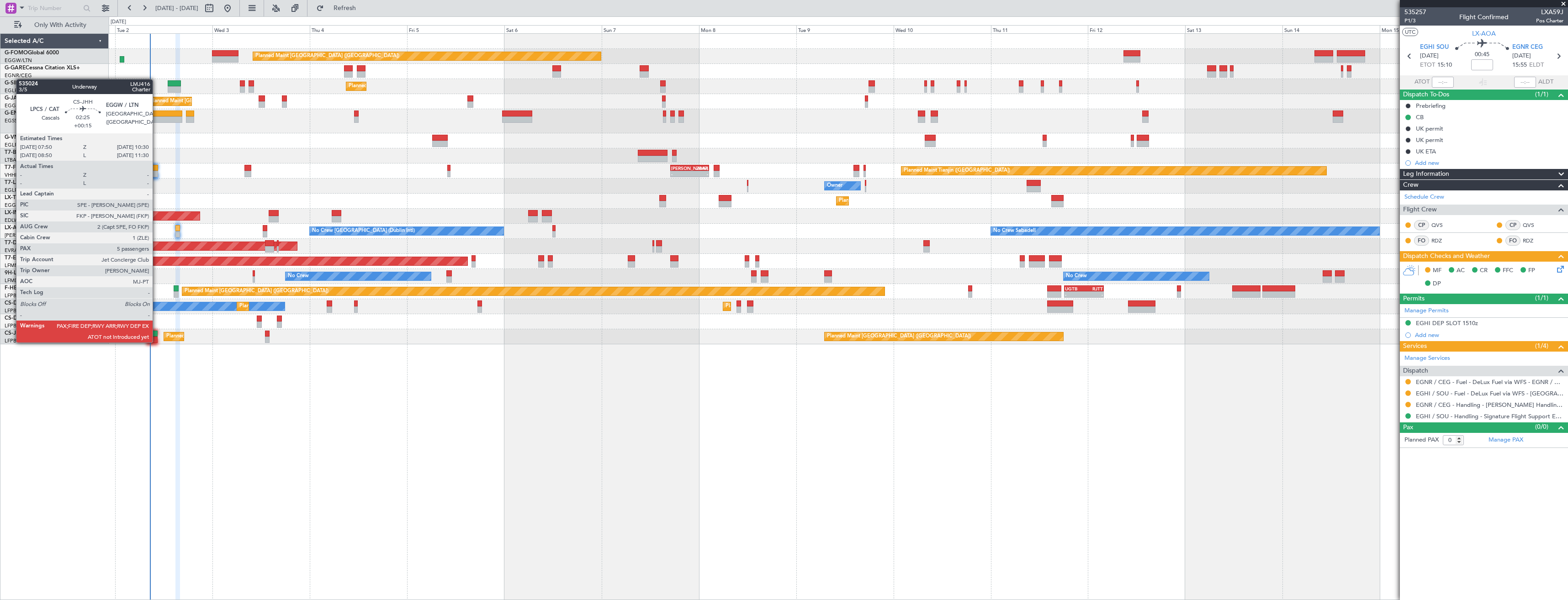
click at [157, 342] on div at bounding box center [152, 339] width 11 height 6
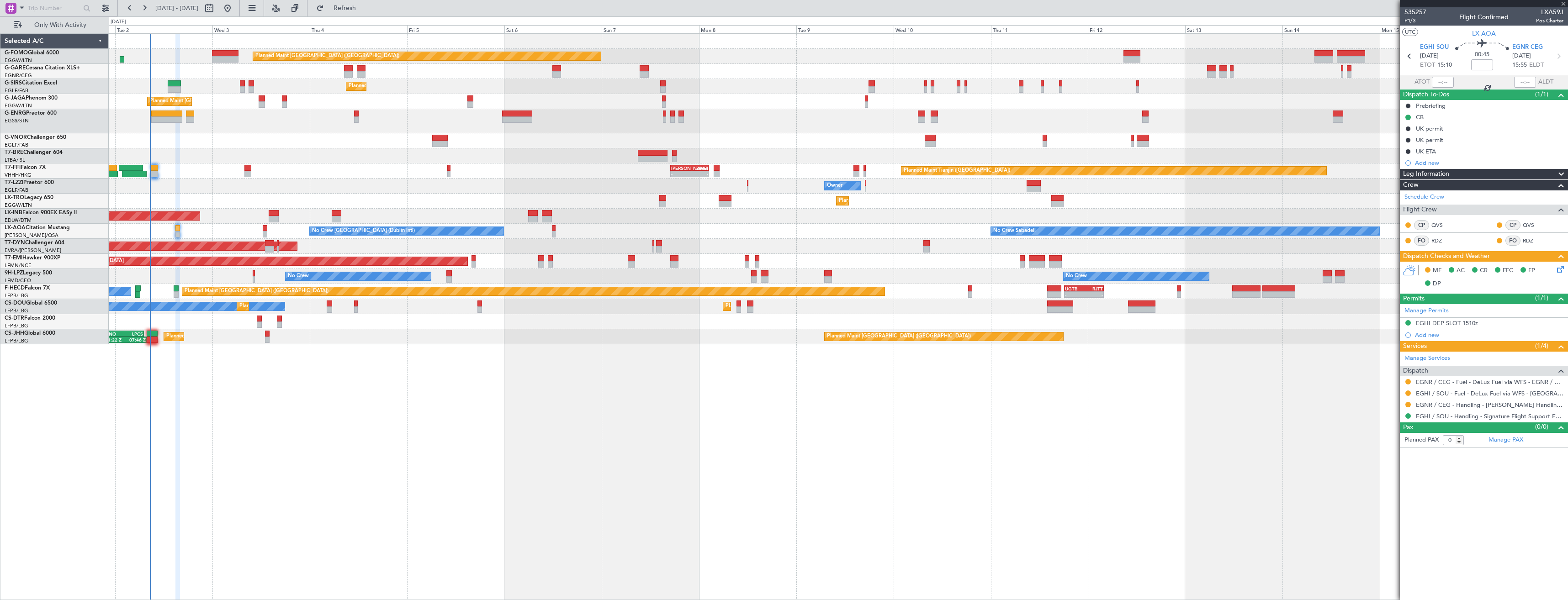
type input "+00:15"
type input "5"
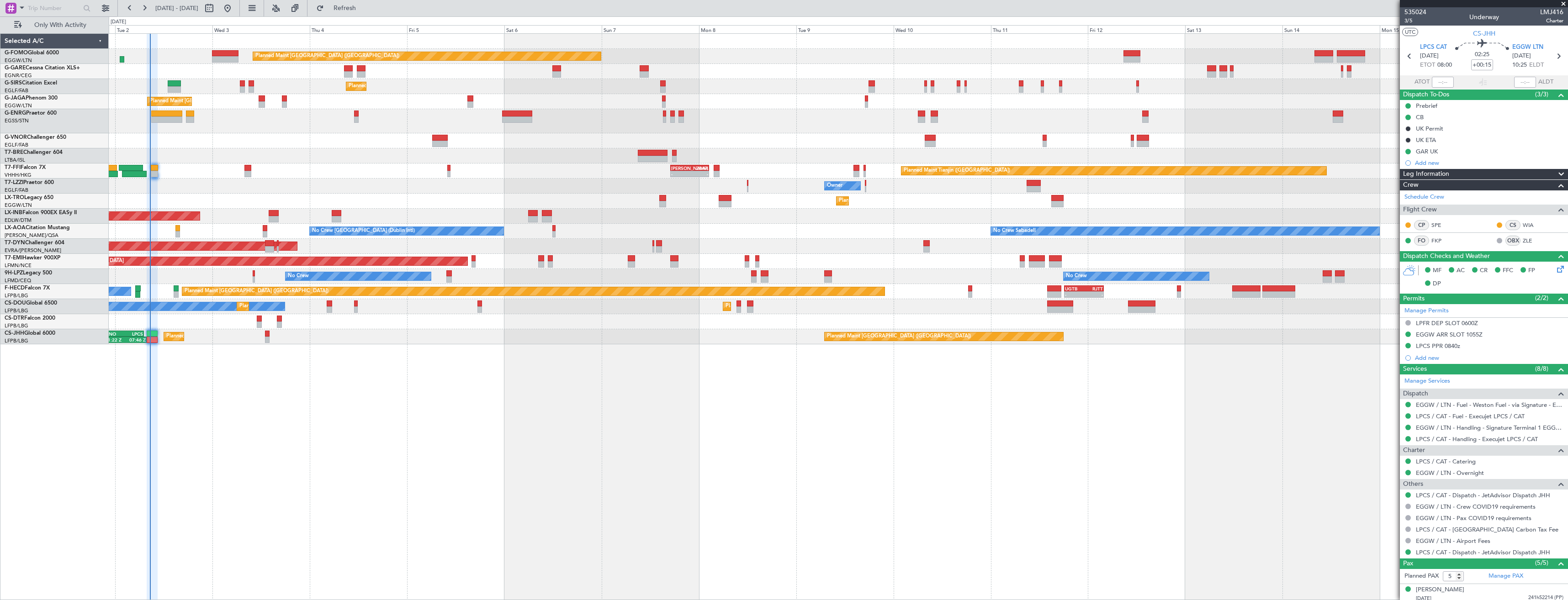
click at [139, 349] on div "Planned Maint London (Luton) Planned Maint London (Farnborough) Planned Maint L…" at bounding box center [838, 316] width 1459 height 567
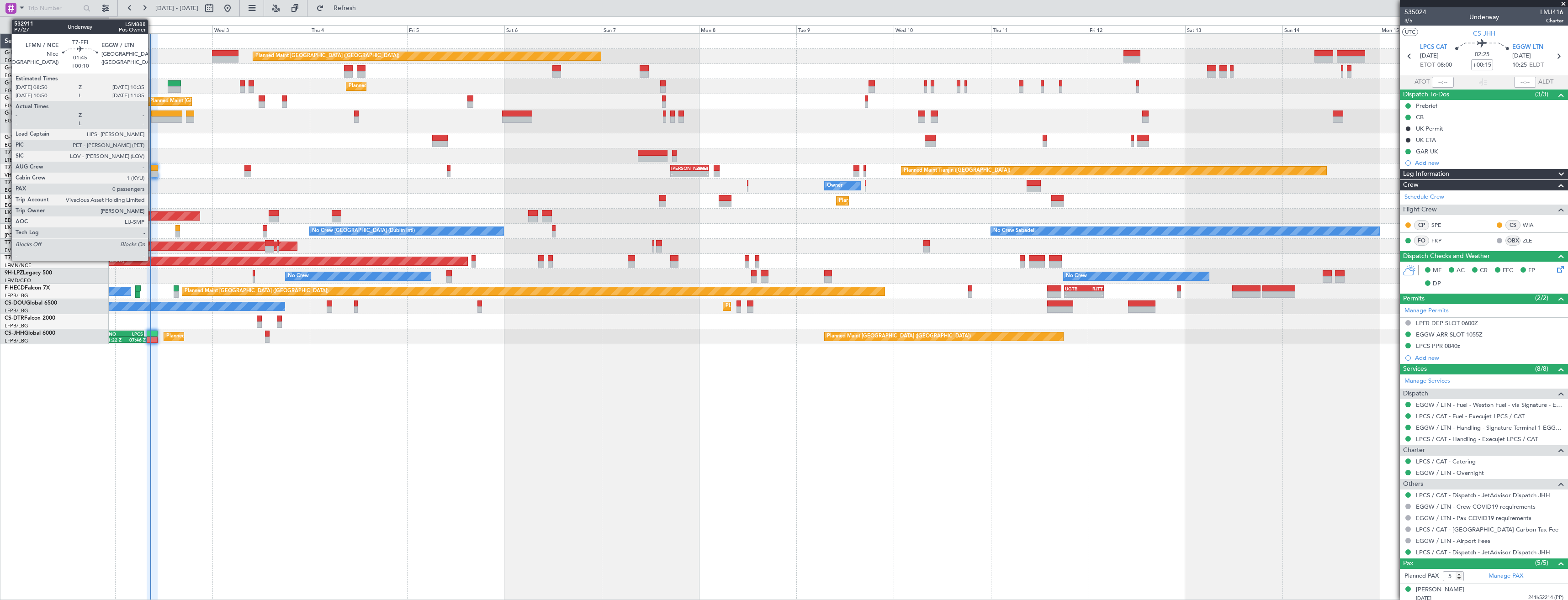
click at [153, 173] on div at bounding box center [154, 173] width 7 height 6
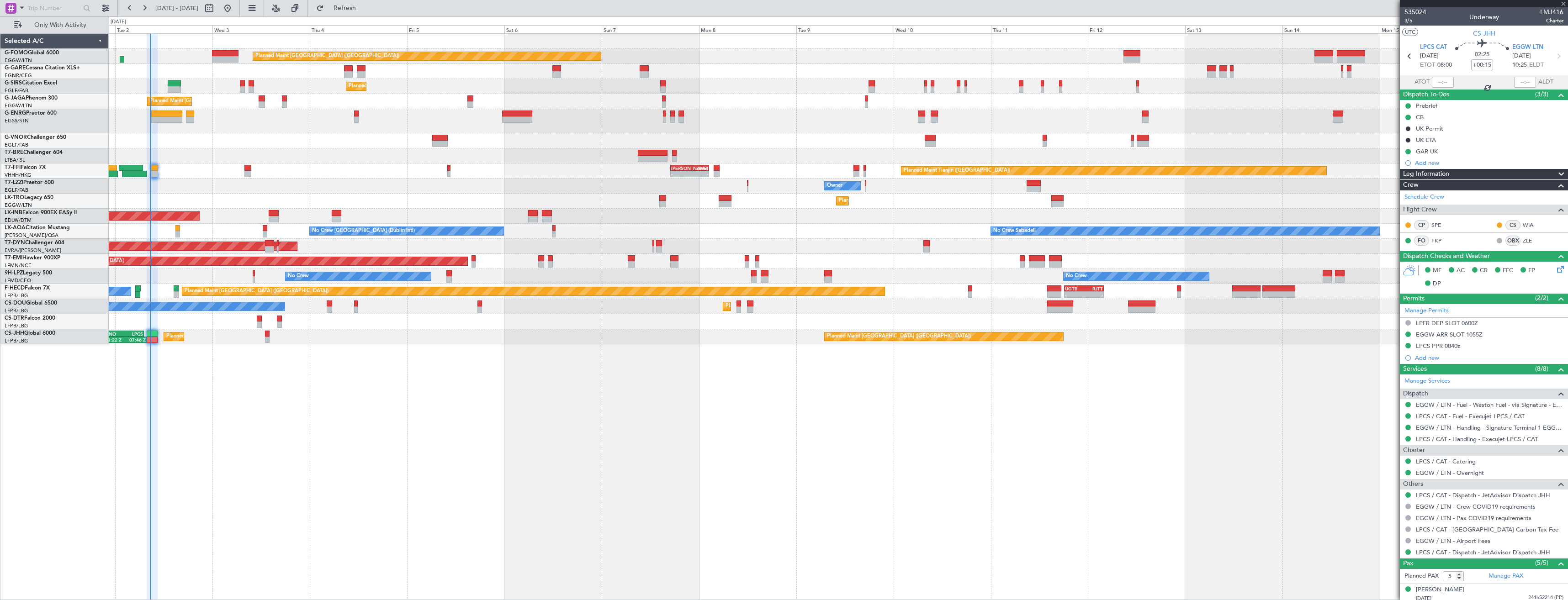
type input "+00:10"
type input "0"
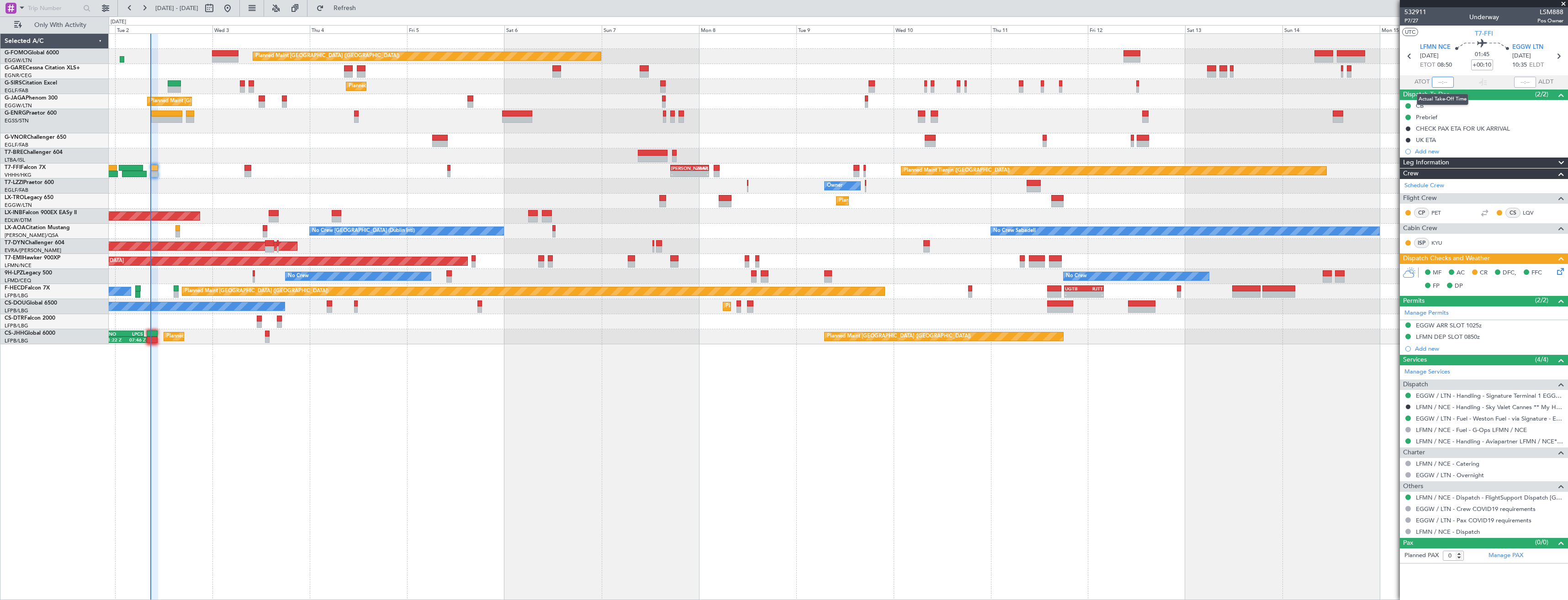
click at [1443, 83] on input "text" at bounding box center [1442, 82] width 22 height 11
type input "08:38"
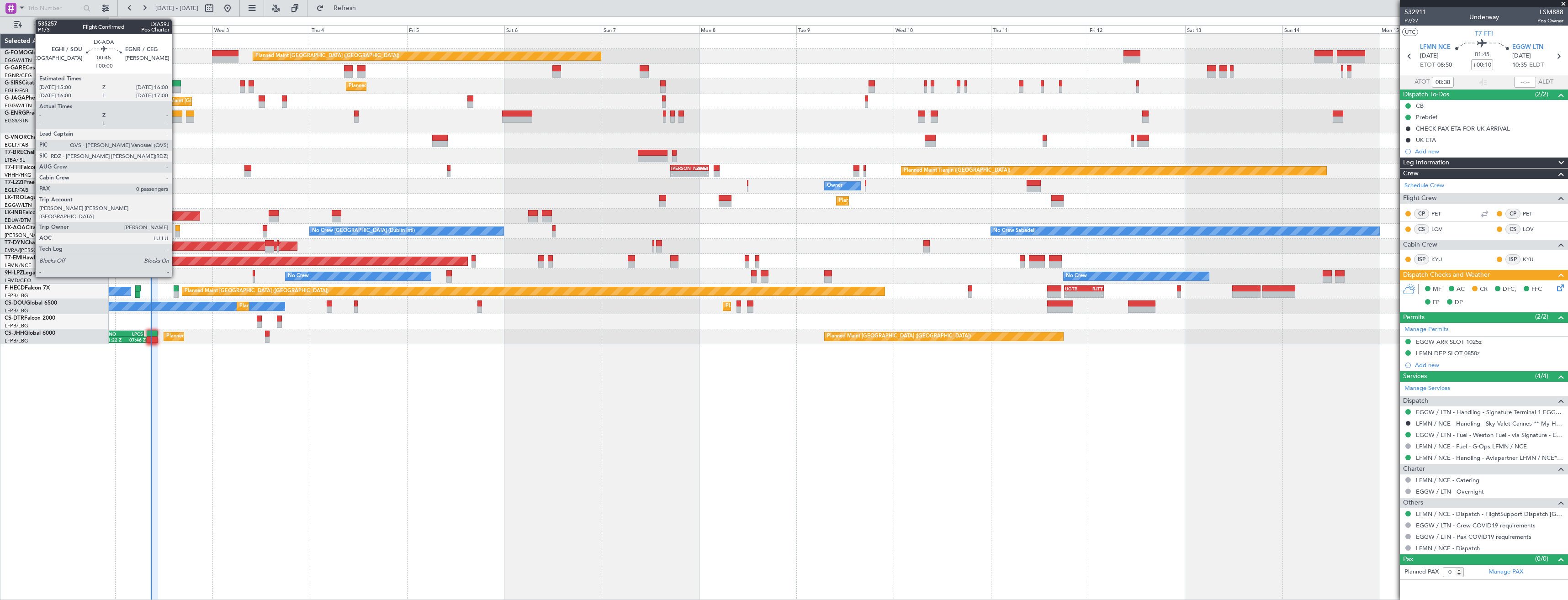
click at [176, 231] on div at bounding box center [177, 234] width 4 height 6
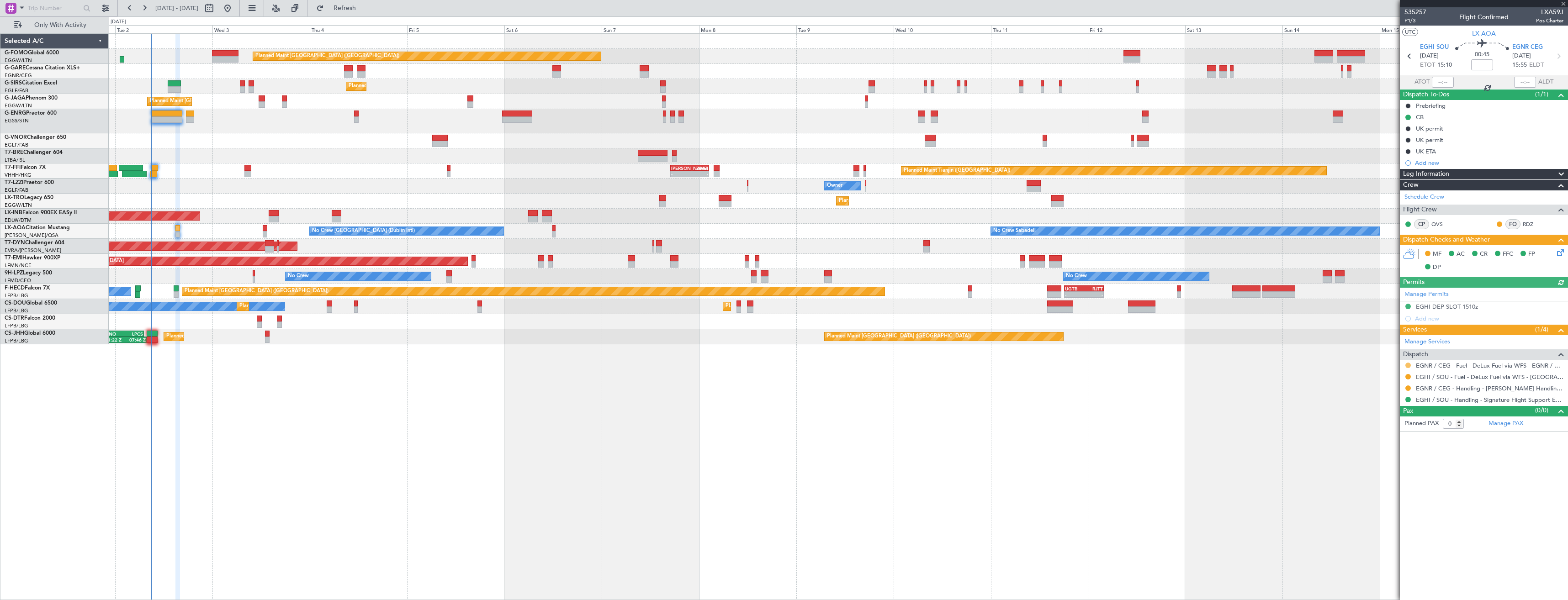
click at [1408, 367] on button at bounding box center [1408, 365] width 5 height 5
click at [1393, 476] on span "Confirmed" at bounding box center [1381, 474] width 28 height 9
click at [1554, 58] on icon at bounding box center [1558, 56] width 12 height 12
type input "+00:20"
type input "1"
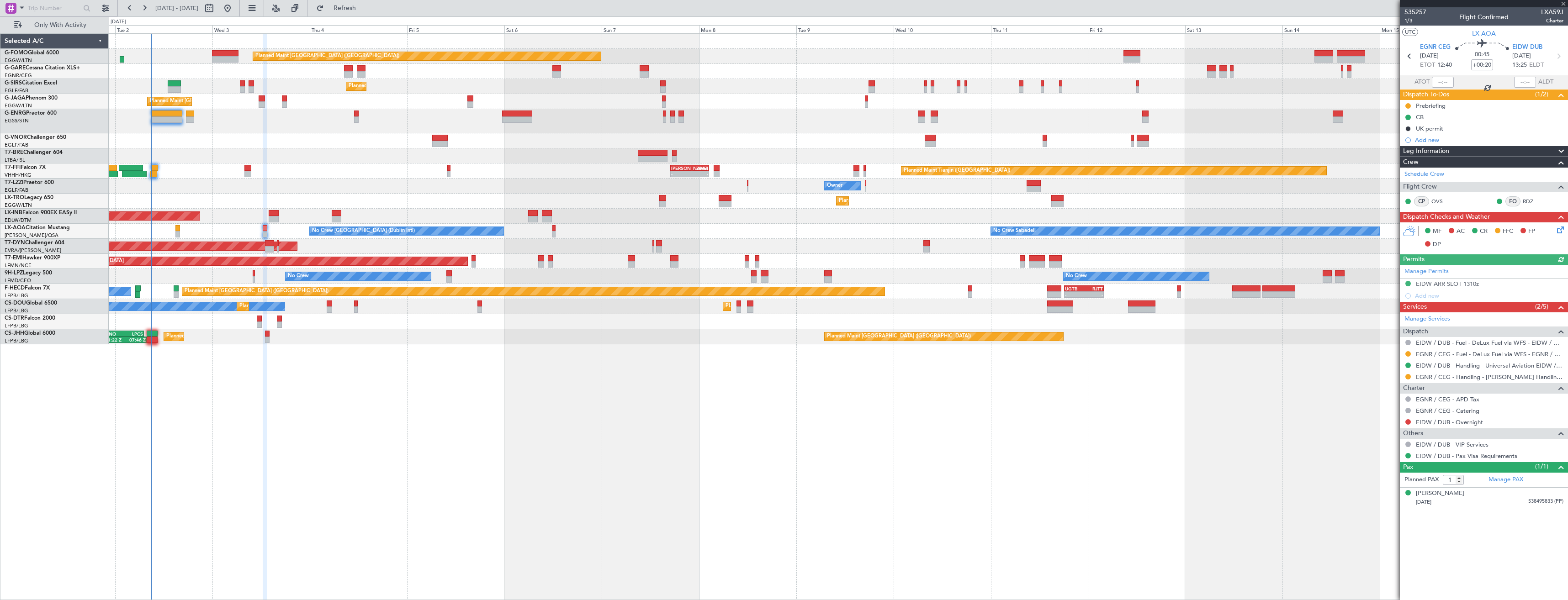
drag, startPoint x: 1408, startPoint y: 354, endPoint x: 1404, endPoint y: 364, distance: 10.8
click at [1408, 354] on button at bounding box center [1408, 354] width 5 height 5
click at [1394, 463] on span "Confirmed" at bounding box center [1381, 462] width 28 height 9
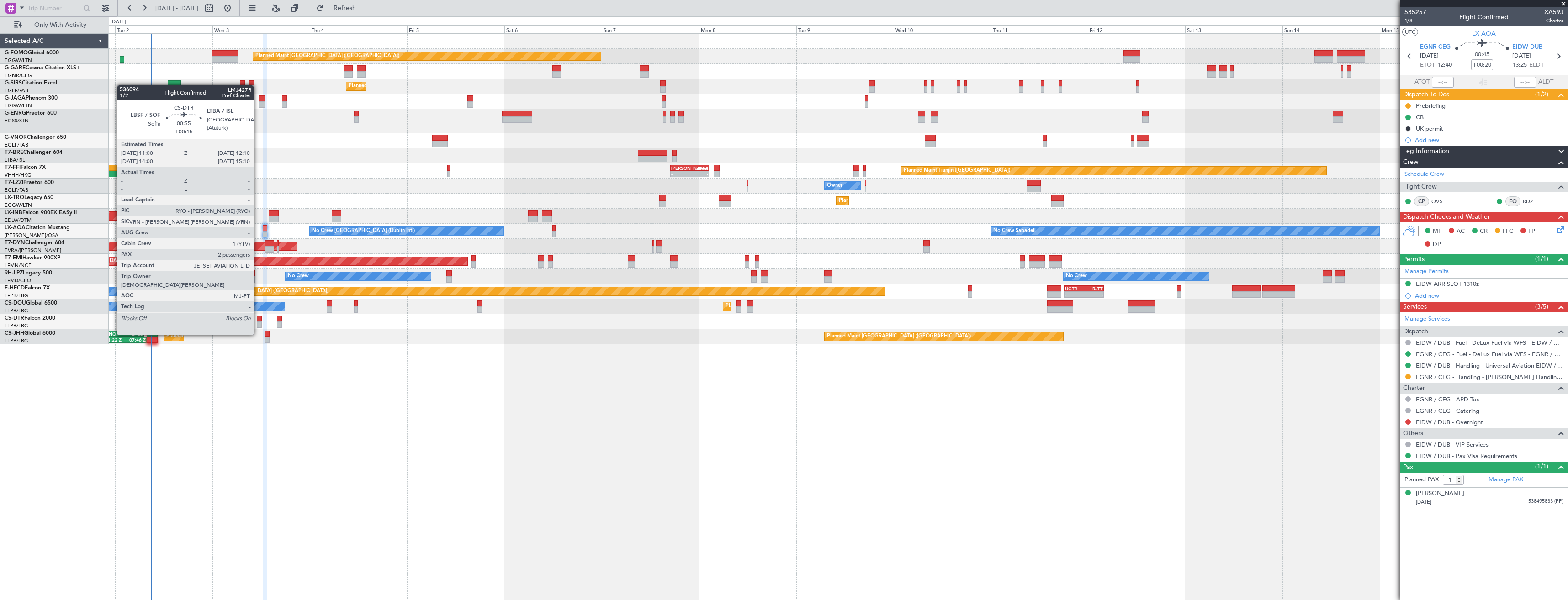
click at [258, 326] on div at bounding box center [259, 324] width 5 height 6
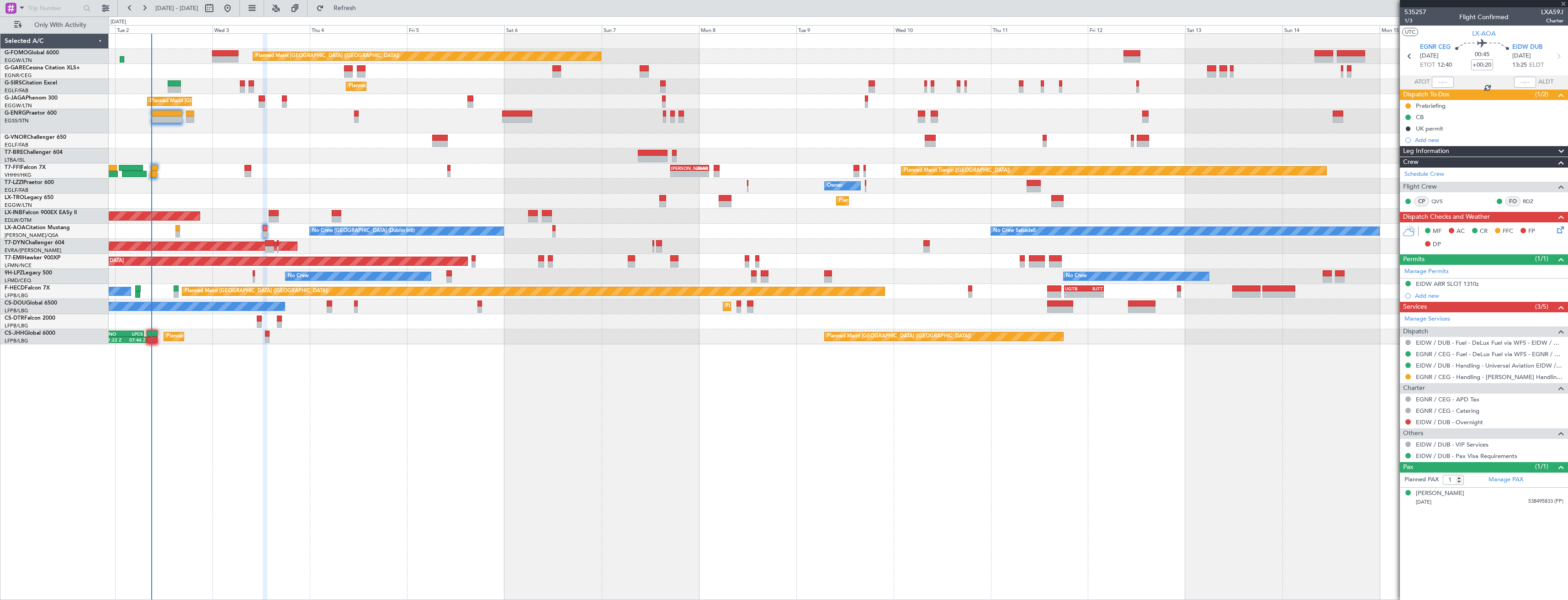
type input "+00:15"
type input "2"
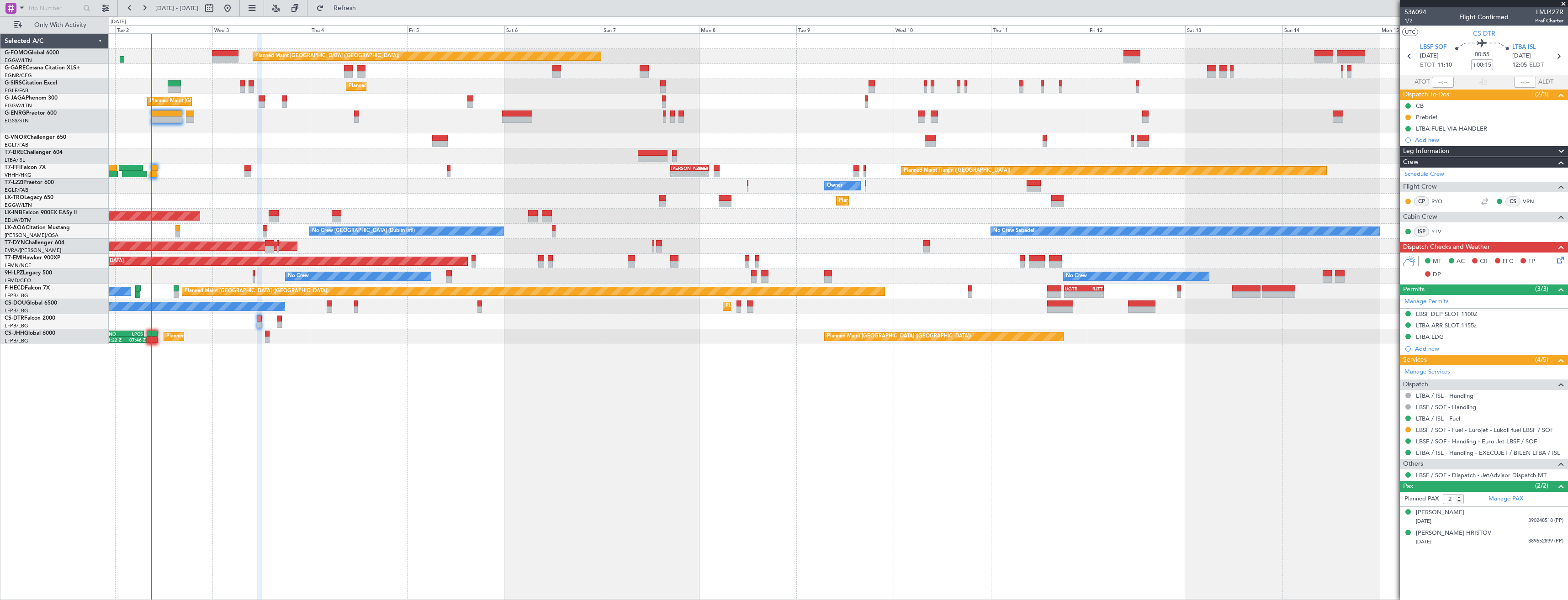
click at [908, 110] on div at bounding box center [838, 122] width 1458 height 25
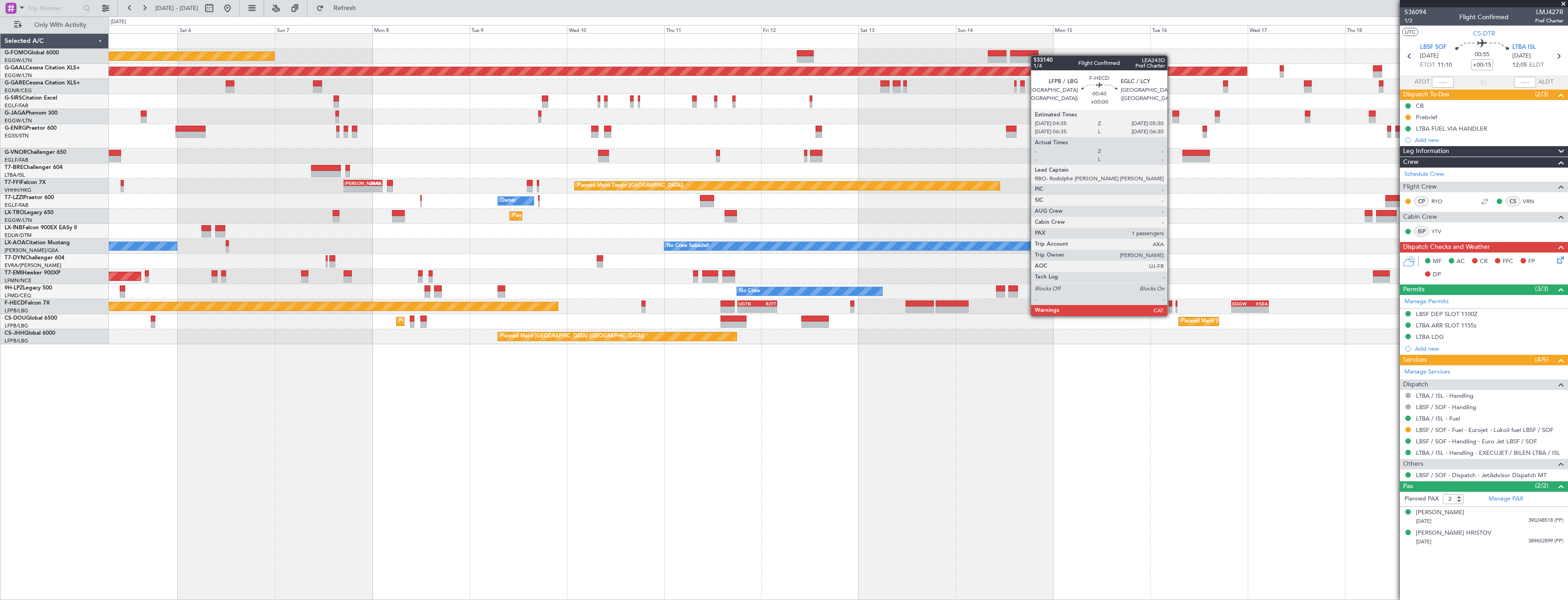
click at [1171, 307] on div at bounding box center [1170, 309] width 4 height 6
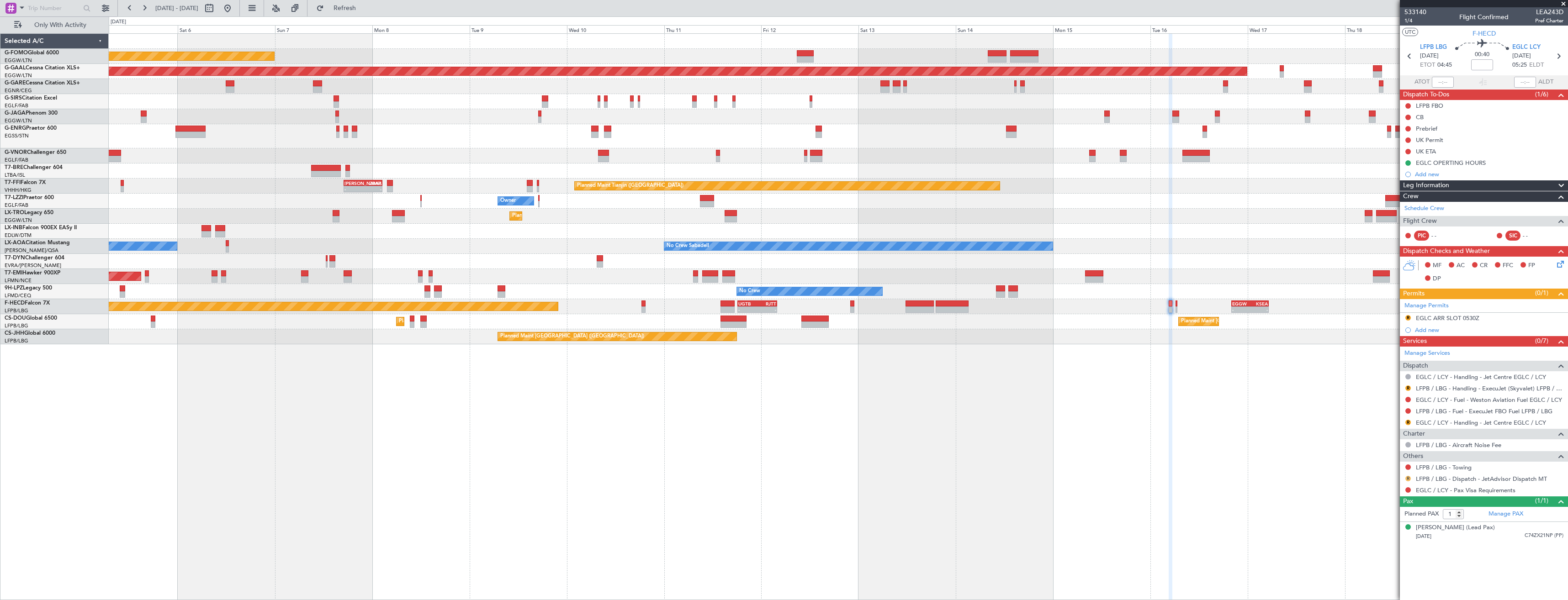
click at [1406, 479] on button "R" at bounding box center [1408, 478] width 5 height 5
click at [1364, 583] on li "Confirmed" at bounding box center [1408, 587] width 105 height 14
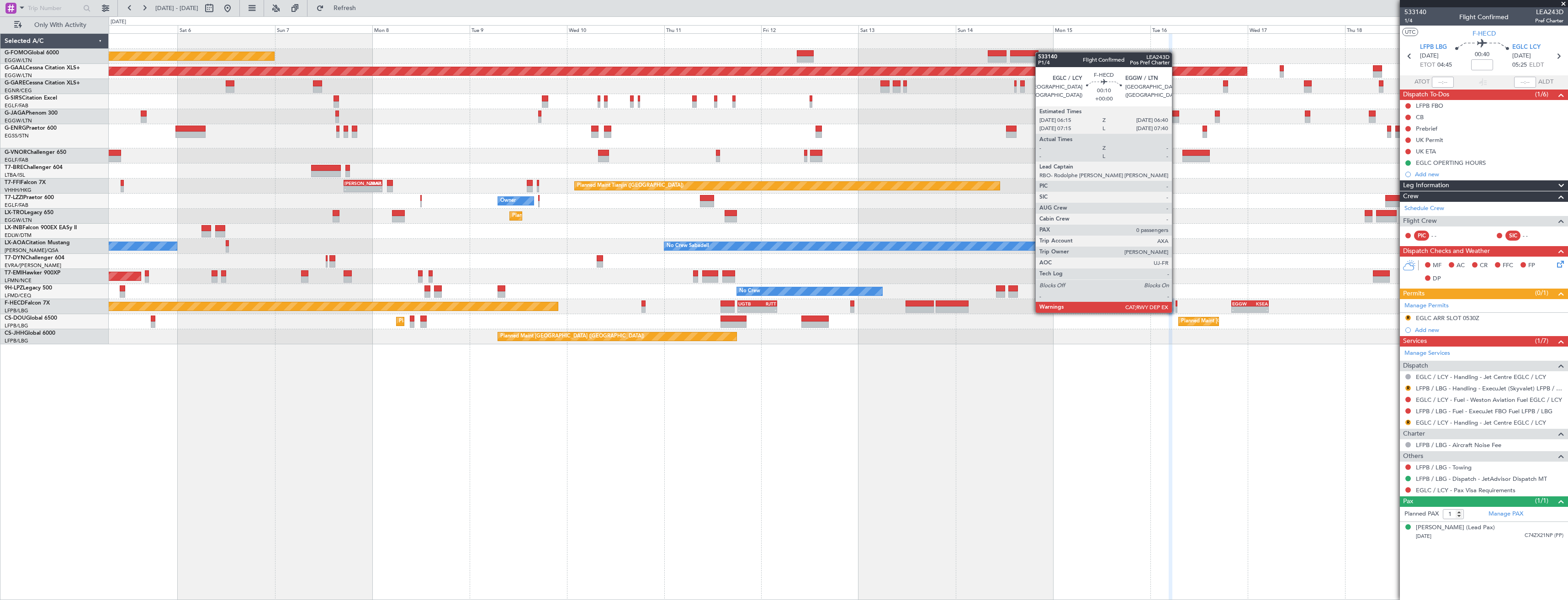
click at [1175, 304] on div at bounding box center [1176, 303] width 2 height 6
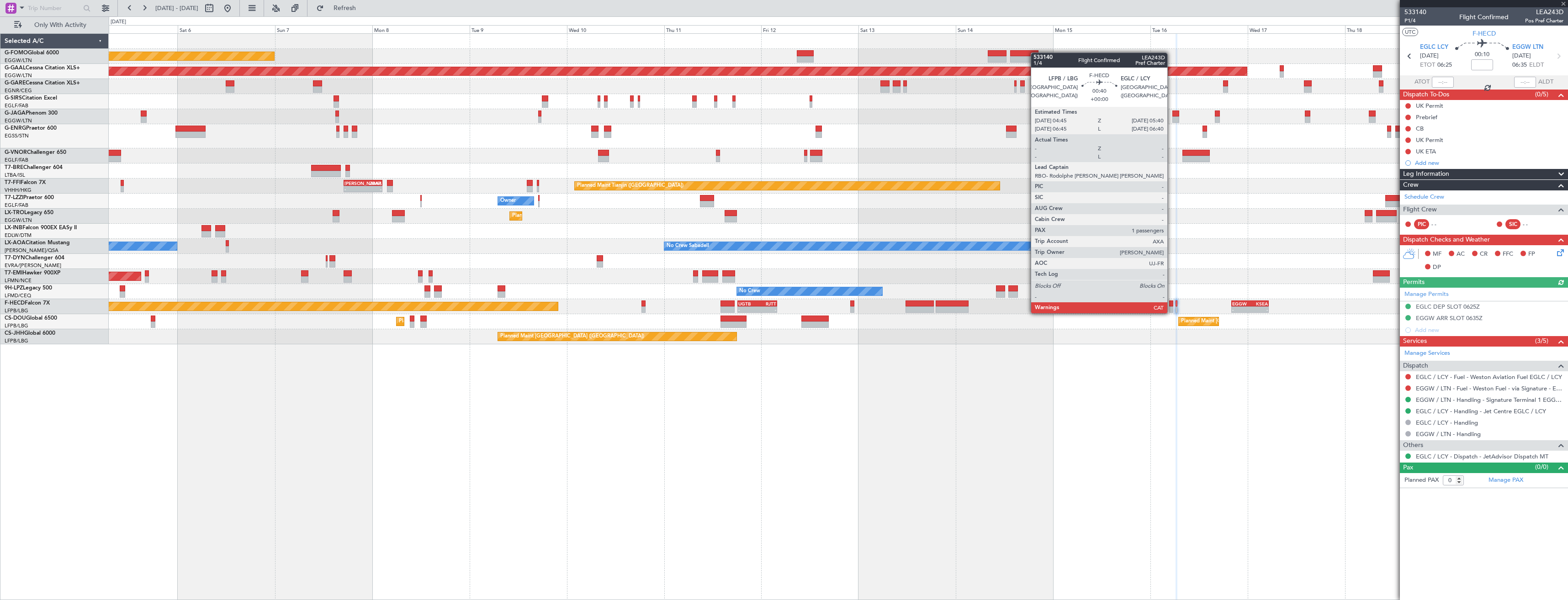
click at [1171, 304] on div at bounding box center [1171, 303] width 4 height 6
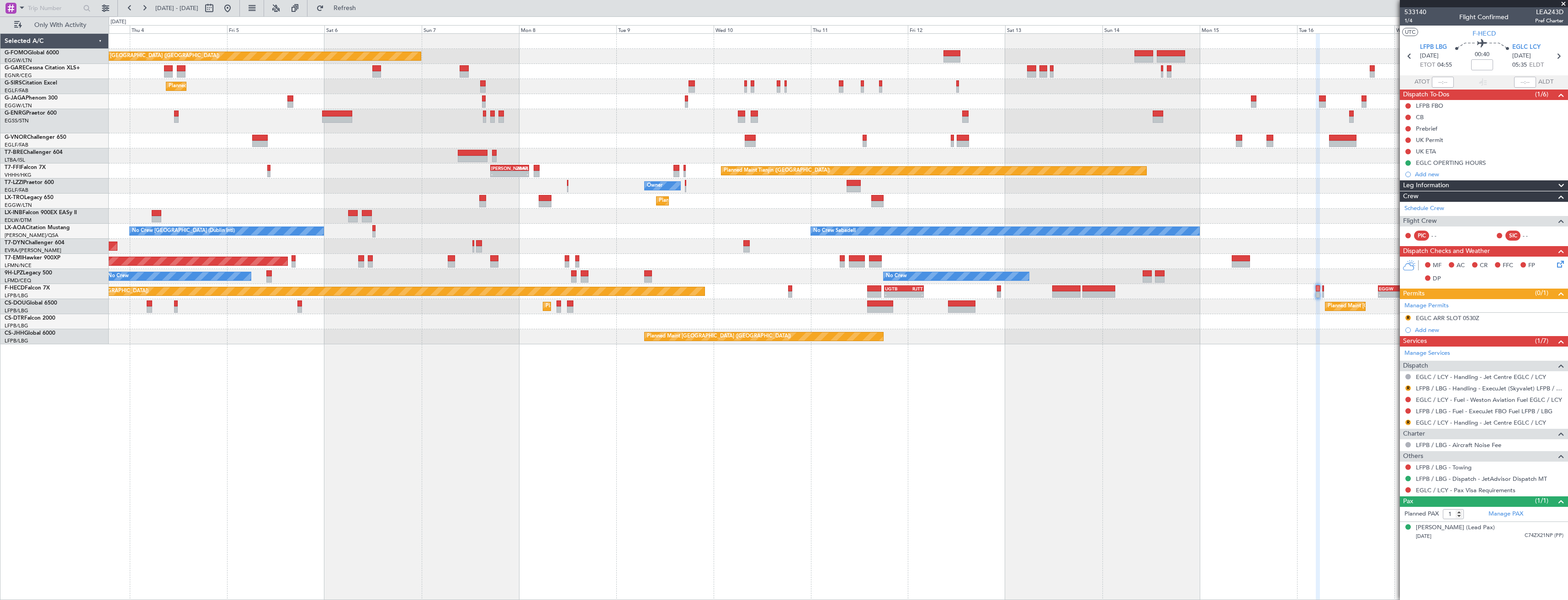
click at [1057, 178] on div "Planned Maint Tianjin ([GEOGRAPHIC_DATA]) - - [PERSON_NAME] 17:00 Z ZBAA 02:35 …" at bounding box center [838, 171] width 1458 height 15
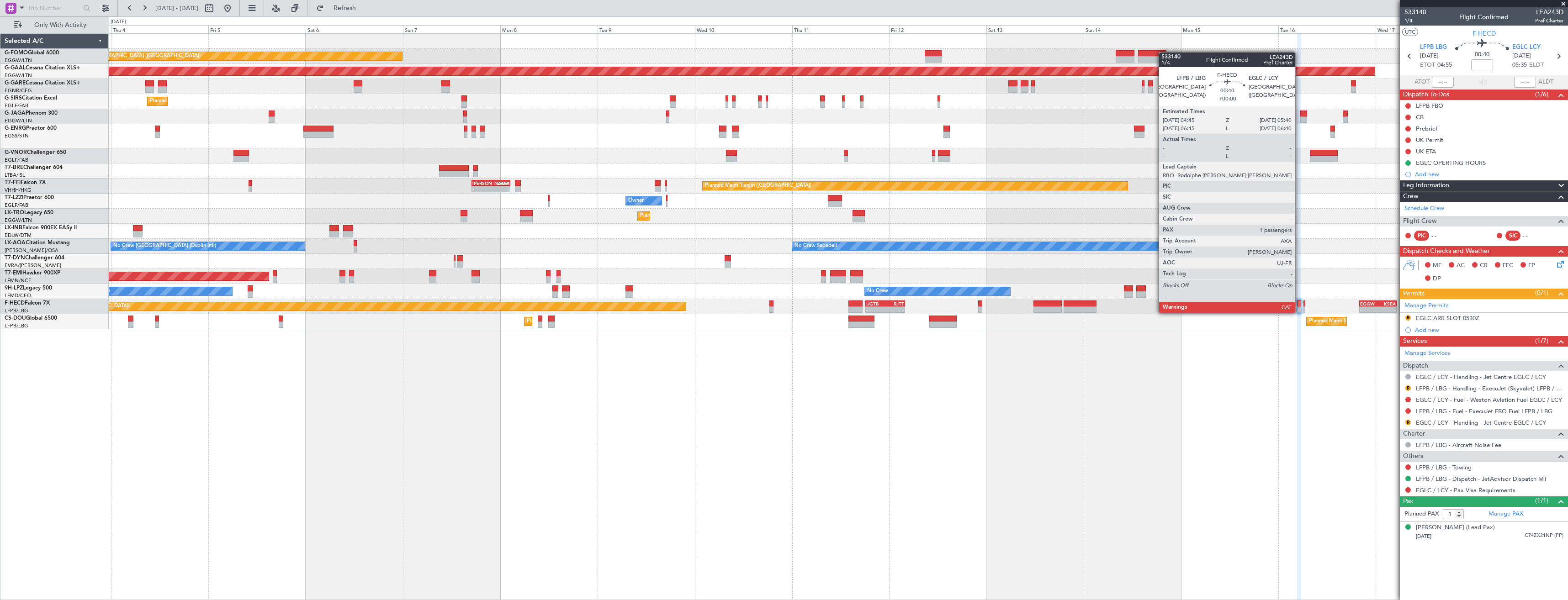
click at [1299, 304] on div at bounding box center [1299, 303] width 4 height 6
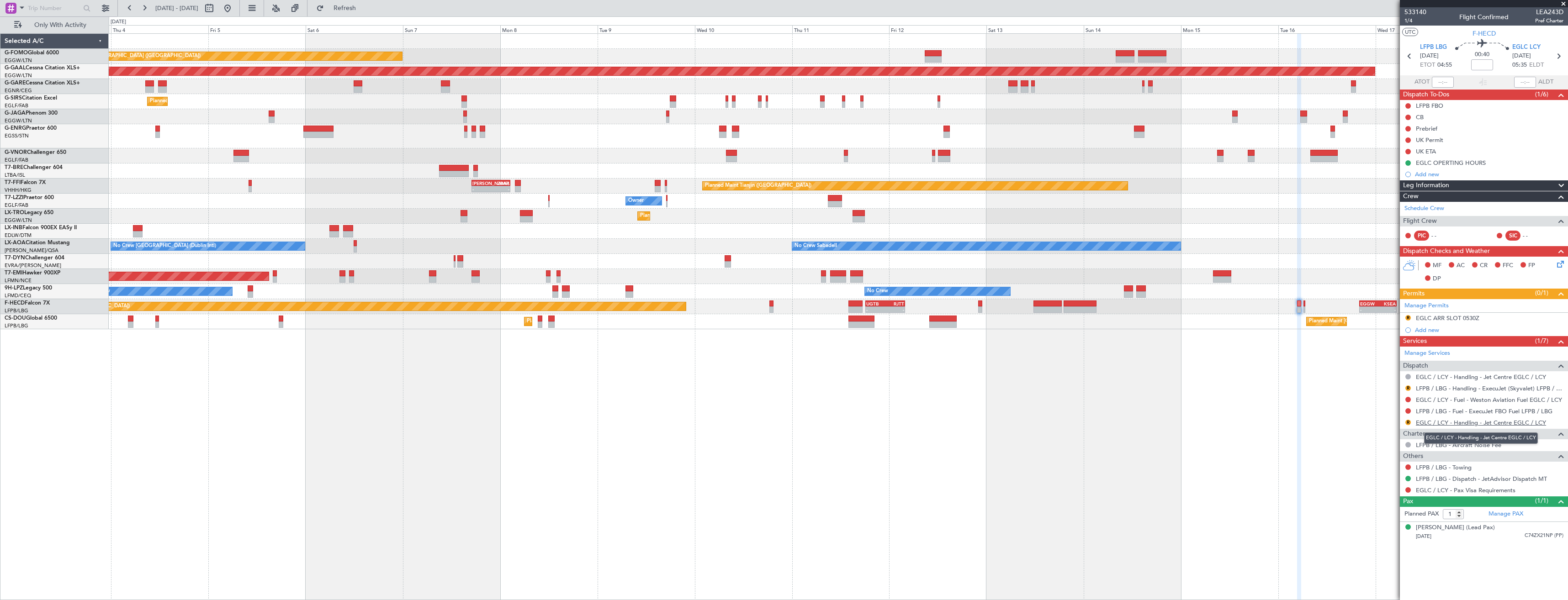
click at [1434, 422] on link "EGLC / LCY - Handling - Jet Centre EGLC / LCY" at bounding box center [1480, 422] width 131 height 8
click at [1408, 422] on button "R" at bounding box center [1408, 422] width 5 height 5
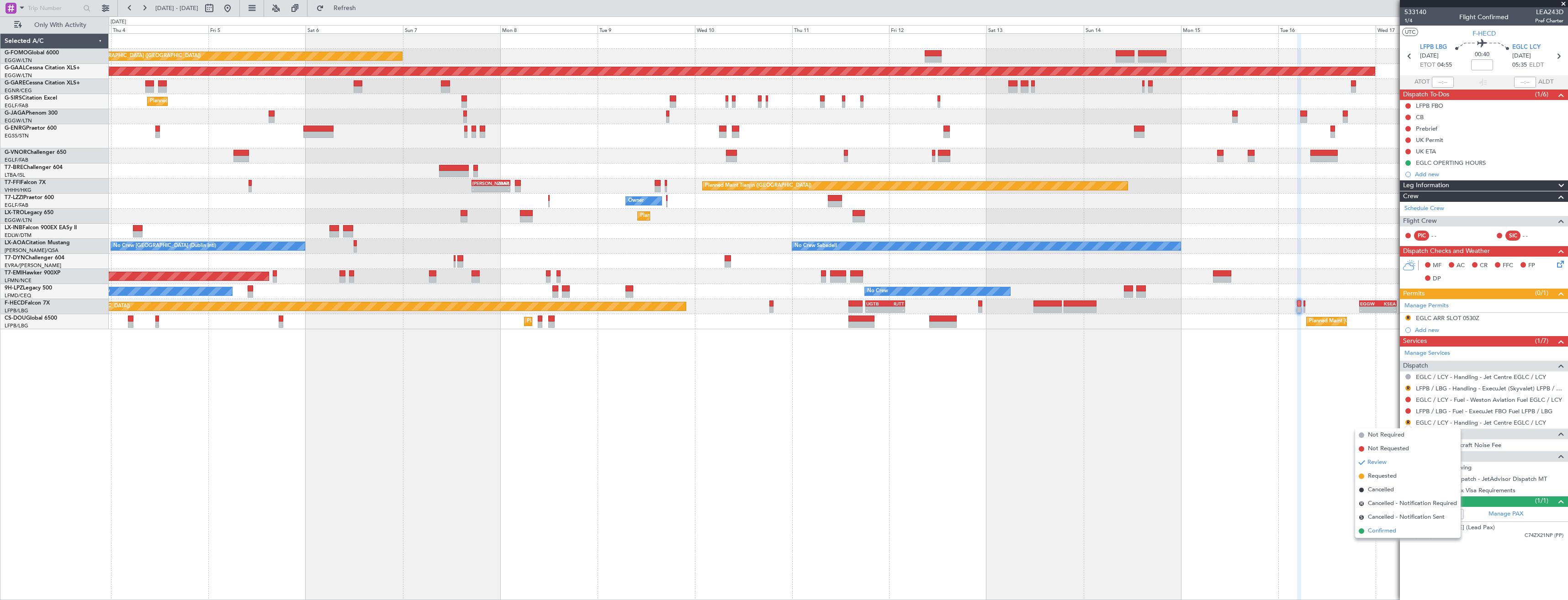
click at [1378, 529] on span "Confirmed" at bounding box center [1381, 531] width 28 height 9
click at [1433, 388] on link "LFPB / LBG - Handling - ExecuJet (Skyvalet) LFPB / LBG" at bounding box center [1489, 388] width 147 height 8
click at [1408, 385] on button "R" at bounding box center [1408, 388] width 5 height 5
click at [1382, 497] on span "Confirmed" at bounding box center [1381, 497] width 28 height 9
click at [1406, 318] on button "R" at bounding box center [1408, 318] width 5 height 5
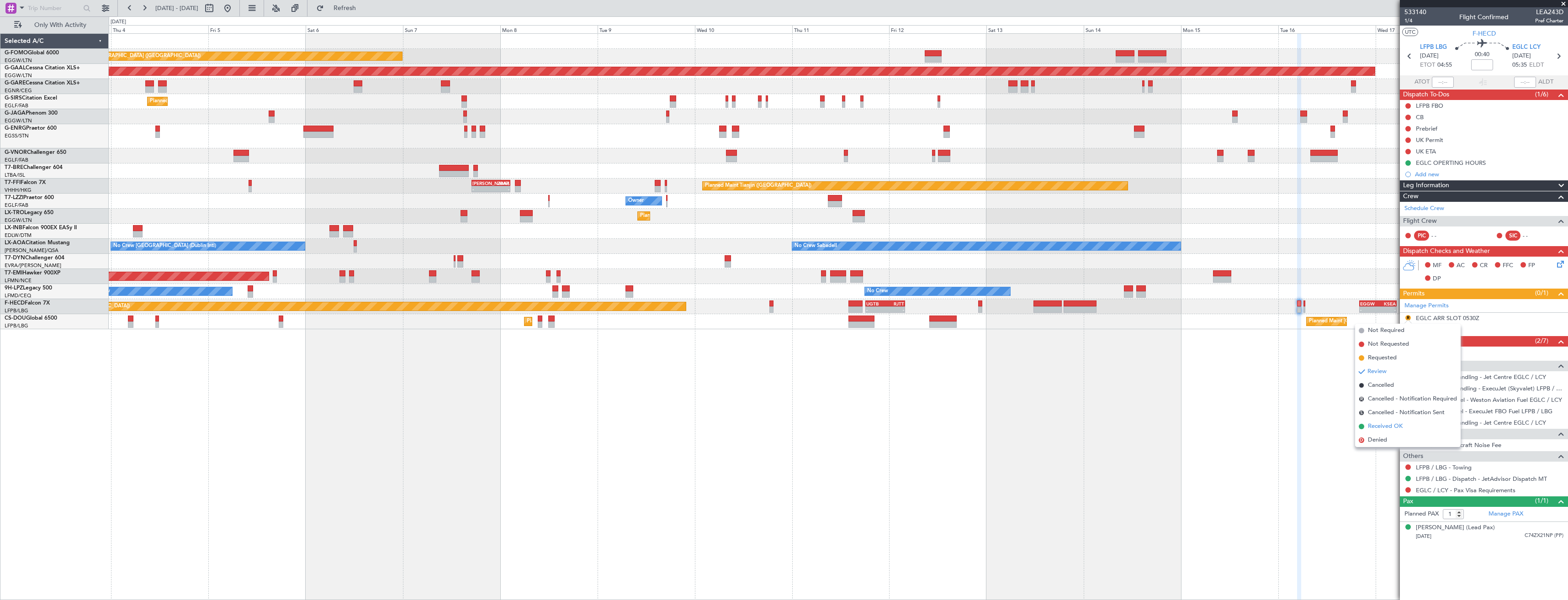
click at [1387, 427] on span "Received OK" at bounding box center [1385, 427] width 35 height 9
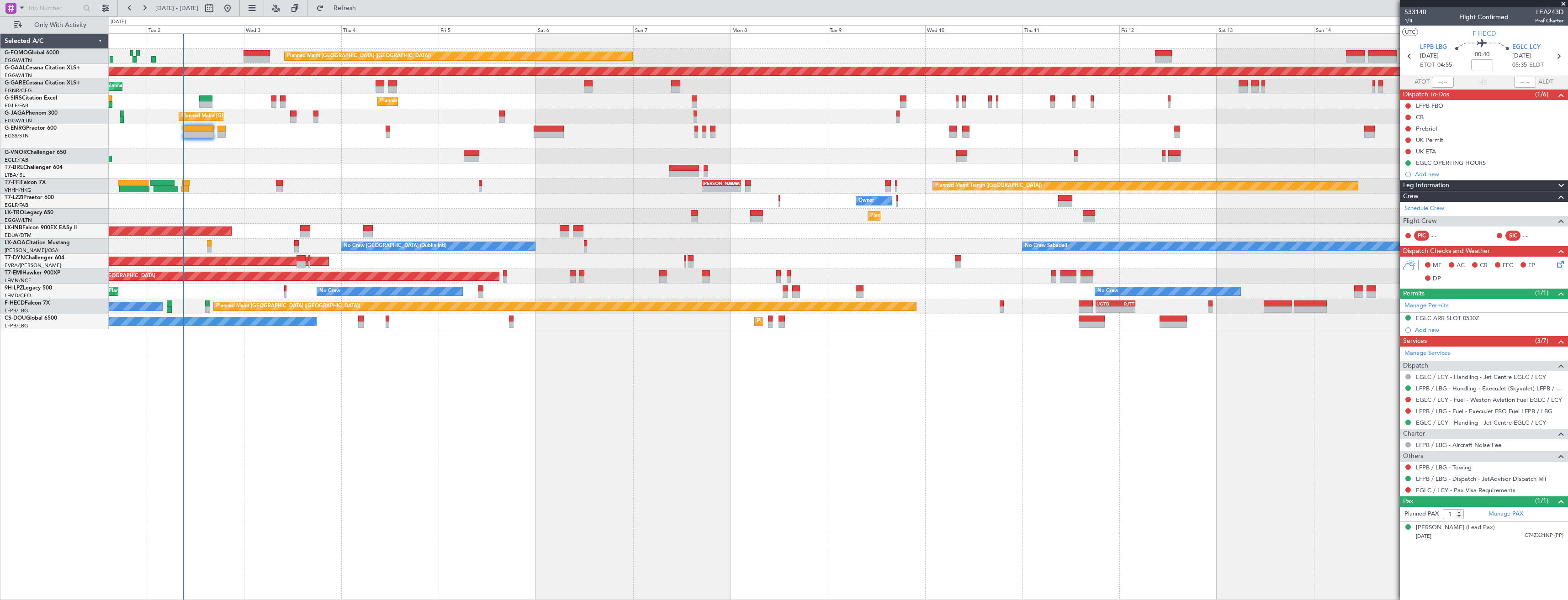
click at [687, 269] on div "Planned Maint [GEOGRAPHIC_DATA] ([GEOGRAPHIC_DATA]) Planned [GEOGRAPHIC_DATA] U…" at bounding box center [838, 181] width 1458 height 295
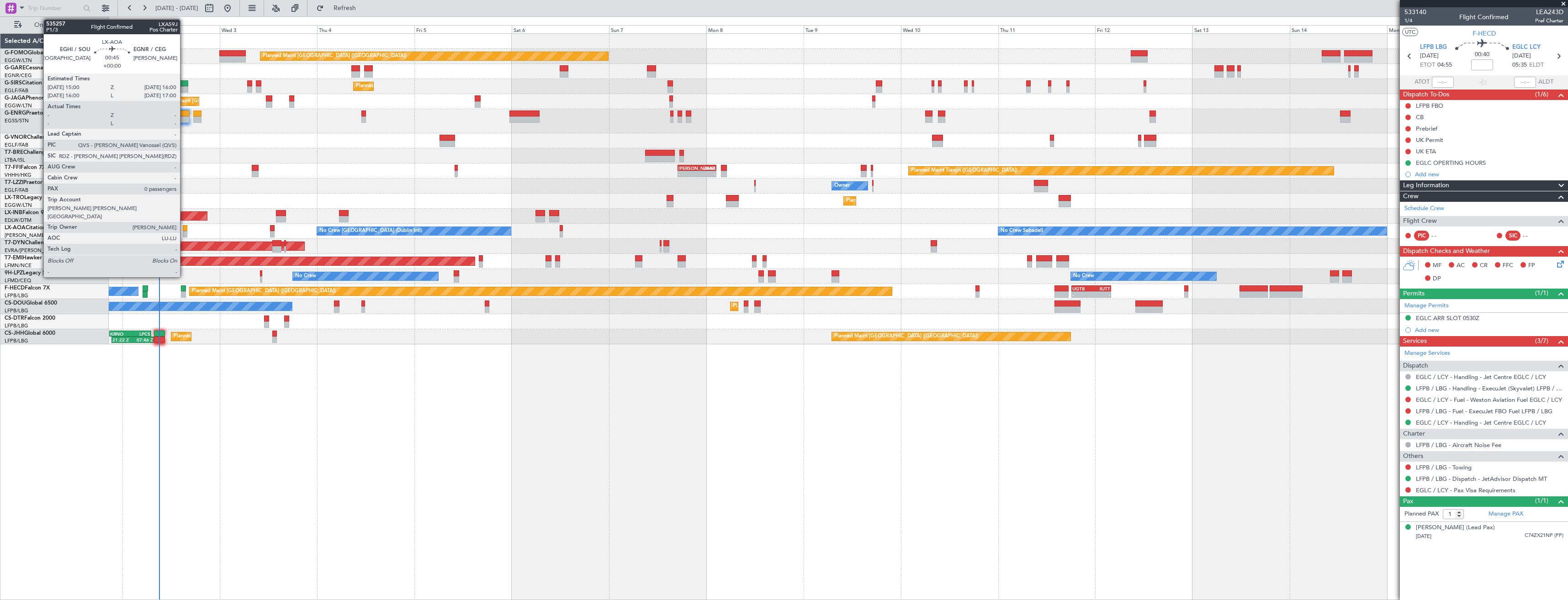
click at [184, 232] on div at bounding box center [184, 234] width 4 height 6
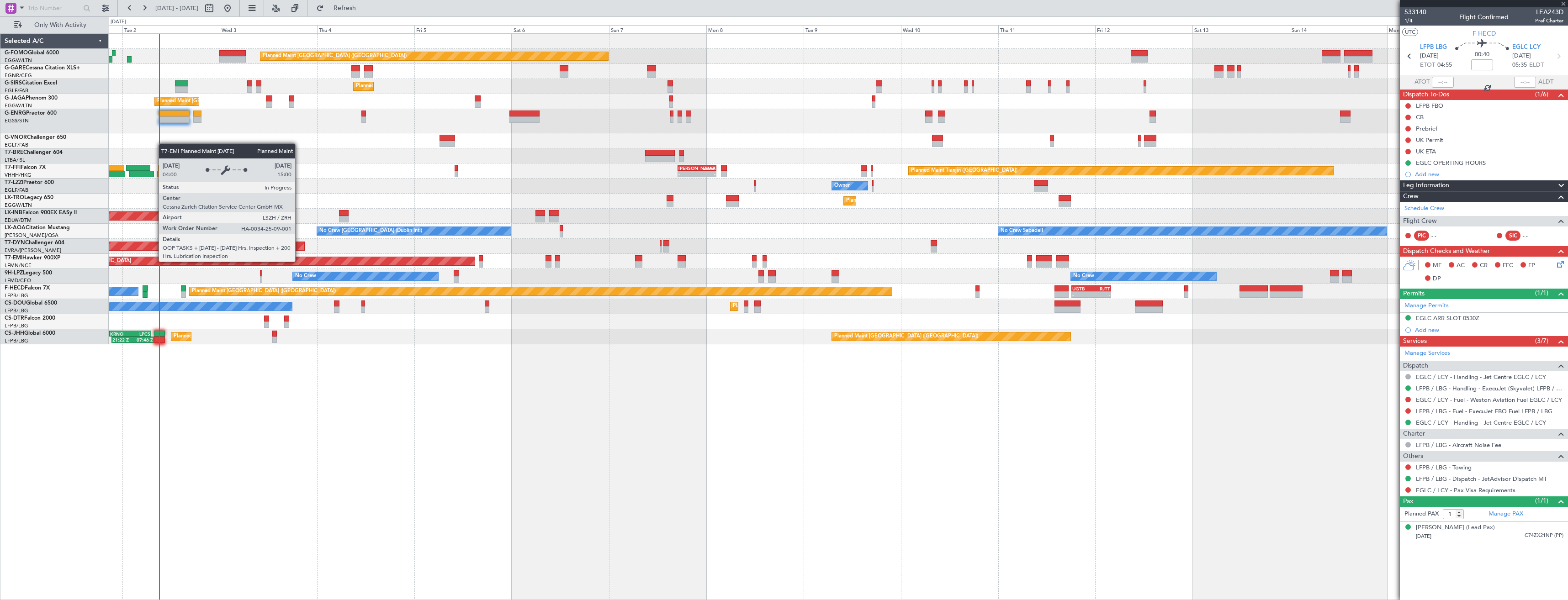
type input "0"
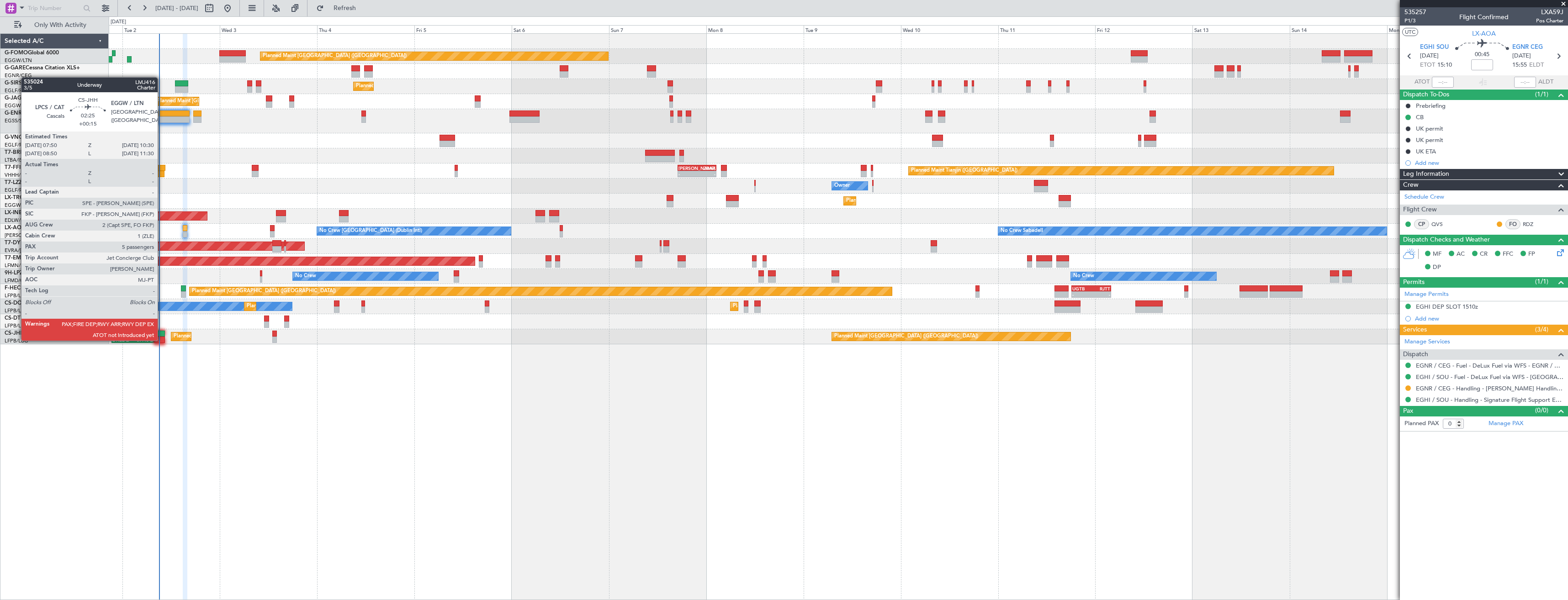
click at [161, 340] on div at bounding box center [160, 339] width 11 height 6
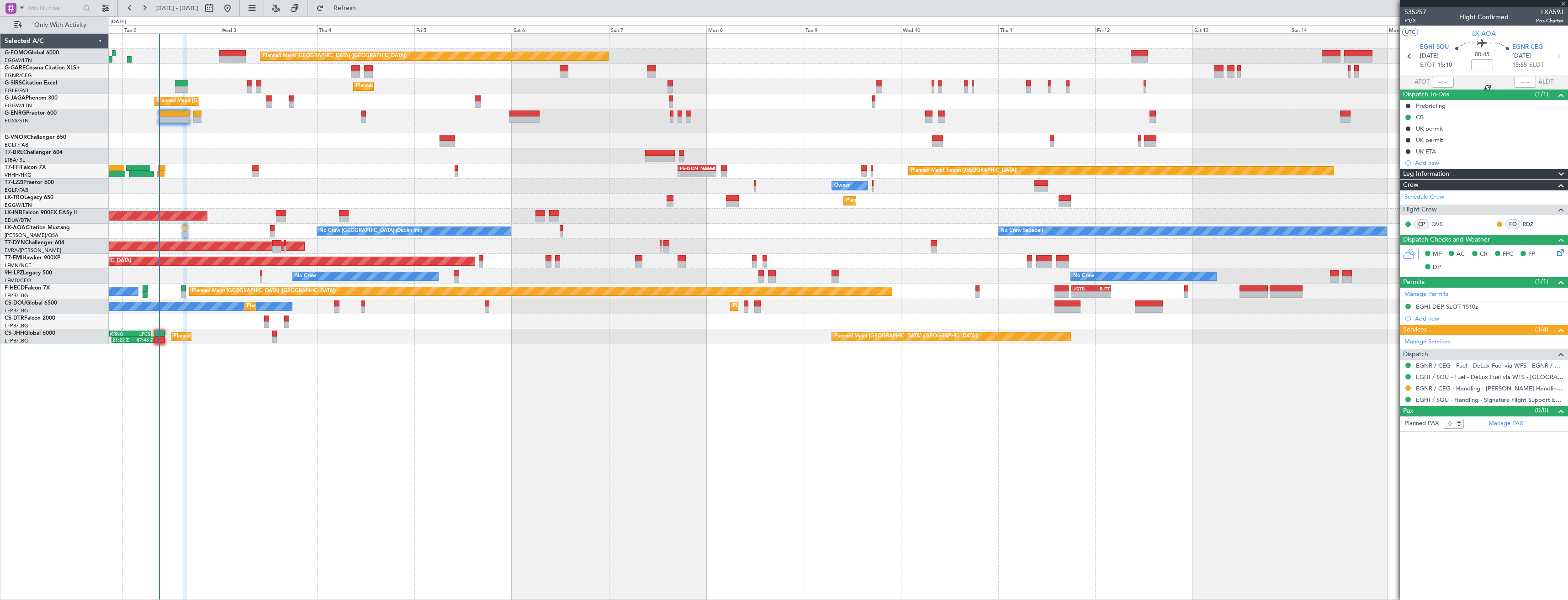
type input "+00:15"
type input "5"
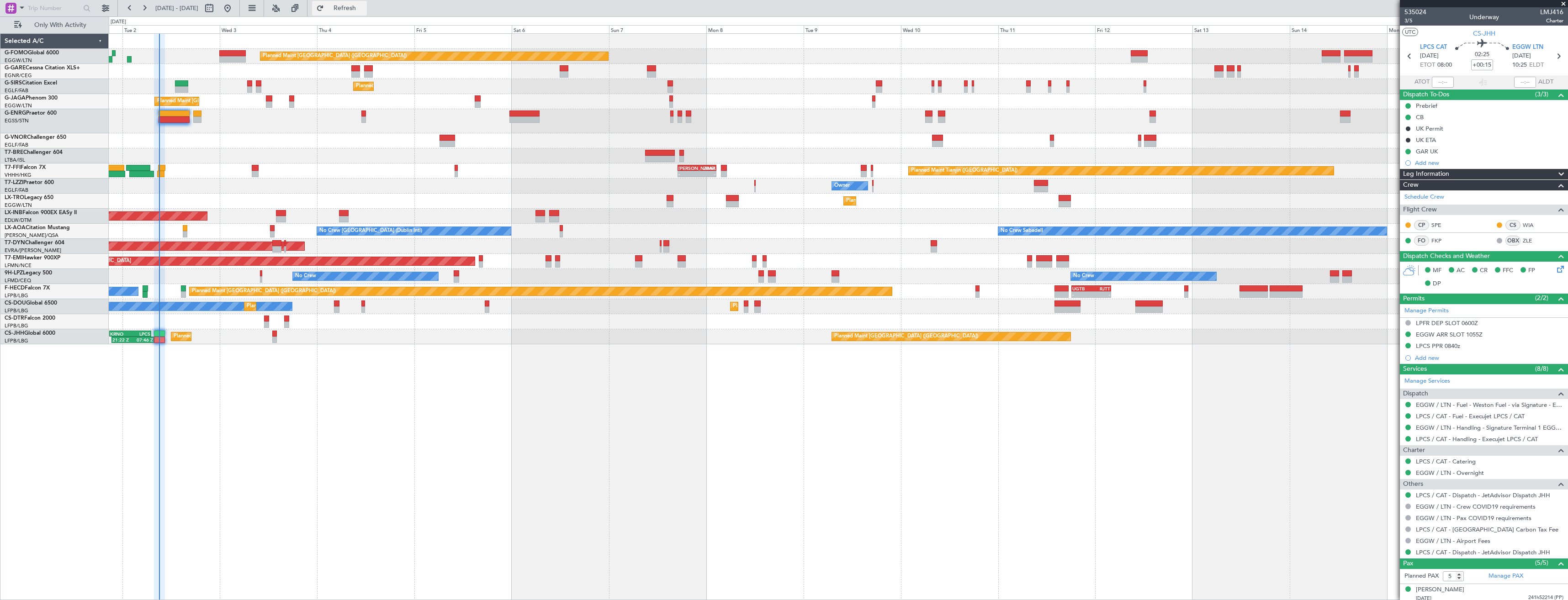
click at [362, 10] on span "Refresh" at bounding box center [345, 8] width 39 height 6
type input "09:01"
